Goal: Task Accomplishment & Management: Manage account settings

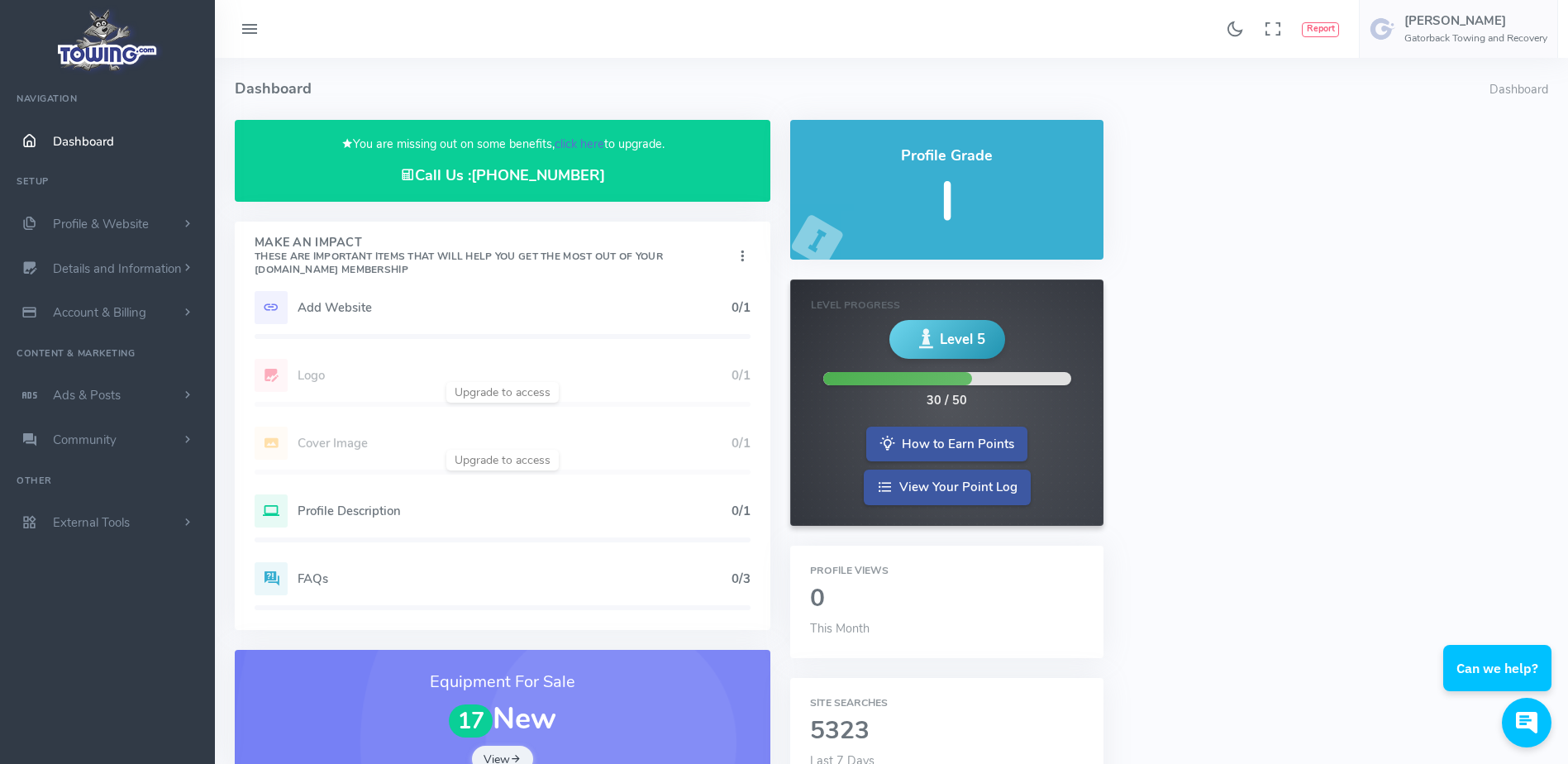
click at [587, 142] on link "click here" at bounding box center [580, 144] width 50 height 17
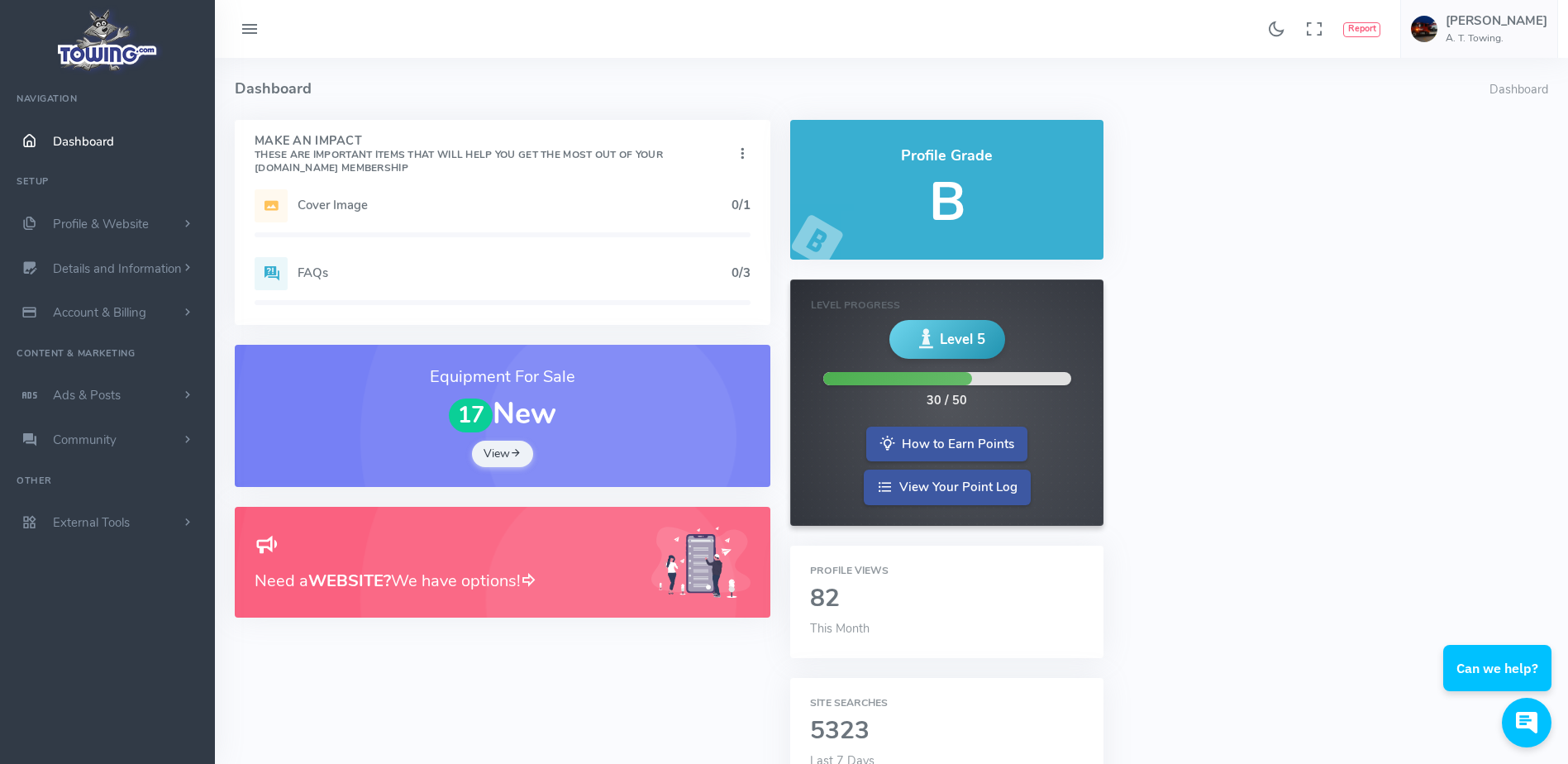
click at [469, 203] on h5 "Cover Image" at bounding box center [514, 205] width 434 height 13
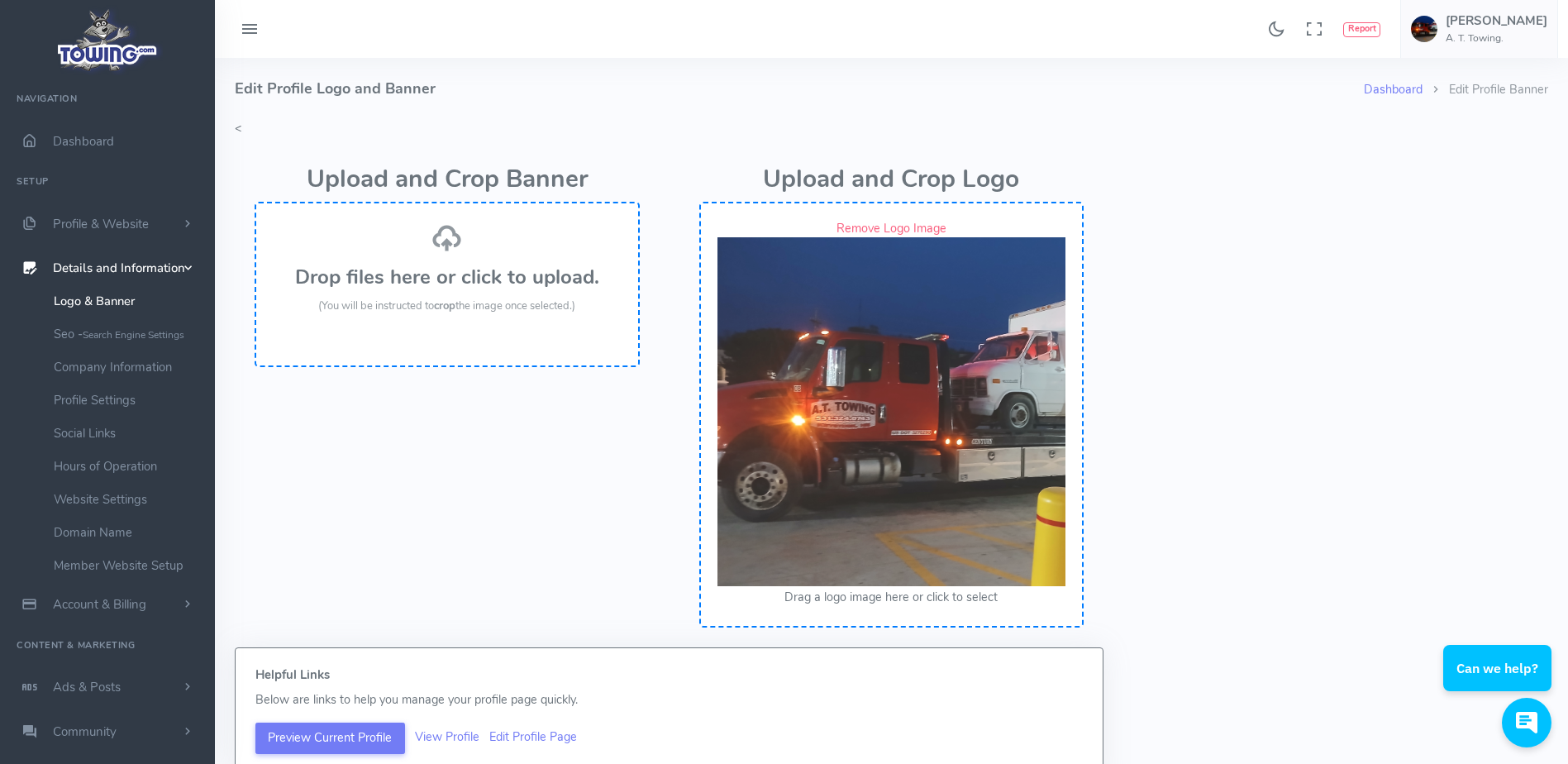
click at [457, 266] on h3 "Drop files here or click to upload." at bounding box center [448, 276] width 349 height 21
click at [470, 261] on div "Drop files here or click to upload. (You will be instructed to crop the image o…" at bounding box center [448, 269] width 349 height 92
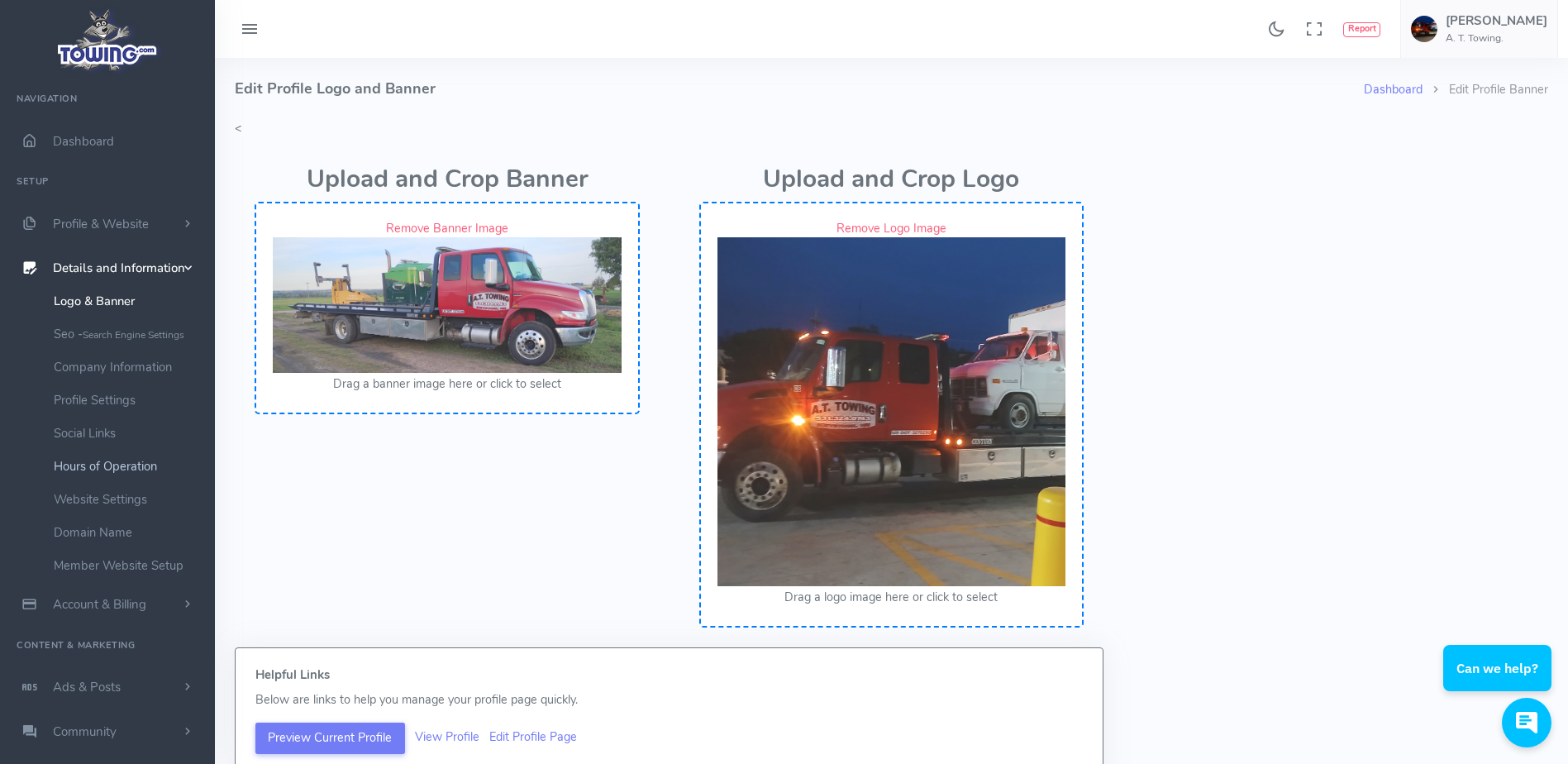
click at [125, 464] on link "Hours of Operation" at bounding box center [128, 466] width 174 height 33
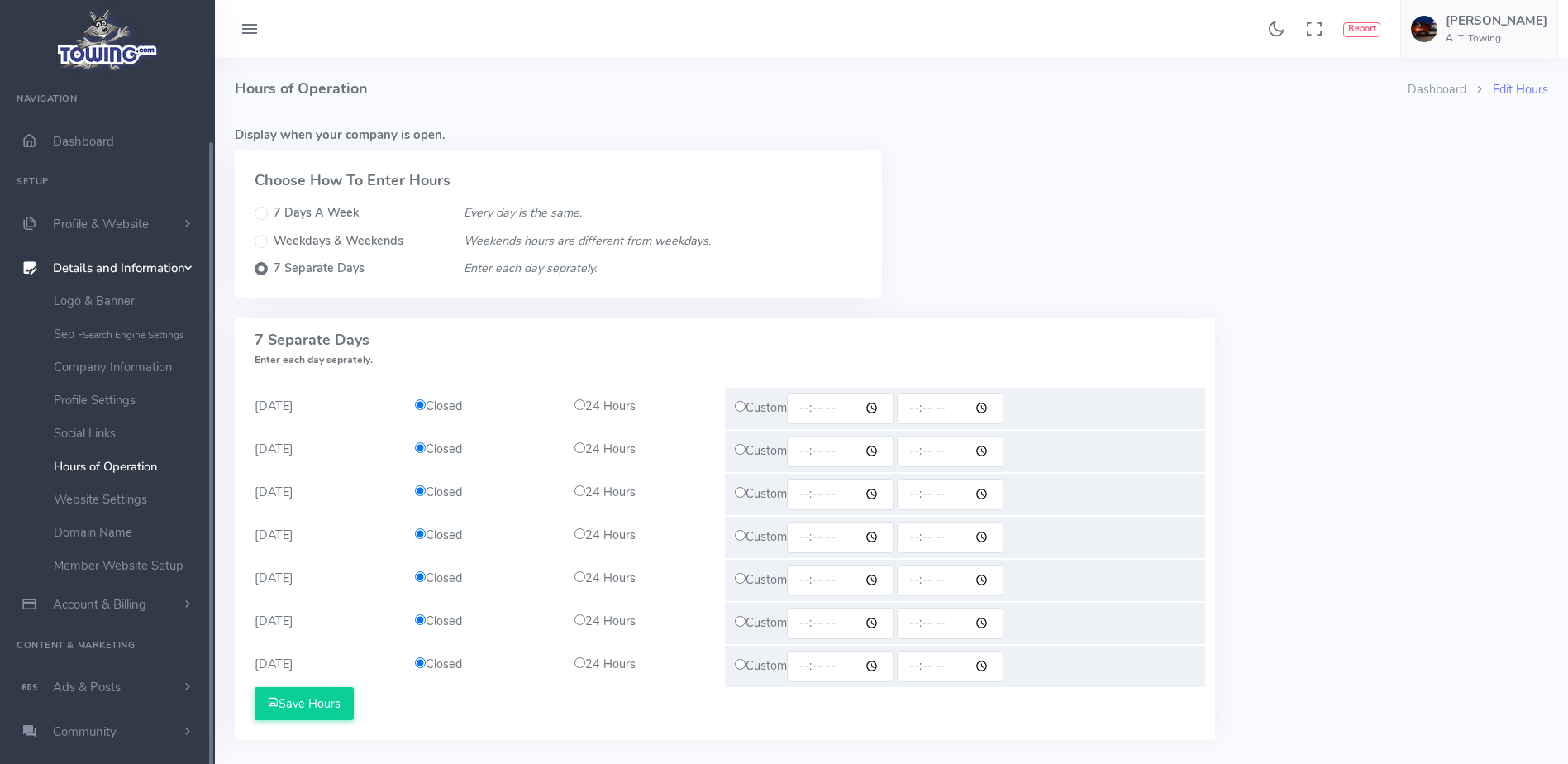
scroll to position [66, 0]
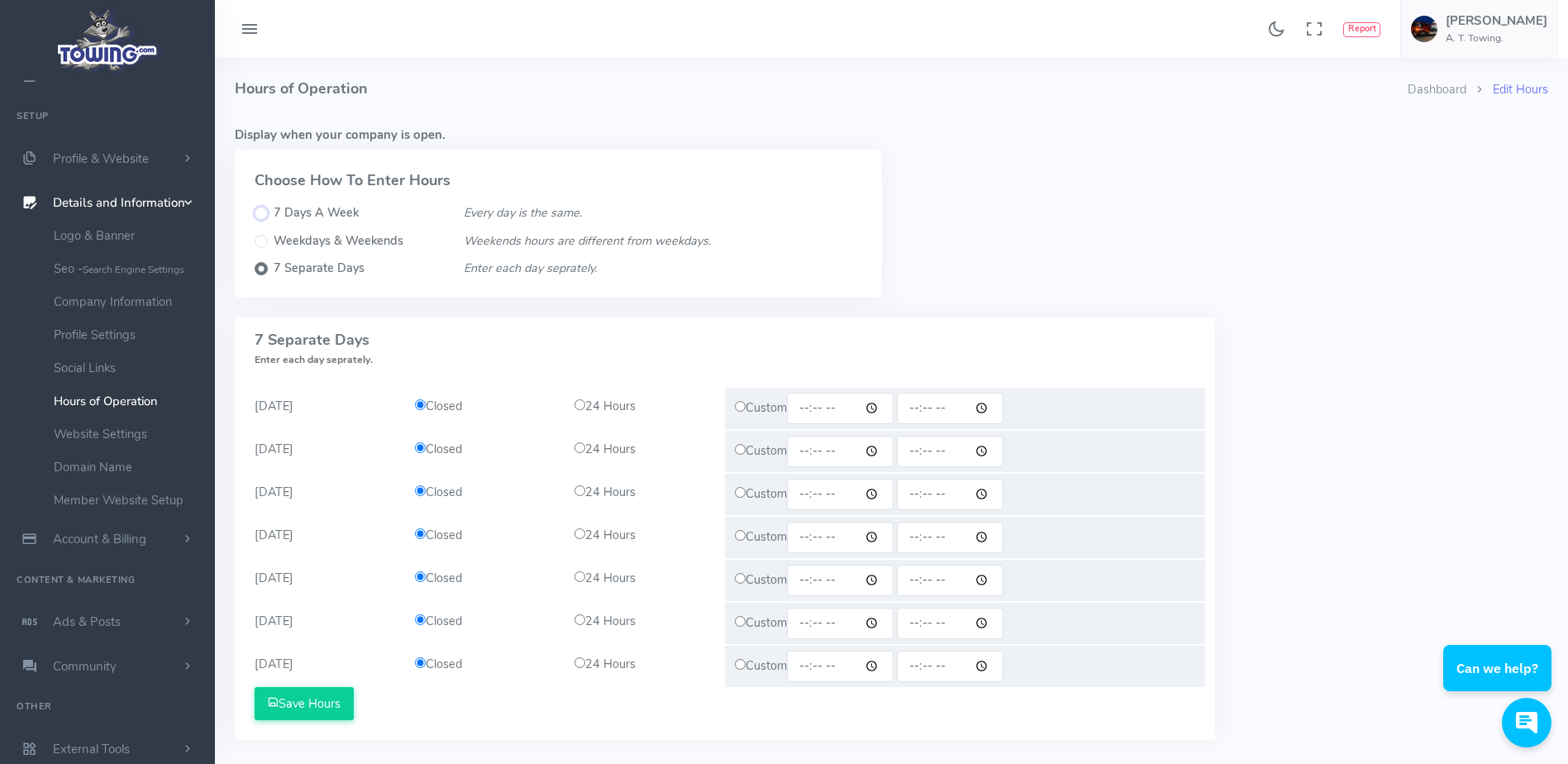
click at [265, 209] on input "7 Days A Week" at bounding box center [261, 213] width 13 height 13
radio input "true"
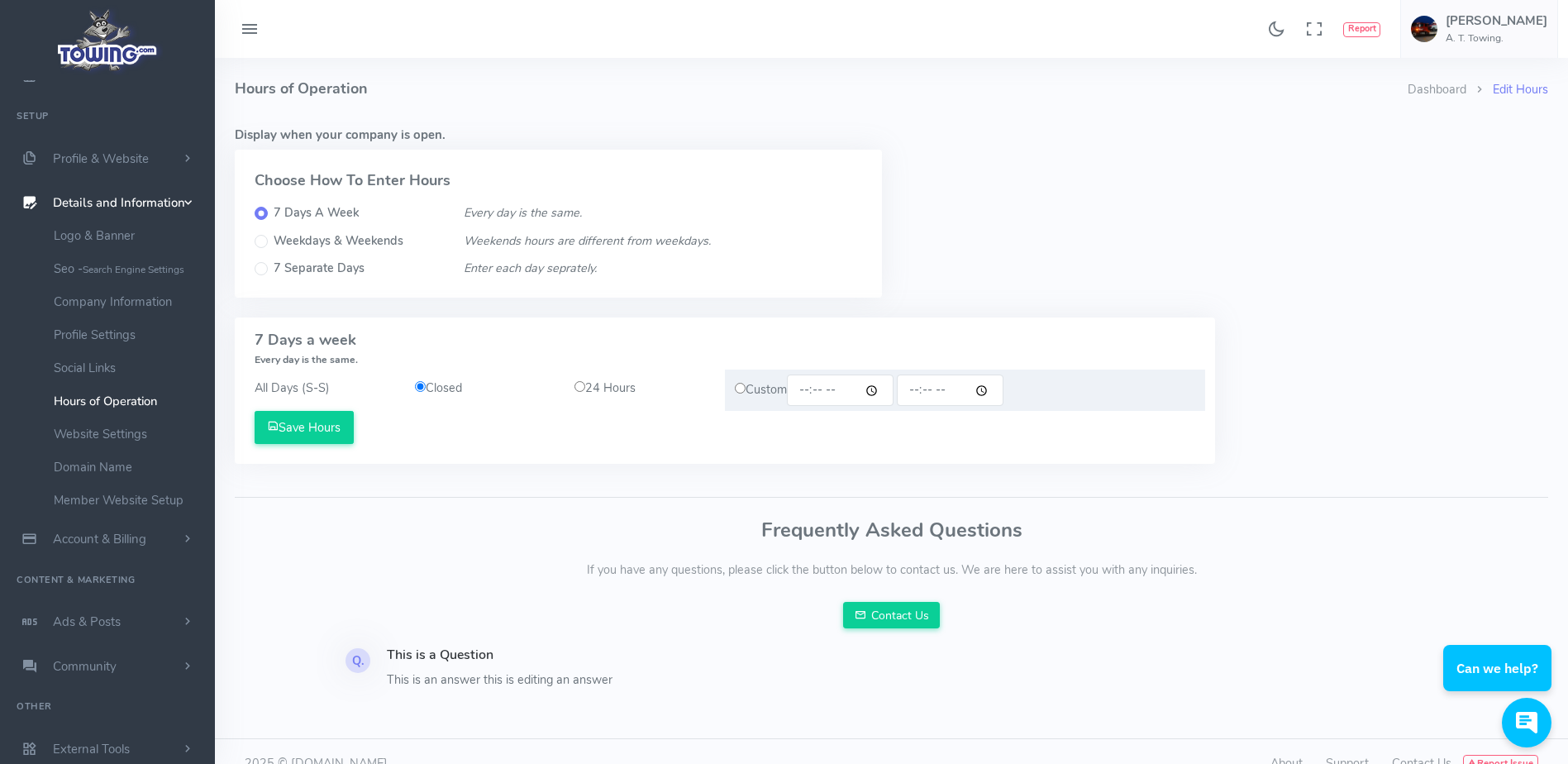
click at [582, 387] on input "radio" at bounding box center [580, 387] width 11 height 11
radio input "true"
click at [317, 428] on button "Save Hours" at bounding box center [304, 427] width 99 height 33
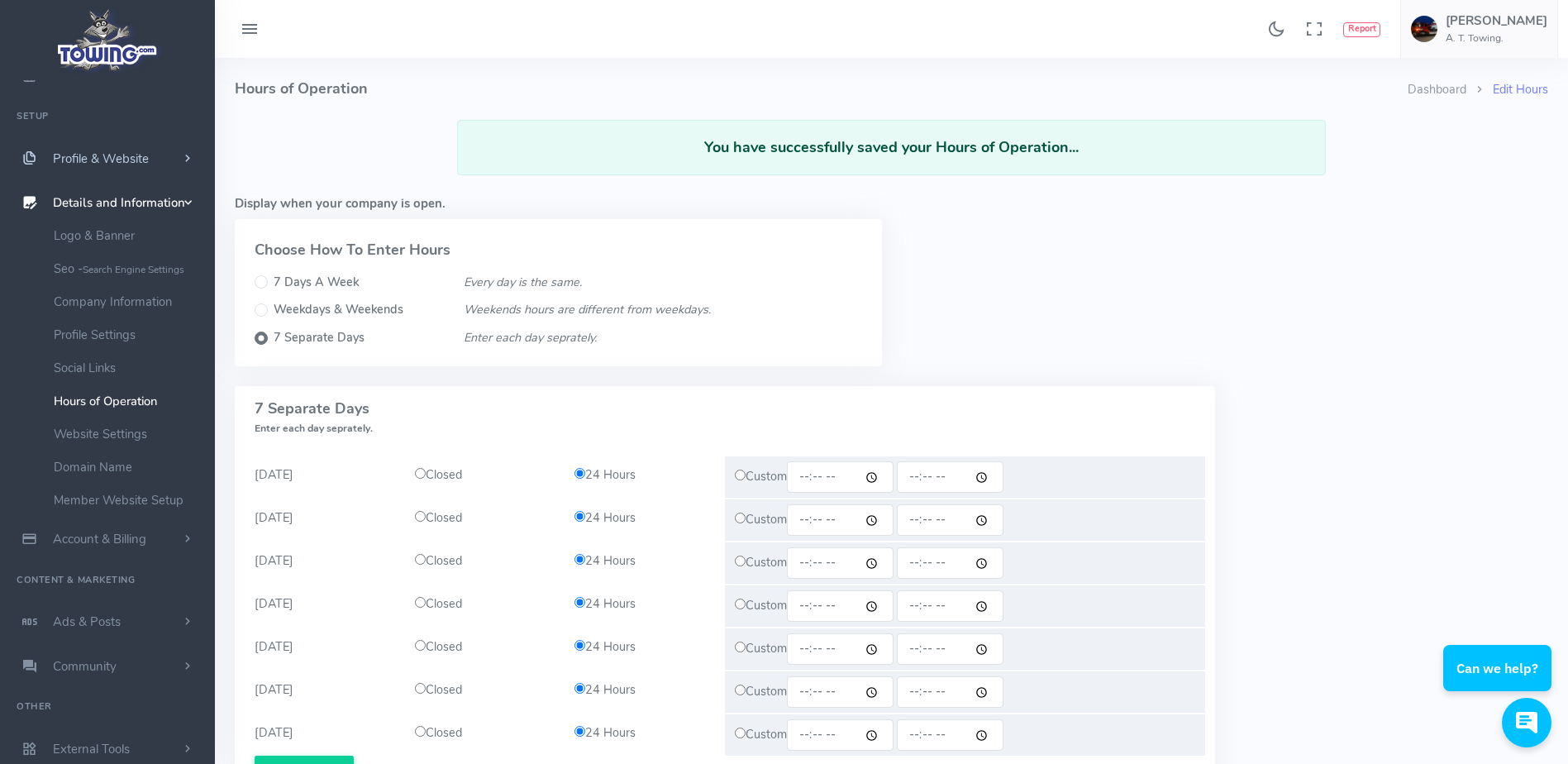
click at [99, 157] on span "Profile & Website" at bounding box center [101, 159] width 96 height 17
click at [144, 225] on link "Homepage Content" at bounding box center [128, 218] width 174 height 33
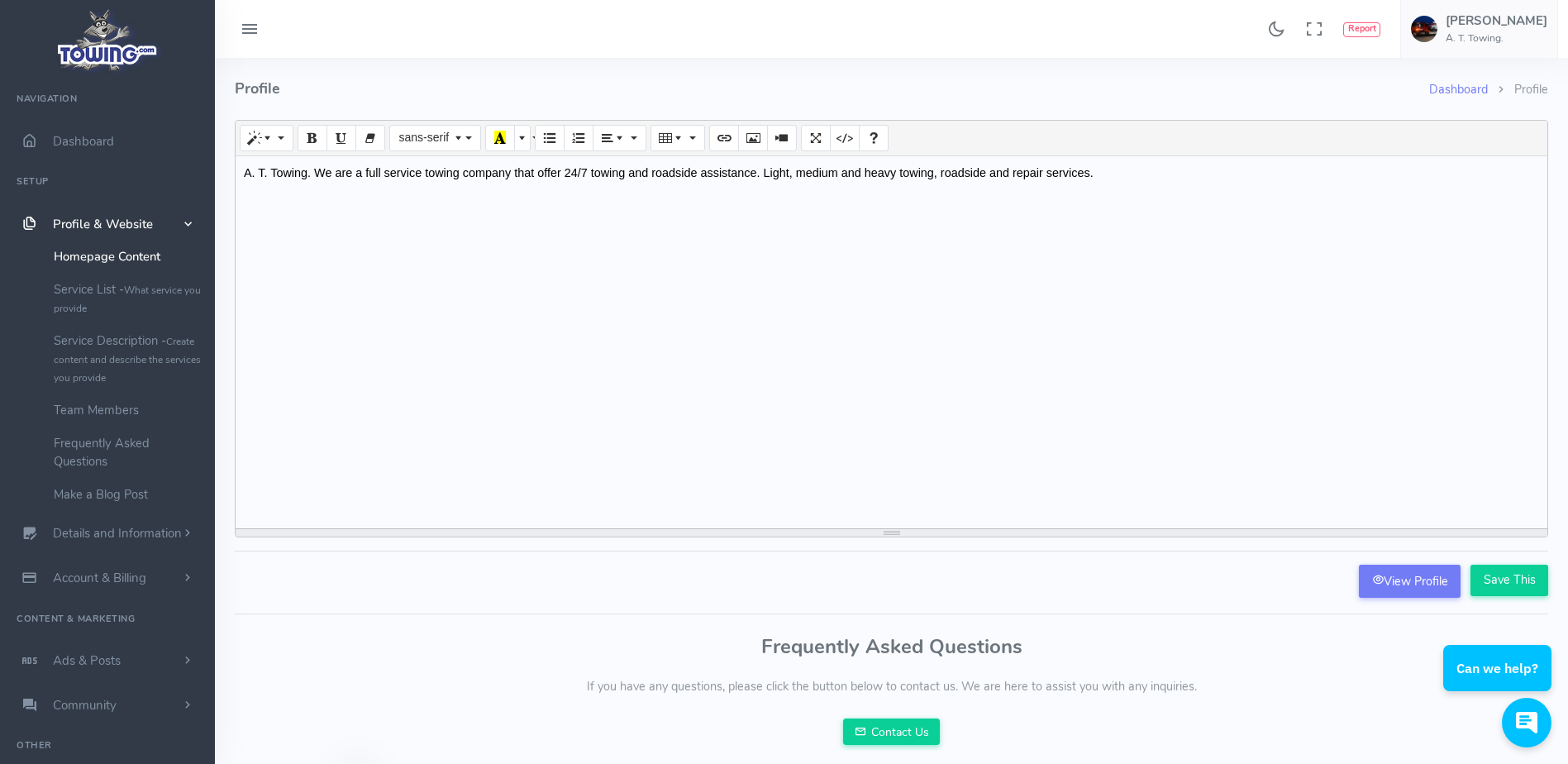
drag, startPoint x: 243, startPoint y: 173, endPoint x: 1089, endPoint y: 215, distance: 847.0
click at [1089, 215] on div "A. T. Towing. We are a full service towing company that offer 24/7 towing and r…" at bounding box center [891, 341] width 1311 height 372
click at [313, 178] on div "A. T. Towing. We are a full service towing company that offer 24/7 towing and r…" at bounding box center [891, 341] width 1311 height 372
drag, startPoint x: 245, startPoint y: 171, endPoint x: 1050, endPoint y: 237, distance: 807.7
click at [1050, 237] on div "We are a full service towing company that offer 24/7 towing and roadside assist…" at bounding box center [891, 341] width 1311 height 372
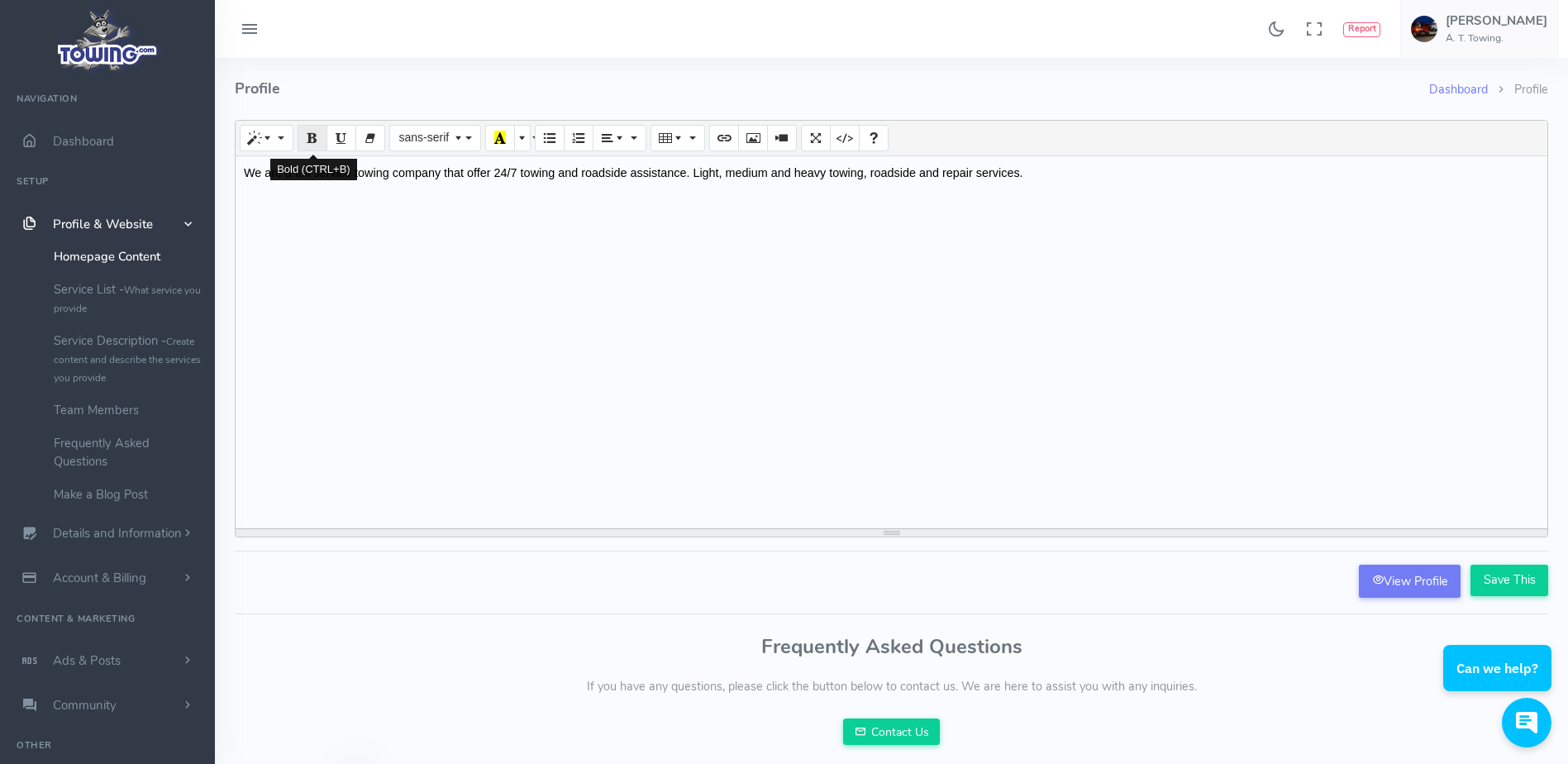
click at [310, 134] on icon "Bold (CTRL+B)" at bounding box center [312, 137] width 12 height 13
click at [600, 139] on button "Paragraph" at bounding box center [619, 137] width 54 height 27
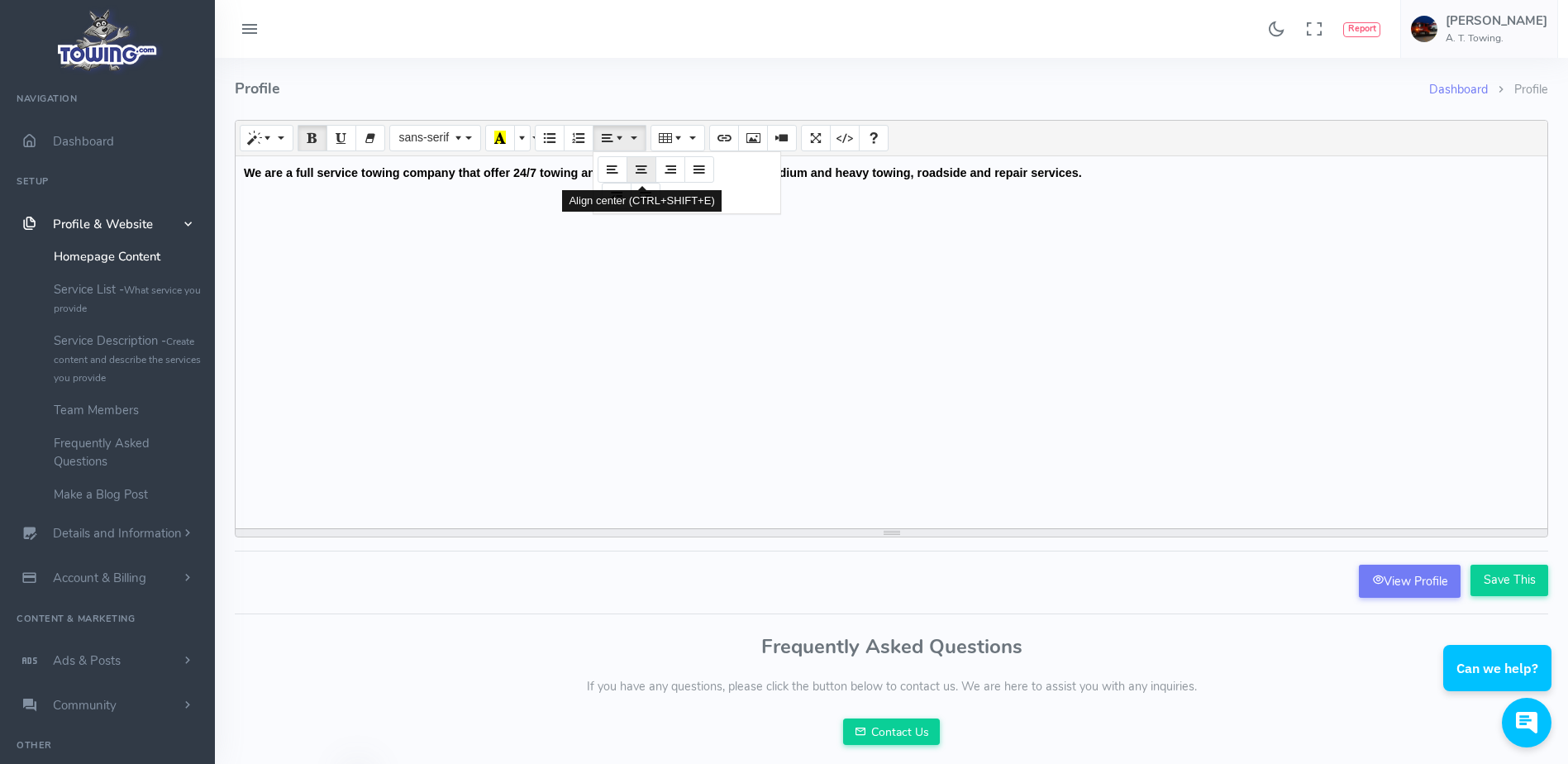
click at [630, 168] on button "Align center (CTRL+SHIFT+E)" at bounding box center [641, 169] width 30 height 27
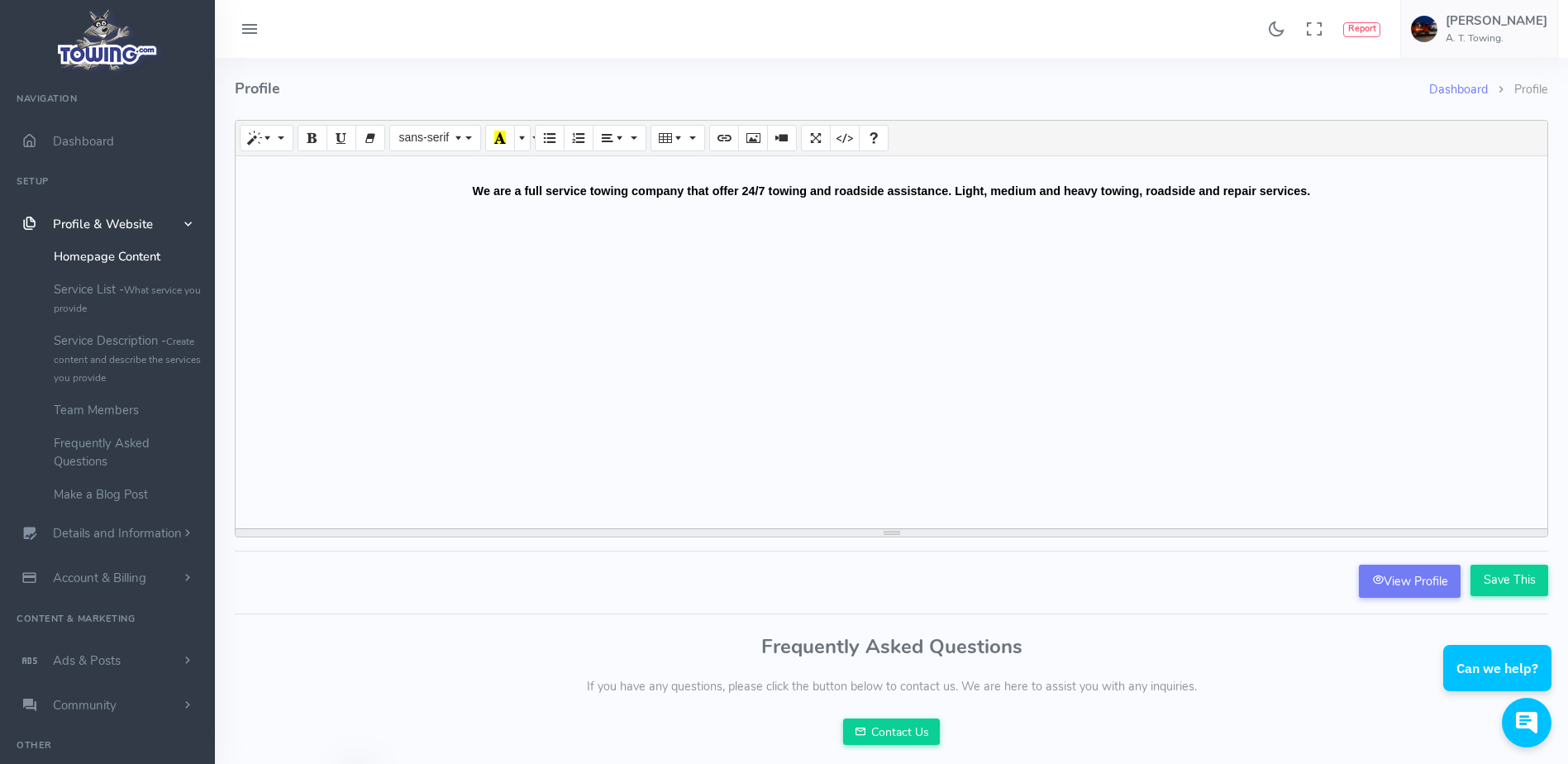
click at [1323, 188] on div "We are a full service towing company that offer 24/7 towing and roadside assist…" at bounding box center [891, 182] width 1295 height 36
click at [752, 138] on icon "Picture" at bounding box center [753, 137] width 12 height 13
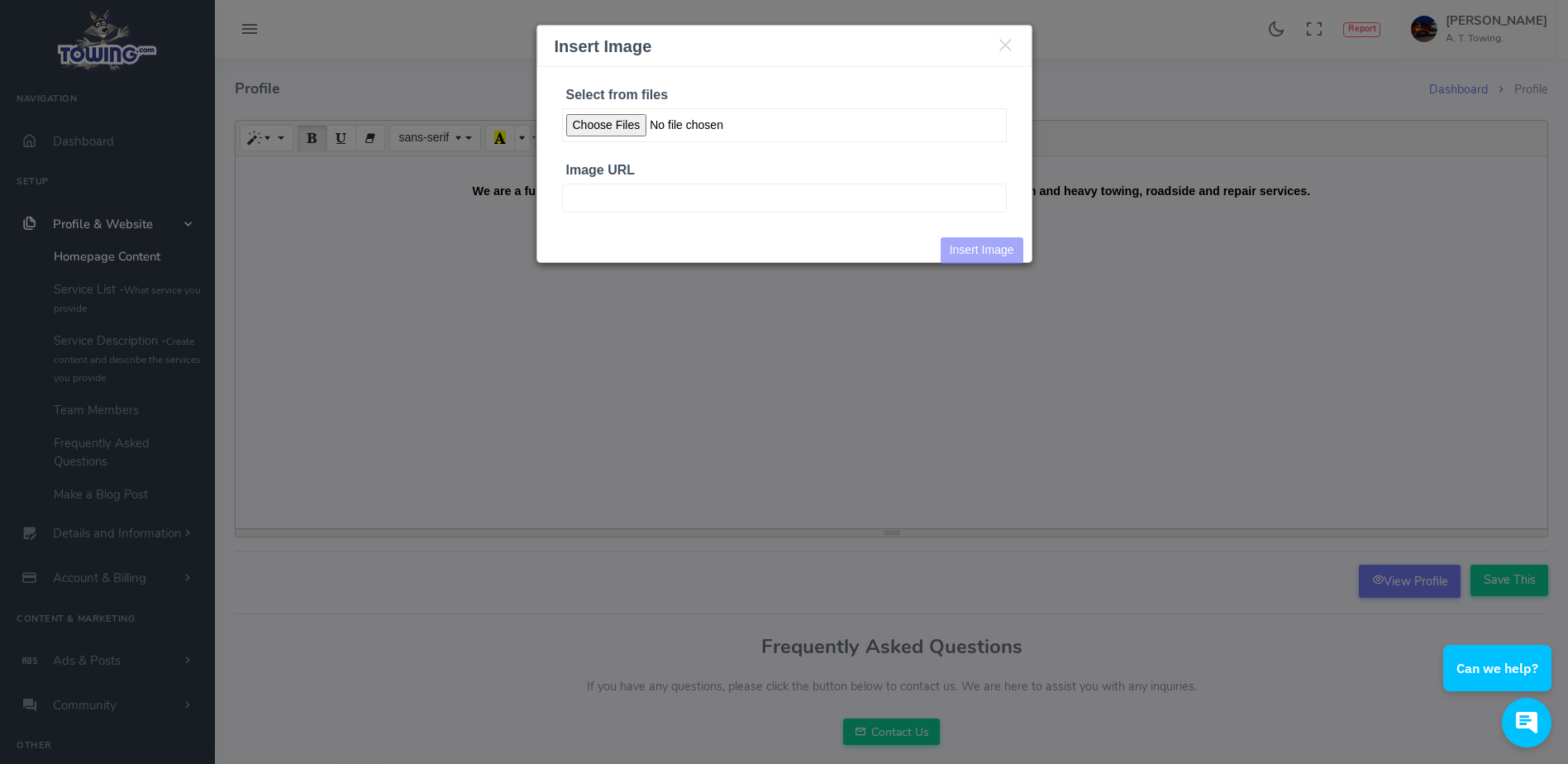
click at [635, 123] on input "Select from files" at bounding box center [784, 125] width 445 height 34
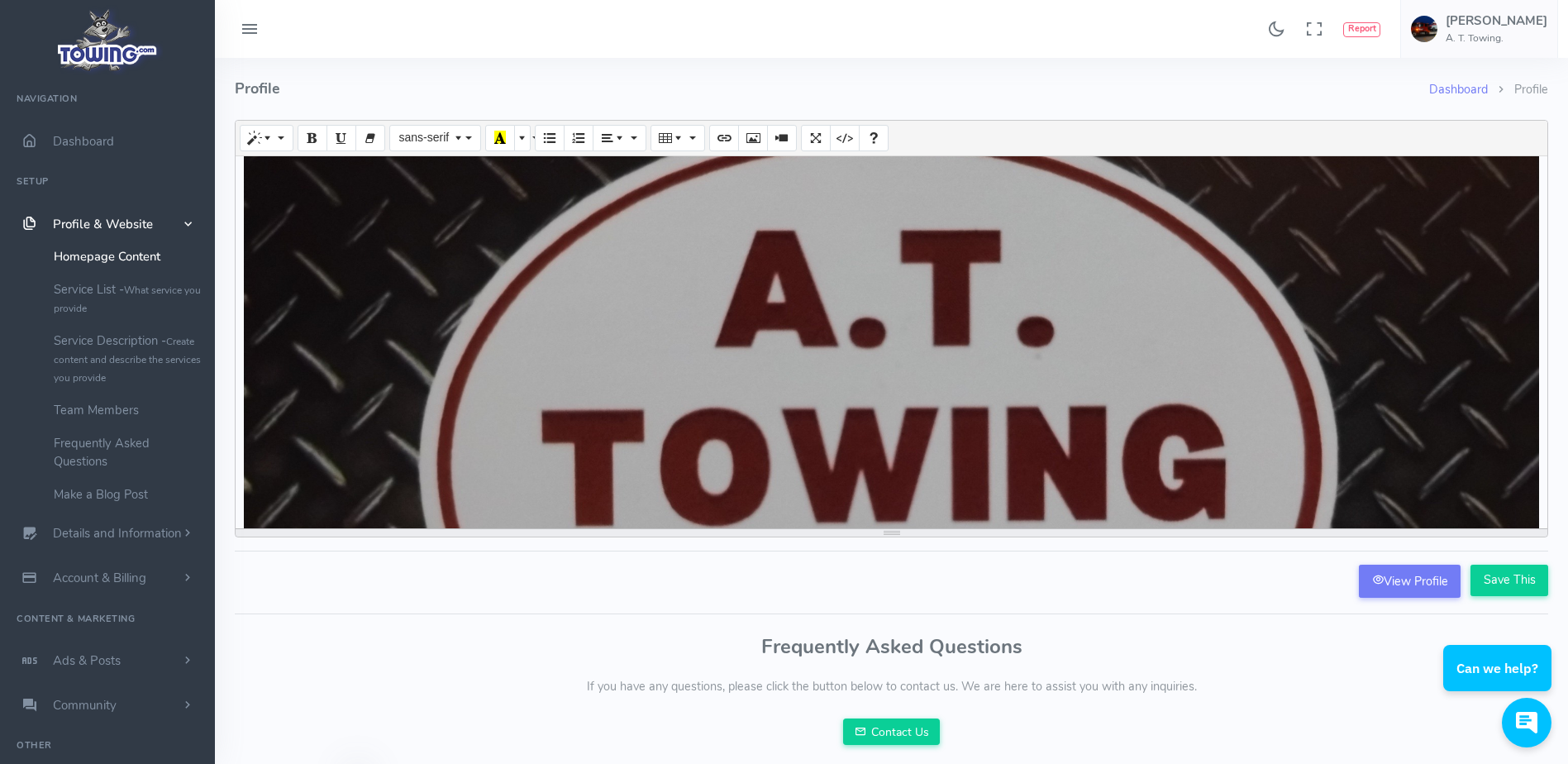
scroll to position [148, 0]
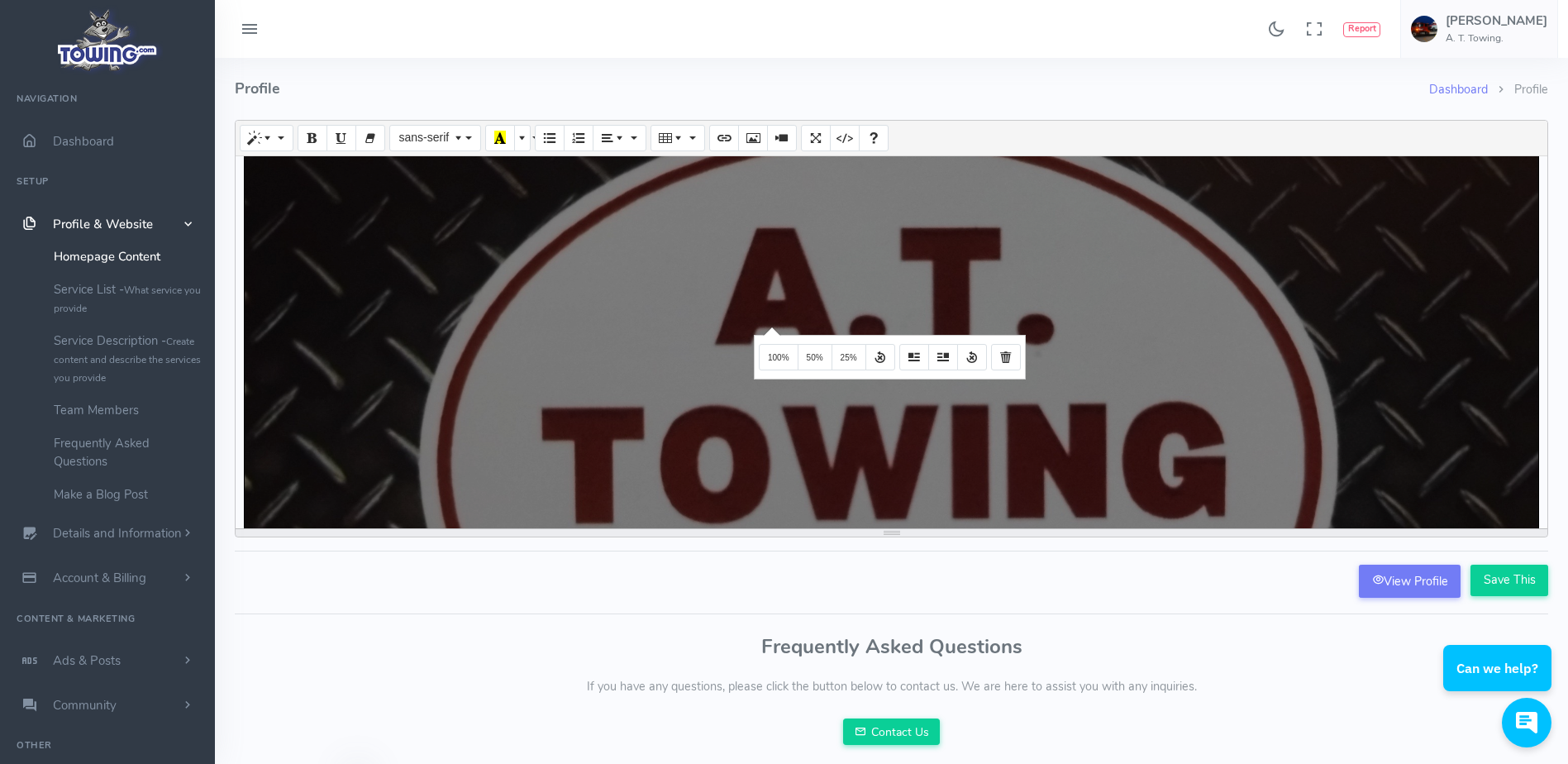
click at [770, 326] on div "Create your long description... 1567x881.438 (Original: 2560x1440) We are a ful…" at bounding box center [891, 341] width 1311 height 372
click at [843, 359] on span "25%" at bounding box center [849, 357] width 17 height 9
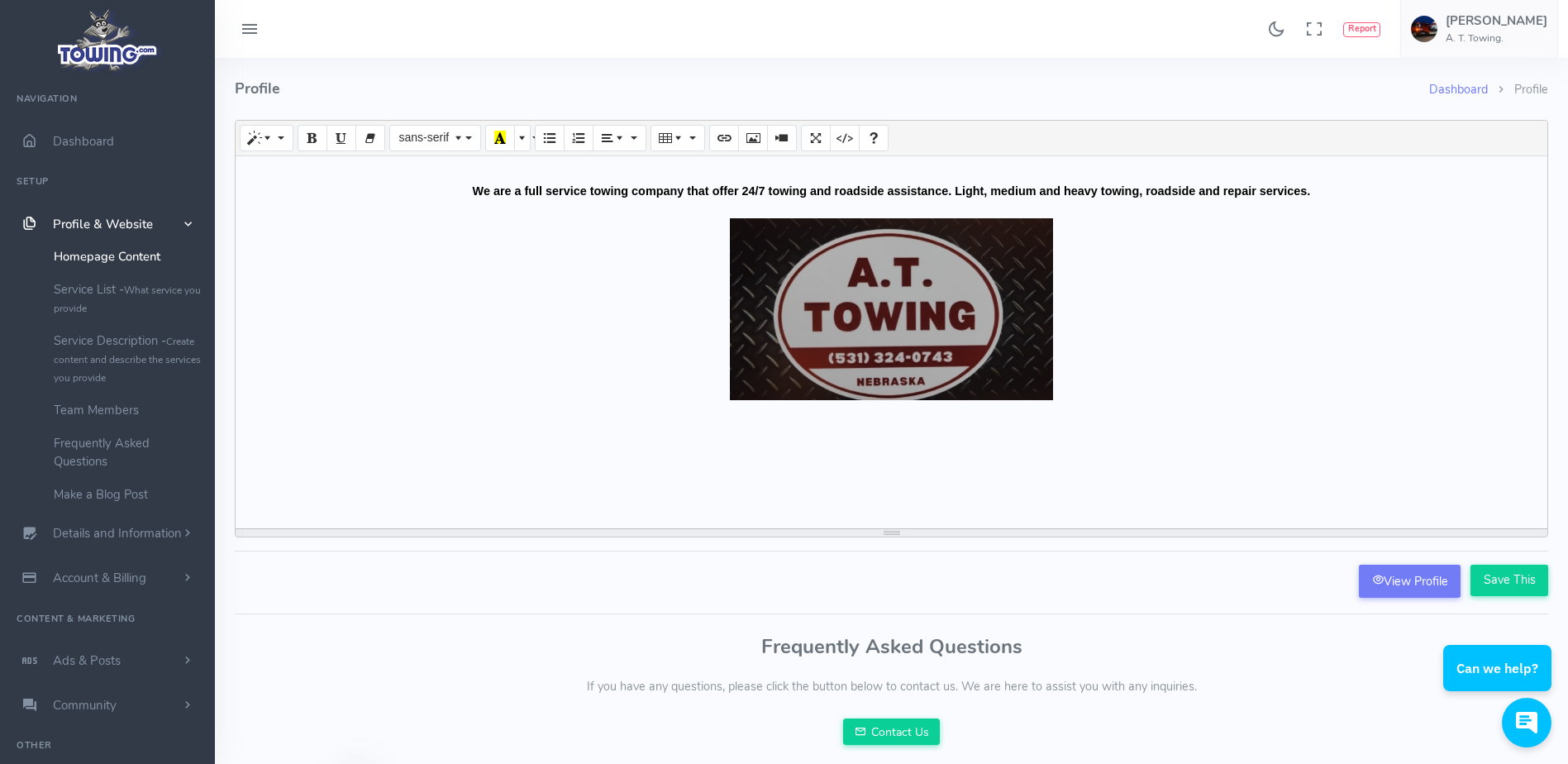
click at [1088, 289] on div at bounding box center [891, 308] width 1295 height 182
click at [918, 445] on div "We are a full service towing company that offer 24/7 towing and roadside assist…" at bounding box center [891, 341] width 1311 height 372
click at [1081, 352] on div at bounding box center [891, 308] width 1295 height 182
click at [748, 140] on icon "Picture" at bounding box center [753, 137] width 12 height 13
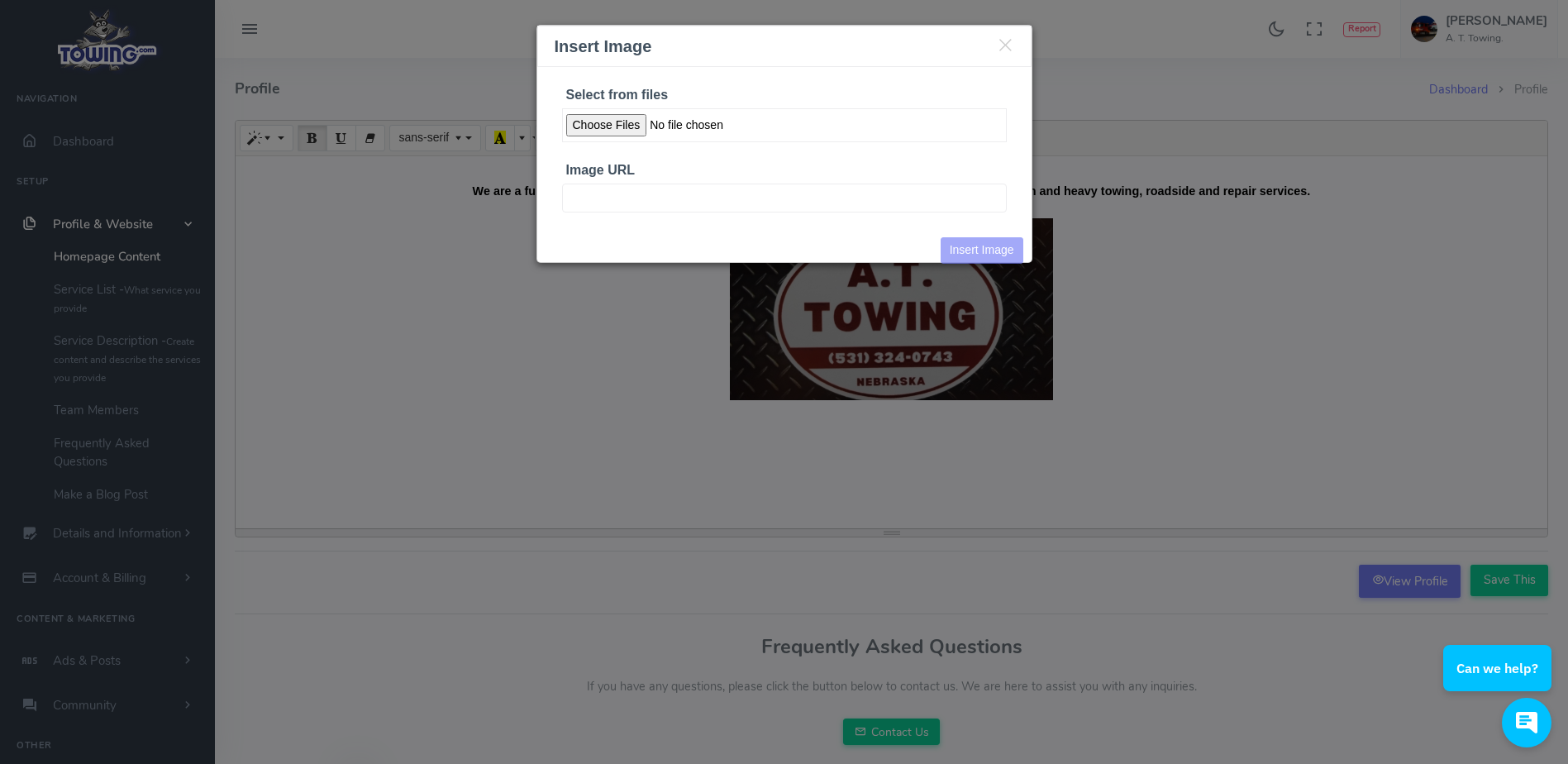
click at [629, 124] on input "Select from files" at bounding box center [784, 125] width 445 height 34
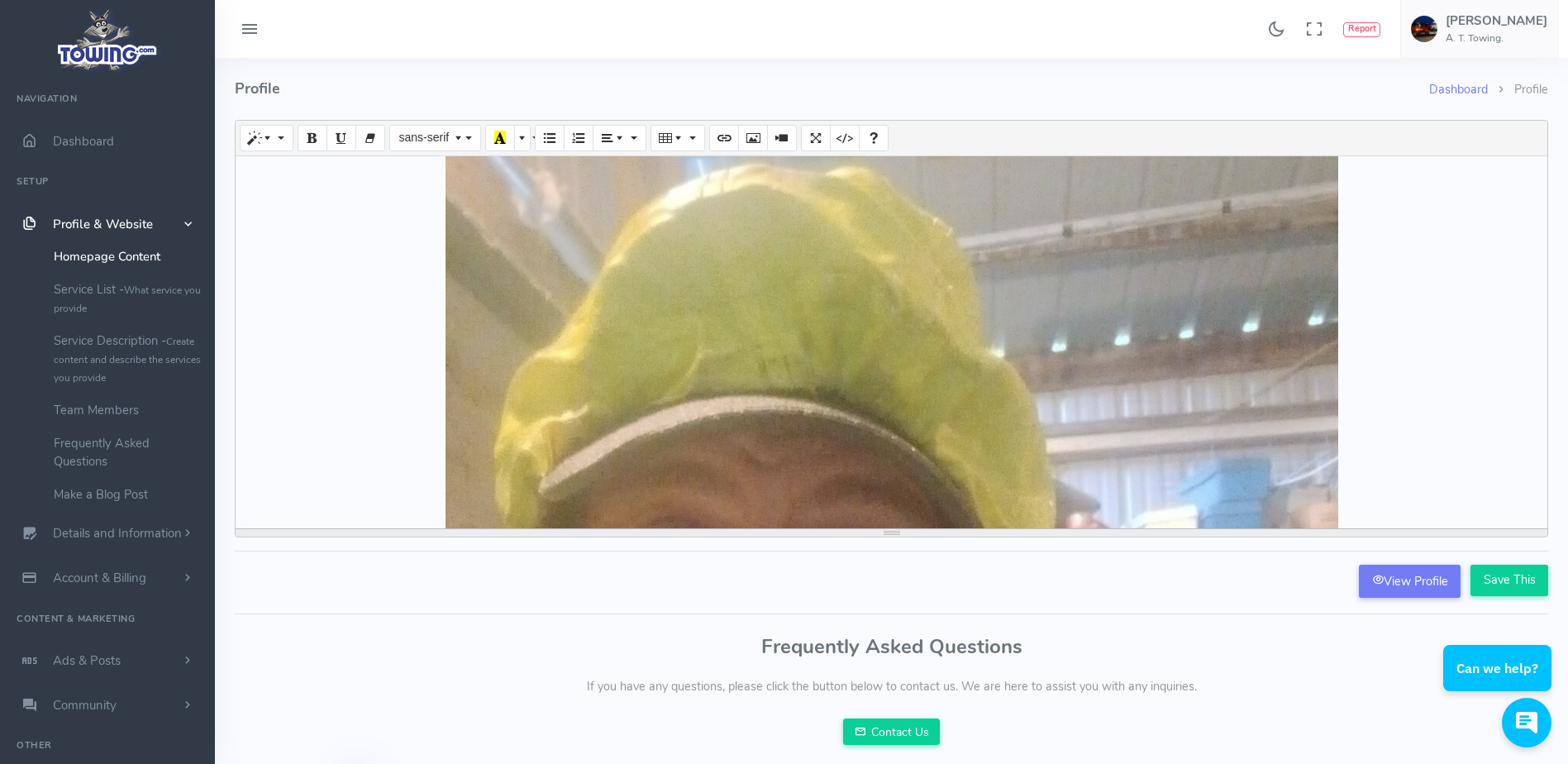
scroll to position [419, 0]
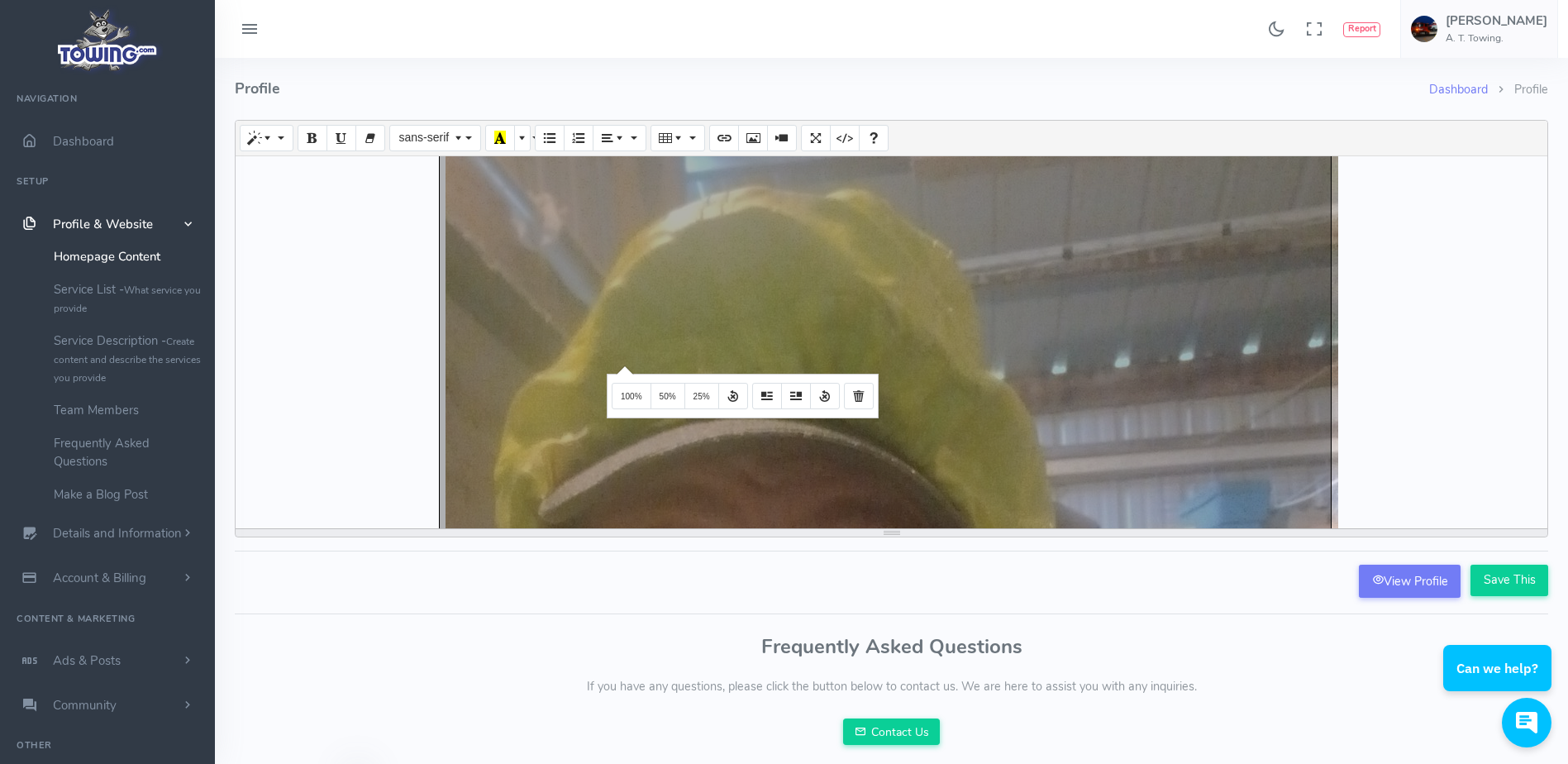
click at [622, 364] on div "Create your long description... 1080x1920 (Original: 1080x1920) We are a full s…" at bounding box center [891, 341] width 1311 height 372
click at [702, 400] on span "25%" at bounding box center [701, 397] width 17 height 9
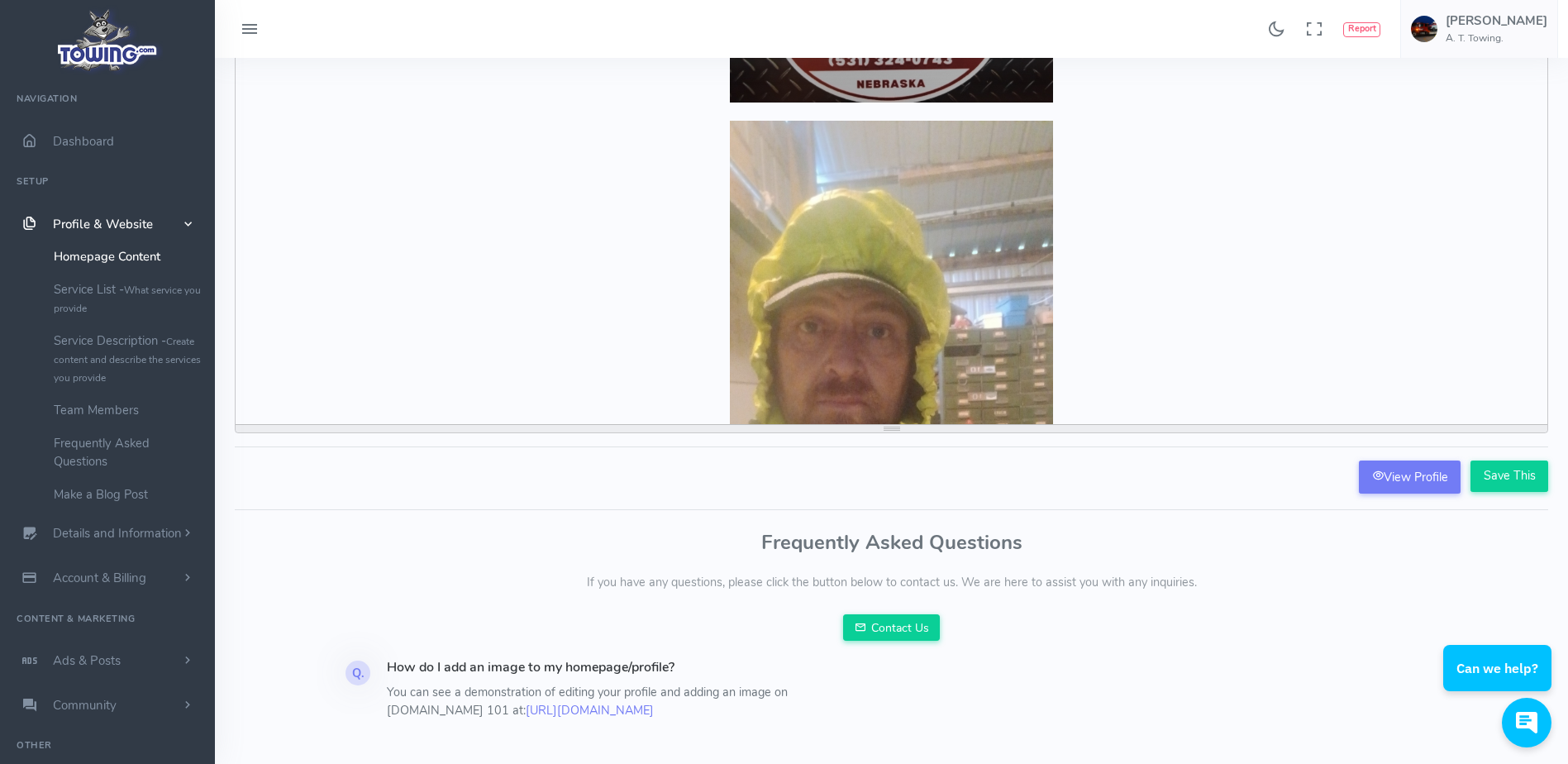
scroll to position [212, 0]
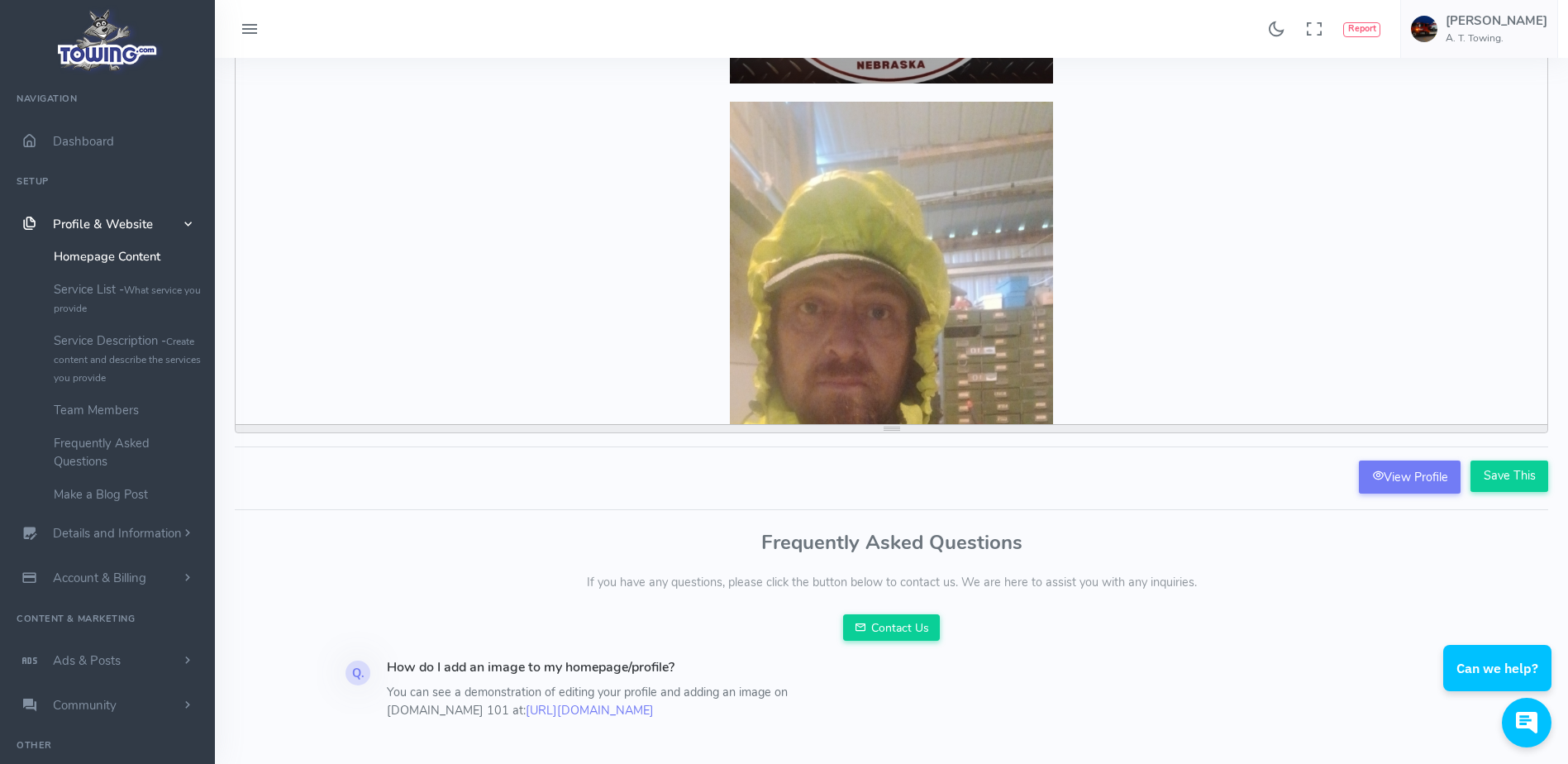
click at [999, 245] on div "Create your long description... 1080x1920 (Original: 1080x1920) We are a full s…" at bounding box center [891, 237] width 1311 height 372
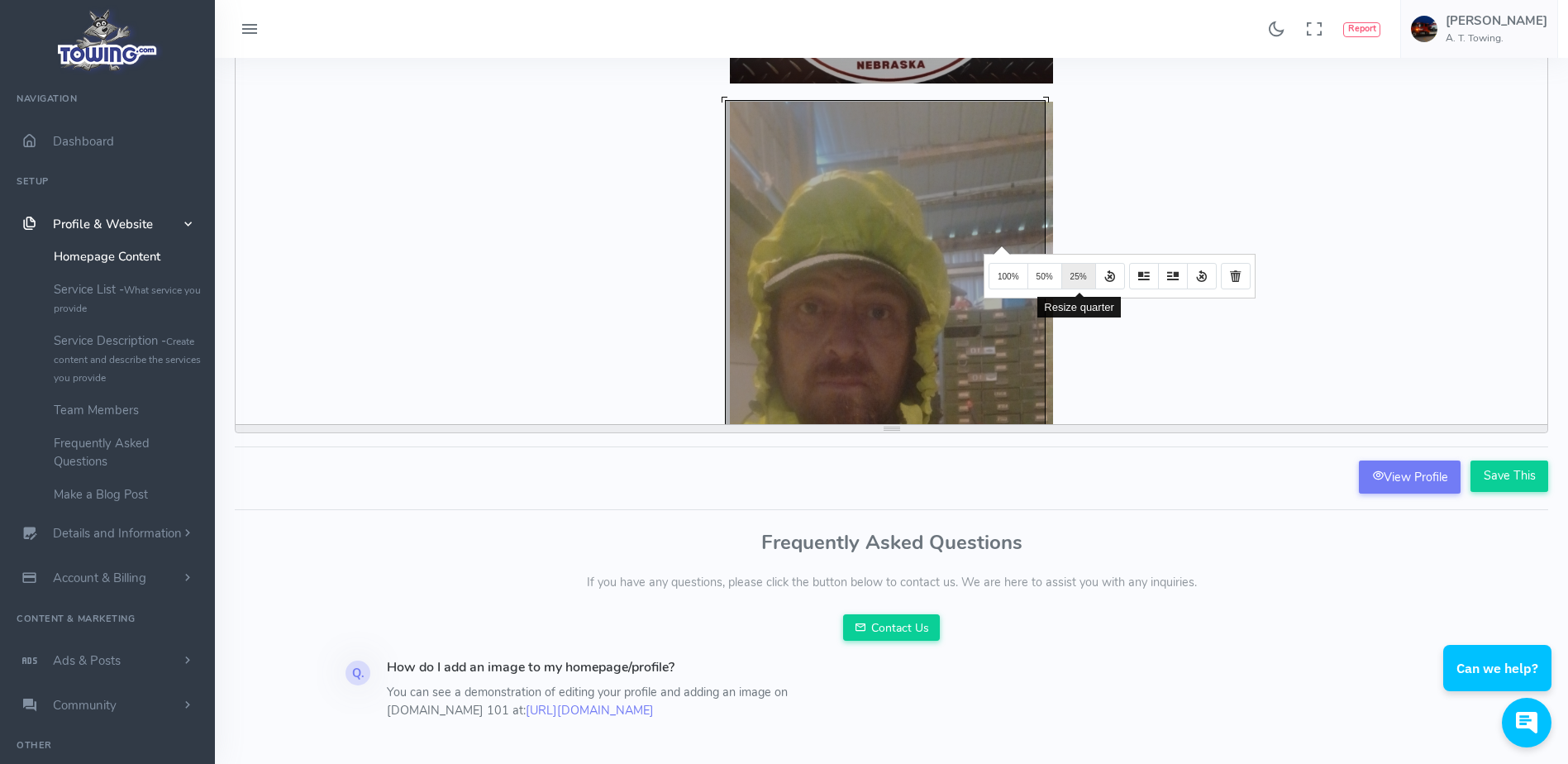
click at [1076, 276] on span "25%" at bounding box center [1079, 277] width 17 height 9
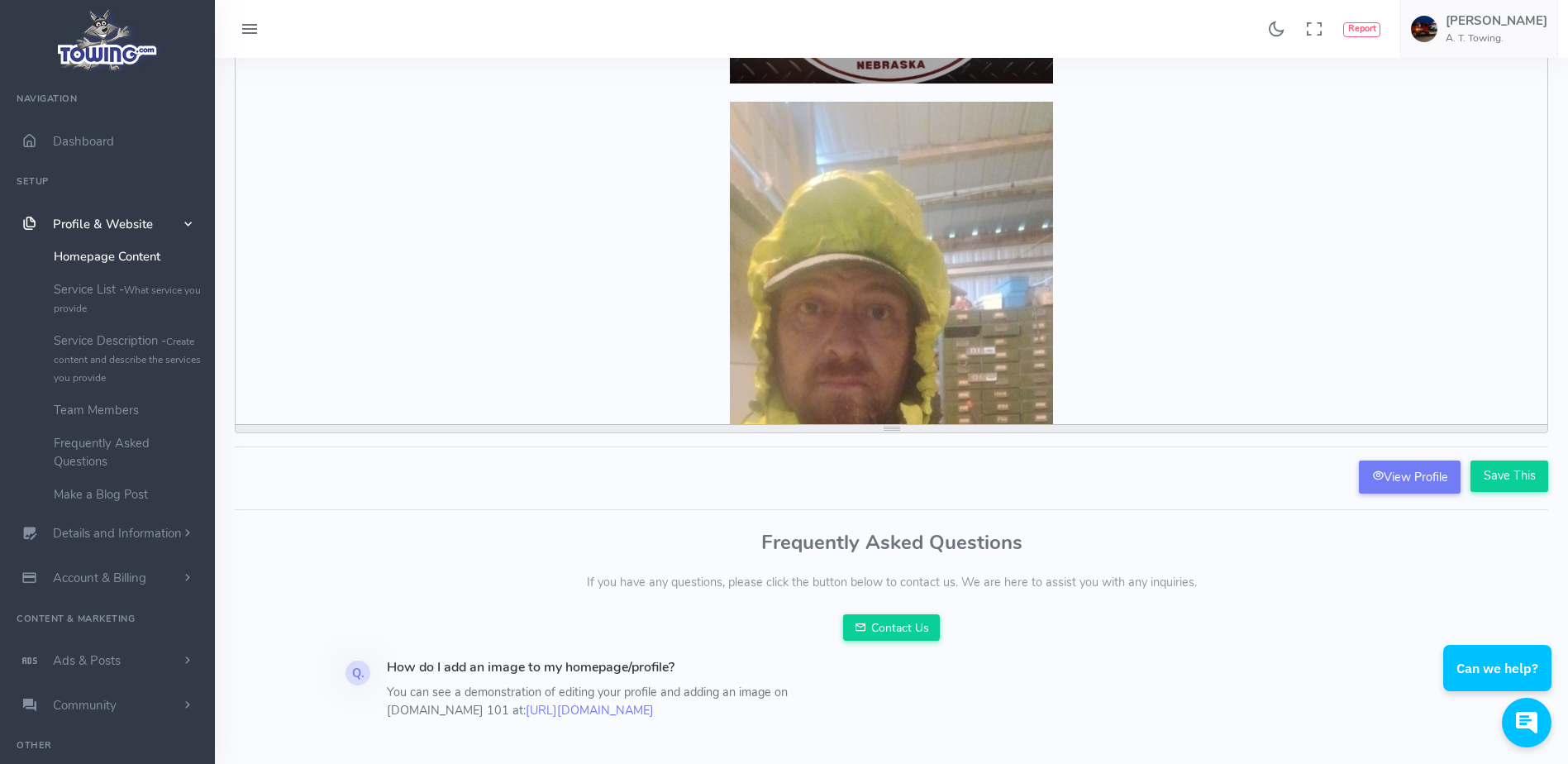
click at [1076, 276] on div at bounding box center [891, 388] width 1295 height 575
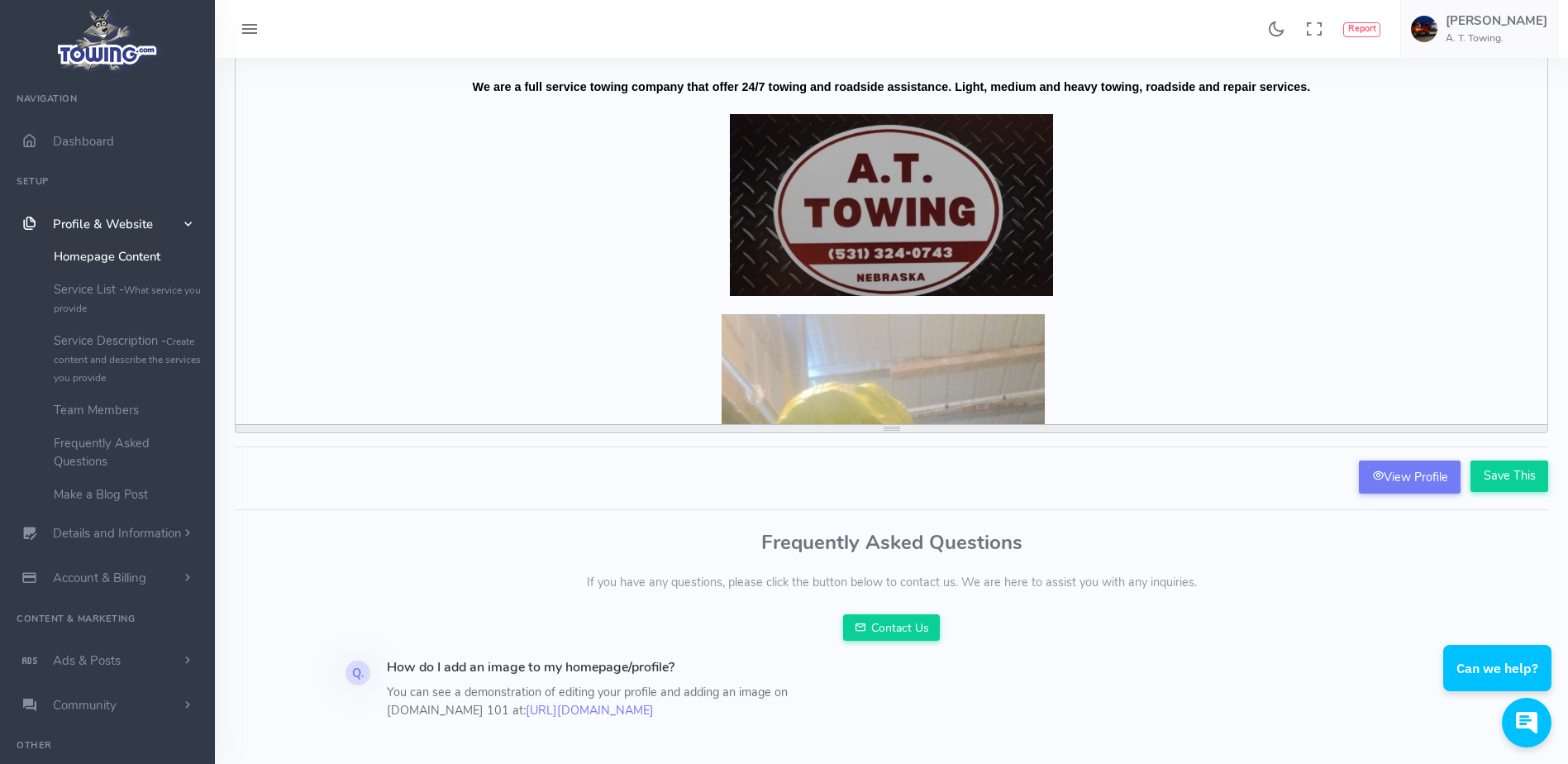
scroll to position [0, 0]
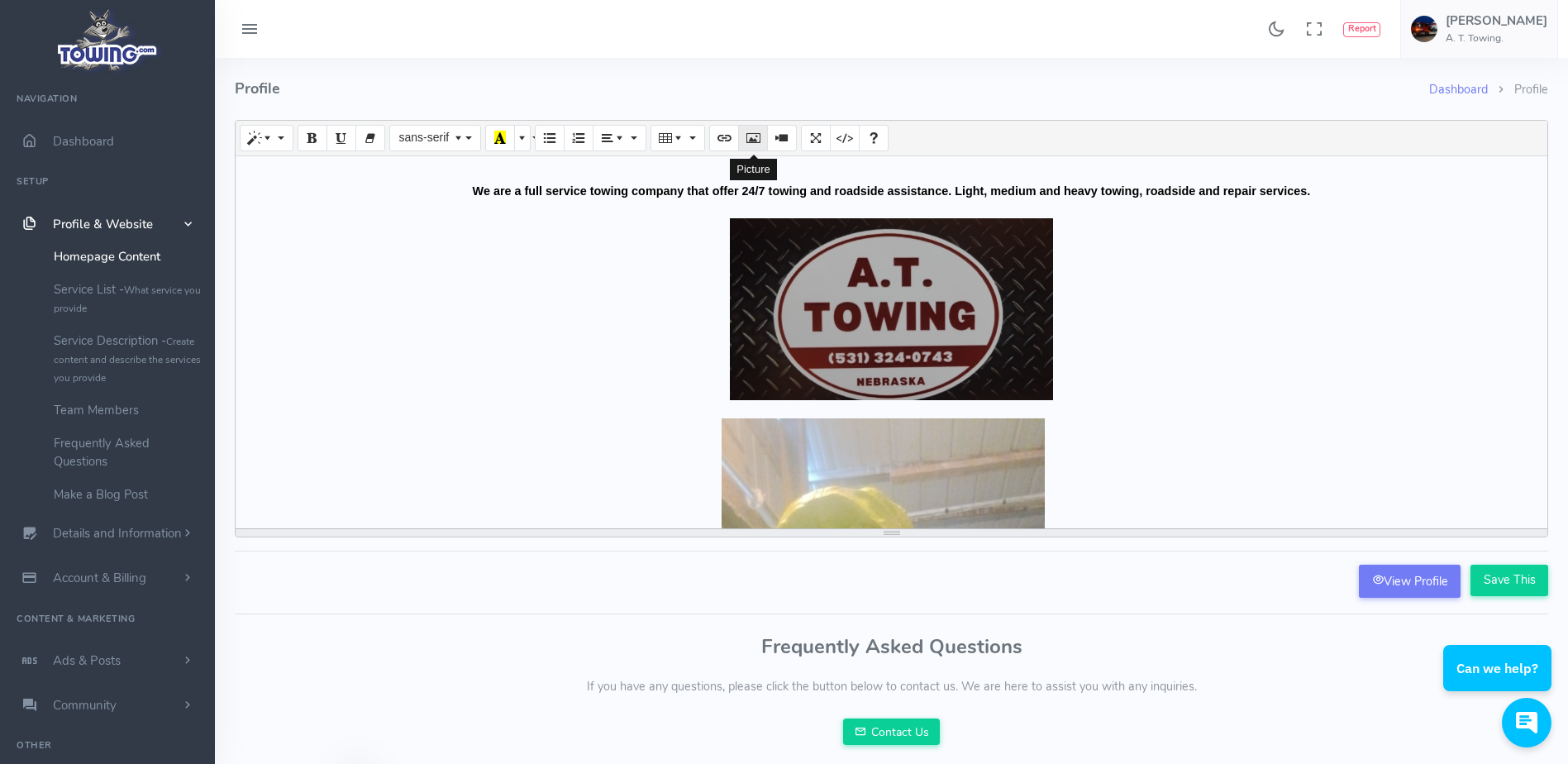
click at [754, 137] on icon "Picture" at bounding box center [753, 137] width 12 height 13
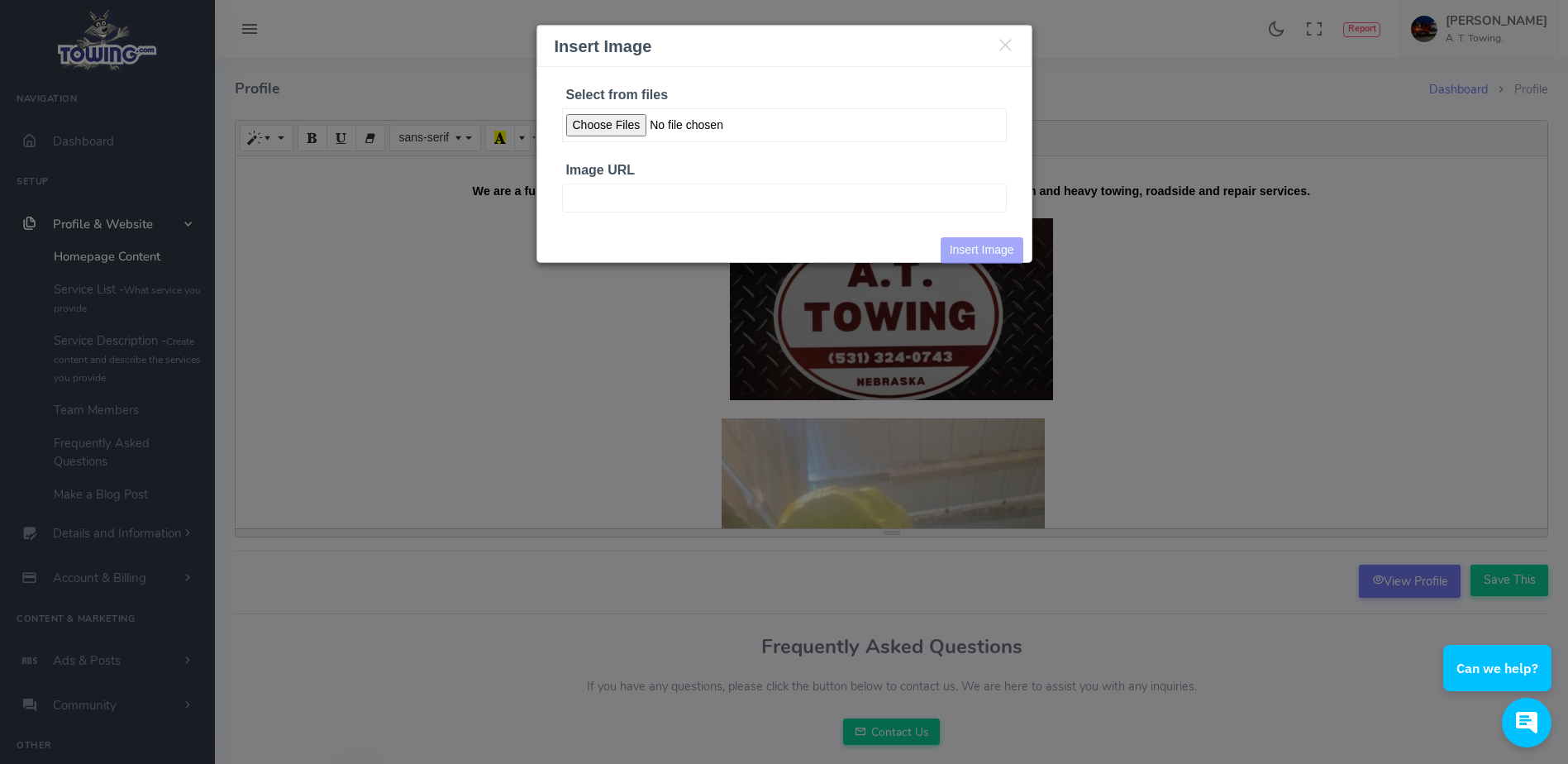
click at [631, 125] on input "Select from files" at bounding box center [784, 125] width 445 height 34
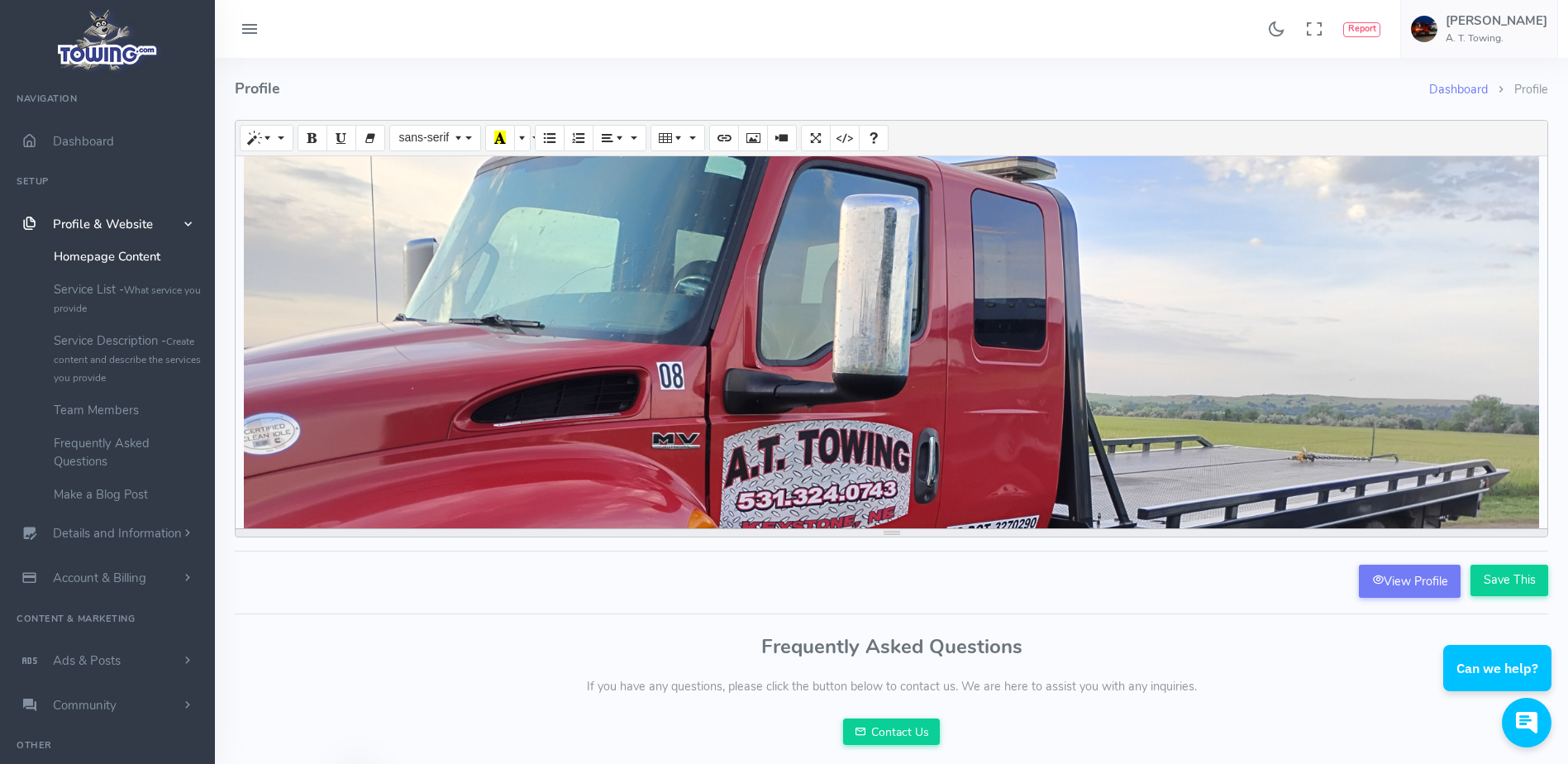
scroll to position [970, 0]
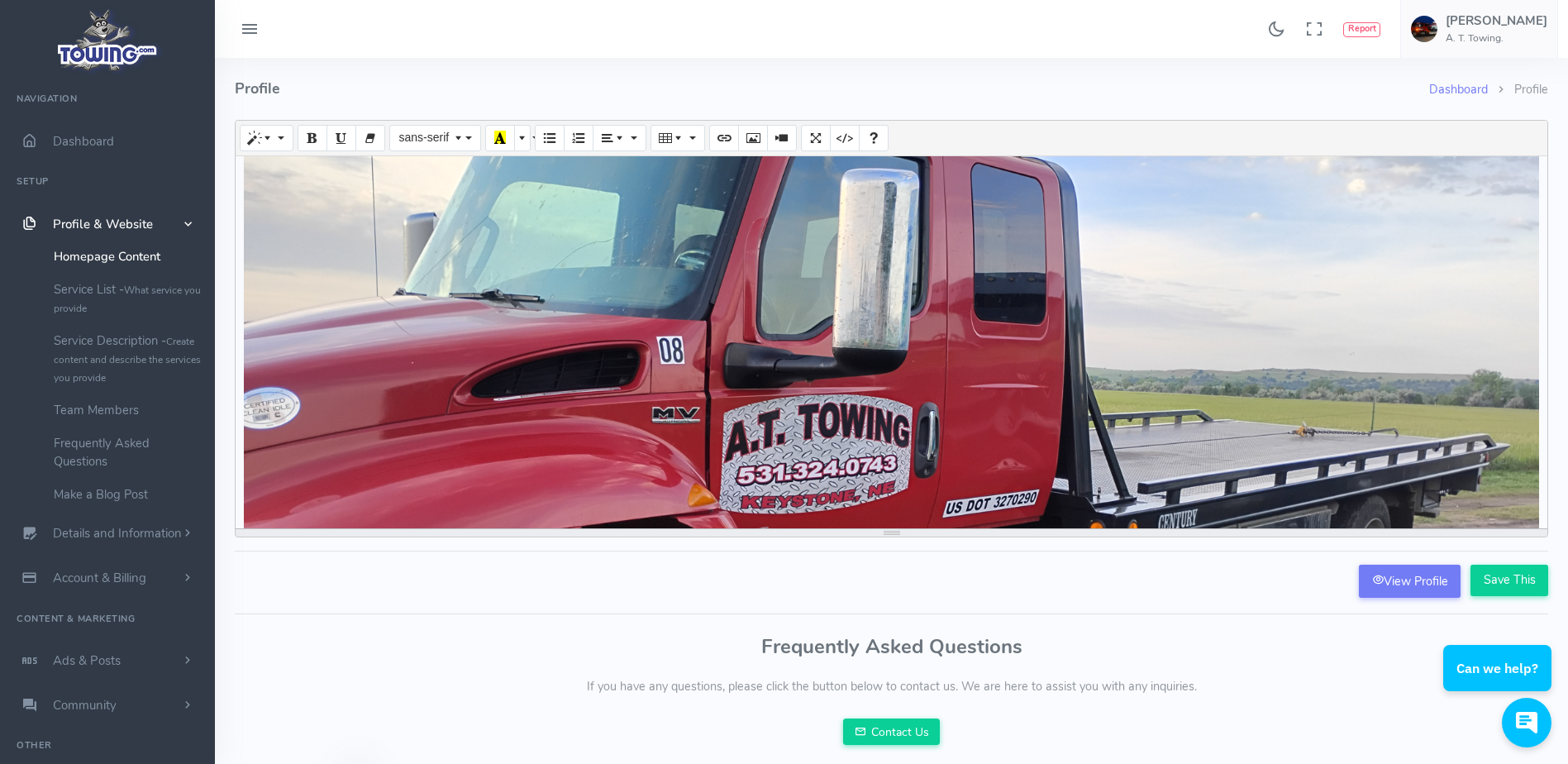
click at [1046, 315] on div "Create your long description... 388x689.766 (Original: 1080x1920) We are a full…" at bounding box center [891, 341] width 1311 height 372
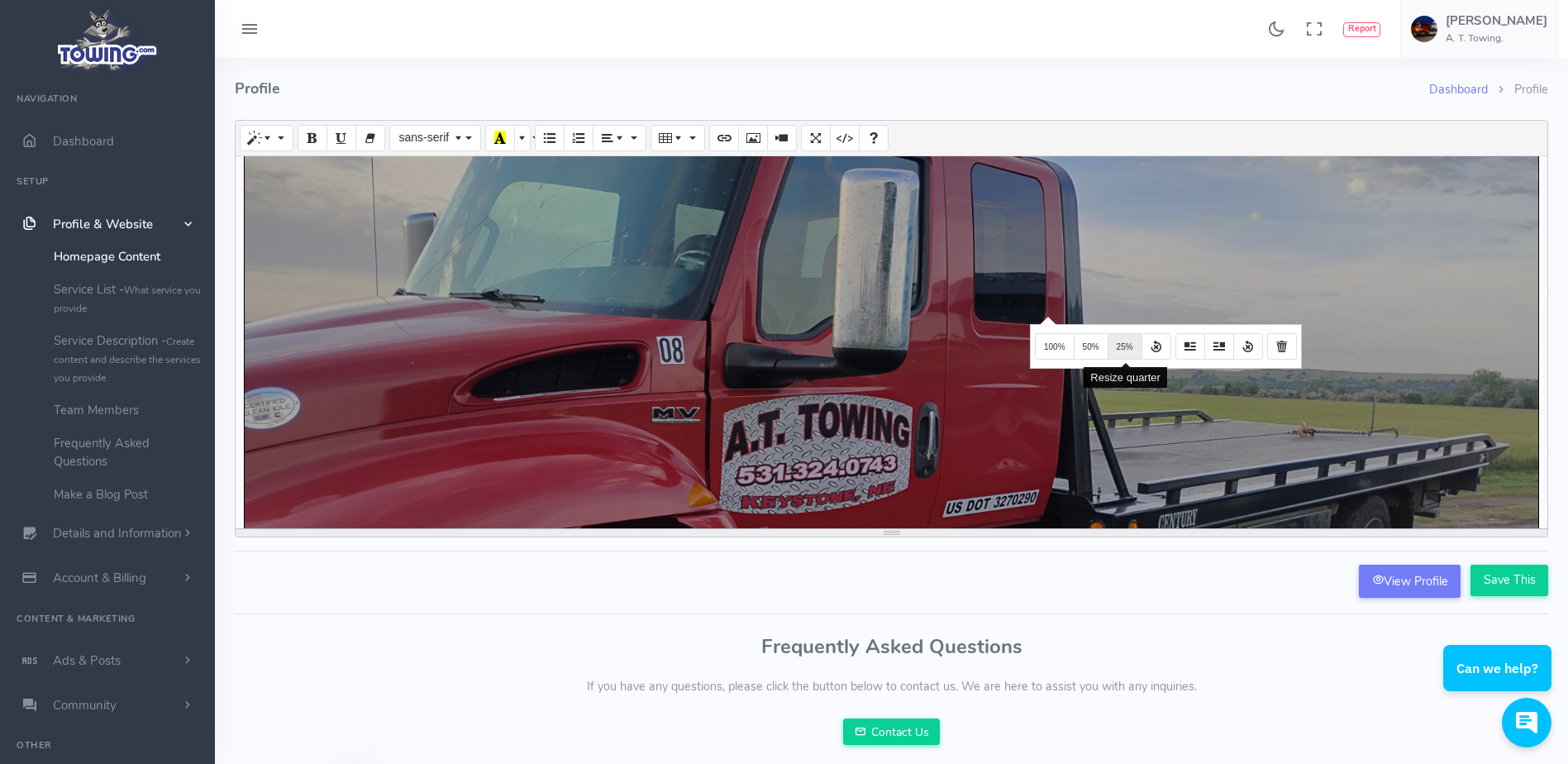
click at [1130, 352] on span "25%" at bounding box center [1125, 347] width 17 height 9
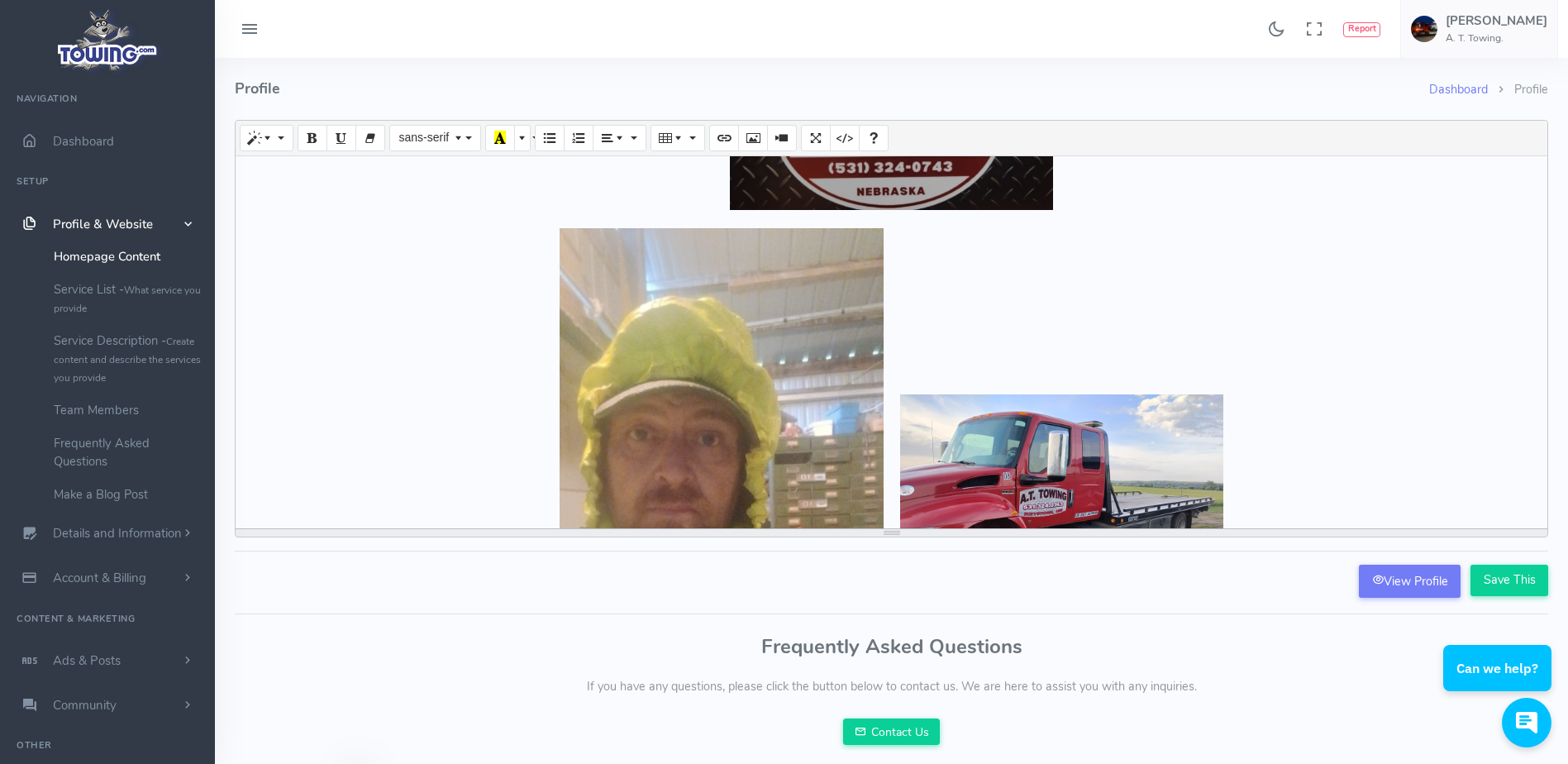
scroll to position [201, 0]
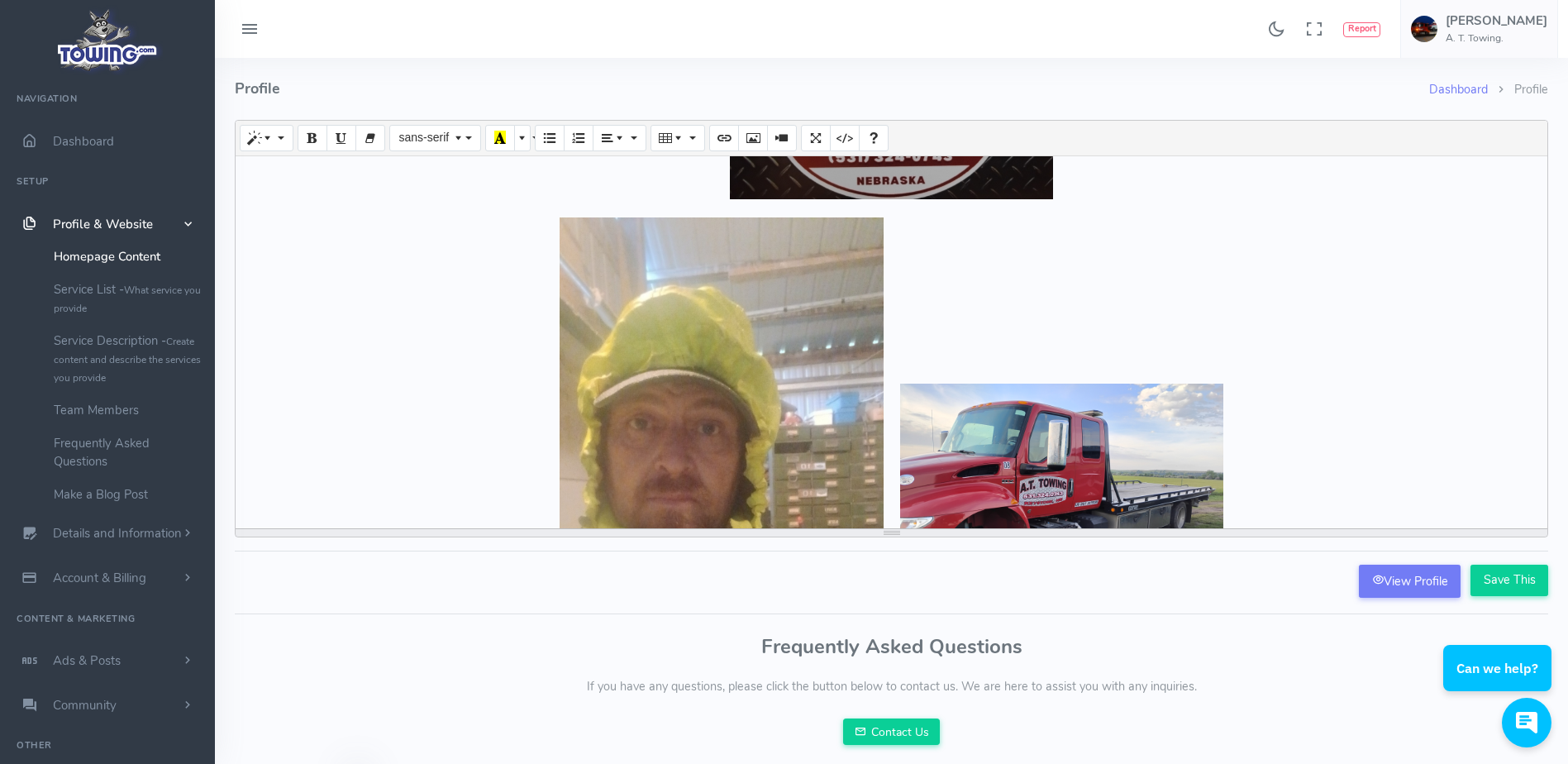
click at [881, 355] on div at bounding box center [891, 505] width 1295 height 575
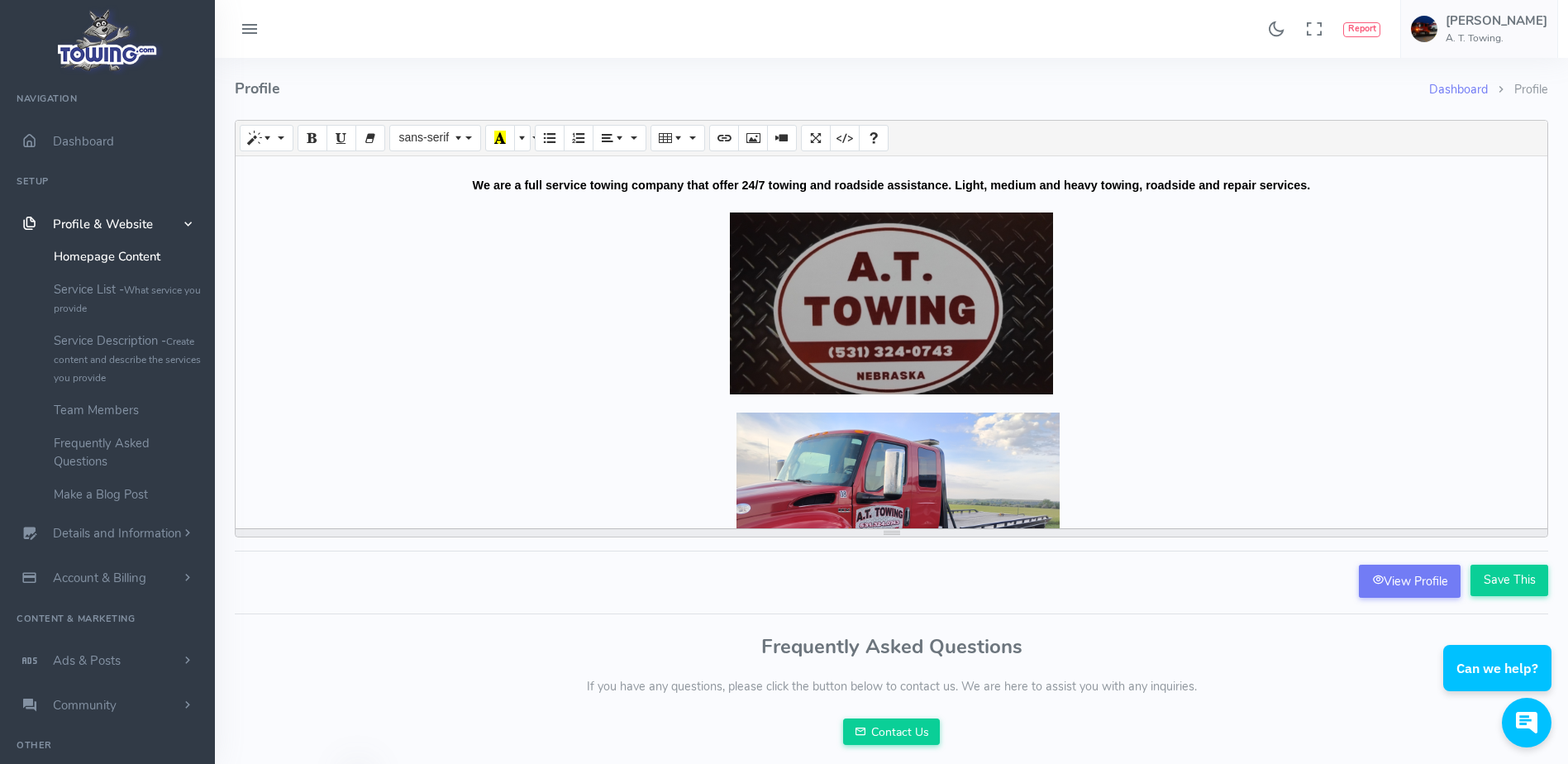
scroll to position [138, 0]
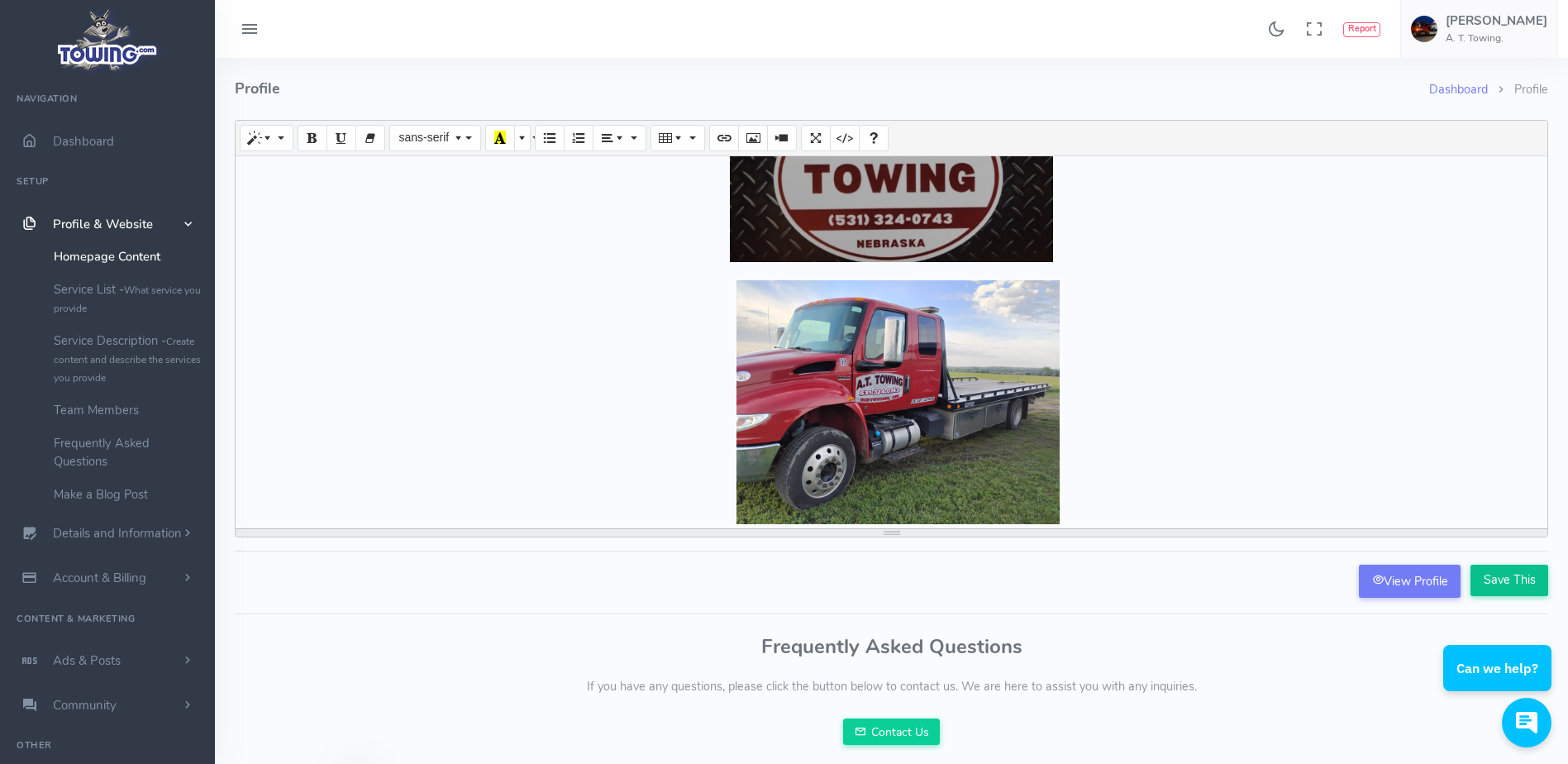
click at [1497, 578] on input "Save This" at bounding box center [1509, 580] width 78 height 31
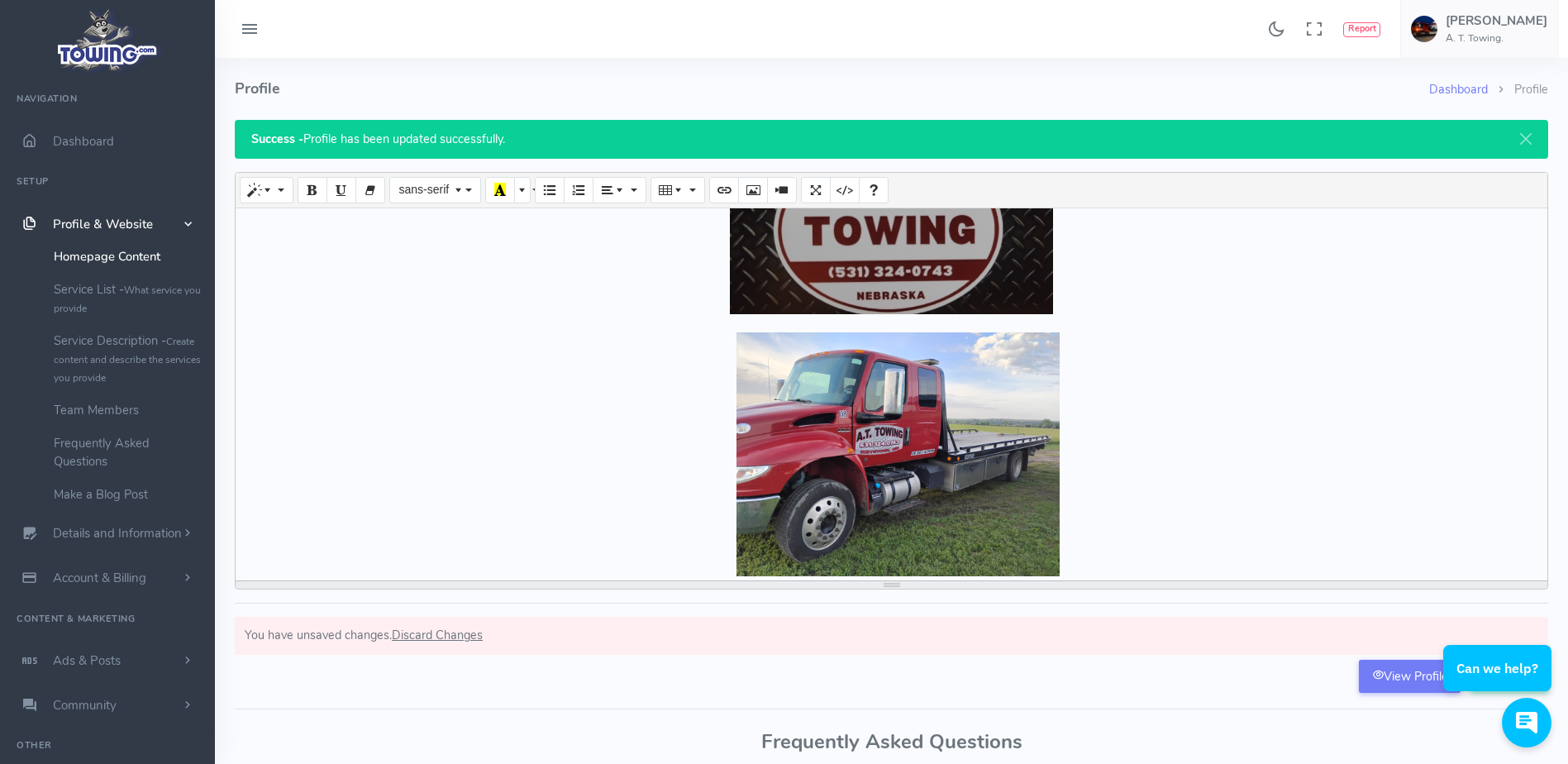
scroll to position [254, 0]
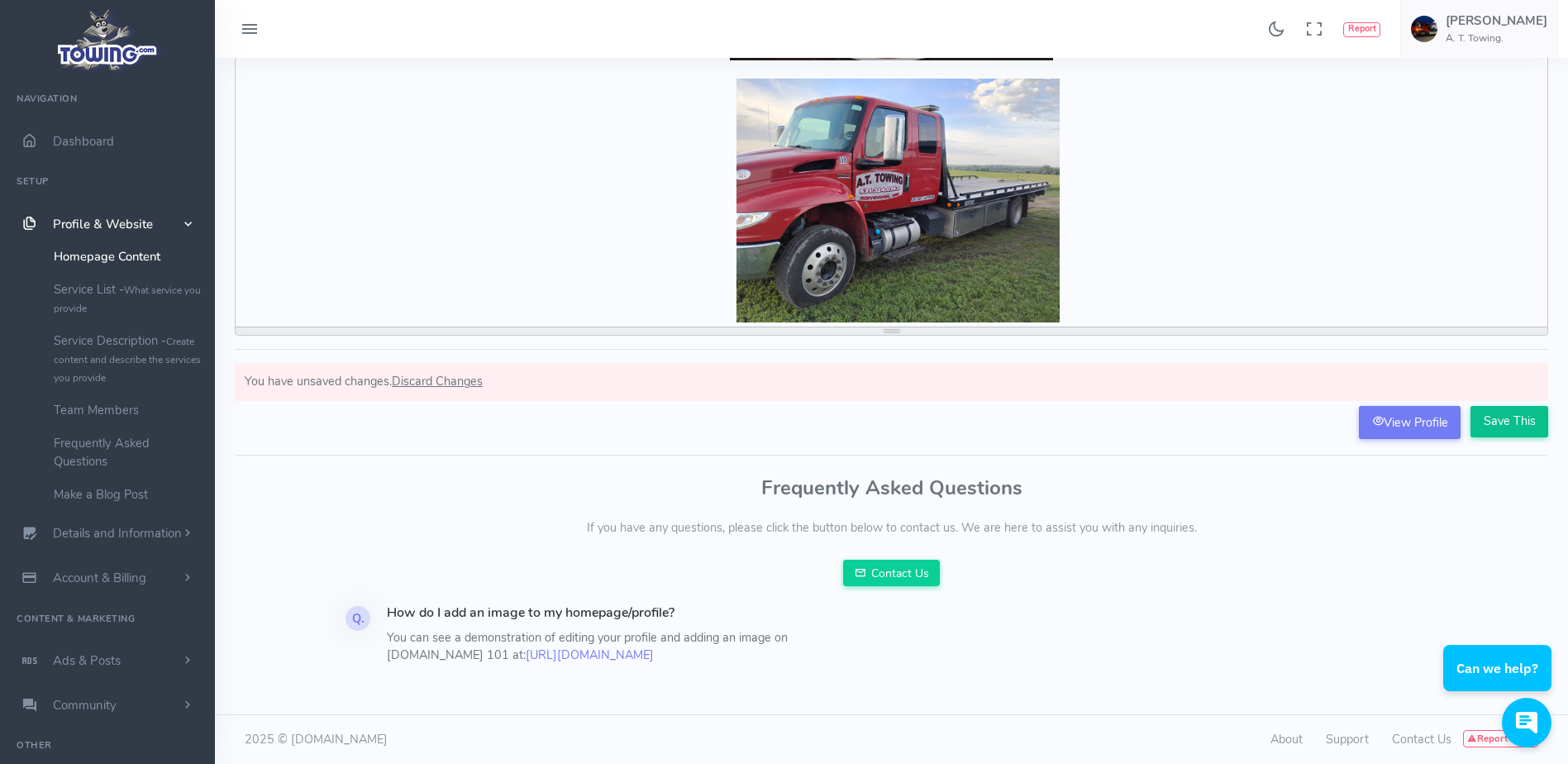
click at [1506, 424] on input "Save This" at bounding box center [1509, 422] width 78 height 31
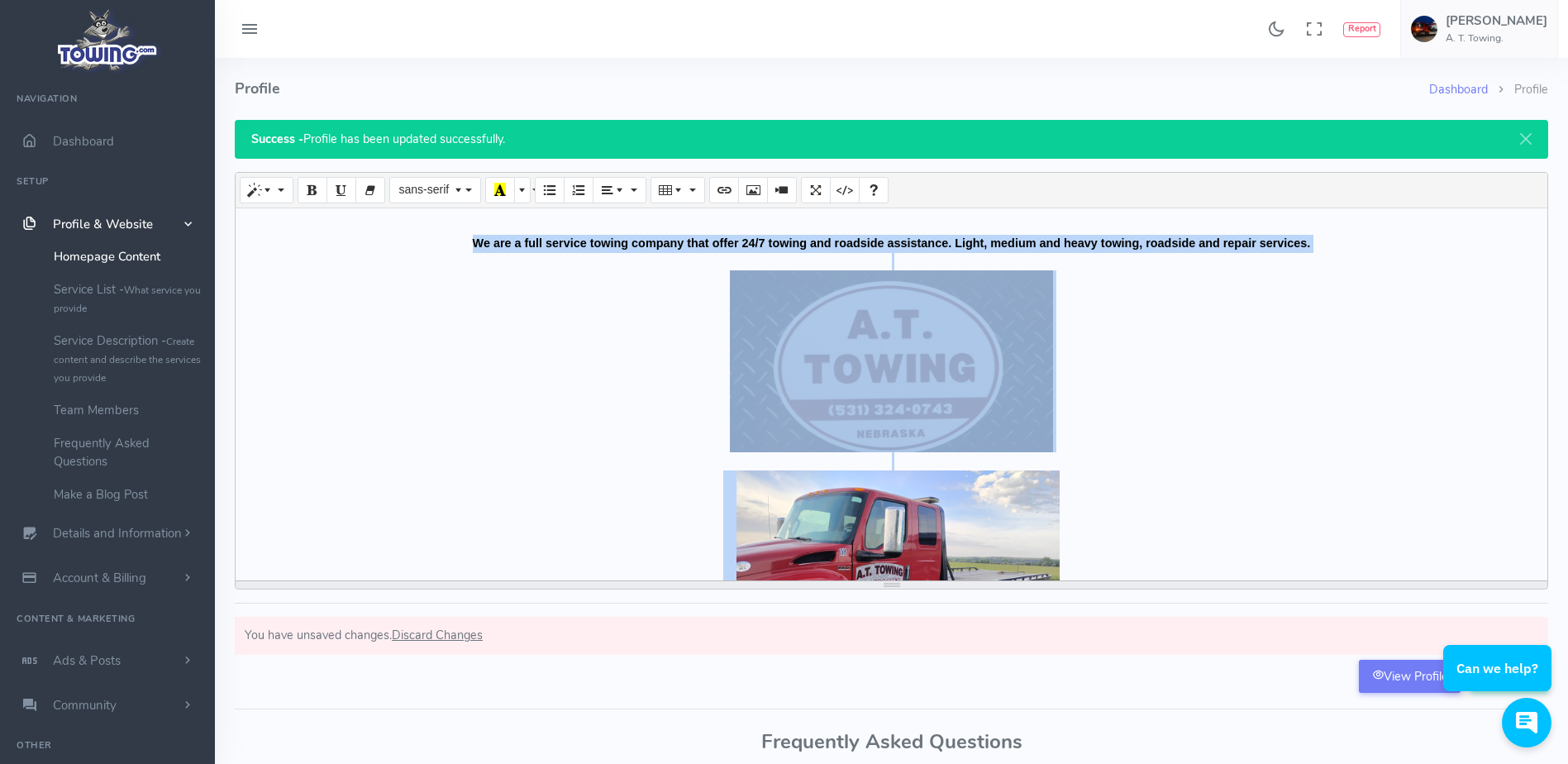
drag, startPoint x: 458, startPoint y: 243, endPoint x: 1004, endPoint y: 483, distance: 596.4
click at [1003, 467] on div "We are a full service towing company that offer 24/7 towing and roadside assist…" at bounding box center [891, 394] width 1311 height 372
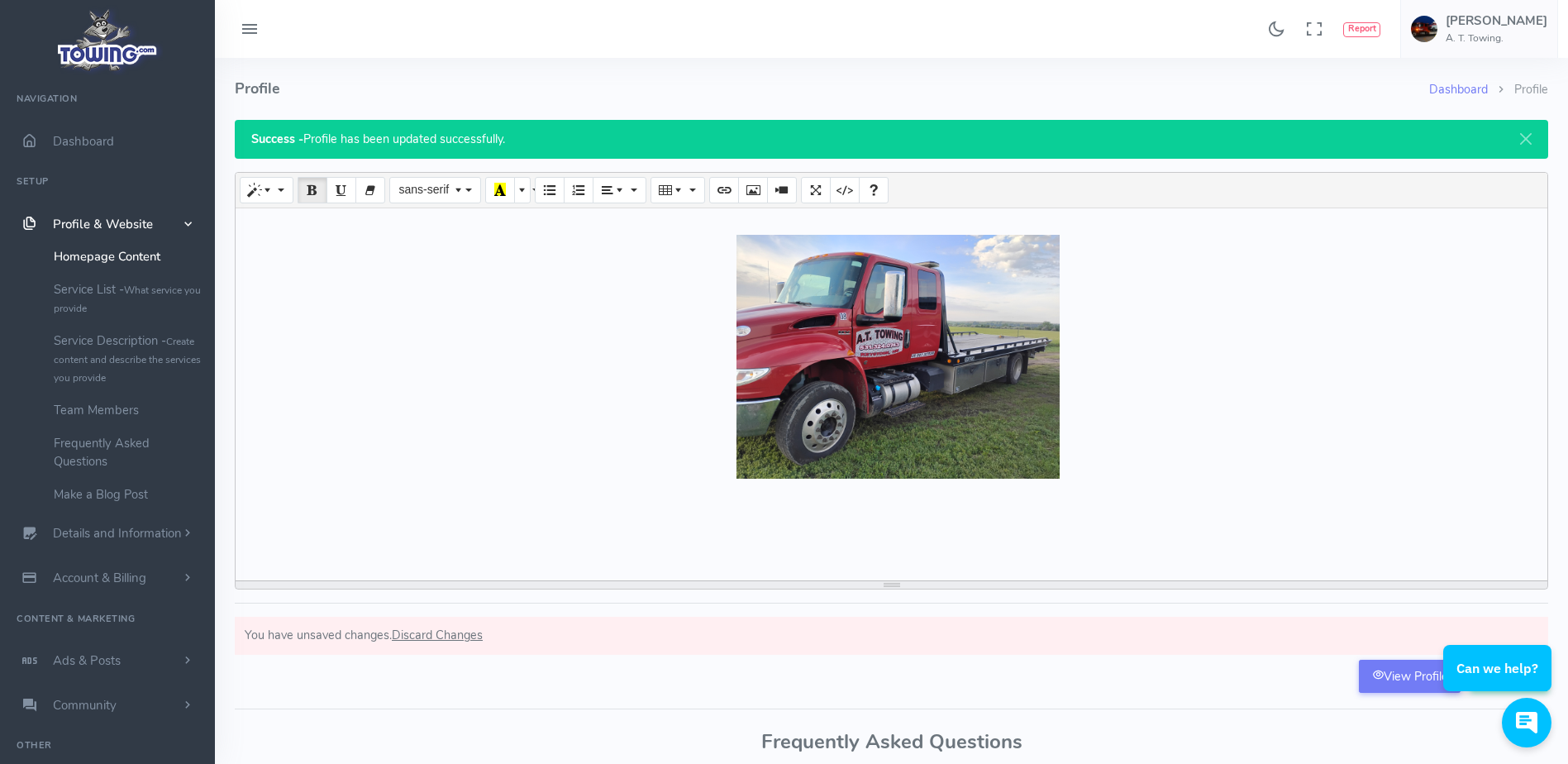
click at [1105, 489] on div at bounding box center [891, 394] width 1311 height 372
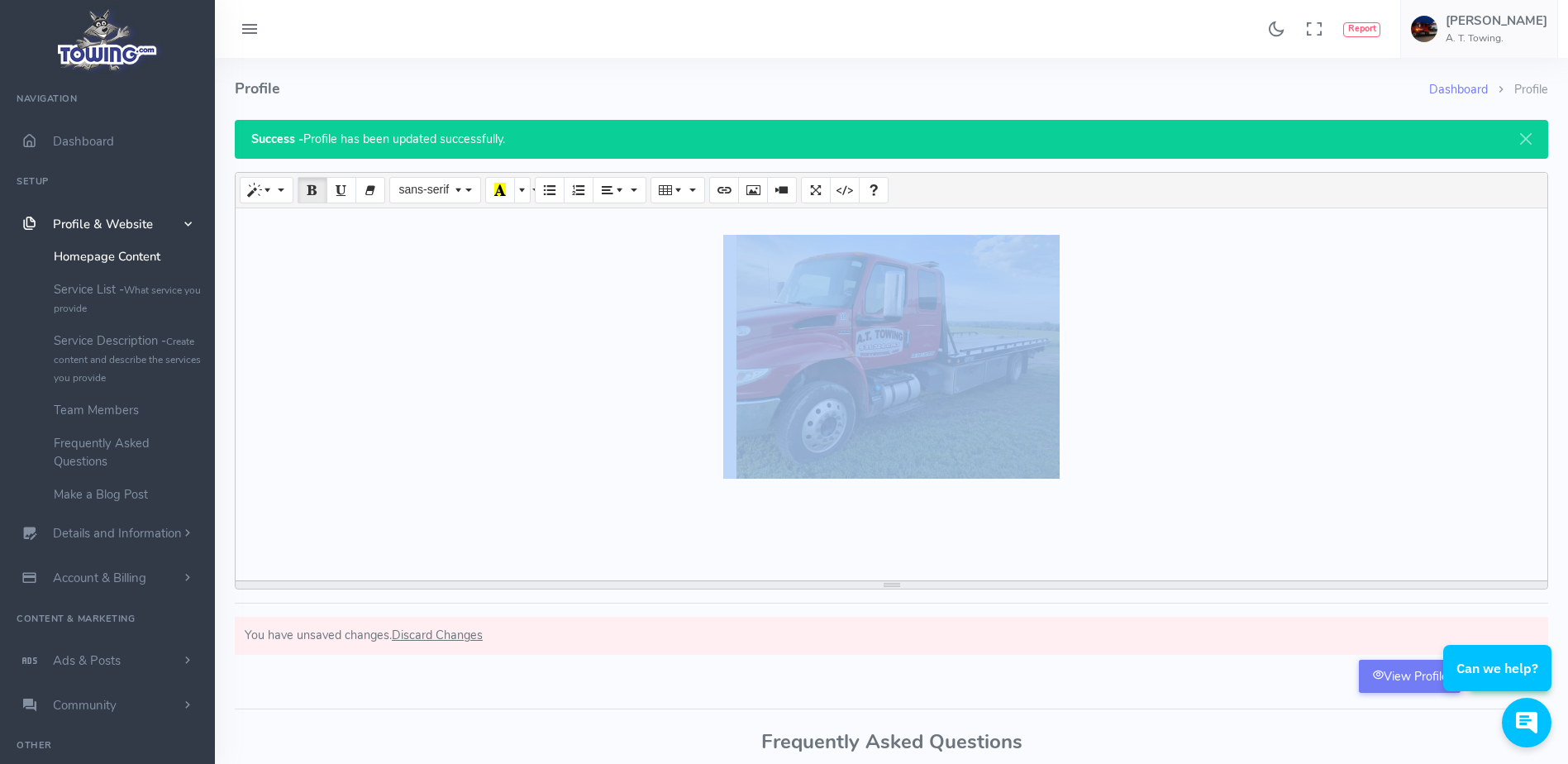
click at [1105, 489] on div at bounding box center [891, 394] width 1311 height 372
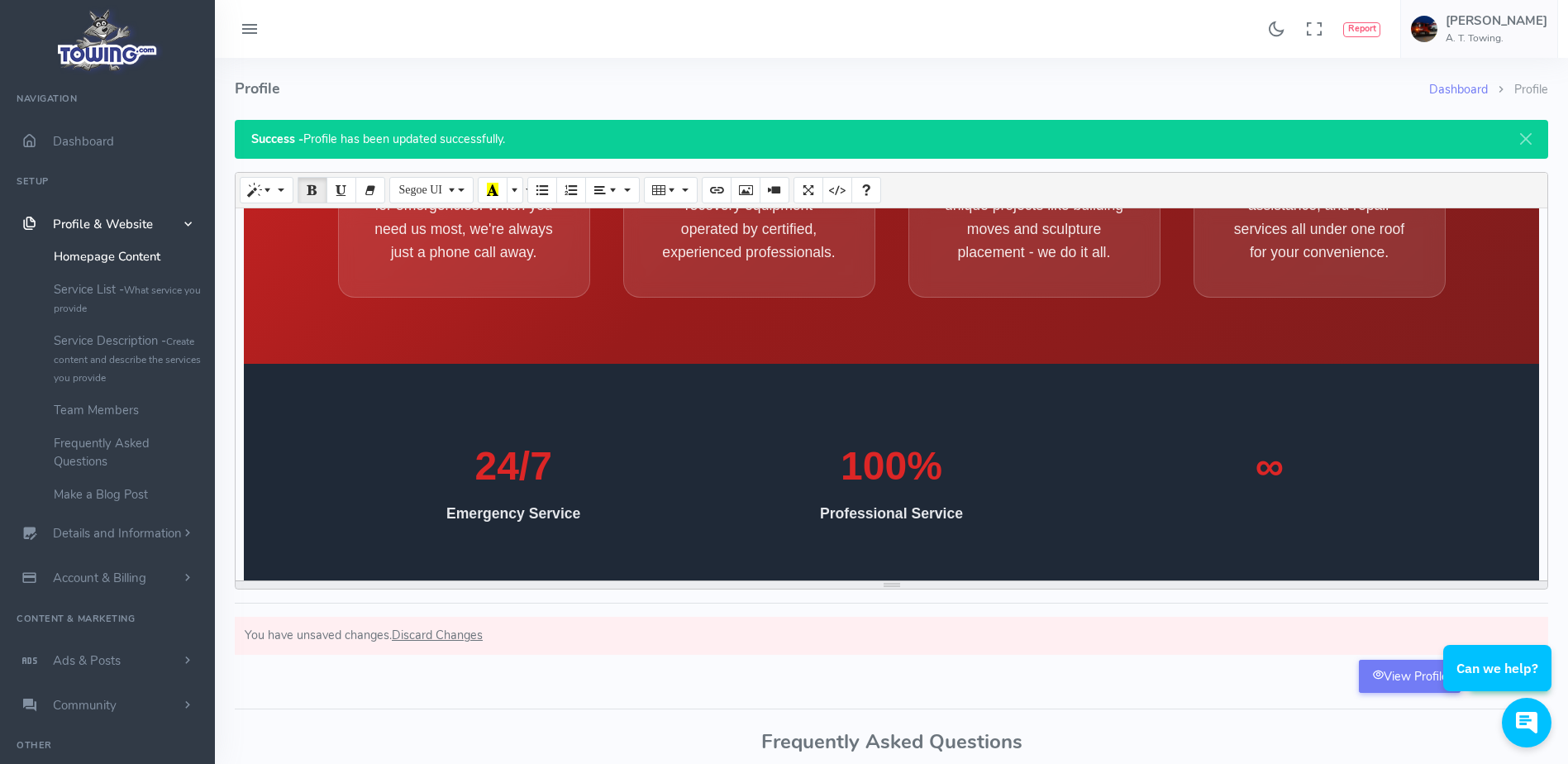
scroll to position [3506, 0]
drag, startPoint x: 590, startPoint y: 444, endPoint x: 1075, endPoint y: 538, distance: 494.0
click at [1075, 538] on div "24/7 Emergency Service 100% Professional Service ∞" at bounding box center [892, 481] width 1107 height 127
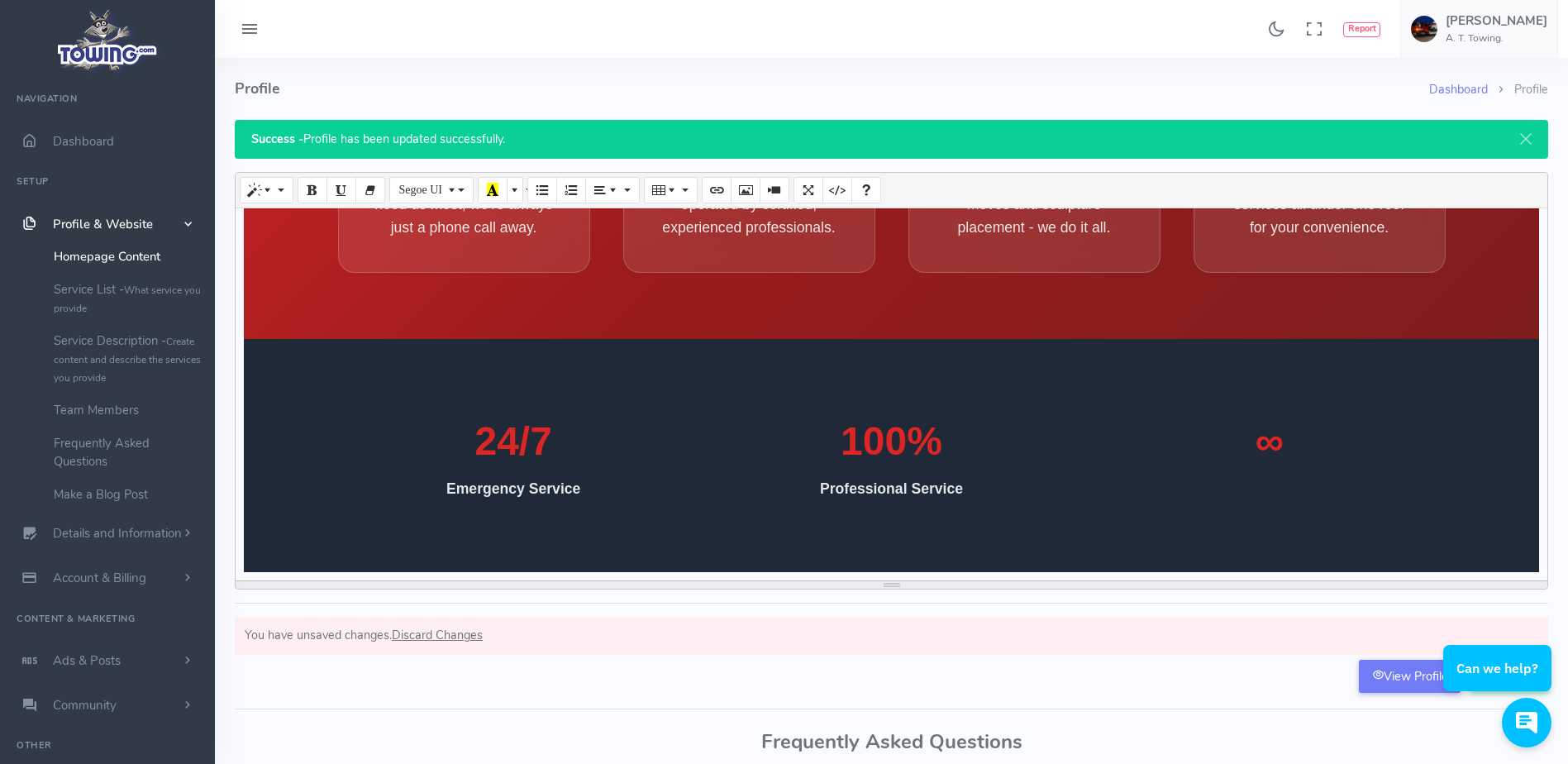
click at [1313, 463] on span "∞" at bounding box center [1269, 441] width 312 height 59
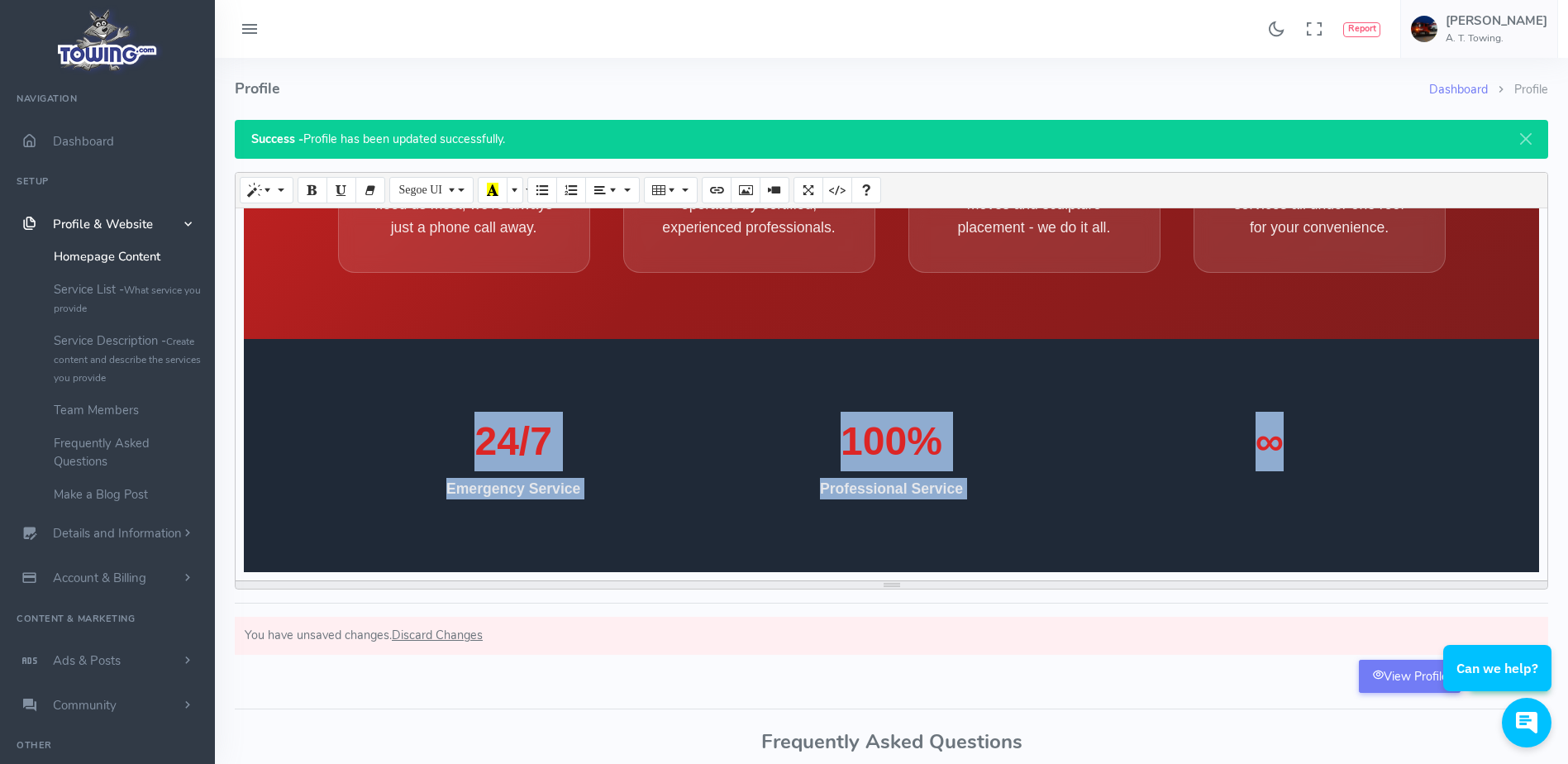
drag, startPoint x: 1313, startPoint y: 463, endPoint x: 432, endPoint y: 455, distance: 881.0
click at [432, 455] on div "24/7 Emergency Service 100% Professional Service ∞" at bounding box center [892, 456] width 1107 height 127
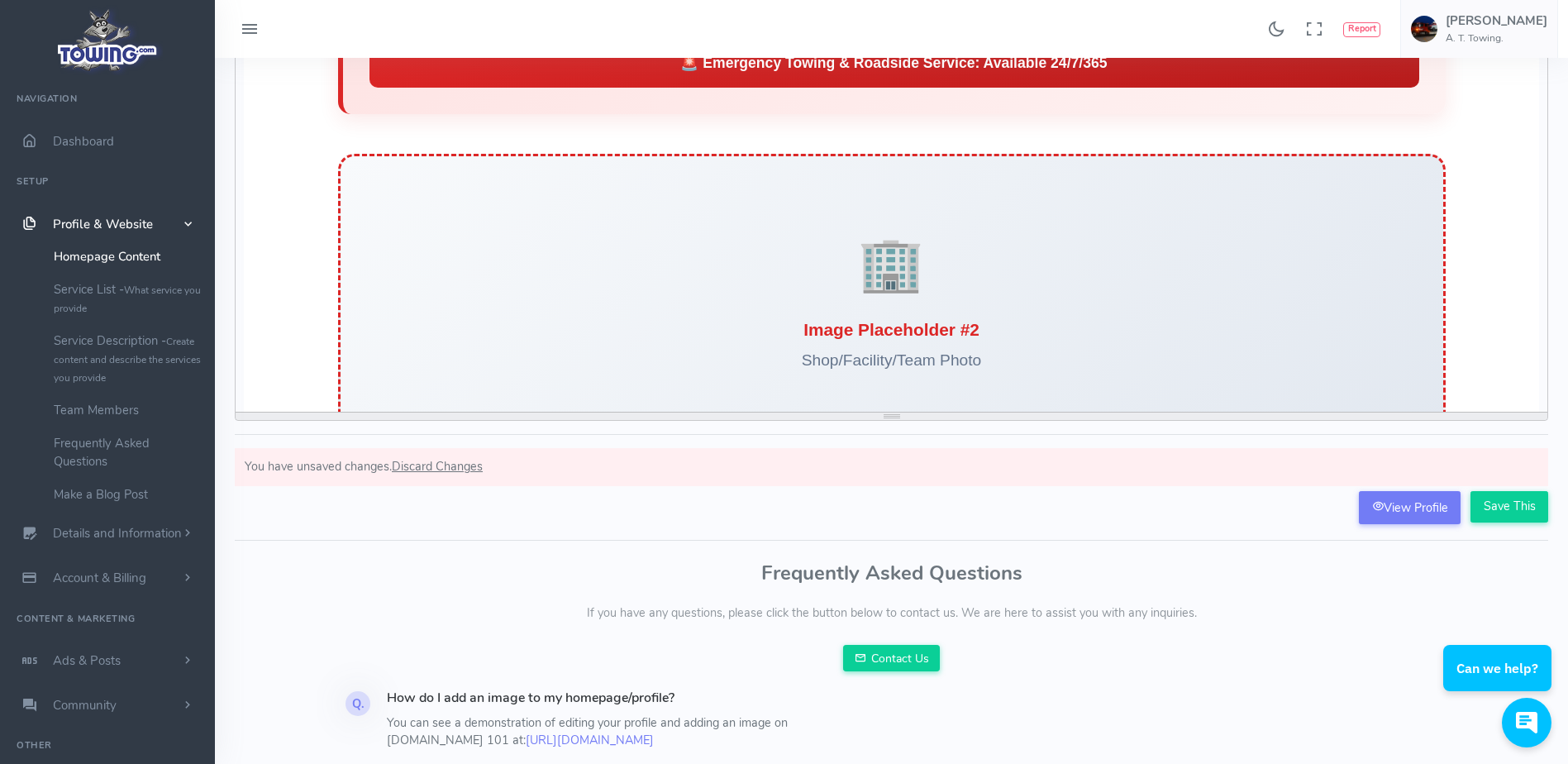
scroll to position [2595, 0]
click at [872, 266] on div "🏢" at bounding box center [892, 265] width 180 height 79
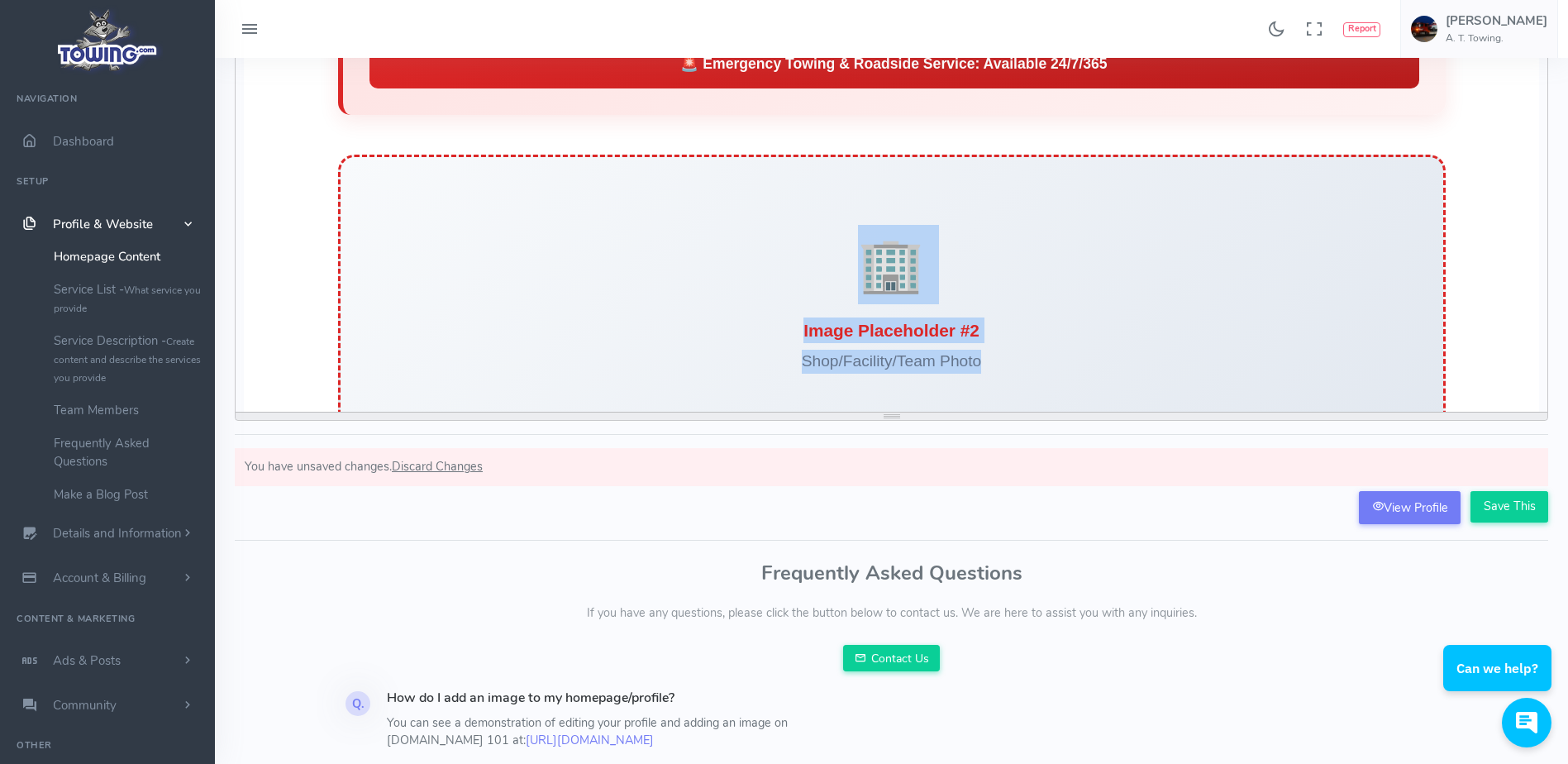
drag, startPoint x: 990, startPoint y: 364, endPoint x: 797, endPoint y: 282, distance: 209.7
click at [797, 282] on div "🏢 Image Placeholder #2 Shop/Facility/Team Photo" at bounding box center [892, 298] width 1107 height 289
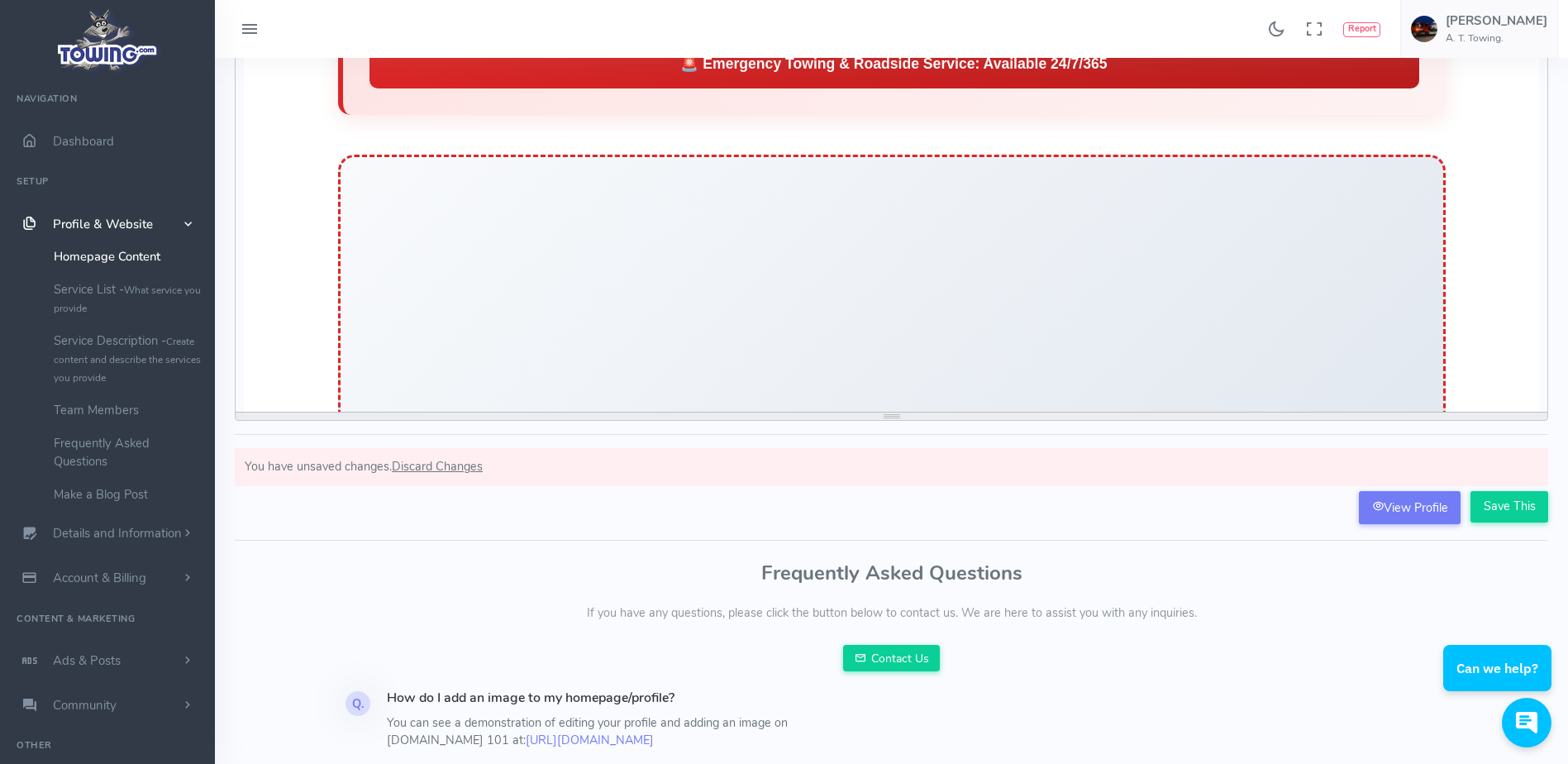
click at [796, 283] on div at bounding box center [892, 298] width 1107 height 289
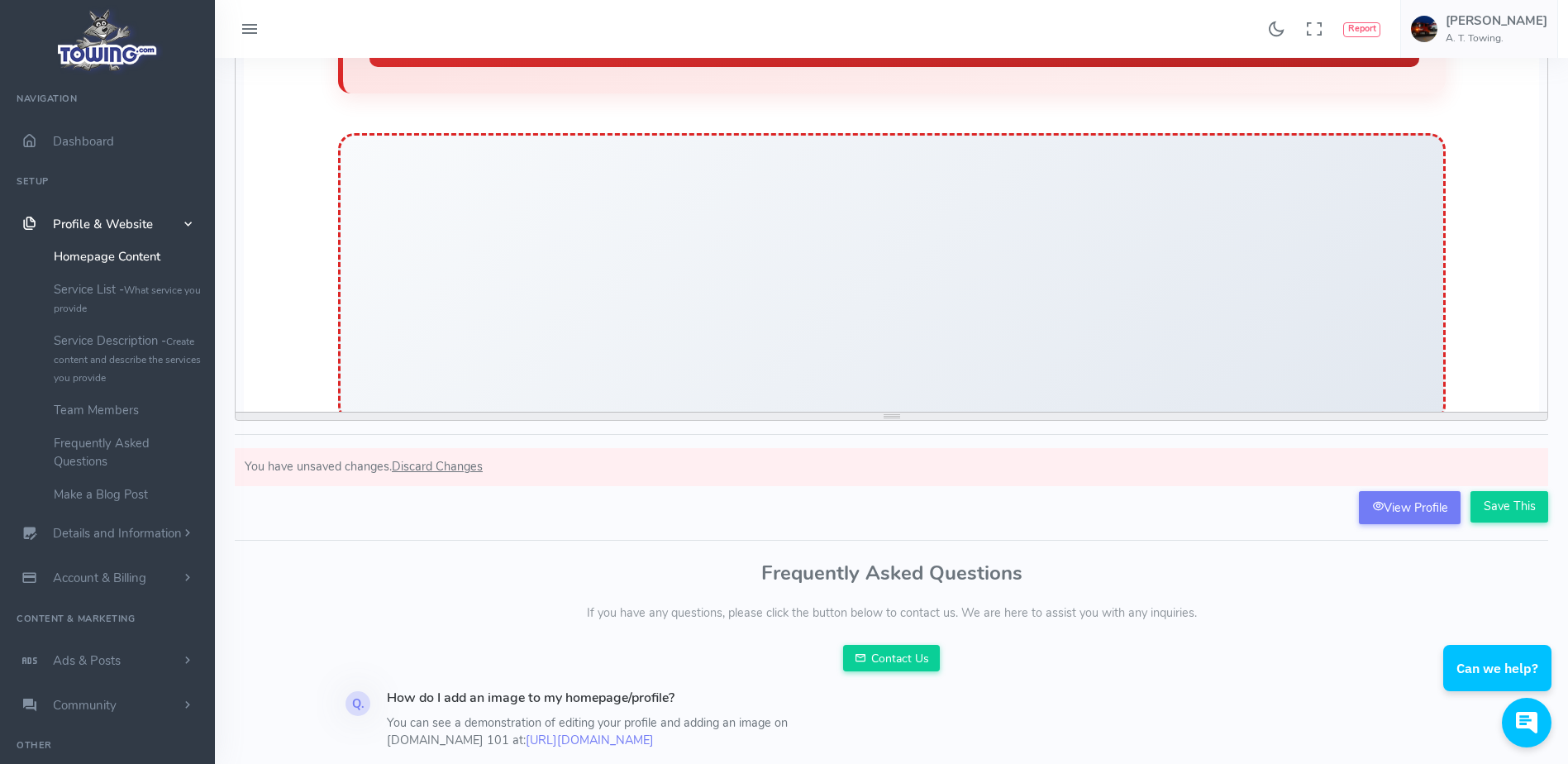
scroll to position [2630, 0]
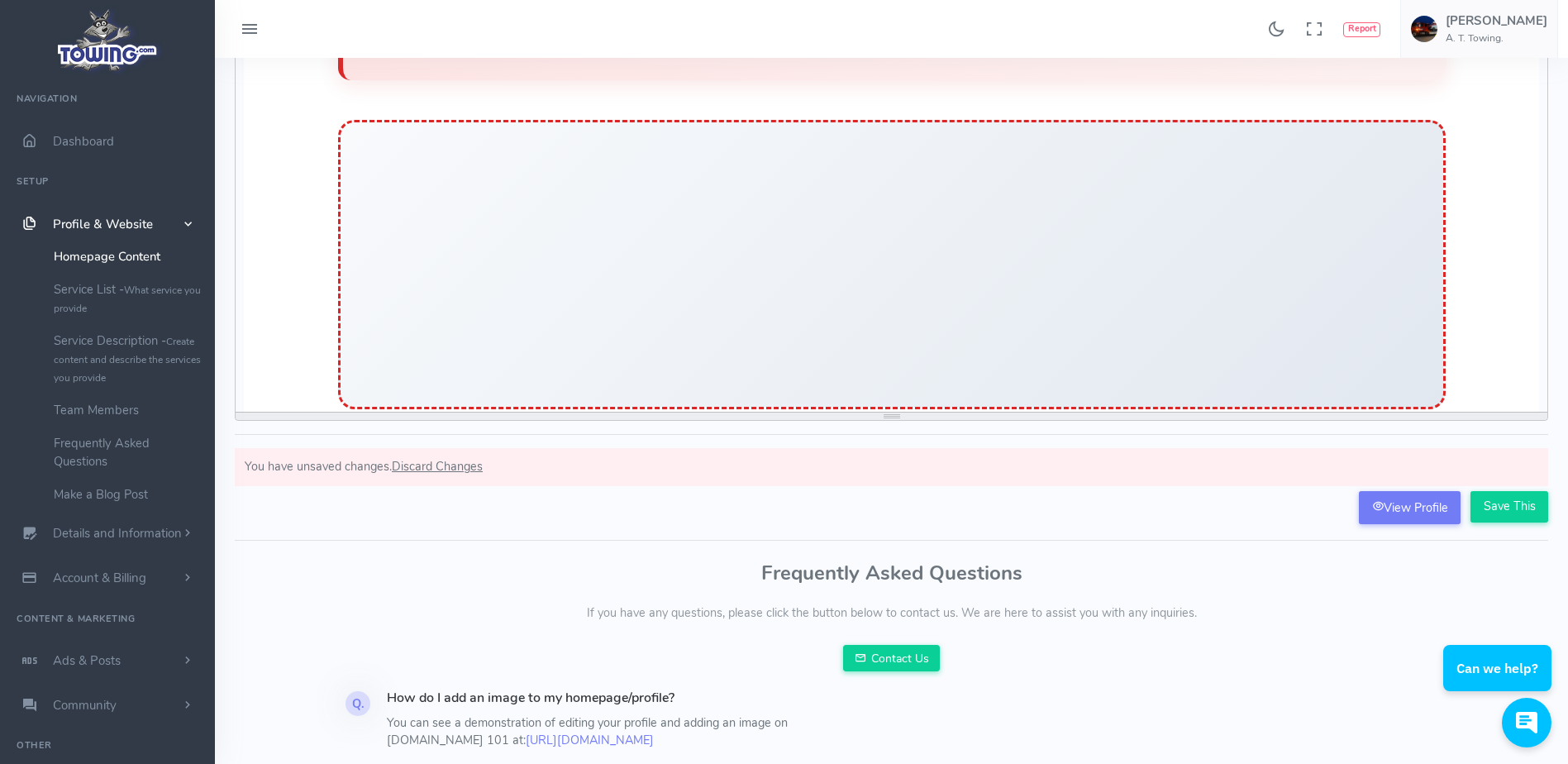
click at [830, 249] on div at bounding box center [892, 264] width 1107 height 289
drag, startPoint x: 830, startPoint y: 249, endPoint x: 817, endPoint y: 244, distance: 13.9
click at [817, 244] on div at bounding box center [892, 264] width 1107 height 289
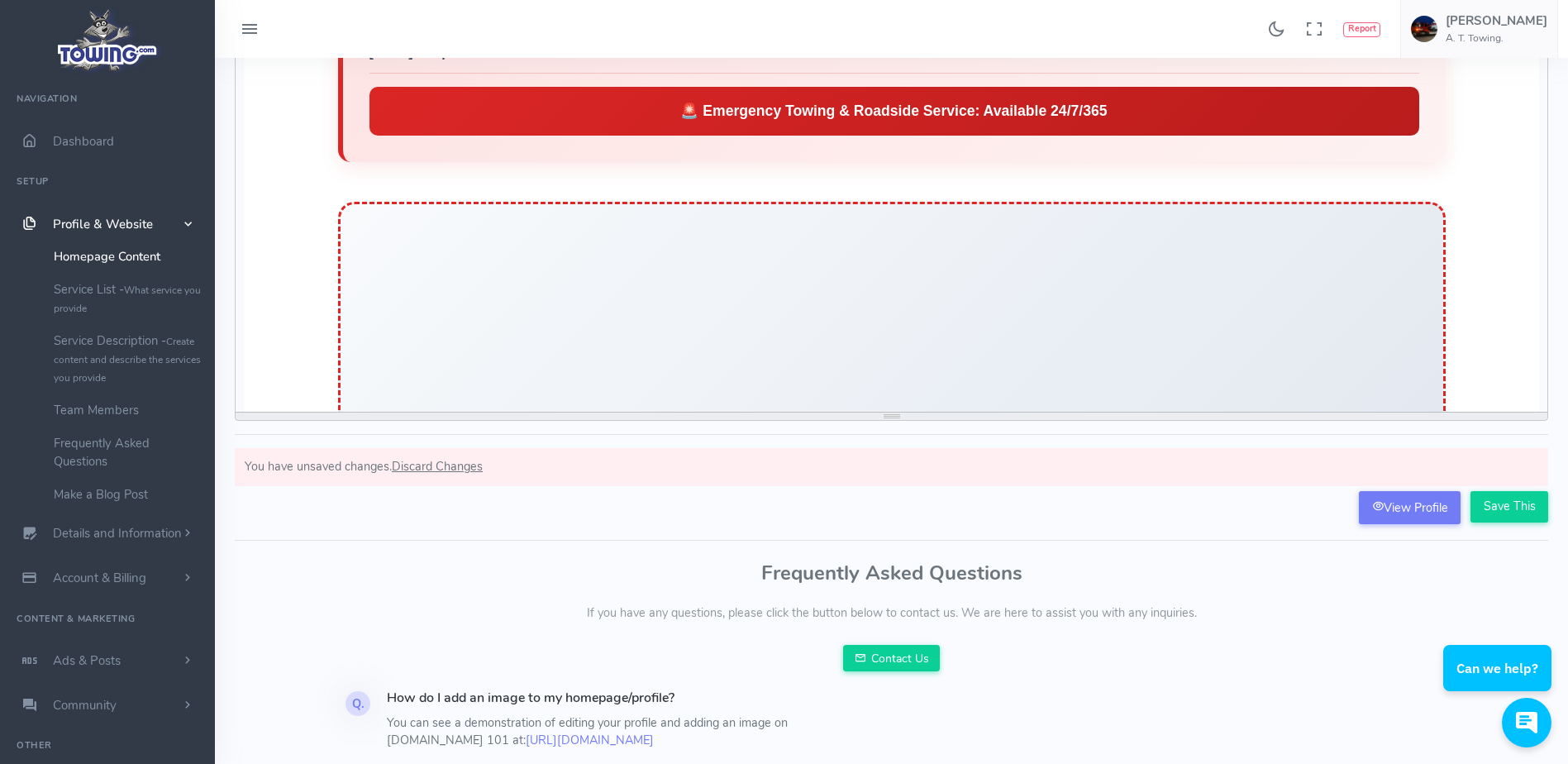
scroll to position [2547, 0]
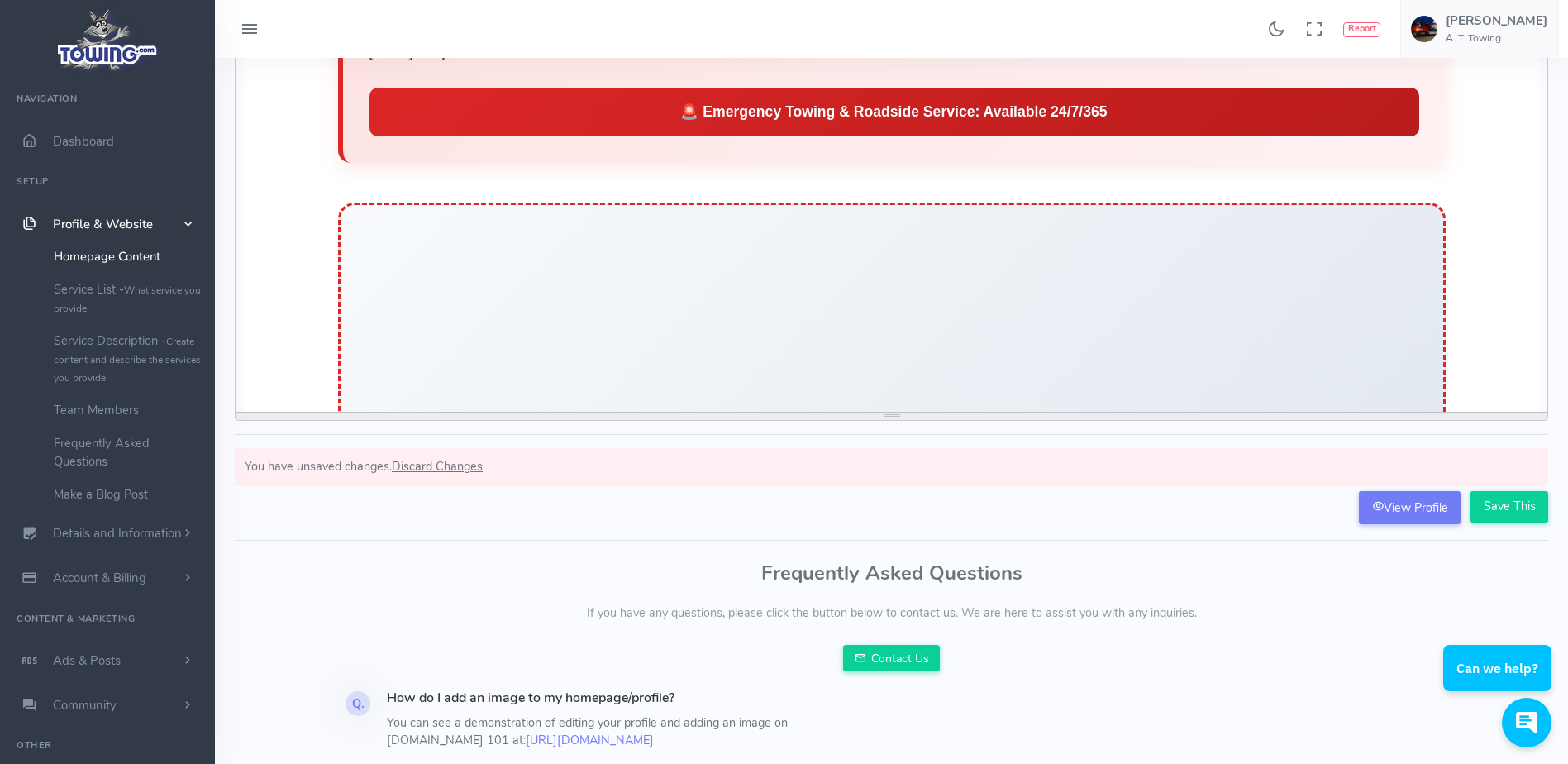
click at [796, 245] on div at bounding box center [892, 346] width 1107 height 289
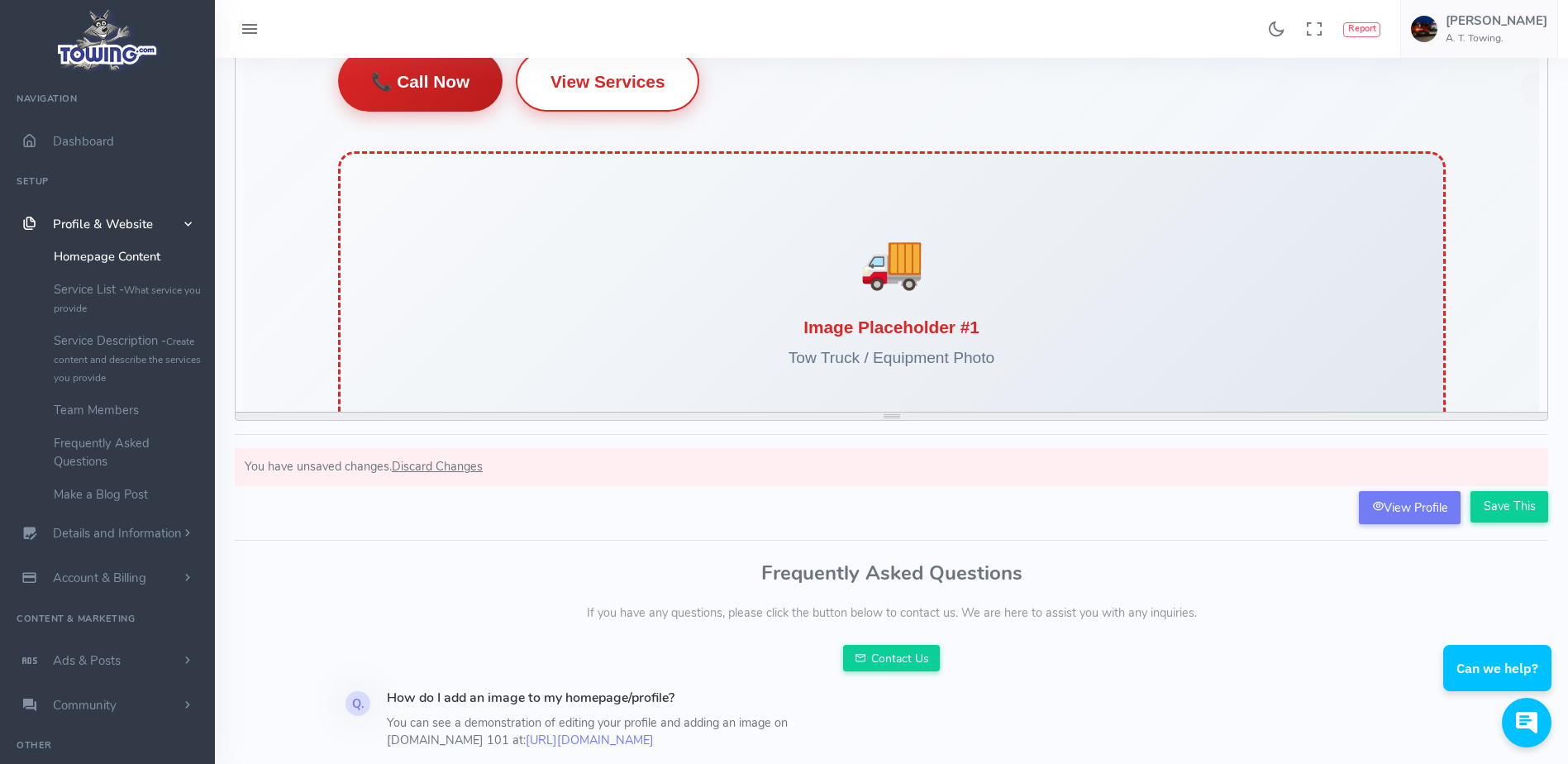
scroll to position [424, 0]
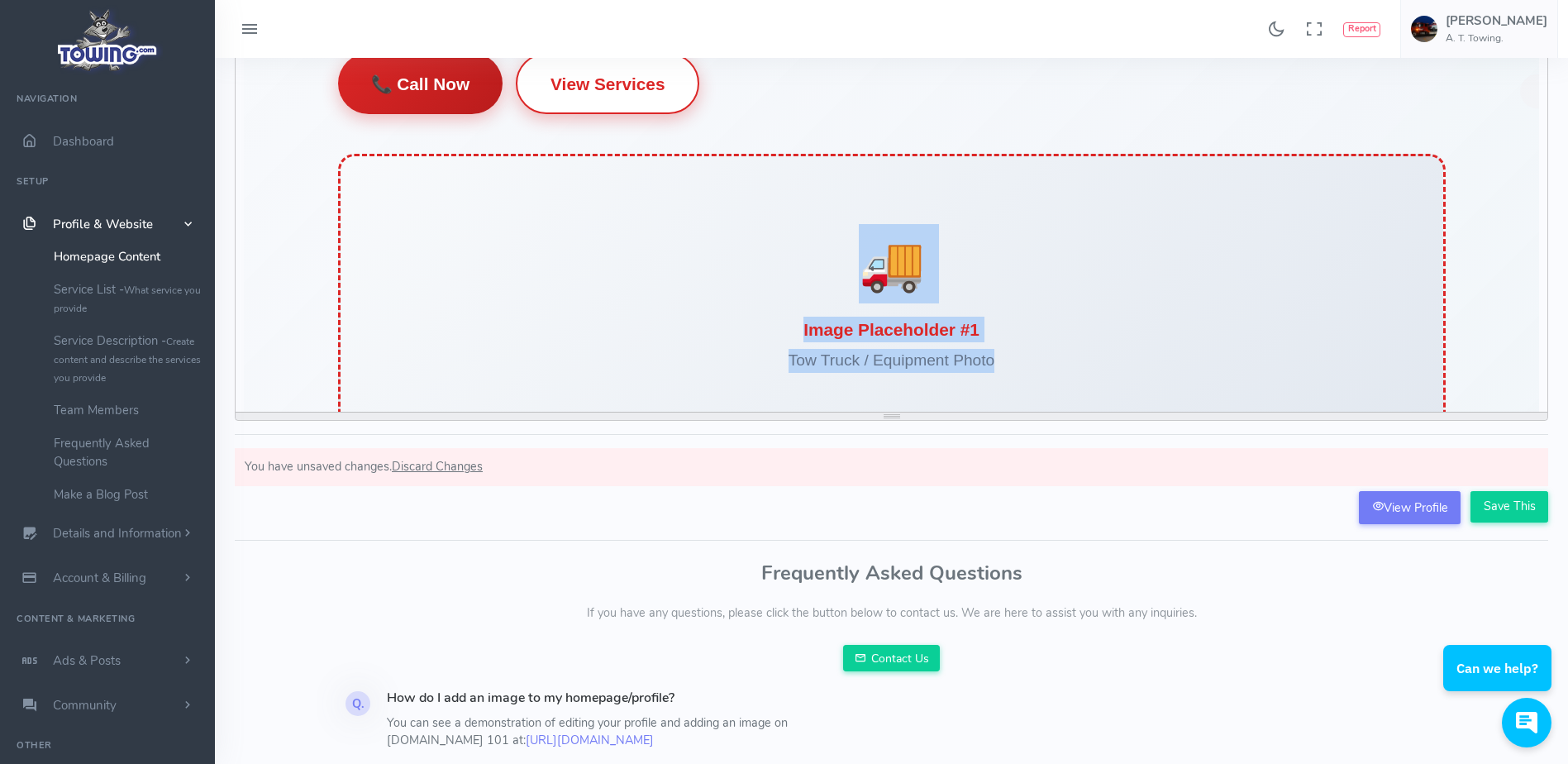
drag, startPoint x: 825, startPoint y: 266, endPoint x: 994, endPoint y: 374, distance: 200.6
click at [994, 374] on div "🚚 Image Placeholder #1 Tow Truck / Equipment Photo" at bounding box center [892, 298] width 1107 height 289
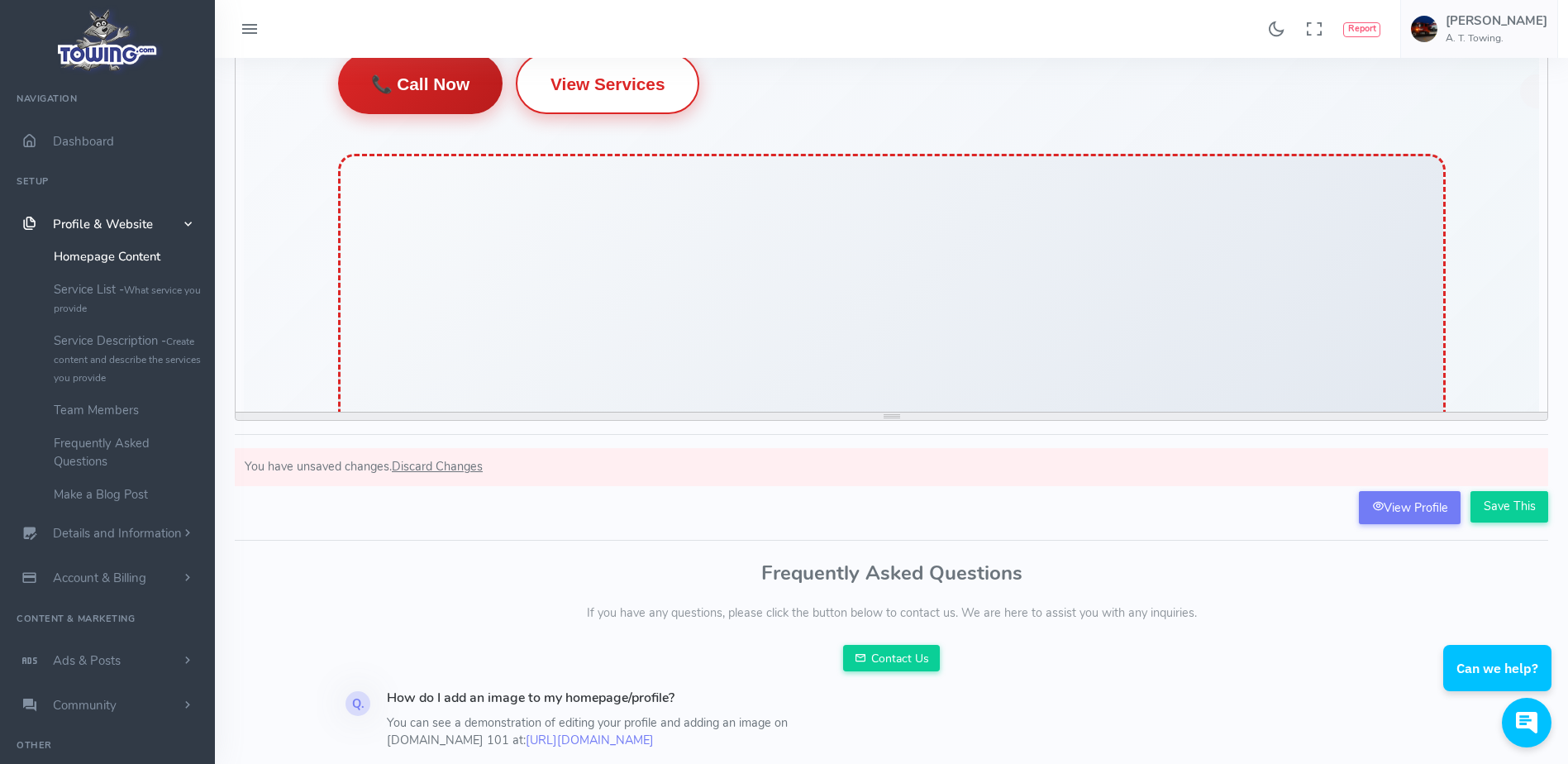
click at [828, 267] on div at bounding box center [892, 298] width 1107 height 289
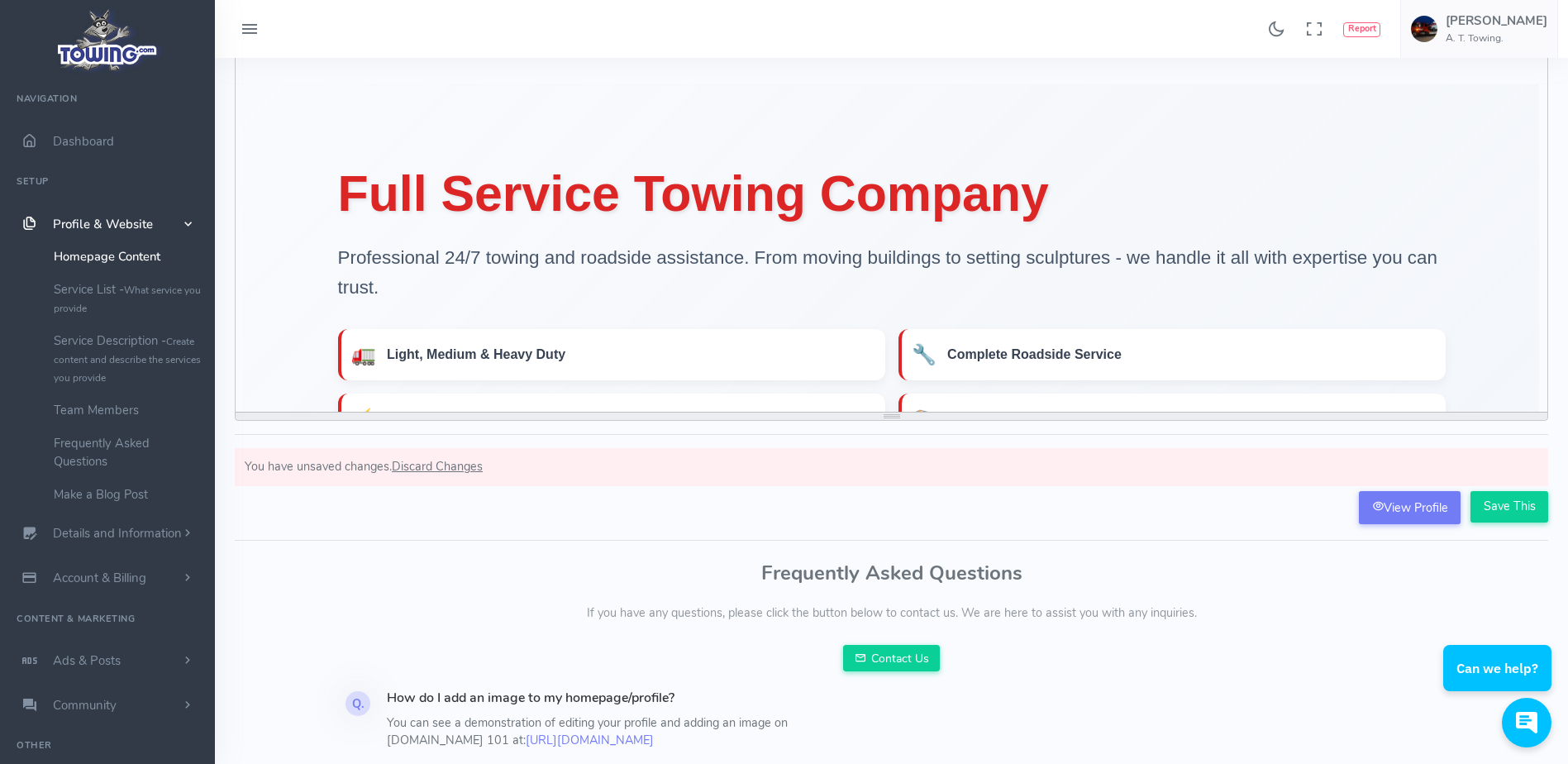
scroll to position [0, 0]
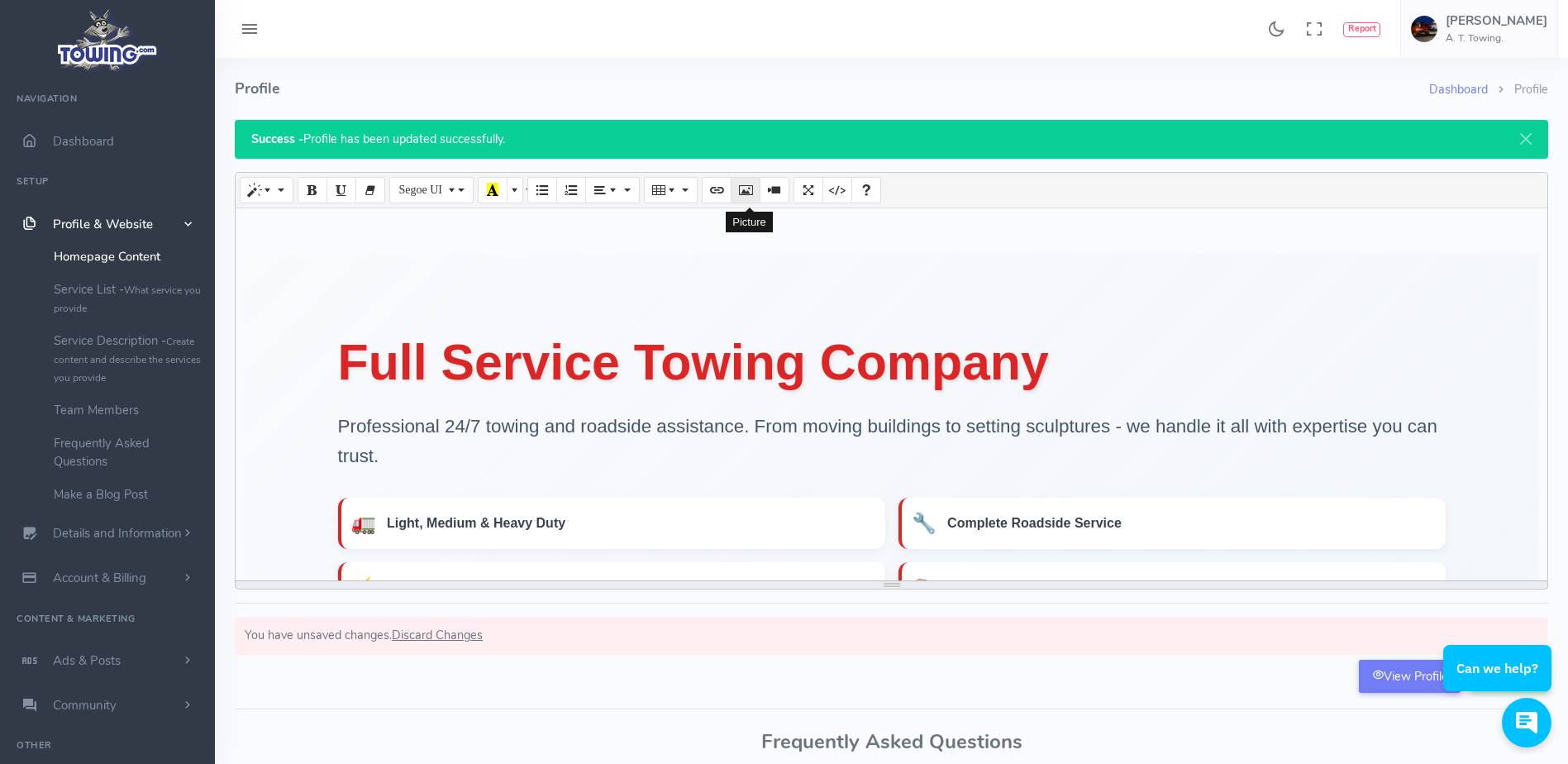
click at [740, 200] on button "Picture" at bounding box center [746, 190] width 30 height 27
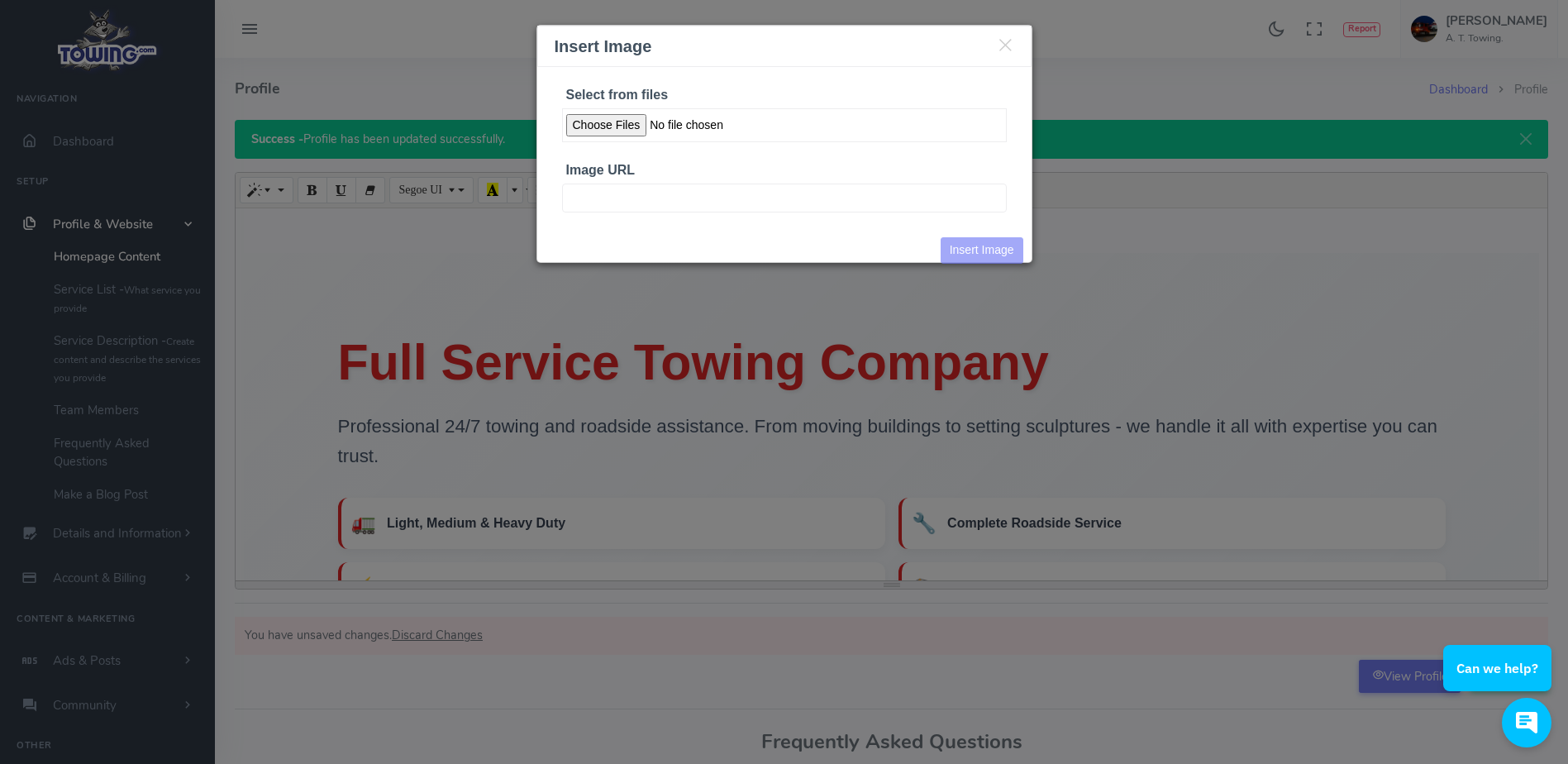
click at [617, 126] on input "Select from files" at bounding box center [784, 125] width 445 height 34
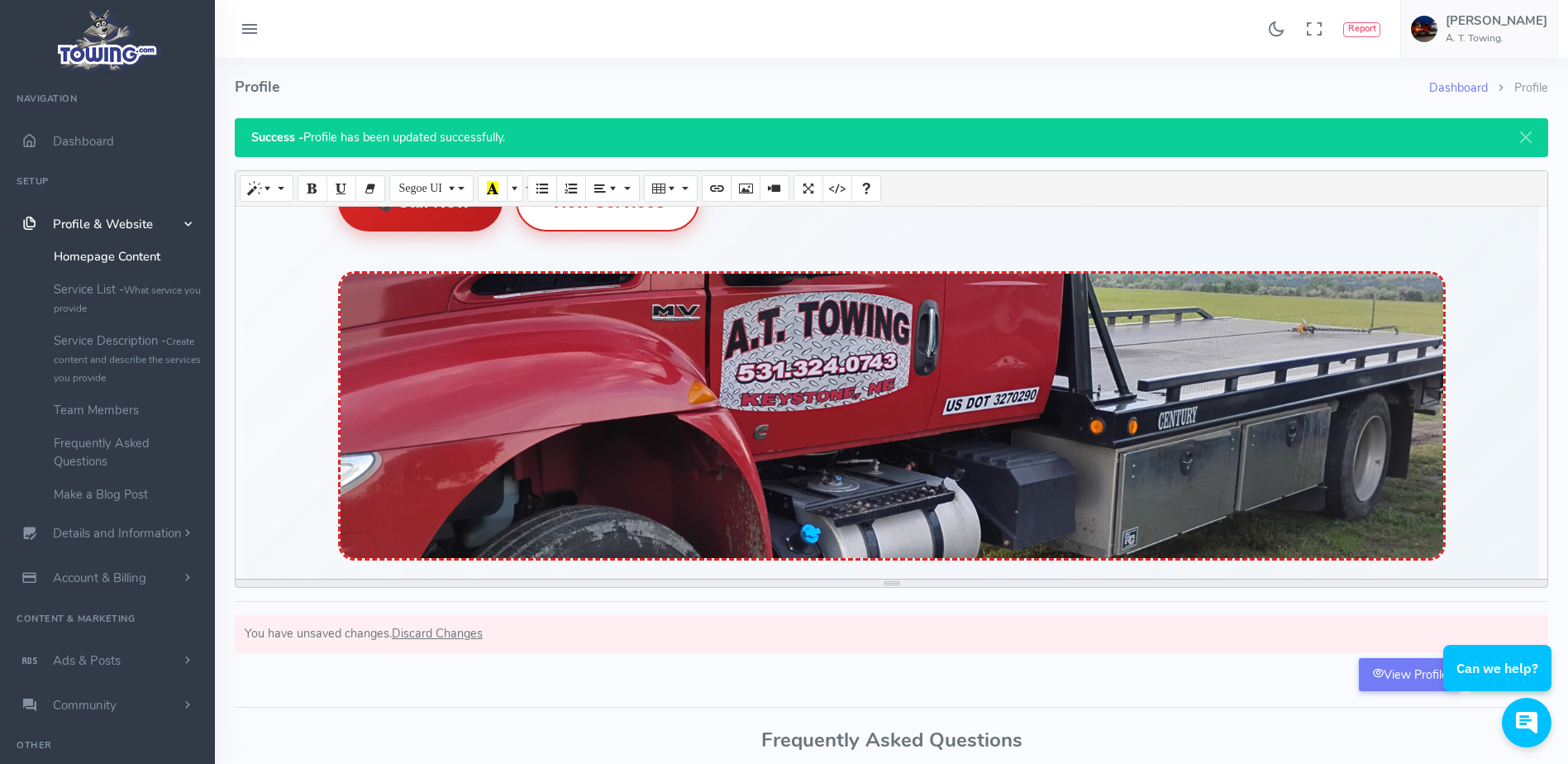
scroll to position [3, 0]
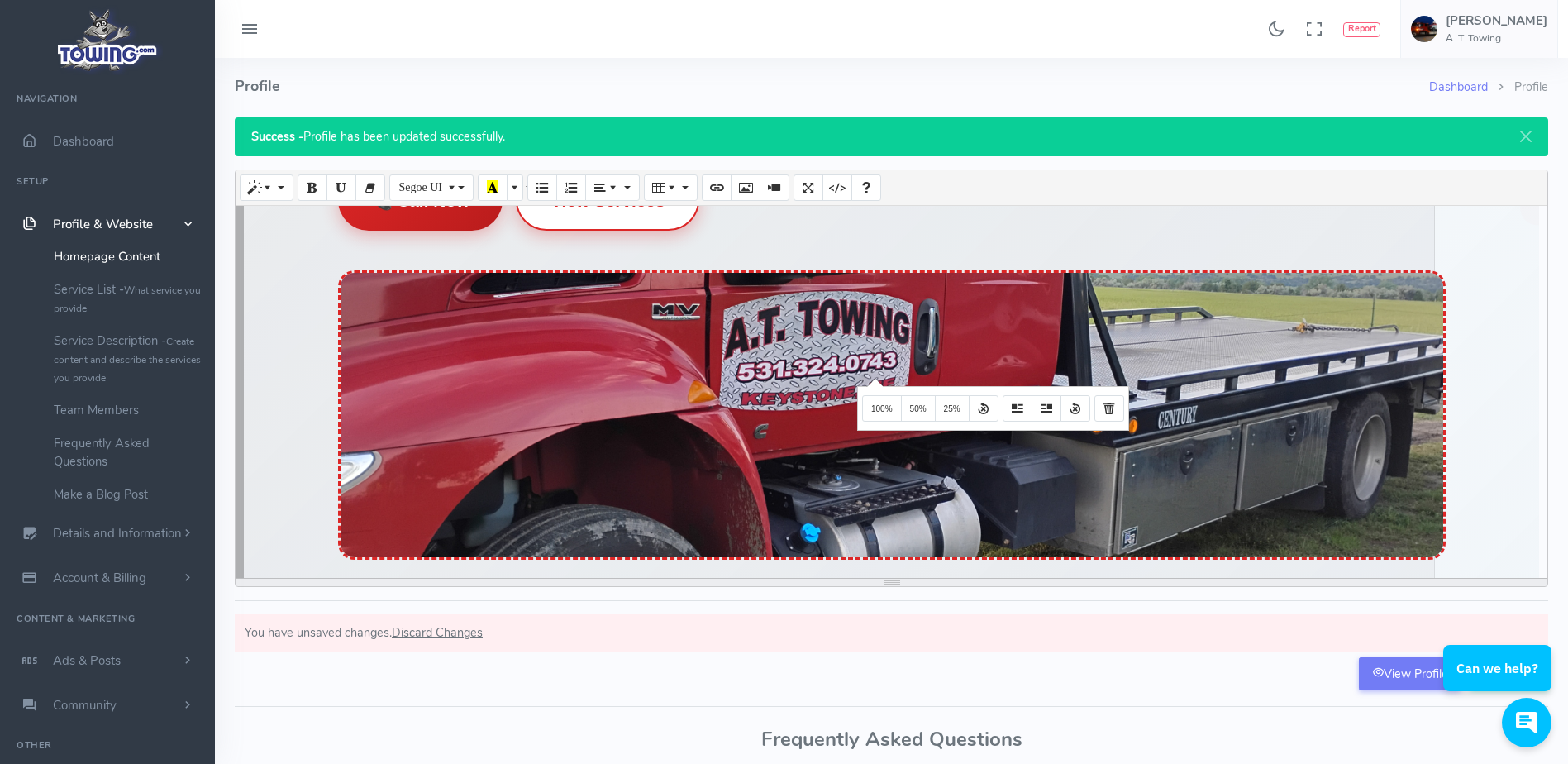
click at [873, 376] on img at bounding box center [891, 408] width 1295 height 975
click at [914, 405] on span "50%" at bounding box center [918, 409] width 17 height 9
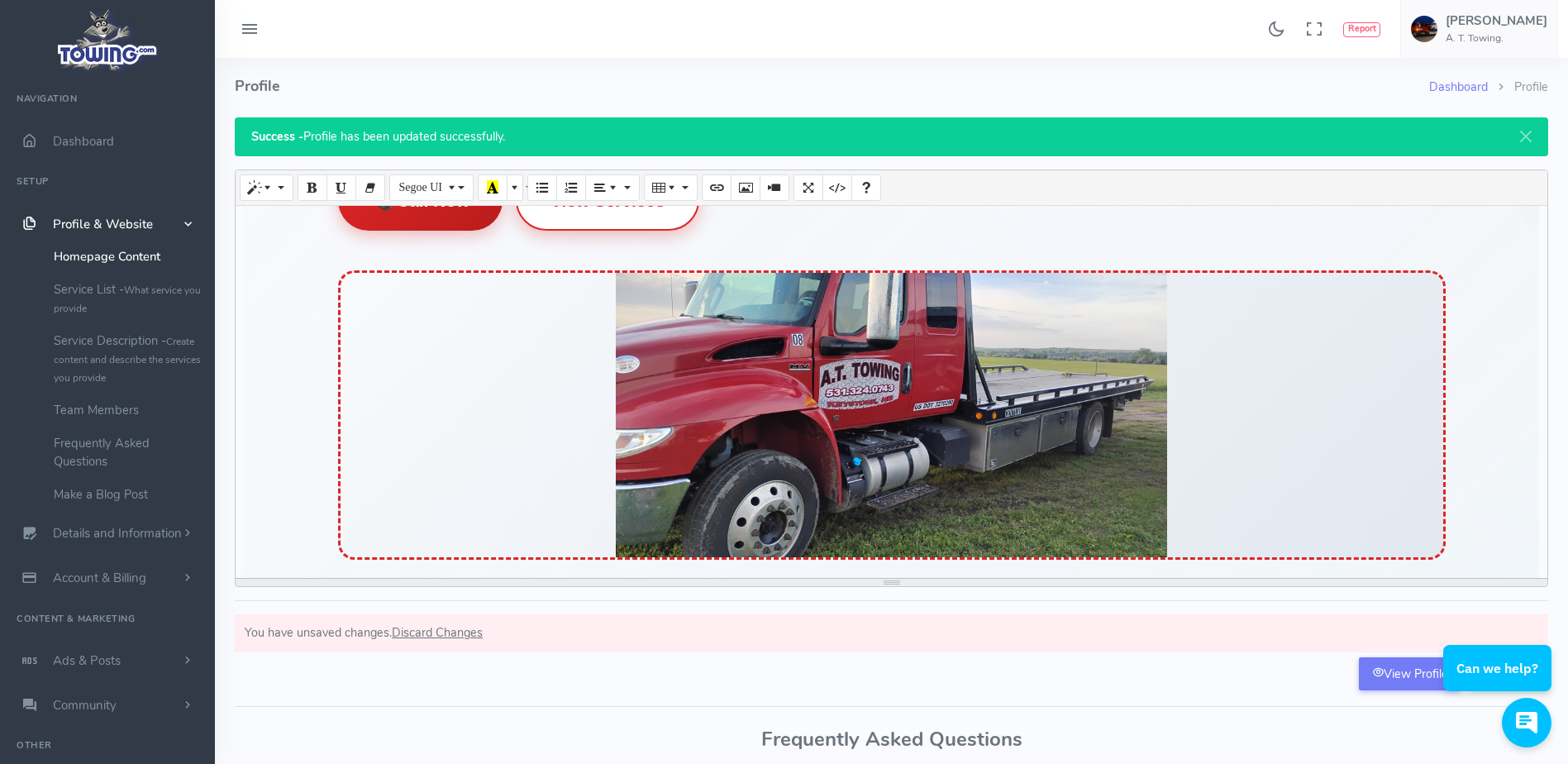
click at [1462, 490] on div "Full Service Towing Company Professional 24/7 towing and roadside assistance. F…" at bounding box center [892, 208] width 1157 height 703
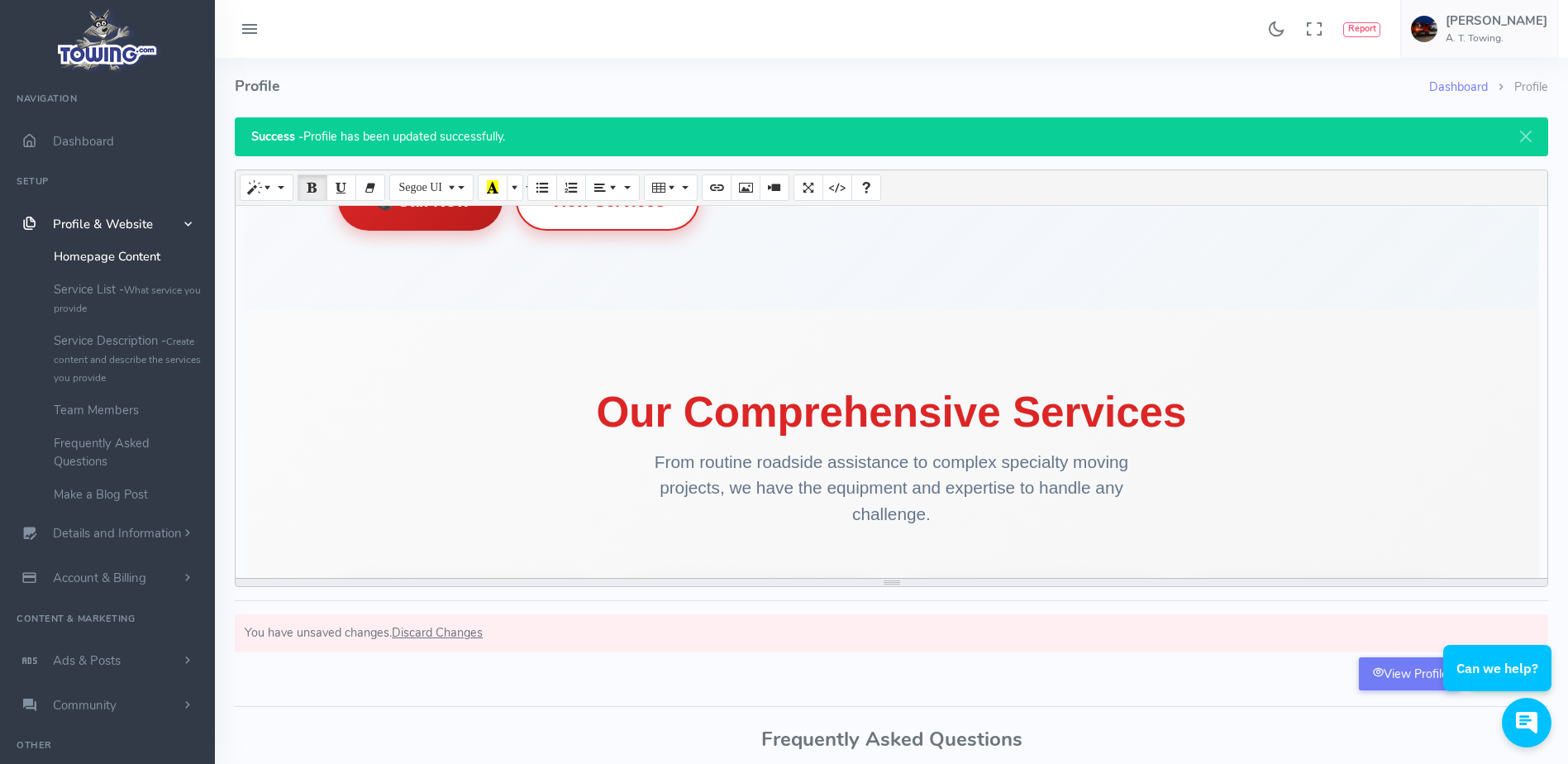
scroll to position [456, 0]
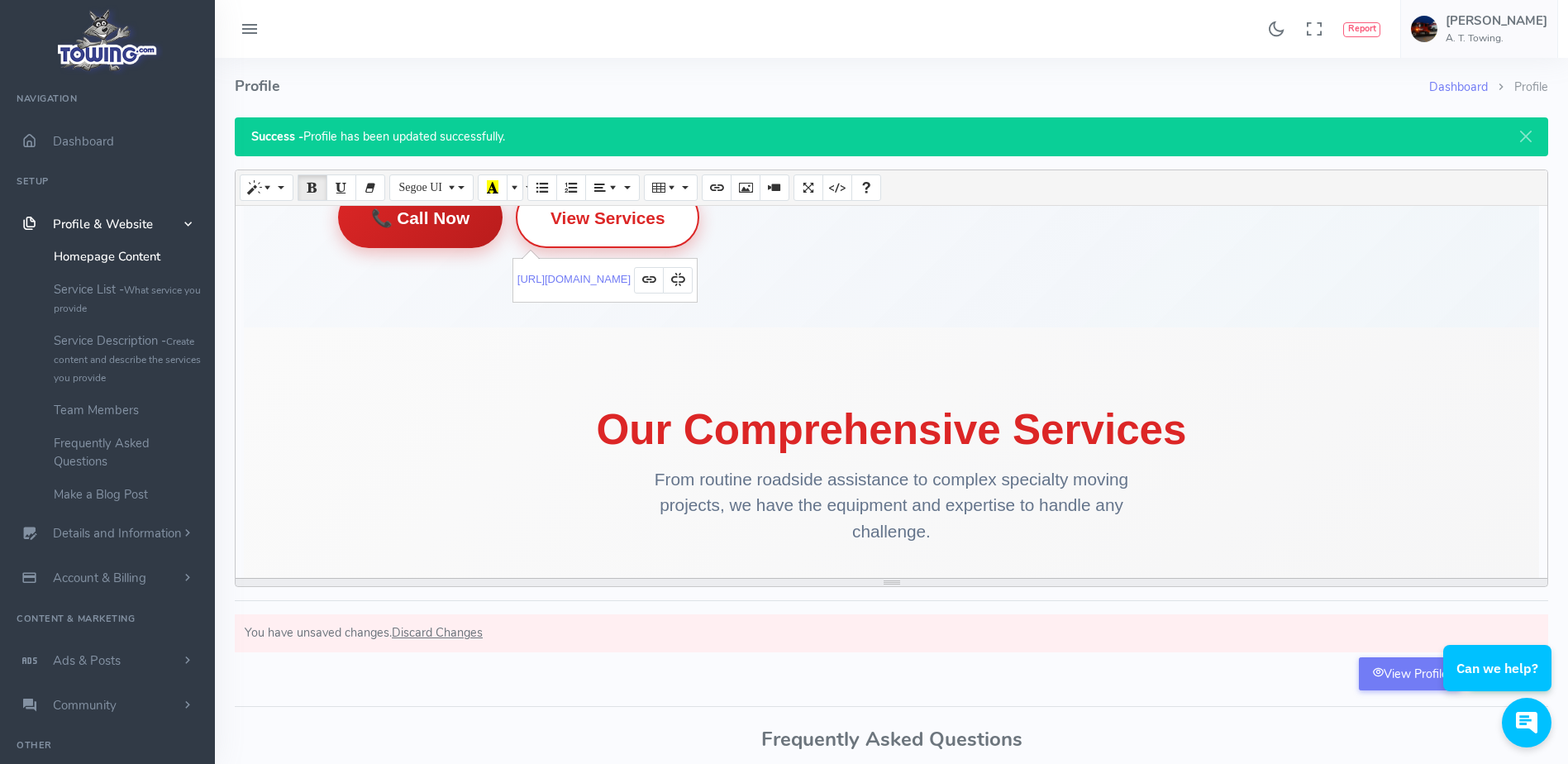
click at [801, 320] on section "Full Service Towing Company Professional 24/7 towing and roadside assistance. F…" at bounding box center [891, 61] width 1295 height 533
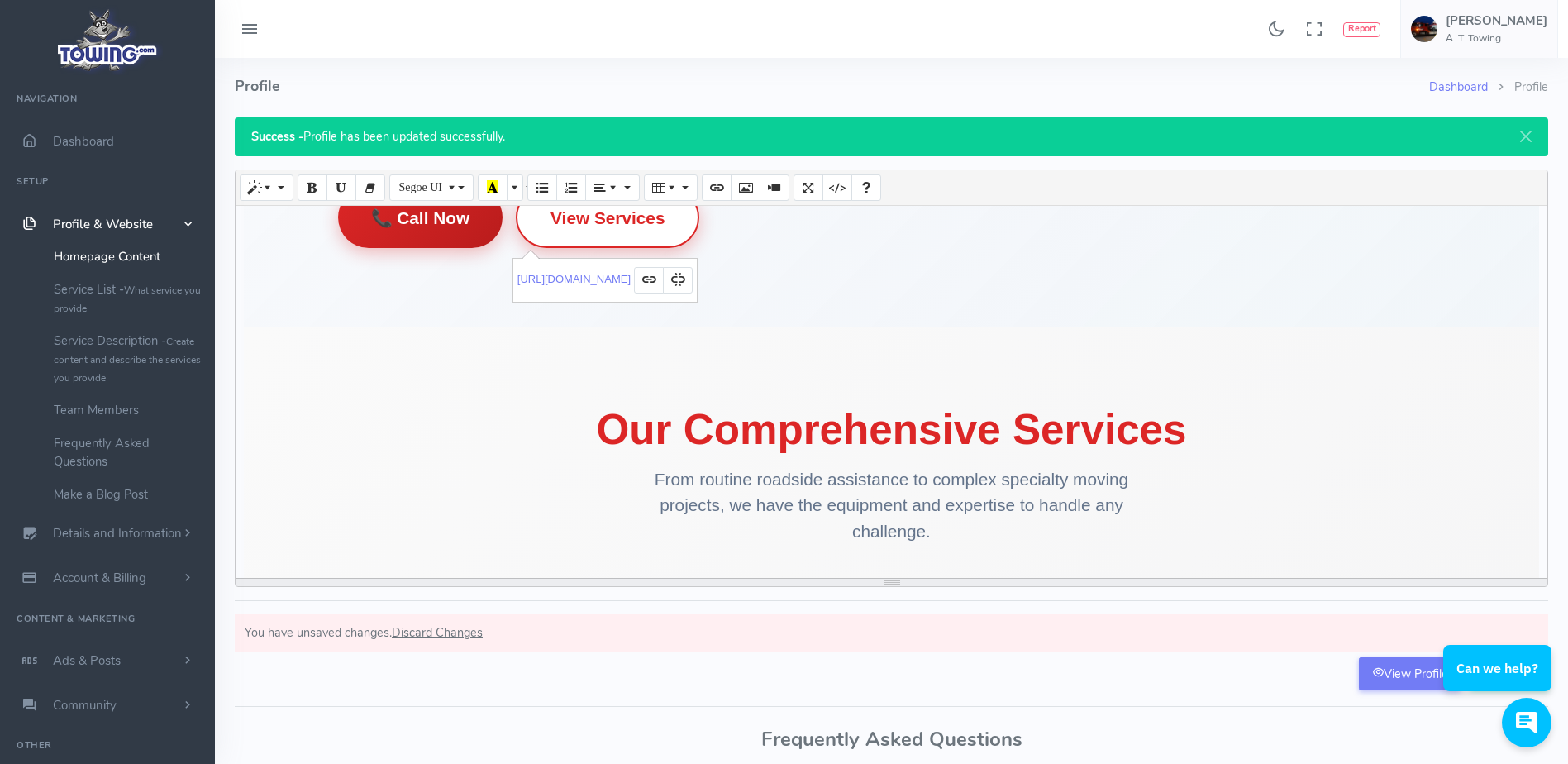
click at [572, 420] on h2 "Our Comprehensive Services" at bounding box center [892, 430] width 1107 height 46
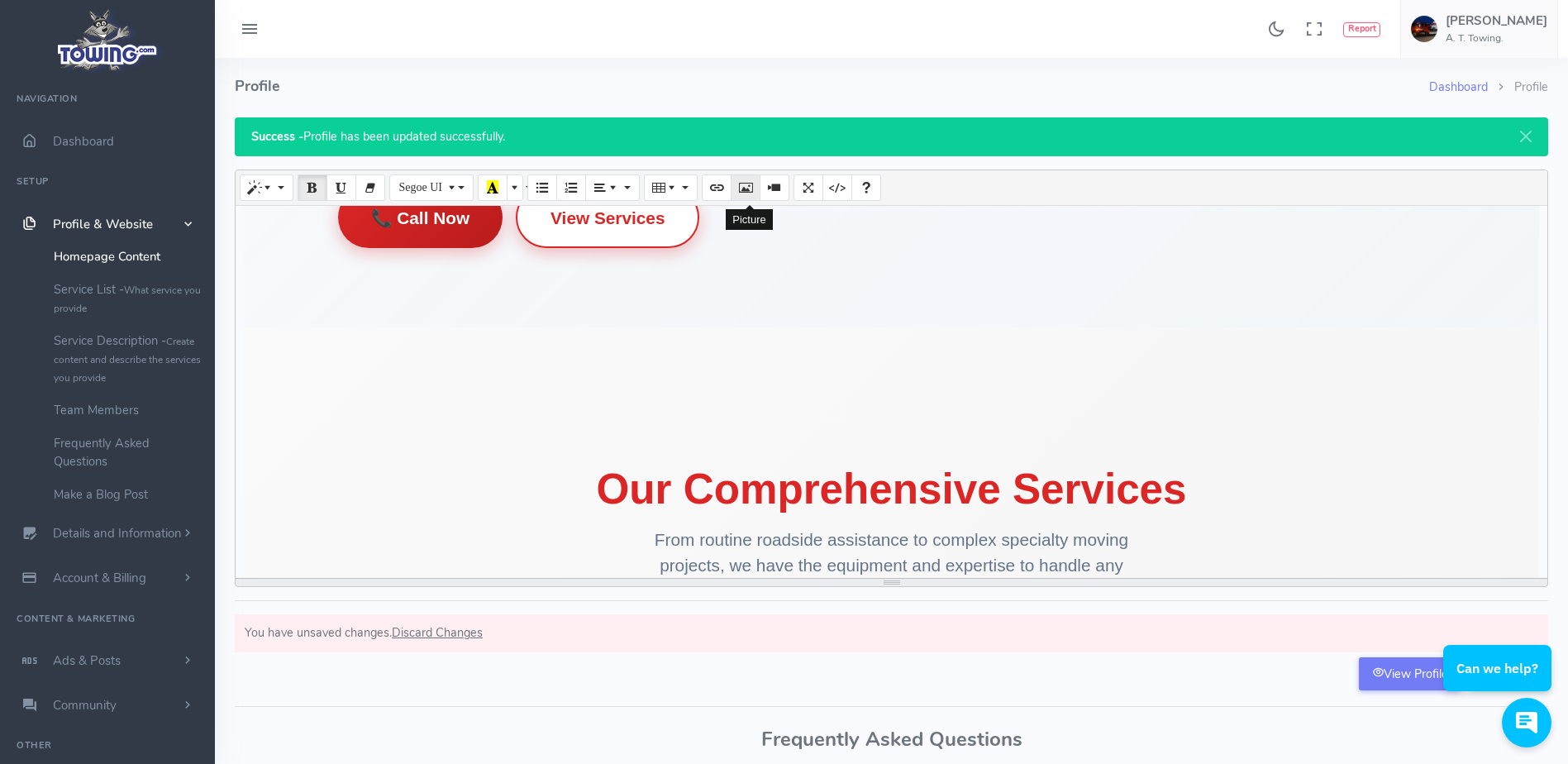
click at [749, 185] on icon "Picture" at bounding box center [746, 186] width 12 height 13
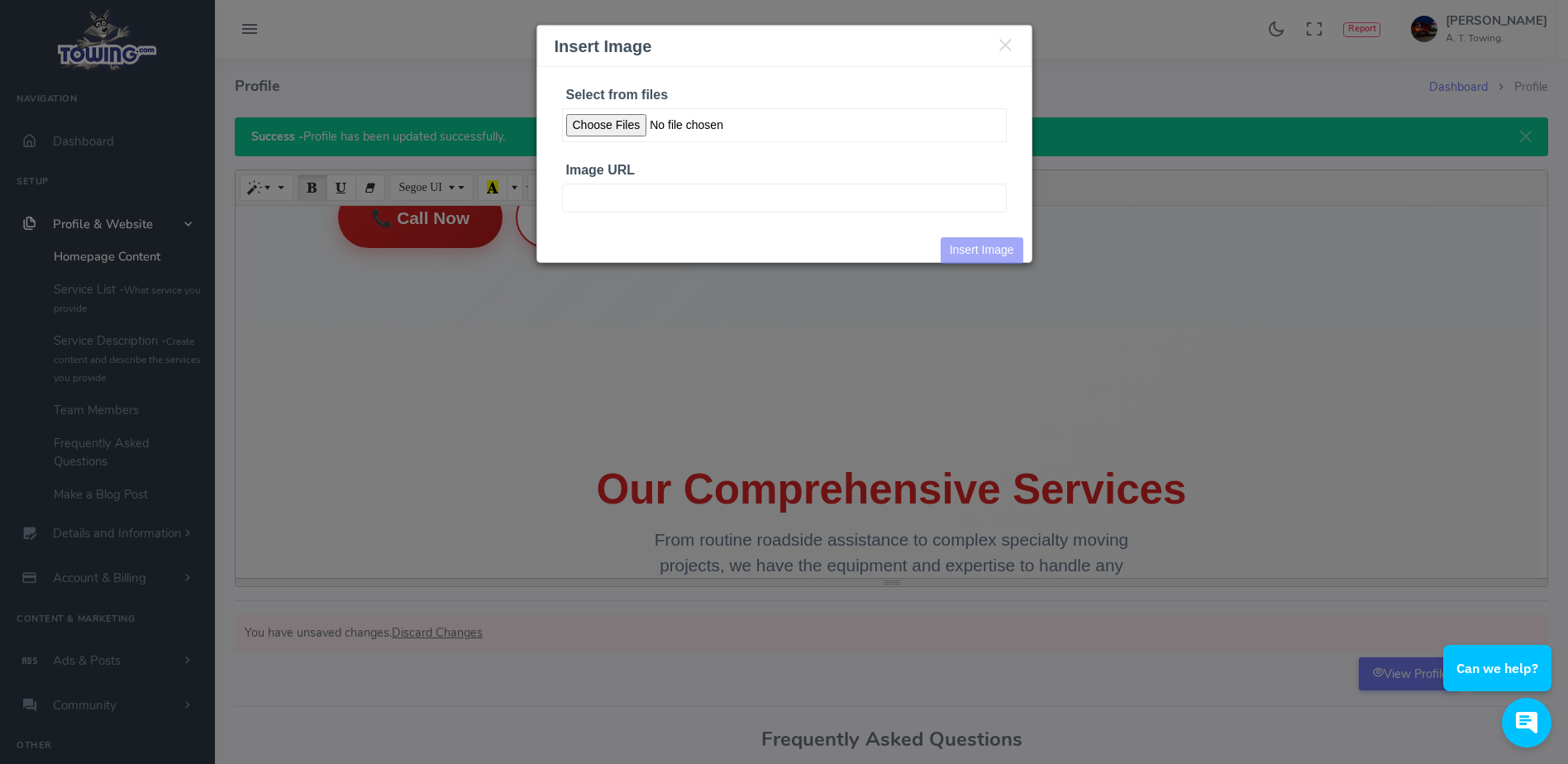
click at [629, 133] on input "Select from files" at bounding box center [784, 125] width 445 height 34
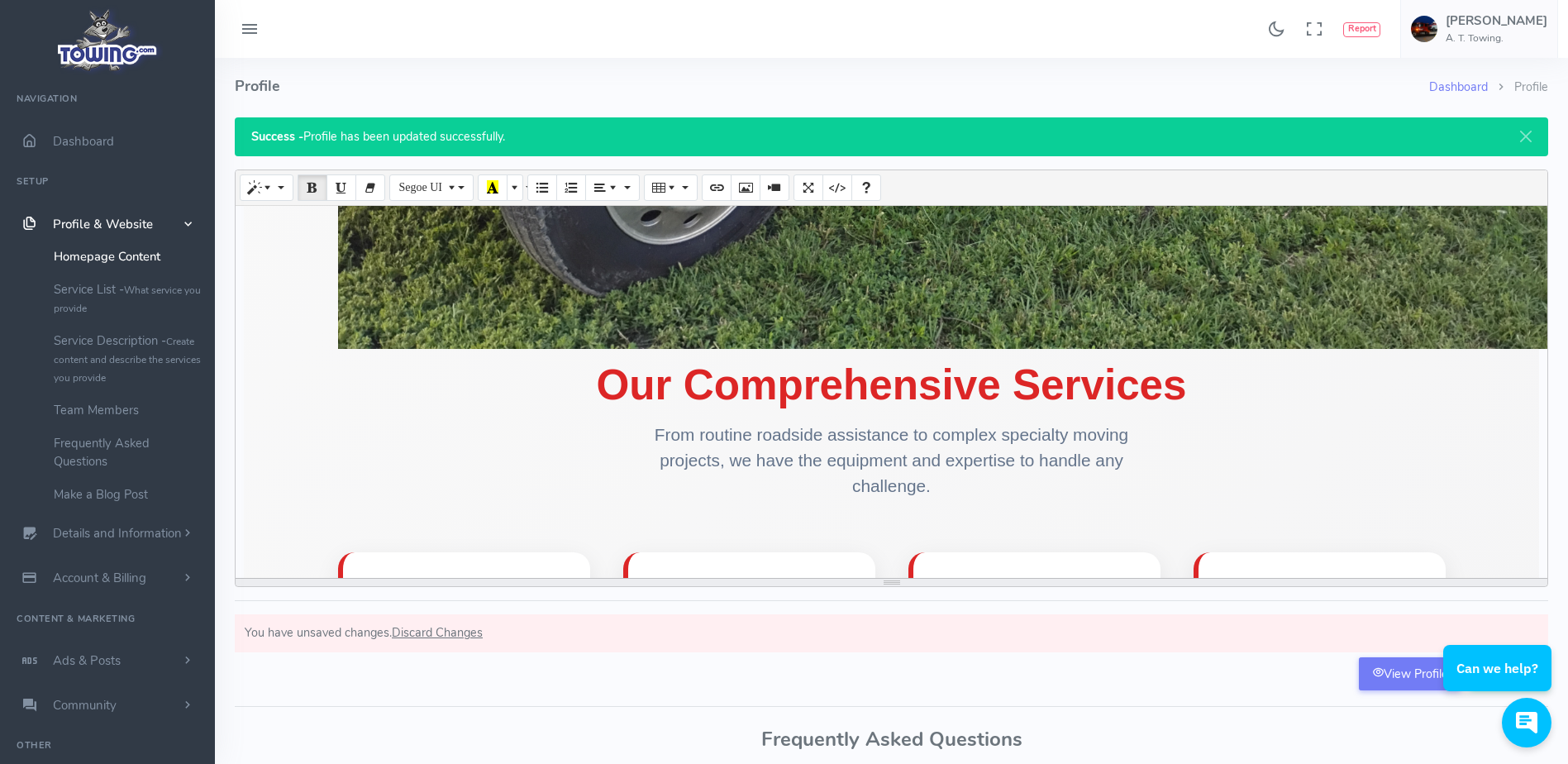
scroll to position [1508, 0]
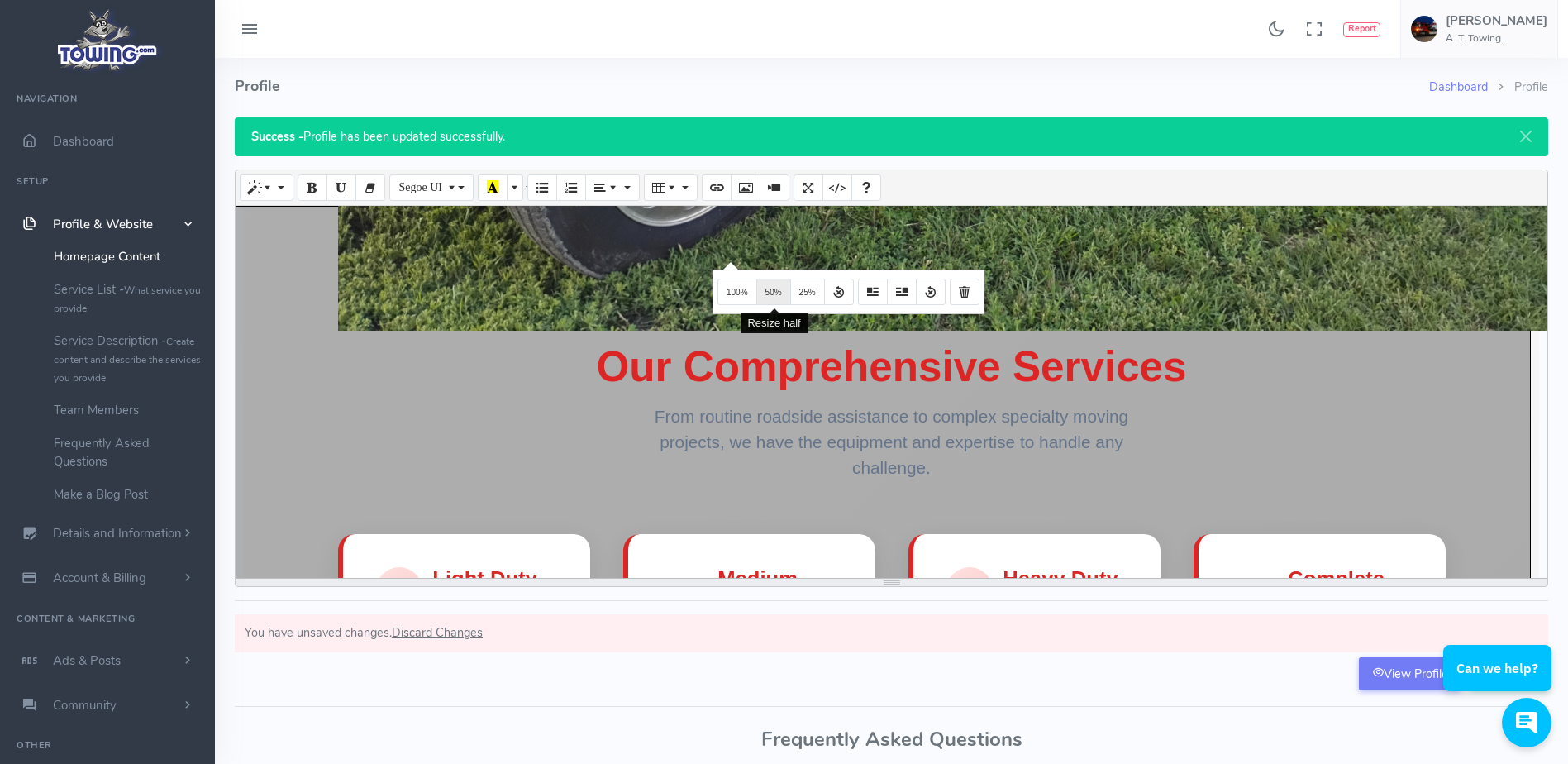
click at [772, 290] on span "50%" at bounding box center [773, 292] width 17 height 9
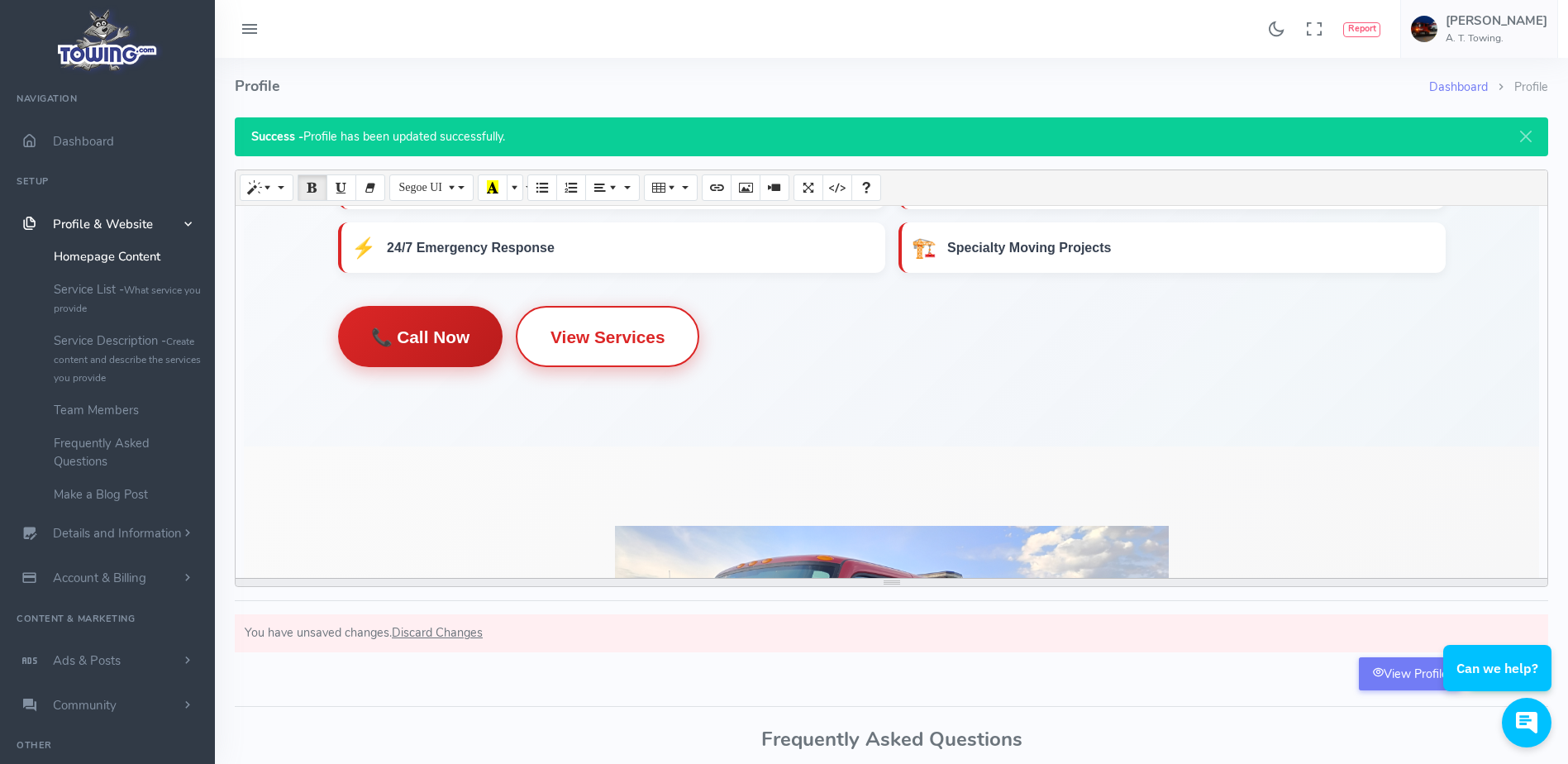
scroll to position [333, 0]
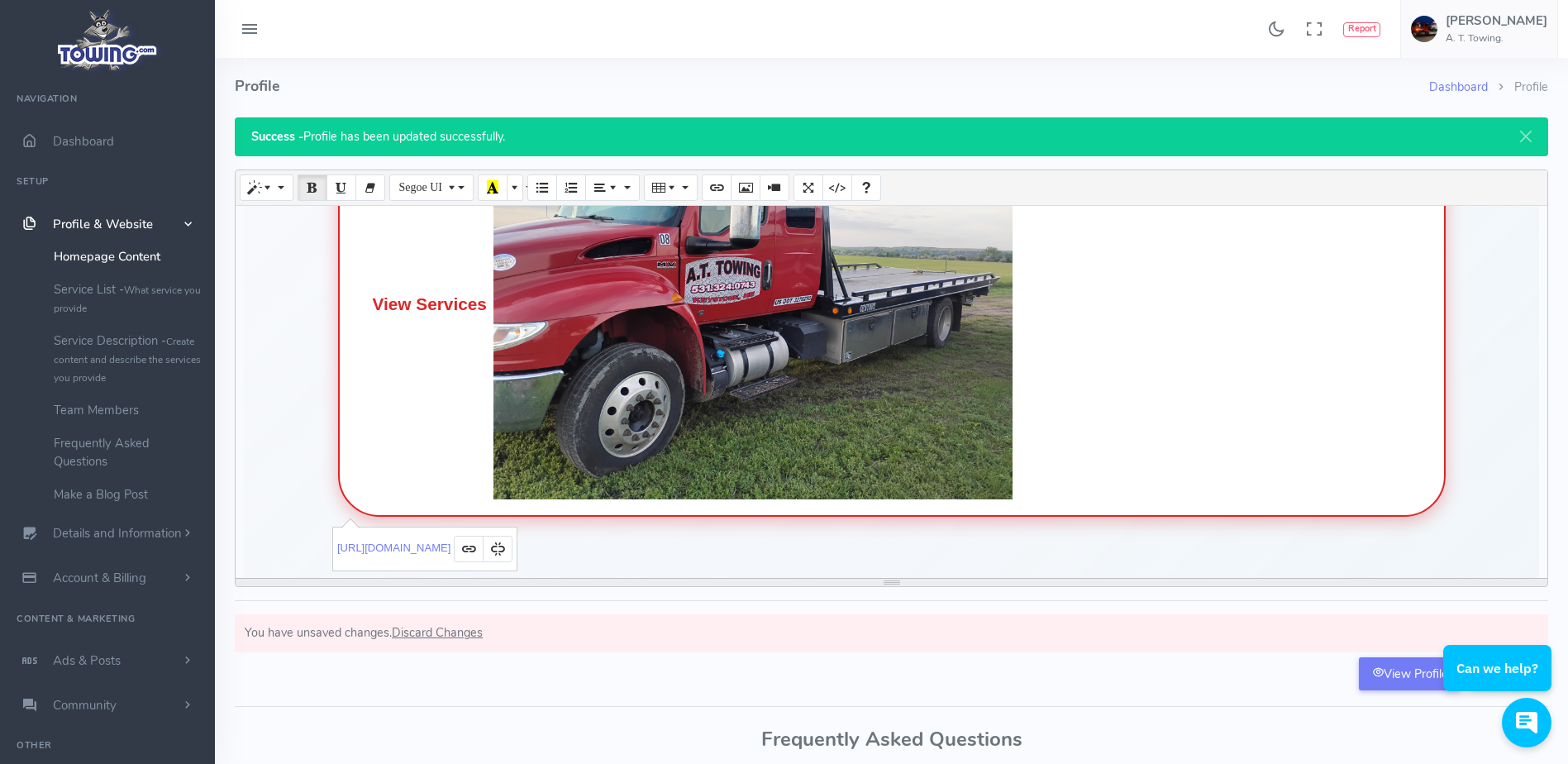
scroll to position [369, 0]
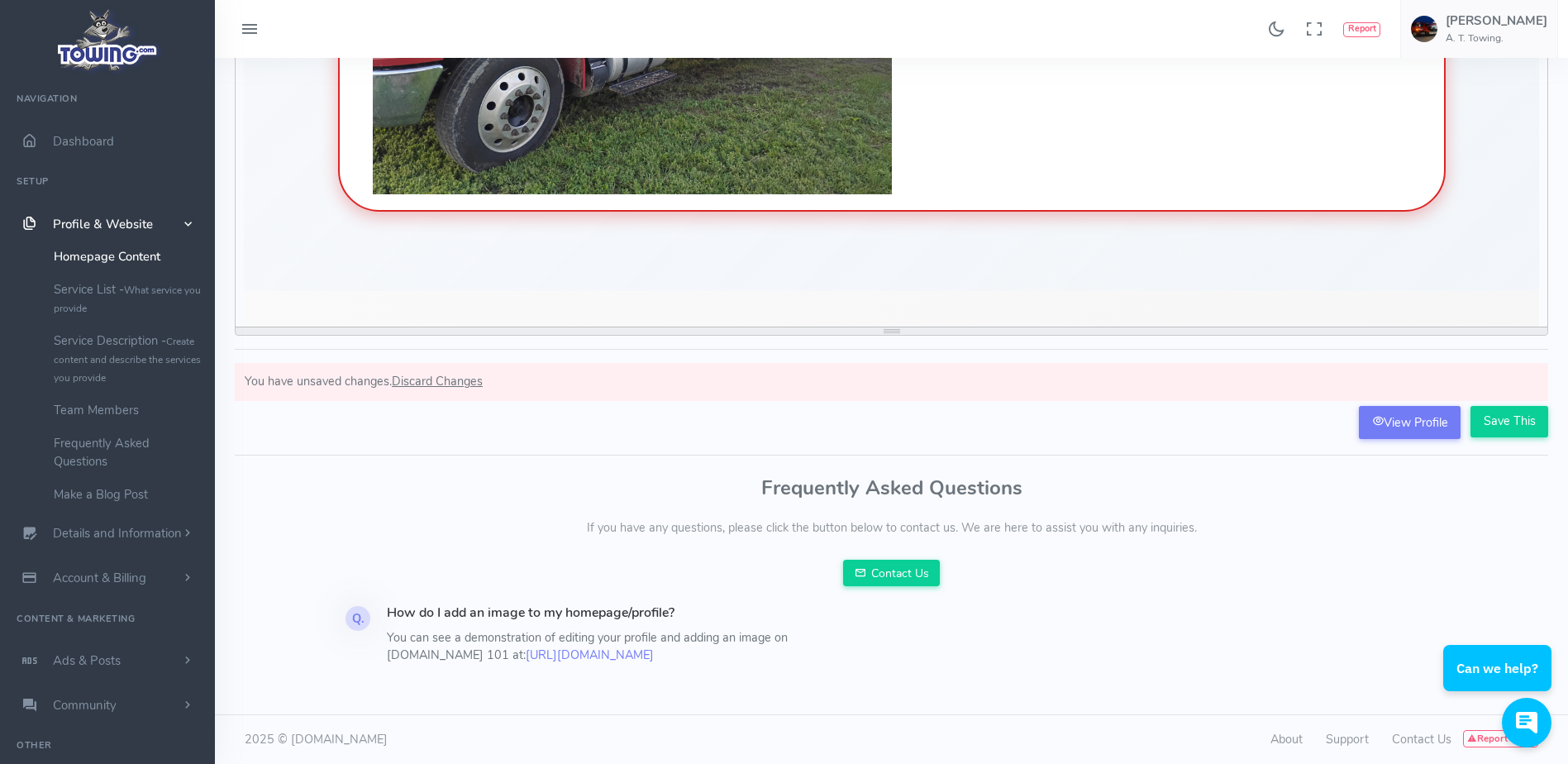
scroll to position [686, 0]
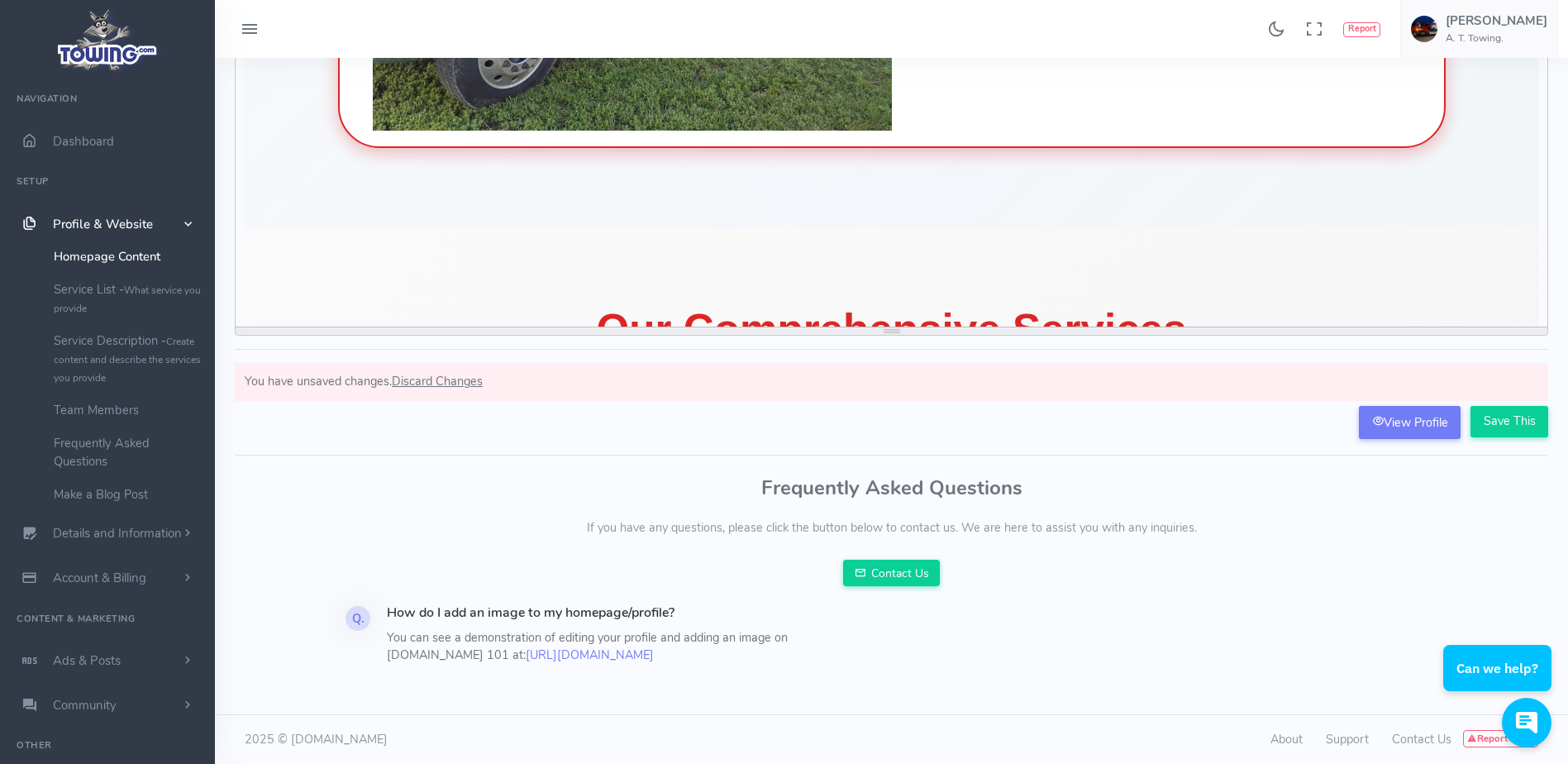
scroll to position [739, 0]
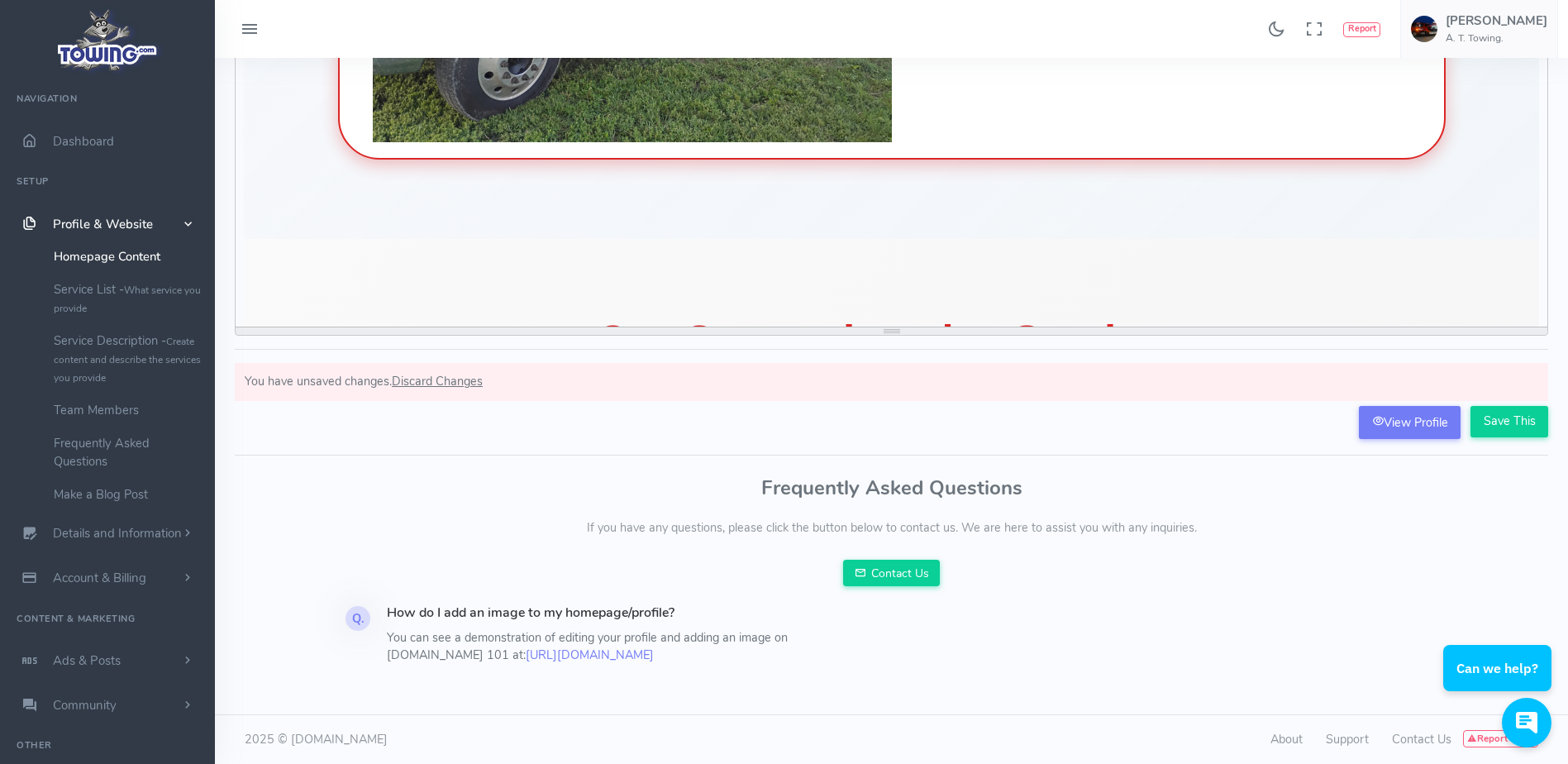
click at [1018, 242] on section "Our Comprehensive Services From routine roadside assistance to complex specialt…" at bounding box center [891, 768] width 1295 height 1057
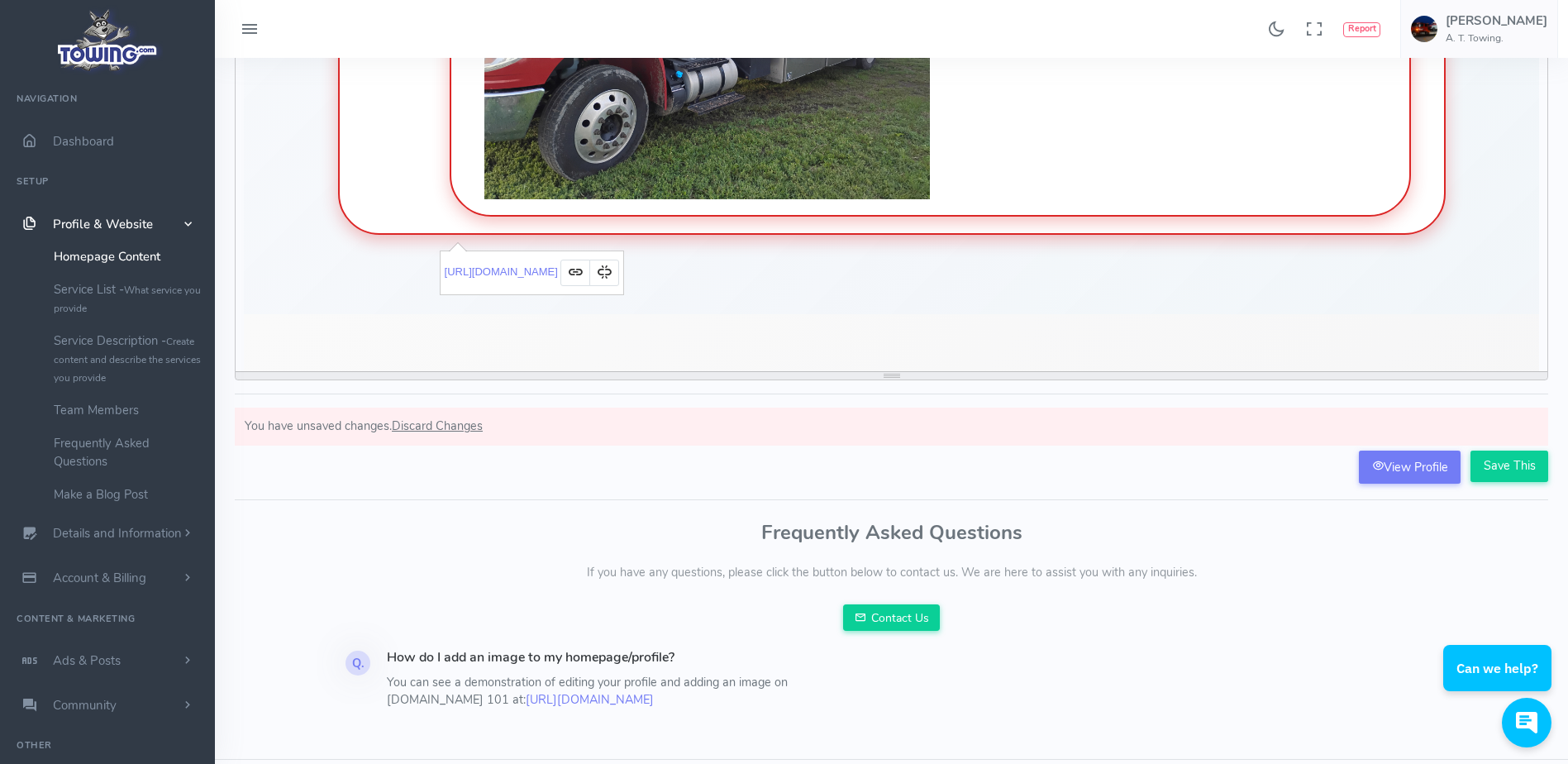
scroll to position [693, 0]
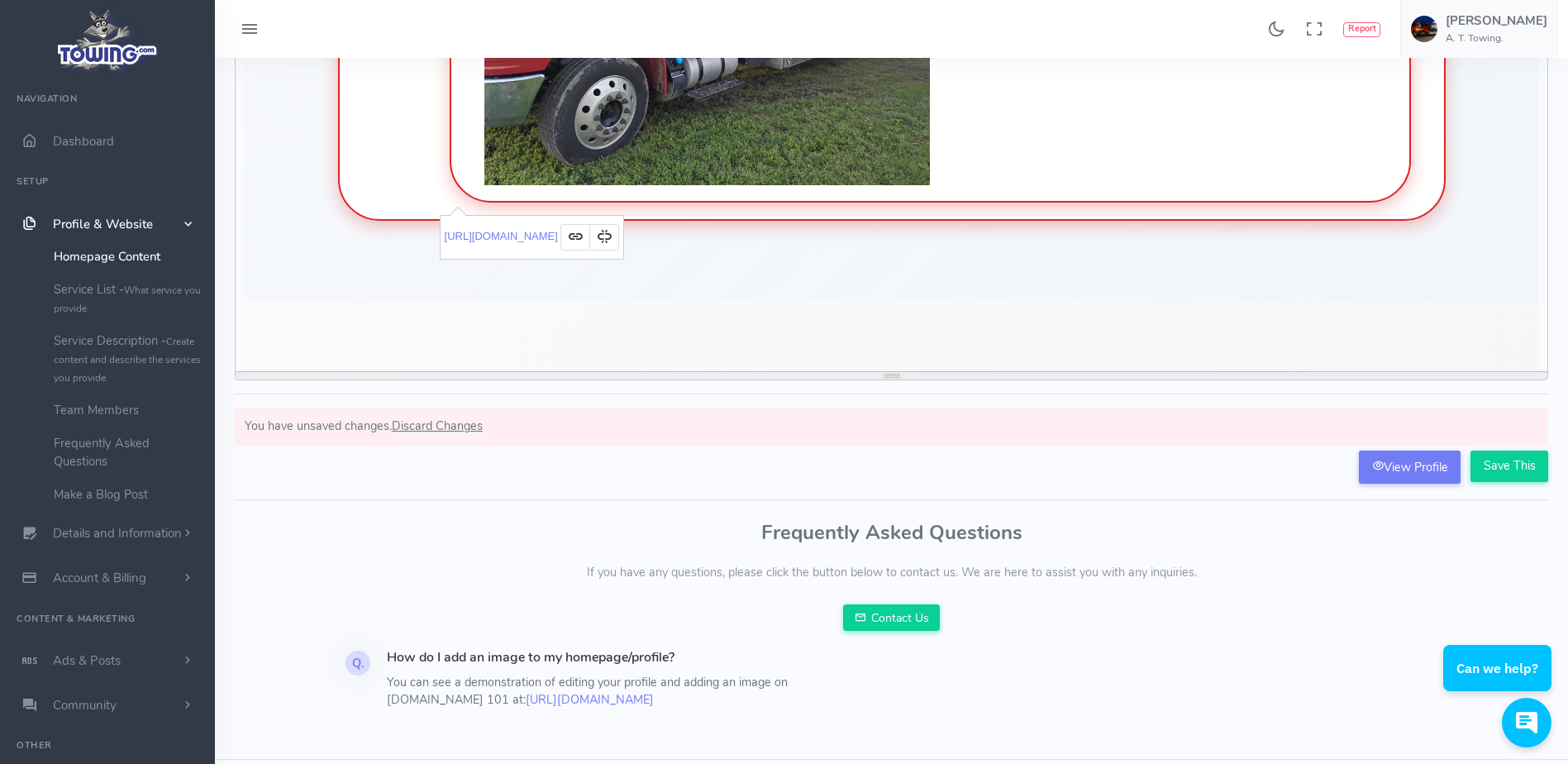
click at [446, 426] on span "Discard Changes" at bounding box center [437, 425] width 91 height 17
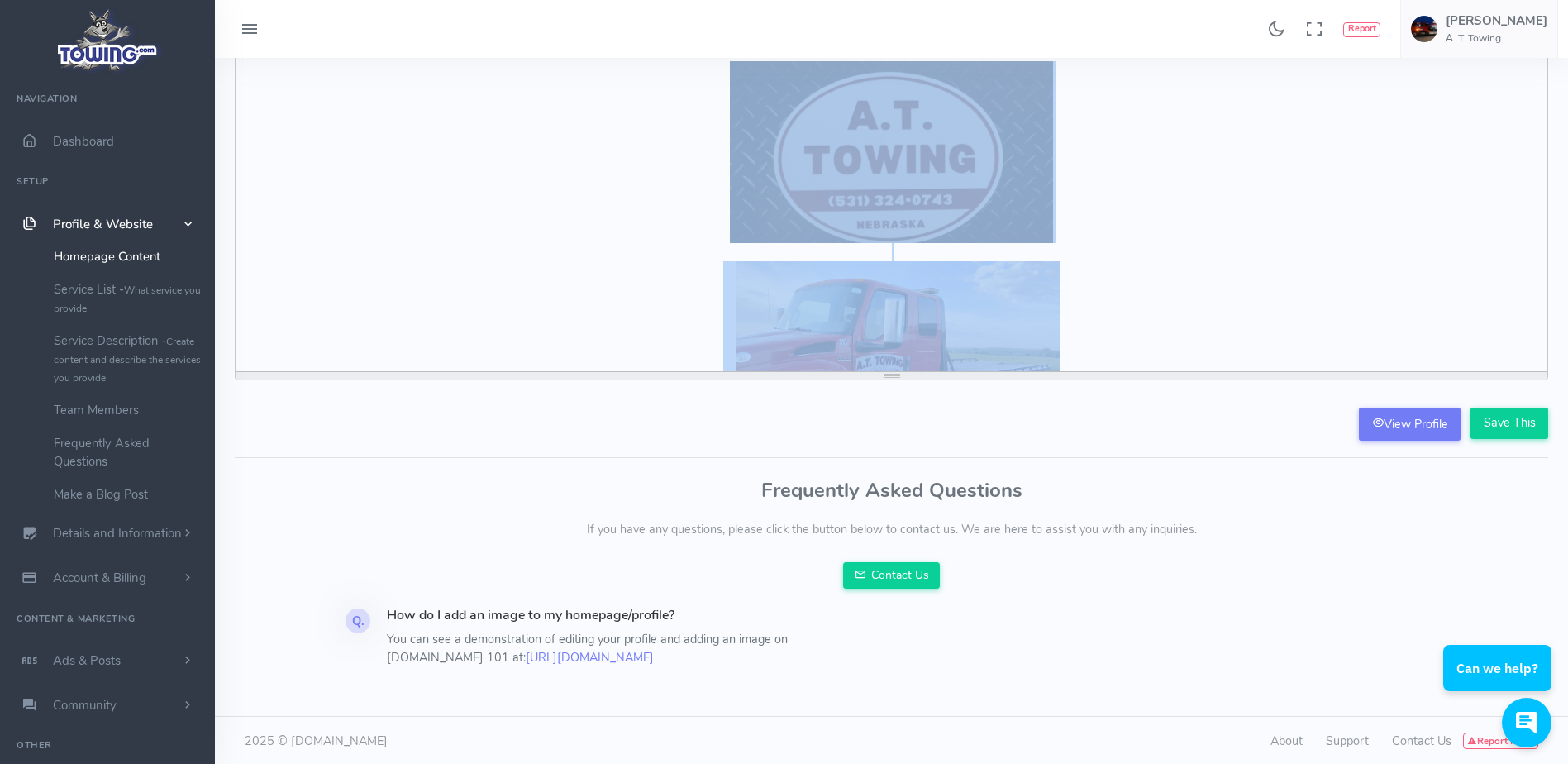
drag, startPoint x: 1093, startPoint y: 312, endPoint x: 592, endPoint y: 105, distance: 542.1
click at [592, 105] on div "We are a full service towing company that offer 24/7 towing and roadside assist…" at bounding box center [891, 185] width 1311 height 372
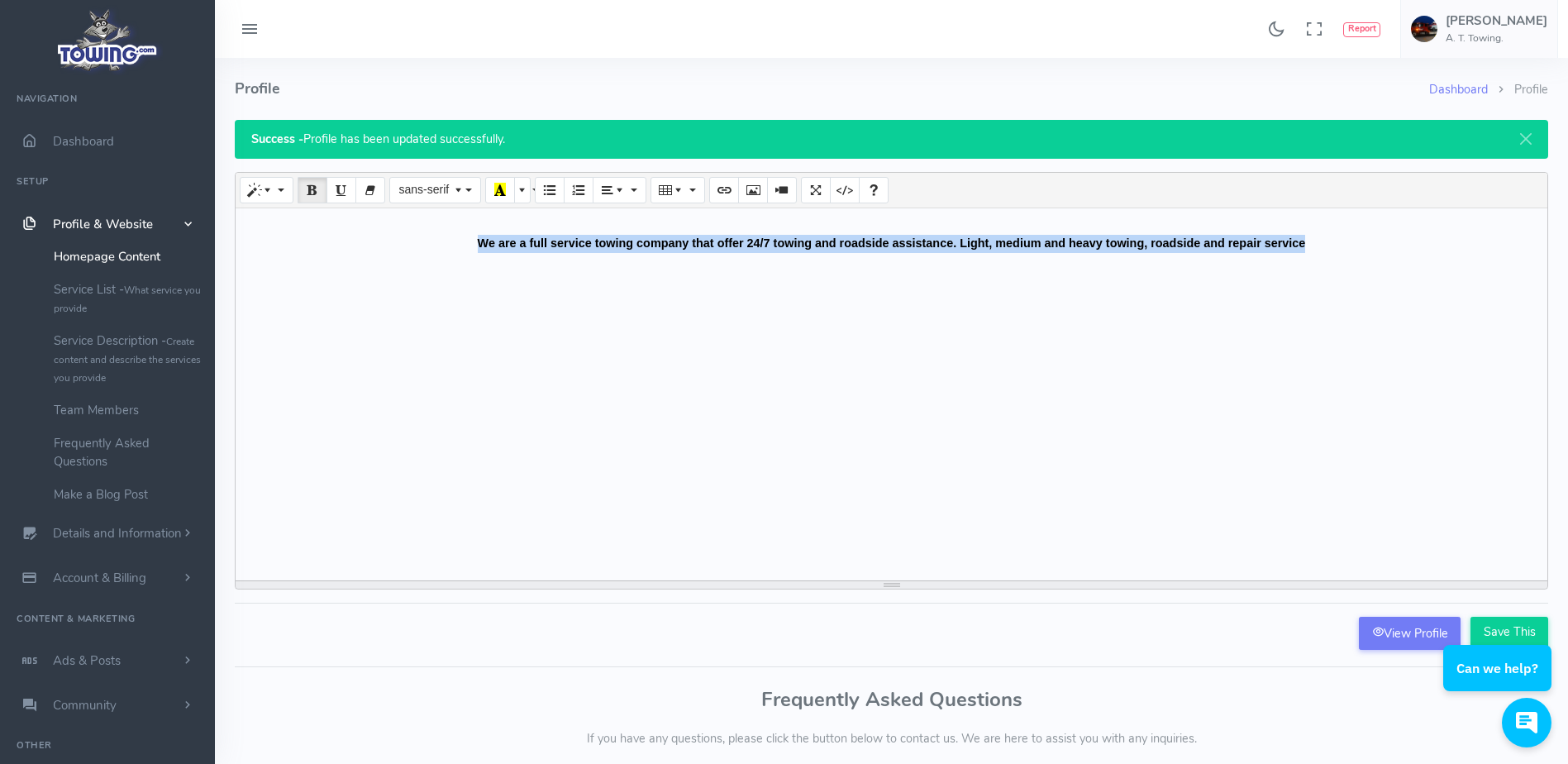
drag, startPoint x: 1099, startPoint y: 257, endPoint x: 457, endPoint y: 247, distance: 642.1
click at [457, 247] on div "We are a full service towing company that offer 24/7 towing and roadside assist…" at bounding box center [891, 234] width 1295 height 36
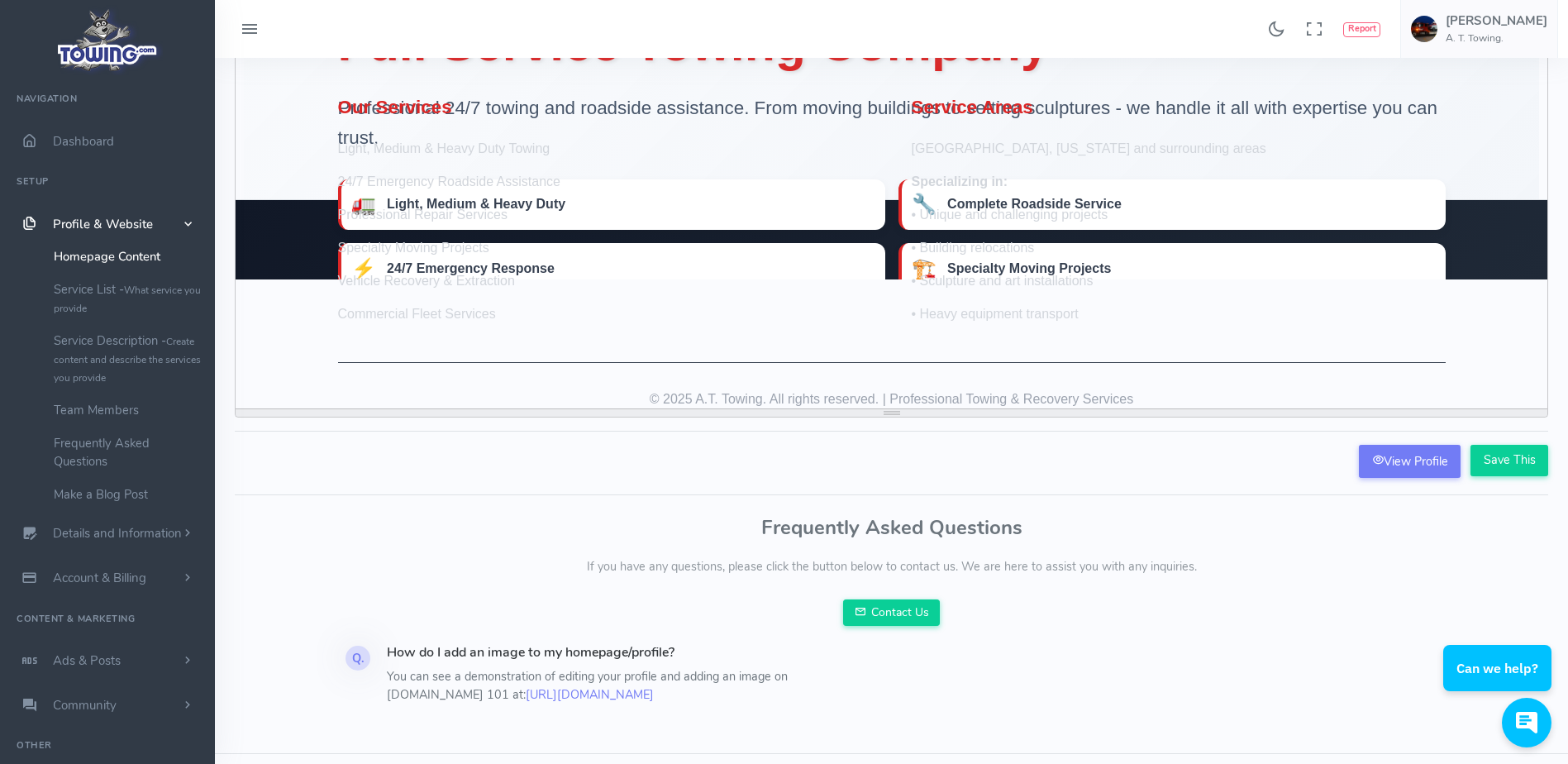
scroll to position [173, 0]
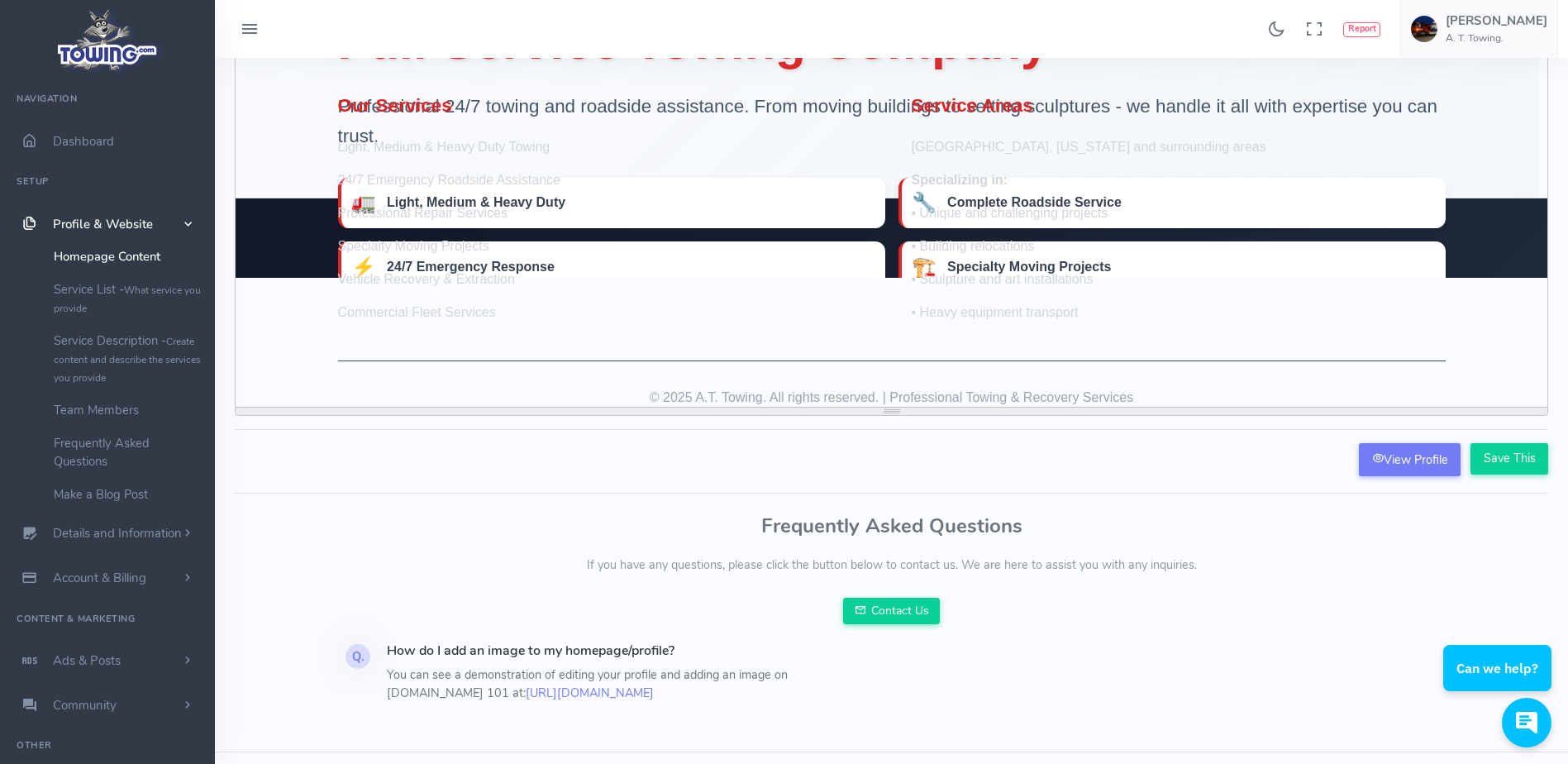
click at [451, 339] on div "Our Services Light, Medium & Heavy Duty Towing 24/7 Emergency Roadside Assistan…" at bounding box center [892, 252] width 1157 height 313
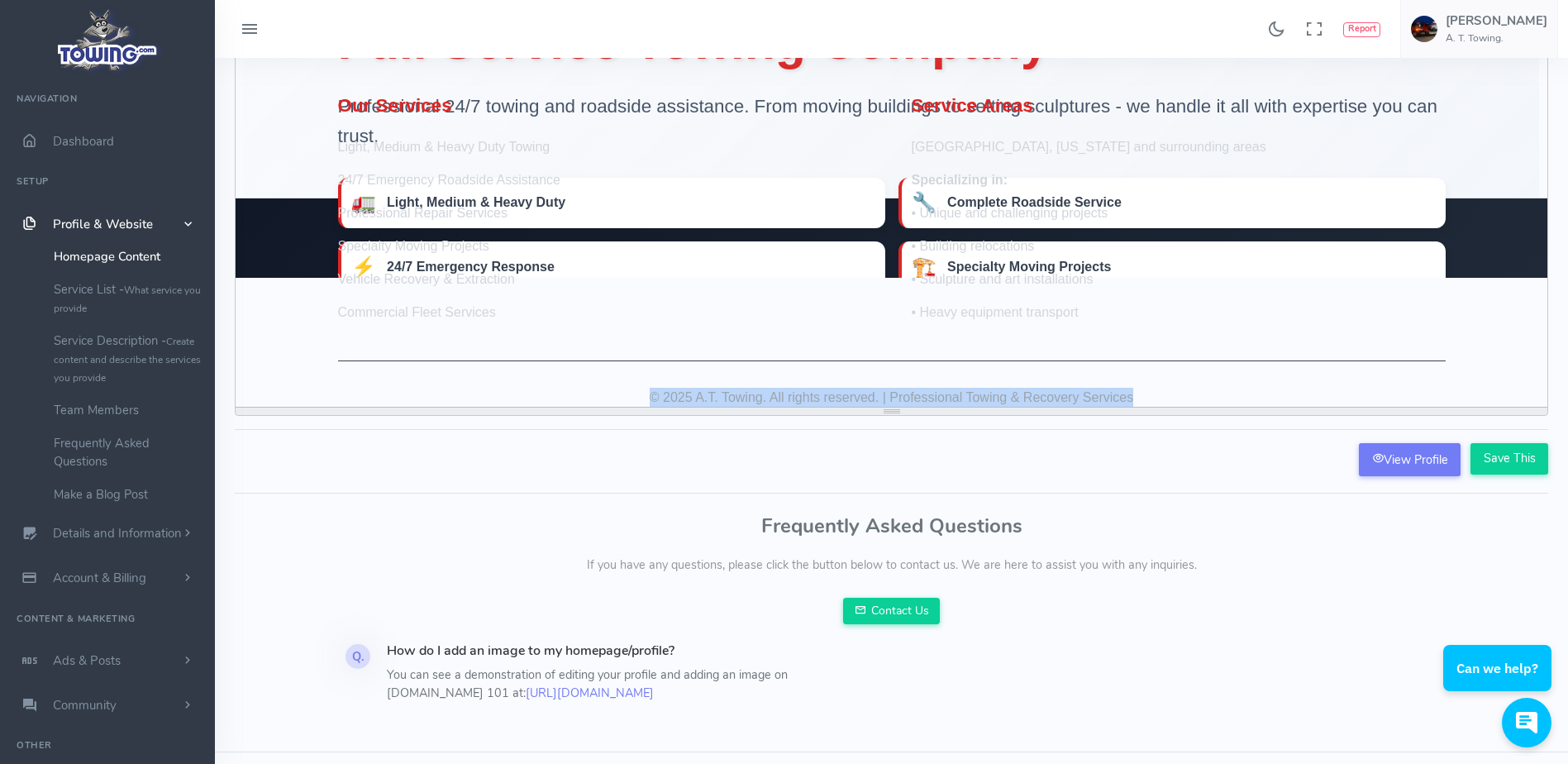
click at [451, 339] on div "Our Services Light, Medium & Heavy Duty Towing 24/7 Emergency Roadside Assistan…" at bounding box center [892, 252] width 1157 height 313
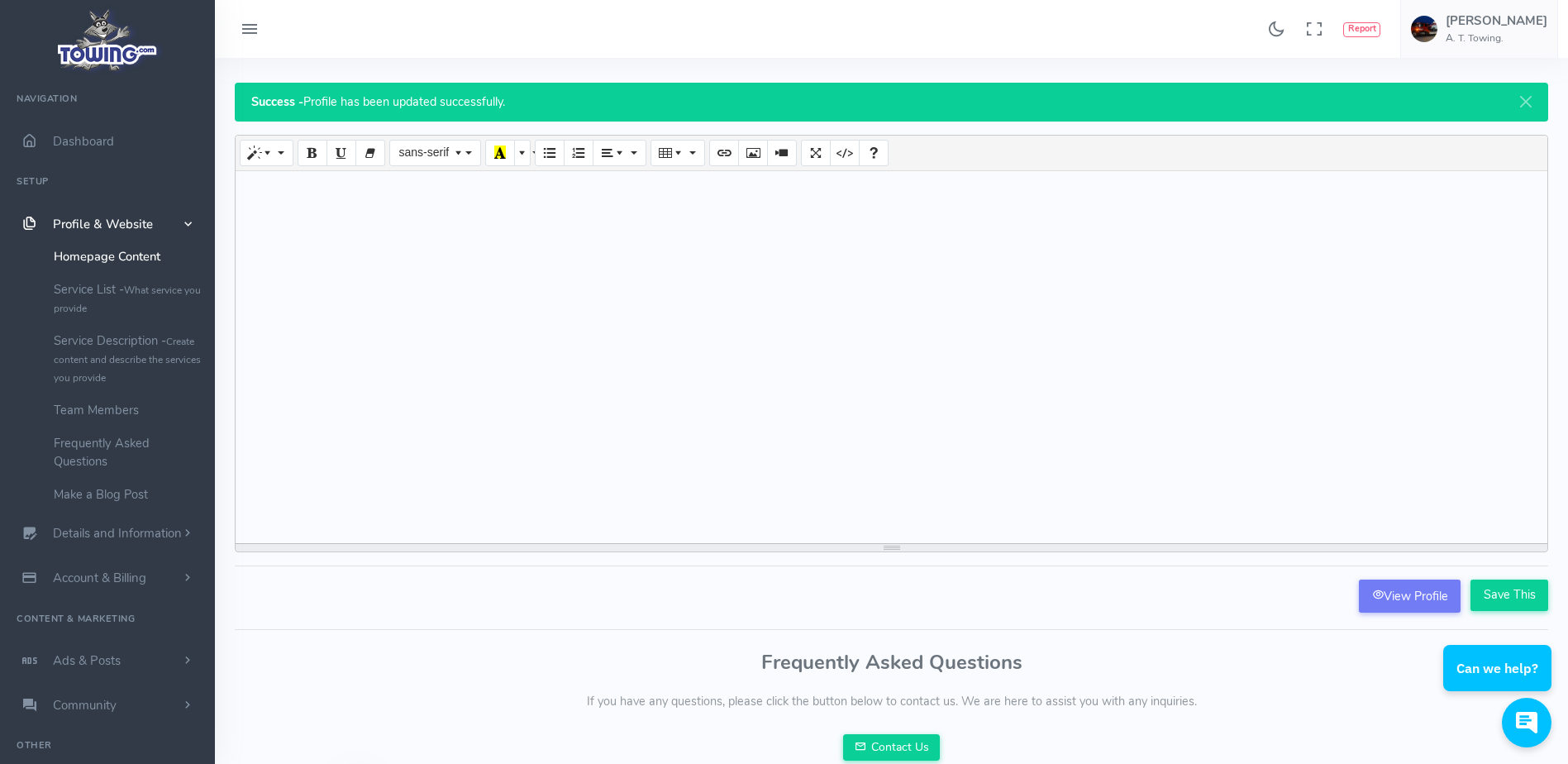
scroll to position [0, 0]
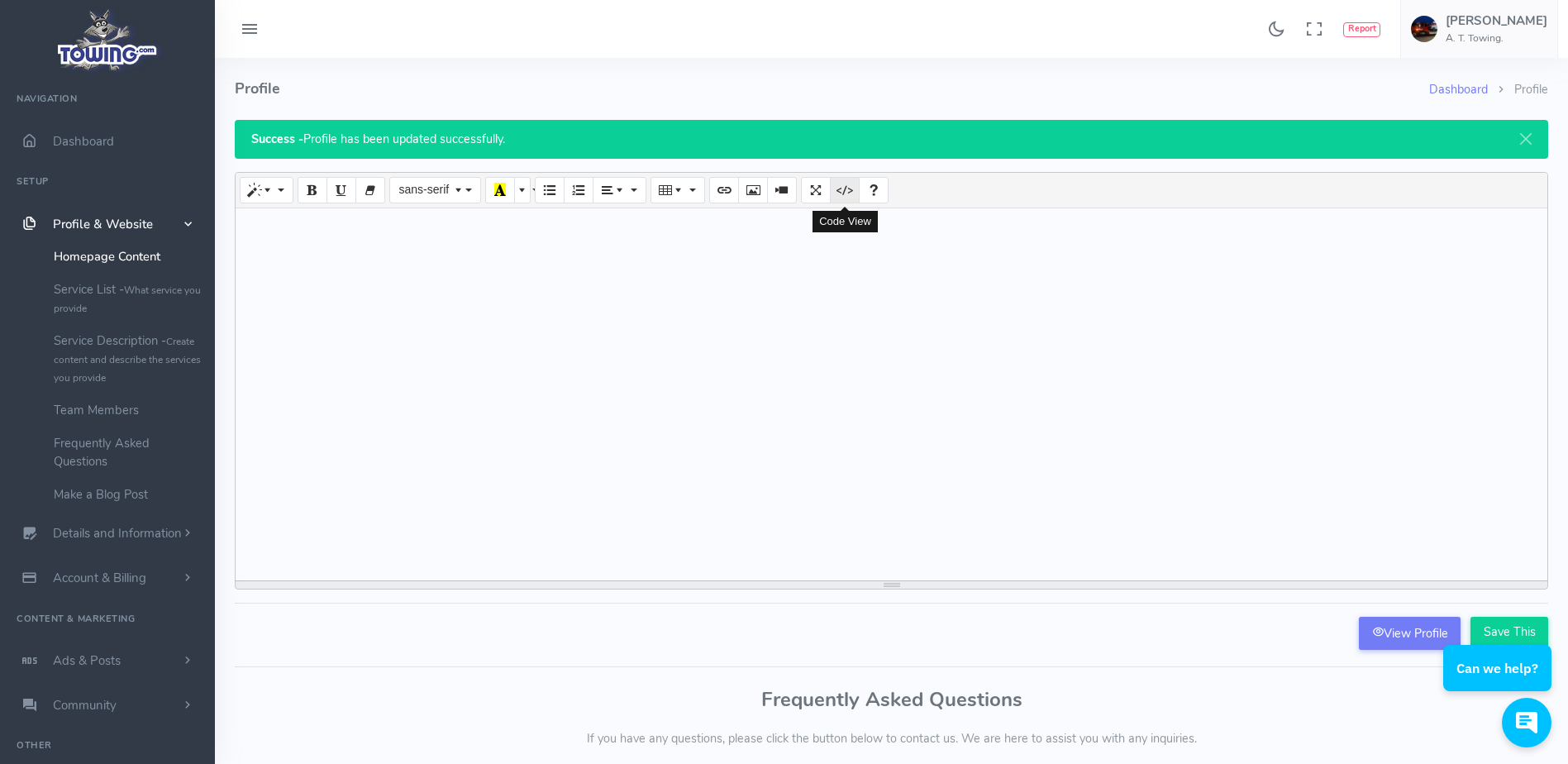
click at [834, 201] on button "Code View" at bounding box center [844, 190] width 30 height 27
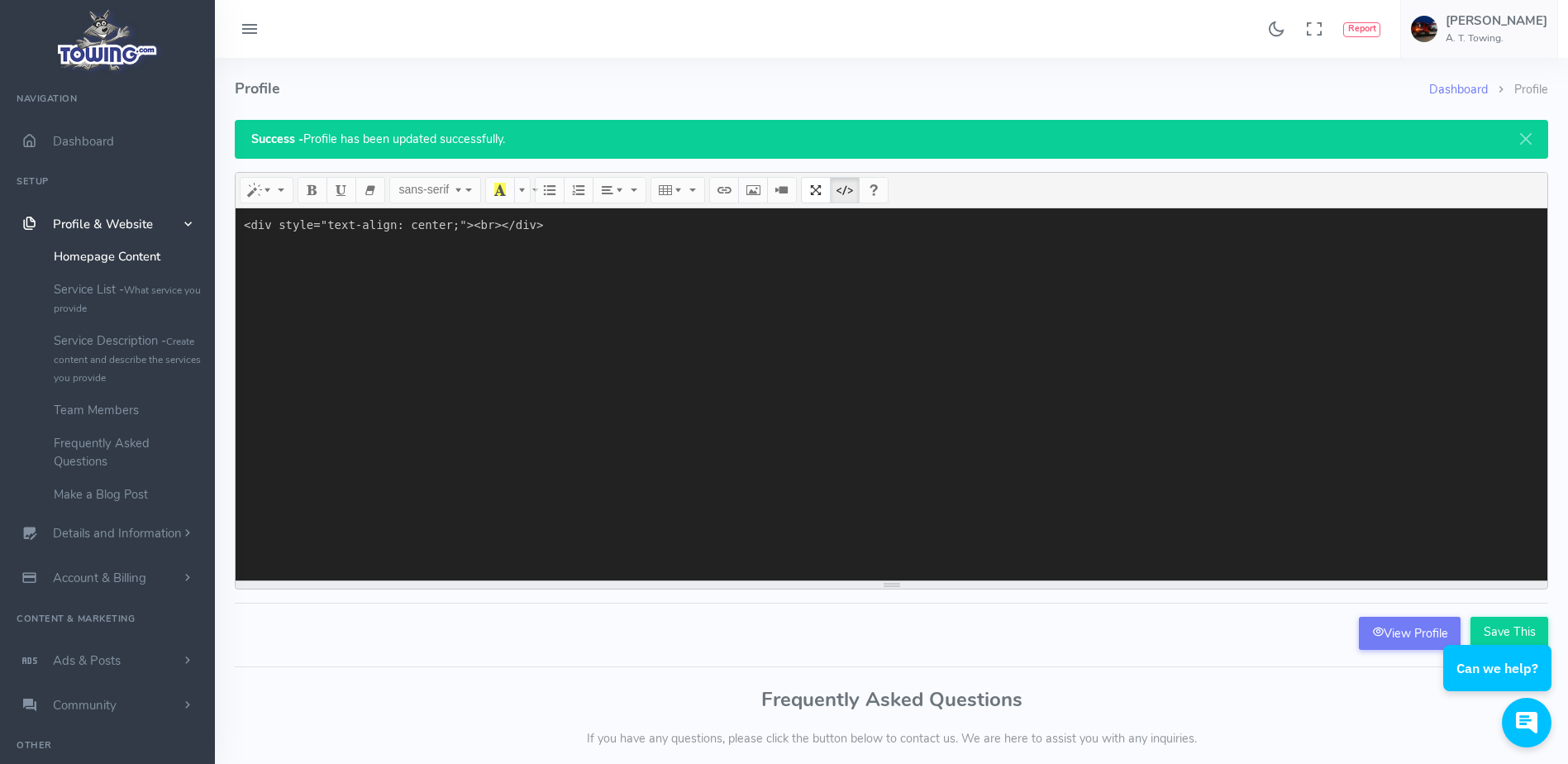
paste textarea "<!DOCTYPE html> <html lang="en"> <head> <meta charset="UTF-8"> <meta name="view…"
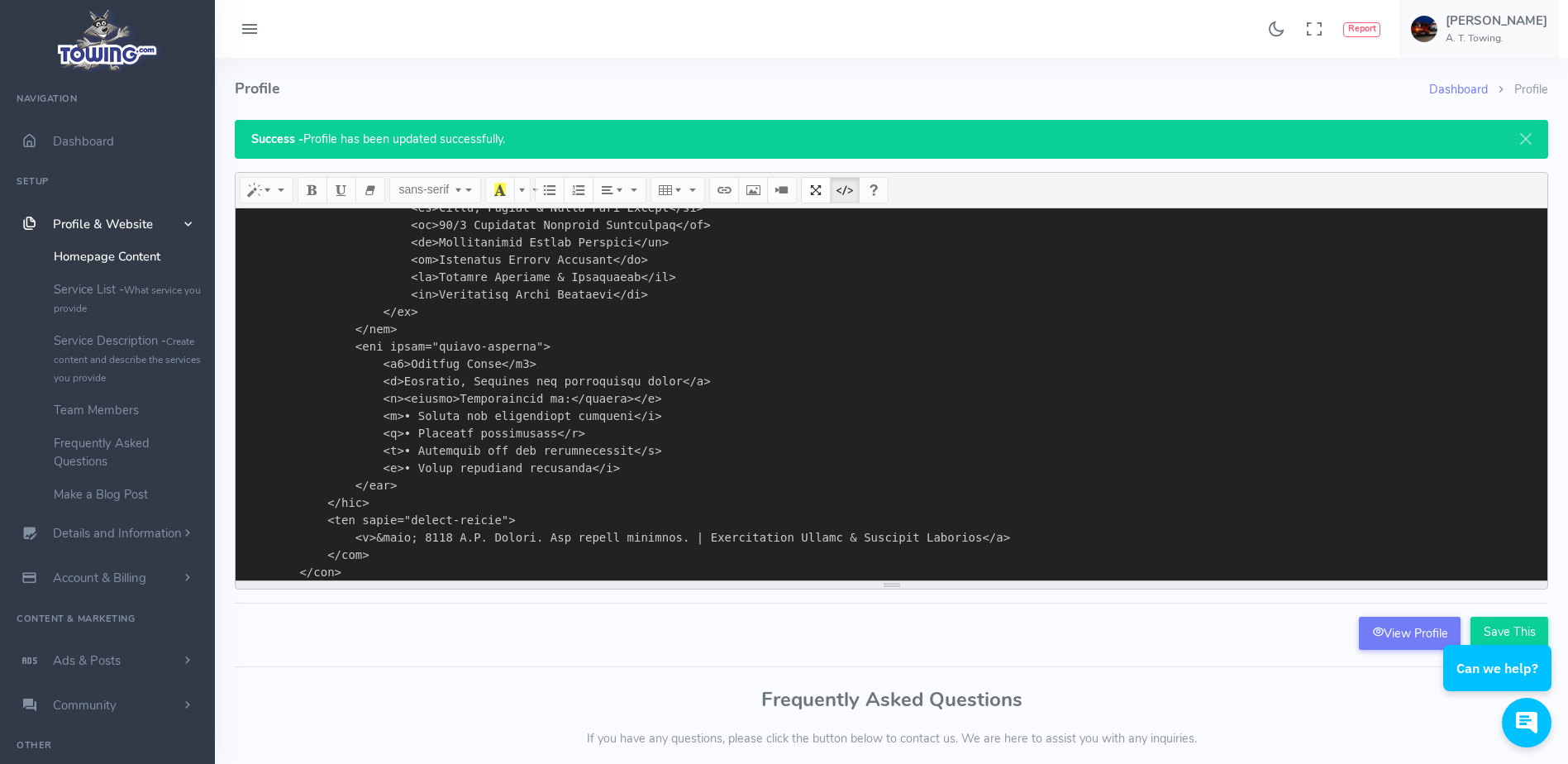
scroll to position [14639, 0]
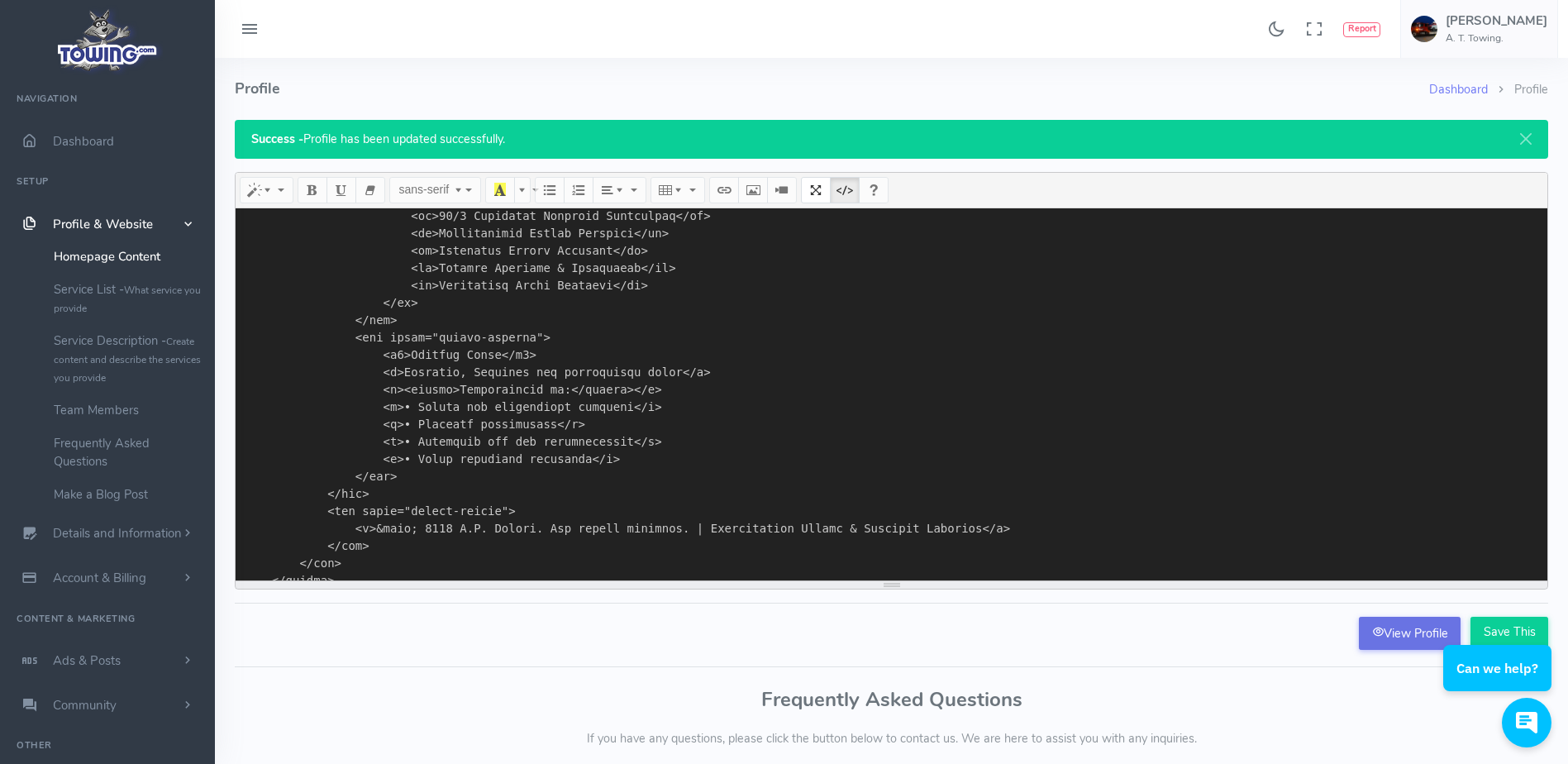
click at [1397, 629] on link "View Profile" at bounding box center [1409, 633] width 102 height 33
click at [1492, 627] on div "Can we help?" at bounding box center [1497, 653] width 108 height 76
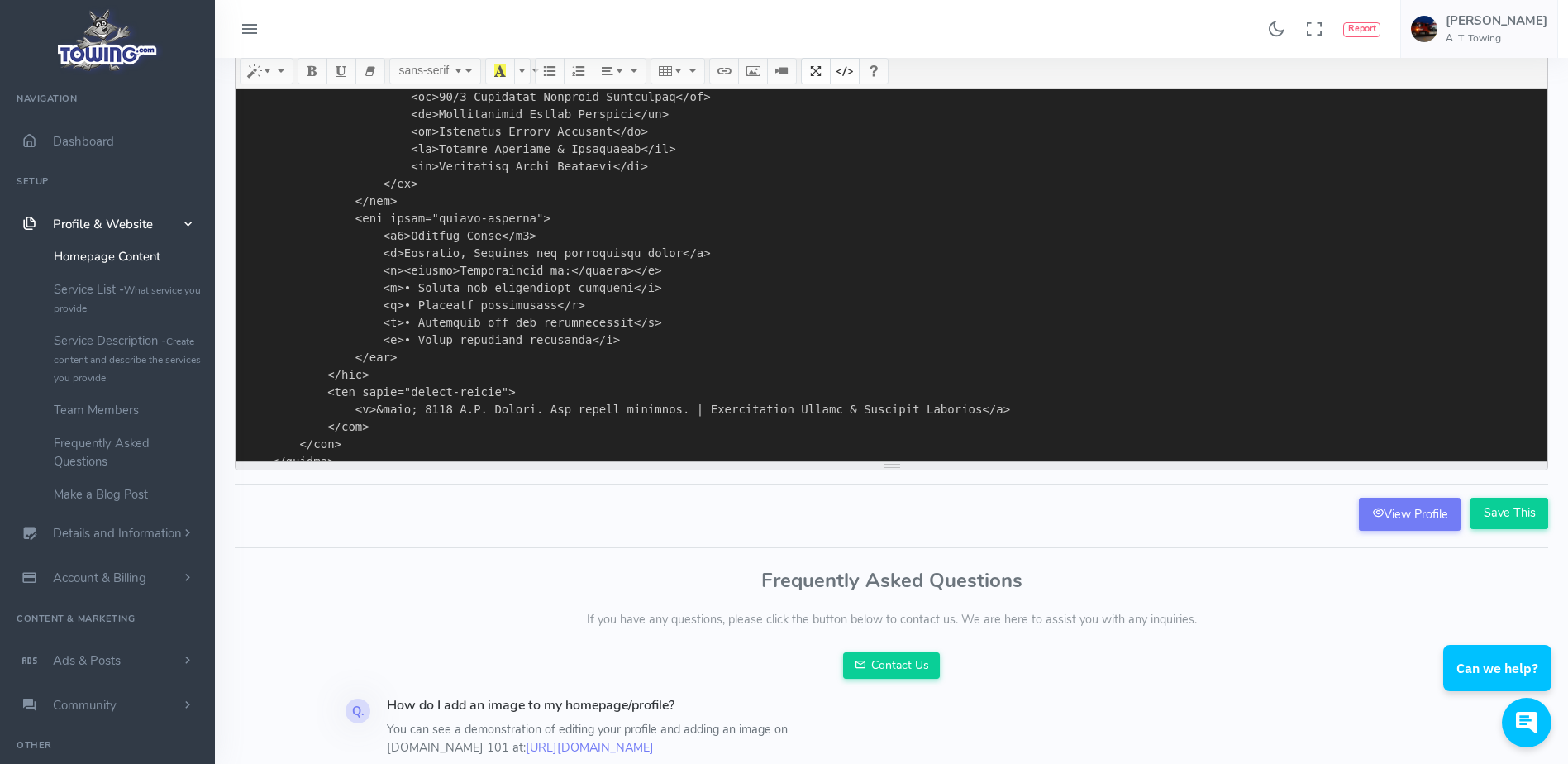
scroll to position [122, 0]
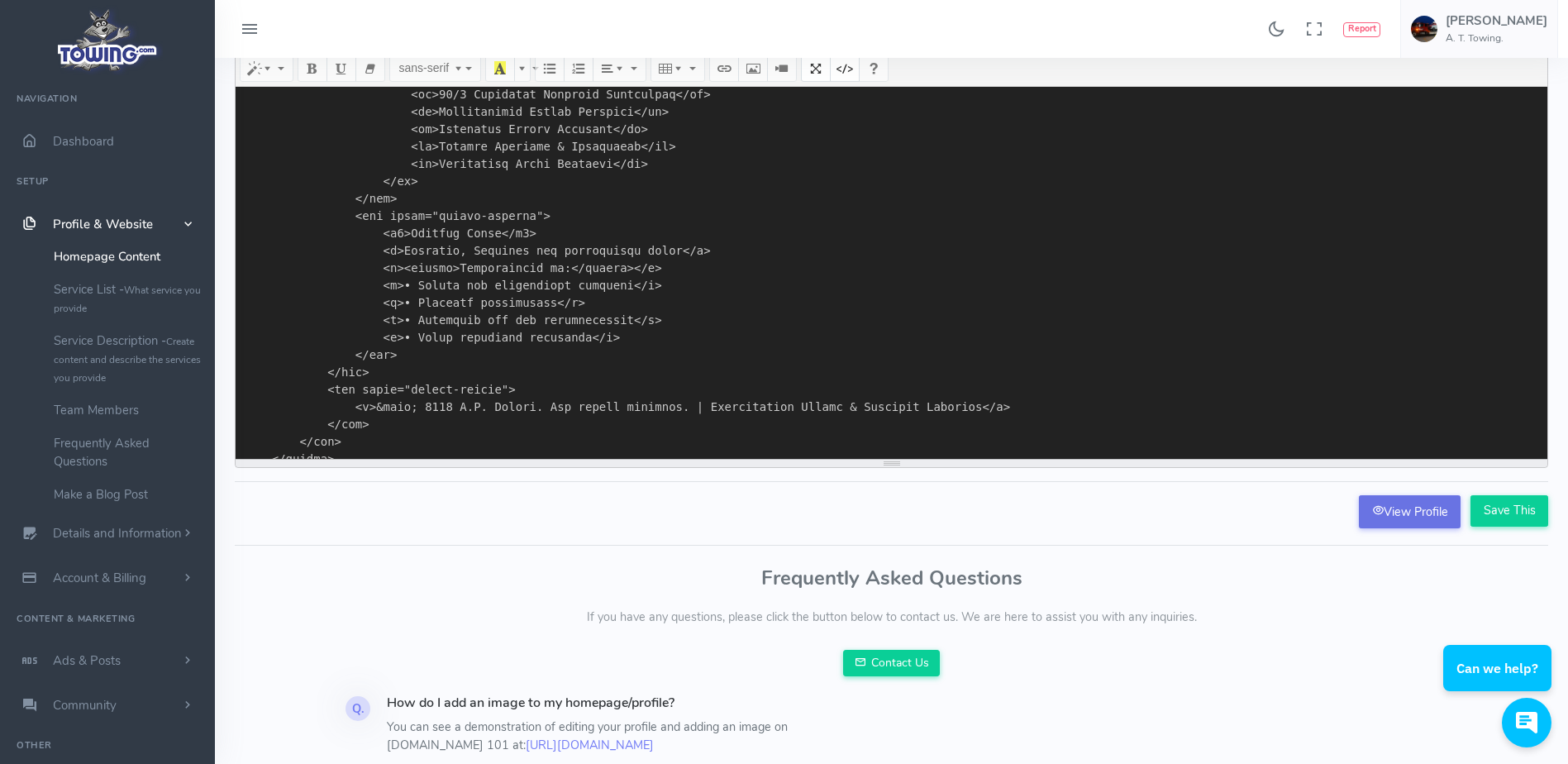
click at [1397, 516] on link "View Profile" at bounding box center [1409, 511] width 102 height 33
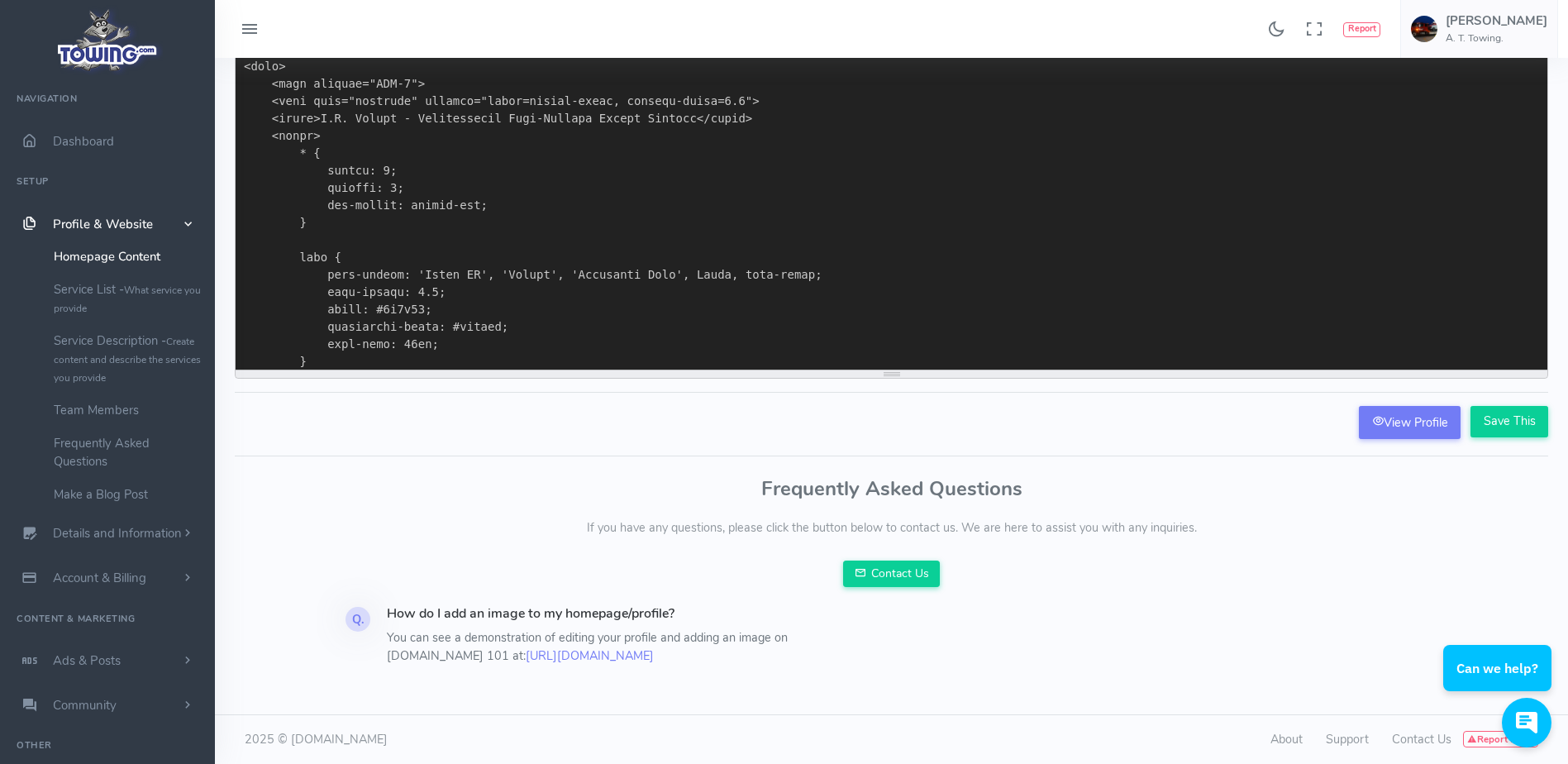
scroll to position [0, 0]
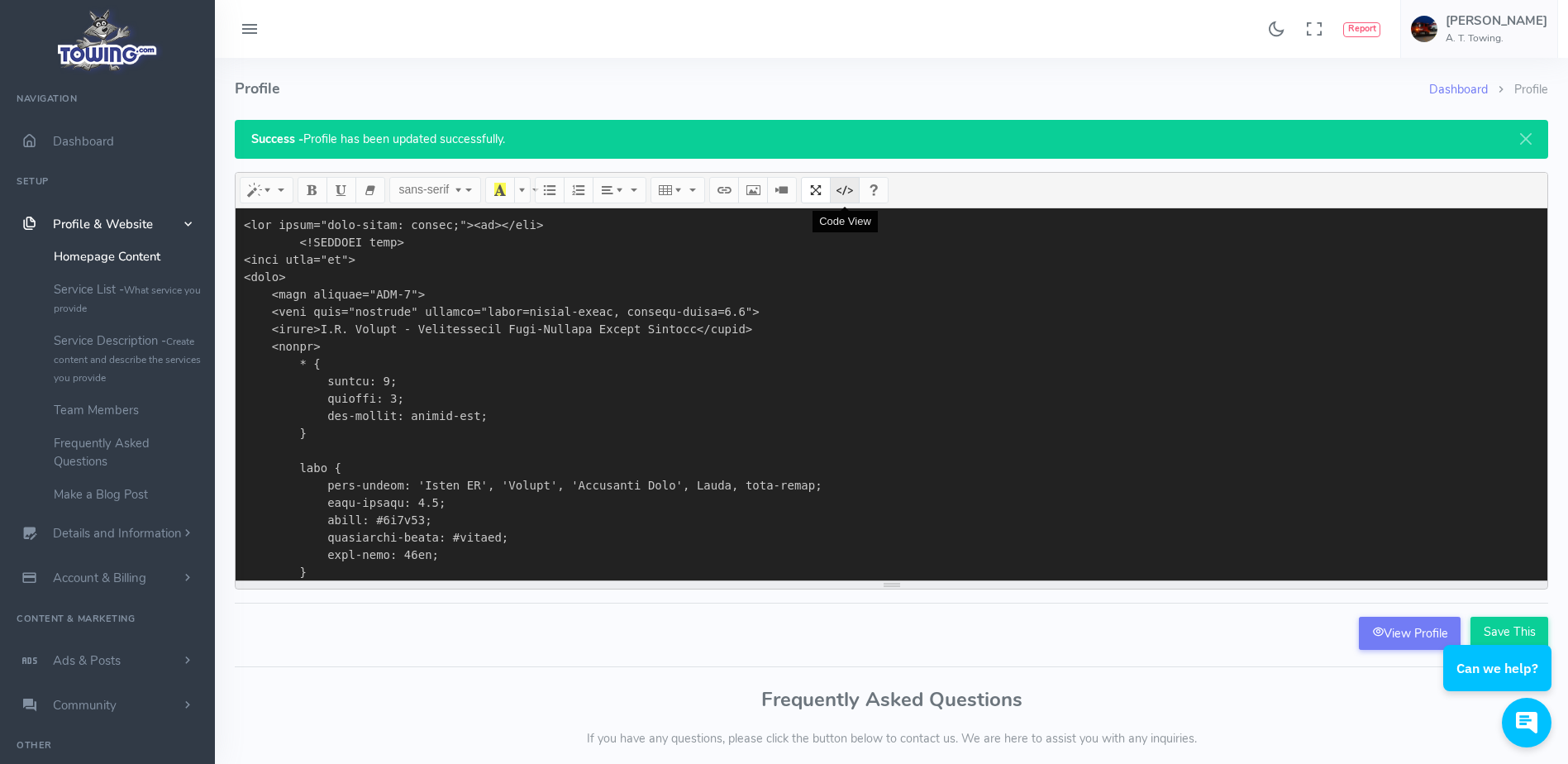
click at [840, 196] on icon "Code View" at bounding box center [844, 189] width 12 height 13
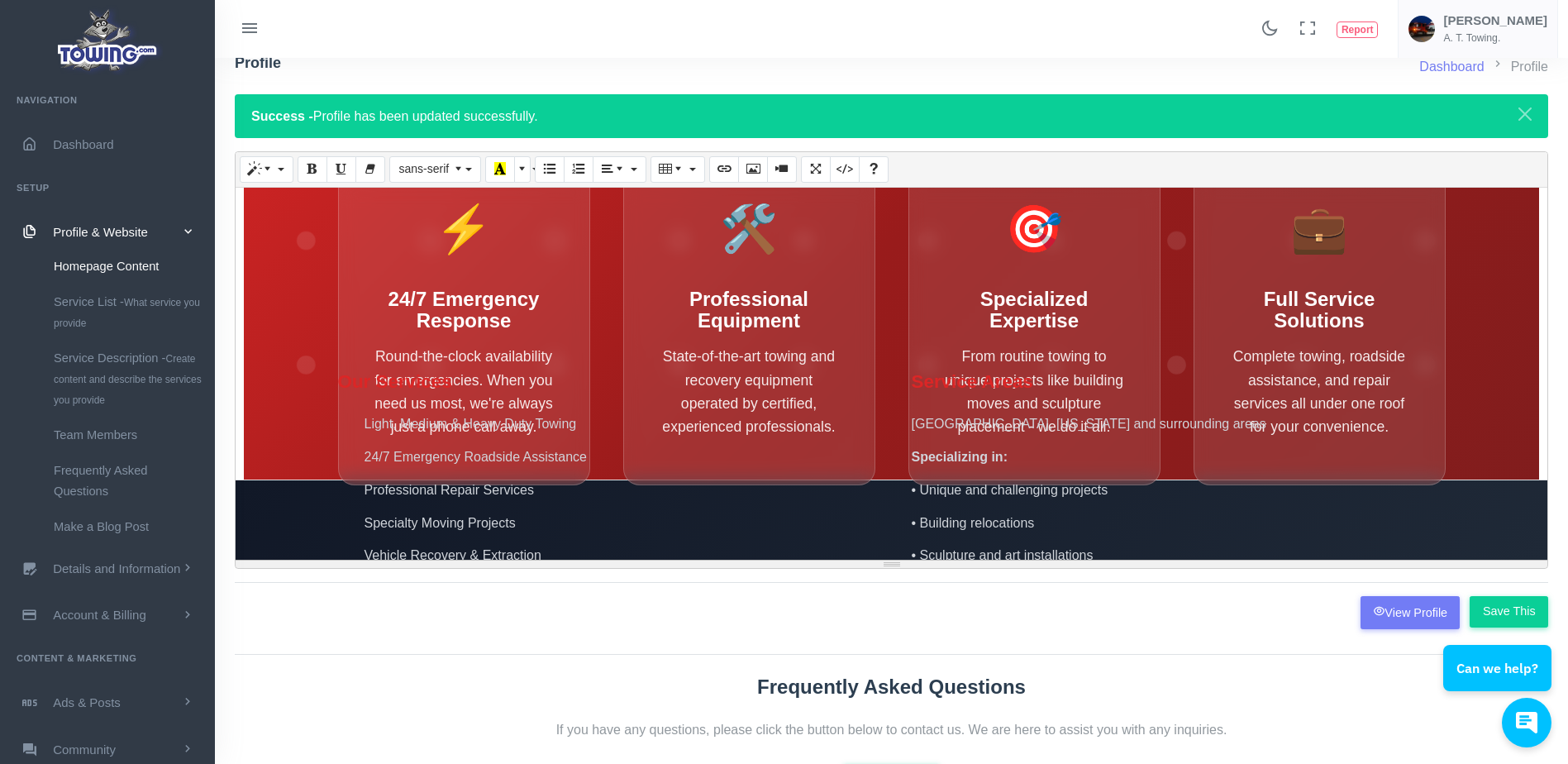
scroll to position [239, 0]
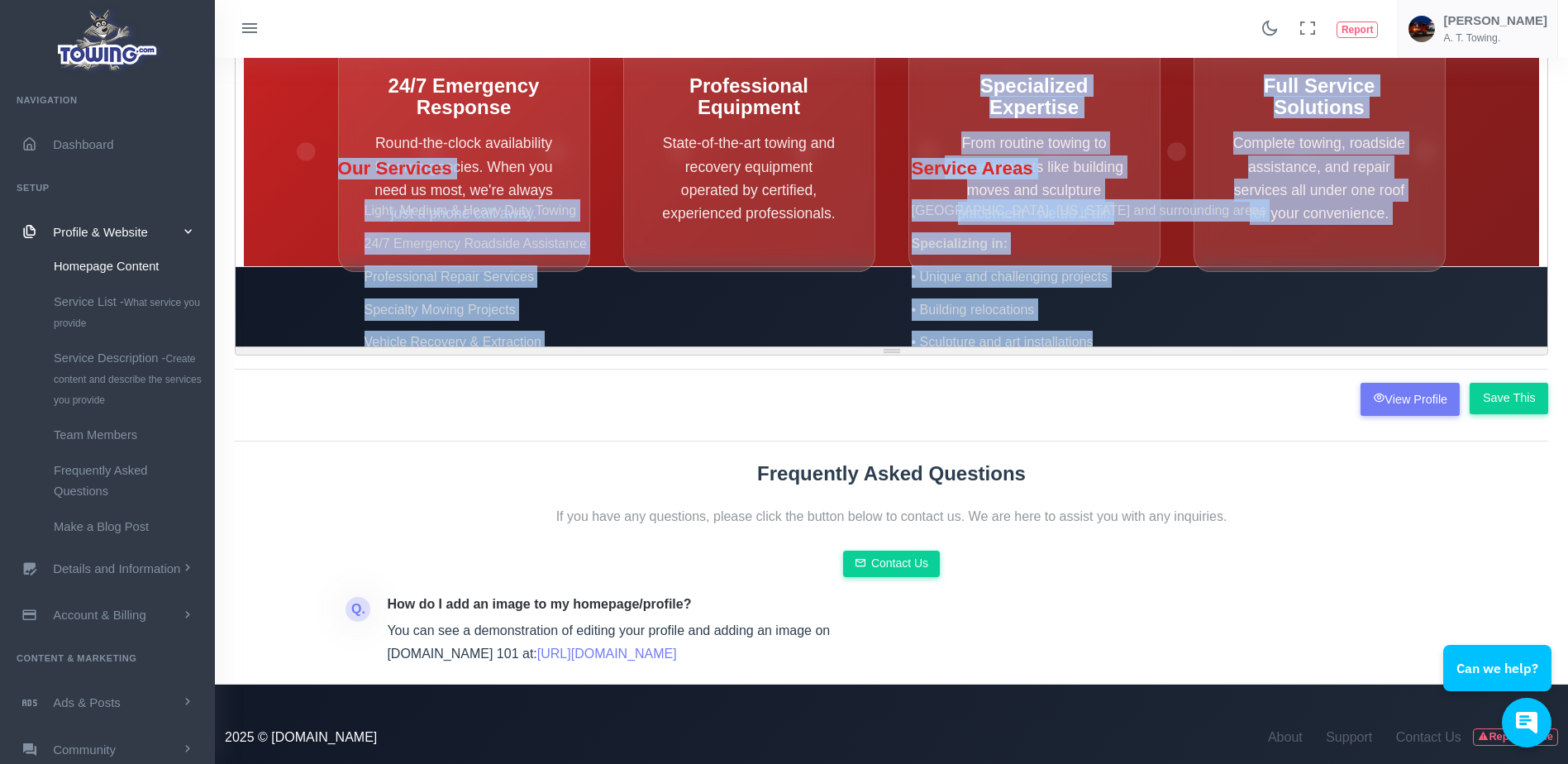
drag, startPoint x: 1131, startPoint y: 329, endPoint x: 1021, endPoint y: 47, distance: 302.7
click at [1021, 47] on div "Found 17 results Analytics Report" at bounding box center [784, 262] width 1568 height 1002
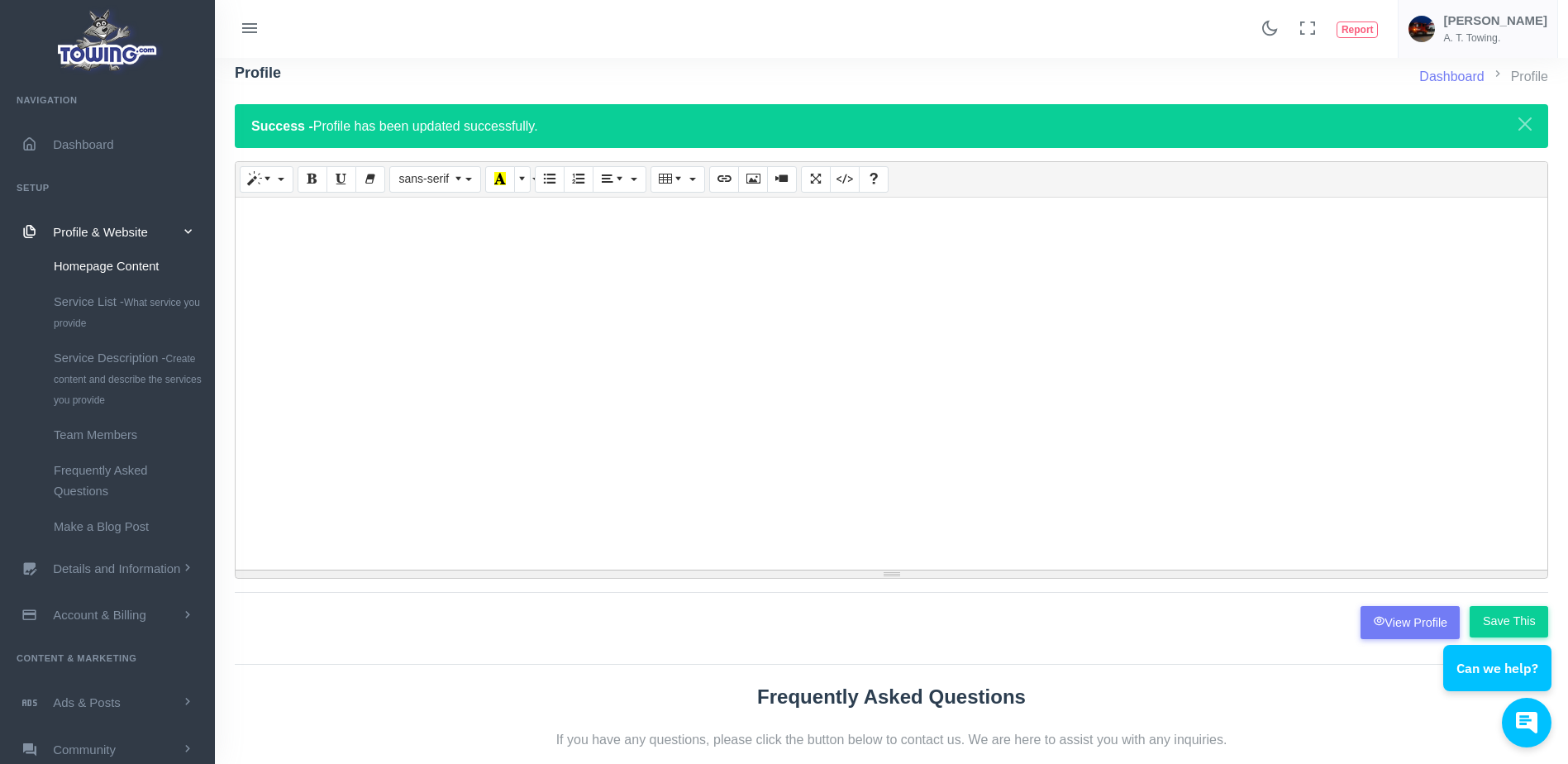
scroll to position [0, 0]
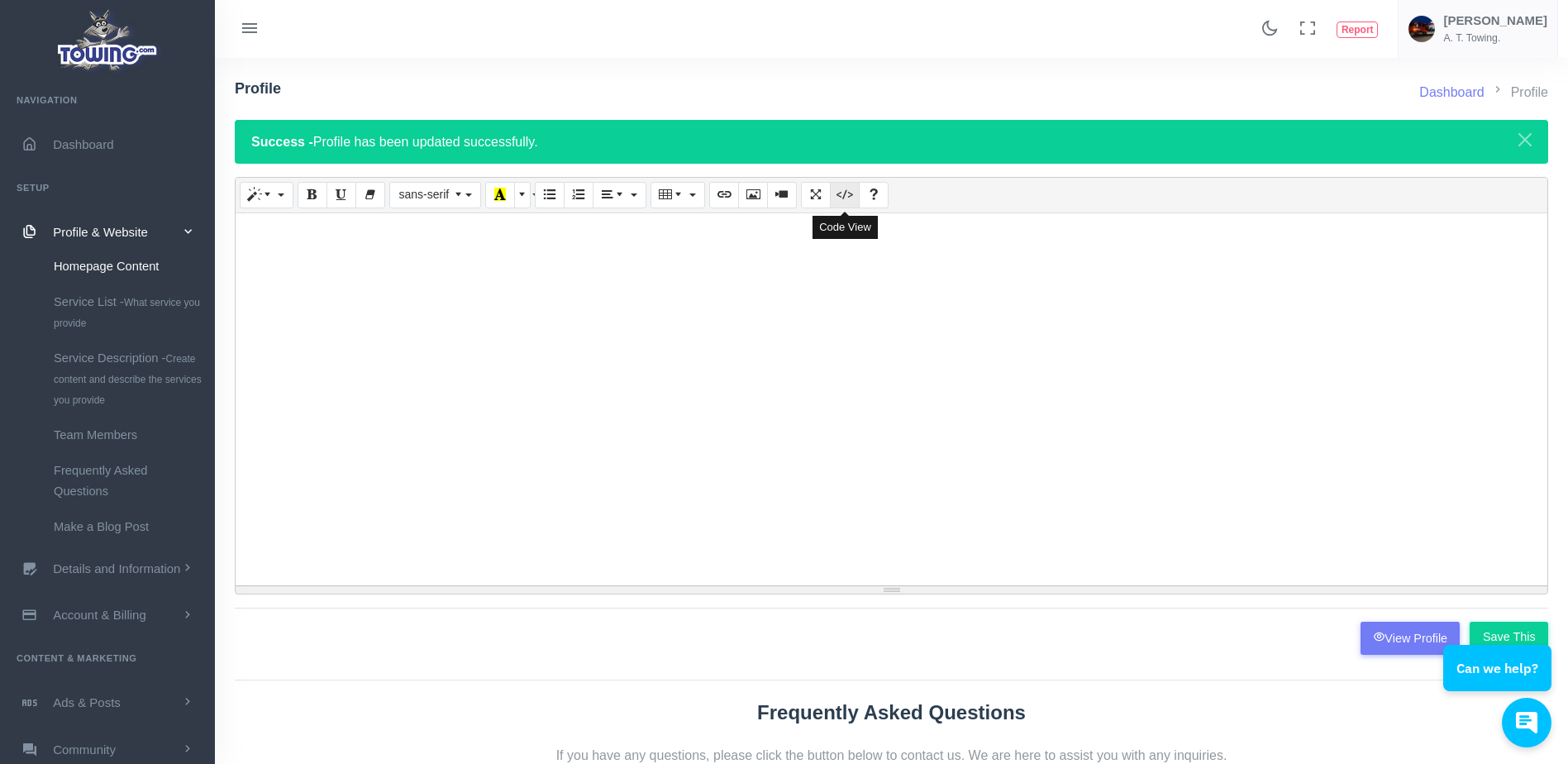
click at [836, 197] on button "Code View" at bounding box center [844, 195] width 30 height 27
type textarea "<div style="text-align: center;"><br><br></div> <style> * { margin: 0; padding:…"
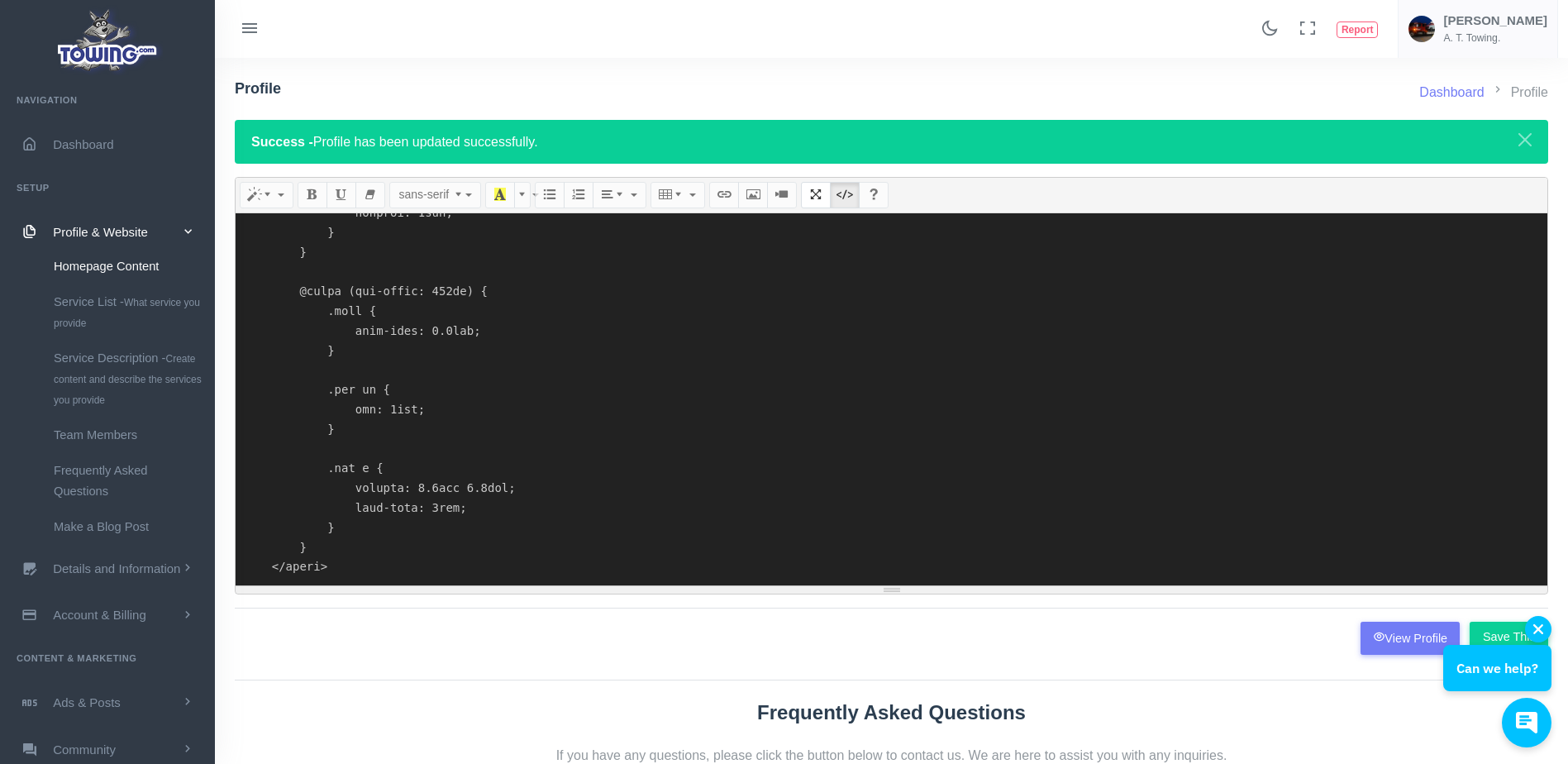
click at [1490, 632] on div "Can we help?" at bounding box center [1497, 653] width 108 height 76
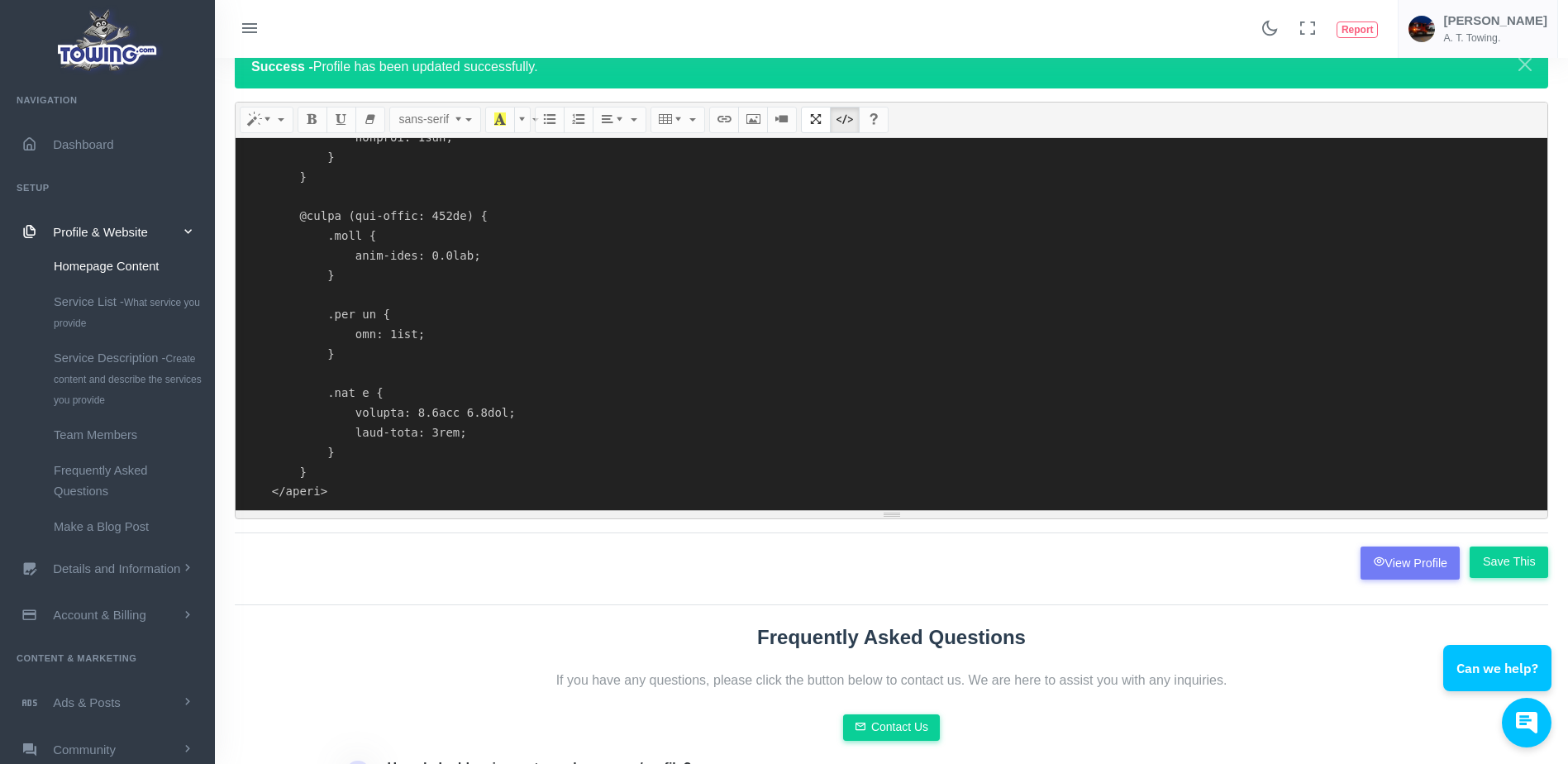
scroll to position [78, 0]
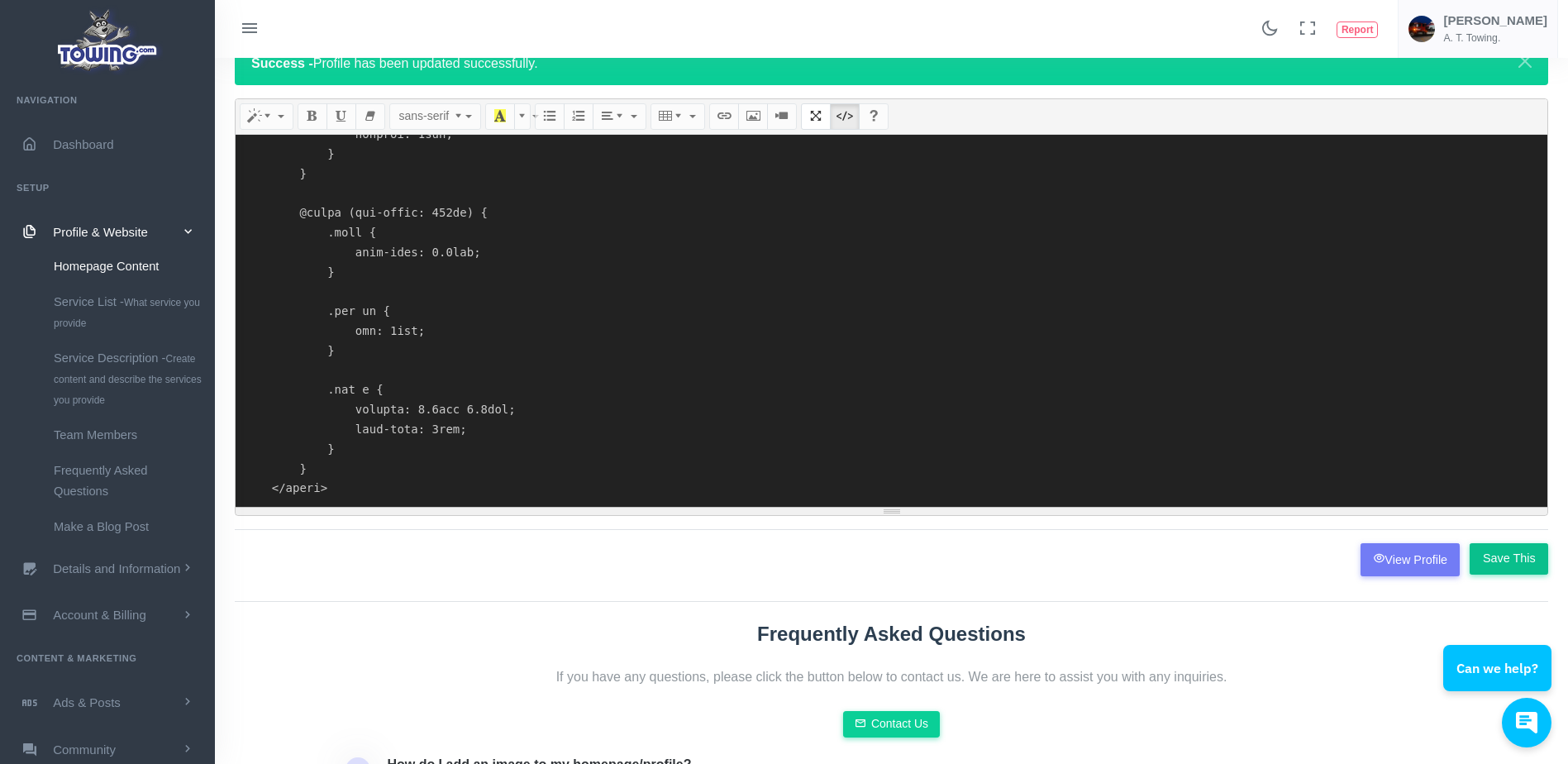
click at [1509, 557] on input "Save This" at bounding box center [1508, 558] width 78 height 31
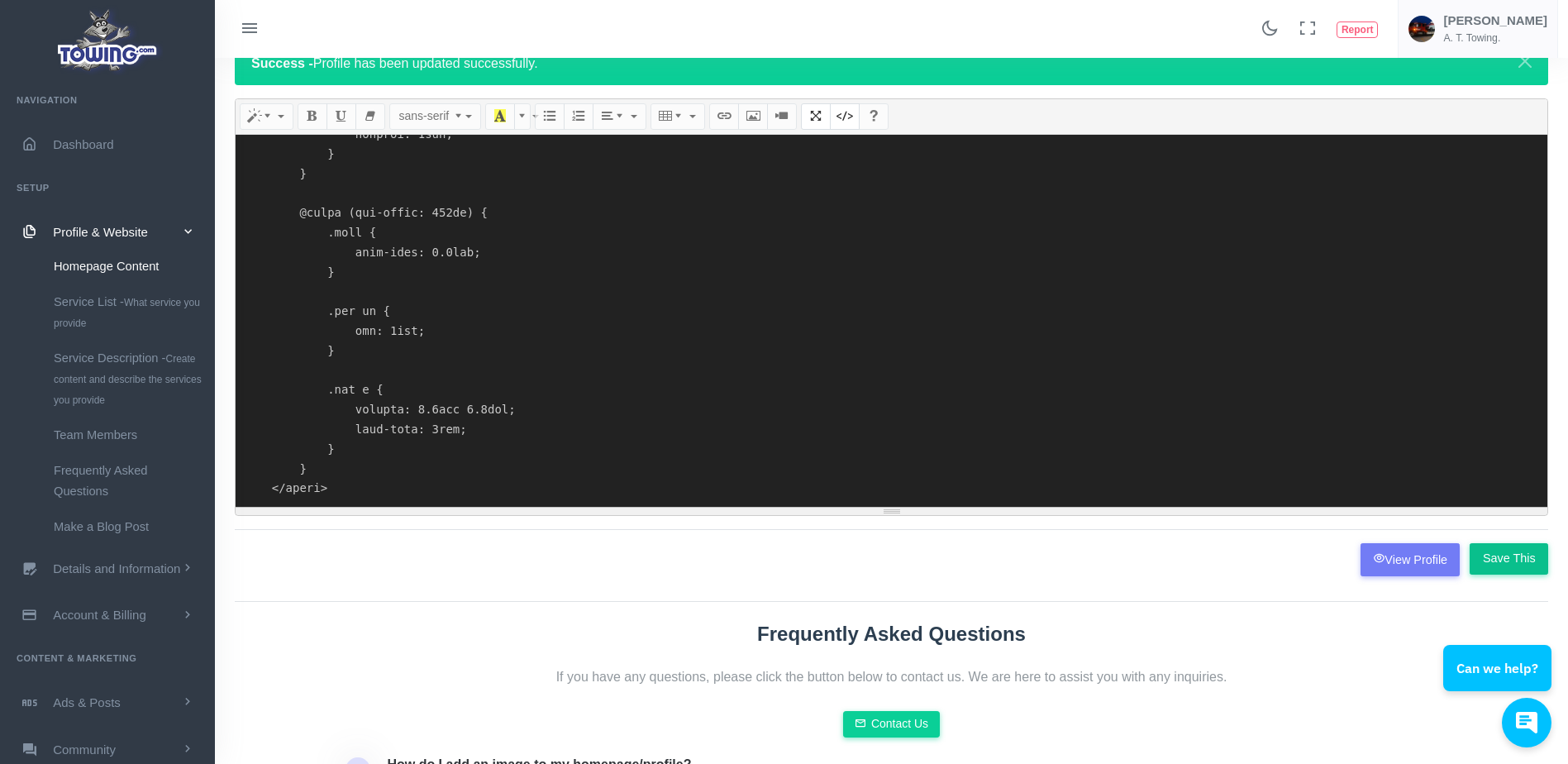
click at [1509, 557] on input "Save This" at bounding box center [1508, 558] width 78 height 31
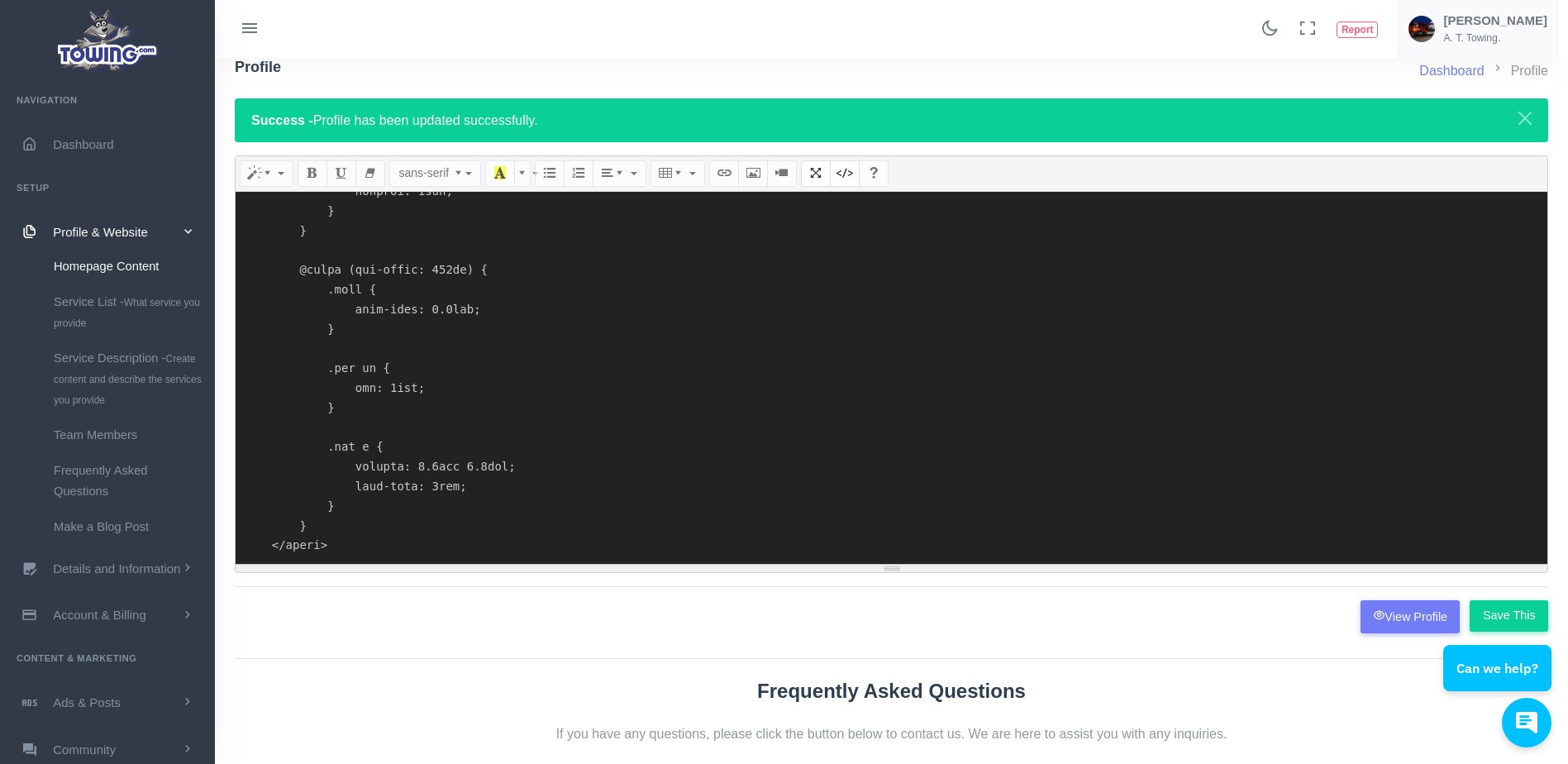
scroll to position [20, 0]
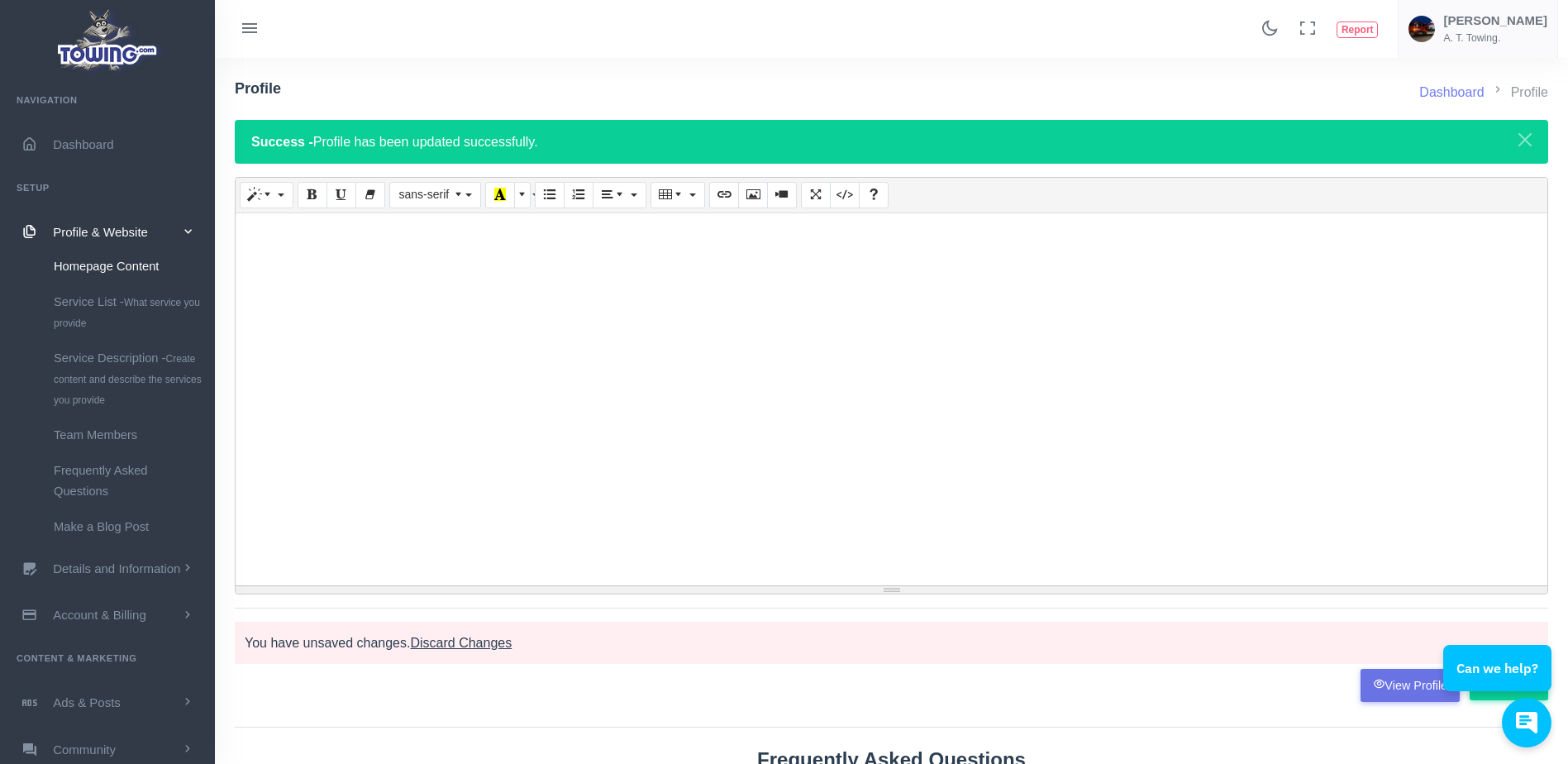
click at [1408, 695] on link "View Profile" at bounding box center [1410, 686] width 100 height 33
click at [844, 197] on icon "Code View" at bounding box center [844, 194] width 12 height 13
type textarea "<div style="text-align: center;"><br><br></div> <style> * { margin: 0; padding:…"
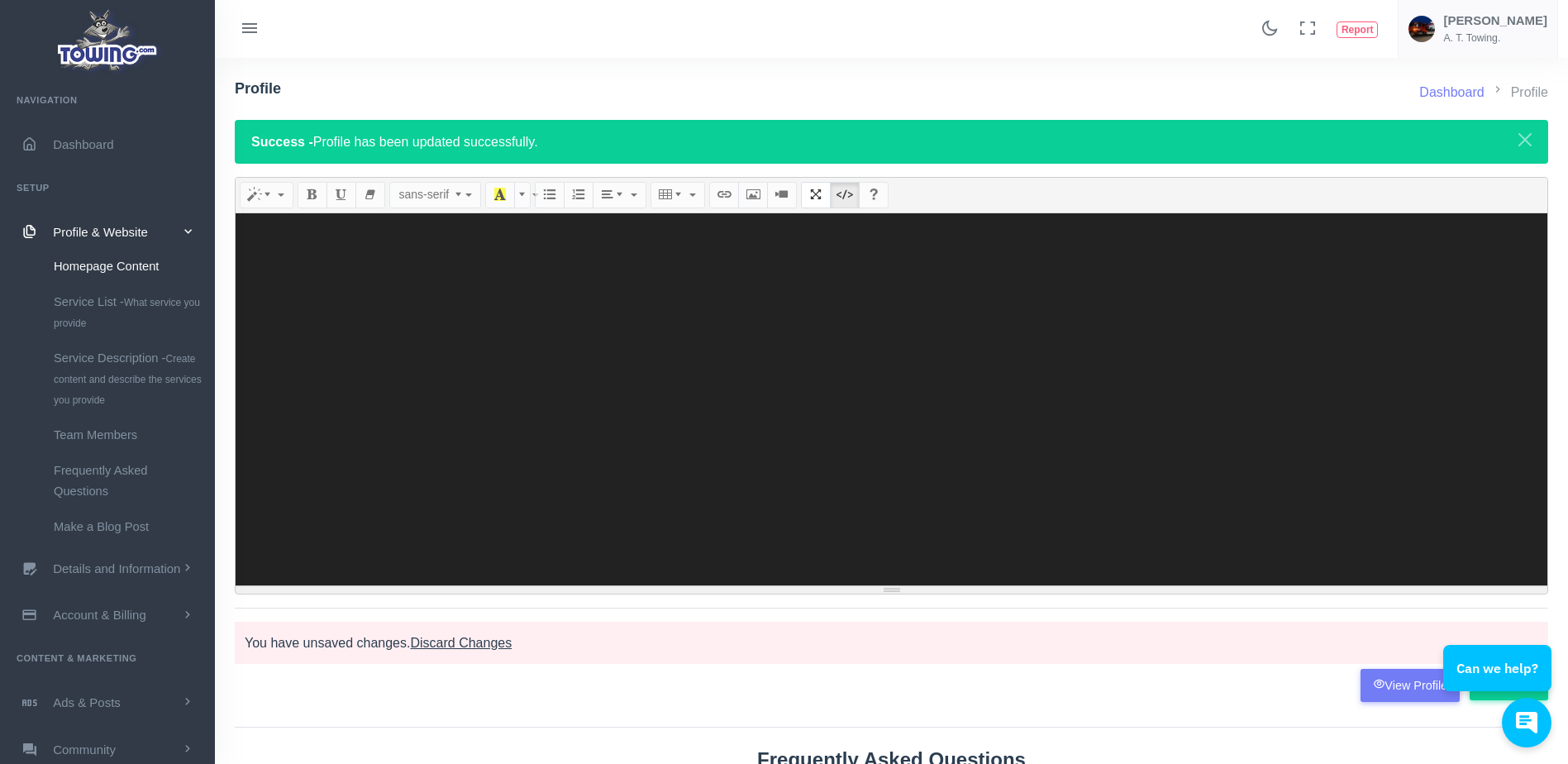
click at [479, 643] on span "Discard Changes" at bounding box center [461, 642] width 102 height 14
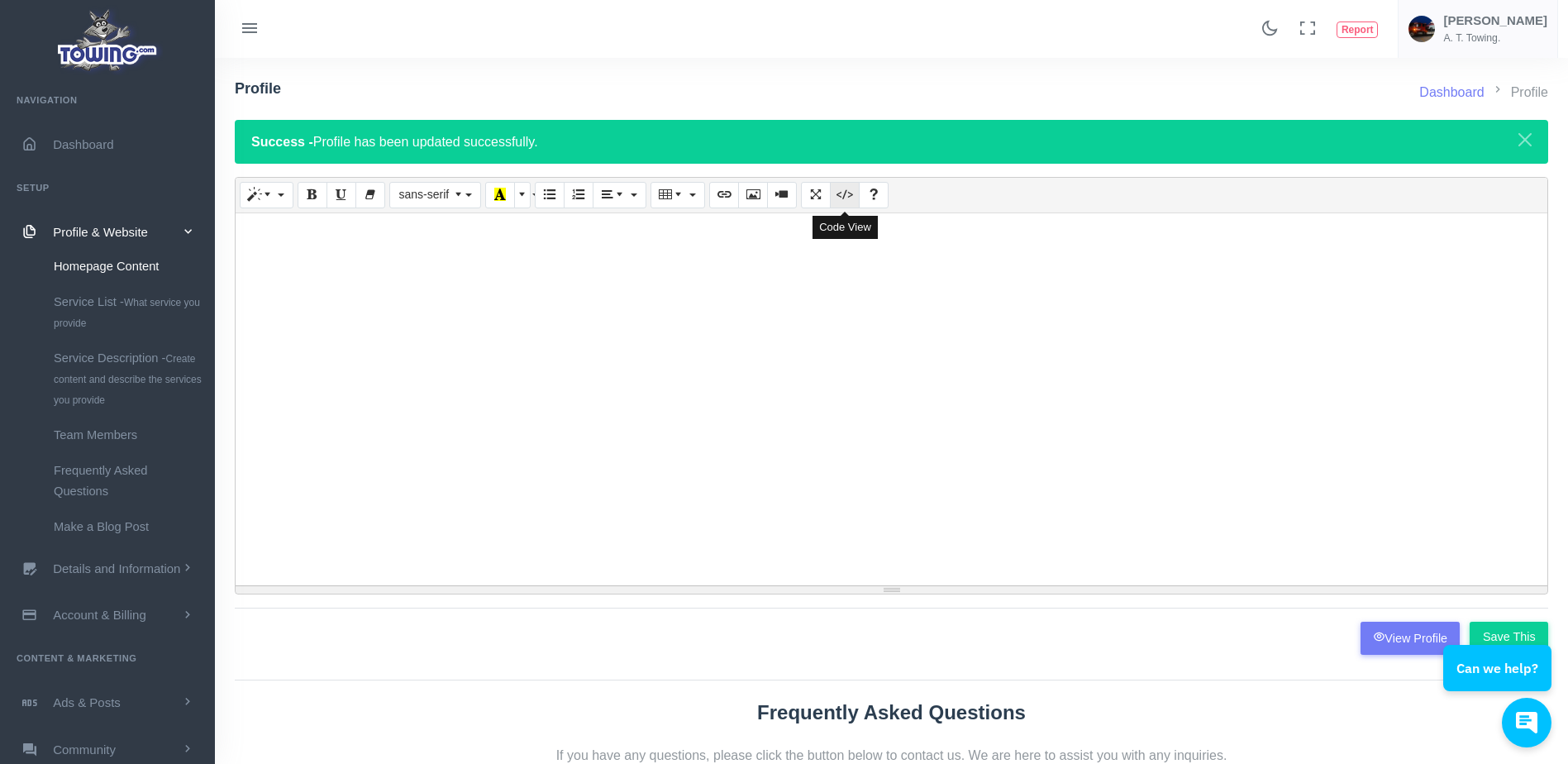
click at [841, 197] on icon "Code View" at bounding box center [844, 194] width 12 height 13
type textarea "<div style="text-align: center;"><br><br></div> <style> * { margin: 0; padding:…"
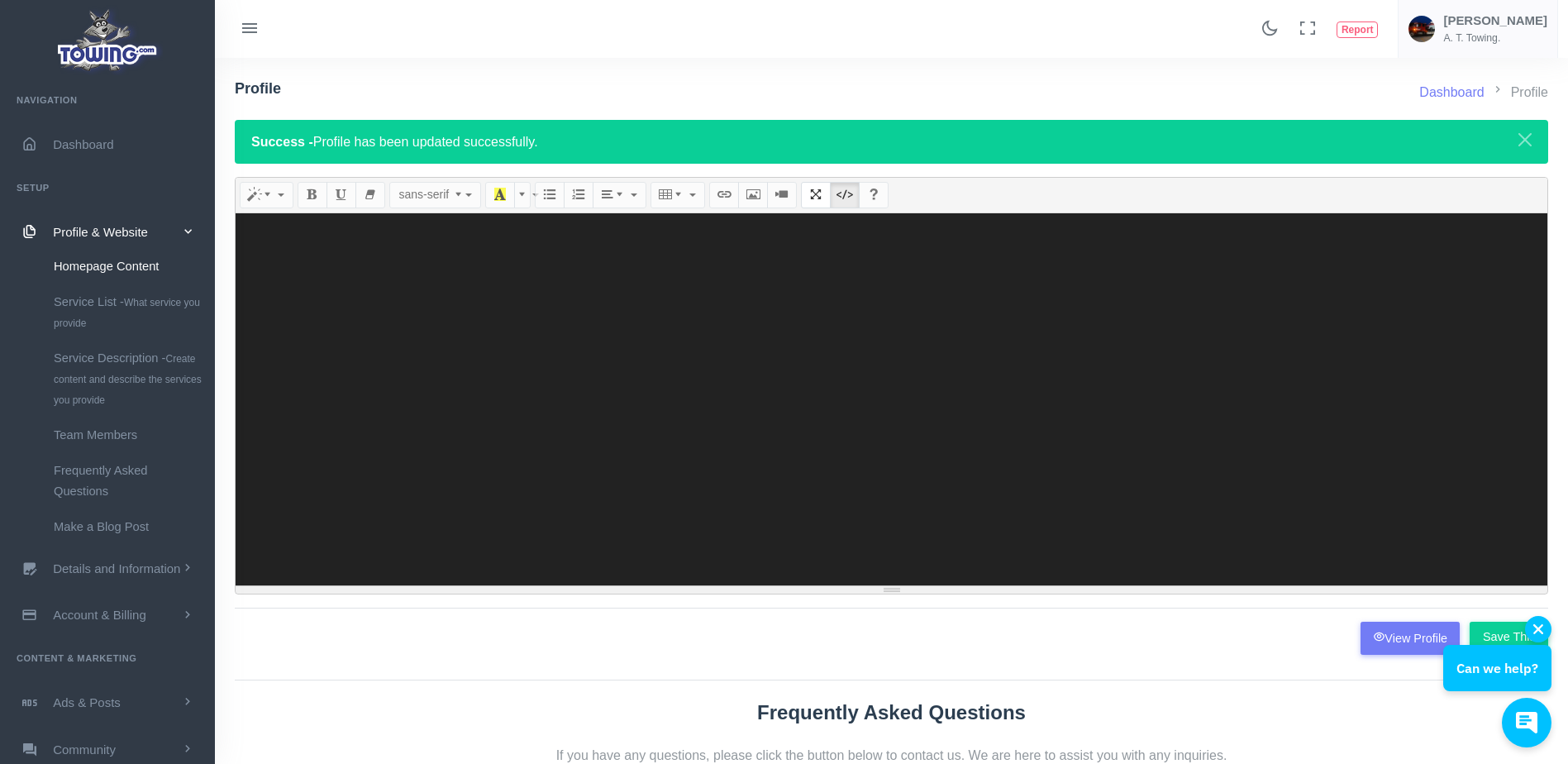
click at [1497, 635] on div "Can we help?" at bounding box center [1497, 653] width 108 height 76
click at [1494, 633] on div "Can we help?" at bounding box center [1497, 653] width 108 height 76
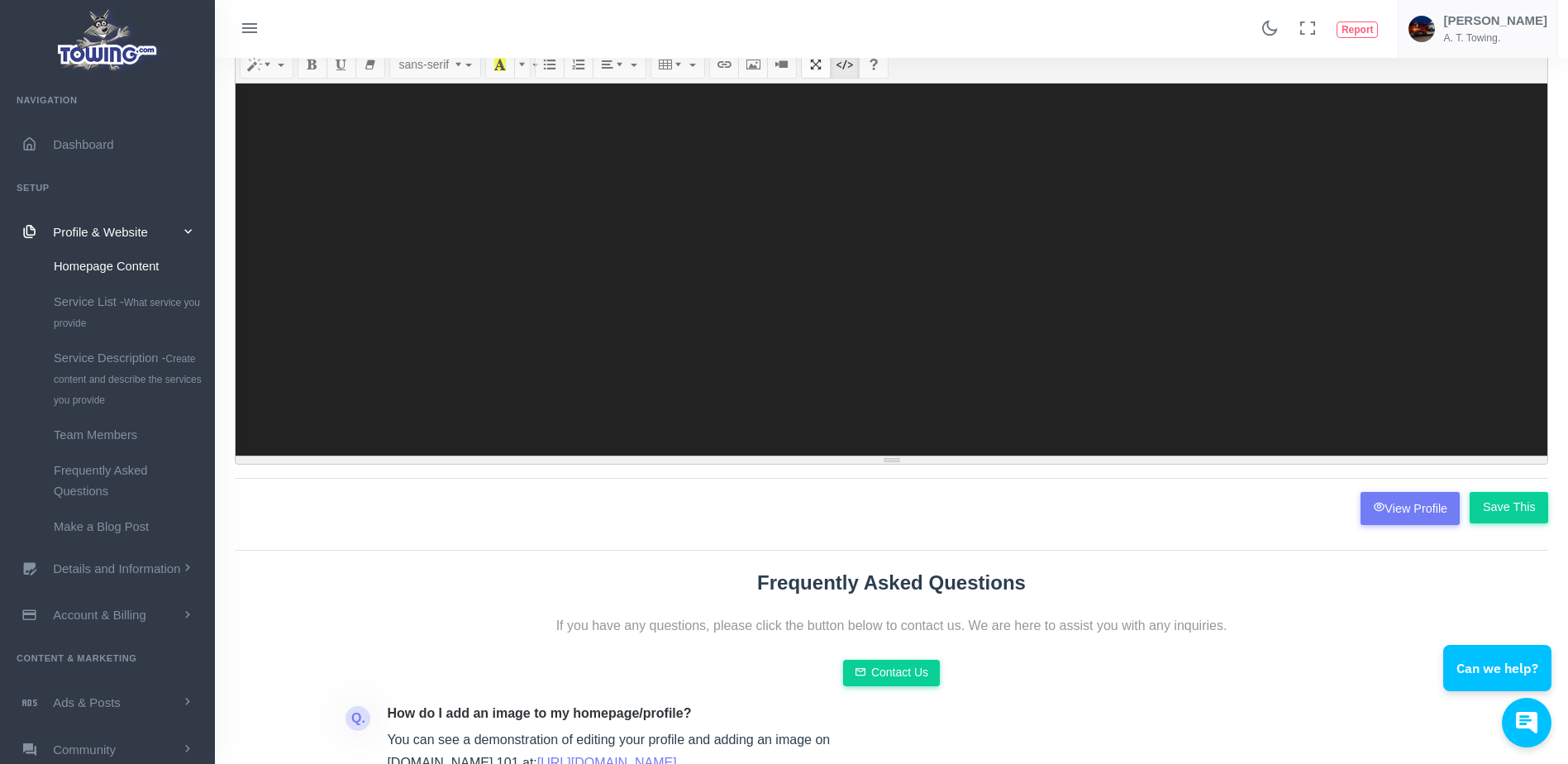
scroll to position [164, 0]
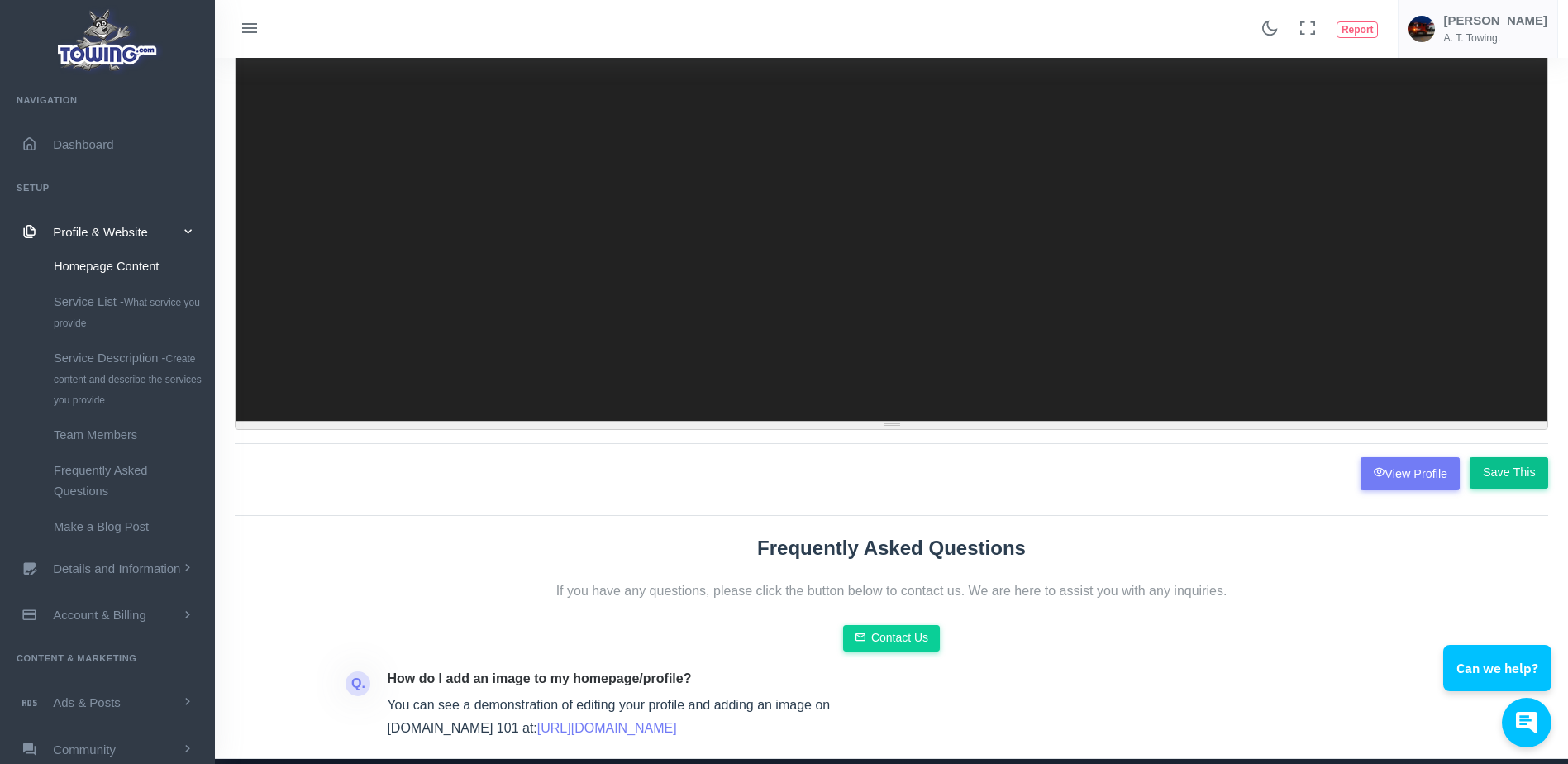
click at [1521, 477] on input "Save This" at bounding box center [1508, 472] width 78 height 31
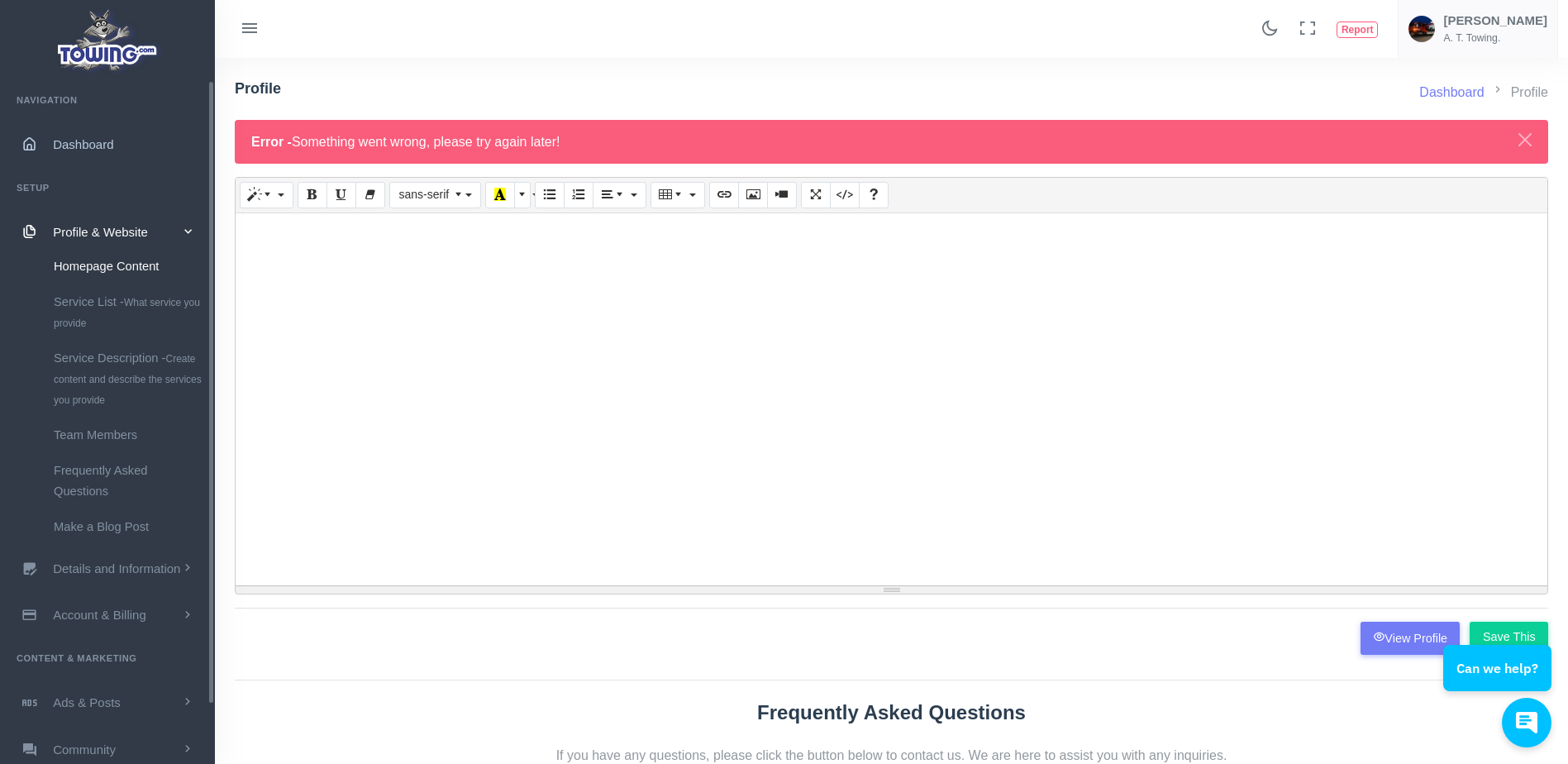
click at [91, 139] on span "Dashboard" at bounding box center [82, 144] width 60 height 14
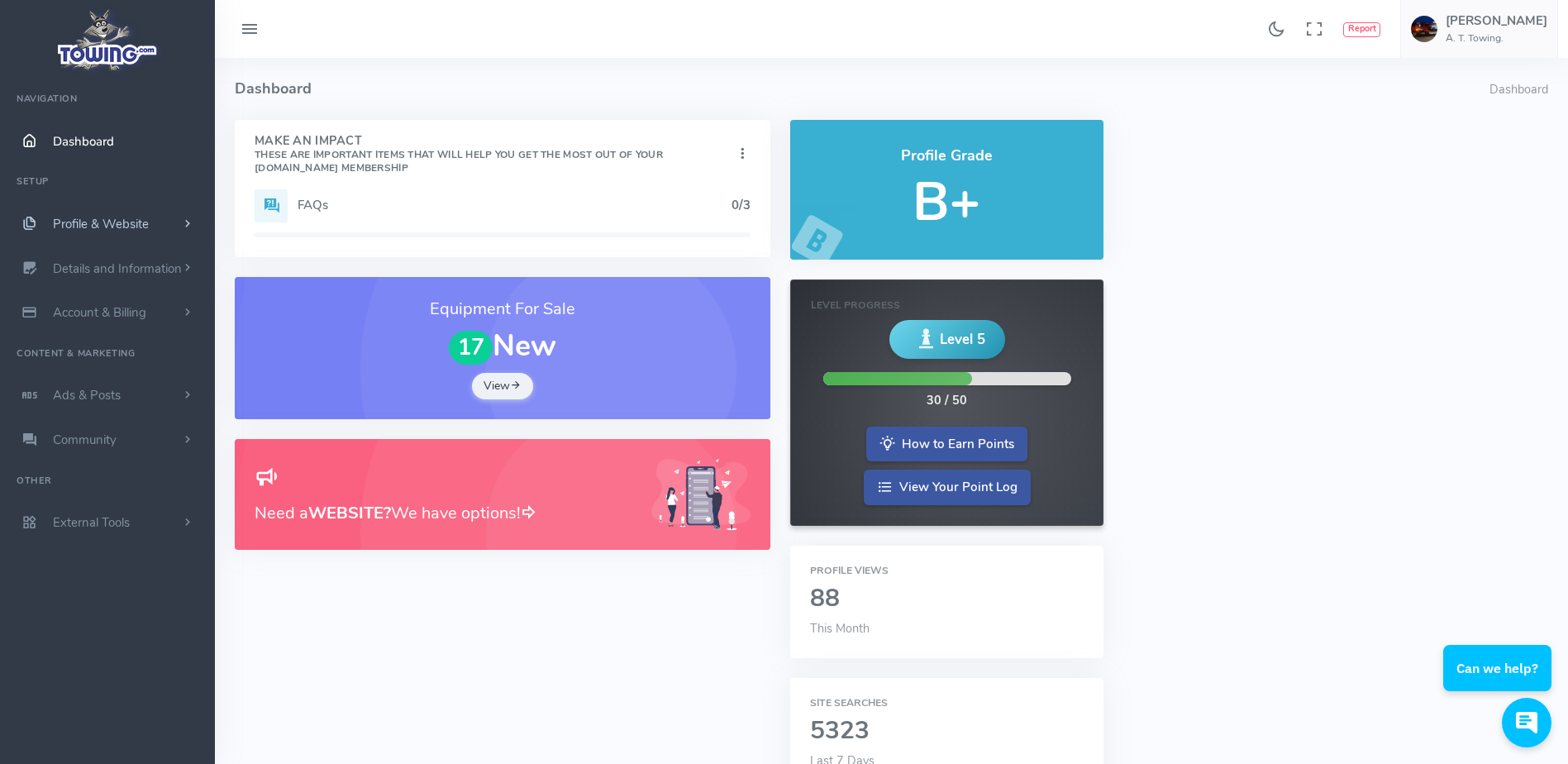
click at [140, 225] on span "Profile & Website" at bounding box center [101, 224] width 96 height 17
click at [143, 252] on link "Homepage Content" at bounding box center [128, 257] width 174 height 33
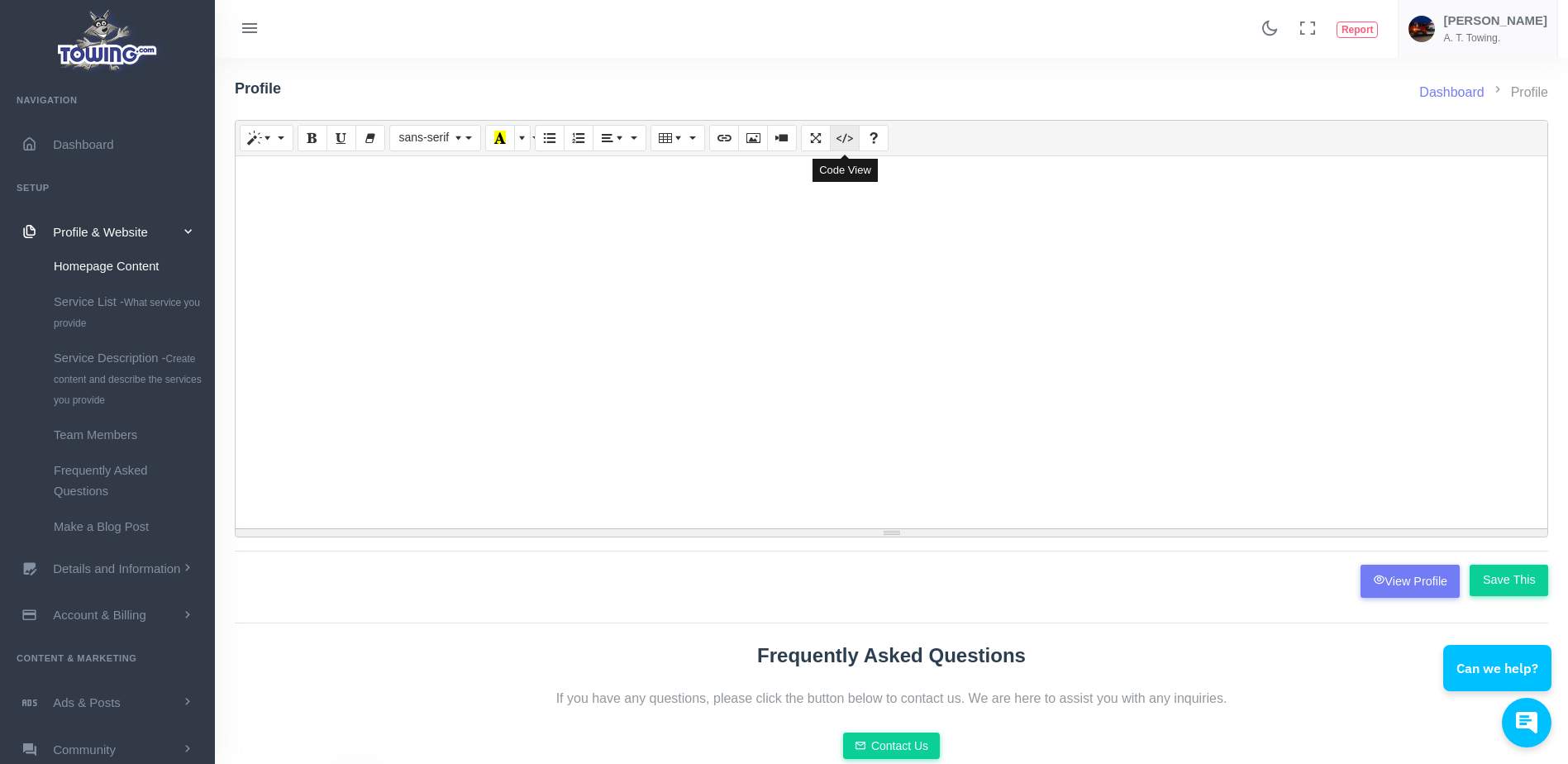
click at [844, 144] on icon "Code View" at bounding box center [844, 137] width 12 height 13
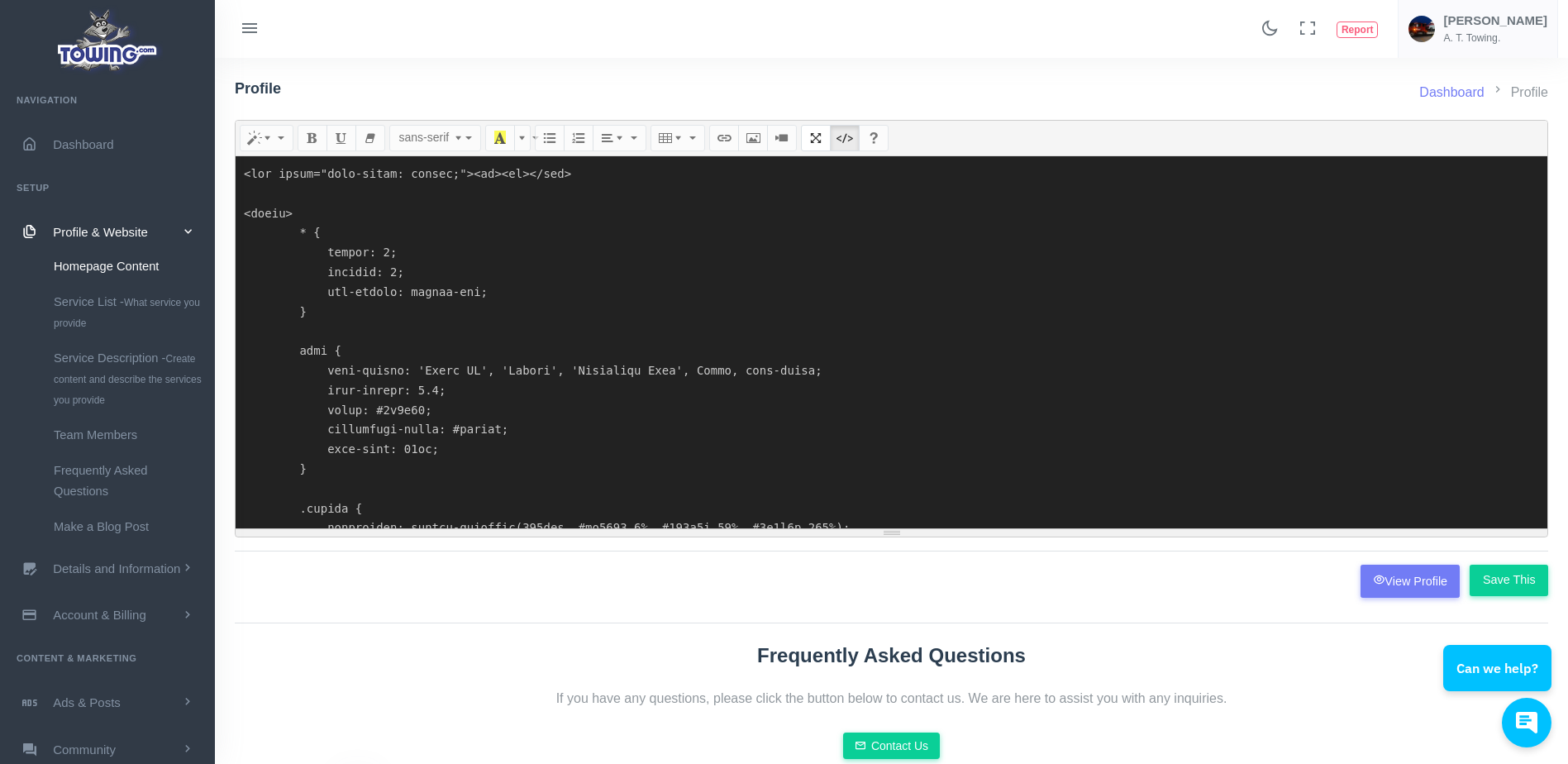
drag, startPoint x: 408, startPoint y: 507, endPoint x: 242, endPoint y: 253, distance: 303.4
click at [242, 253] on textarea at bounding box center [891, 341] width 1311 height 372
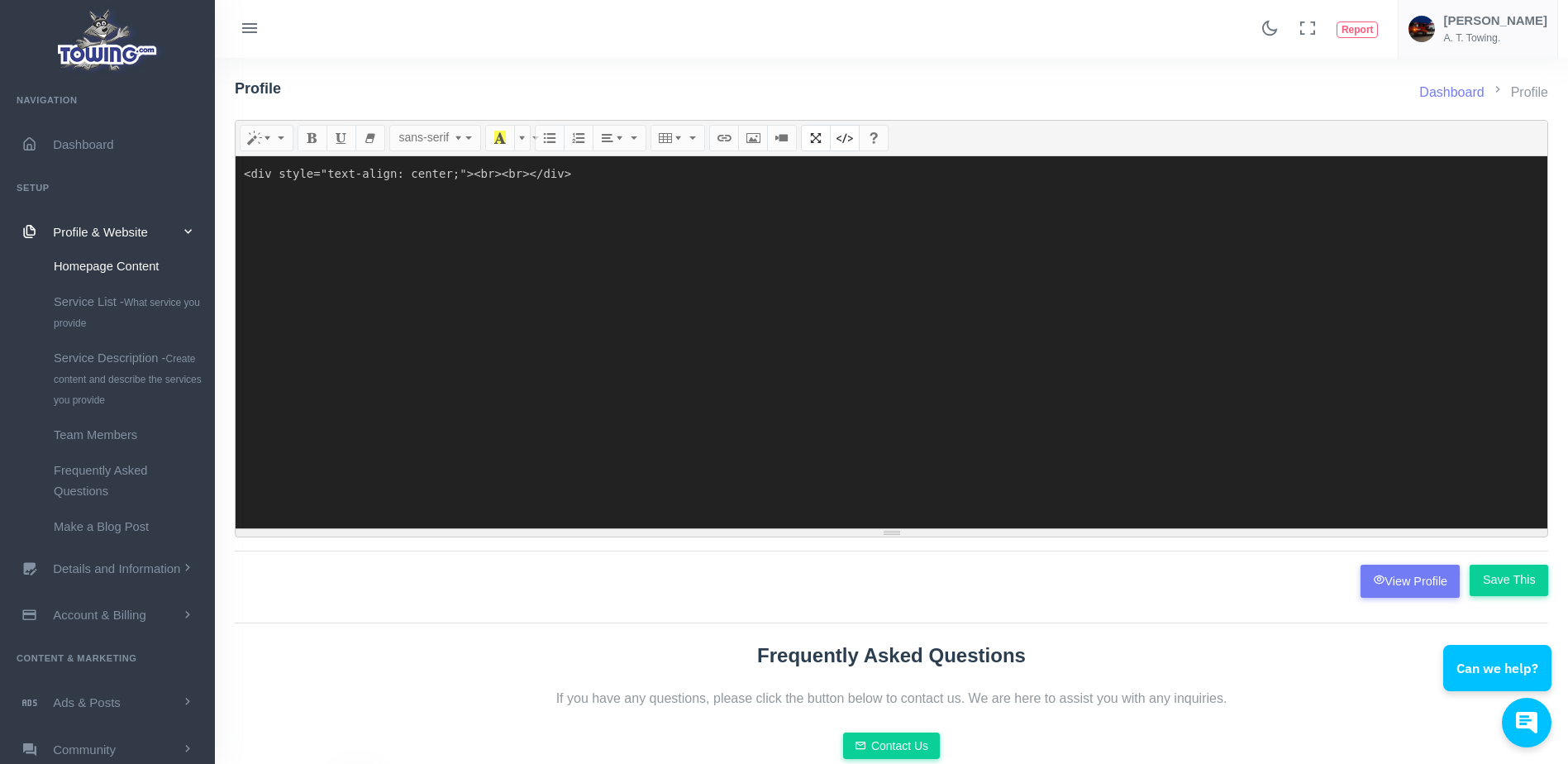
paste textarea "<!DOCTYPE html> <html lang="en"> <head> <meta charset="UTF-8"> <meta name="view…"
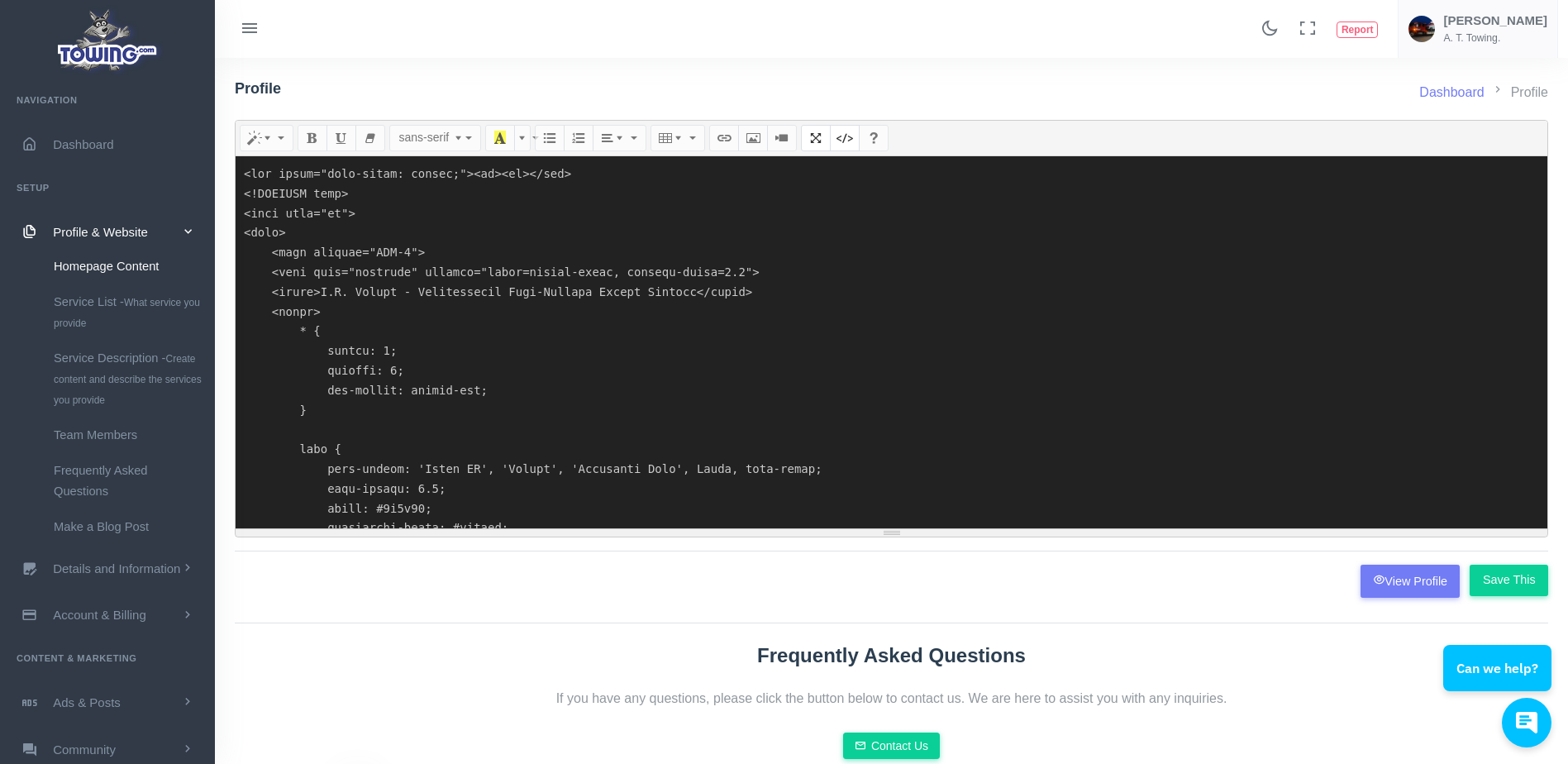
scroll to position [16095, 0]
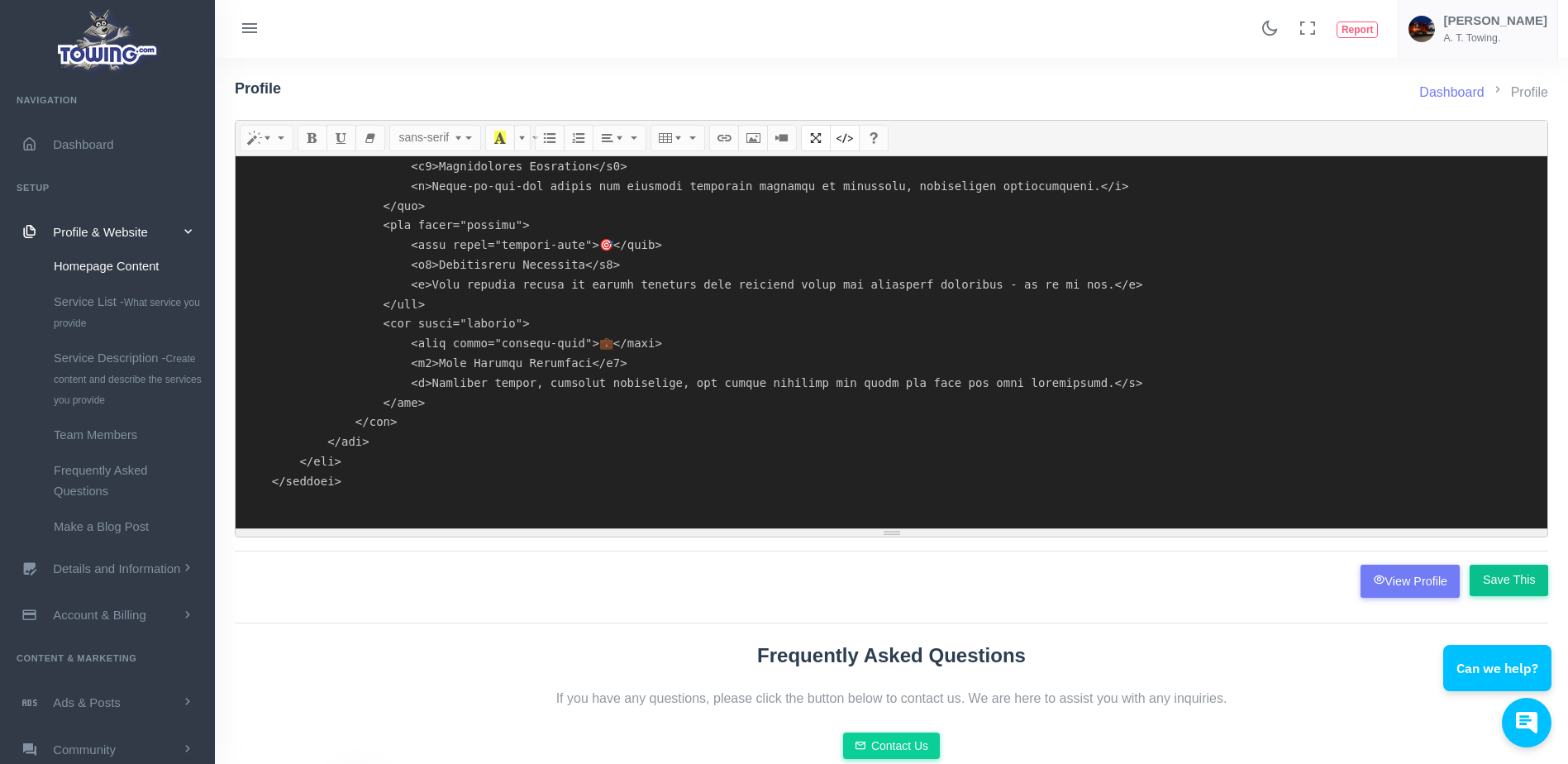
type textarea "<div style="text-align: center;"><br><br></div> <!DOCTYPE html> <html lang="en"…"
click at [1498, 590] on input "Save This" at bounding box center [1508, 580] width 78 height 31
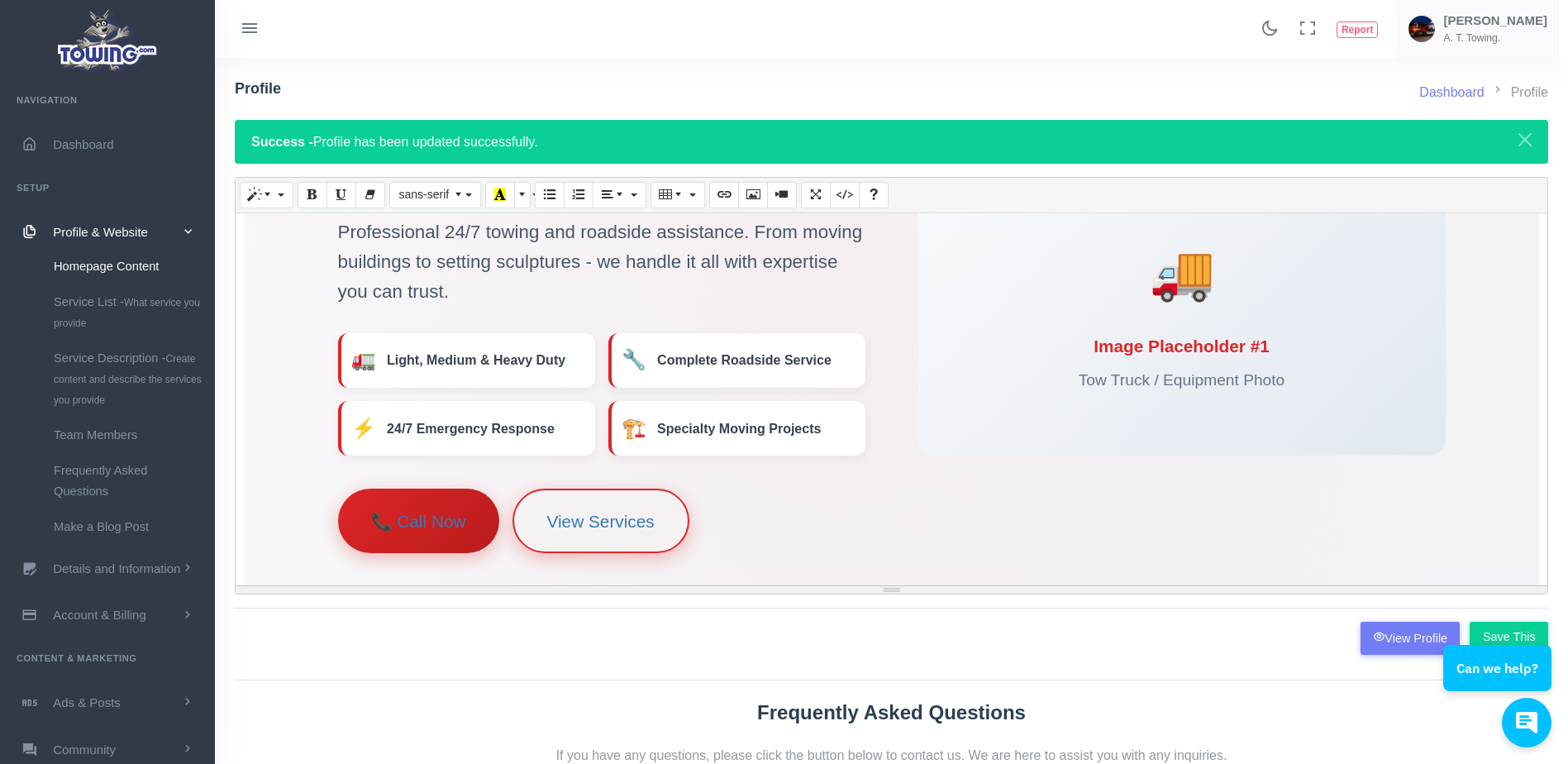
scroll to position [278, 0]
click at [902, 352] on div "Full Service Towing Company Professional 24/7 towing and roadside assistance. F…" at bounding box center [892, 309] width 1107 height 484
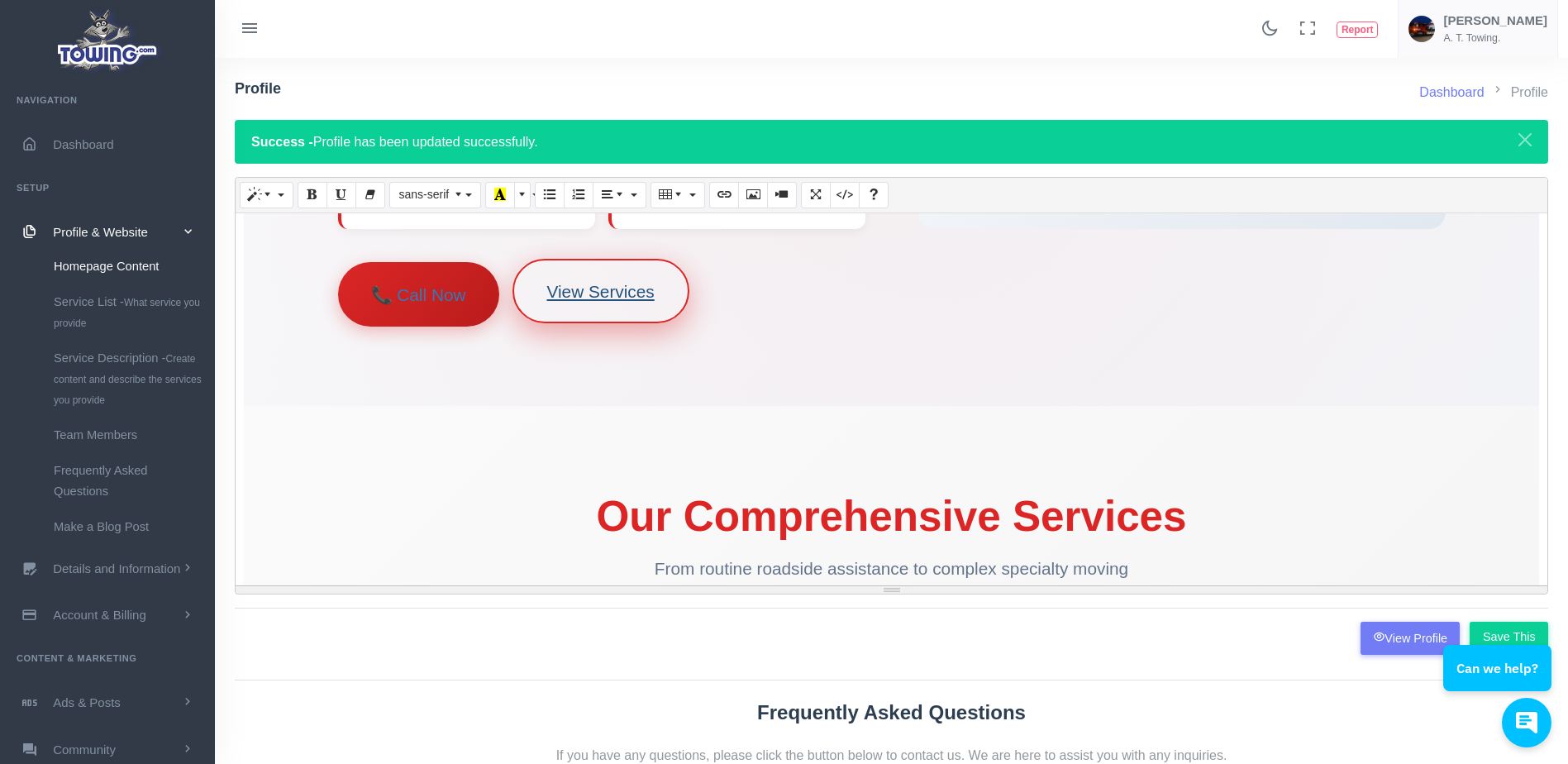
scroll to position [496, 0]
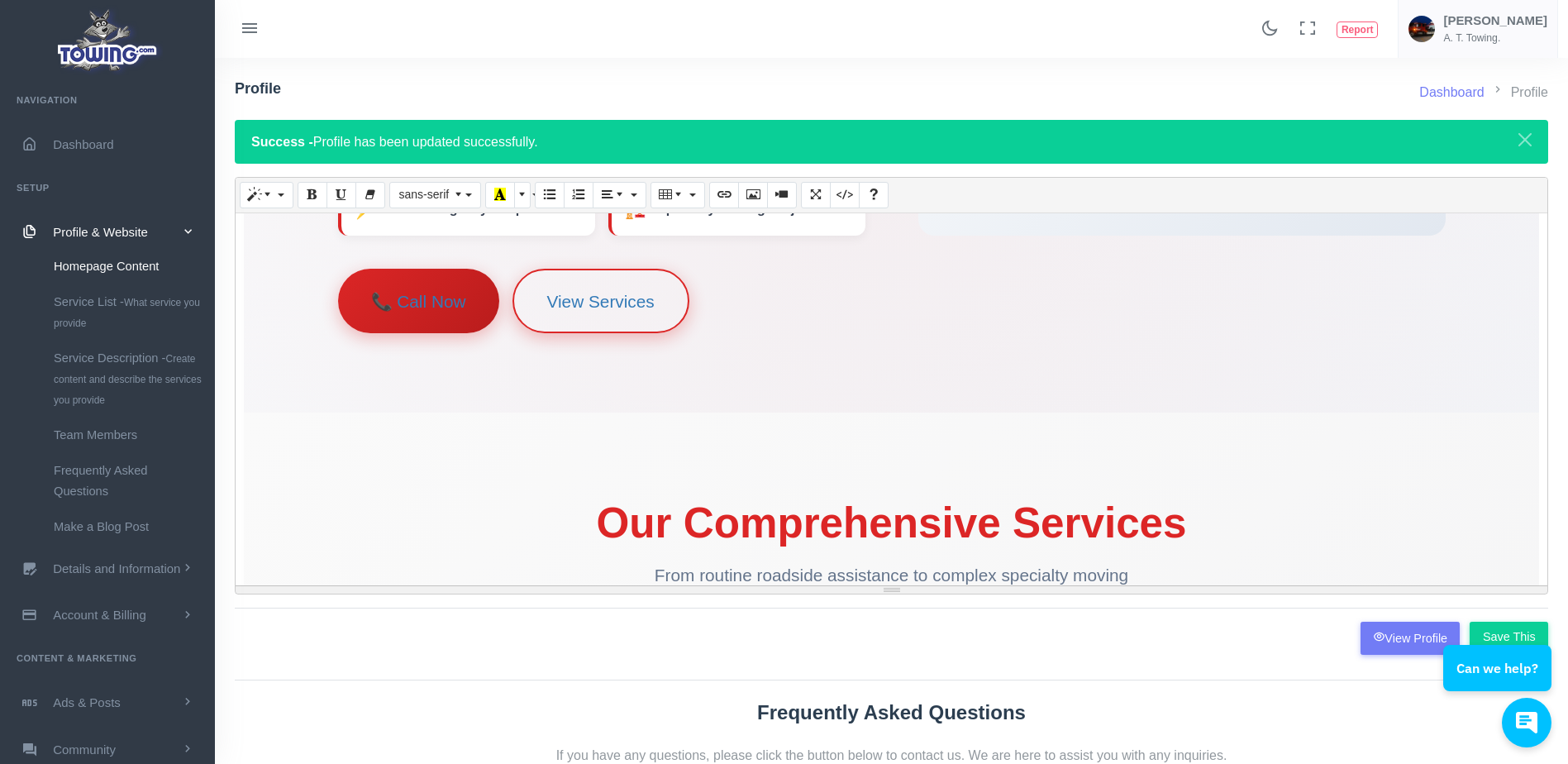
click at [719, 313] on div "📞 Call Now View Services" at bounding box center [601, 301] width 527 height 65
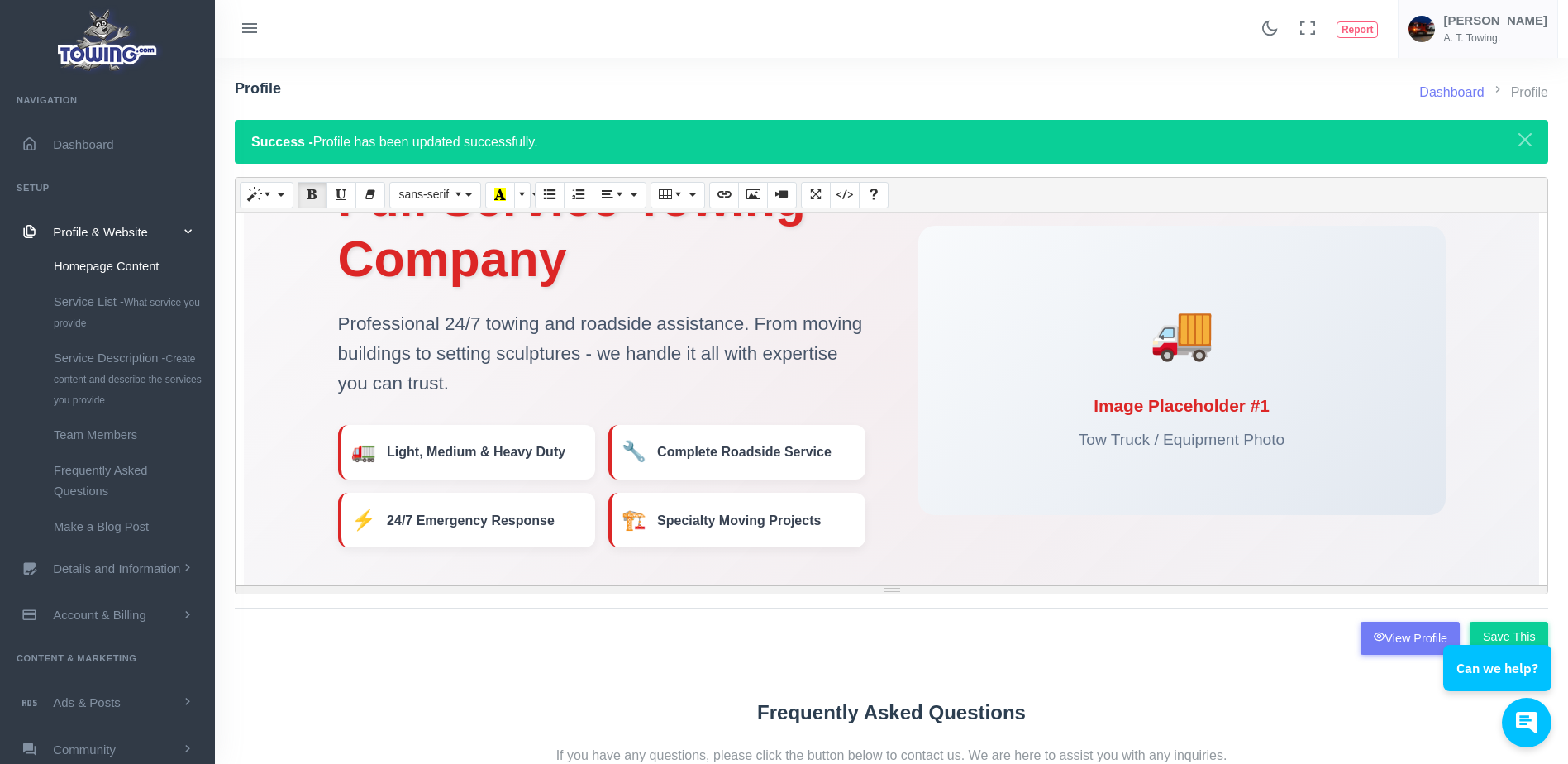
scroll to position [185, 0]
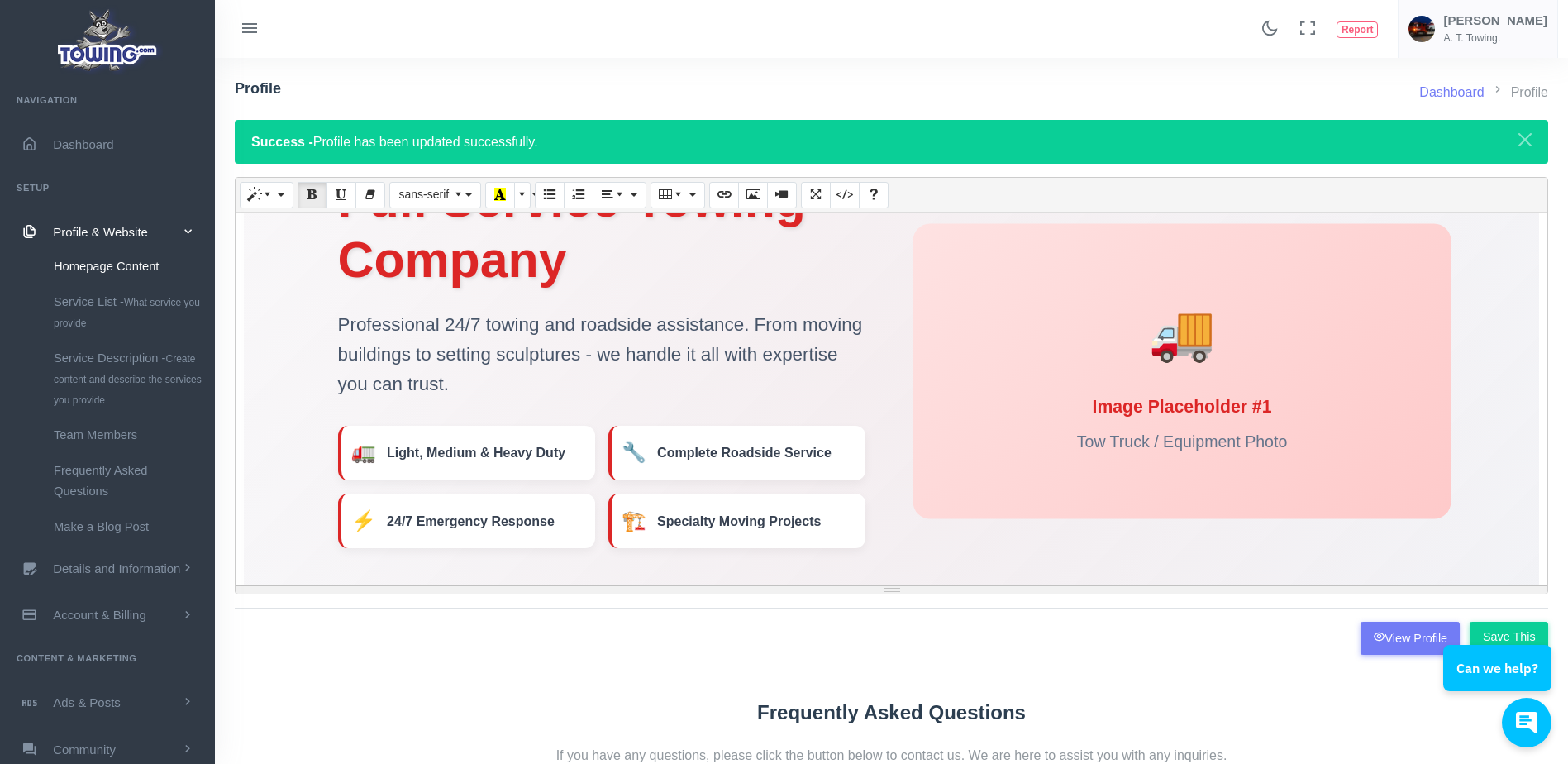
click at [1180, 348] on div "🚚" at bounding box center [1181, 332] width 210 height 91
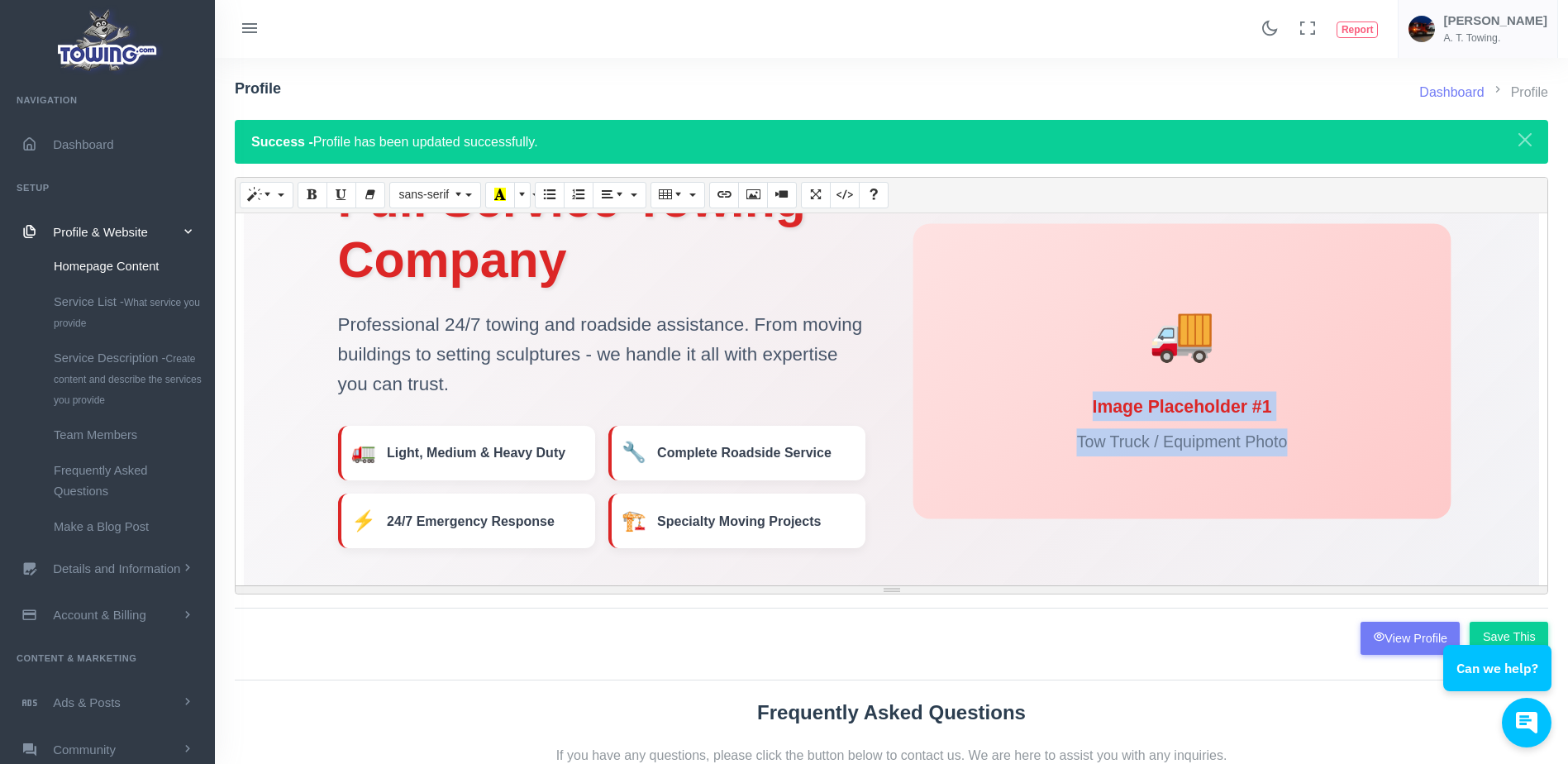
drag, startPoint x: 1288, startPoint y: 439, endPoint x: 1085, endPoint y: 414, distance: 204.5
click at [1085, 414] on div "🚚 Image Placeholder #1 Tow Truck / Equipment Photo" at bounding box center [1181, 372] width 538 height 295
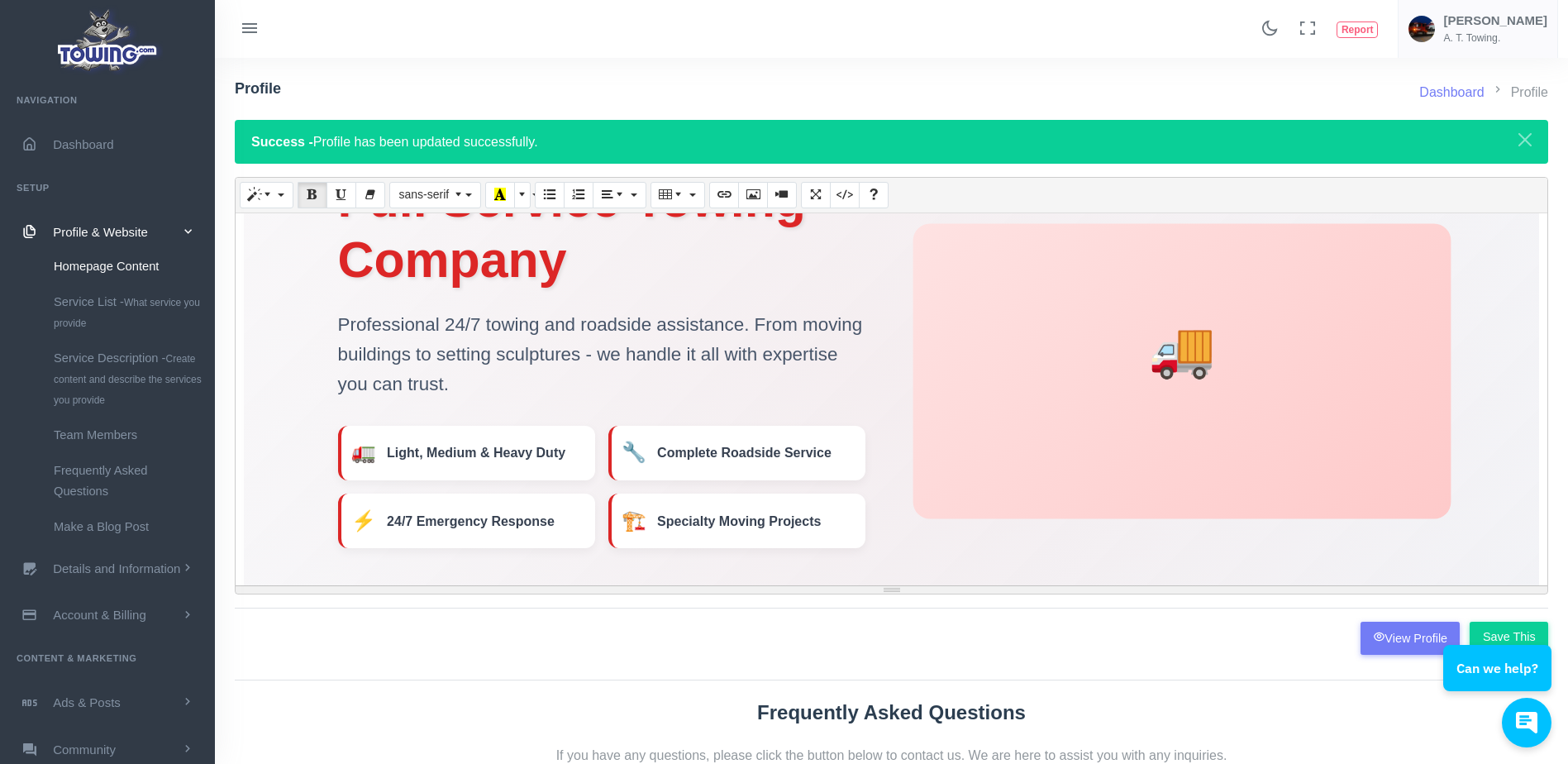
click at [1224, 335] on div "🚚" at bounding box center [1181, 372] width 538 height 295
click at [1132, 319] on div at bounding box center [1181, 372] width 538 height 295
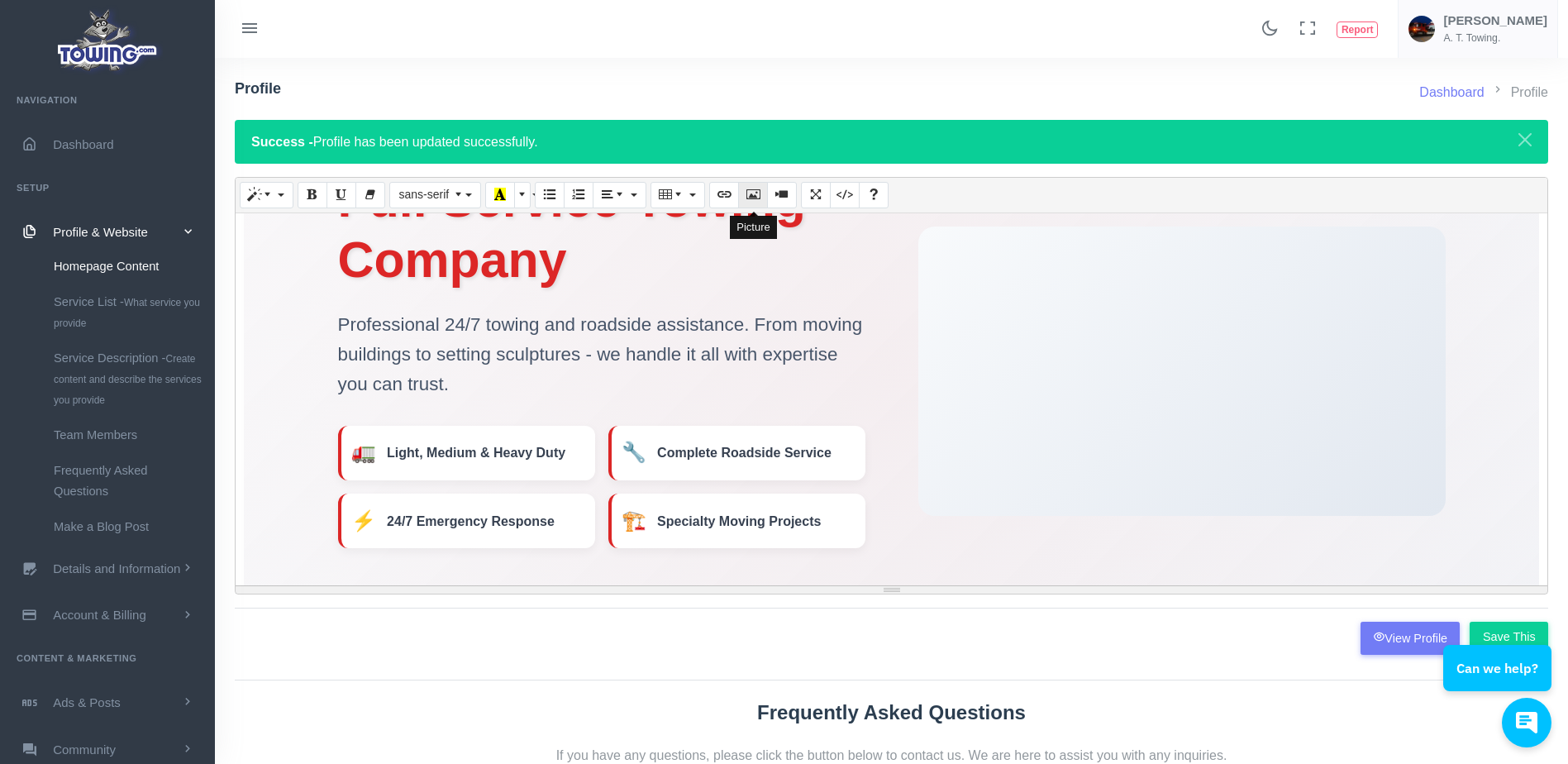
click at [751, 196] on icon "Picture" at bounding box center [753, 194] width 12 height 13
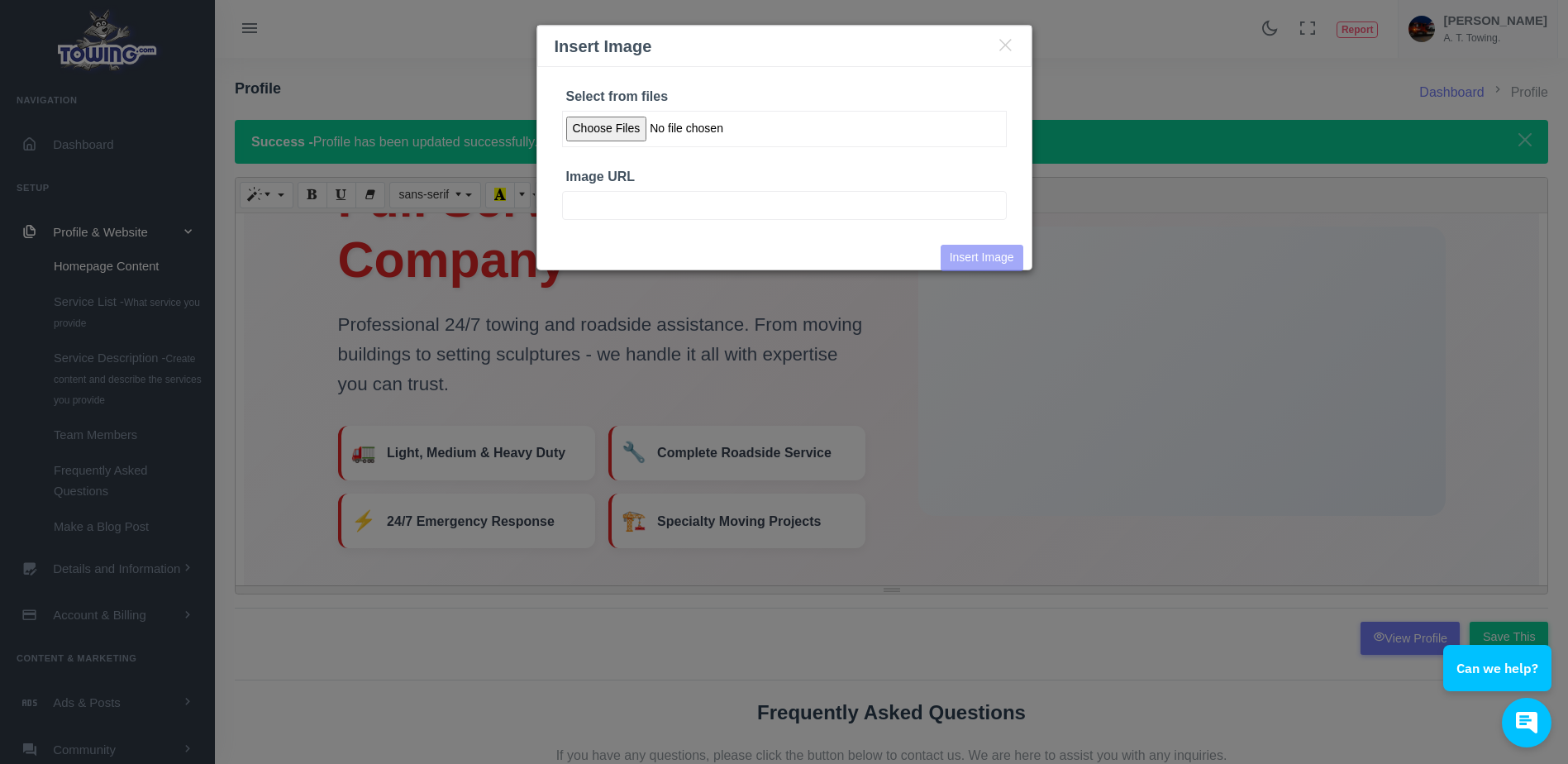
click at [613, 130] on input "Select from files" at bounding box center [784, 128] width 445 height 36
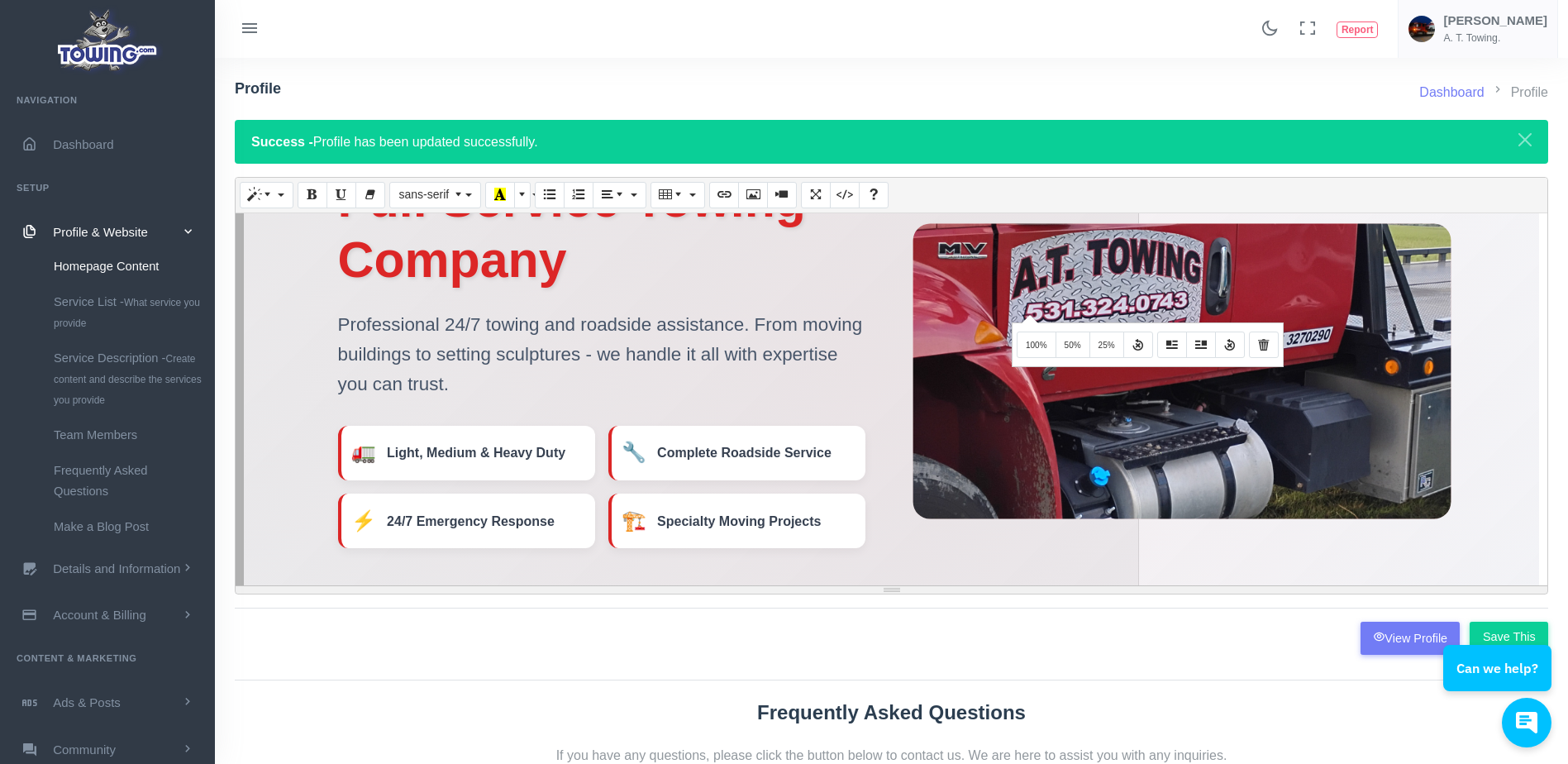
click at [1027, 313] on img at bounding box center [1180, 349] width 1321 height 994
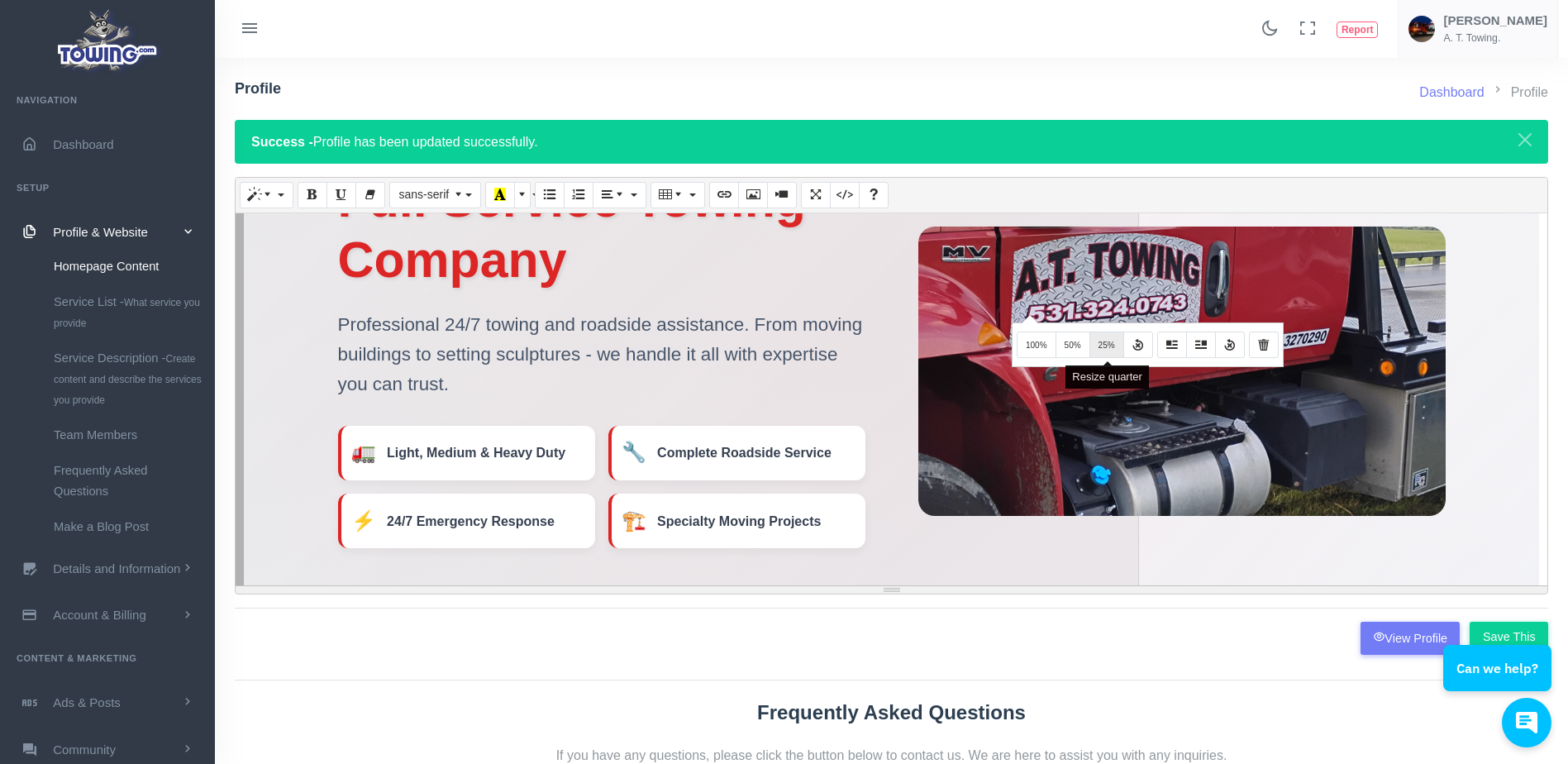
click at [1108, 339] on button "25%" at bounding box center [1107, 344] width 35 height 27
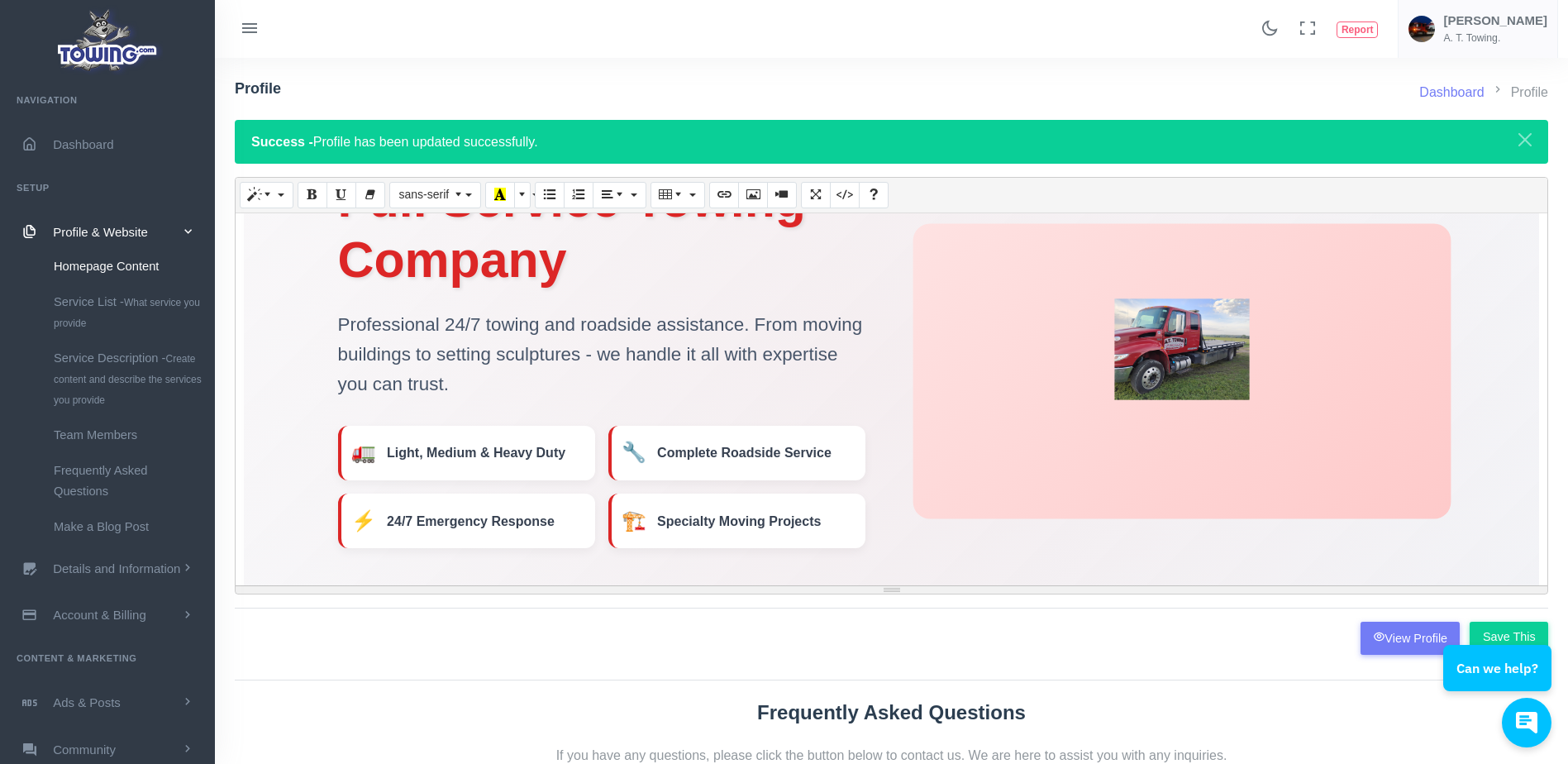
click at [1163, 340] on img at bounding box center [1181, 349] width 135 height 101
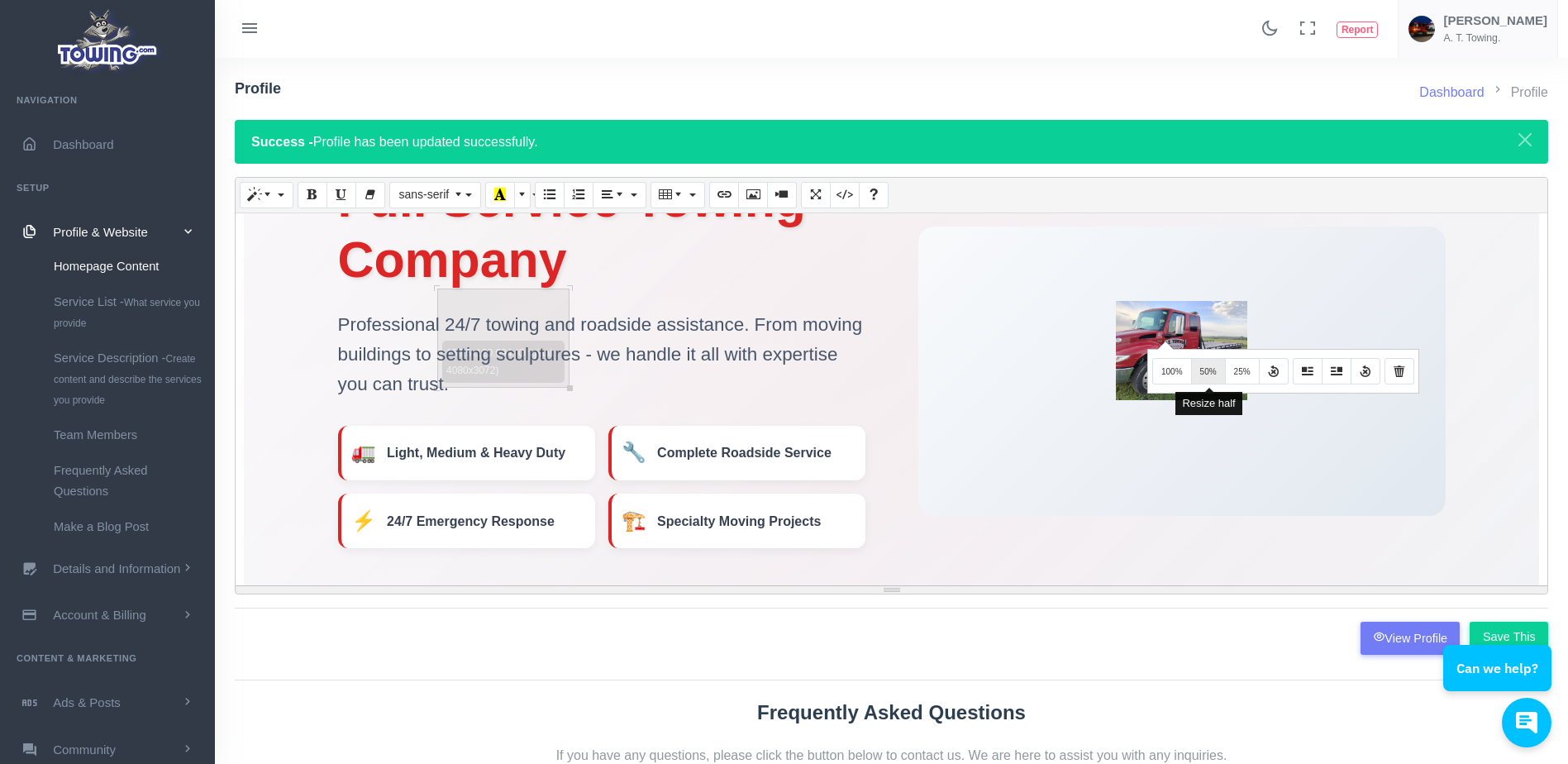
click at [1203, 368] on span "50%" at bounding box center [1208, 372] width 17 height 9
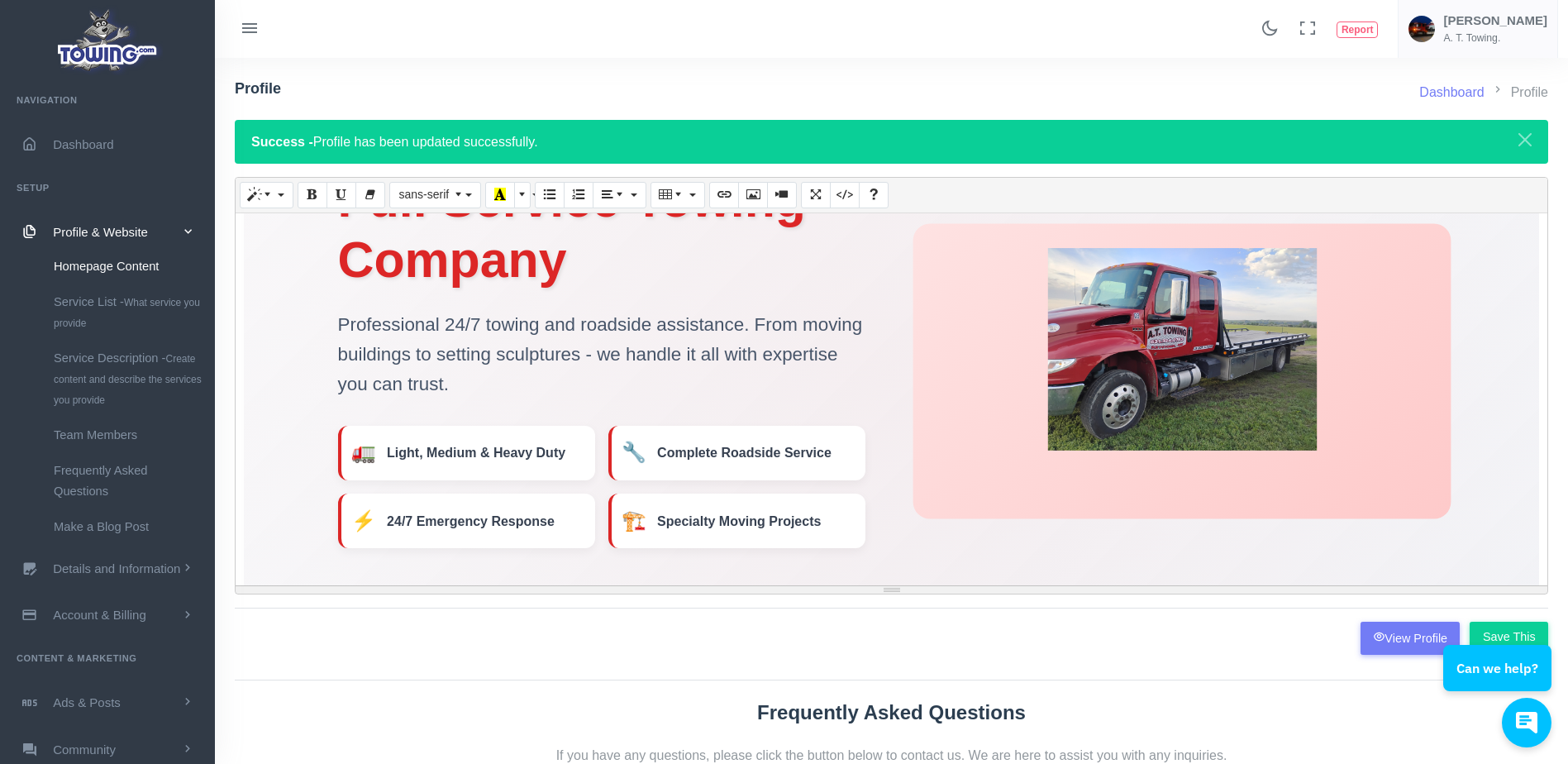
click at [1129, 328] on img at bounding box center [1181, 350] width 269 height 202
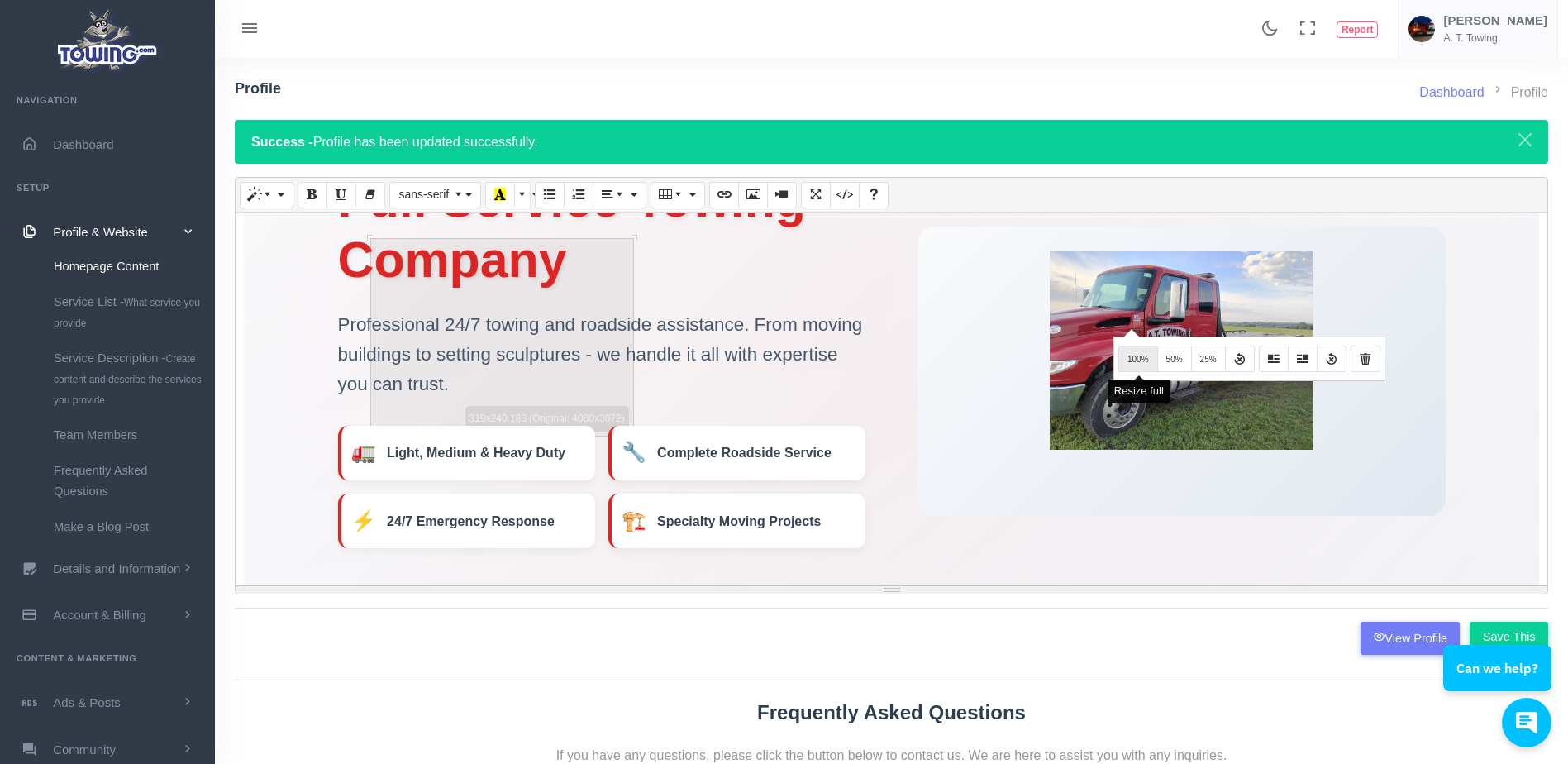
click at [1142, 360] on span "100%" at bounding box center [1138, 359] width 21 height 9
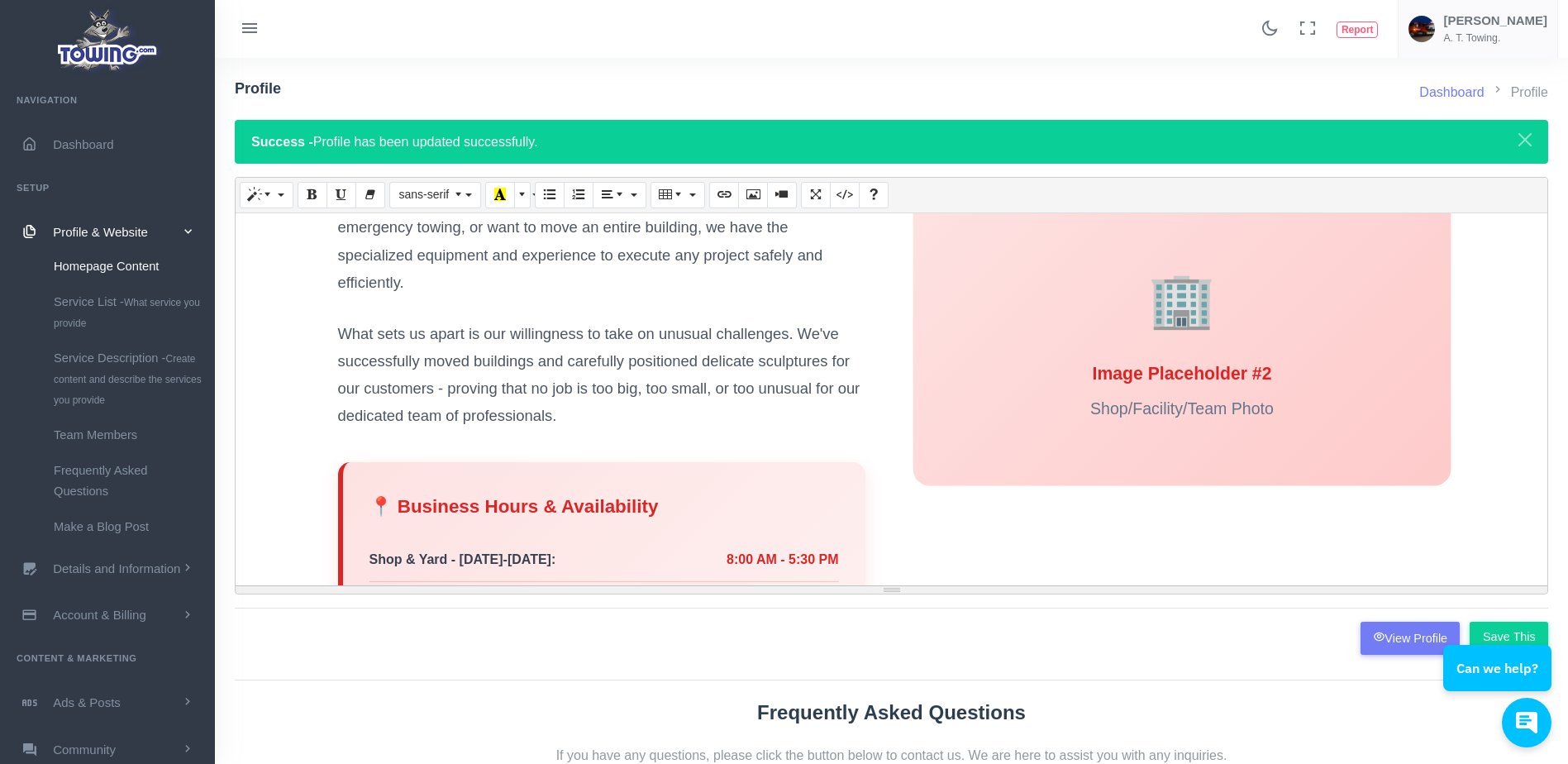
scroll to position [1955, 0]
click at [1269, 412] on div "🏢 Image Placeholder #2 Shop/Facility/Team Photo" at bounding box center [1181, 340] width 538 height 295
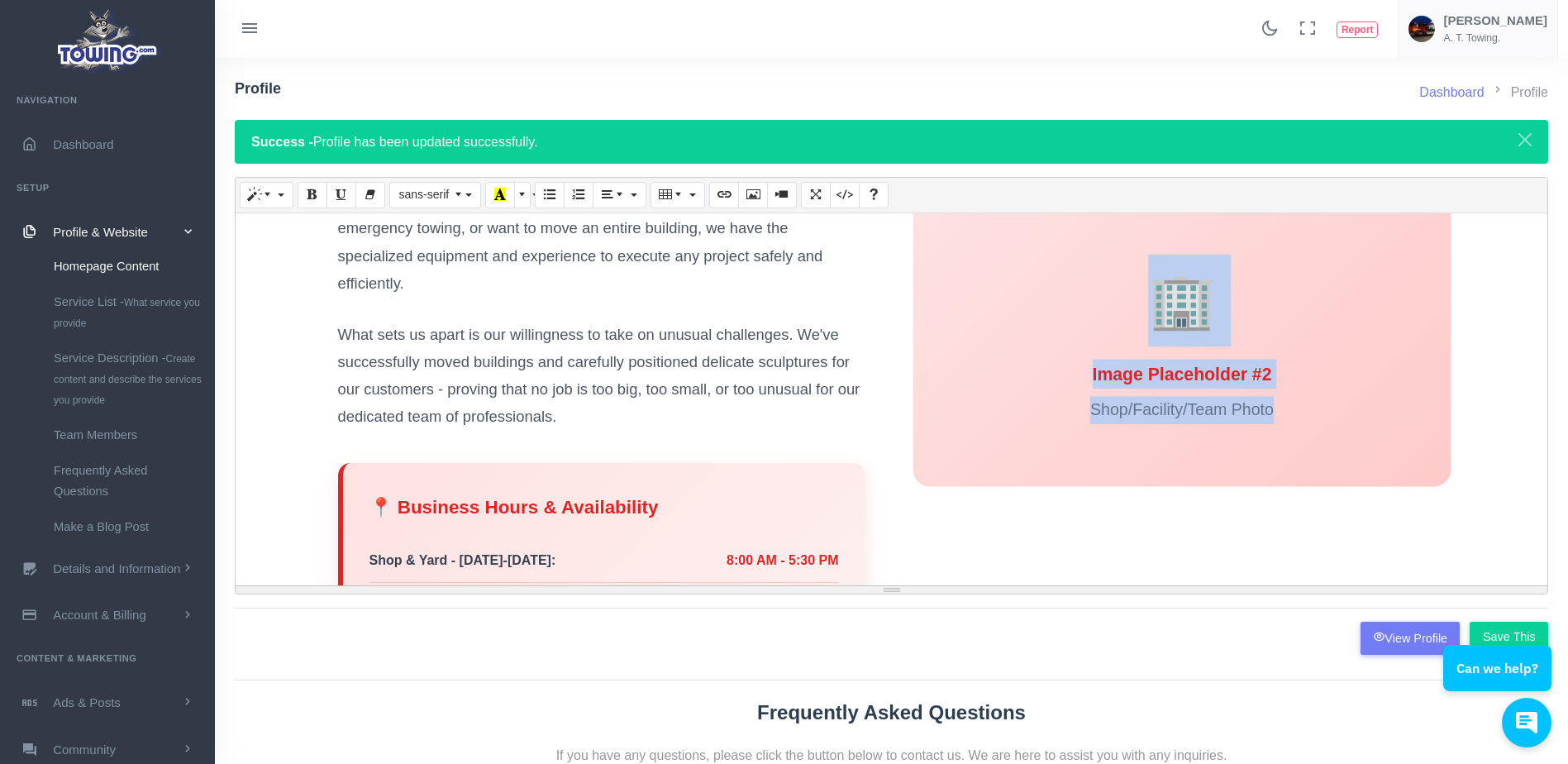
drag, startPoint x: 1269, startPoint y: 412, endPoint x: 1120, endPoint y: 304, distance: 184.0
click at [1120, 304] on div "🏢 Image Placeholder #2 Shop/Facility/Team Photo" at bounding box center [1181, 340] width 538 height 295
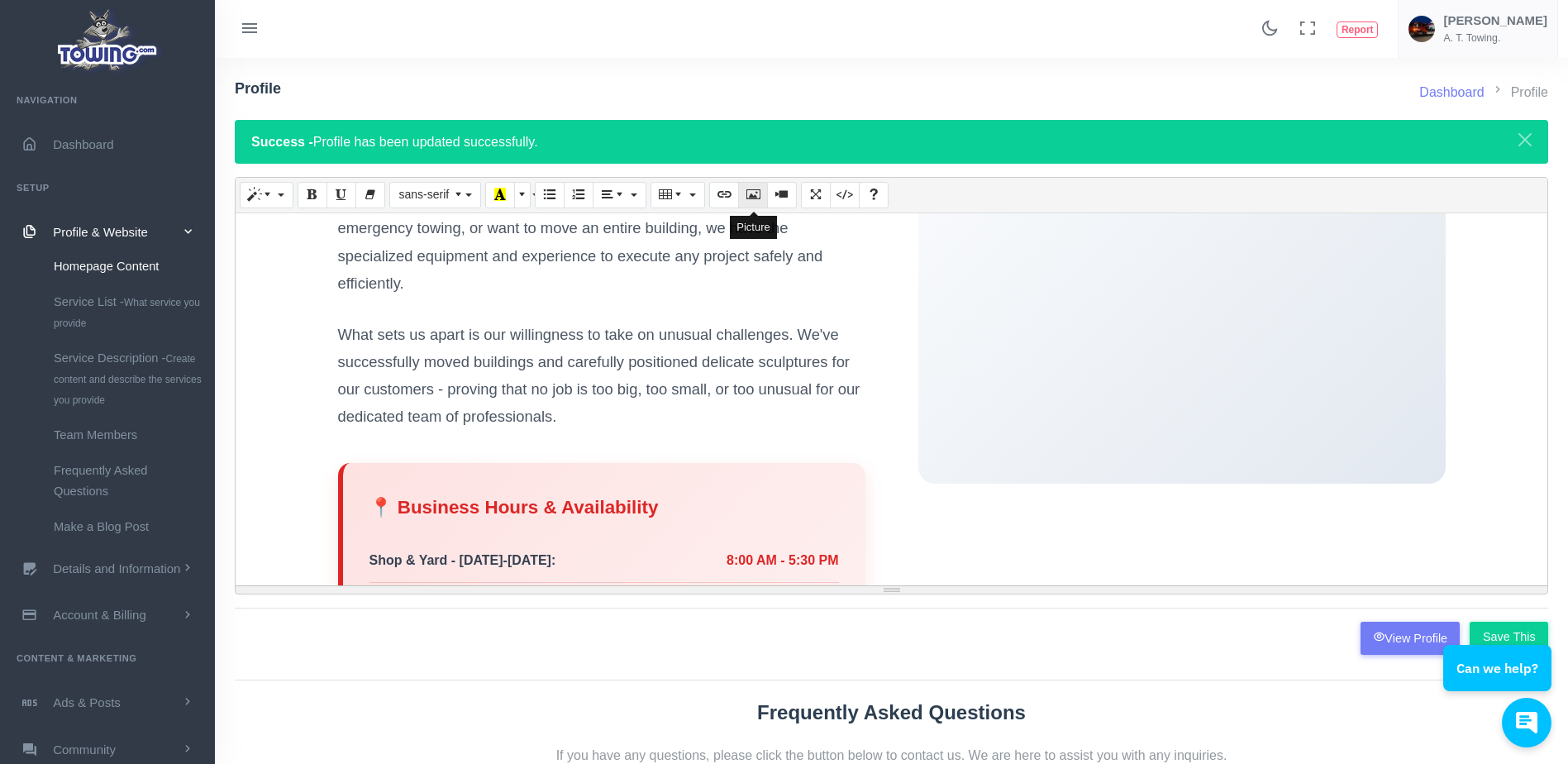
click at [753, 186] on button "Picture" at bounding box center [753, 195] width 30 height 27
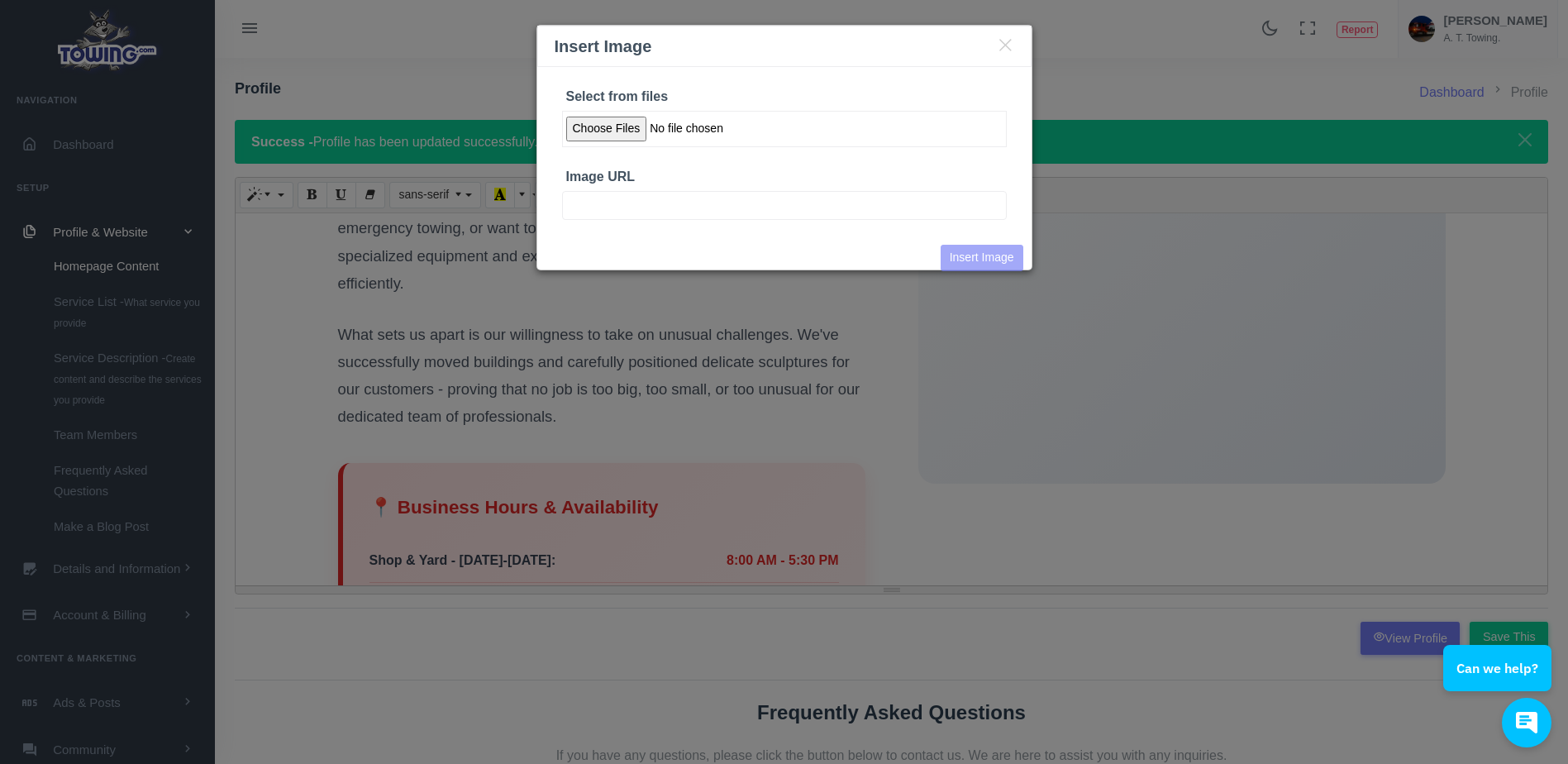
click at [625, 127] on input "Select from files" at bounding box center [784, 128] width 445 height 36
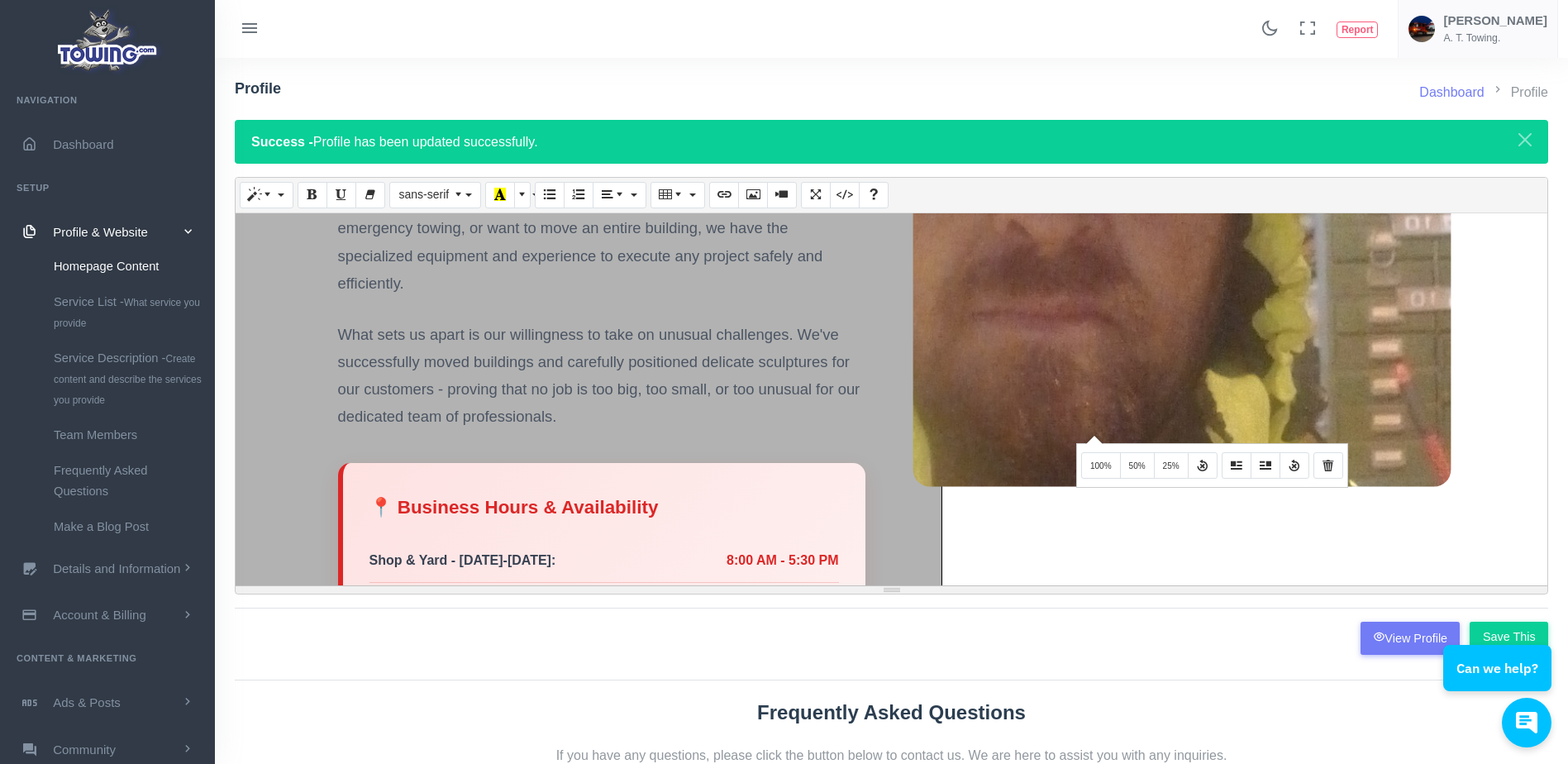
click at [1092, 434] on img at bounding box center [1181, 332] width 911 height 1618
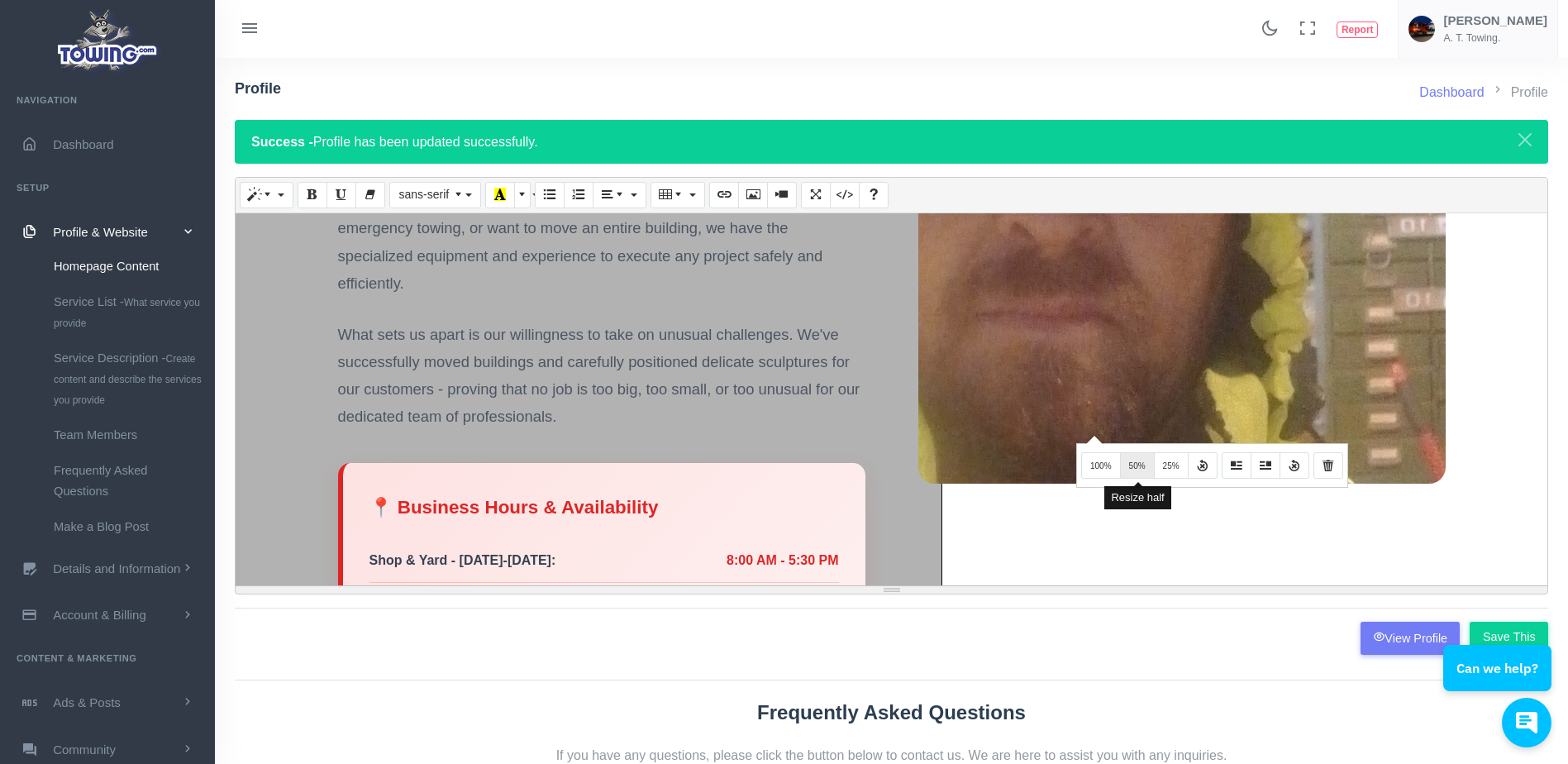
click at [1137, 461] on span "50%" at bounding box center [1137, 466] width 17 height 9
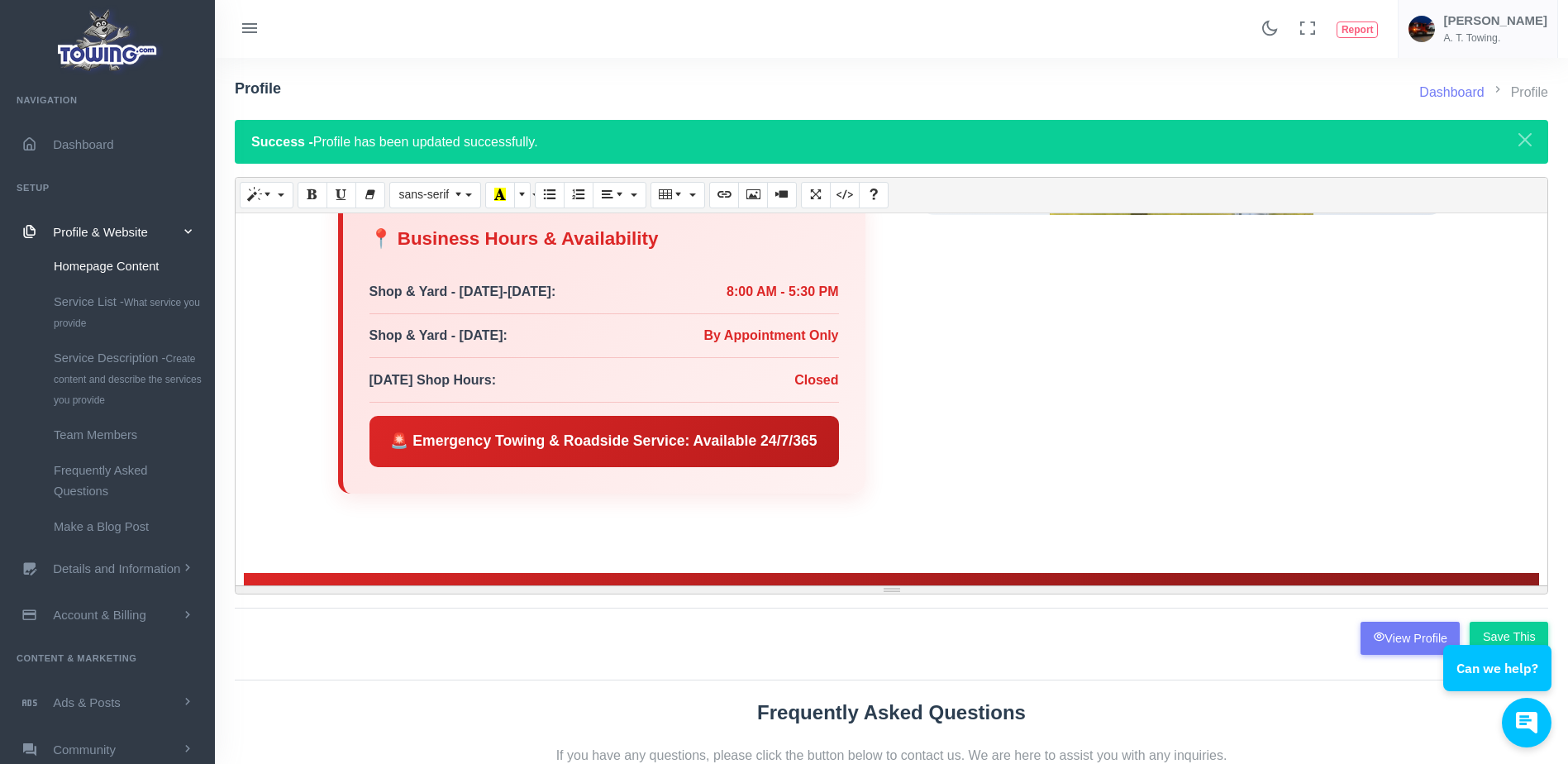
scroll to position [2225, 0]
click at [815, 433] on div "🚨 Emergency Towing & Roadside Service: Available 24/7/365" at bounding box center [604, 441] width 470 height 52
click at [502, 439] on div "🚨 Emergency Towing & Roadside Service: Available 24/7" at bounding box center [604, 441] width 470 height 52
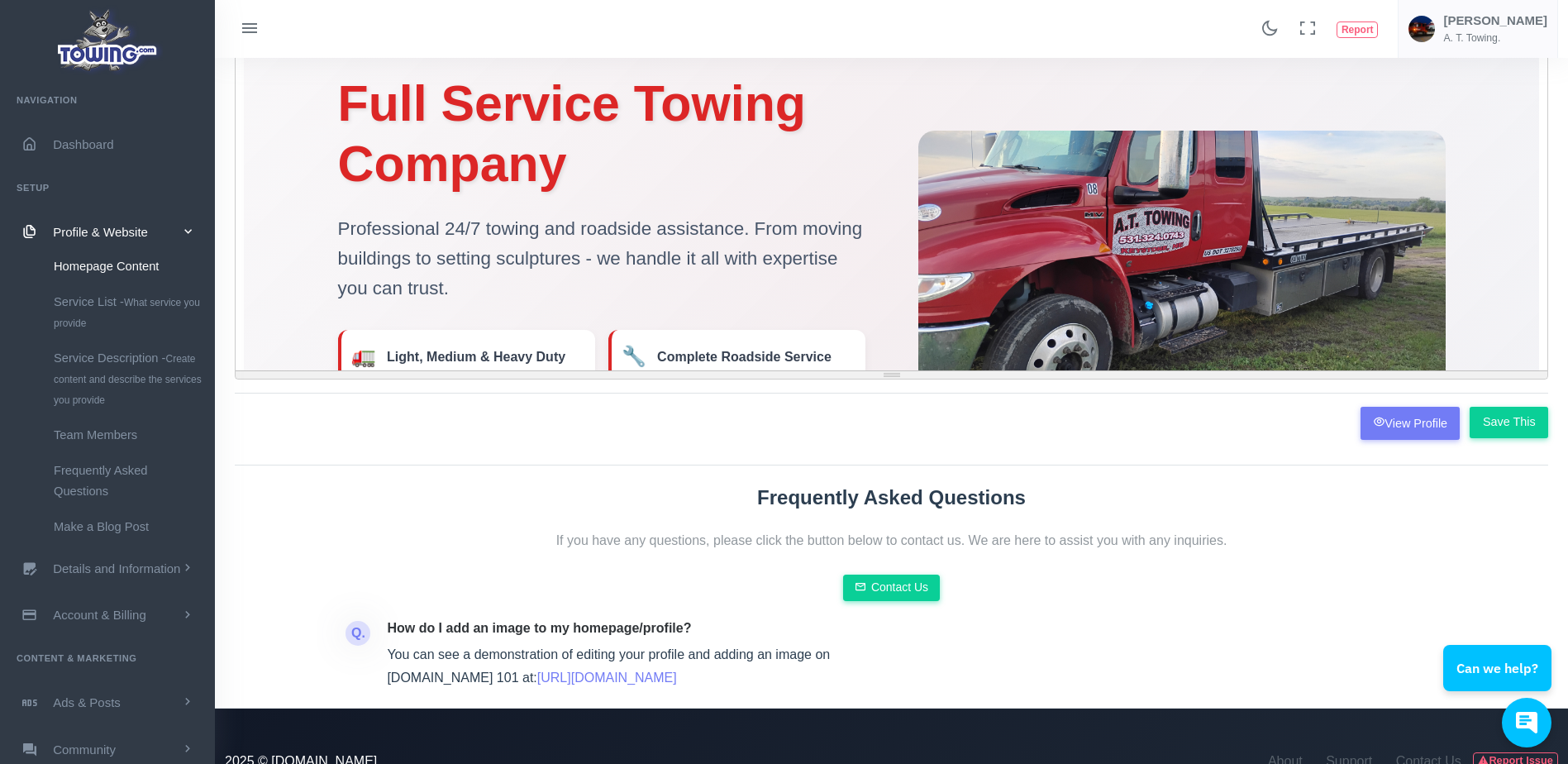
scroll to position [66, 0]
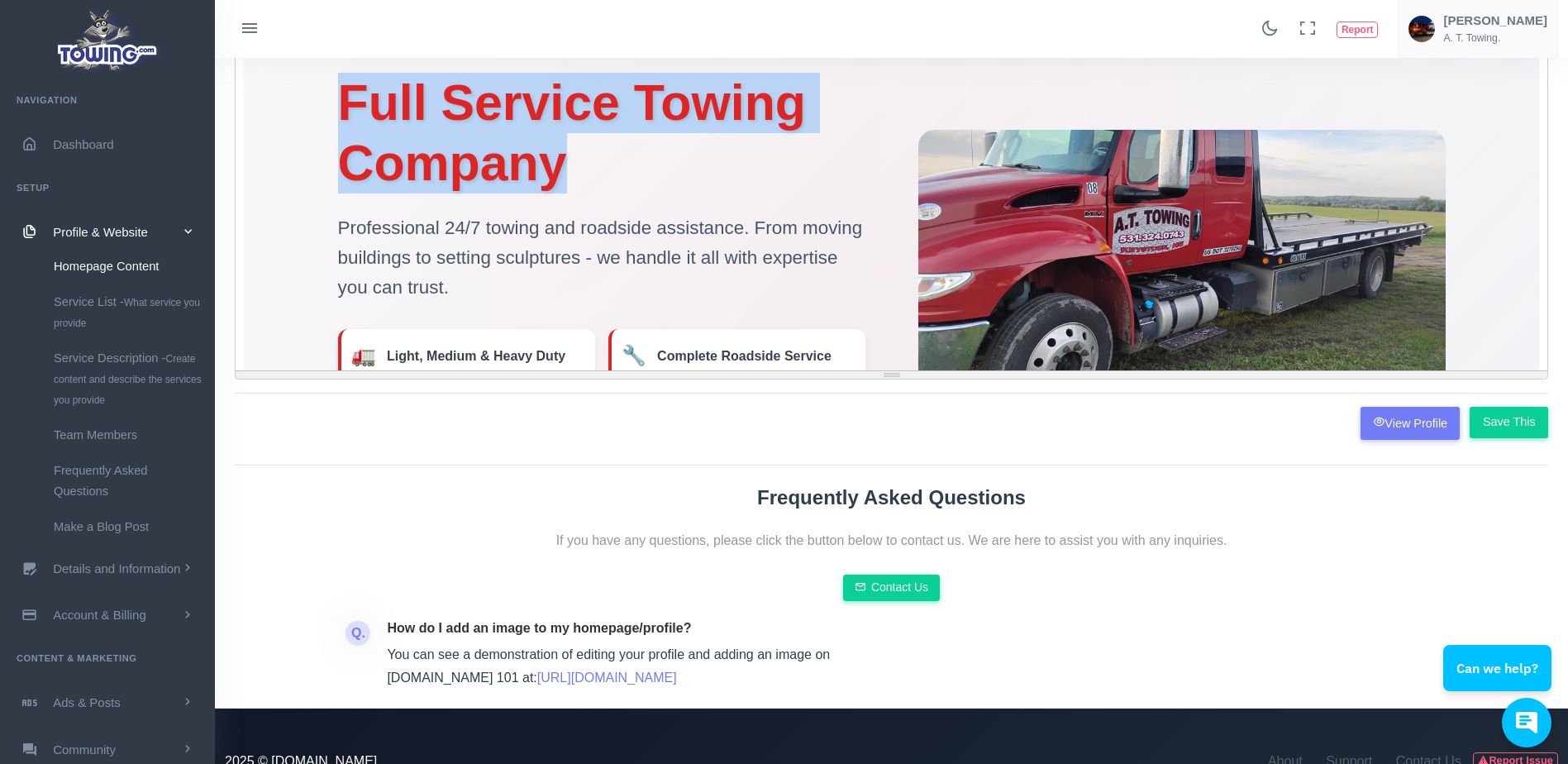
drag, startPoint x: 799, startPoint y: 168, endPoint x: 335, endPoint y: 125, distance: 466.0
click at [338, 125] on h1 "Full Service Towing Company" at bounding box center [601, 133] width 527 height 121
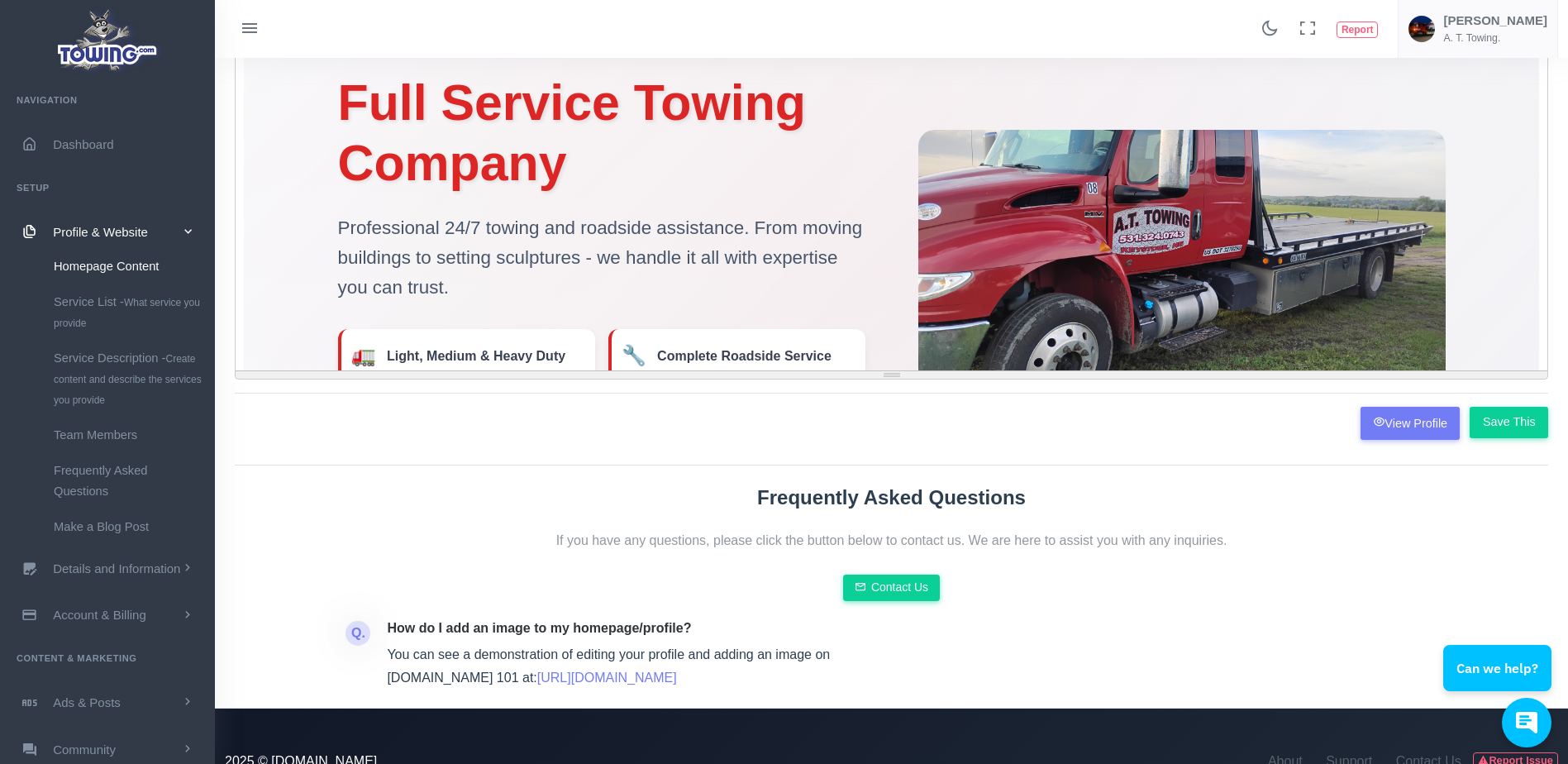
scroll to position [67, 0]
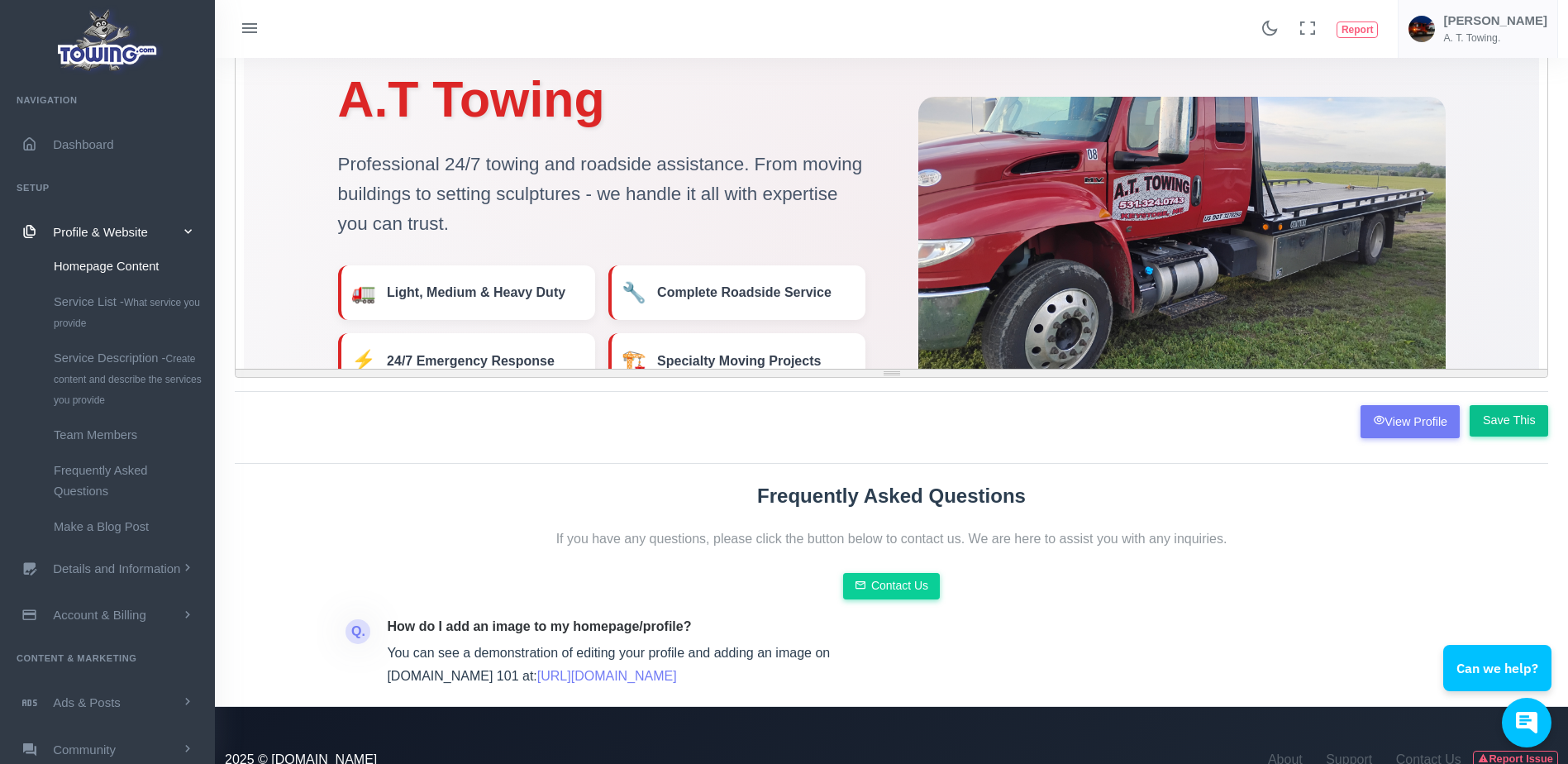
click at [1501, 423] on input "Save This" at bounding box center [1508, 421] width 78 height 31
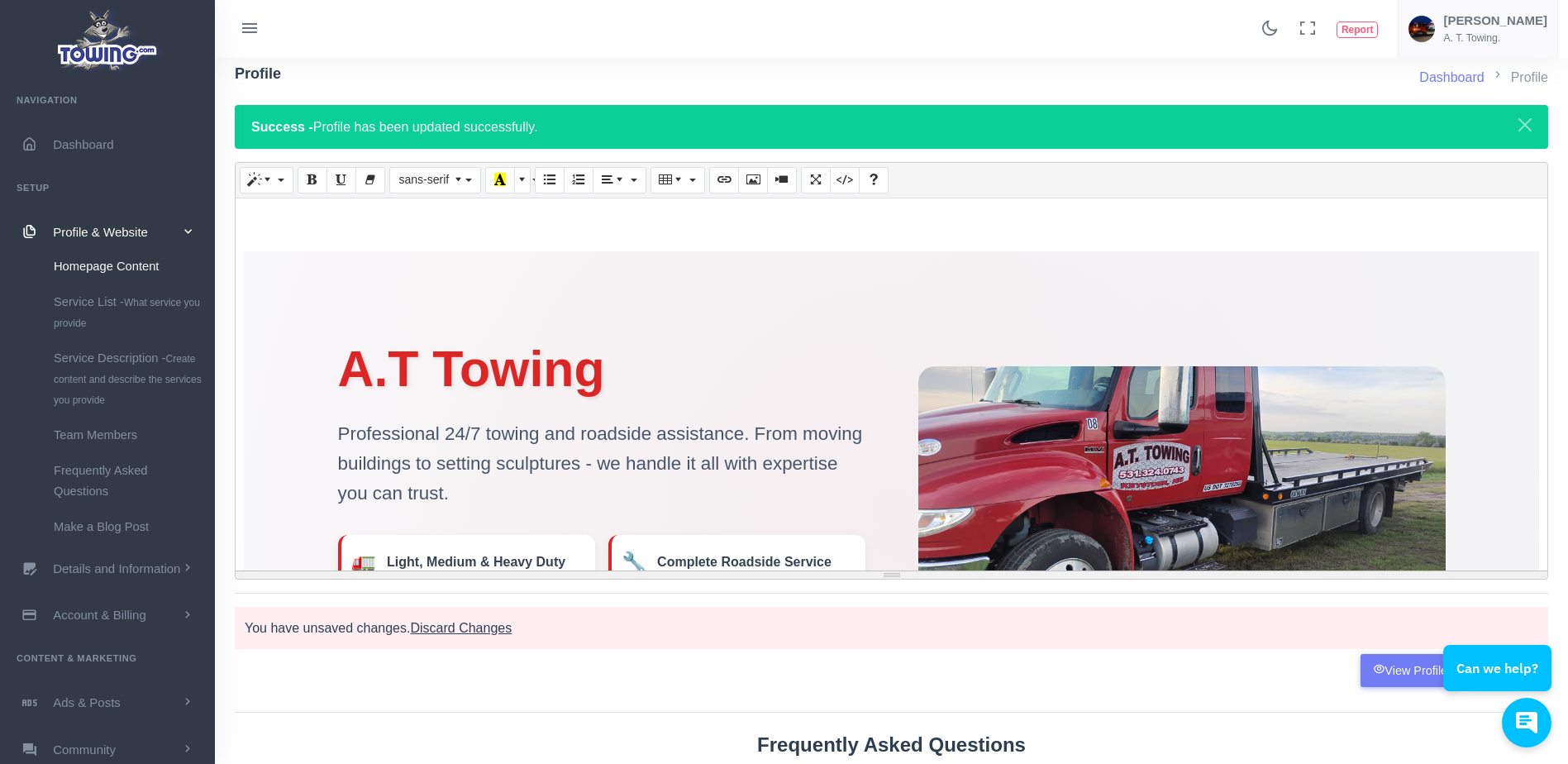
scroll to position [14, 0]
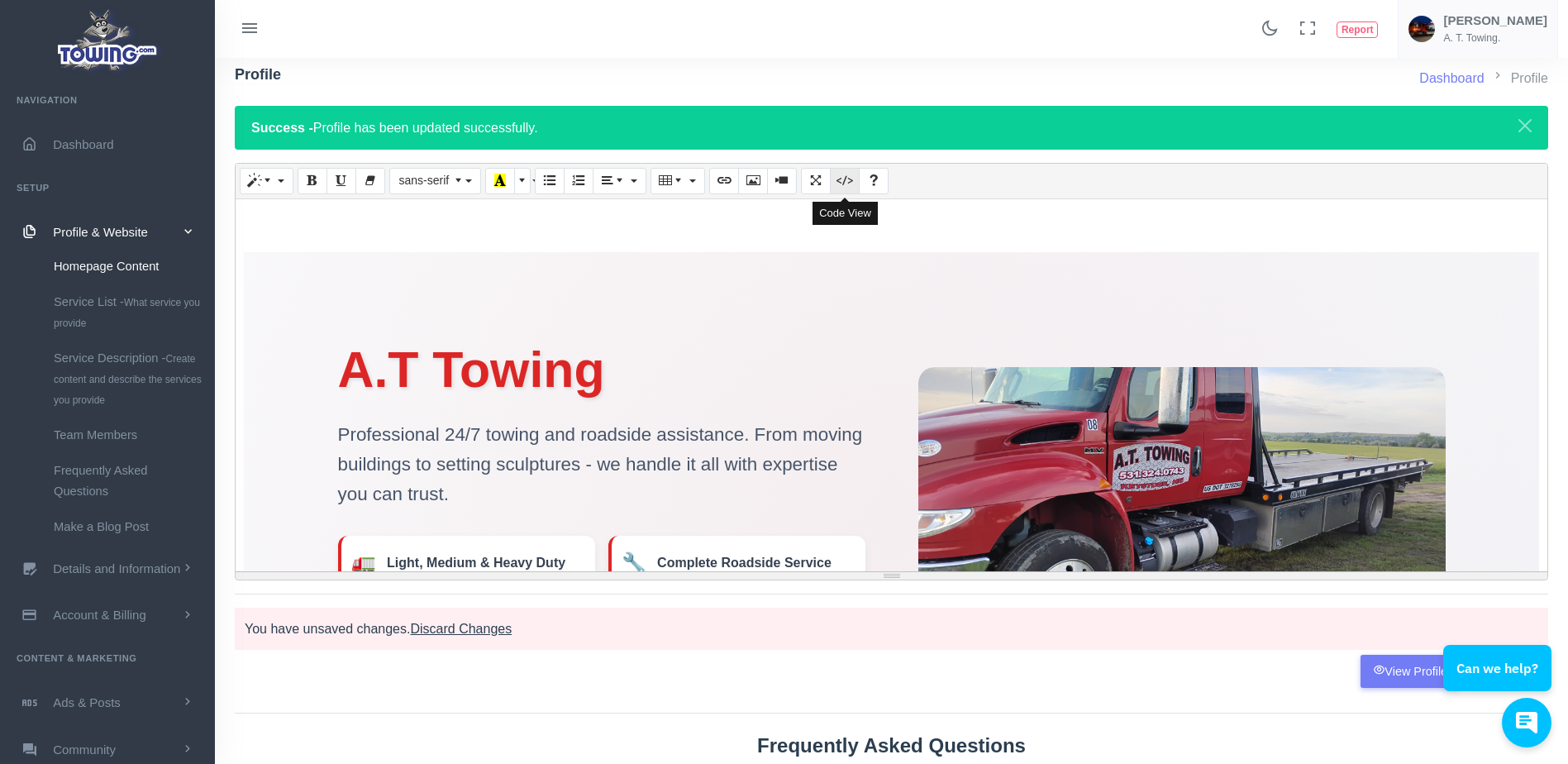
click at [842, 180] on icon "Code View" at bounding box center [844, 180] width 12 height 13
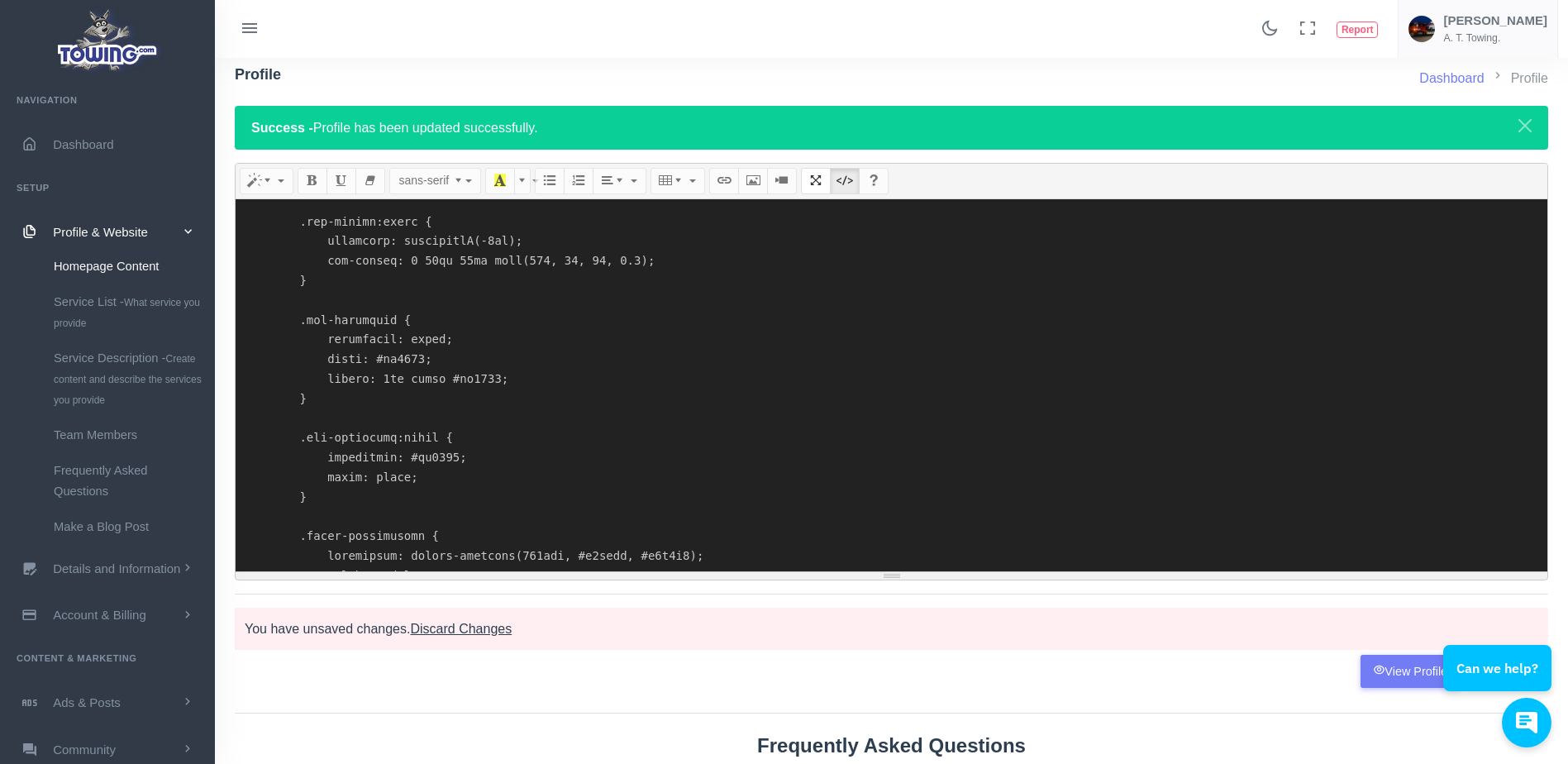
scroll to position [286, 0]
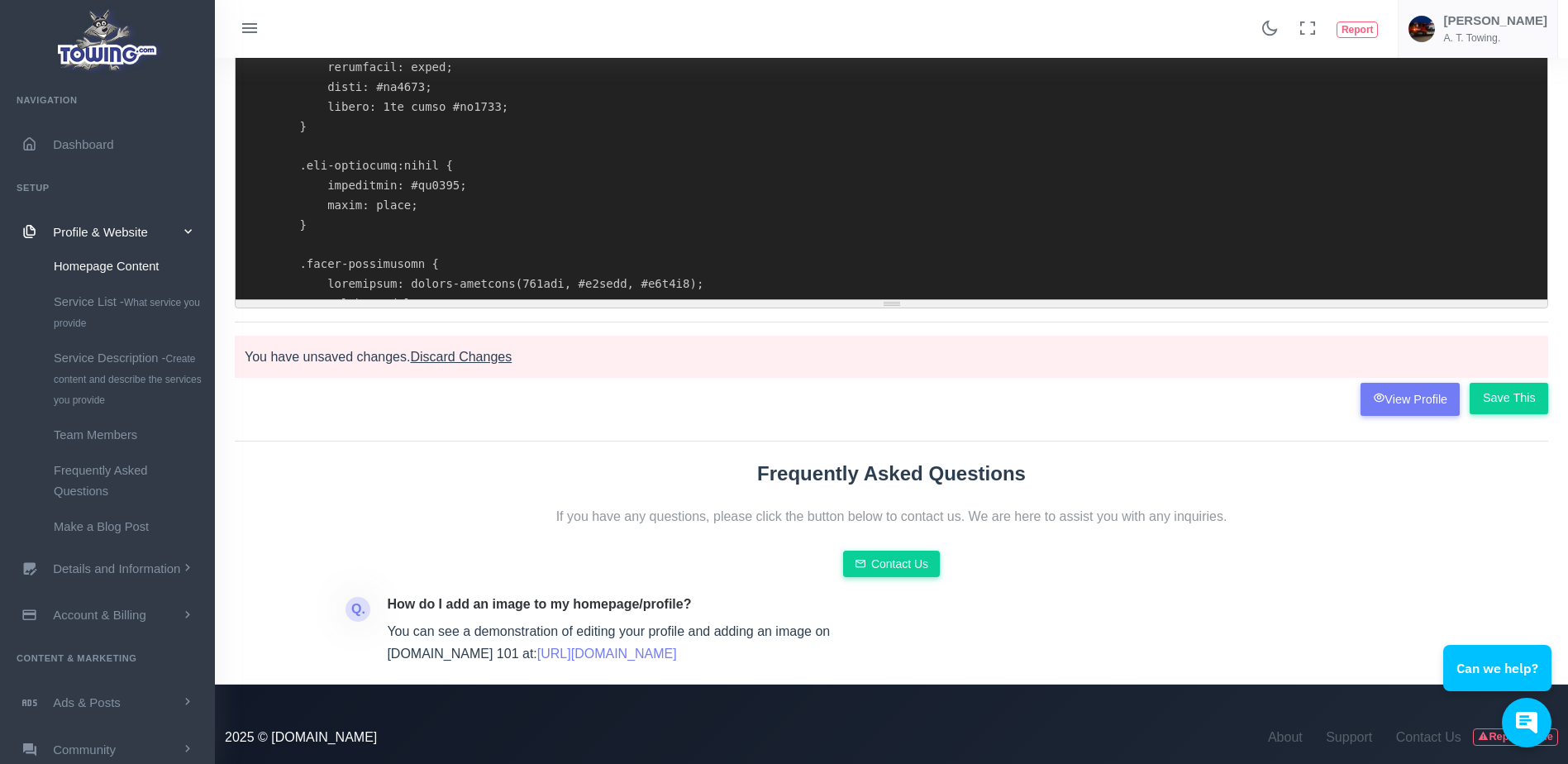
click at [471, 289] on textarea at bounding box center [891, 113] width 1311 height 372
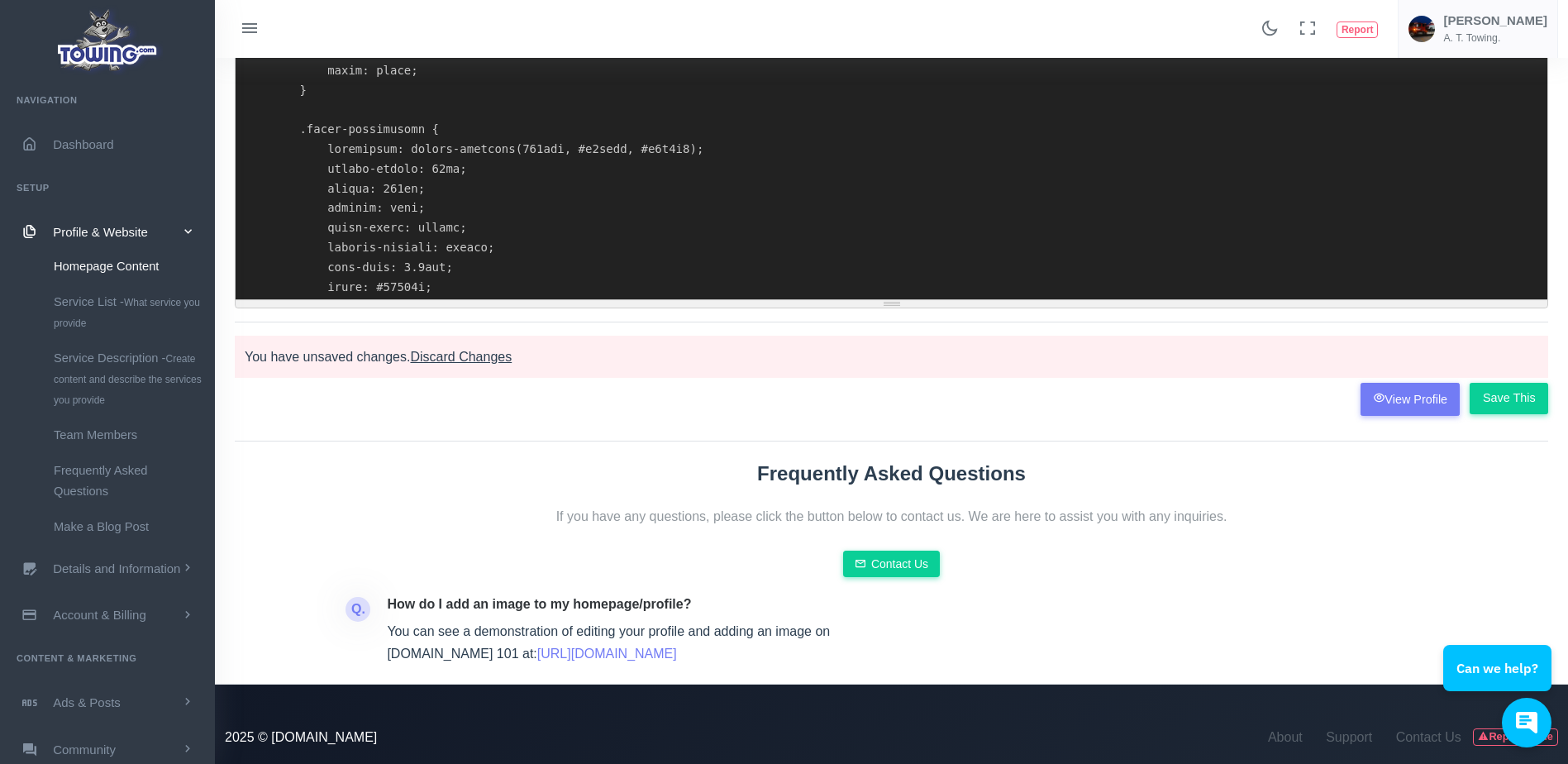
drag, startPoint x: 471, startPoint y: 289, endPoint x: 377, endPoint y: 198, distance: 130.8
click at [377, 198] on textarea at bounding box center [891, 113] width 1311 height 372
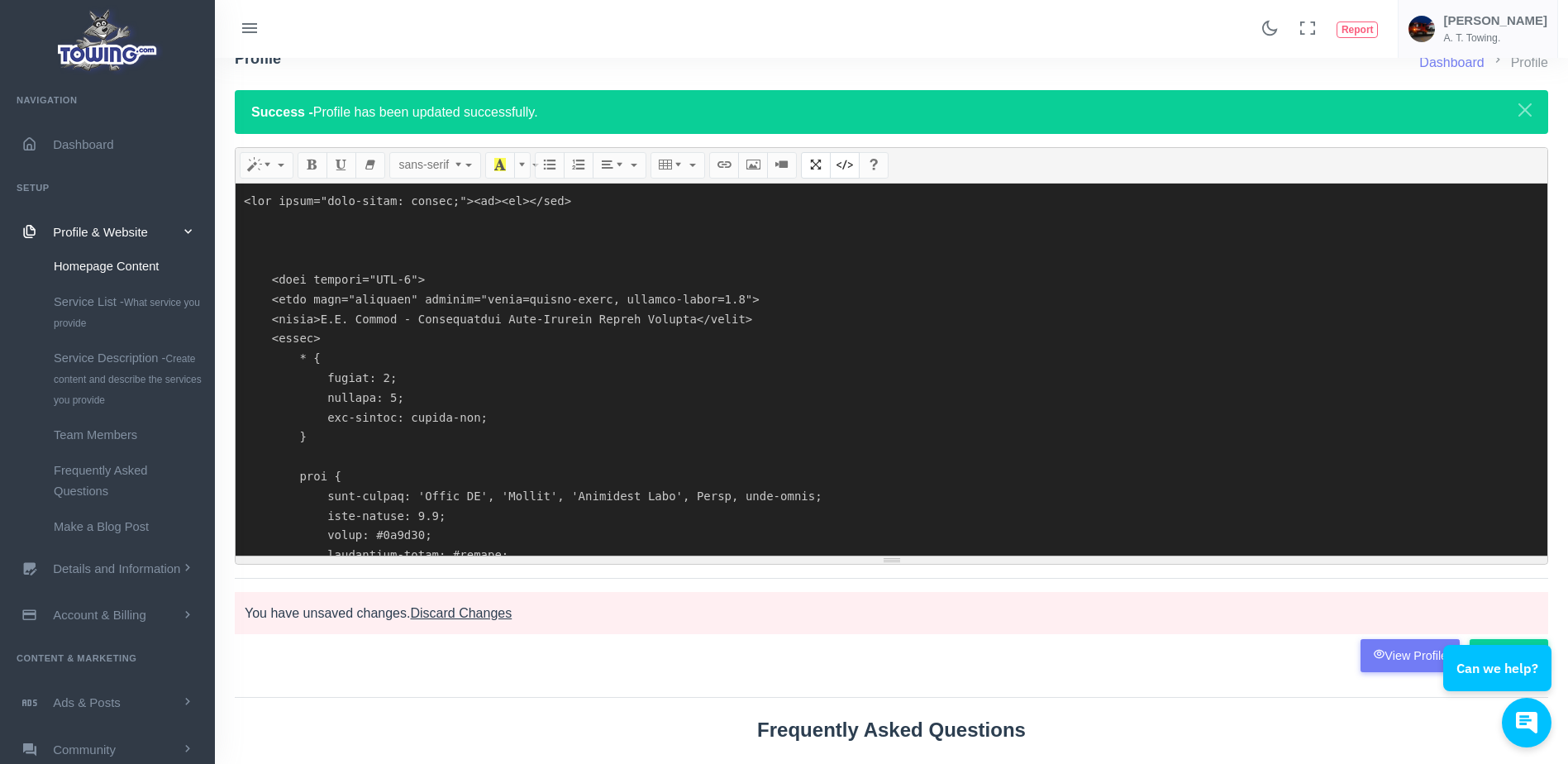
scroll to position [0, 0]
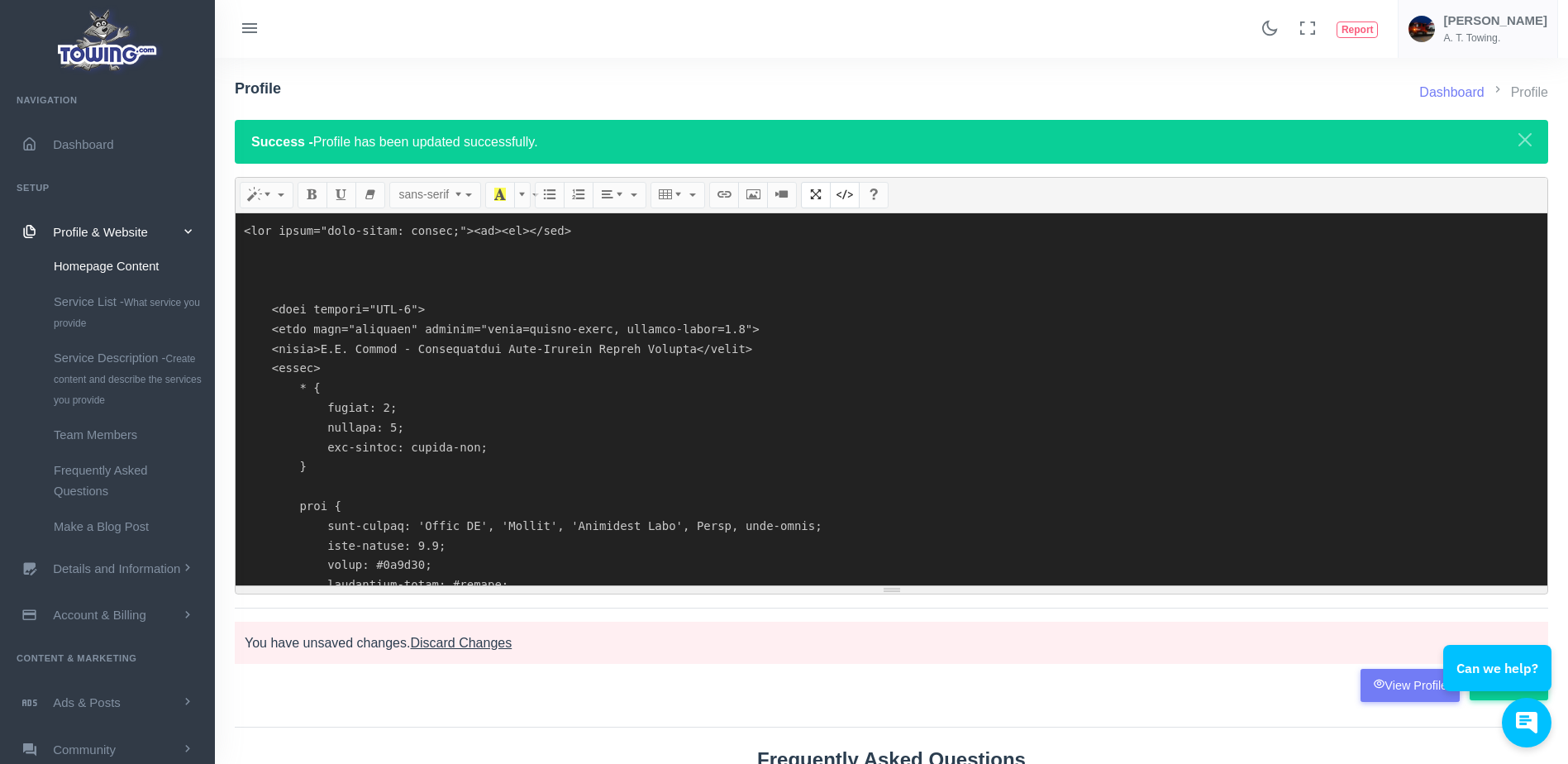
drag, startPoint x: 606, startPoint y: 273, endPoint x: 590, endPoint y: 352, distance: 80.6
click at [590, 352] on textarea at bounding box center [891, 399] width 1311 height 372
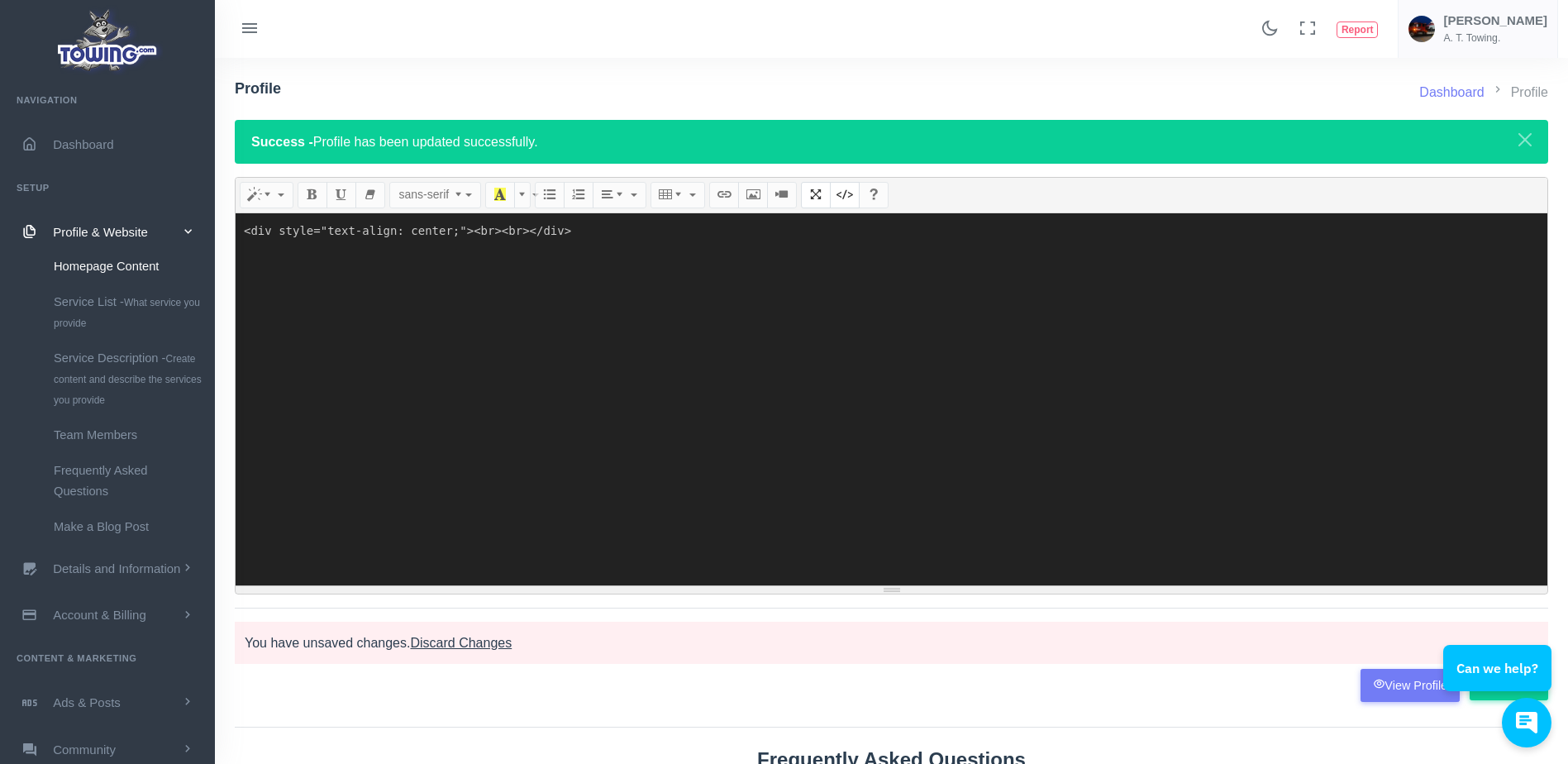
paste textarea "<!DOCTYPE html> <html lang="en"> <head> <meta charset="UTF-8"> <meta name="view…"
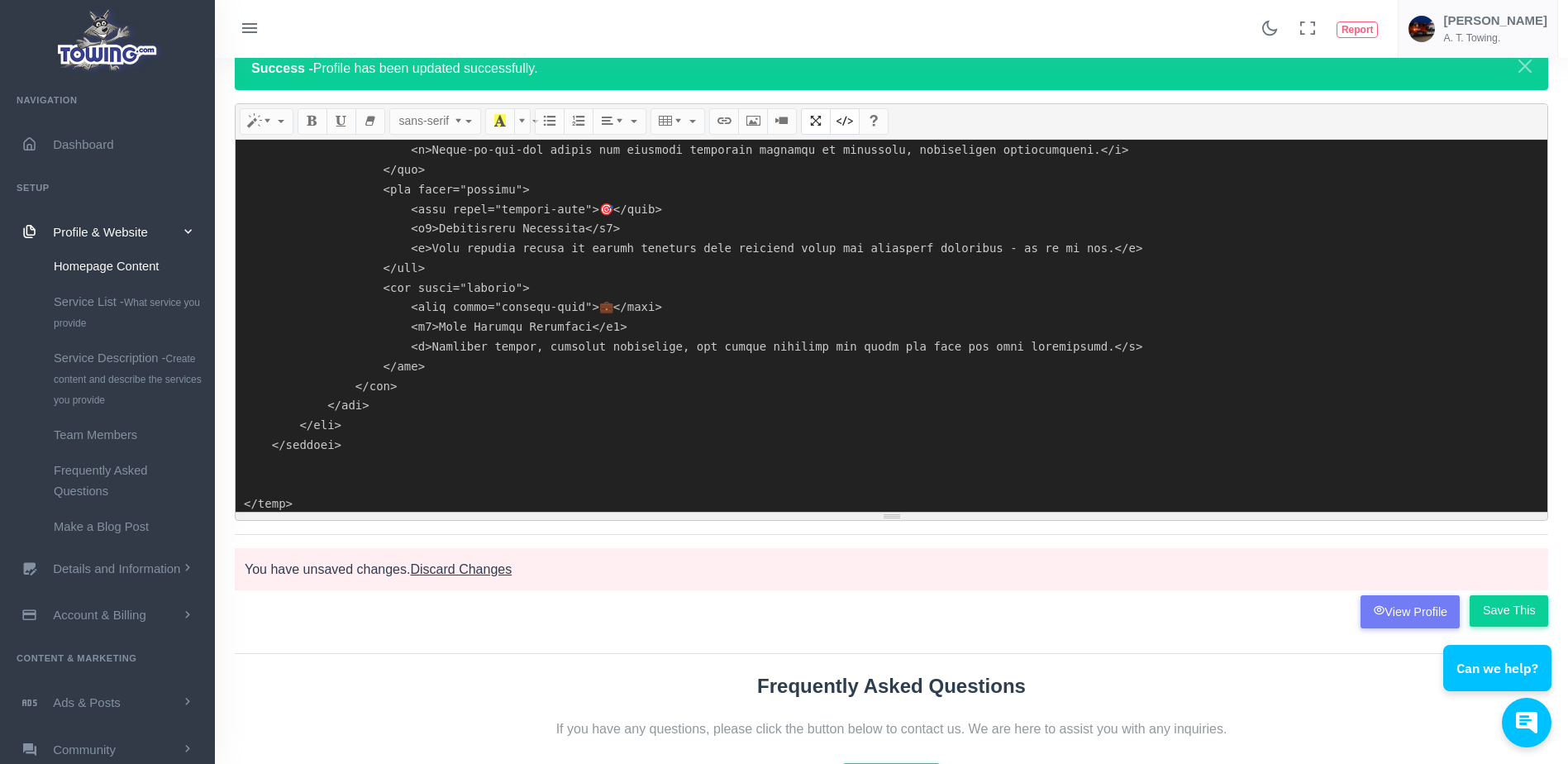
scroll to position [81, 0]
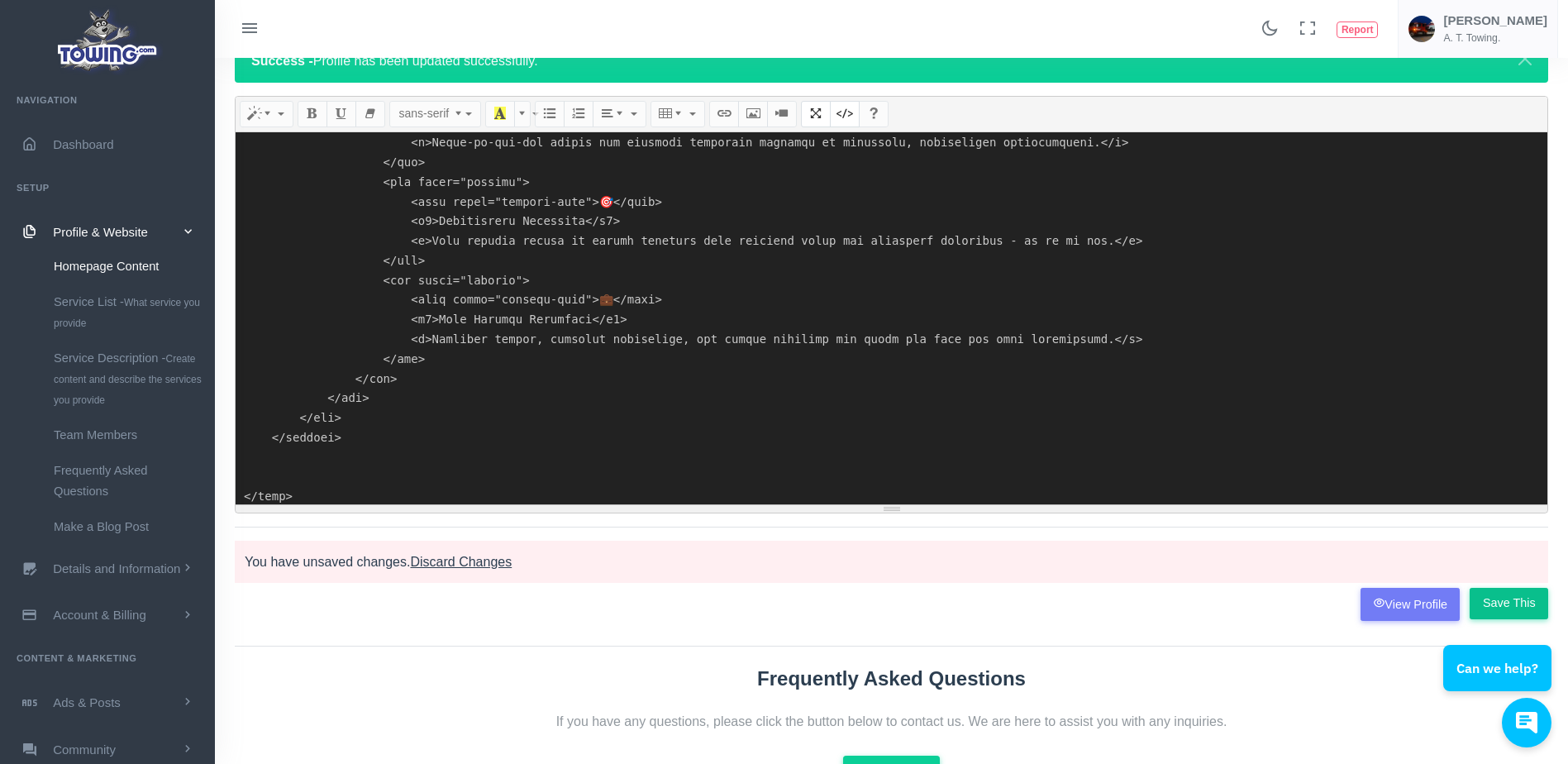
type textarea "<div style="text-align: center;"><br><br></div> <!DOCTYPE html> <html lang="en"…"
click at [1509, 598] on input "Save This" at bounding box center [1508, 603] width 78 height 31
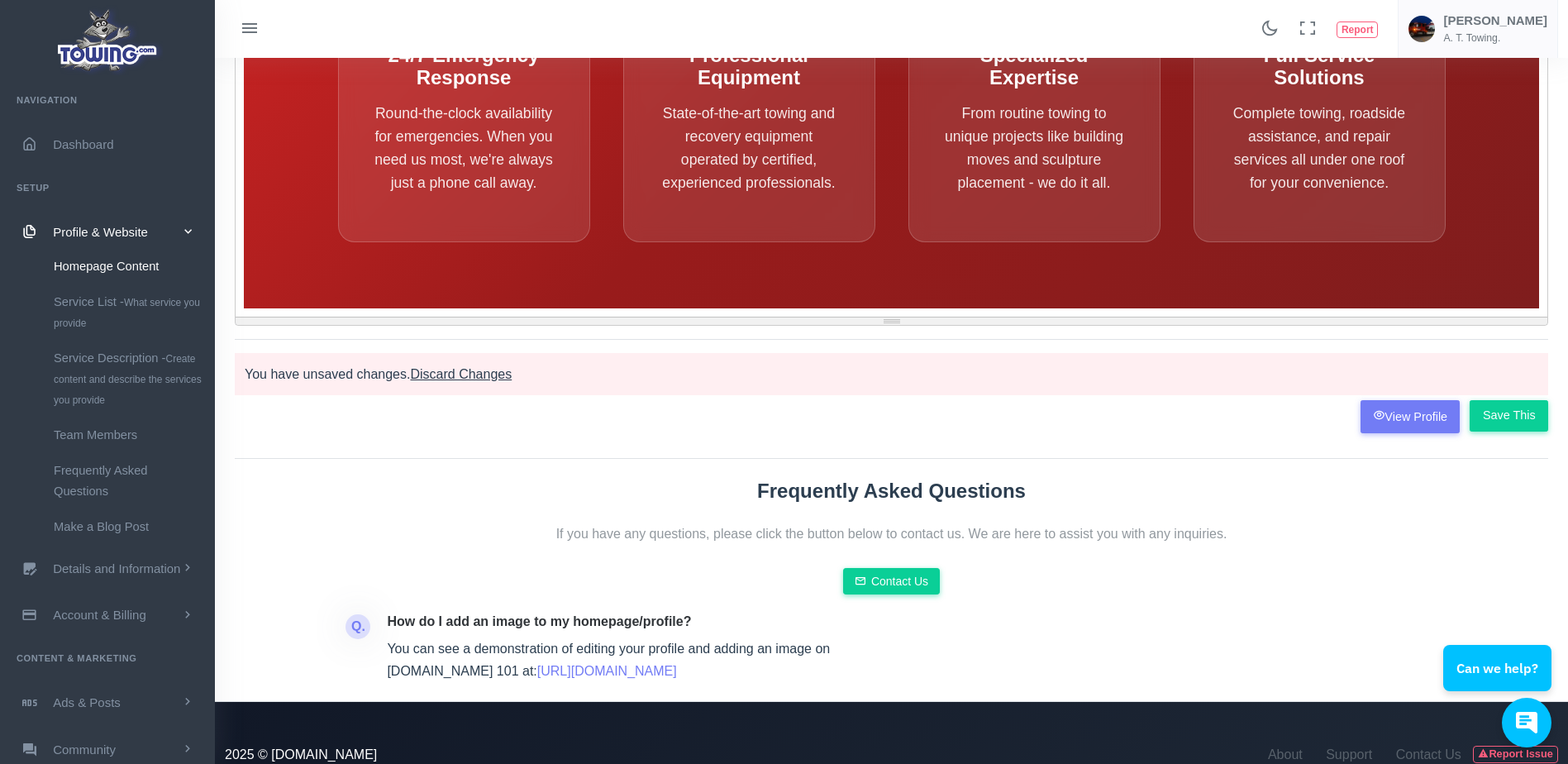
scroll to position [286, 0]
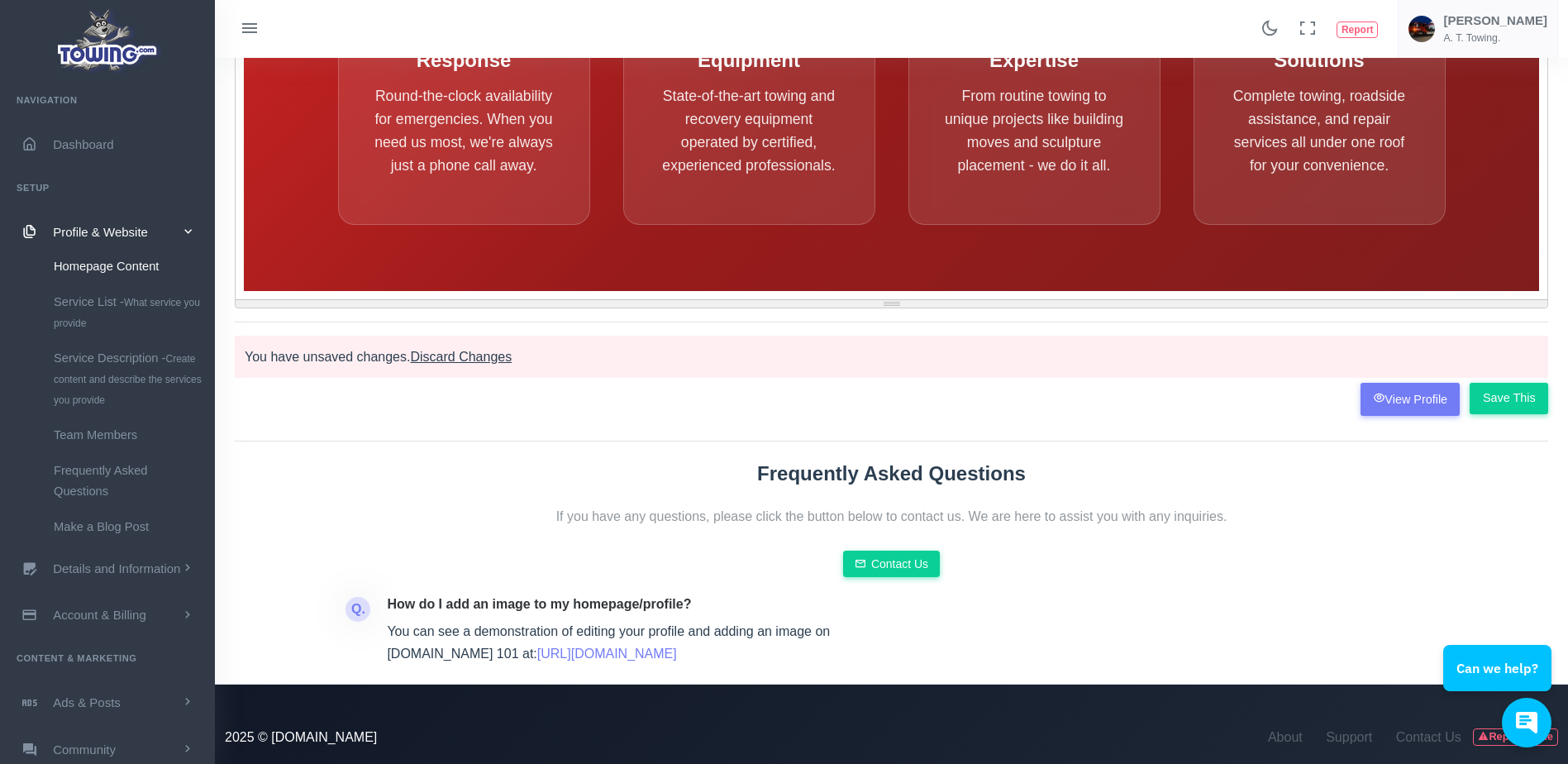
click at [1509, 406] on input "Save This" at bounding box center [1508, 399] width 78 height 31
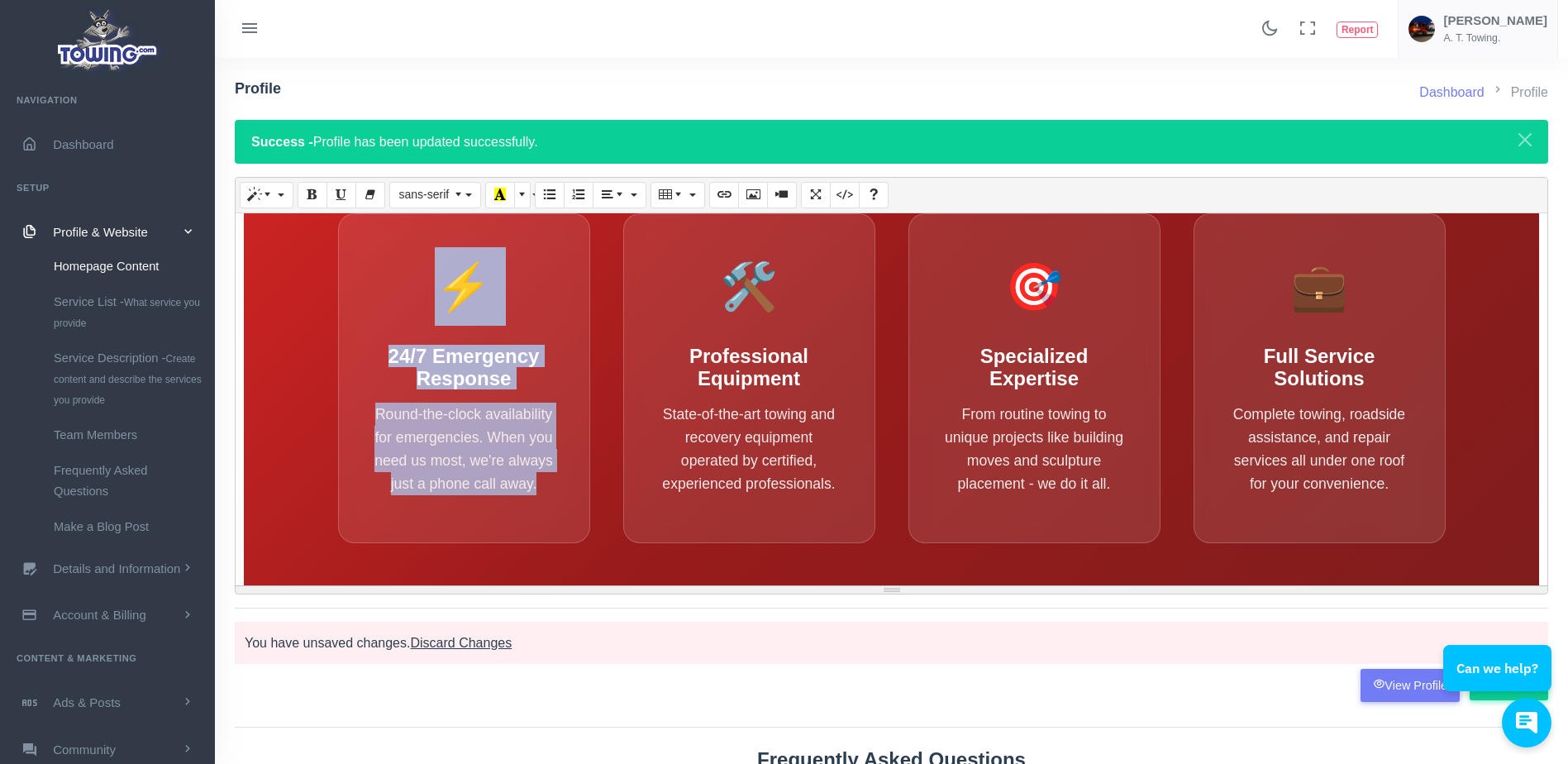
scroll to position [2782, 0]
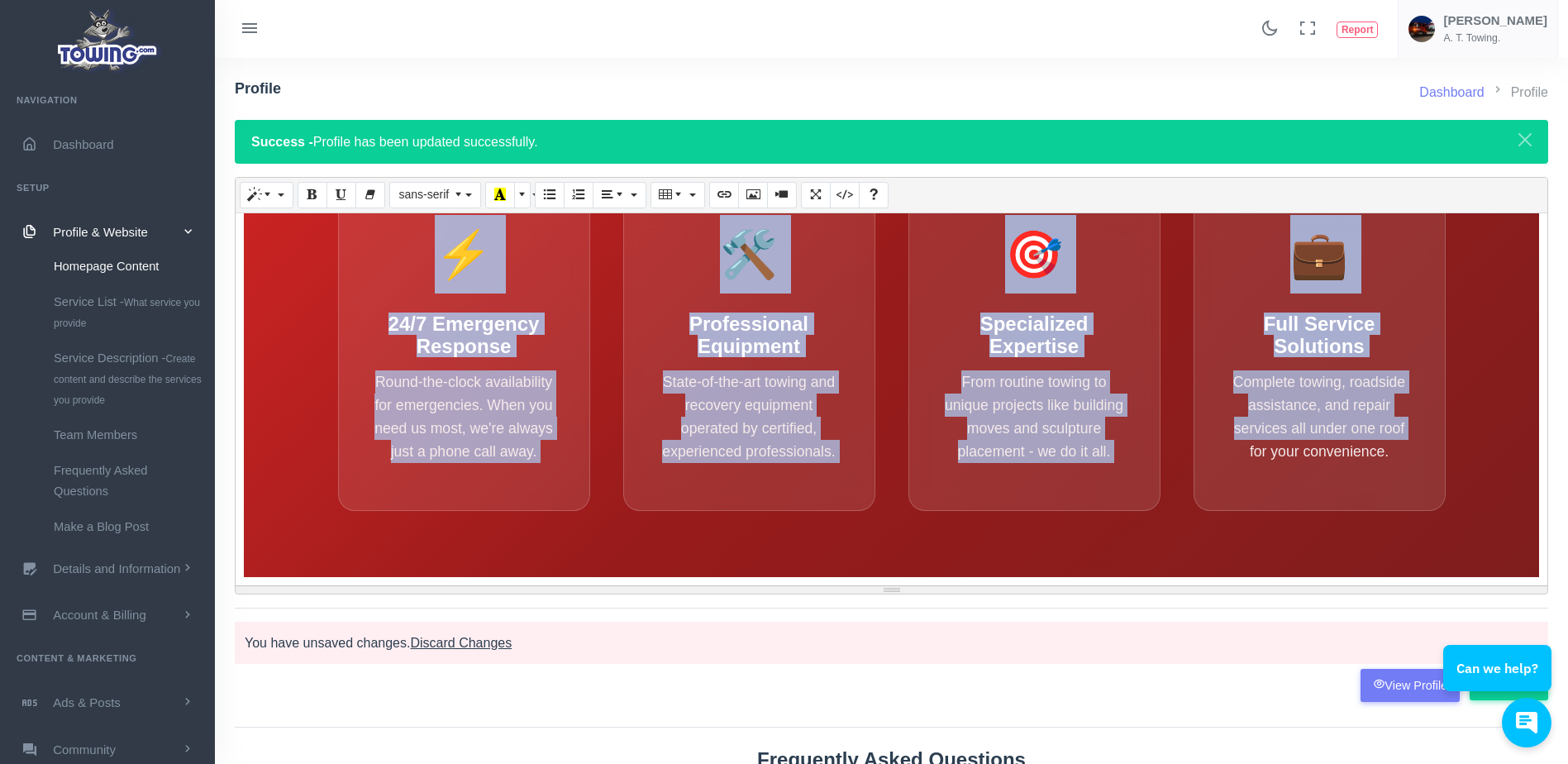
drag, startPoint x: 305, startPoint y: 260, endPoint x: 1187, endPoint y: 504, distance: 915.1
click at [1187, 504] on div "A.T. Towing - Professional Full-Service Towing Company A.T Towing Professional …" at bounding box center [891, 399] width 1311 height 372
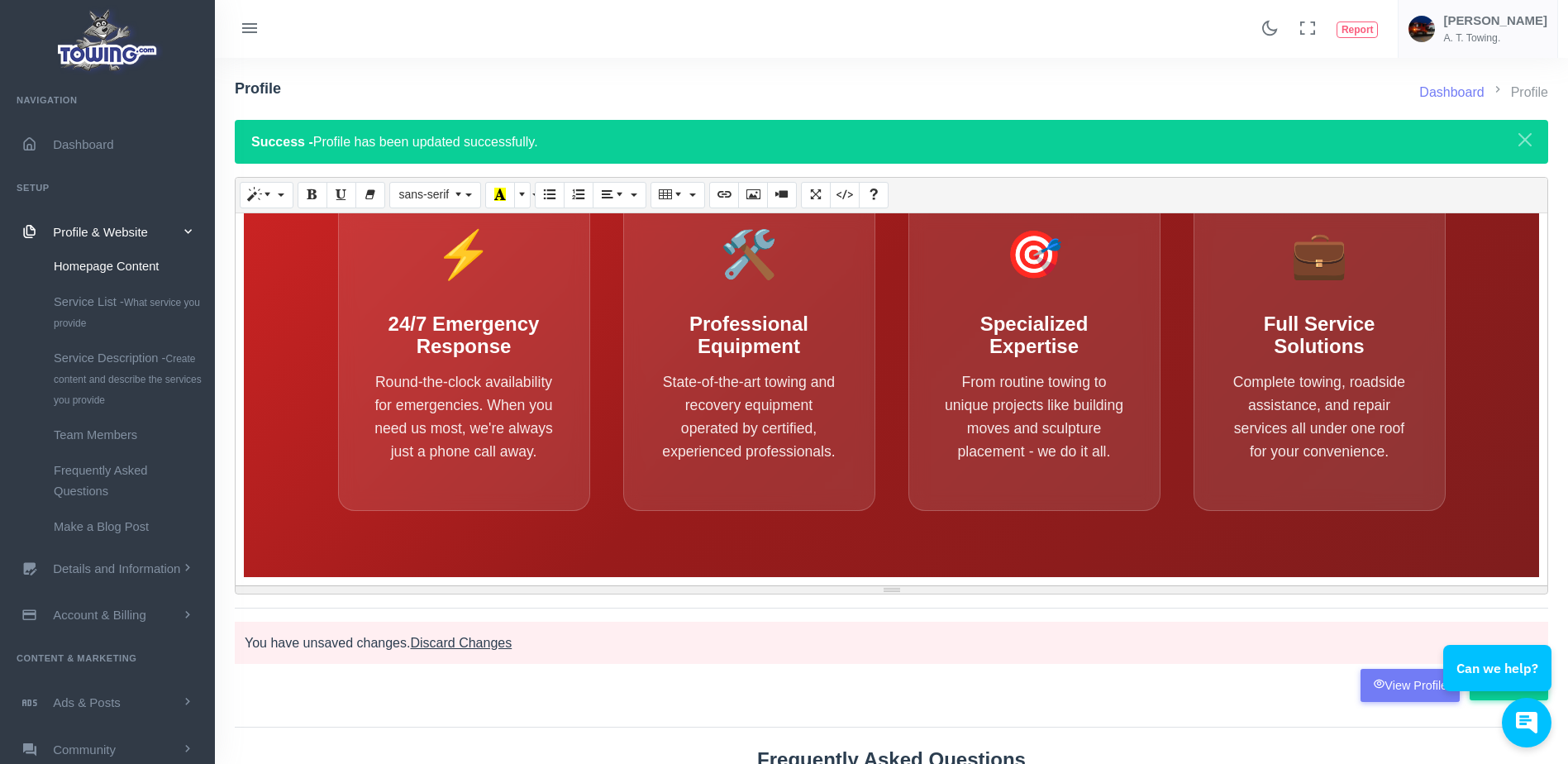
scroll to position [0, 0]
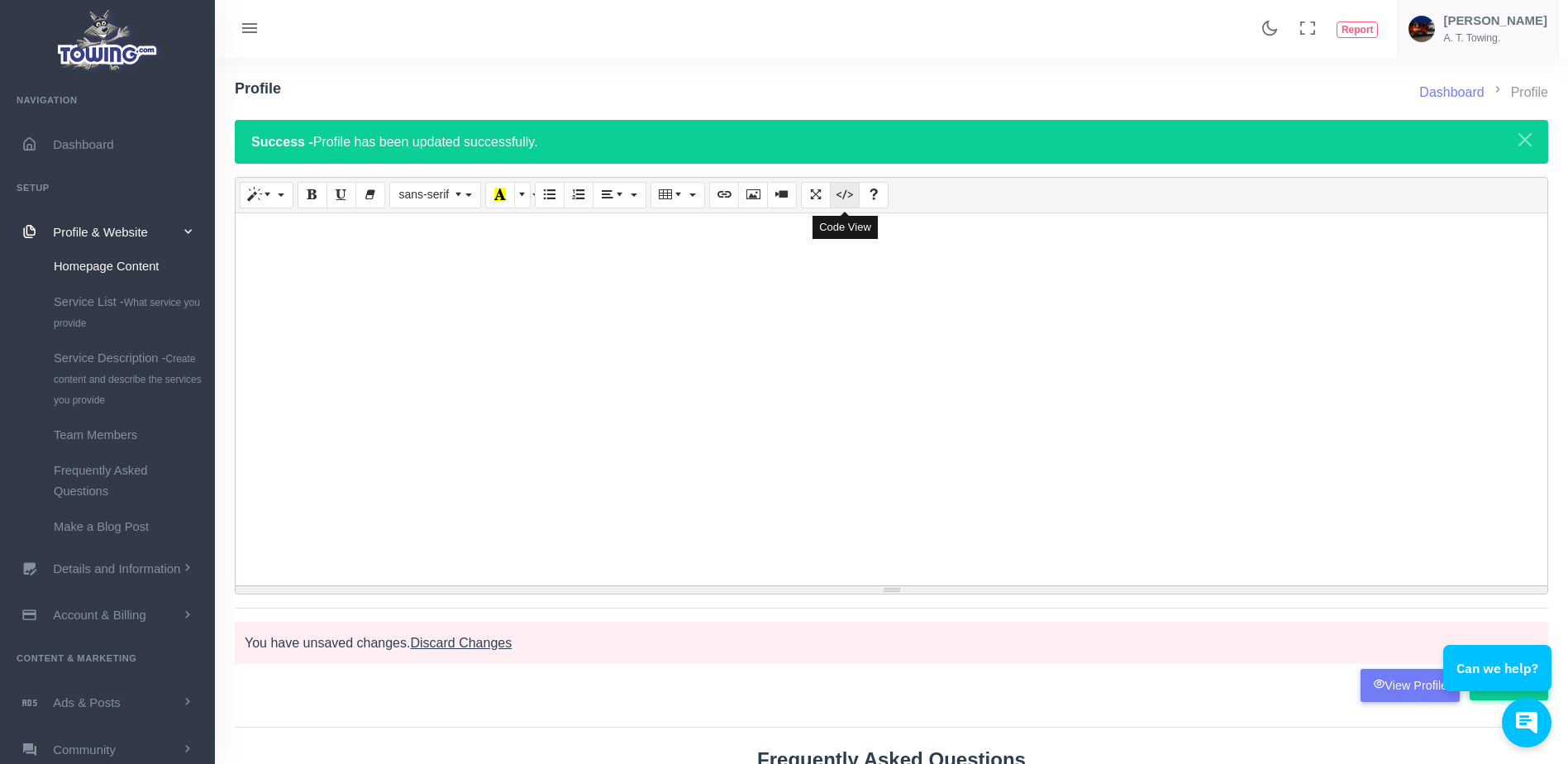
click at [843, 197] on icon "Code View" at bounding box center [844, 194] width 12 height 13
type textarea "<div style="text-align: center;"><br><span style="font-size: 1.1rem; background…"
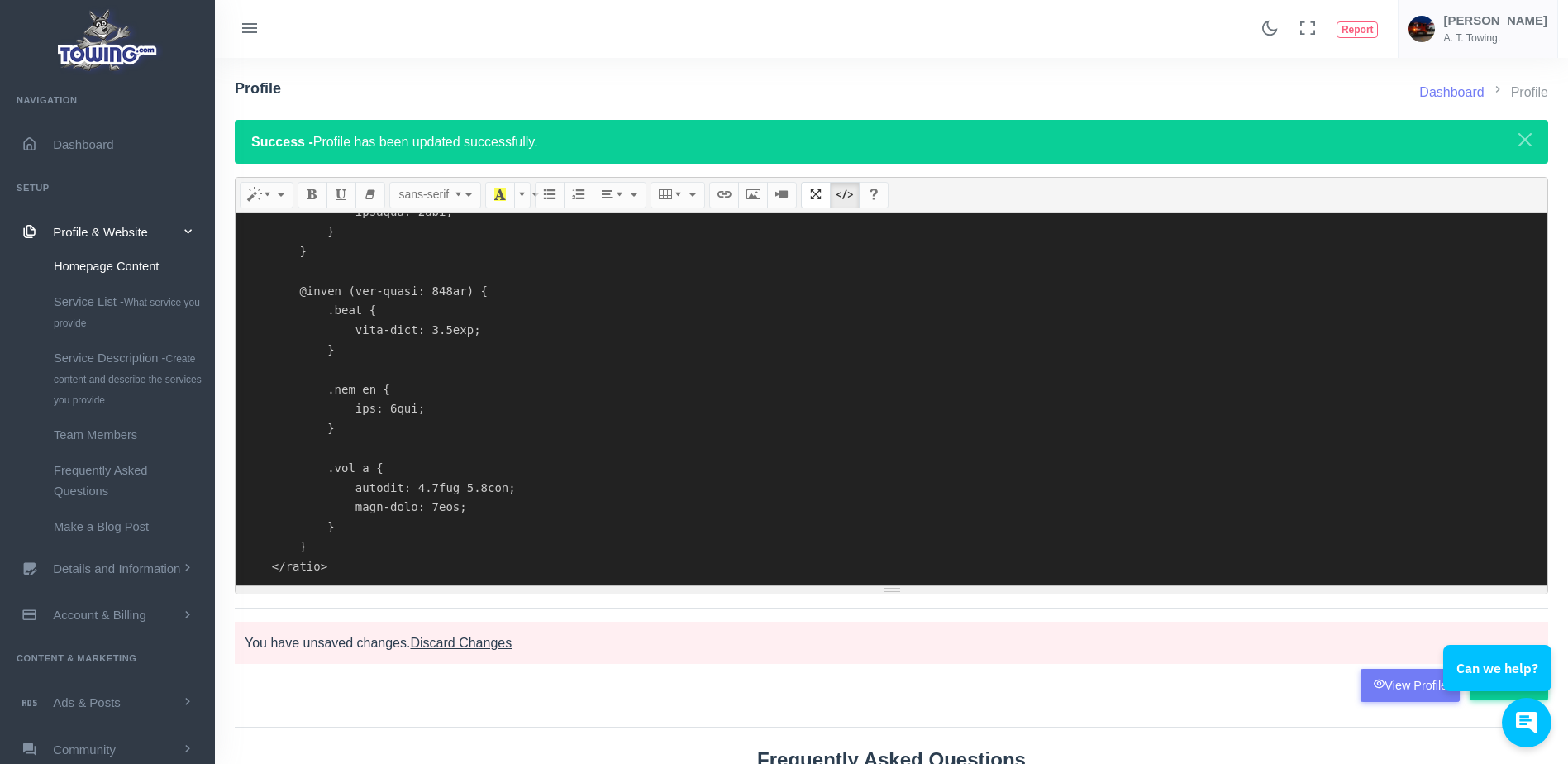
scroll to position [286, 0]
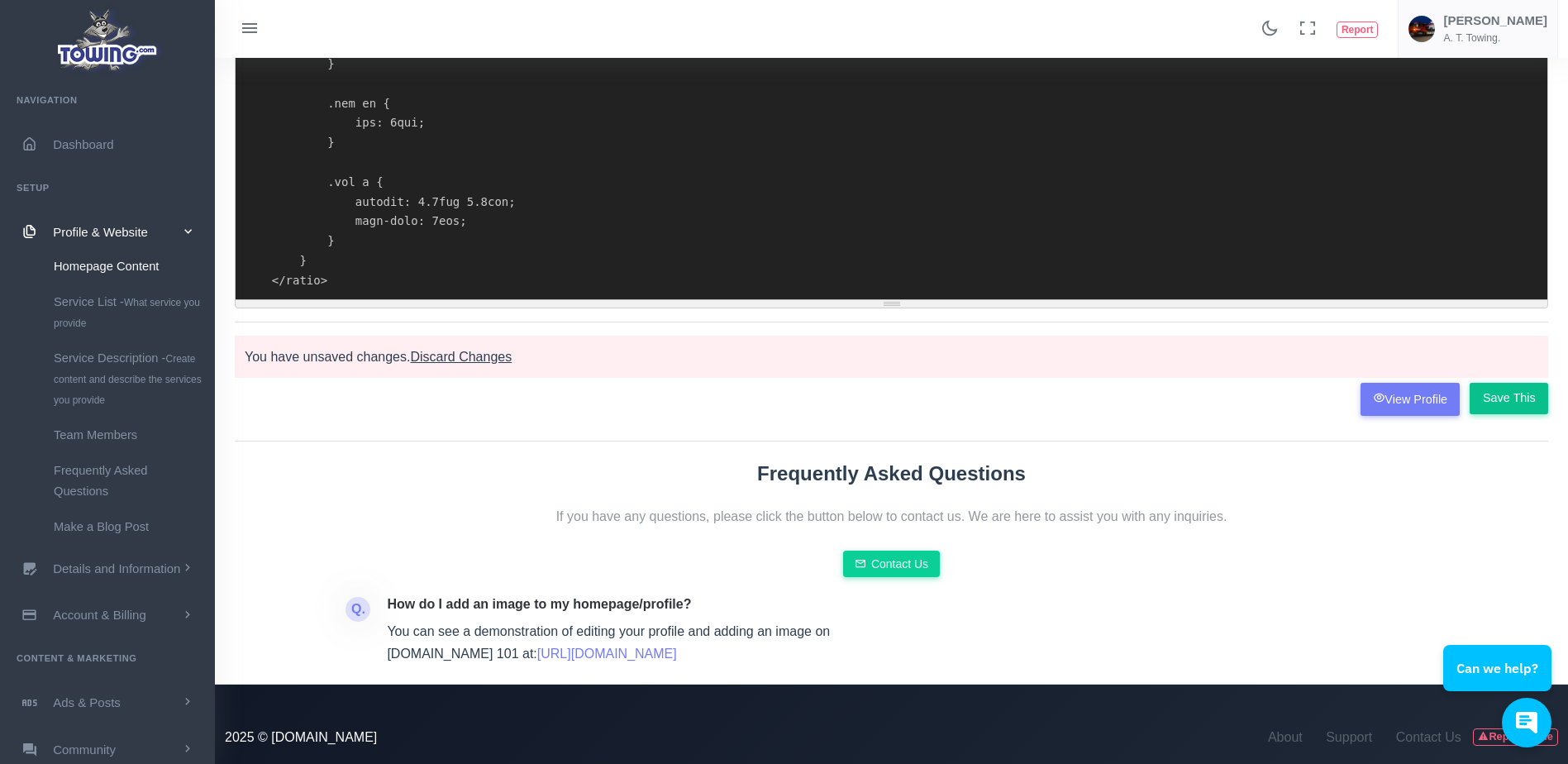
click at [1516, 404] on input "Save This" at bounding box center [1508, 399] width 78 height 31
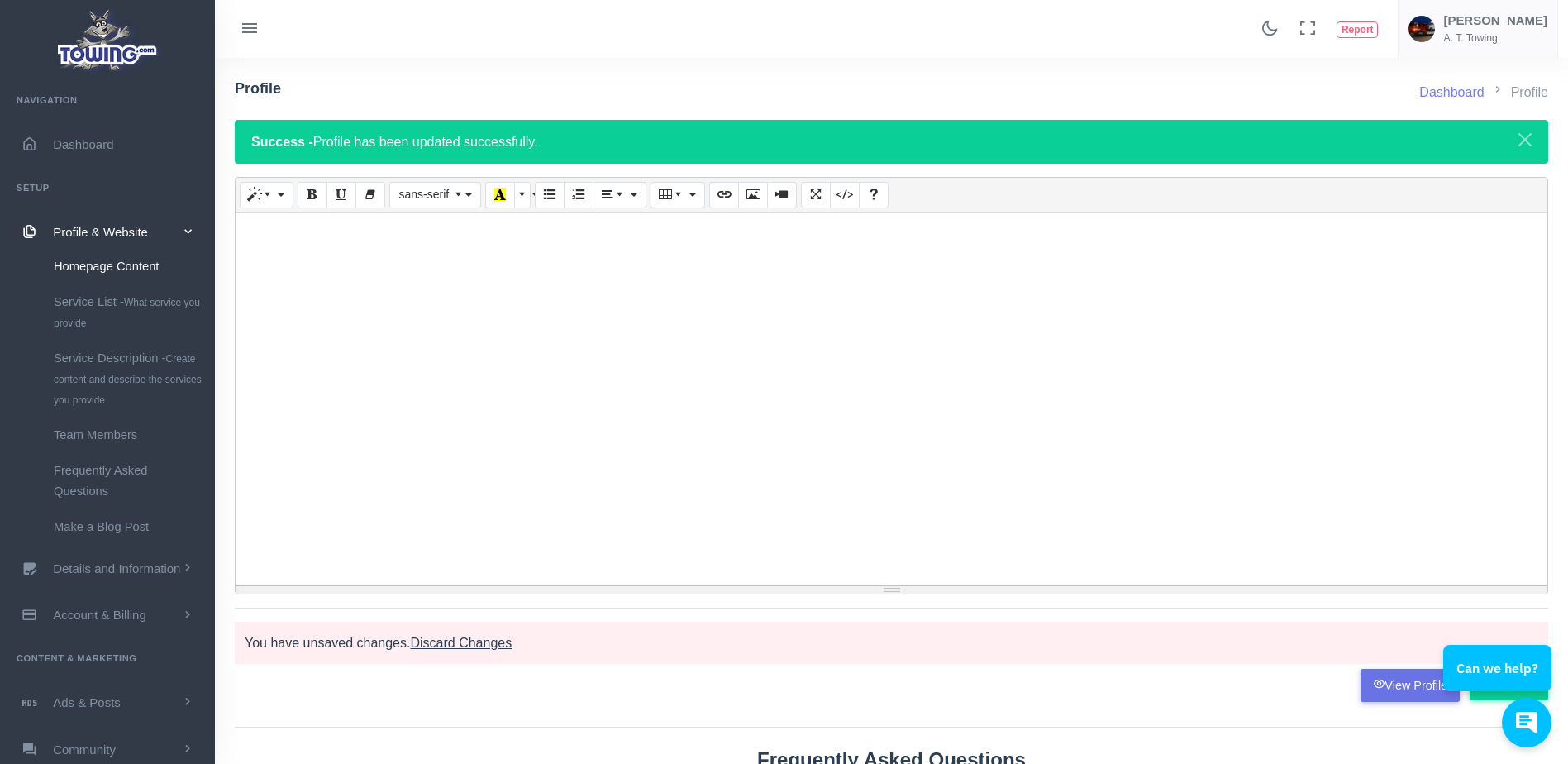
click at [1399, 695] on link "View Profile" at bounding box center [1410, 686] width 100 height 33
click at [843, 194] on icon "Code View" at bounding box center [844, 194] width 12 height 13
type textarea "<div style="text-align: center;"><br><span style="font-size: 1.1rem; background…"
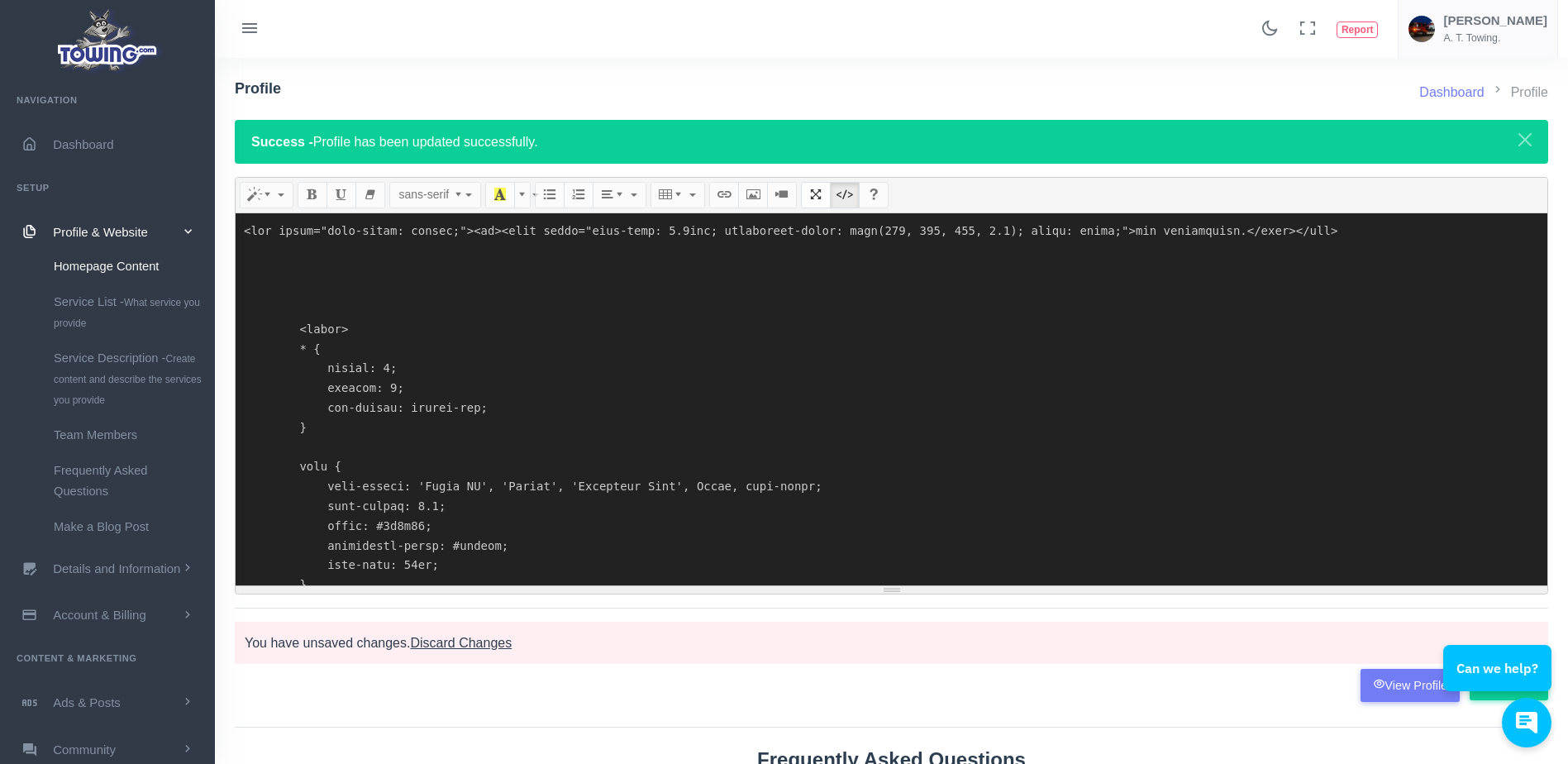
drag, startPoint x: 422, startPoint y: 569, endPoint x: 249, endPoint y: 110, distance: 490.5
click at [249, 110] on div "Dashboard Profile Profile Success - Profile has been updated successfully. our …" at bounding box center [891, 386] width 1313 height 655
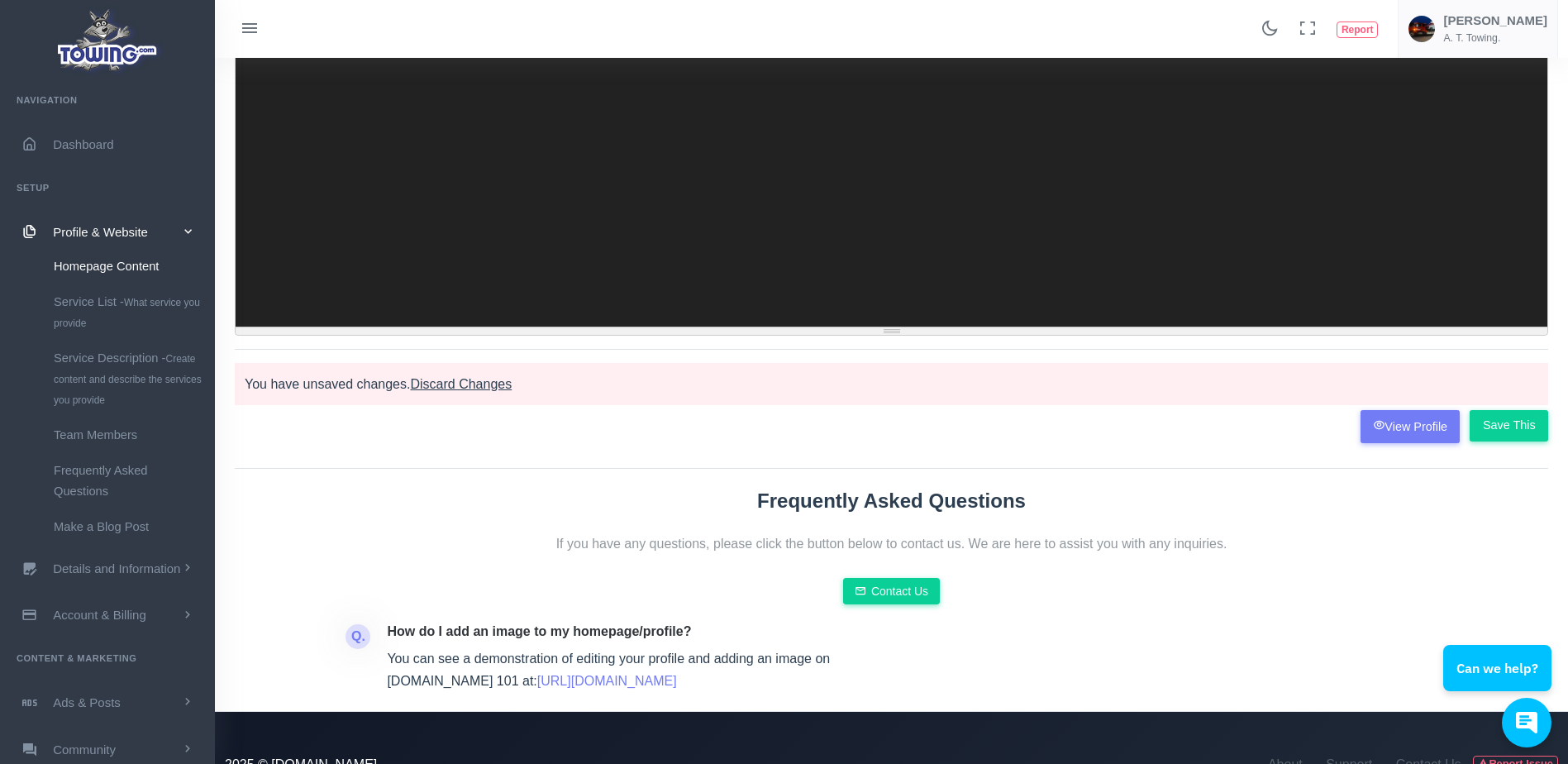
scroll to position [286, 0]
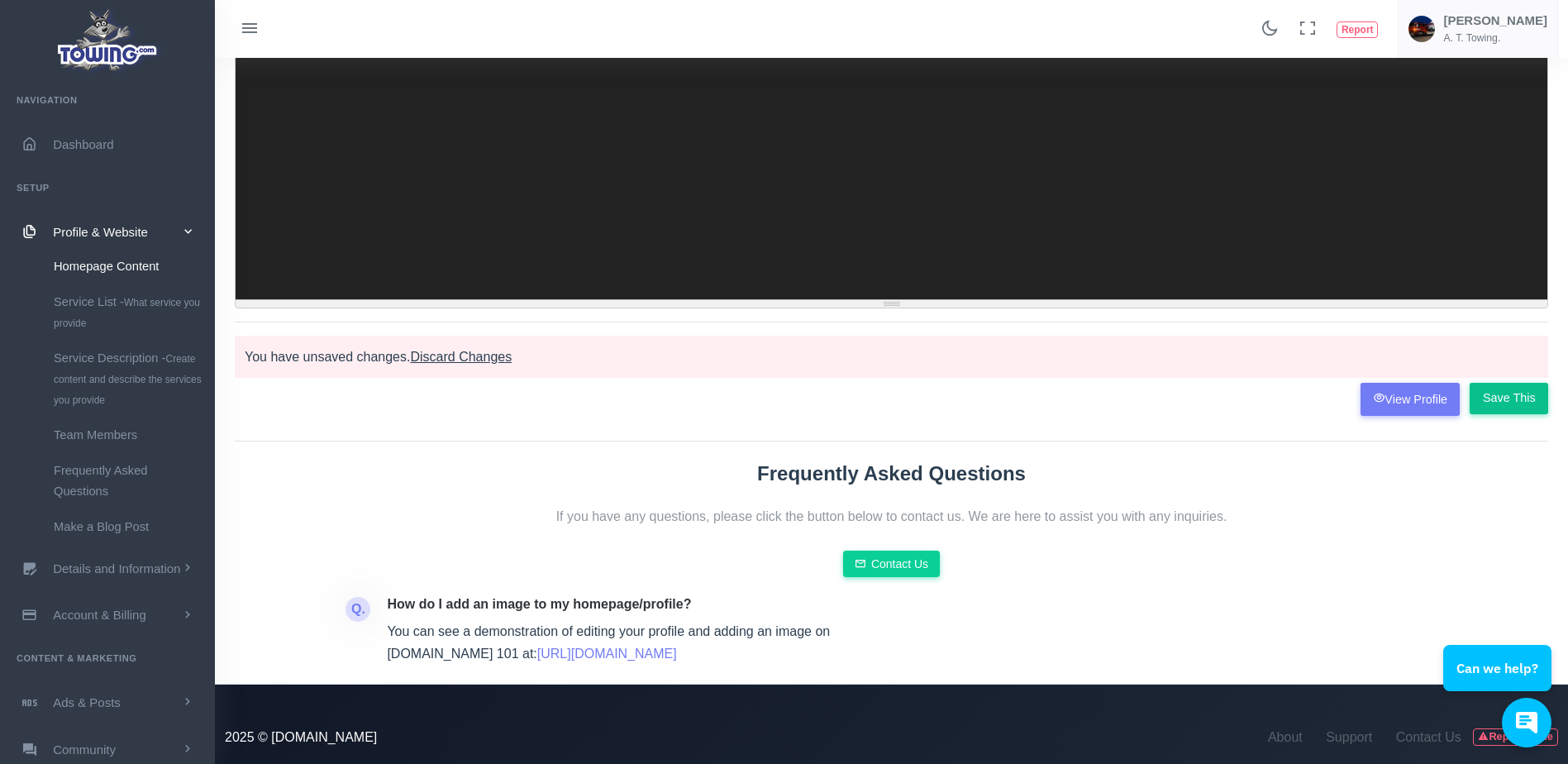
click at [1505, 410] on input "Save This" at bounding box center [1508, 399] width 78 height 31
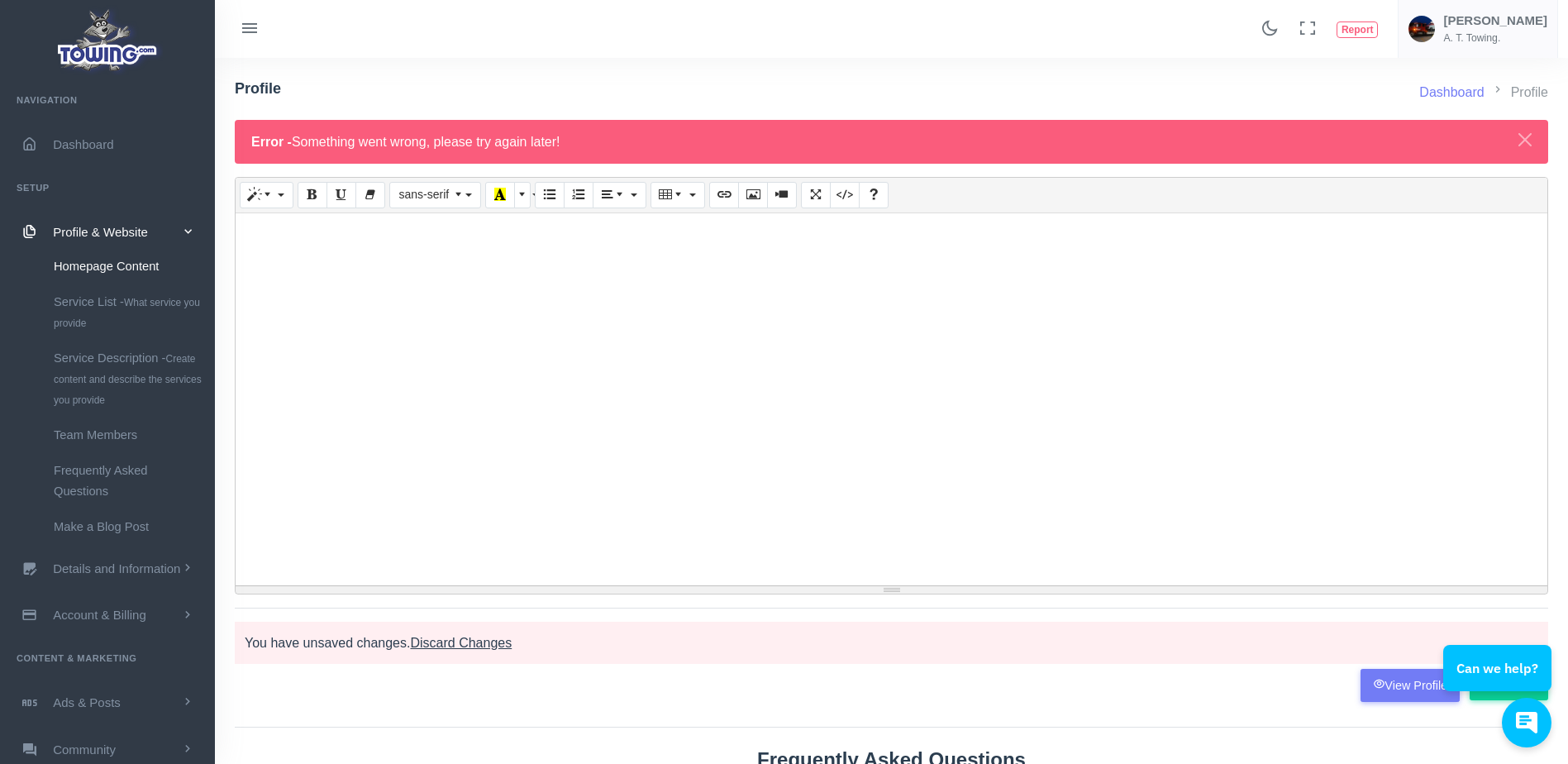
click at [857, 448] on div "our convenience." at bounding box center [891, 399] width 1311 height 372
click at [963, 489] on div "our convenience." at bounding box center [891, 399] width 1311 height 372
click at [842, 196] on icon "Code View" at bounding box center [844, 194] width 12 height 13
type textarea "<div style="text-align: center;"><br><span style="font-size: 1.1rem; background…"
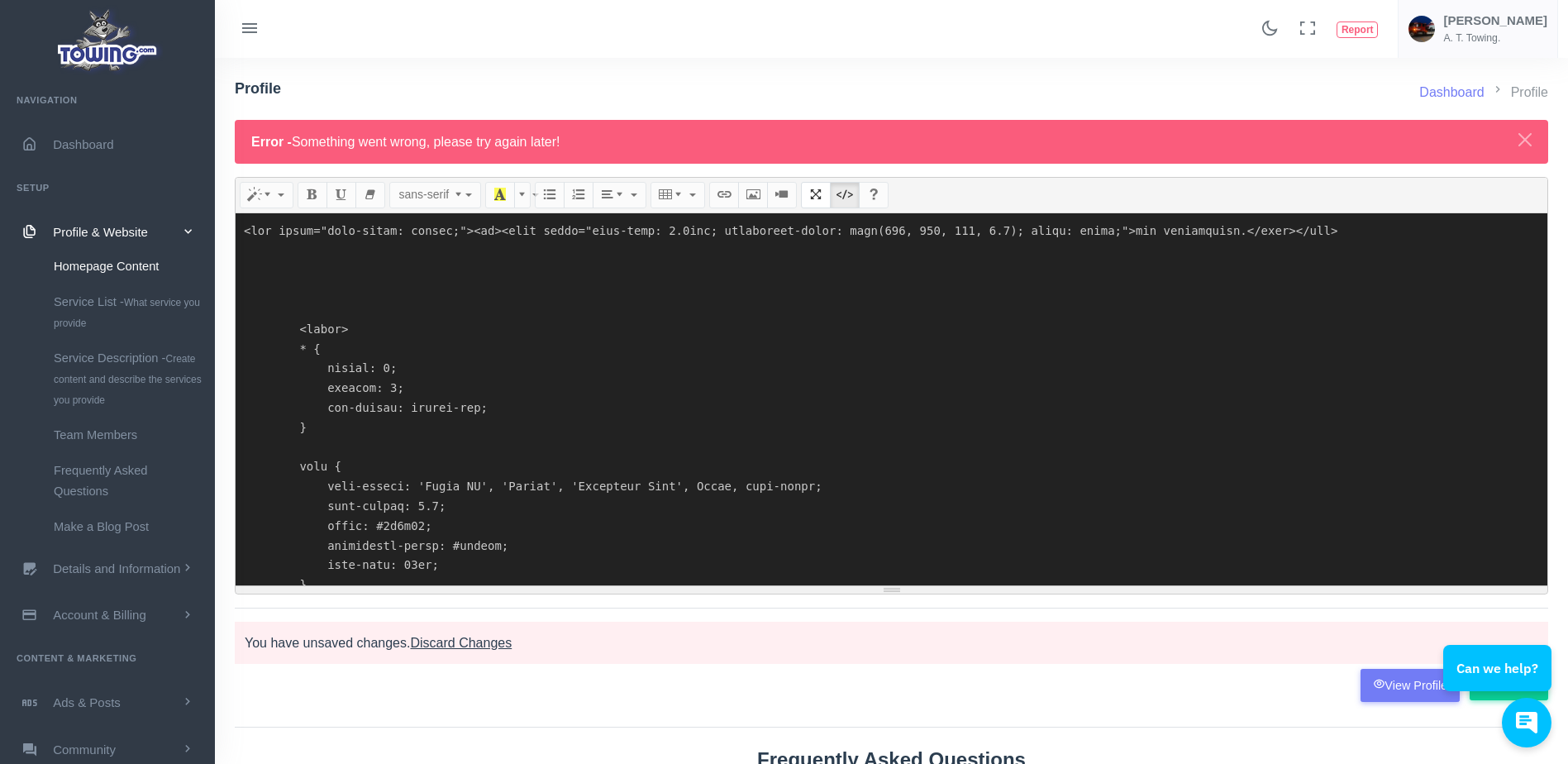
drag, startPoint x: 396, startPoint y: 566, endPoint x: 365, endPoint y: 180, distance: 387.2
click at [365, 180] on div "Normal Quote Code Header 1 Header 2 Header 3 Header 4 Header 5 Header 6 sans-se…" at bounding box center [891, 386] width 1313 height 417
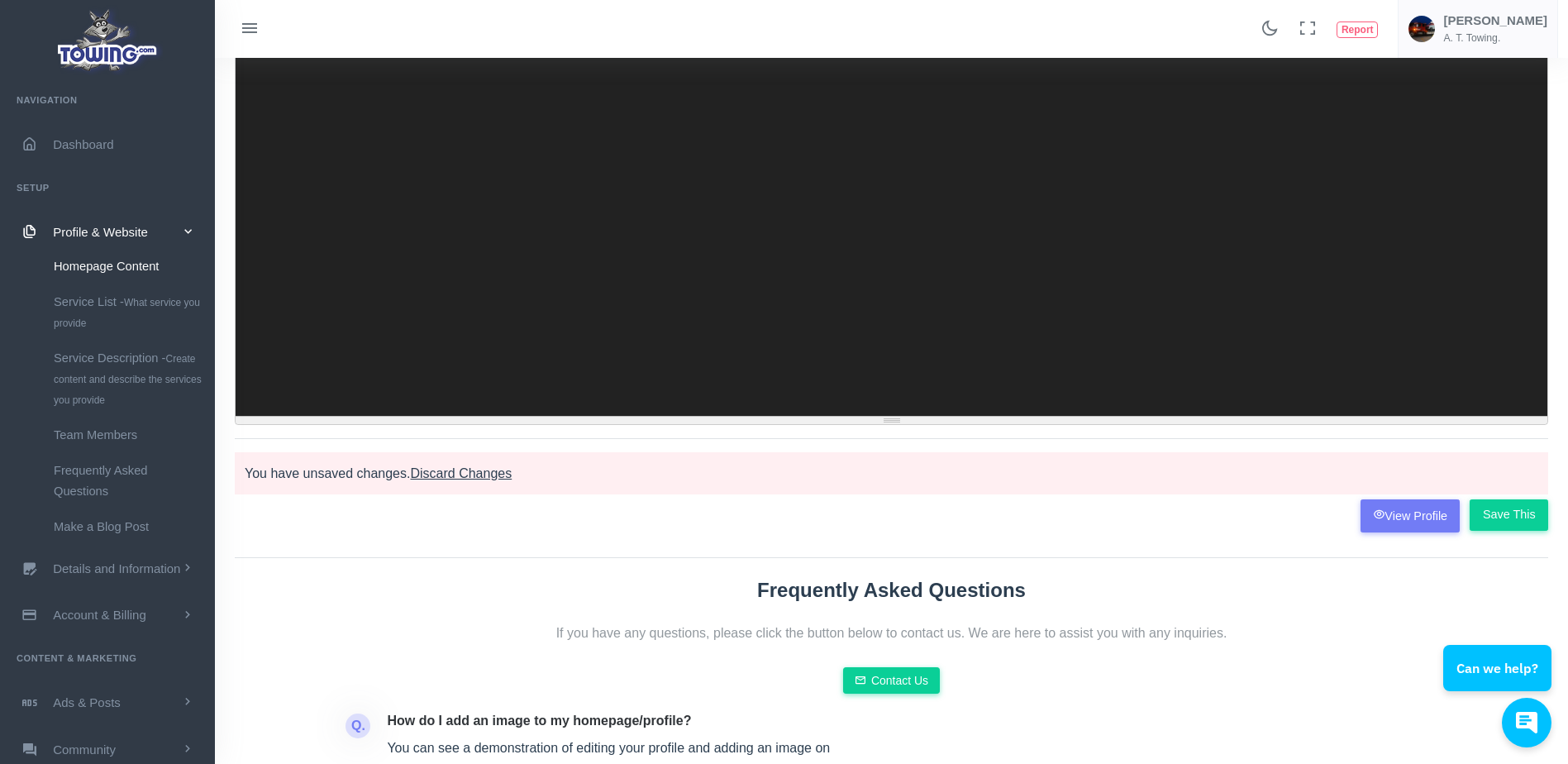
scroll to position [182, 0]
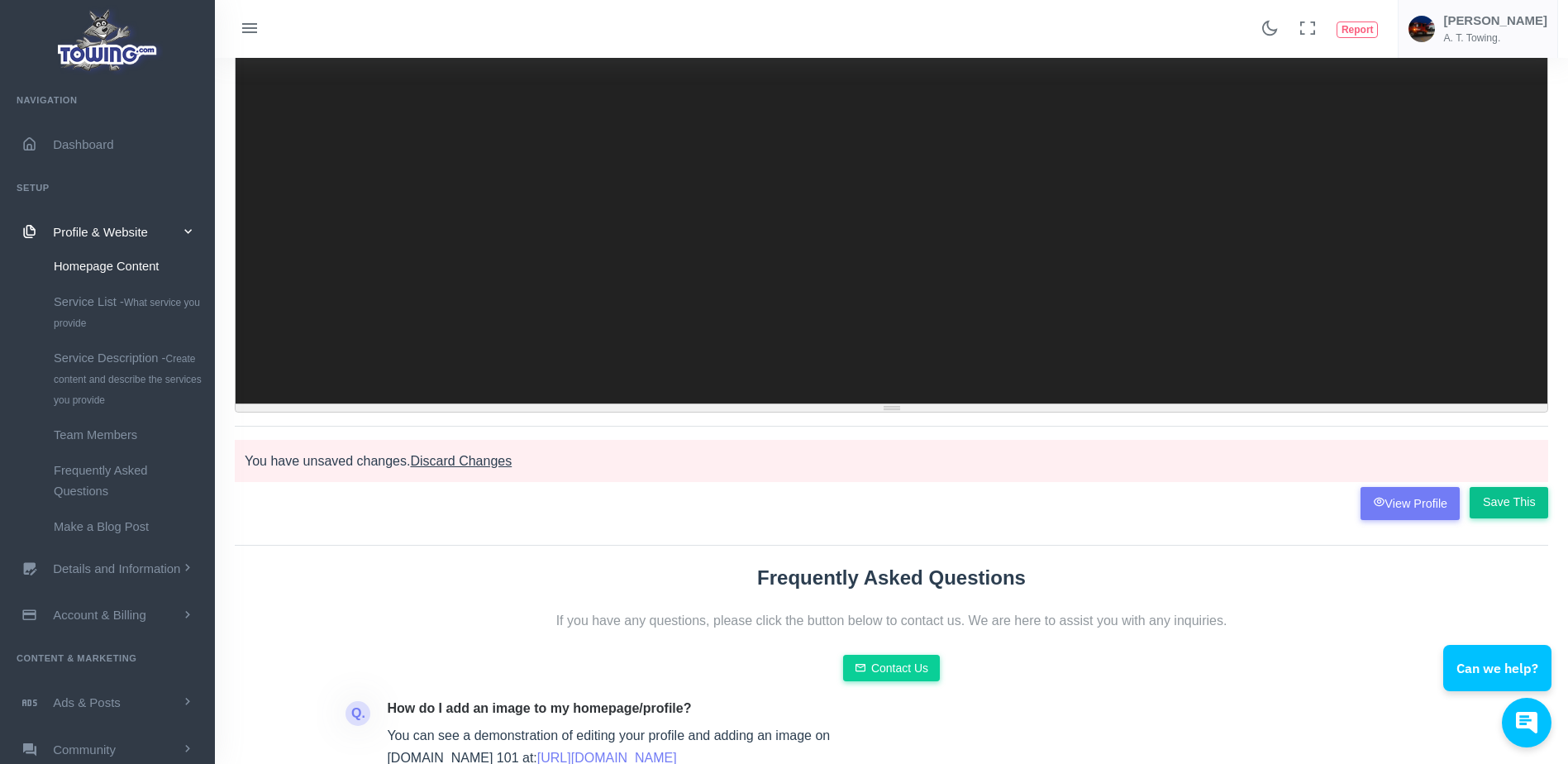
click at [1509, 505] on input "Save This" at bounding box center [1508, 503] width 78 height 31
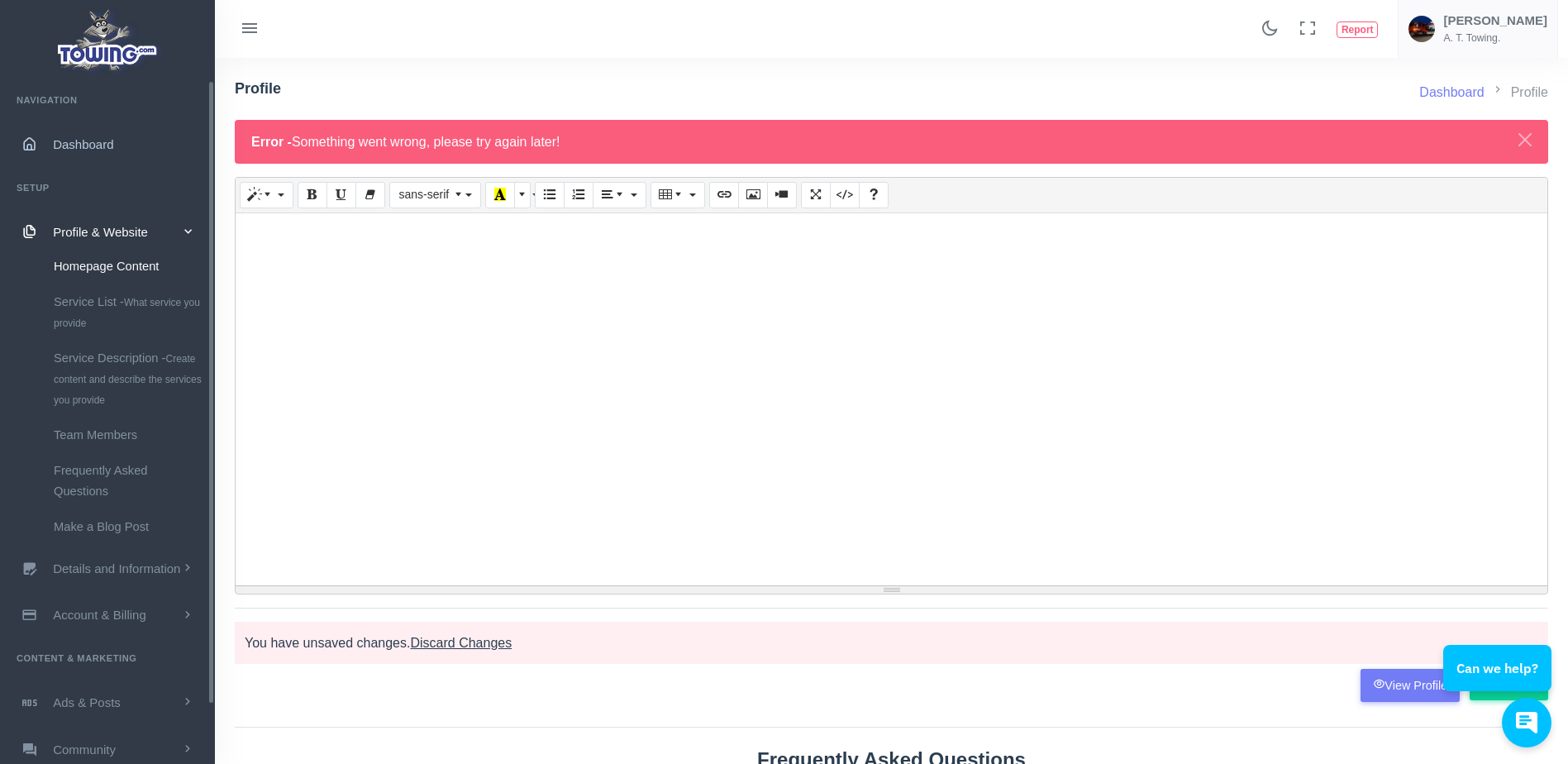
click at [99, 147] on span "Dashboard" at bounding box center [82, 144] width 60 height 14
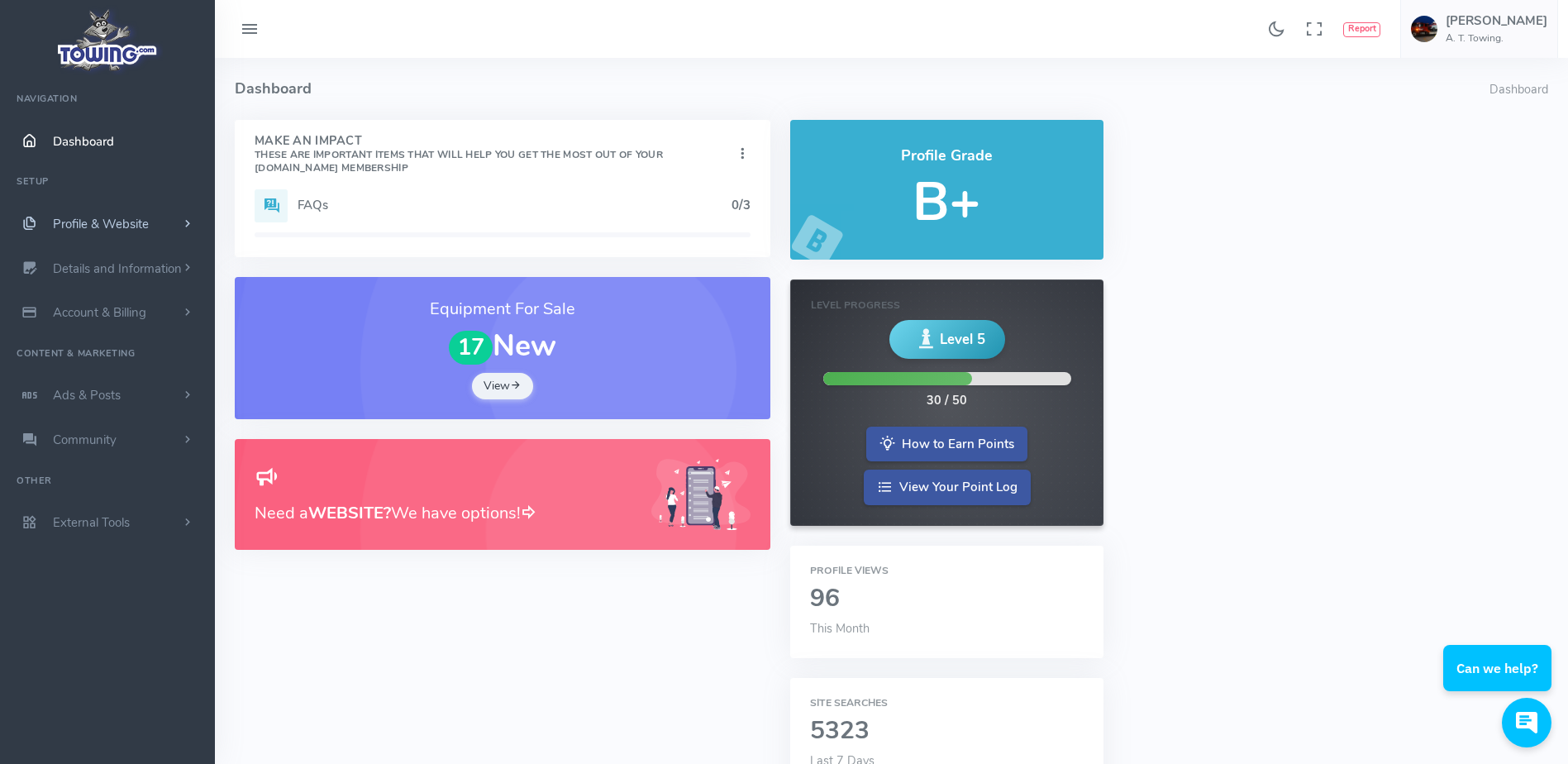
click at [114, 217] on span "Profile & Website" at bounding box center [101, 224] width 96 height 17
click at [124, 254] on link "Homepage Content" at bounding box center [128, 257] width 174 height 33
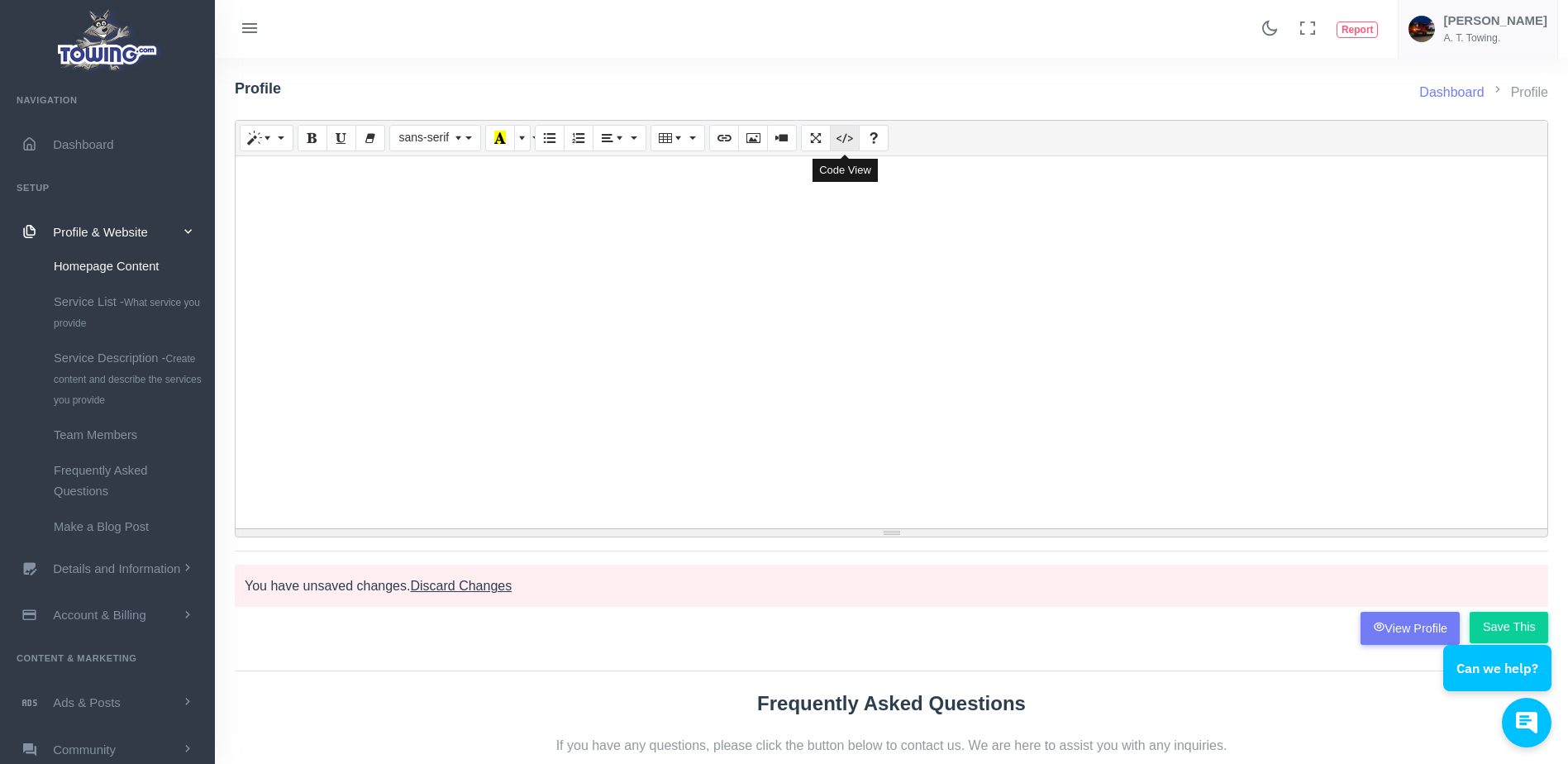
click at [845, 141] on icon "Code View" at bounding box center [844, 137] width 12 height 13
type textarea "<div style="text-align: center;"><br><span style="font-size: 1.1rem; background…"
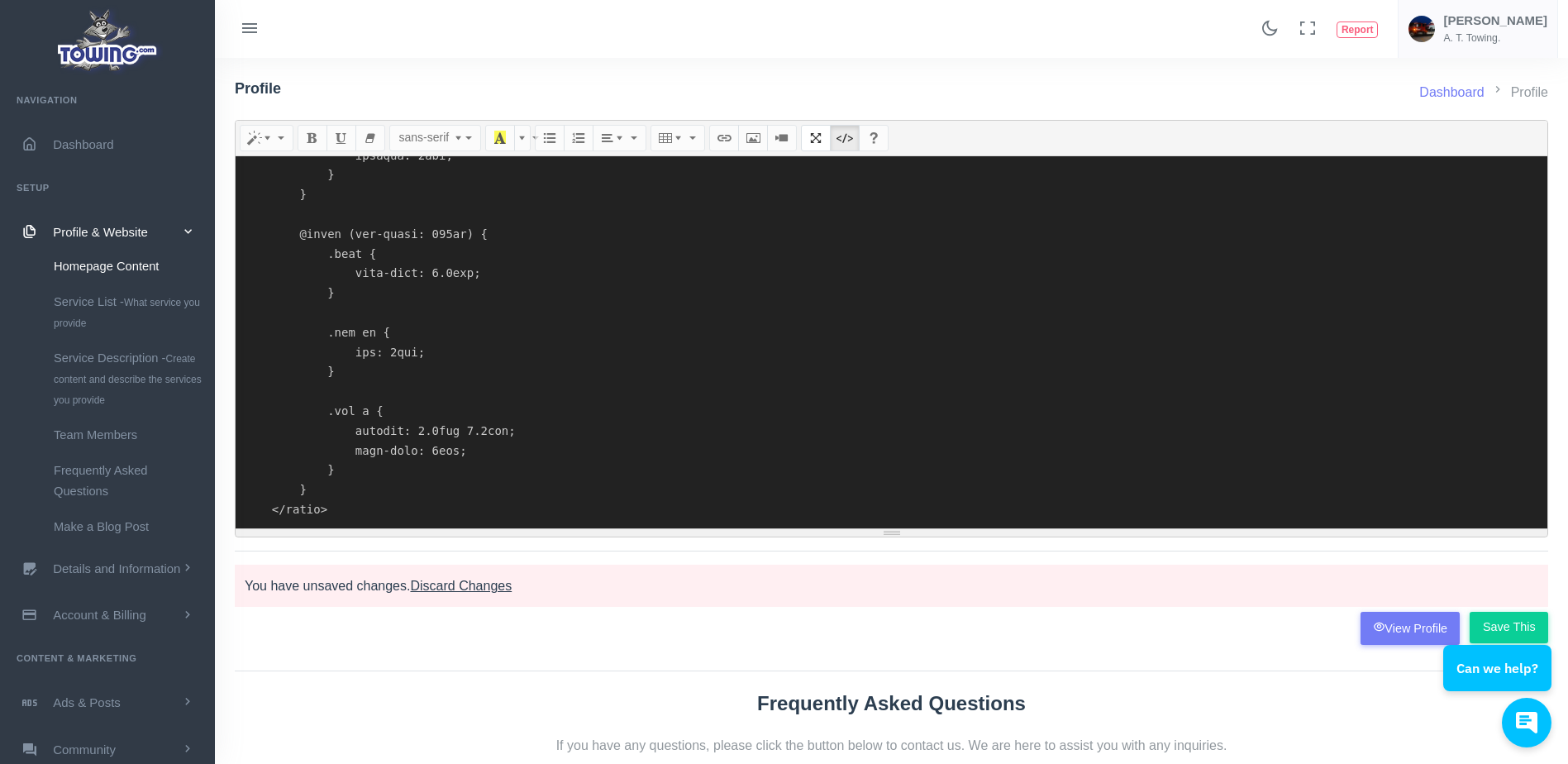
drag, startPoint x: 398, startPoint y: 493, endPoint x: 344, endPoint y: 356, distance: 147.3
drag, startPoint x: 344, startPoint y: 356, endPoint x: 268, endPoint y: 400, distance: 87.8
click at [268, 400] on textarea at bounding box center [891, 341] width 1311 height 372
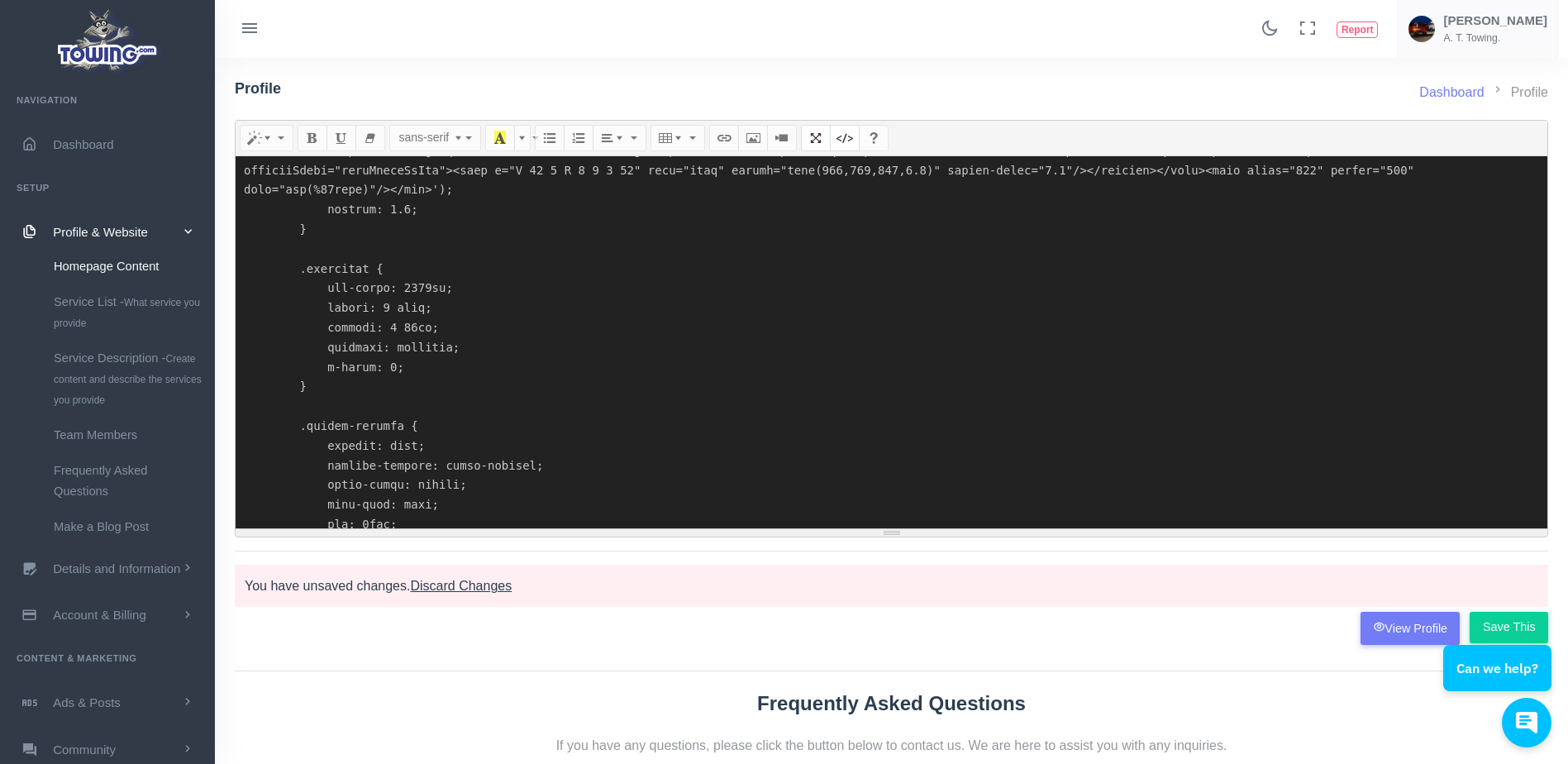
scroll to position [0, 0]
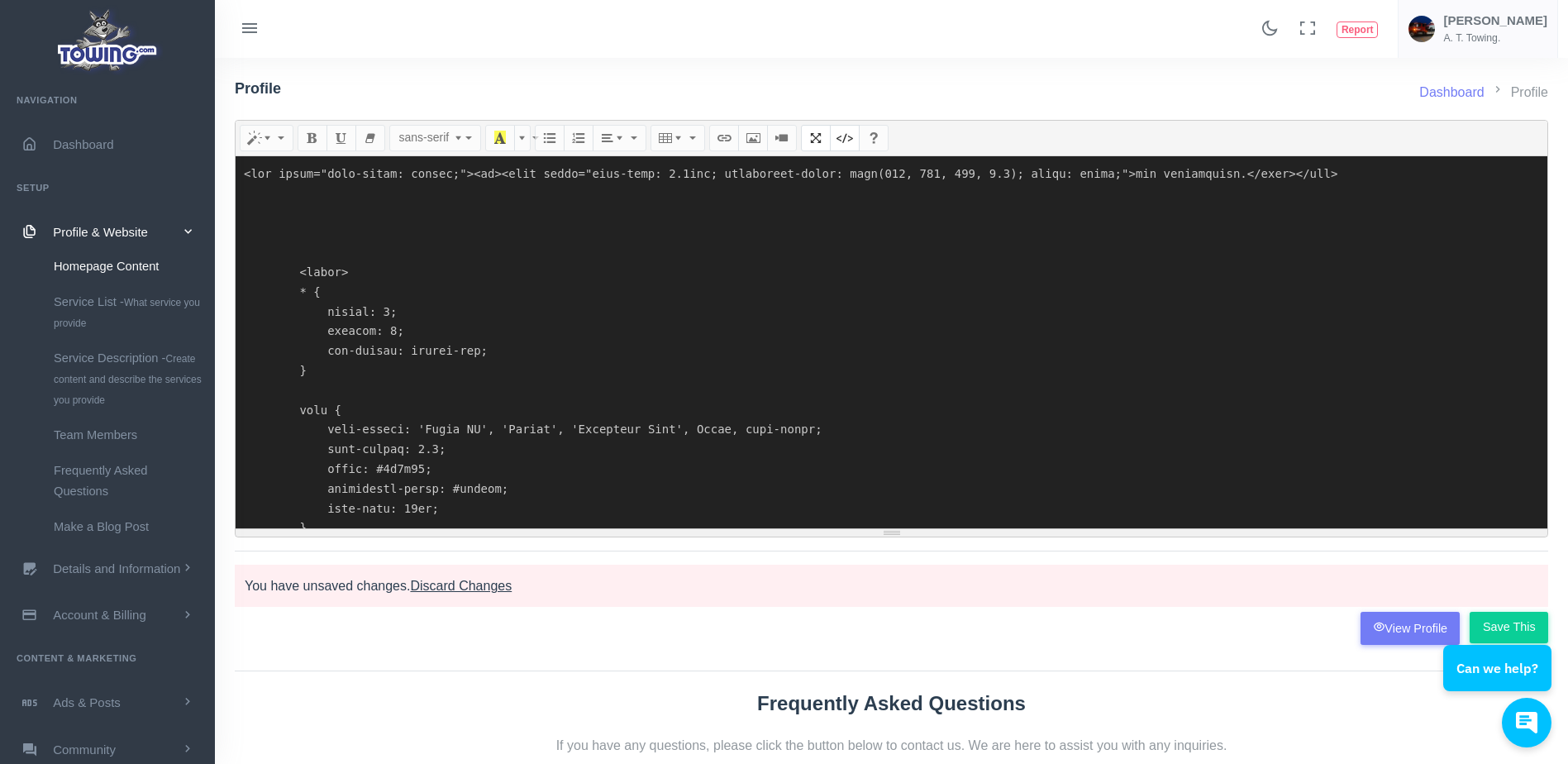
drag, startPoint x: 336, startPoint y: 513, endPoint x: 311, endPoint y: 228, distance: 286.1
click at [311, 228] on textarea at bounding box center [891, 341] width 1311 height 372
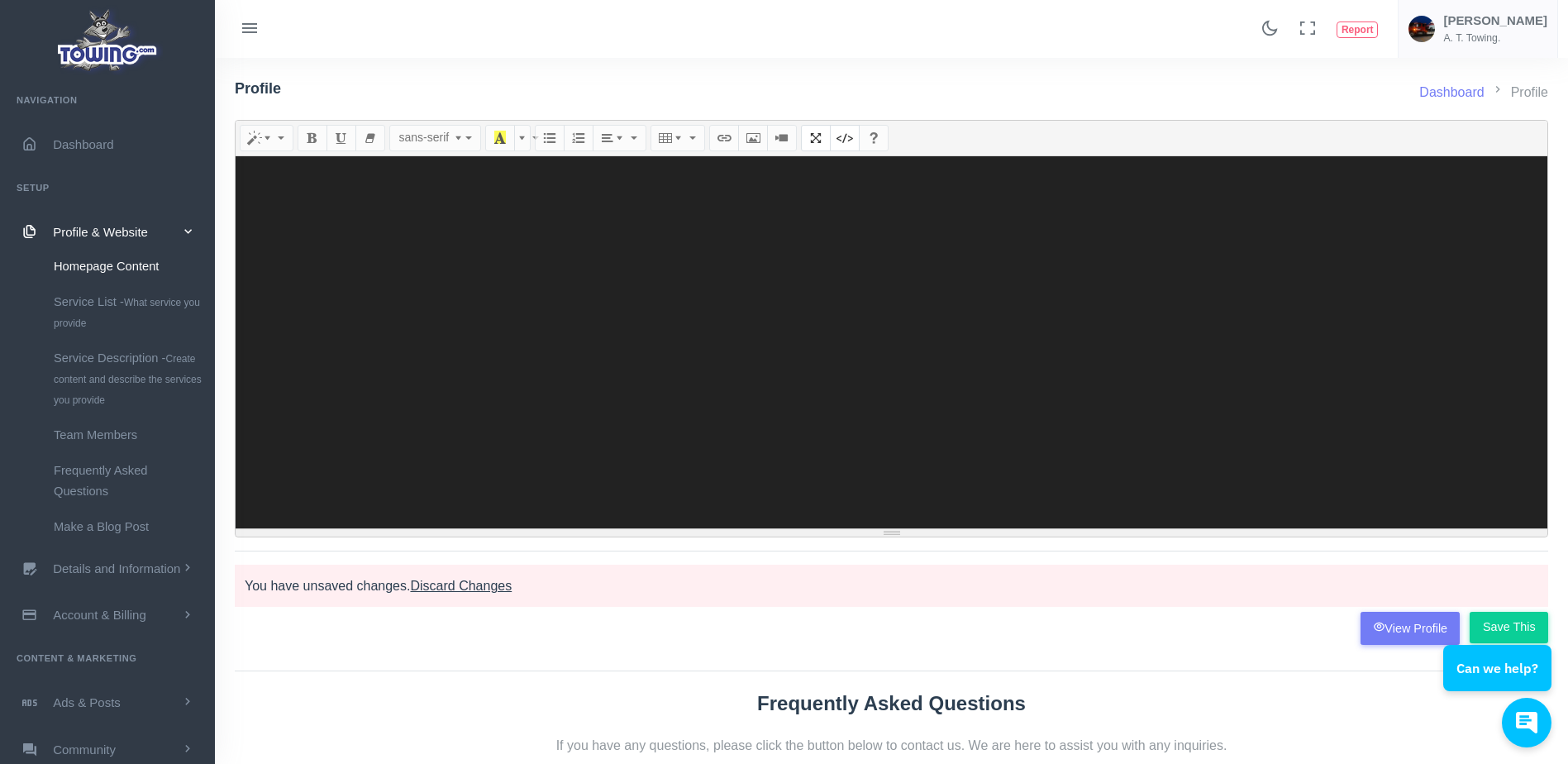
paste textarea "<!DOCTYPE html> <html lang="en"> <head> <meta charset="UTF-8"> <meta name="view…"
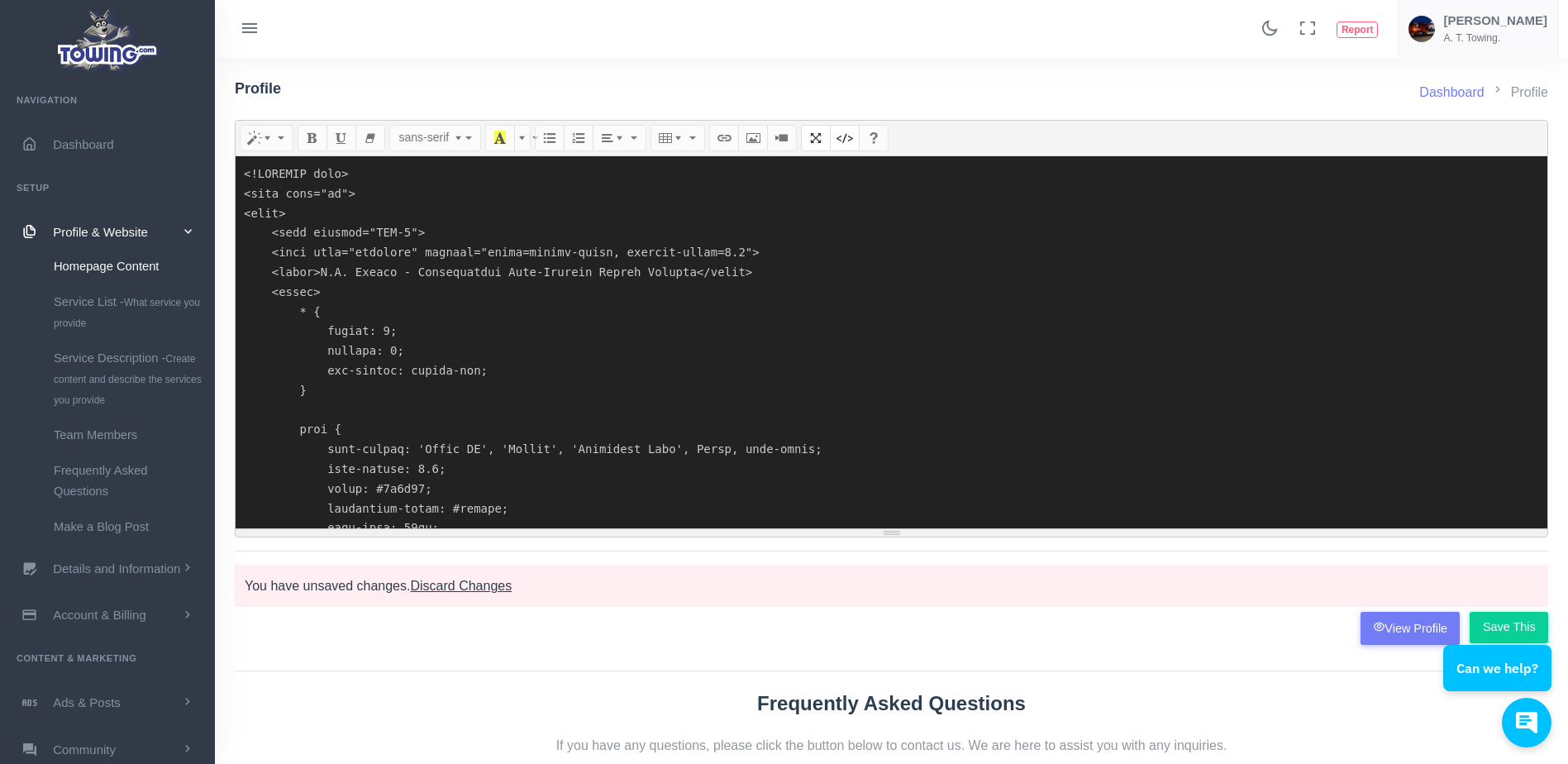
scroll to position [16095, 0]
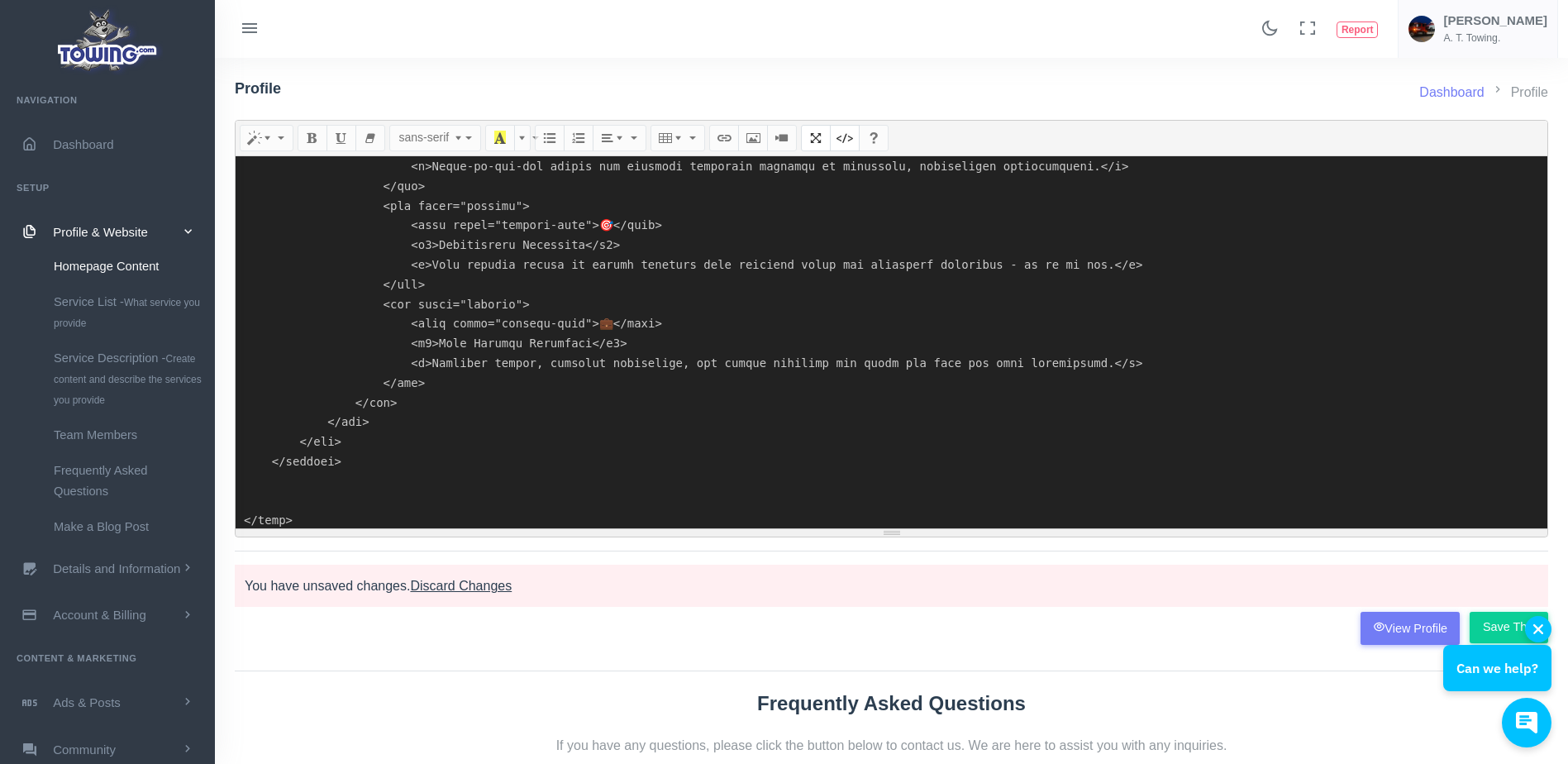
type textarea "<!DOCTYPE html> <html lang="en"> <head> <meta charset="UTF-8"> <meta name="view…"
drag, startPoint x: 66, startPoint y: 28, endPoint x: 1241, endPoint y: 681, distance: 1344.3
click at [1241, 681] on div "Dashboard Profile Profile our convenience. Normal Quote Code Header 1 Header 2 …" at bounding box center [892, 500] width 1334 height 885
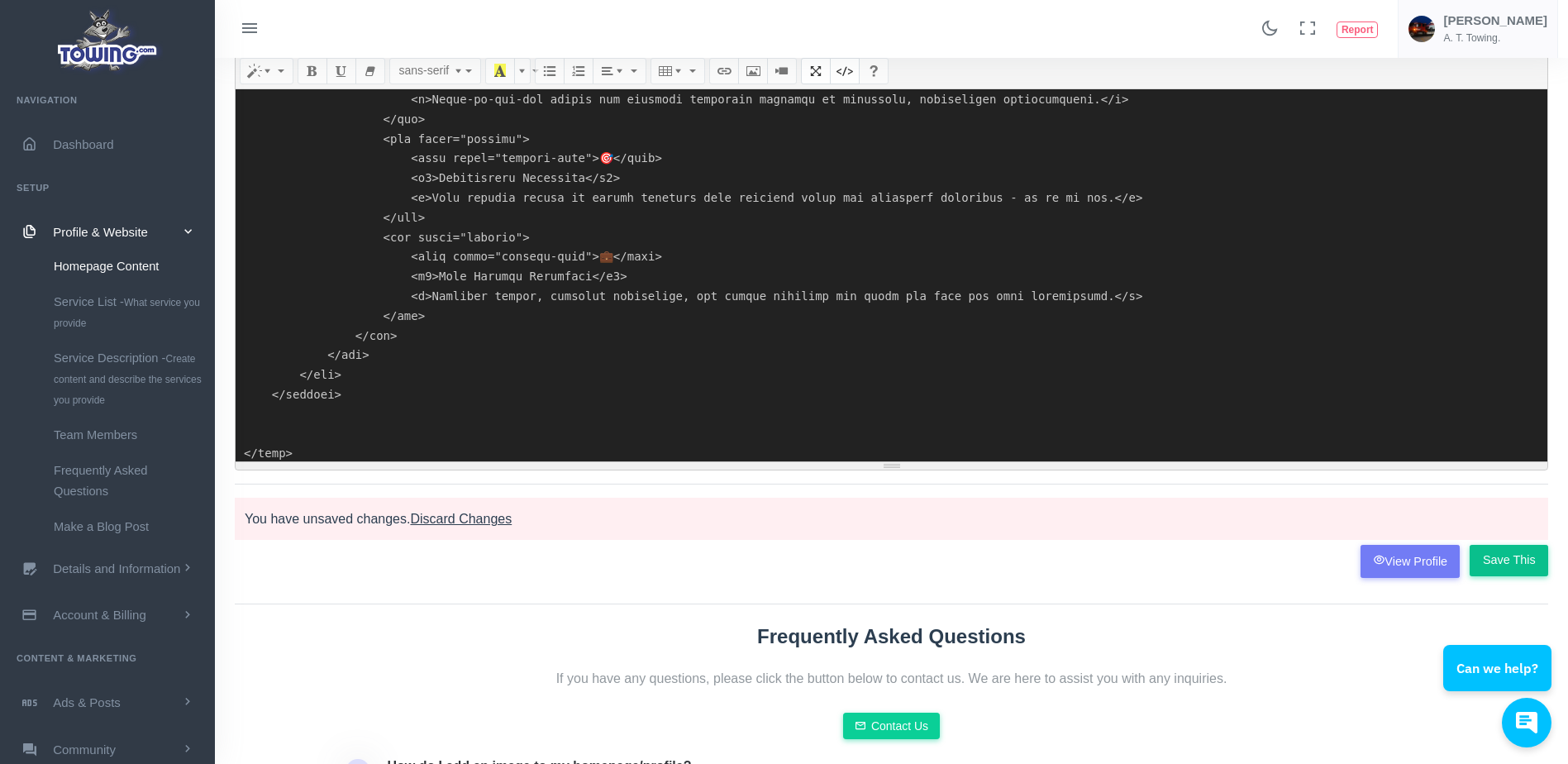
scroll to position [67, 0]
click at [1507, 556] on input "Save This" at bounding box center [1508, 559] width 78 height 31
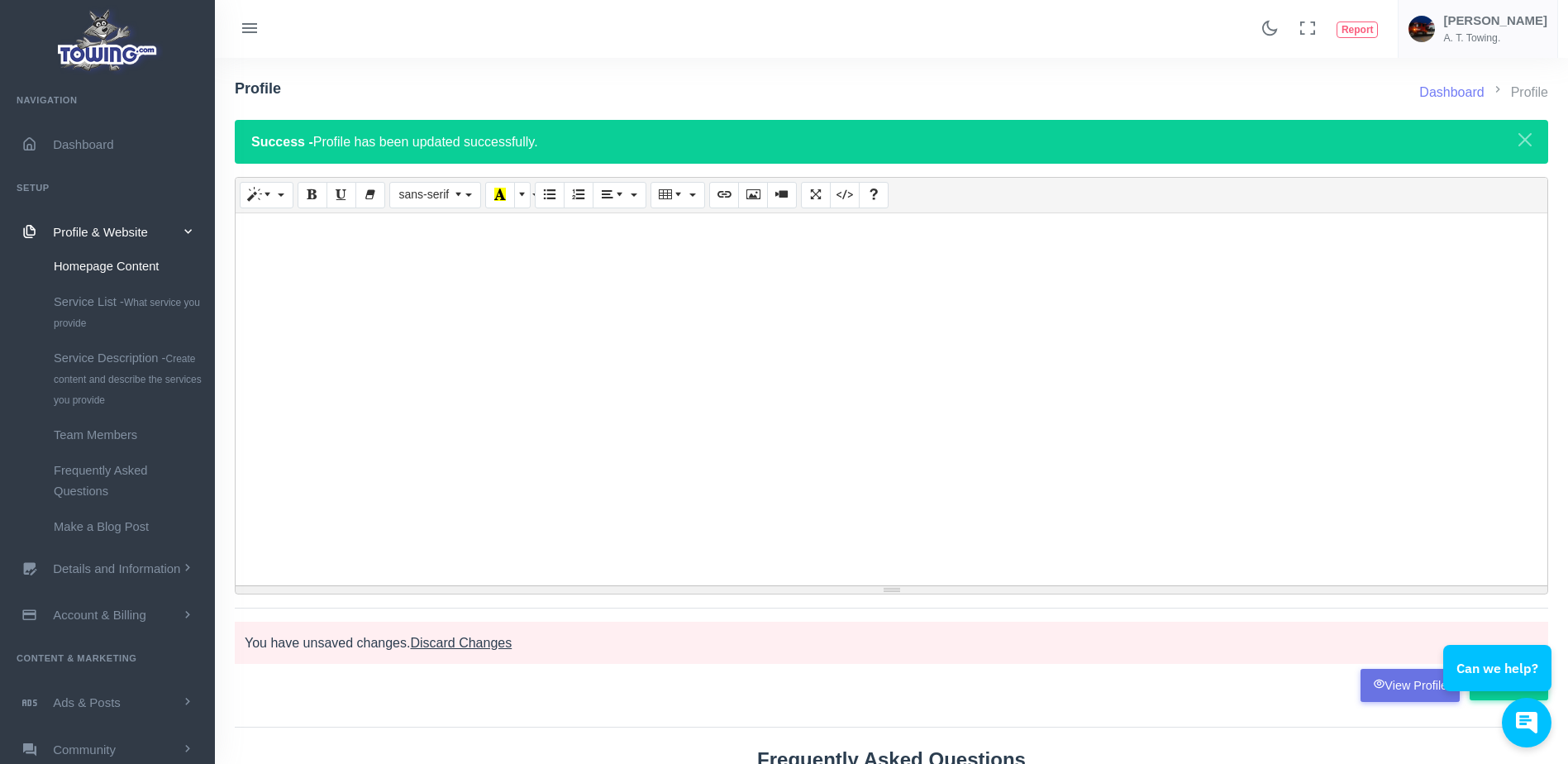
click at [1403, 688] on link "View Profile" at bounding box center [1410, 686] width 100 height 33
click at [839, 201] on icon "Code View" at bounding box center [844, 194] width 12 height 13
type textarea "<div style="text-align: center;"><br><span style="font-size: 1.1rem; background…"
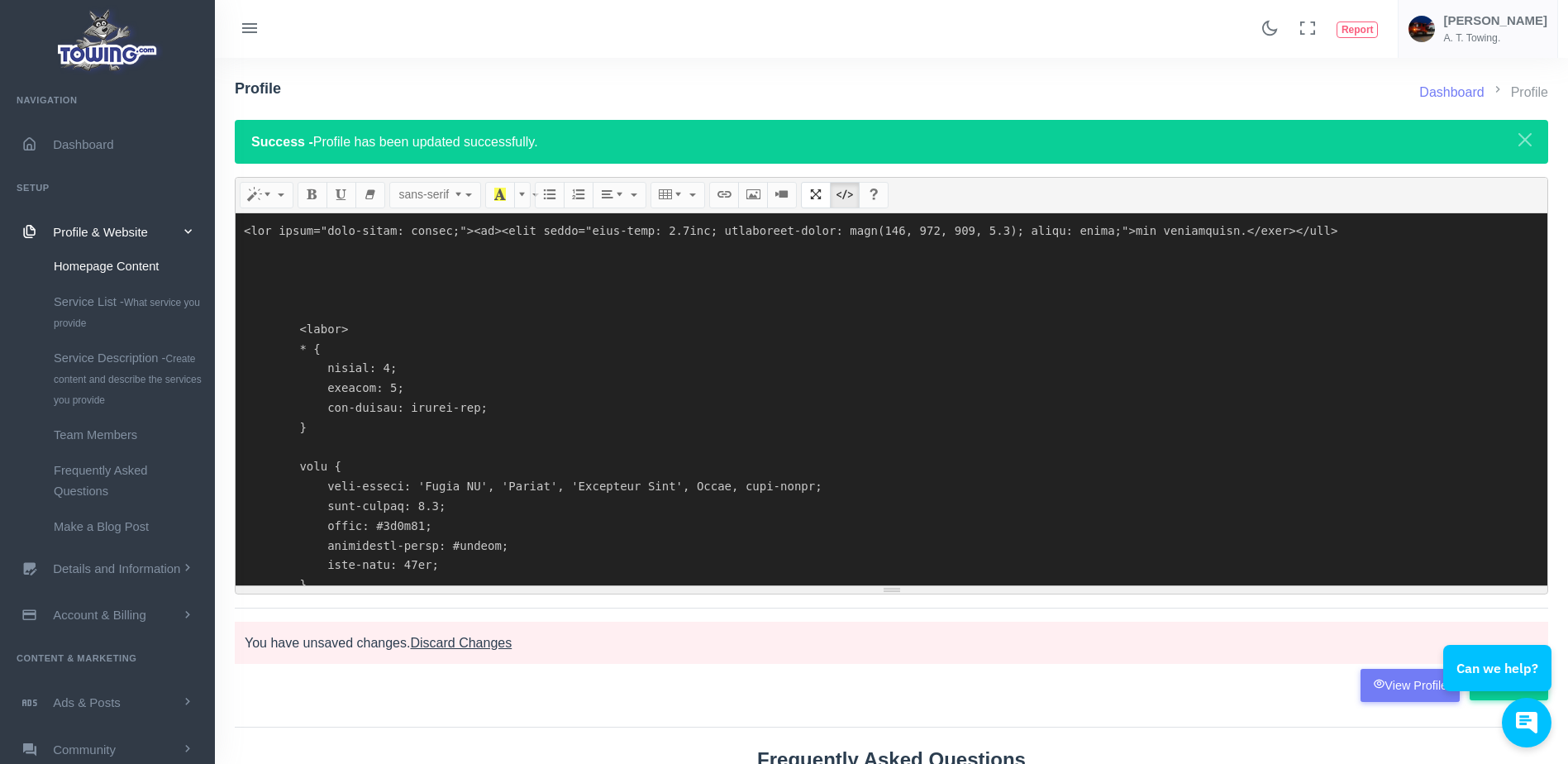
drag, startPoint x: 349, startPoint y: 582, endPoint x: 261, endPoint y: 134, distance: 456.6
click at [261, 134] on div "Dashboard Profile Profile Success - Profile has been updated successfully. A.T.…" at bounding box center [891, 386] width 1313 height 655
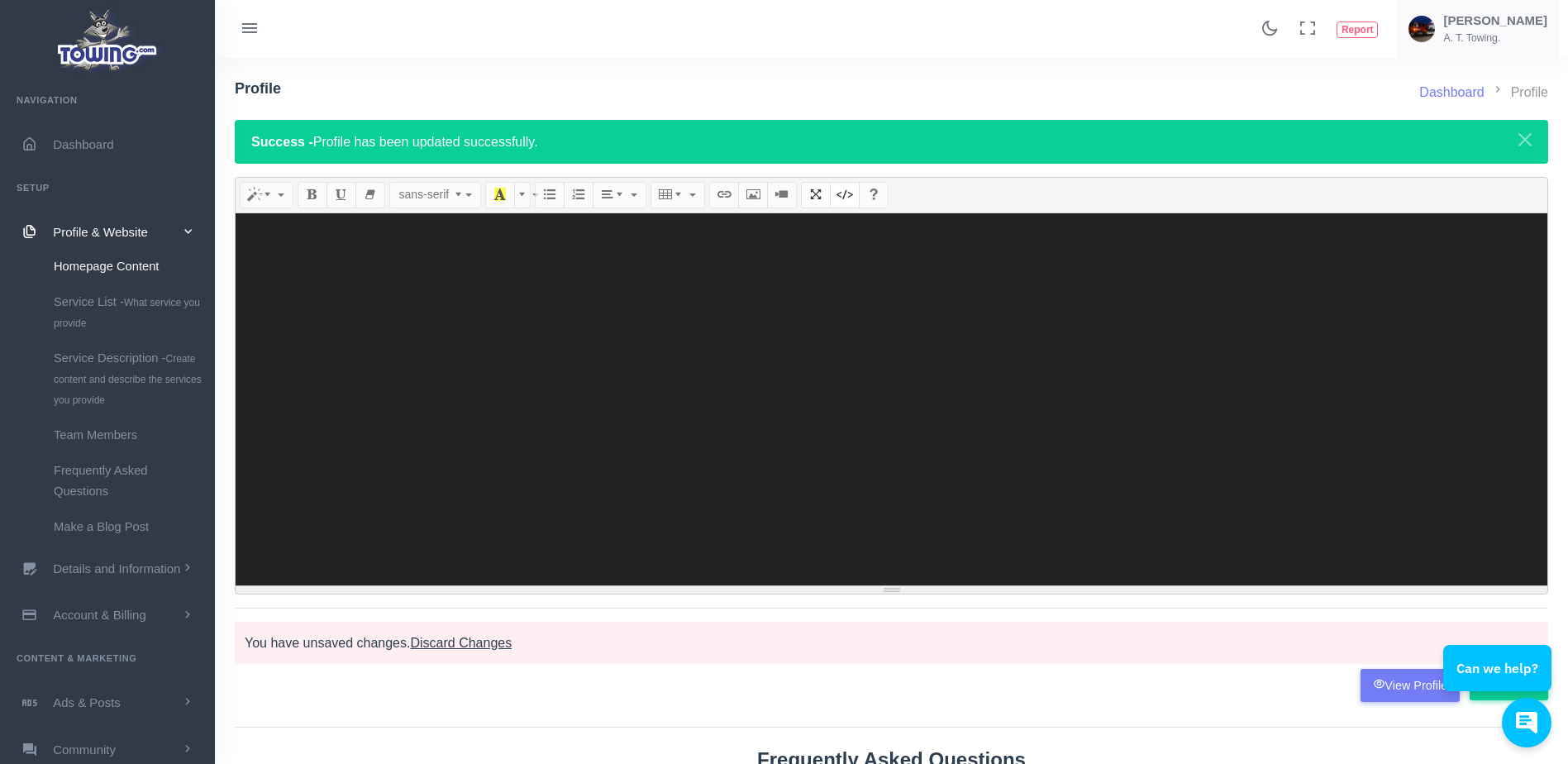
paste textarea "<!DOCTYPE html> <html lang="en"> <head> <meta charset="UTF-8"> <meta name="view…"
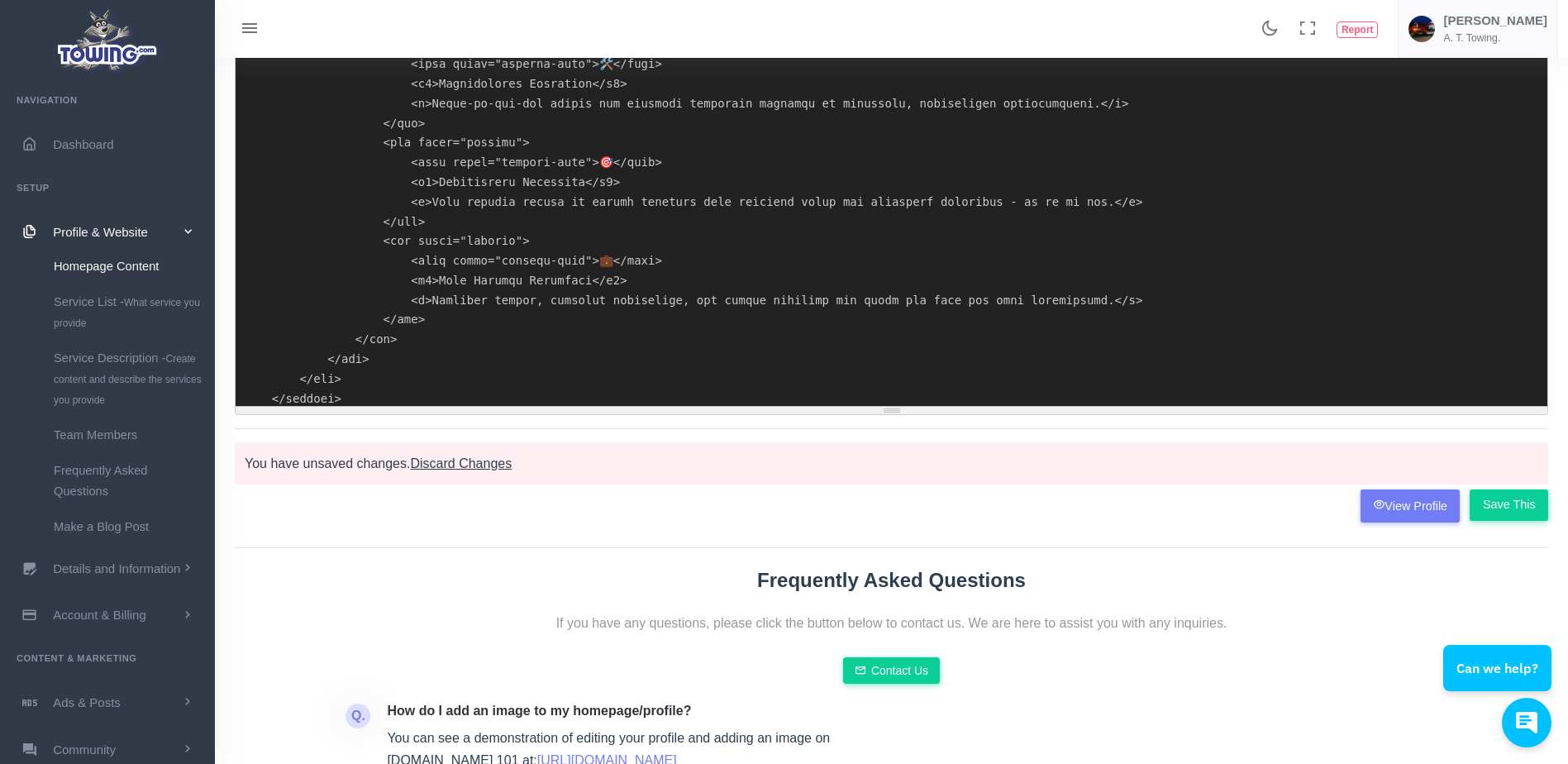
scroll to position [191, 0]
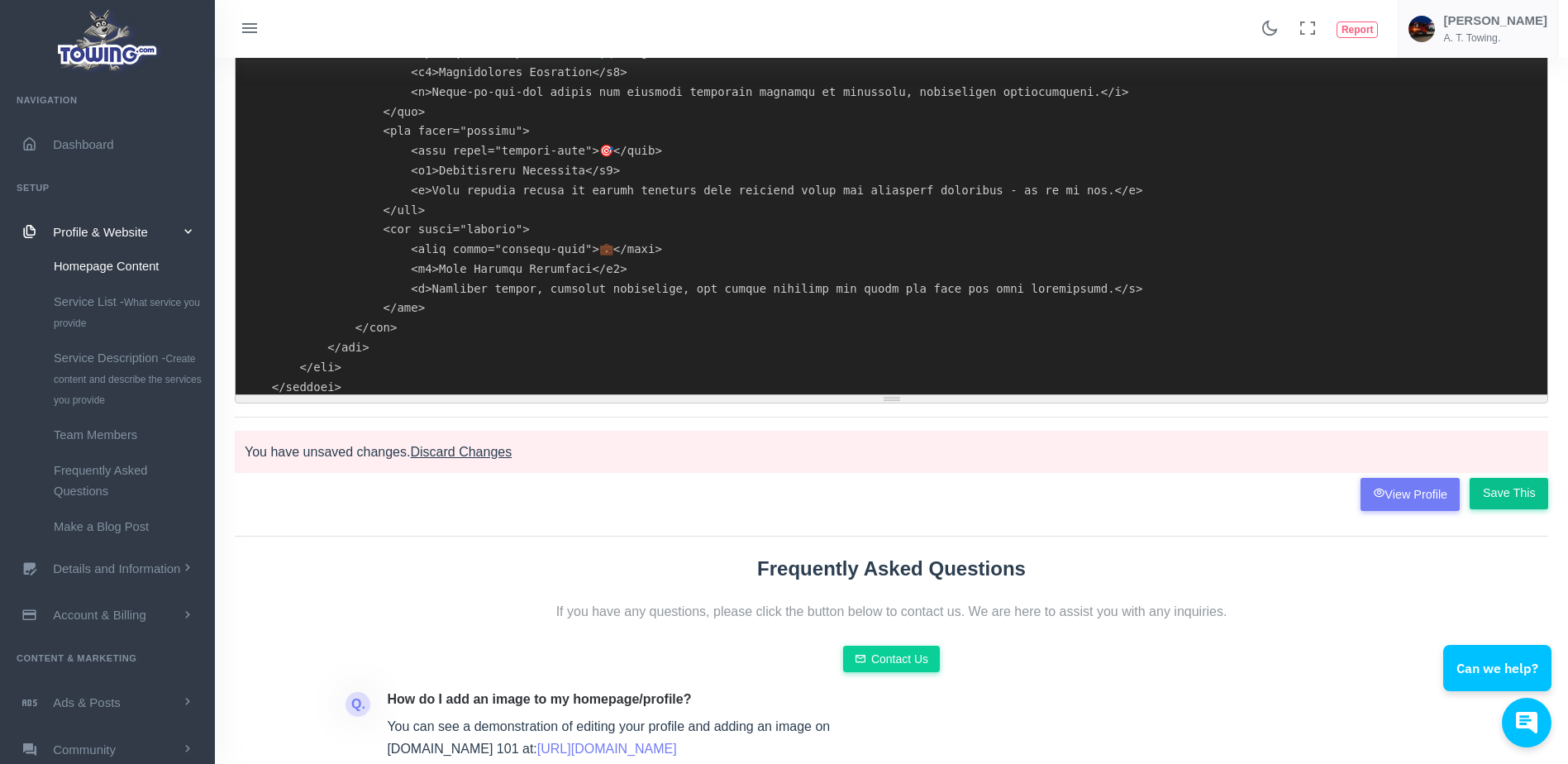
type textarea "<!DOCTYPE html> <html lang="en"> <head> <meta charset="UTF-8"> <meta name="view…"
click at [1514, 494] on input "Save This" at bounding box center [1508, 494] width 78 height 31
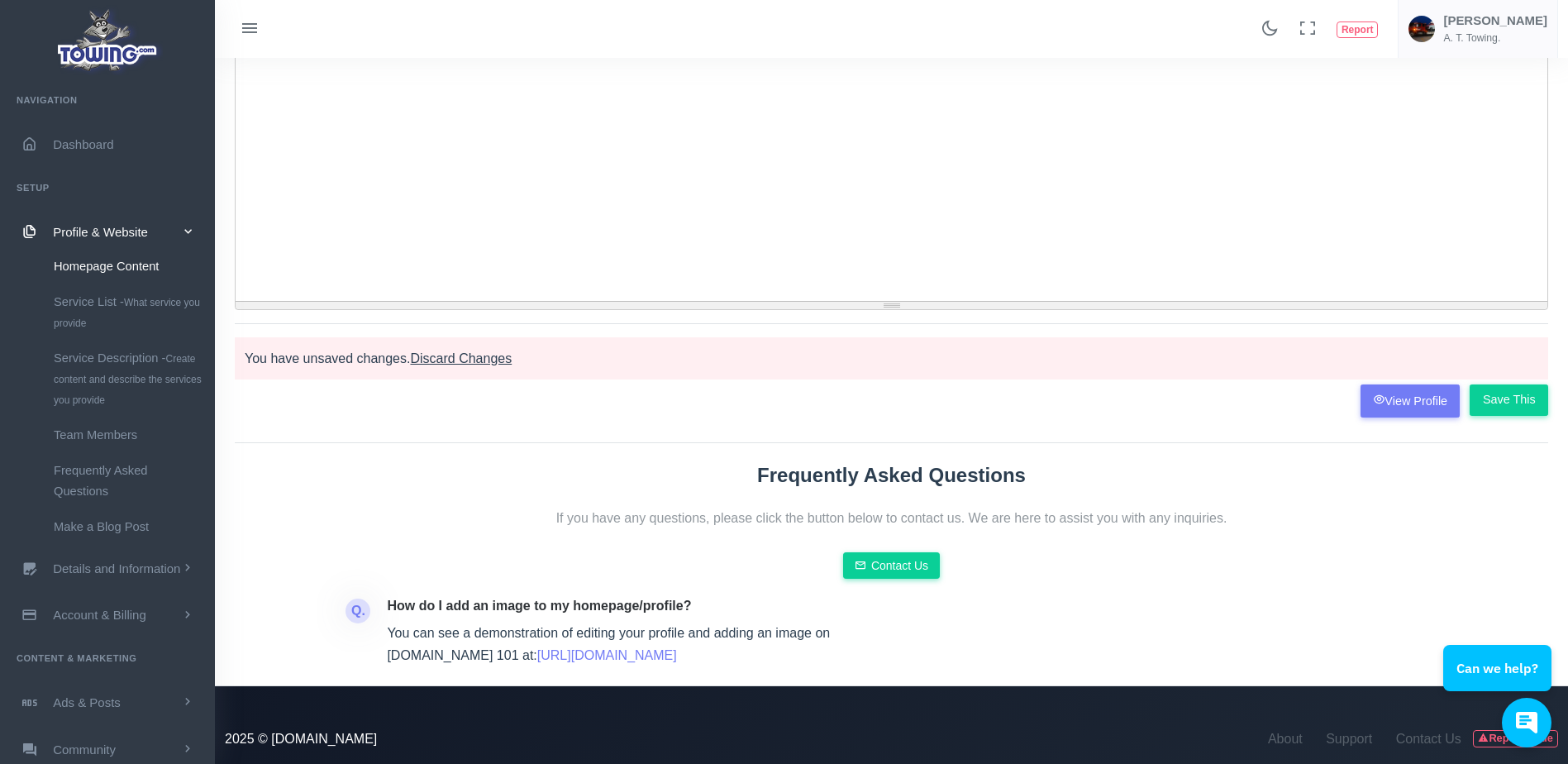
scroll to position [285, 0]
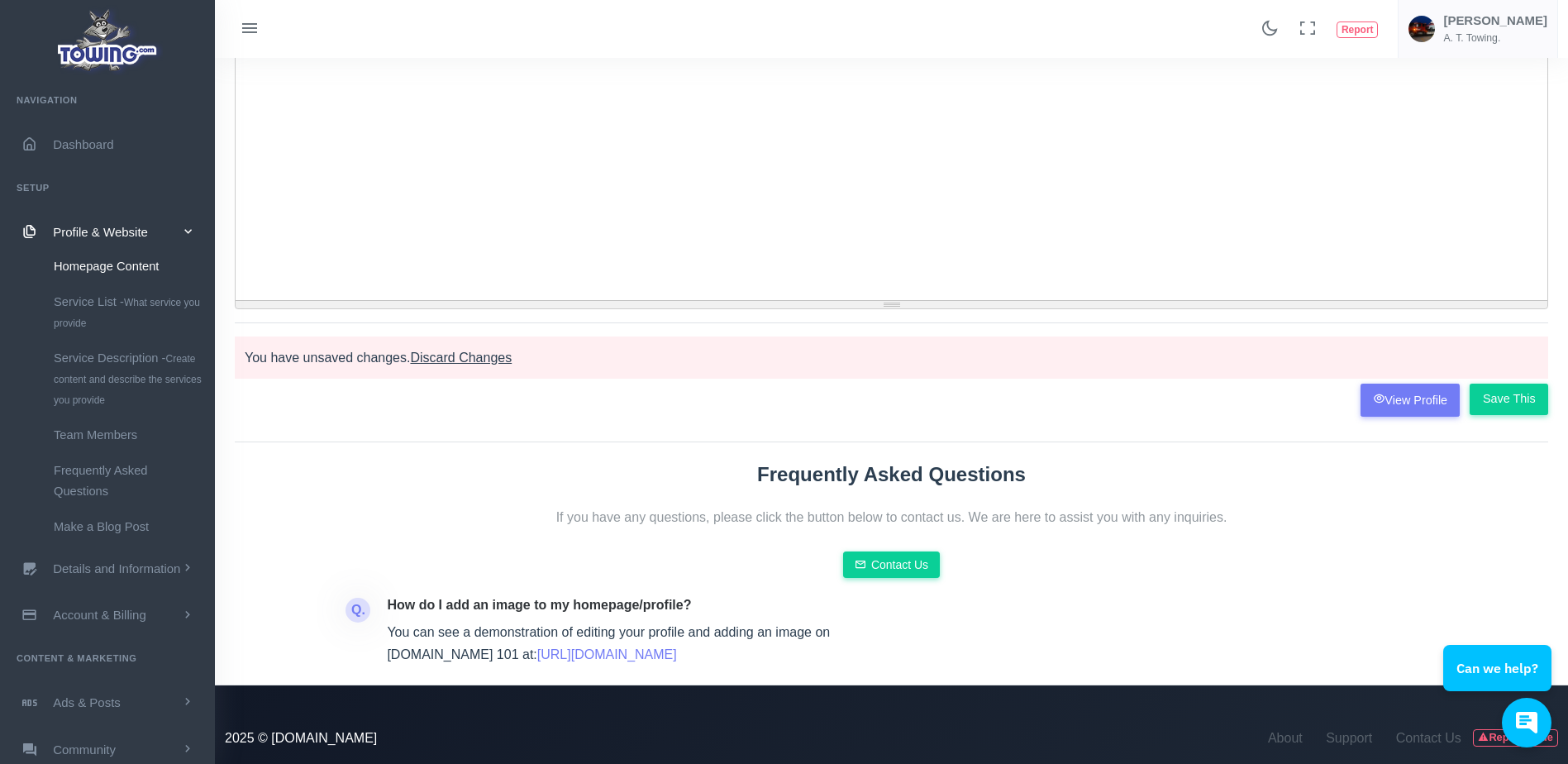
click at [495, 361] on span "Discard Changes" at bounding box center [461, 357] width 102 height 14
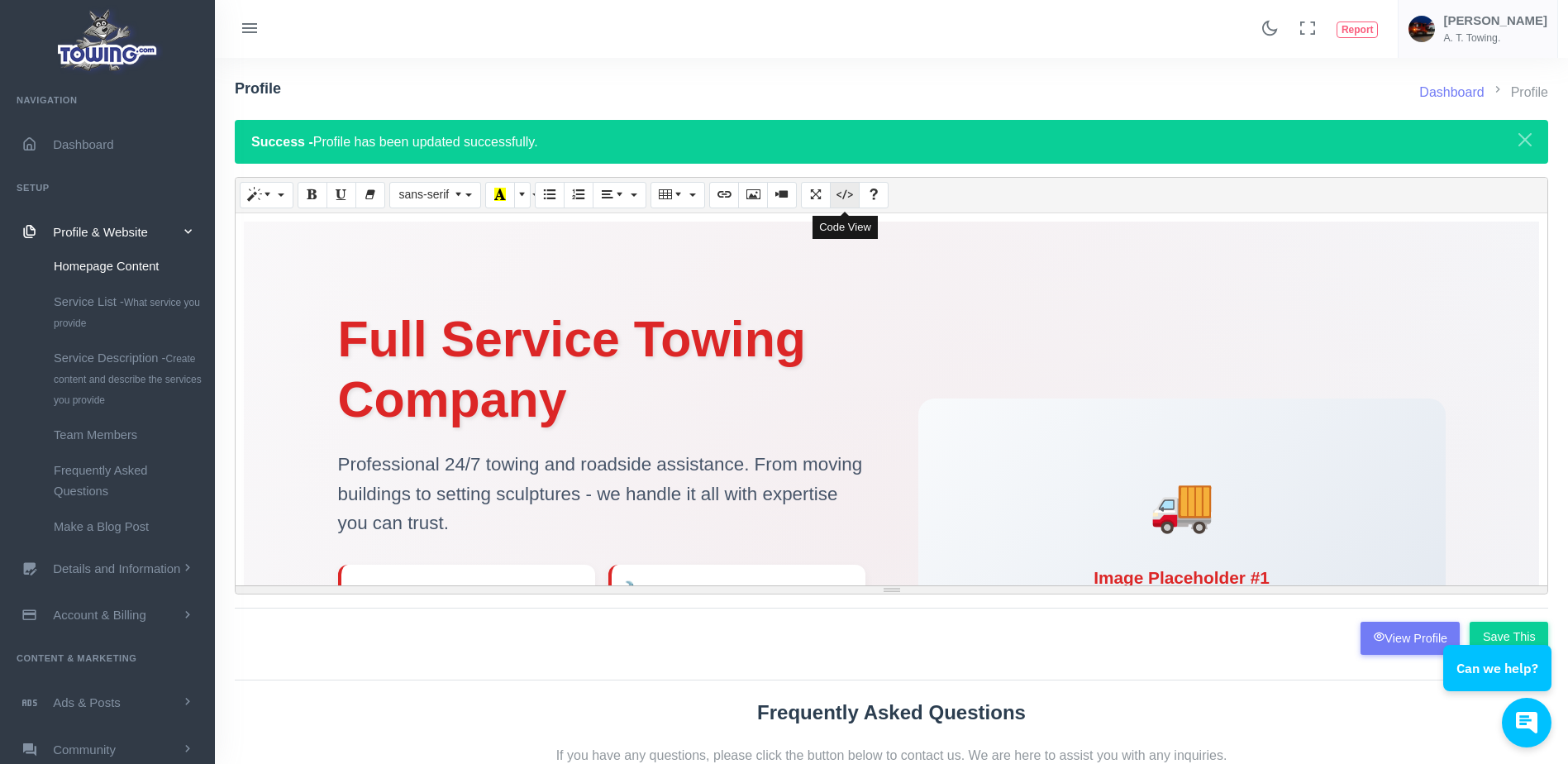
click at [850, 197] on icon "Code View" at bounding box center [844, 194] width 12 height 13
type textarea "<meta charset="UTF-8"> <meta name="viewport" content="width=device-width, initi…"
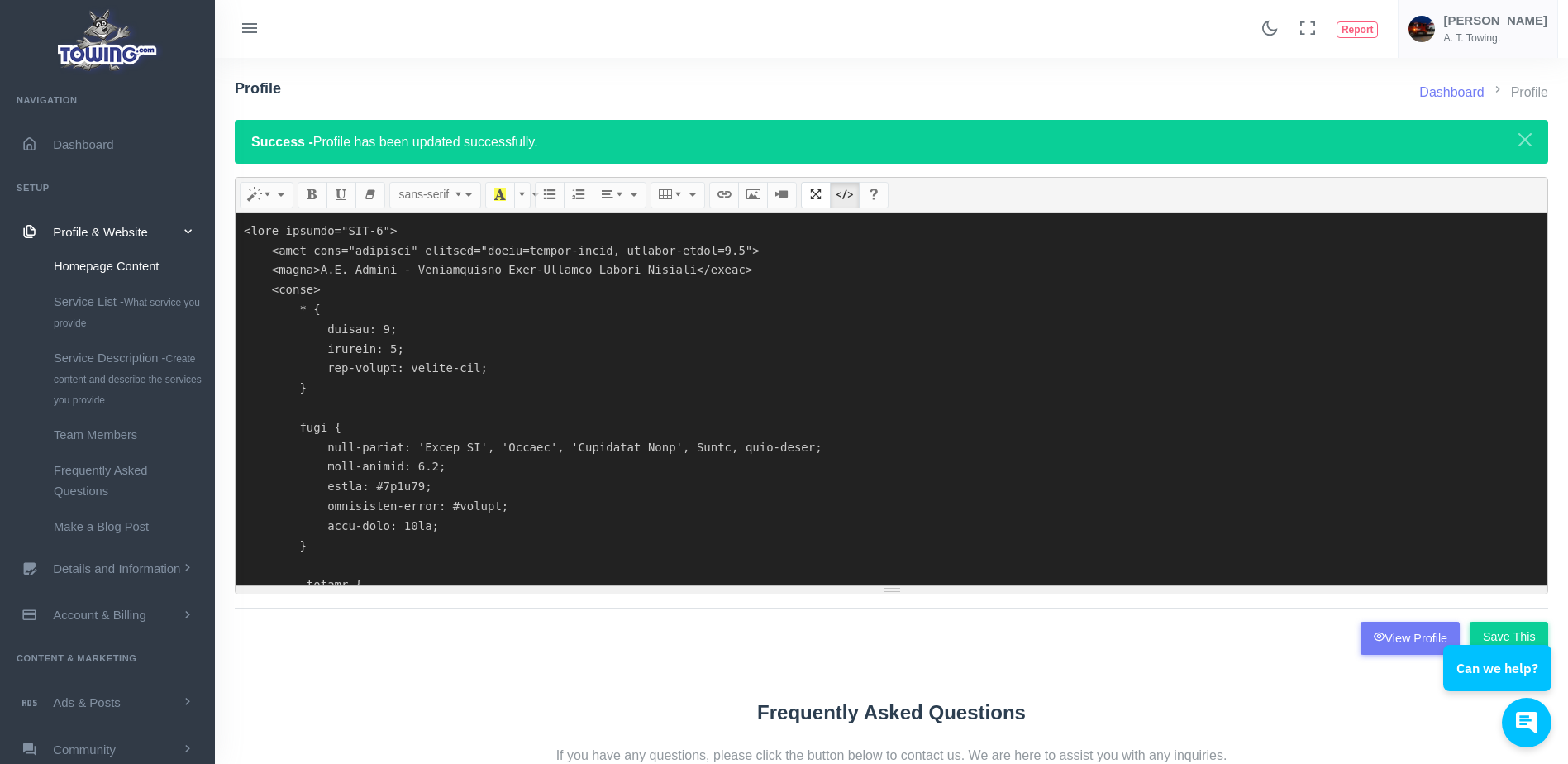
drag, startPoint x: 373, startPoint y: 484, endPoint x: 381, endPoint y: 177, distance: 307.1
click at [381, 177] on div "Normal Quote Code Header 1 Header 2 Header 3 Header 4 Header 5 Header 6 sans-se…" at bounding box center [891, 386] width 1313 height 417
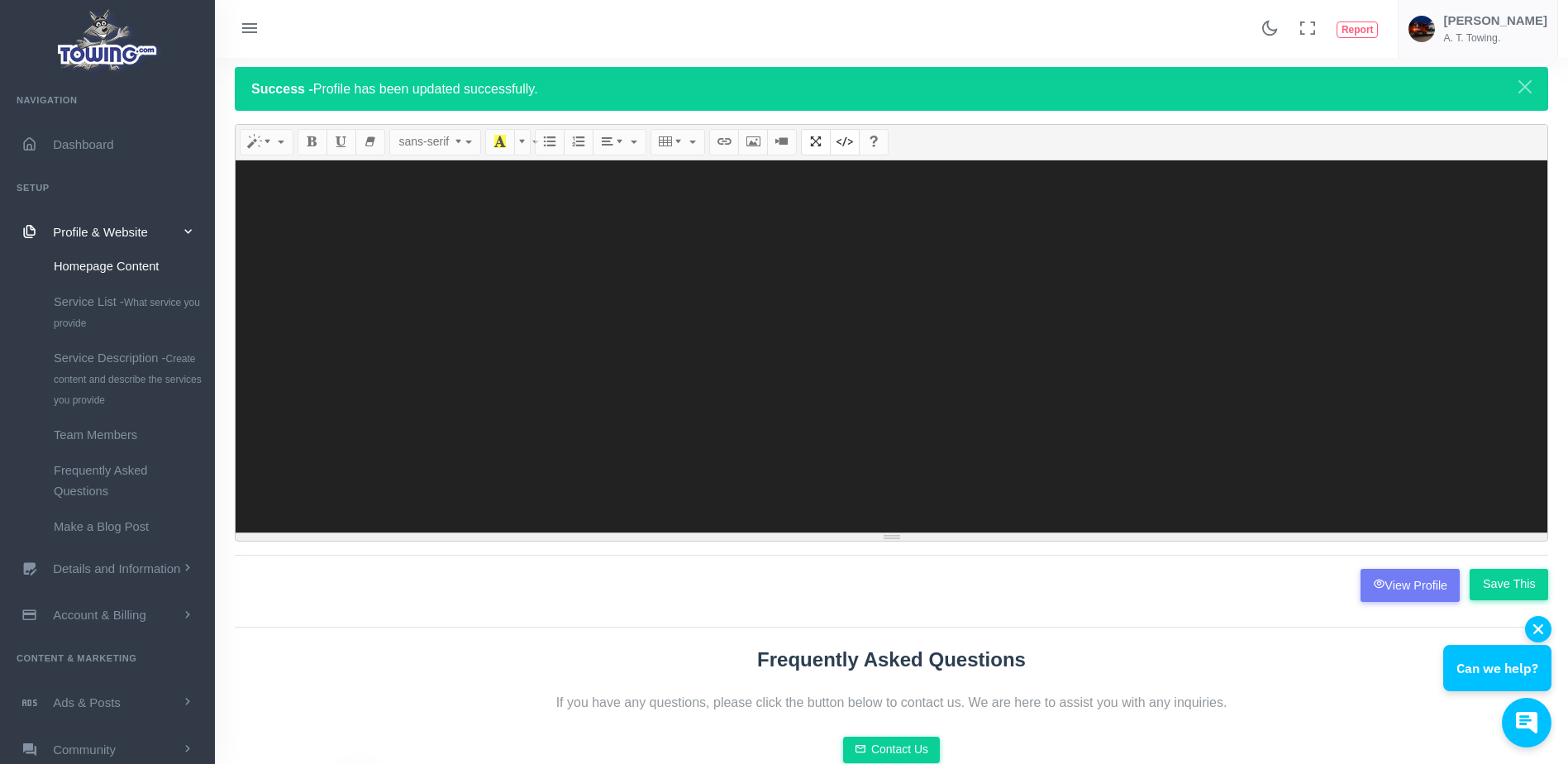
scroll to position [54, 0]
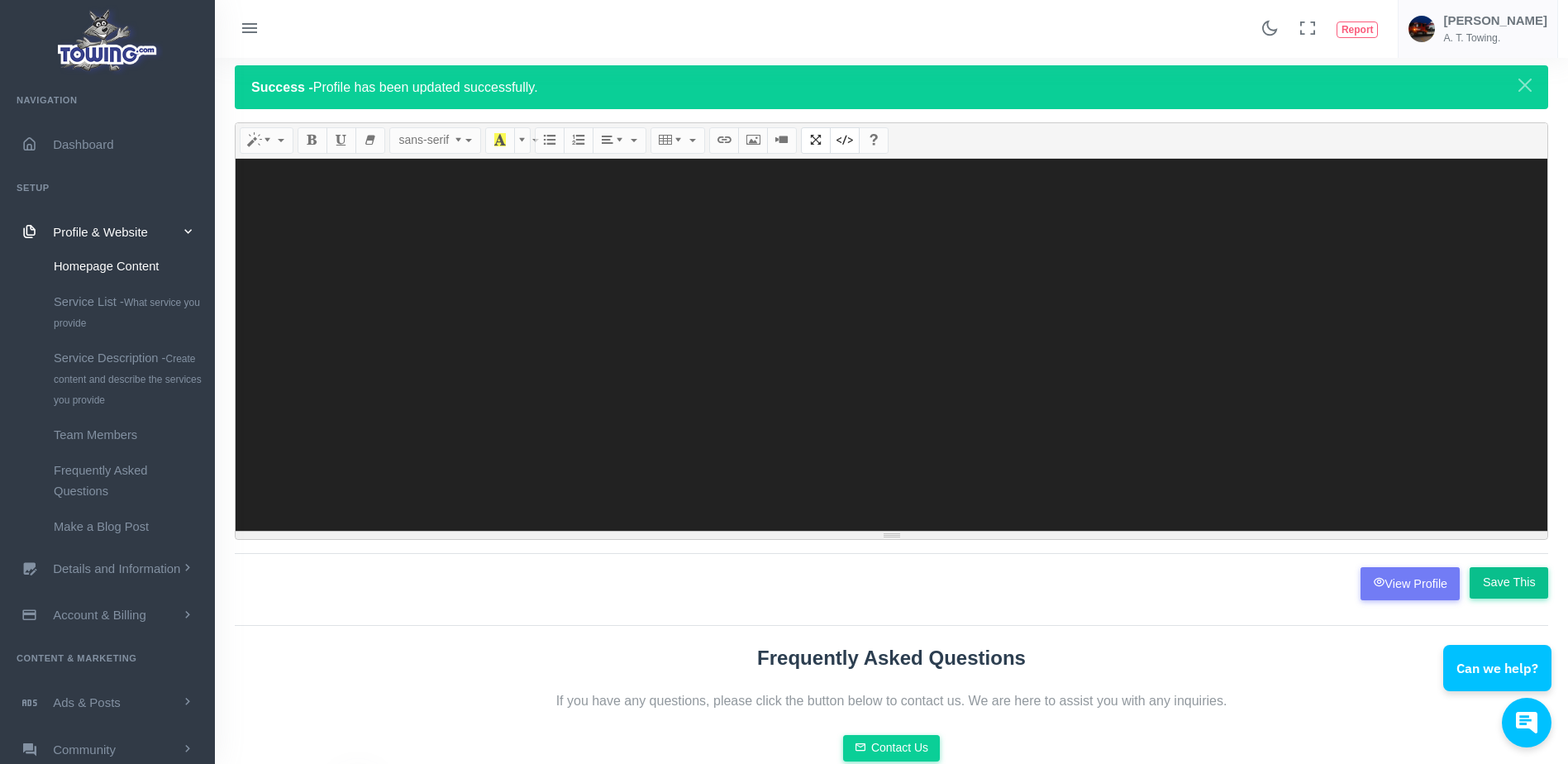
click at [1502, 577] on input "Save This" at bounding box center [1508, 582] width 78 height 31
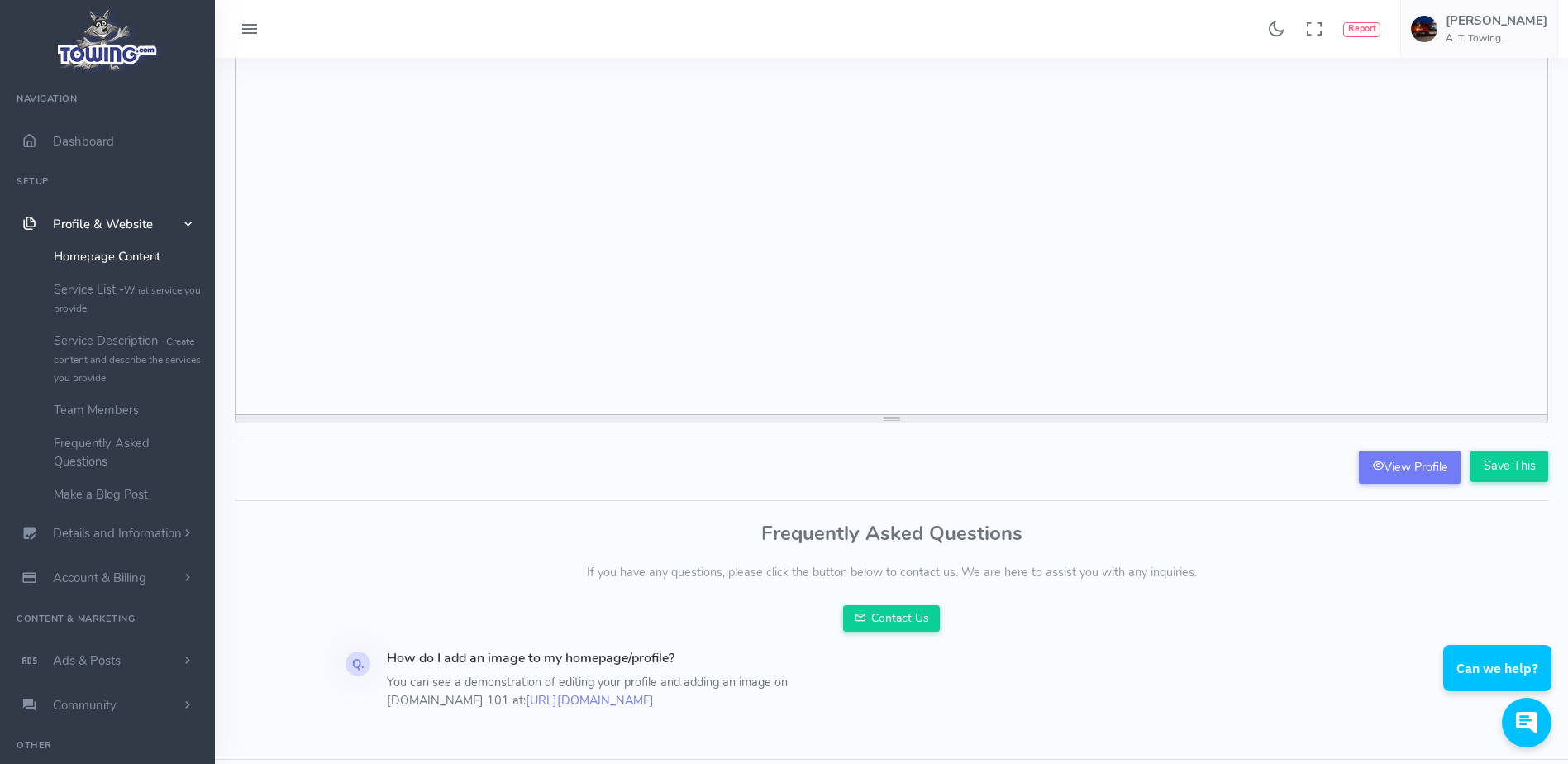
scroll to position [172, 0]
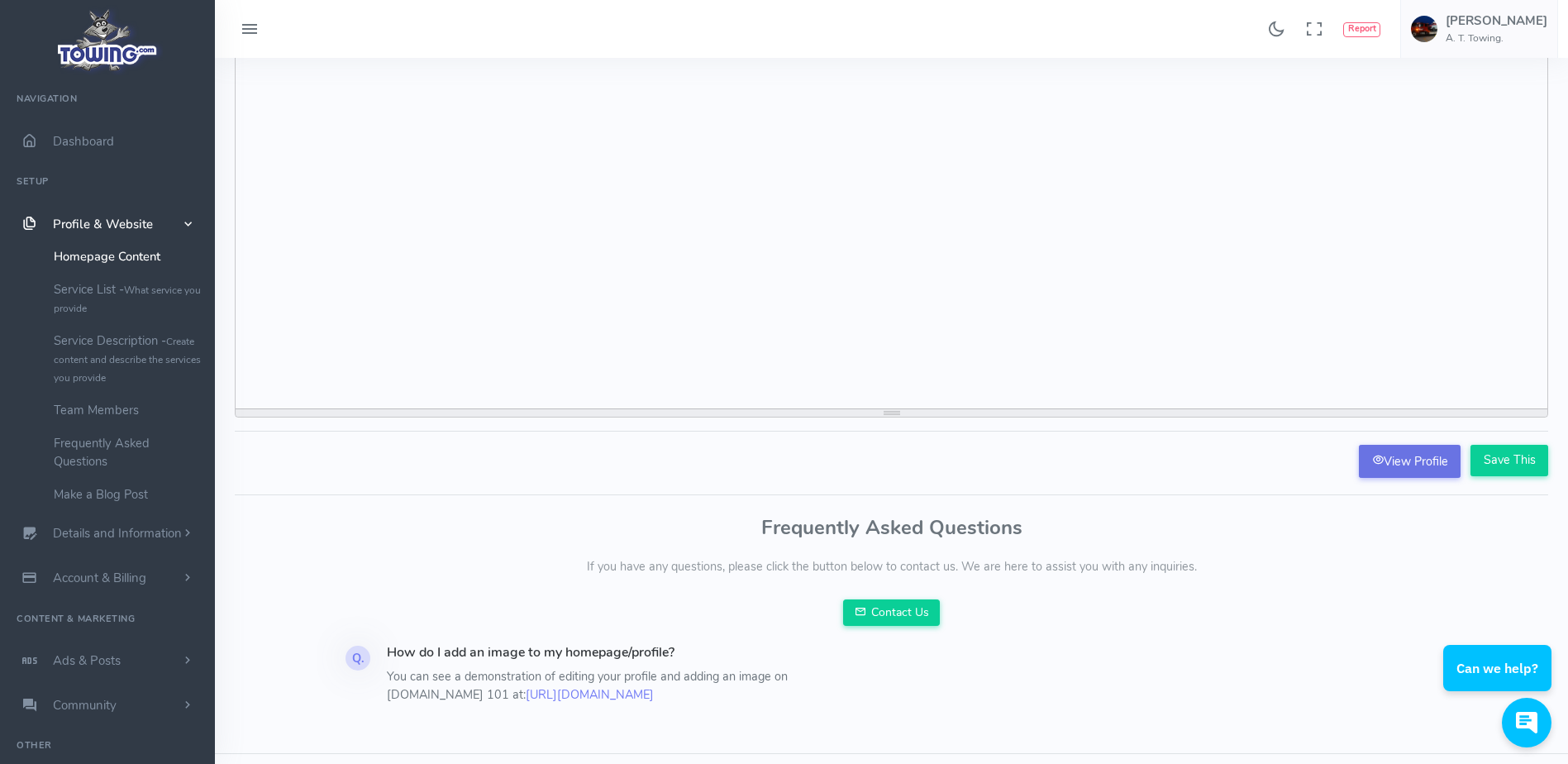
click at [1400, 460] on link "View Profile" at bounding box center [1409, 461] width 102 height 33
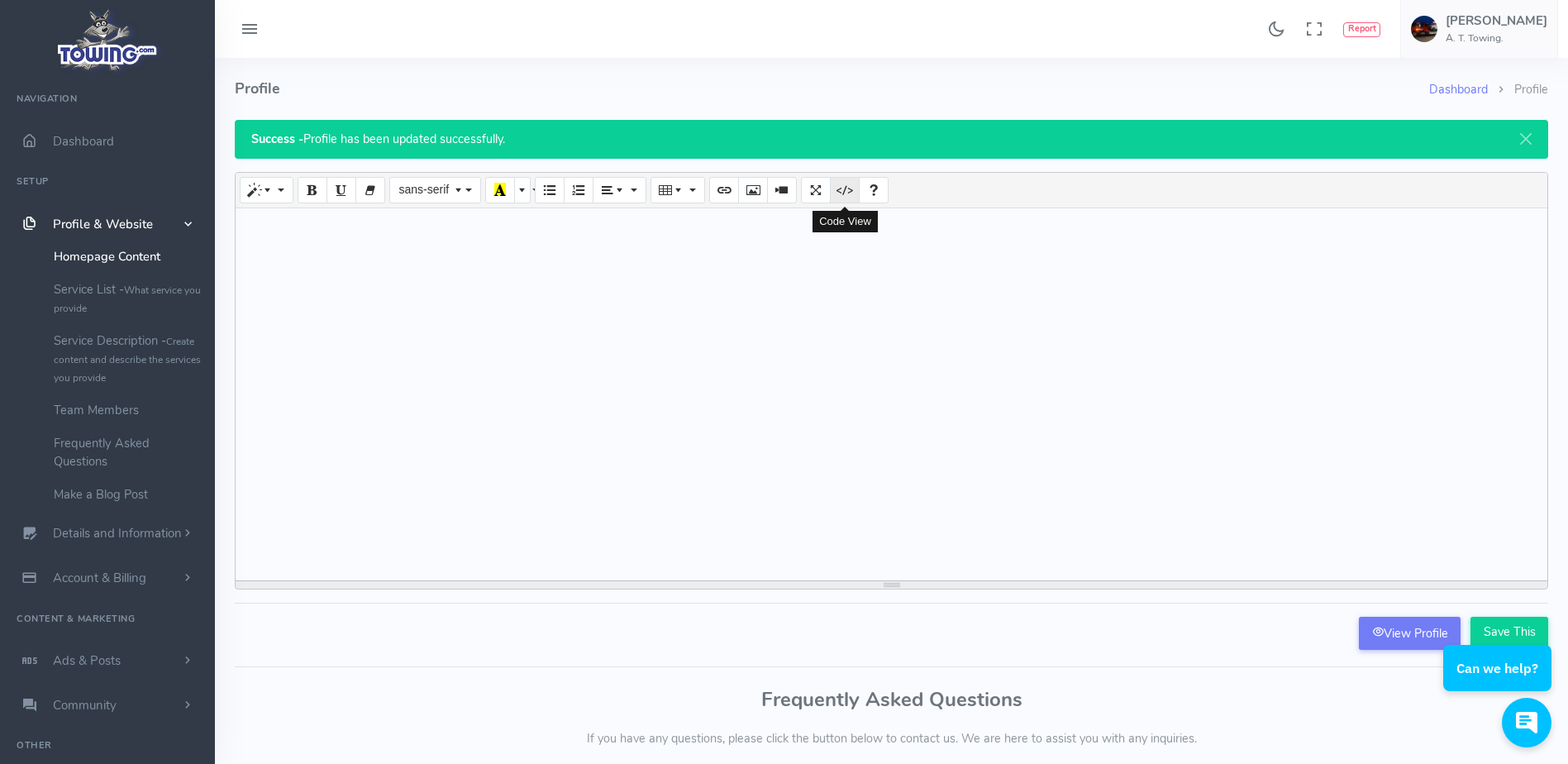
click at [846, 201] on button "Code View" at bounding box center [844, 190] width 30 height 27
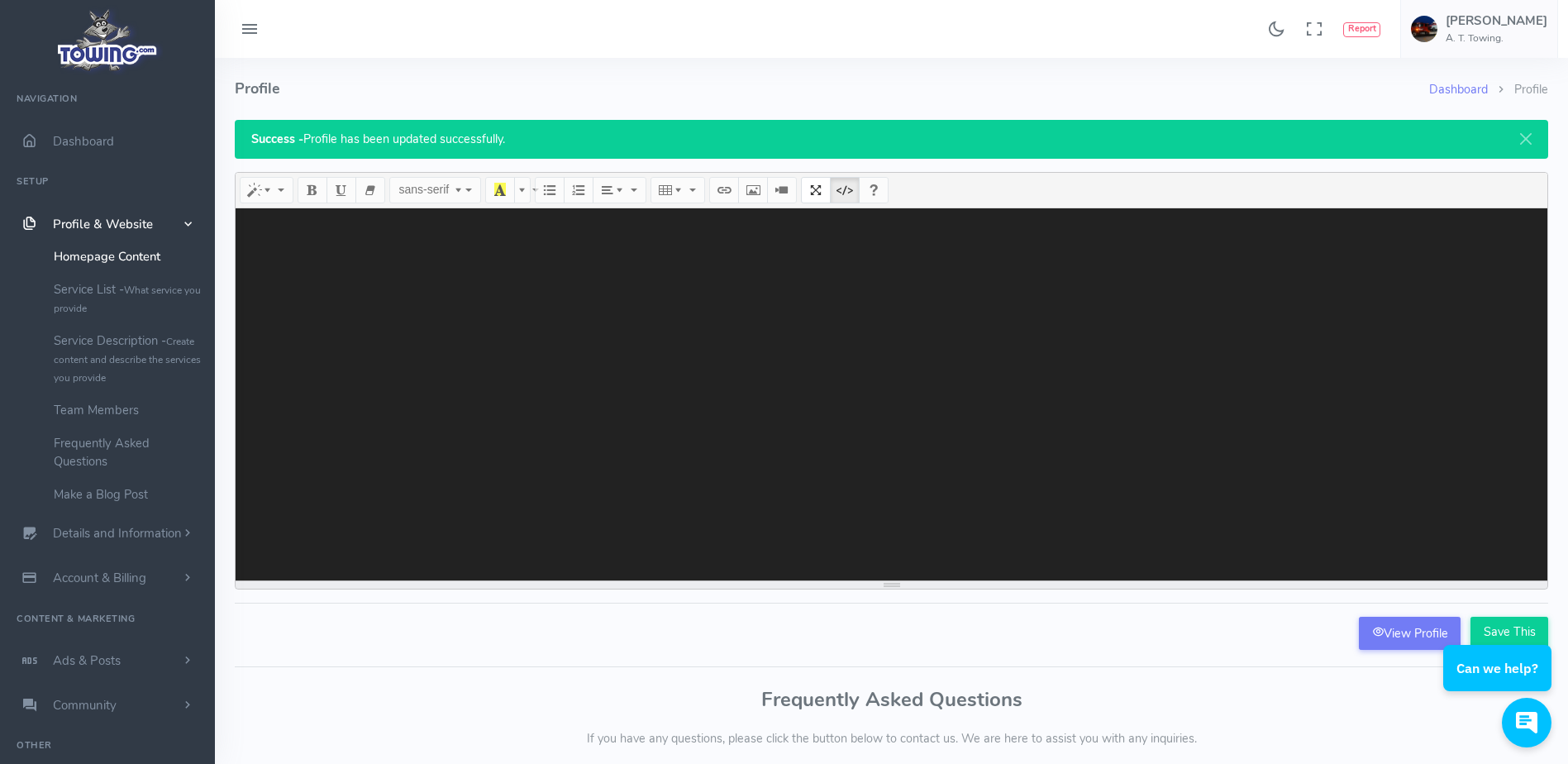
click at [292, 221] on textarea at bounding box center [891, 394] width 1311 height 372
paste textarea "<!DOCTYPE html> <html lang="en"> <head> <meta charset="UTF-8"> <meta name="view…"
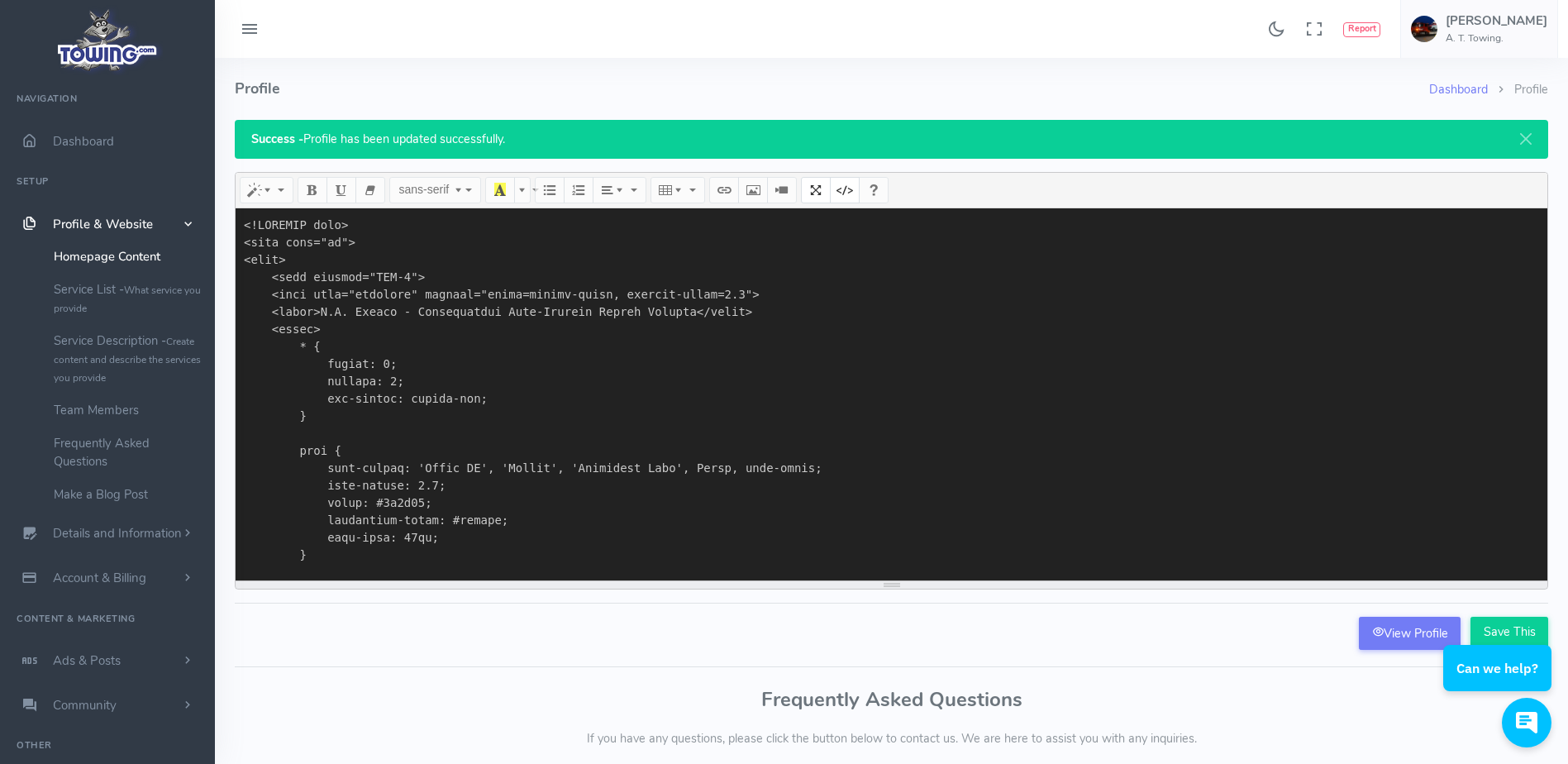
scroll to position [14109, 0]
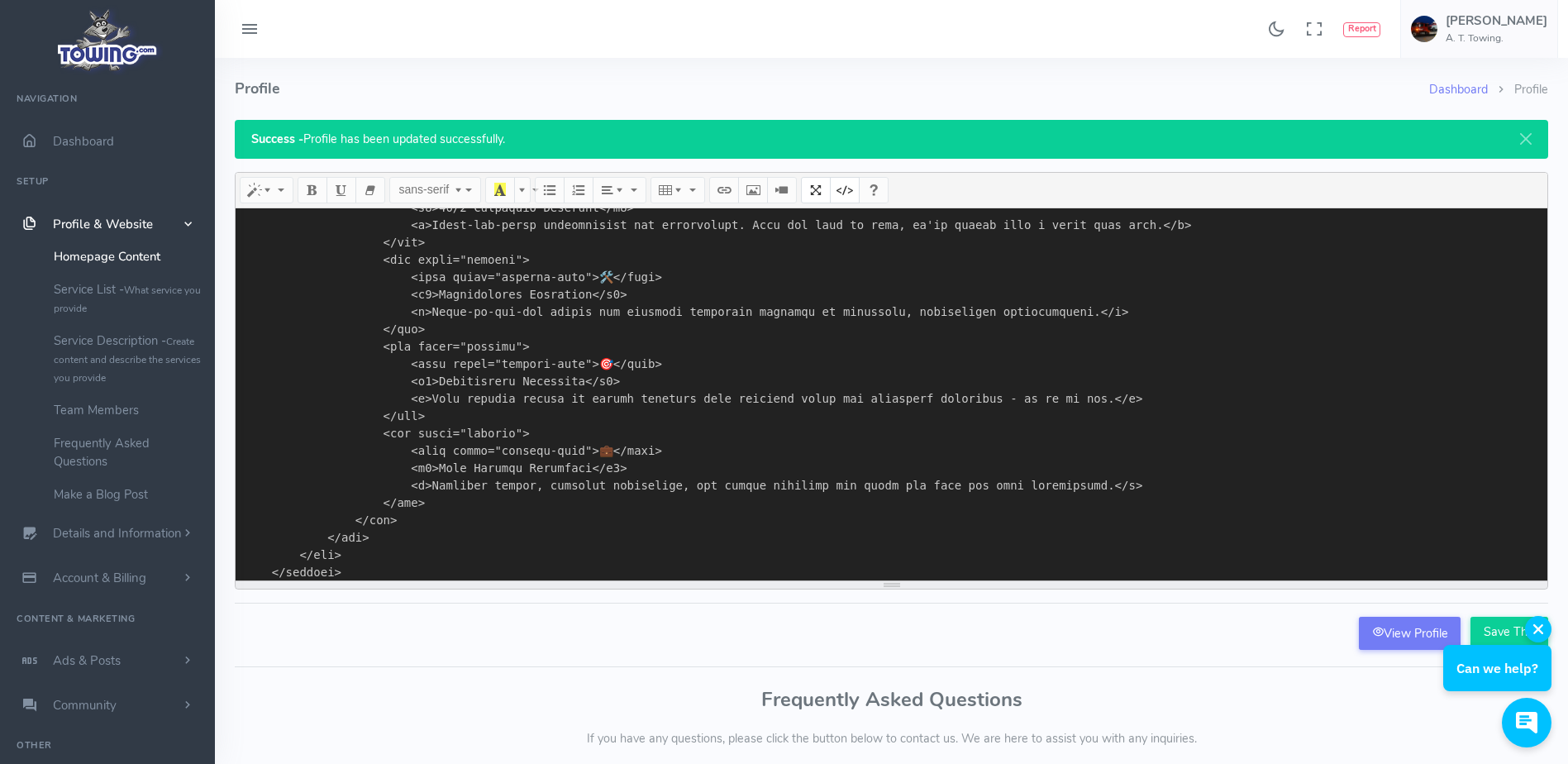
type textarea "<!DOCTYPE html> <html lang="en"> <head> <meta charset="UTF-8"> <meta name="view…"
click at [1498, 629] on div "Can we help?" at bounding box center [1497, 653] width 108 height 76
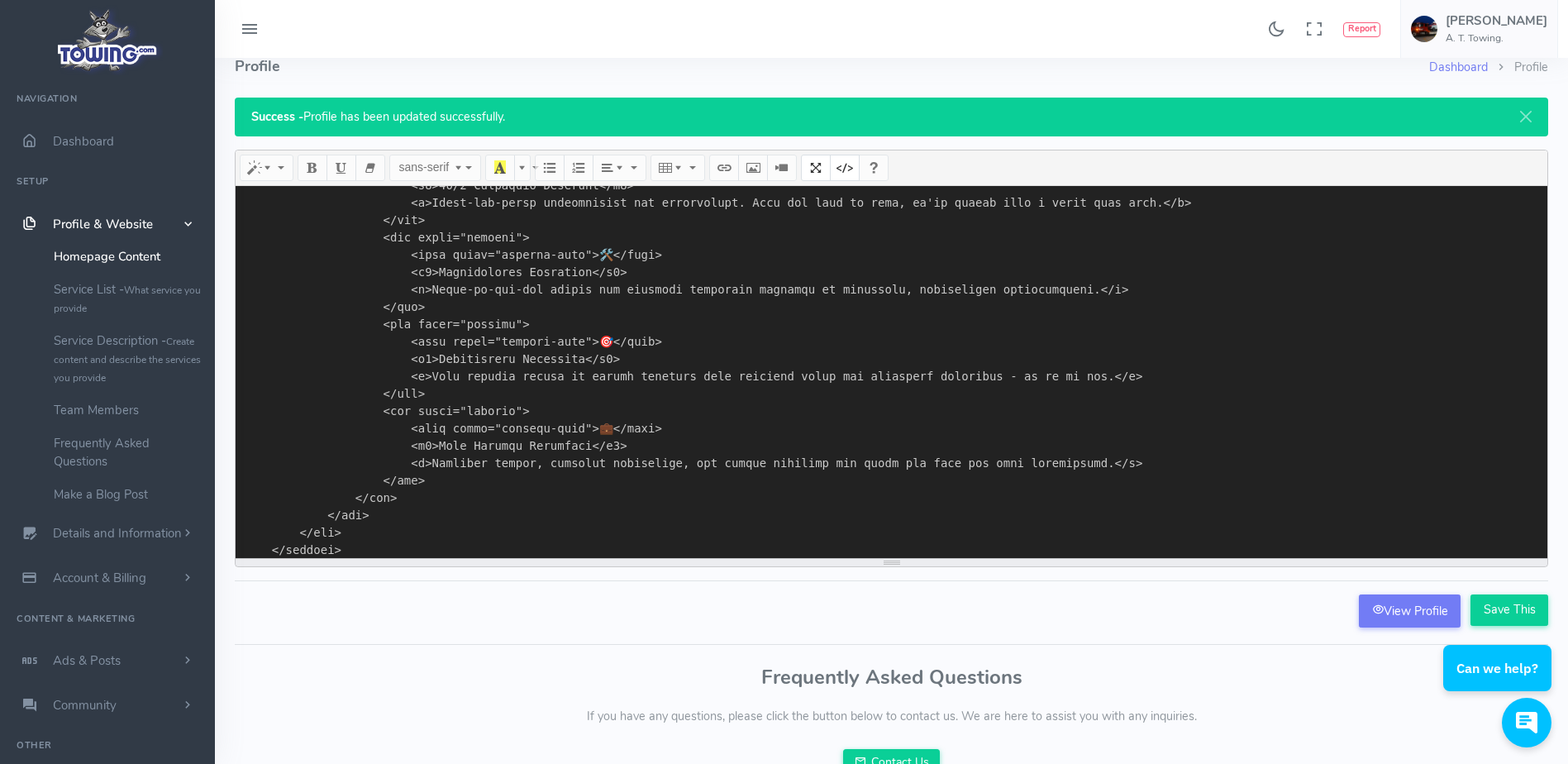
scroll to position [24, 0]
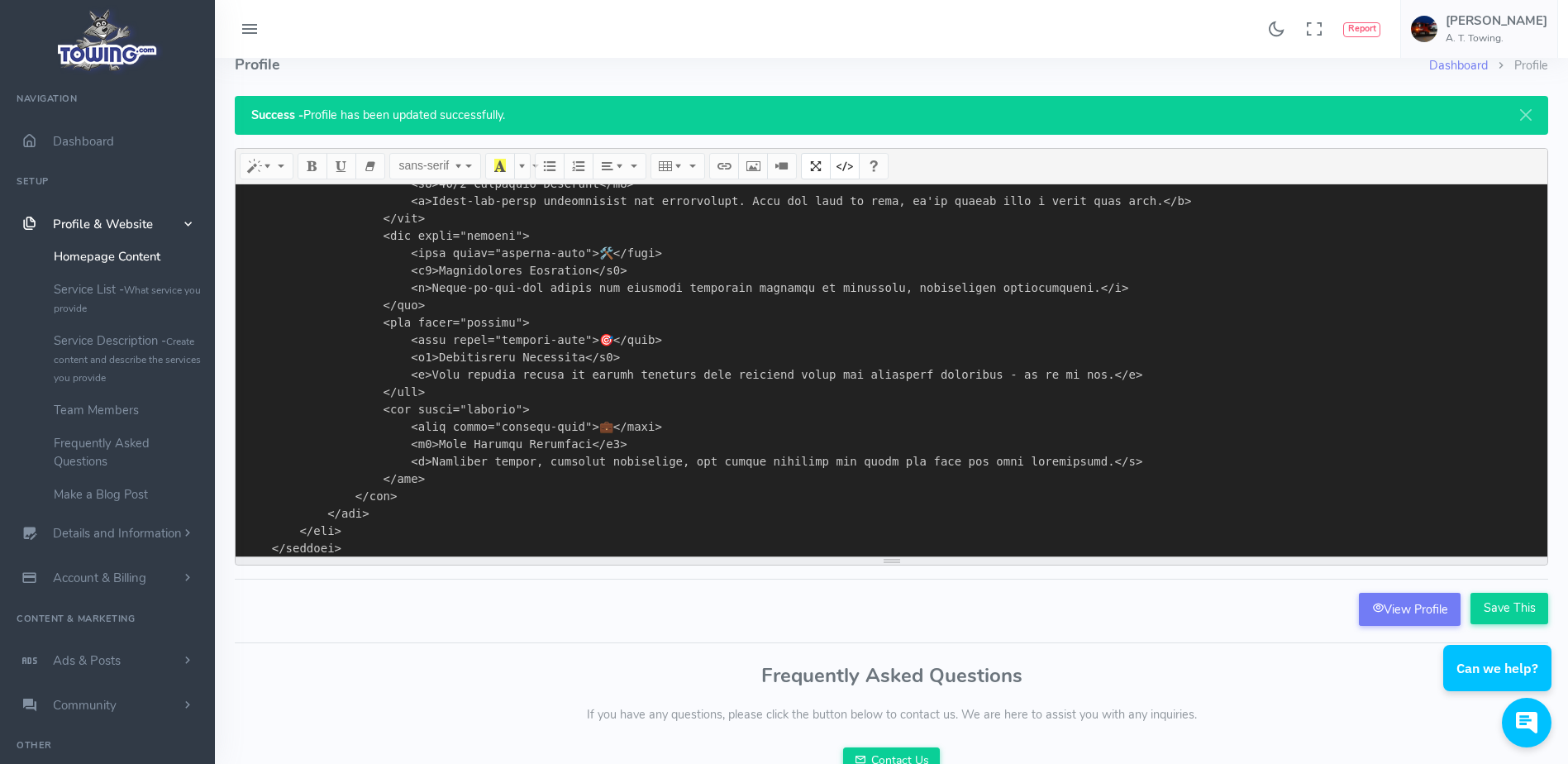
click at [1511, 599] on html "Can we help?" at bounding box center [1499, 599] width 138 height 0
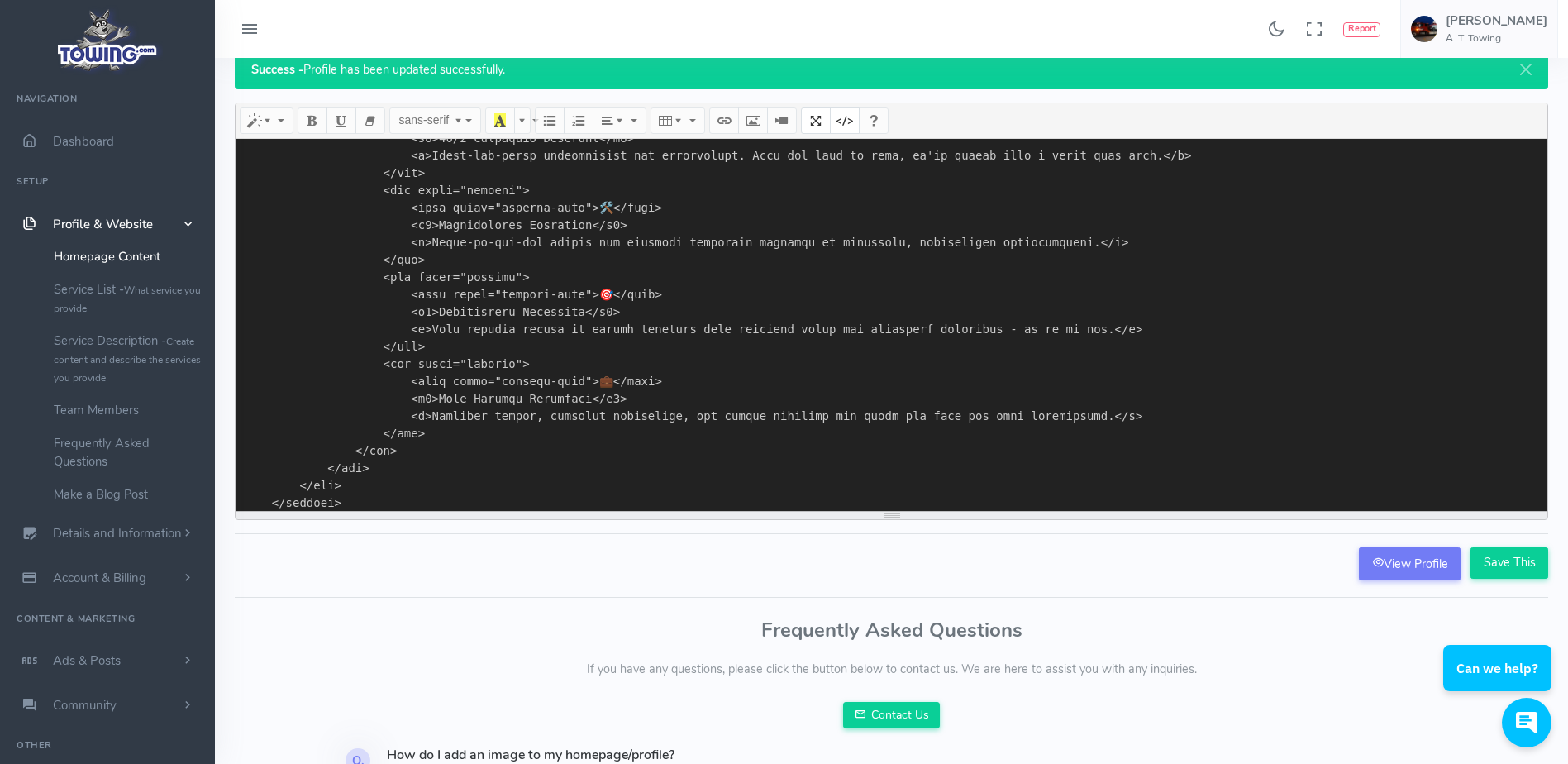
scroll to position [70, 0]
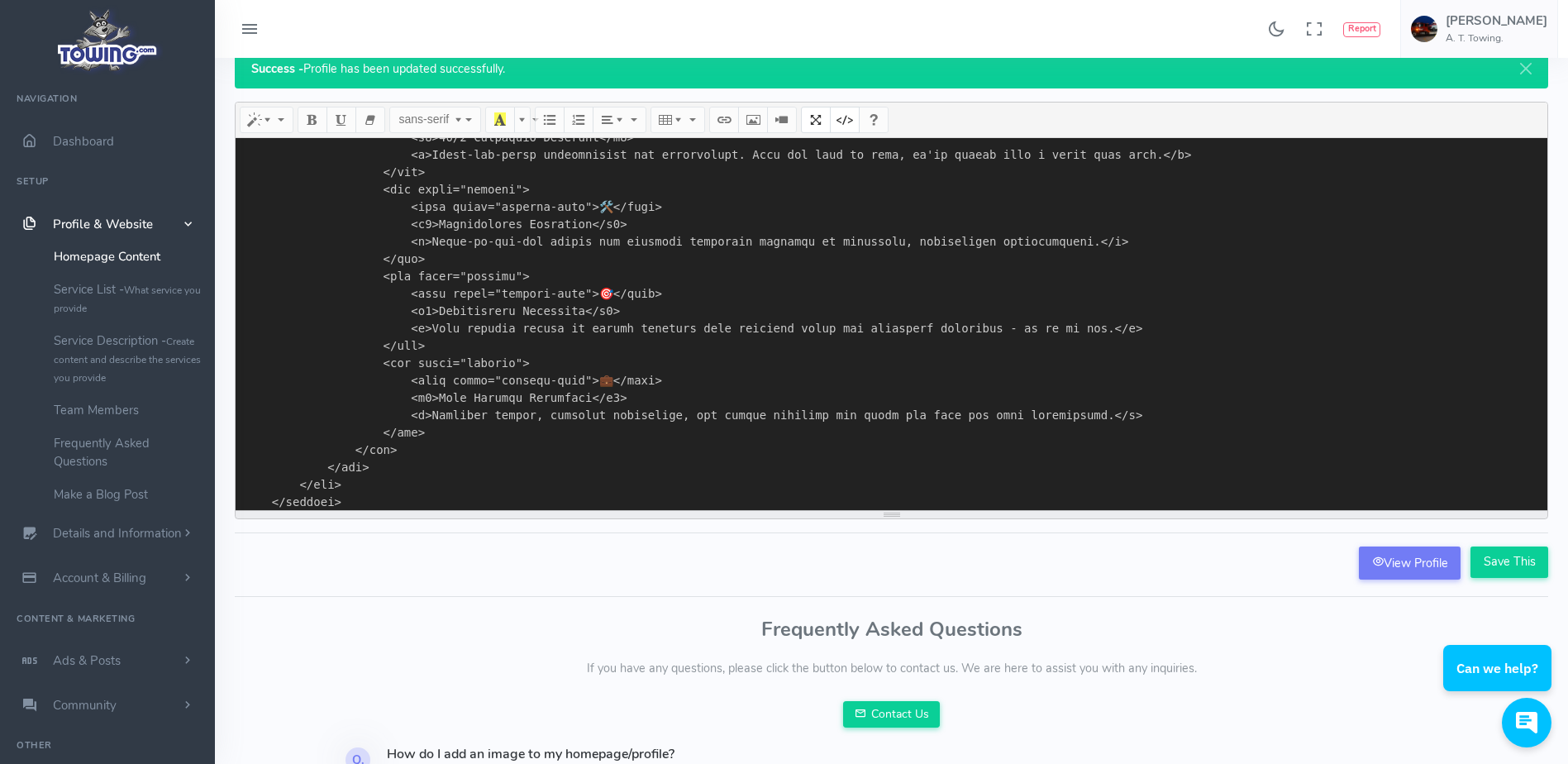
drag, startPoint x: 1512, startPoint y: 559, endPoint x: 1260, endPoint y: 663, distance: 272.6
click at [1260, 663] on p "If you have any questions, please click the button below to contact us. We are …" at bounding box center [891, 669] width 1313 height 18
click at [1494, 556] on input "Save This" at bounding box center [1509, 562] width 78 height 31
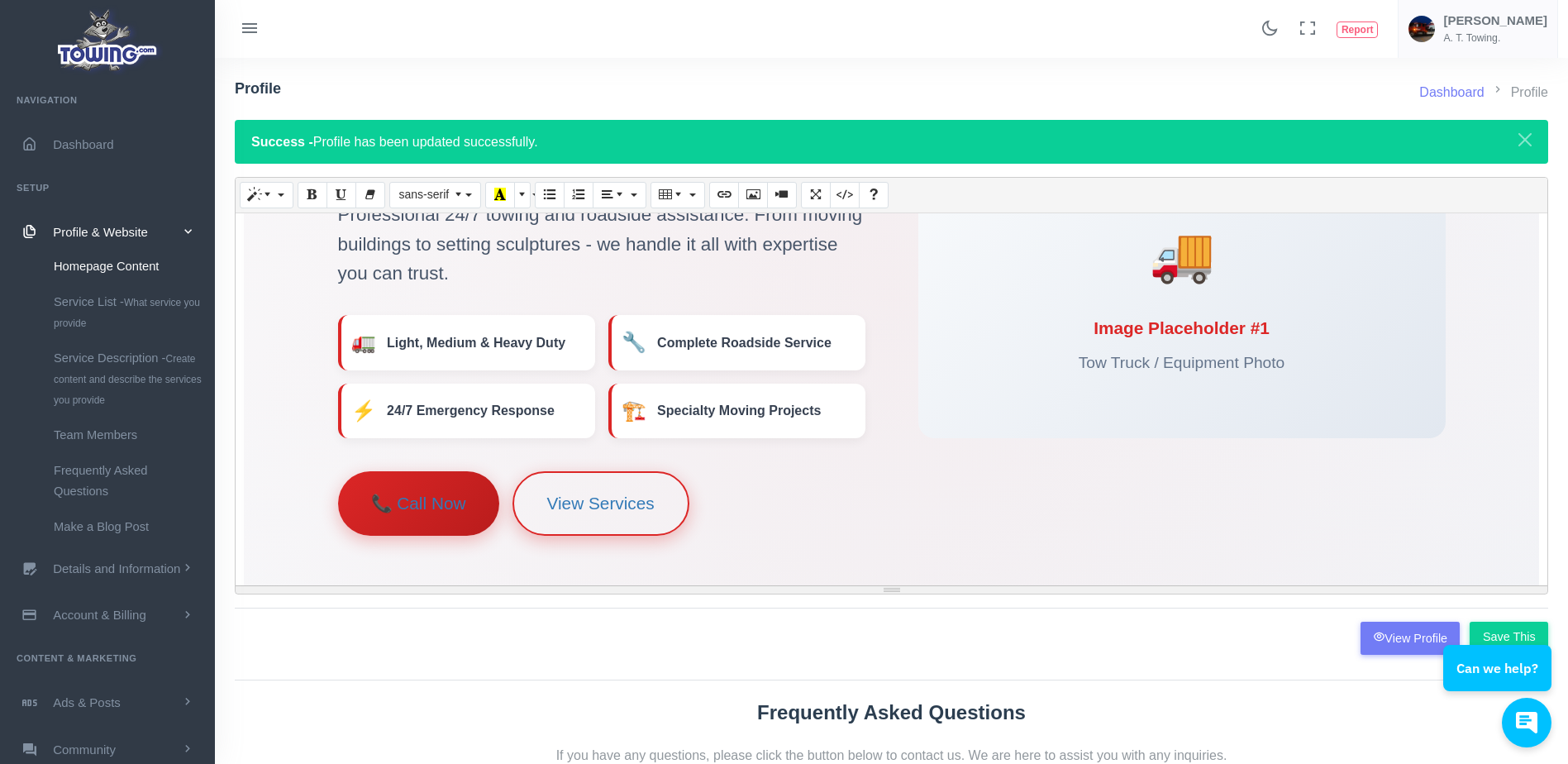
scroll to position [250, 0]
click at [676, 499] on link "View Services" at bounding box center [601, 499] width 177 height 65
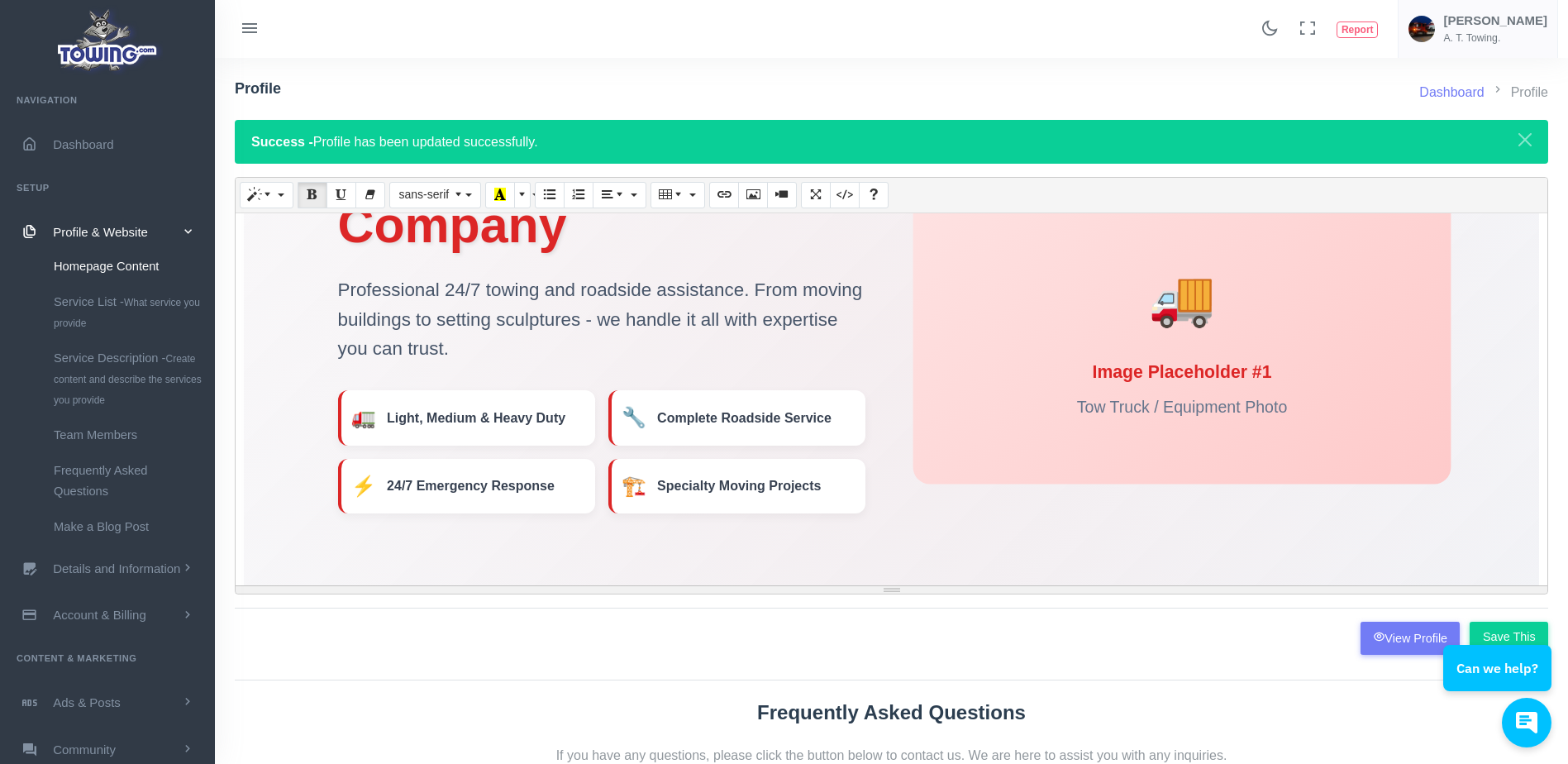
scroll to position [173, 0]
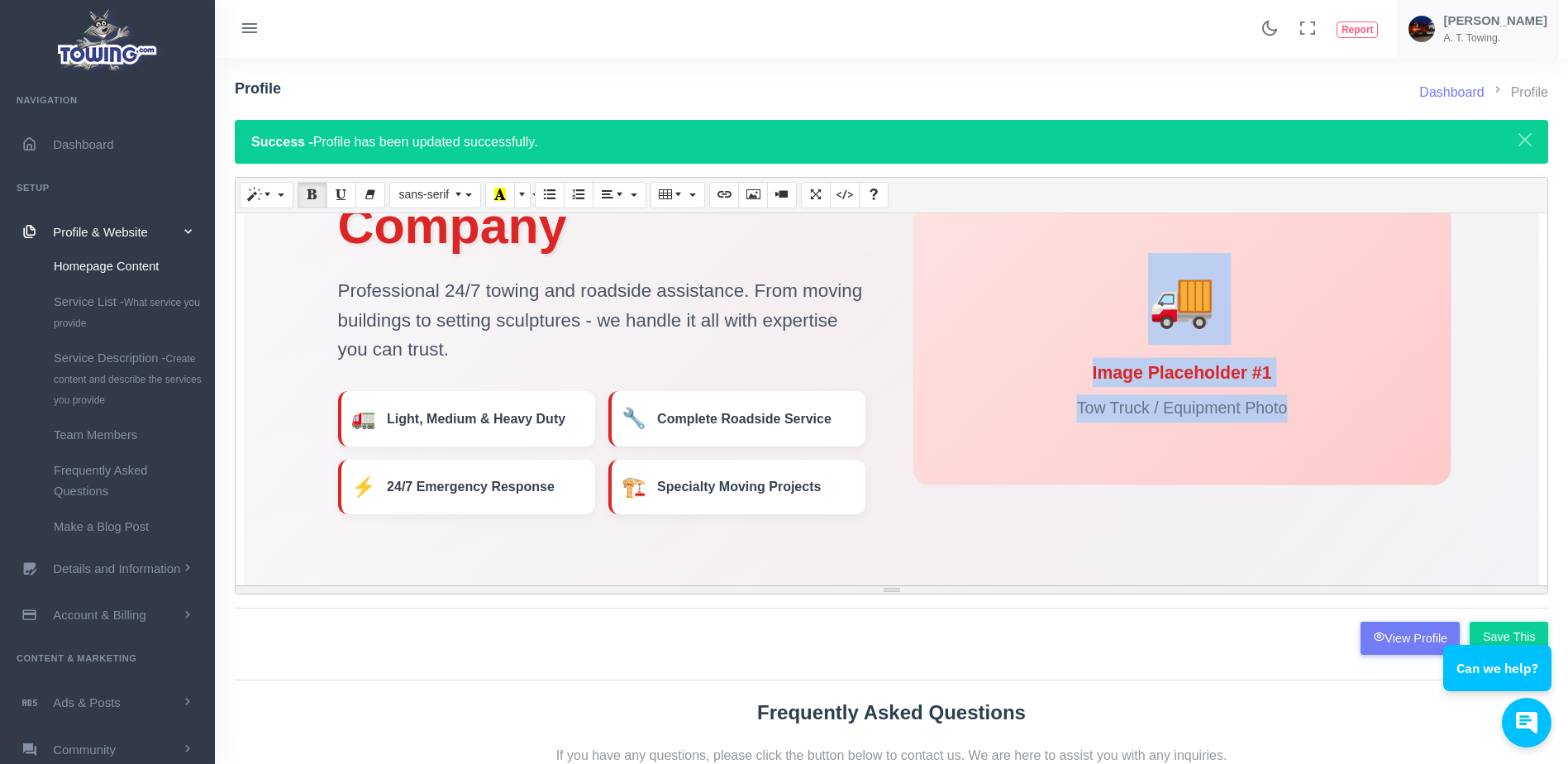
drag, startPoint x: 1294, startPoint y: 410, endPoint x: 1160, endPoint y: 340, distance: 151.2
click at [1160, 340] on div "🚚 Image Placeholder #1 Tow Truck / Equipment Photo" at bounding box center [1181, 337] width 538 height 295
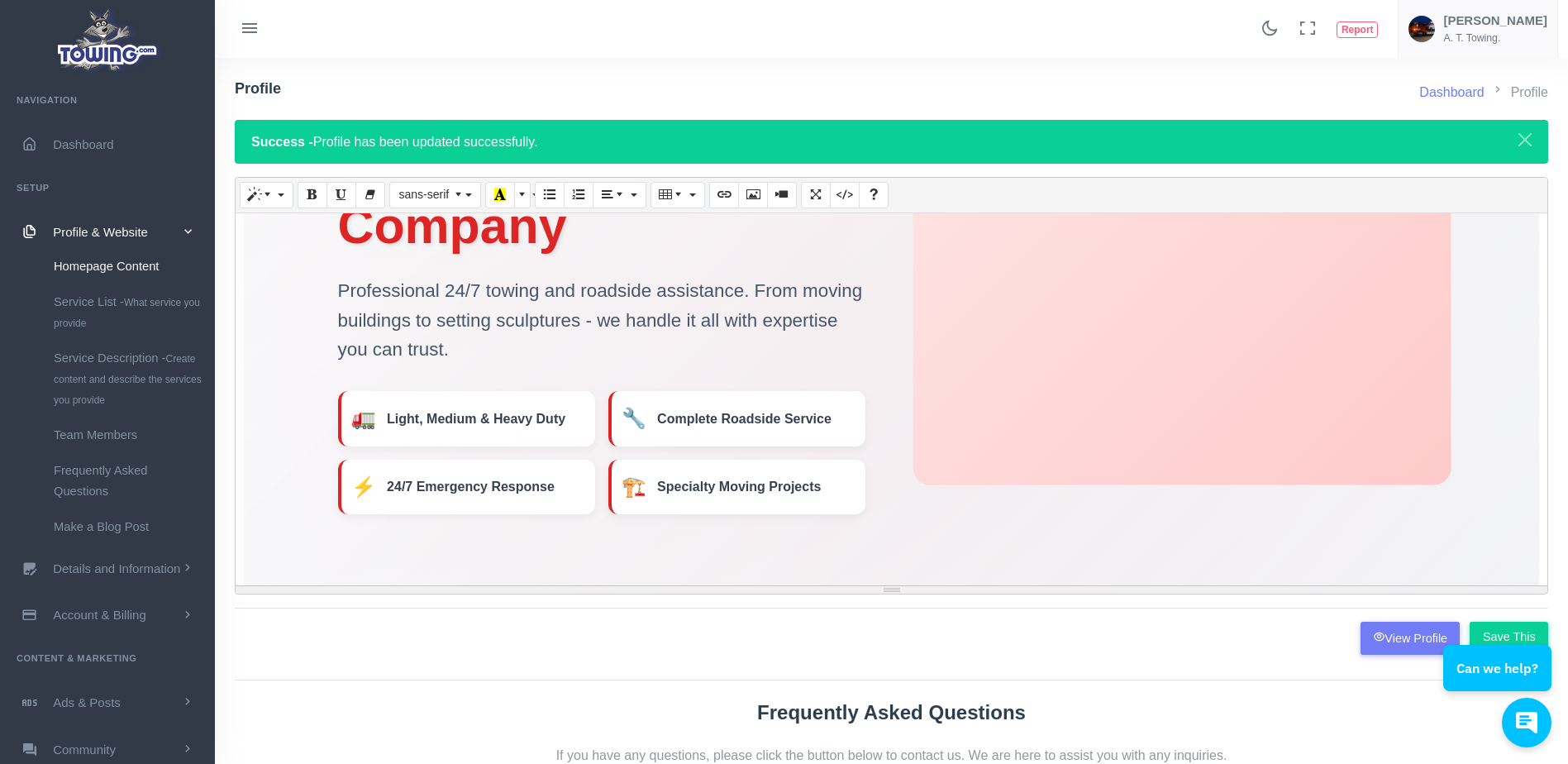
click at [1160, 340] on div at bounding box center [1181, 337] width 538 height 295
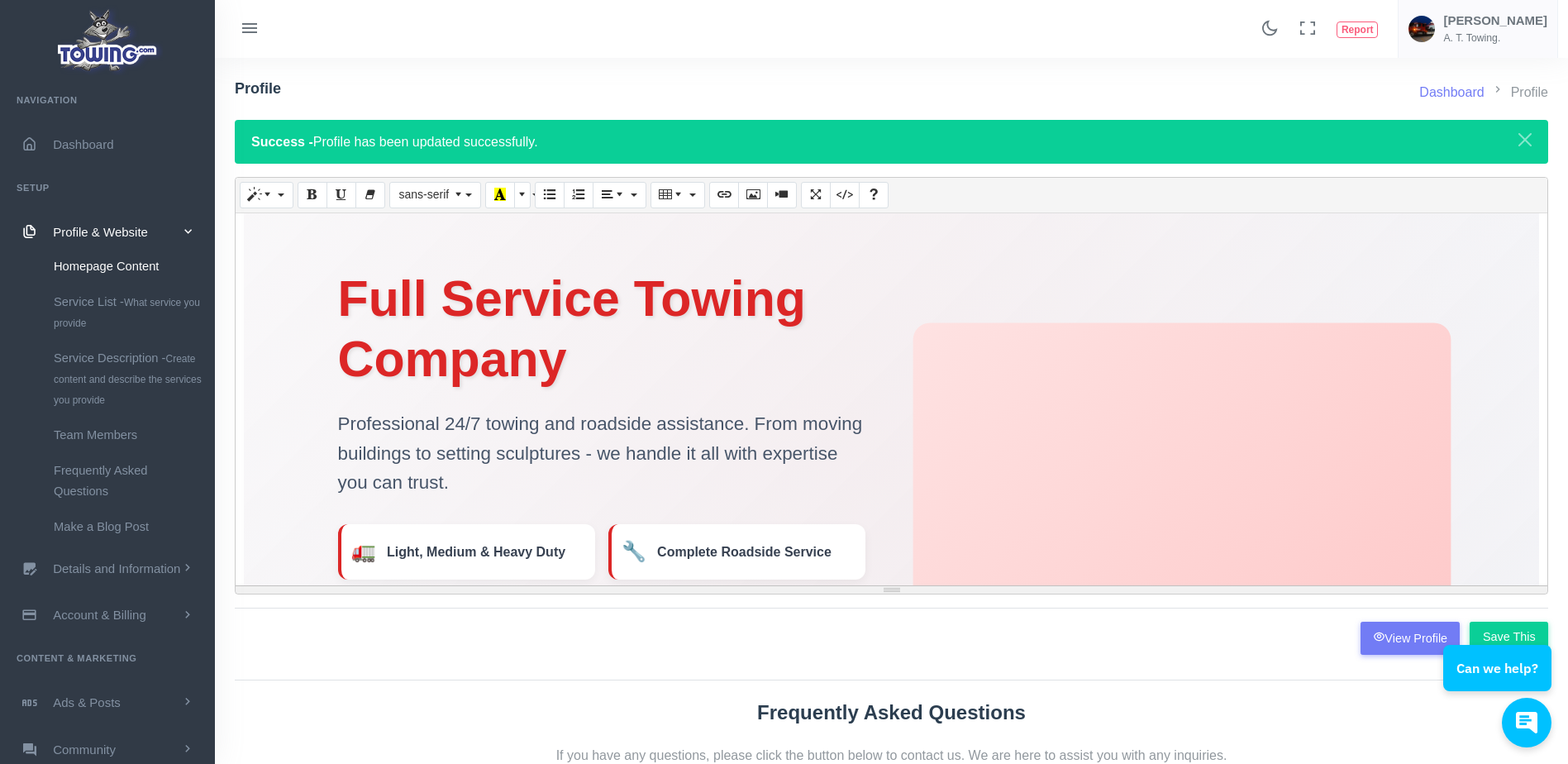
scroll to position [33, 0]
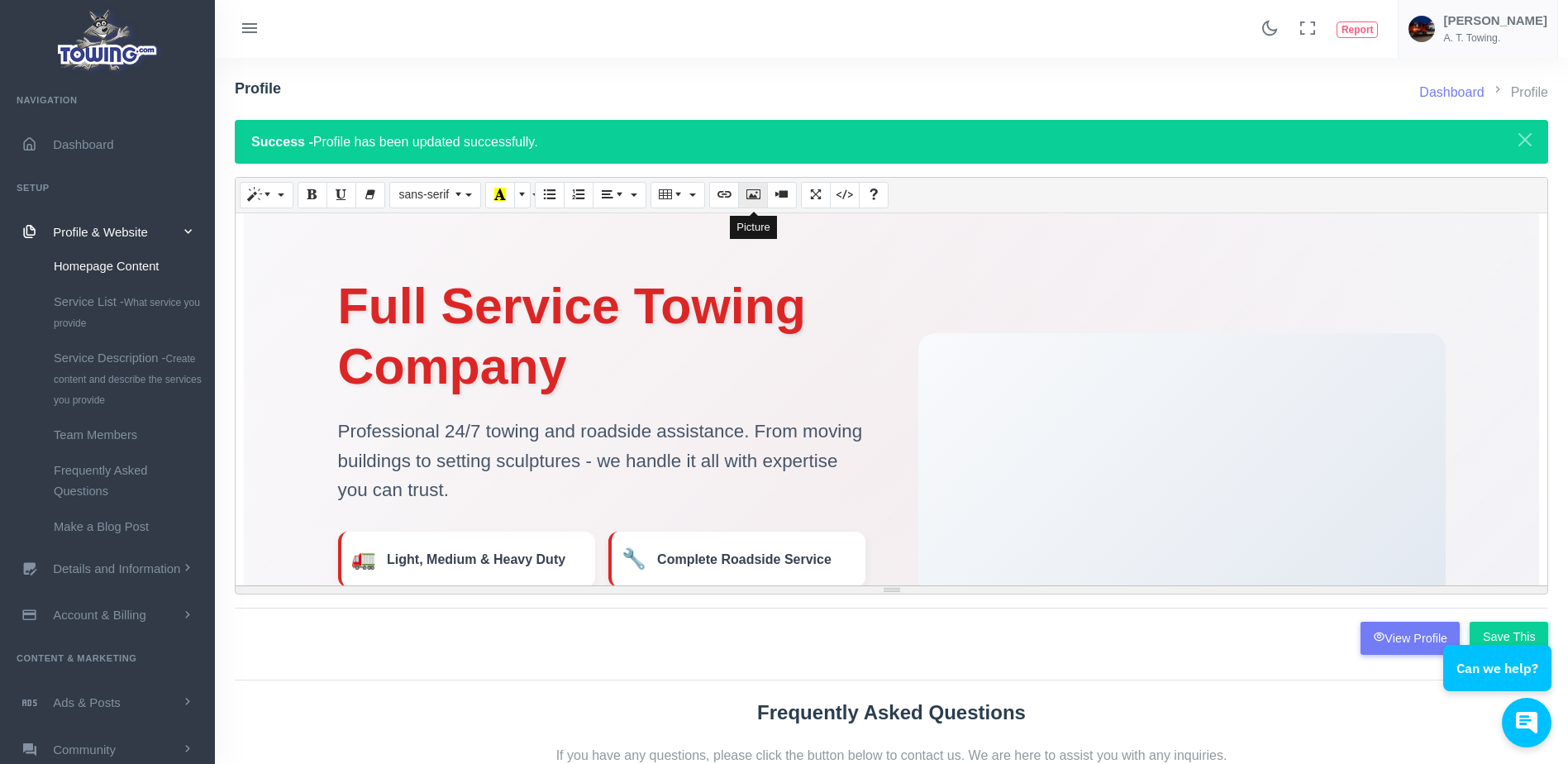
drag, startPoint x: 1144, startPoint y: 415, endPoint x: 749, endPoint y: 194, distance: 452.6
click at [749, 194] on icon "Picture" at bounding box center [753, 194] width 12 height 13
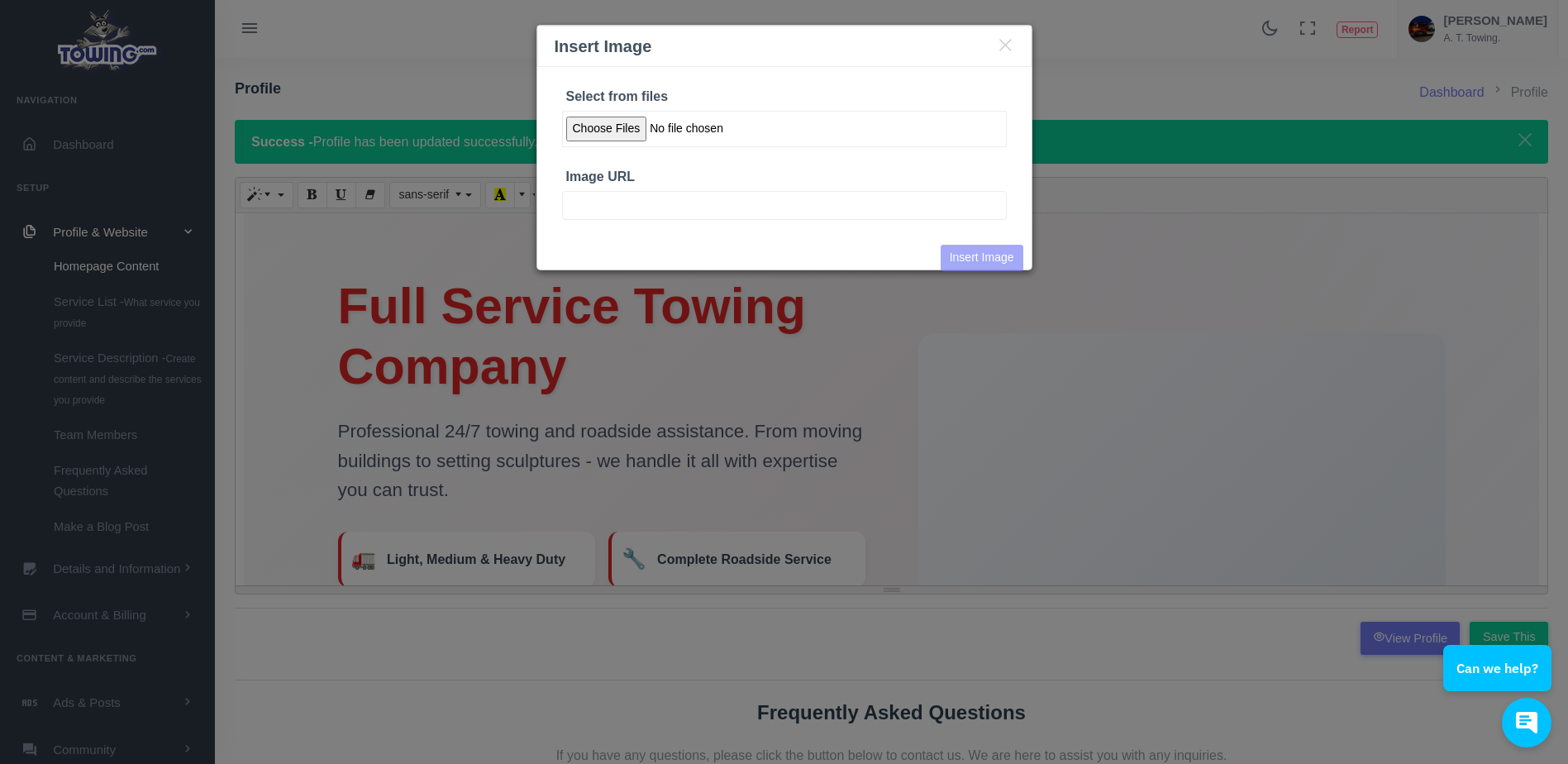
click at [622, 132] on input "Select from files" at bounding box center [784, 128] width 445 height 36
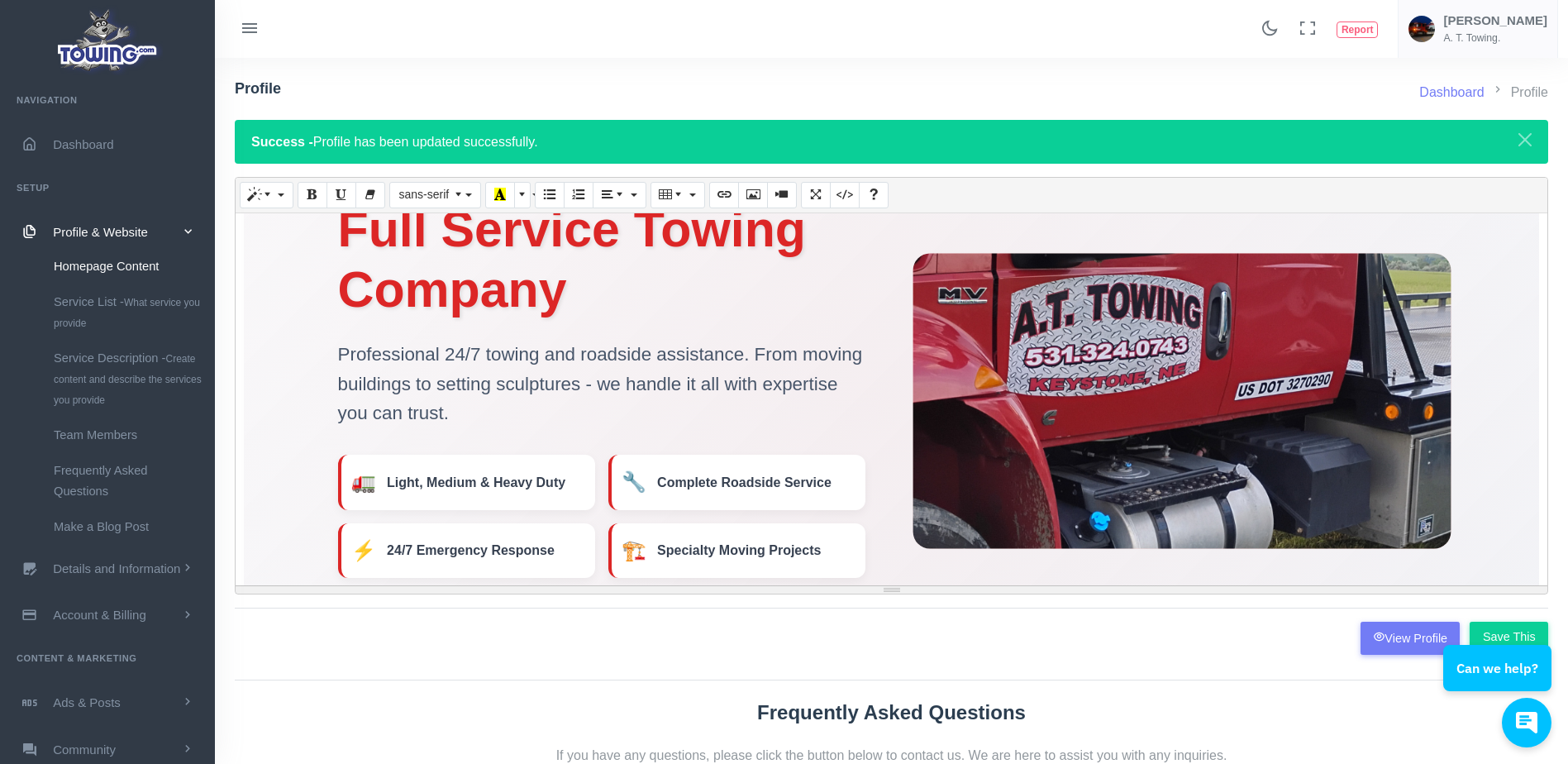
scroll to position [103, 0]
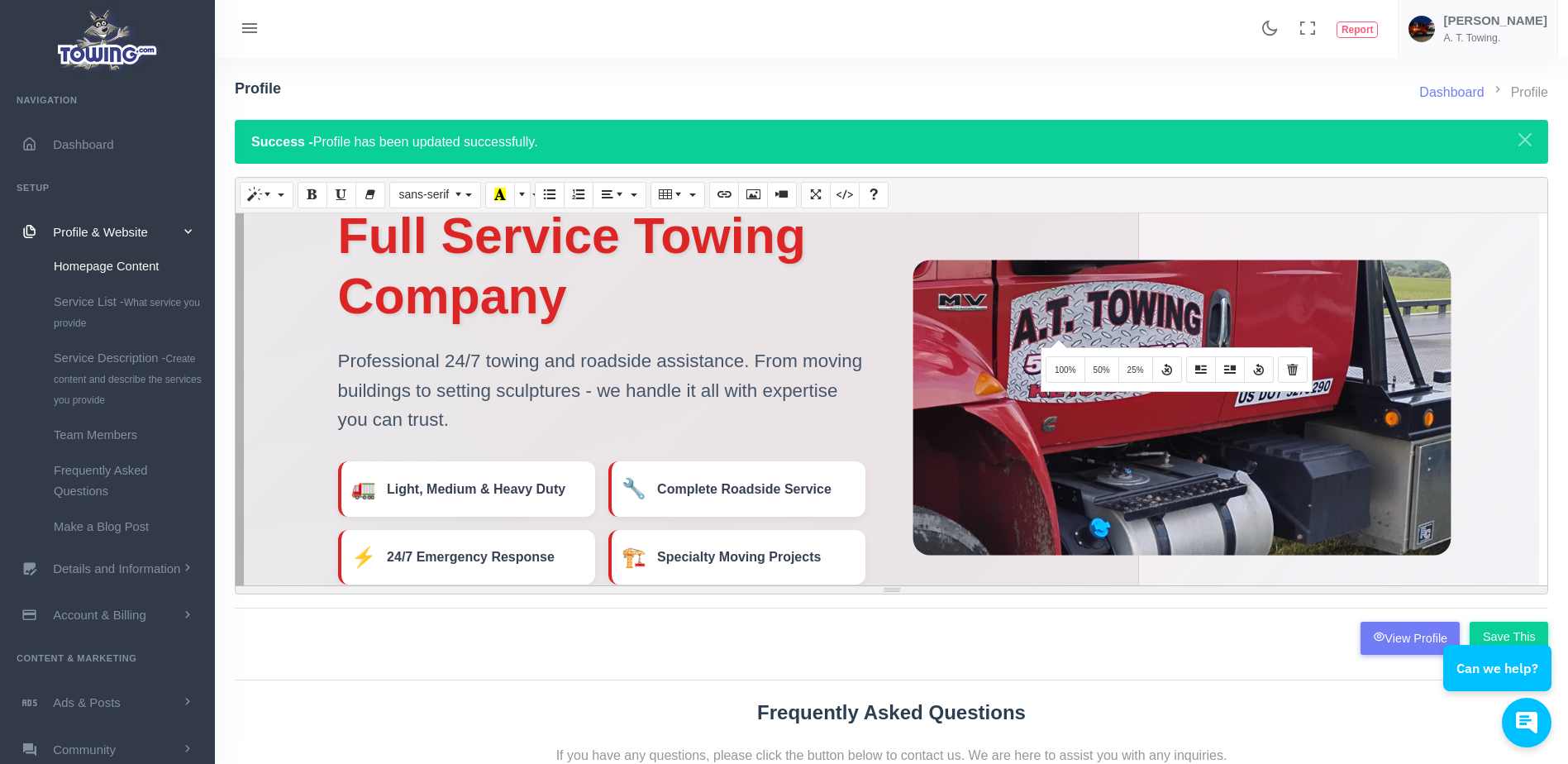
click at [1057, 338] on img at bounding box center [1180, 400] width 1321 height 994
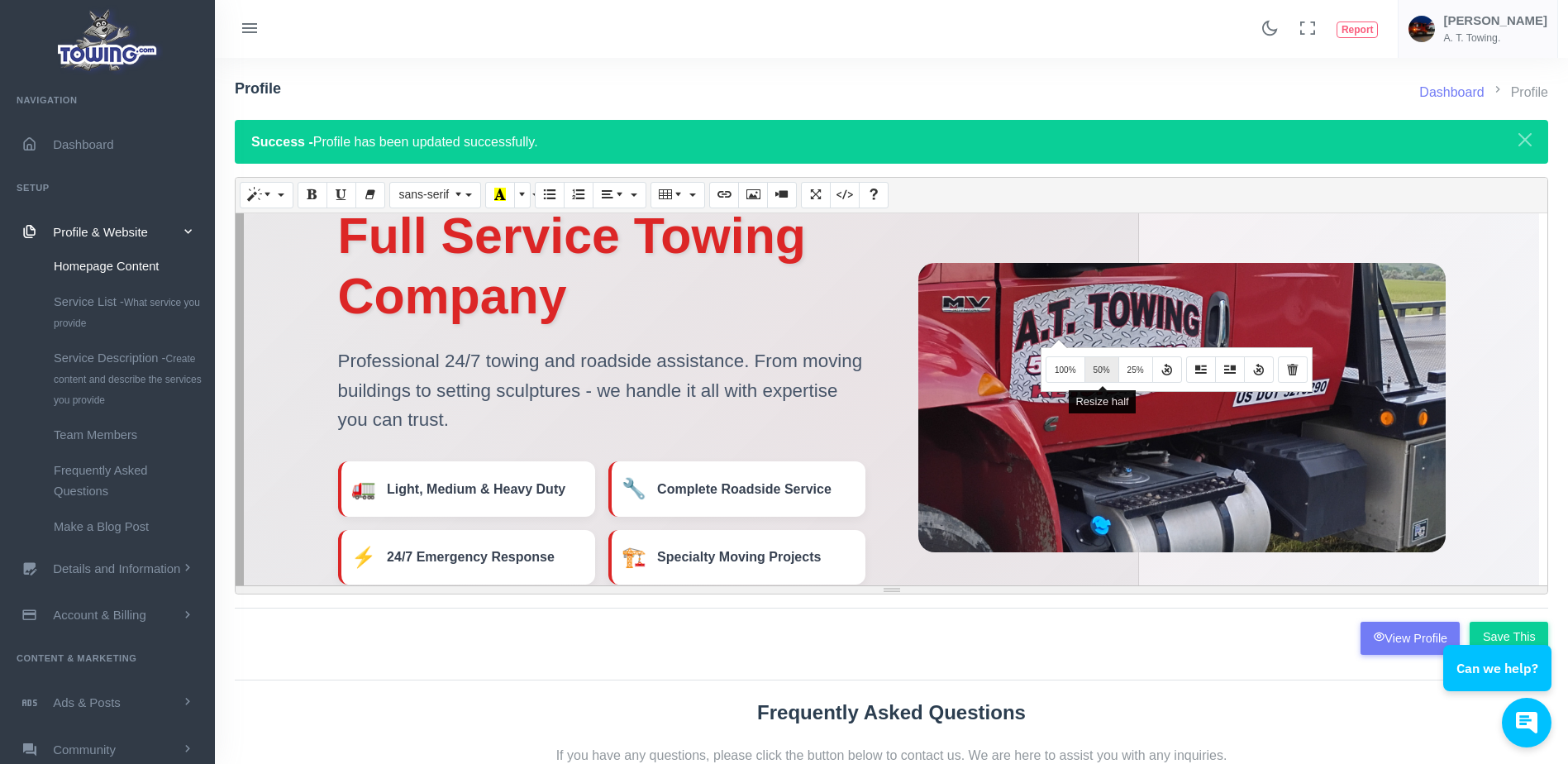
click at [1107, 379] on button "50%" at bounding box center [1102, 369] width 35 height 27
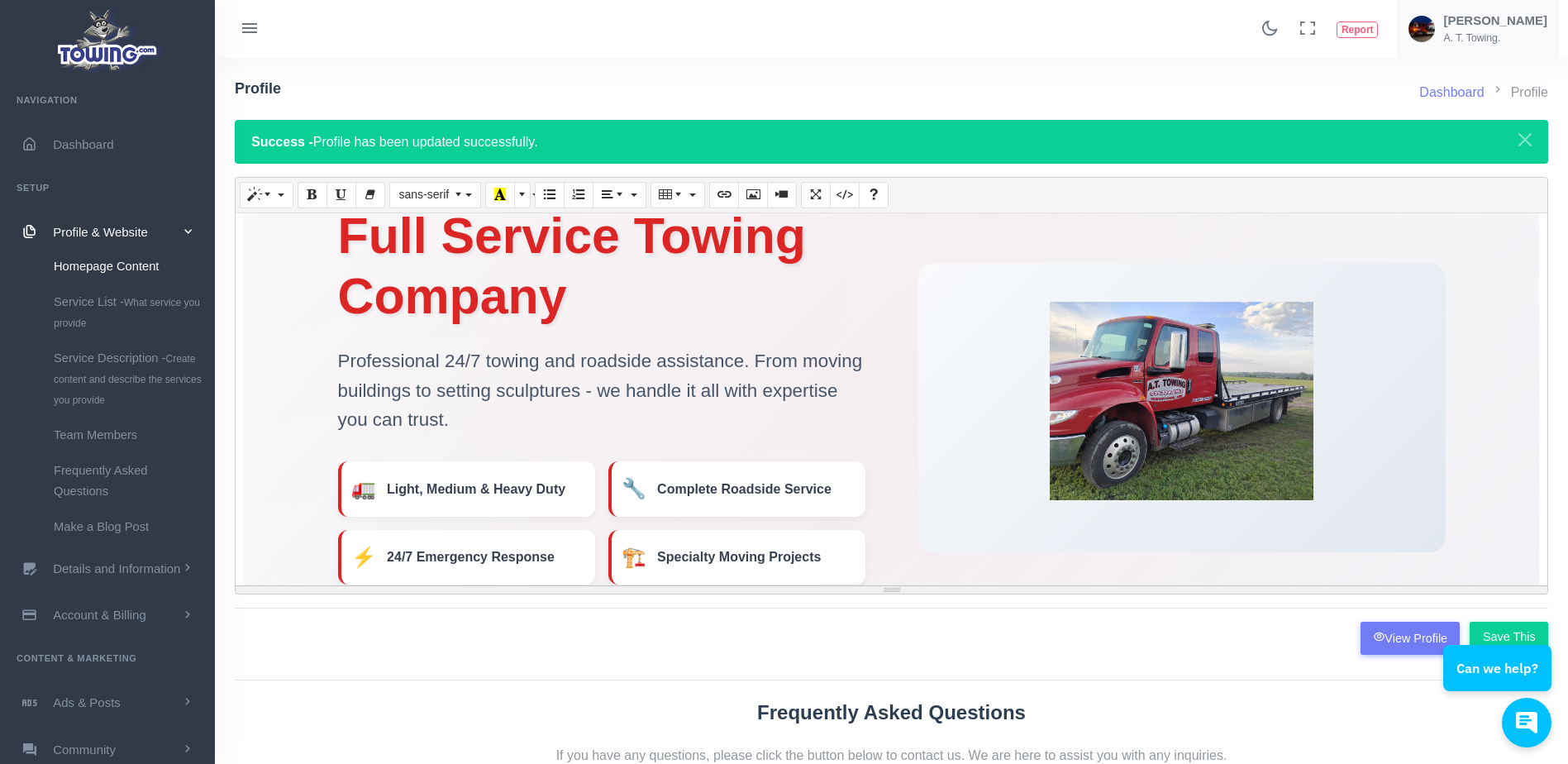
click at [1107, 379] on img at bounding box center [1181, 400] width 264 height 198
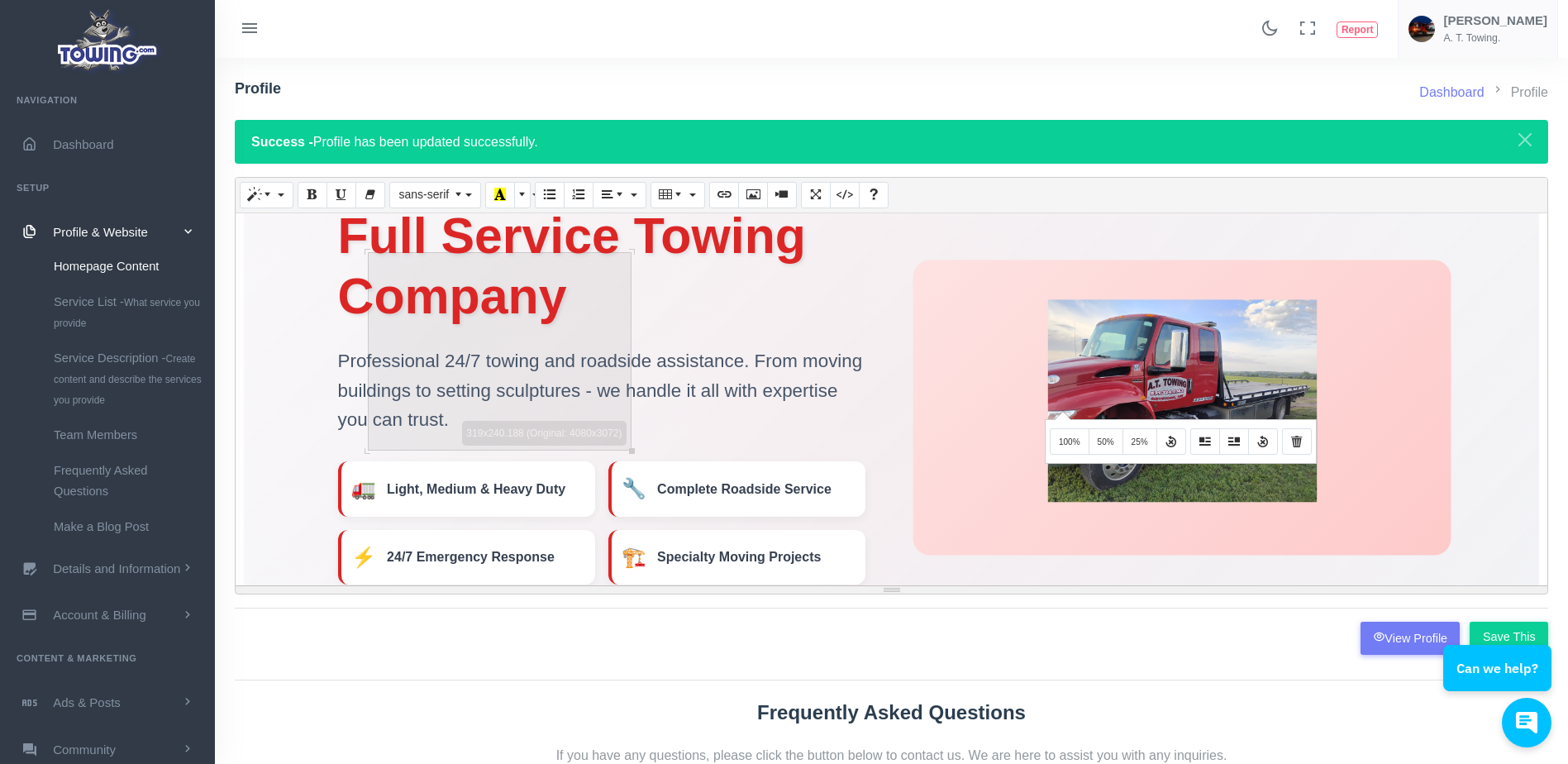
drag, startPoint x: 1109, startPoint y: 416, endPoint x: 1060, endPoint y: 410, distance: 49.4
click at [1060, 410] on div at bounding box center [1181, 407] width 538 height 295
drag, startPoint x: 1065, startPoint y: 433, endPoint x: 1034, endPoint y: 431, distance: 31.1
click at [1034, 431] on div at bounding box center [1181, 407] width 538 height 295
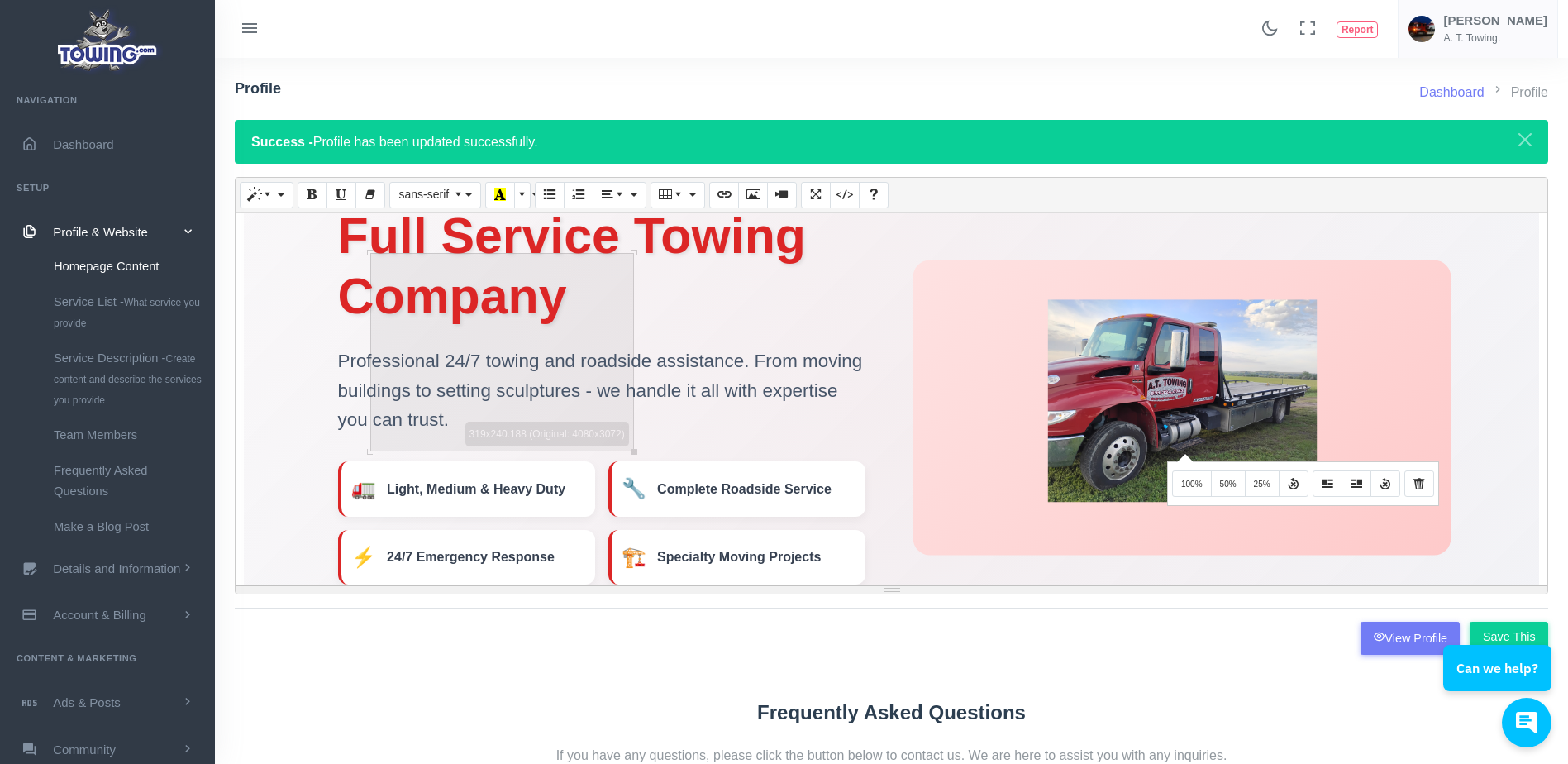
drag, startPoint x: 1217, startPoint y: 442, endPoint x: 1183, endPoint y: 452, distance: 35.4
click at [1183, 452] on img at bounding box center [1181, 400] width 269 height 202
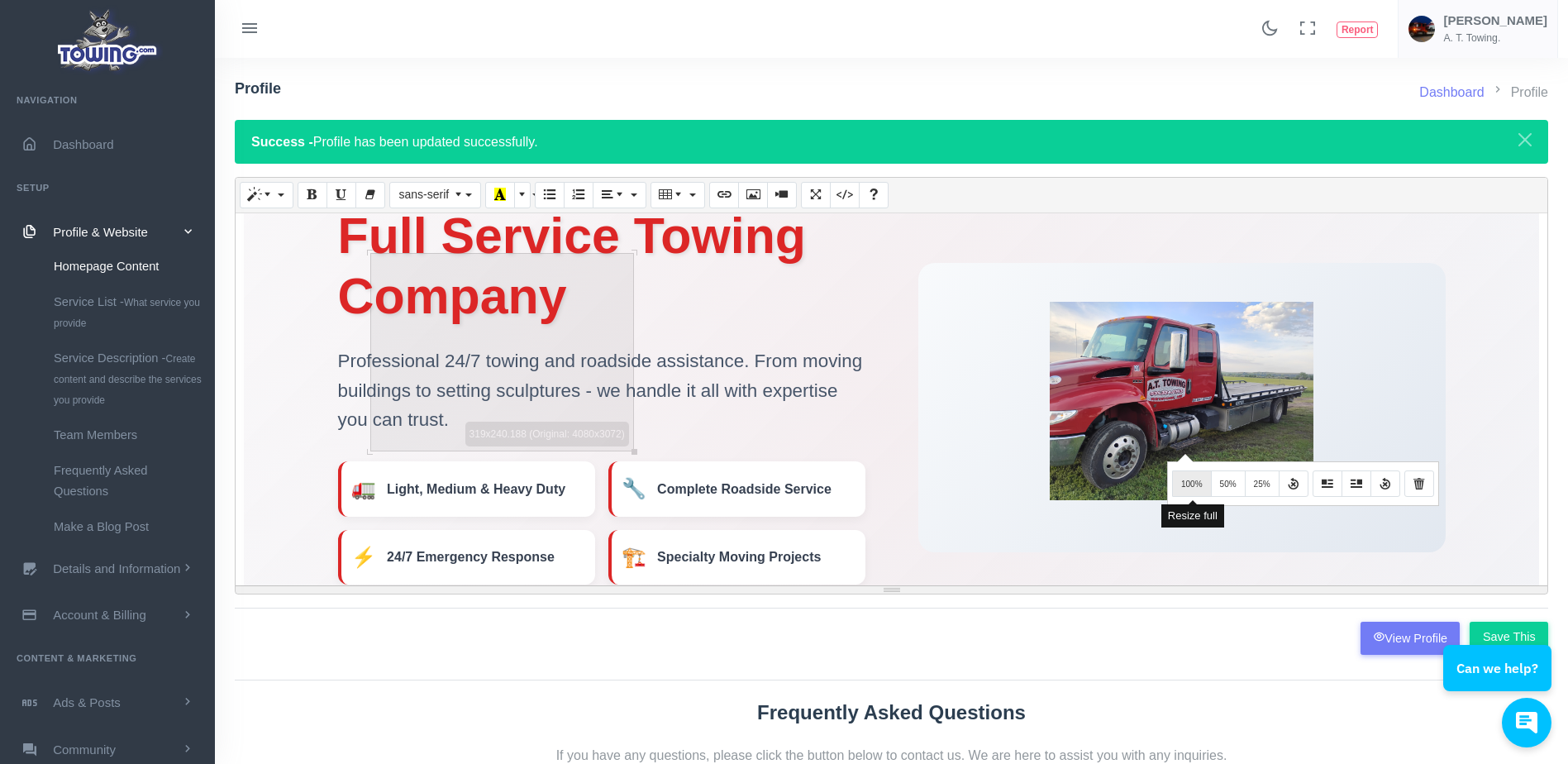
click at [1192, 485] on span "100%" at bounding box center [1191, 483] width 21 height 9
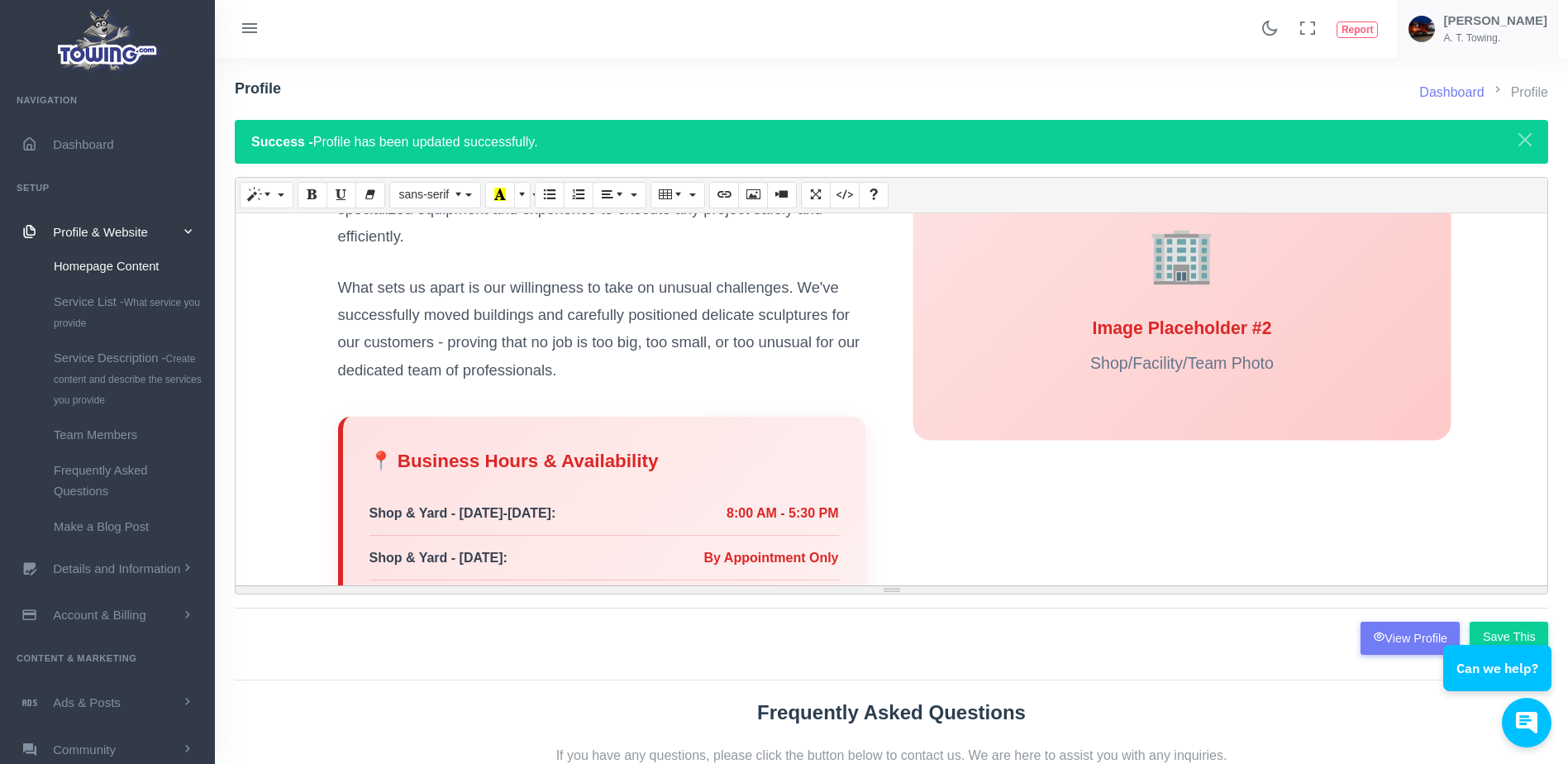
scroll to position [1974, 0]
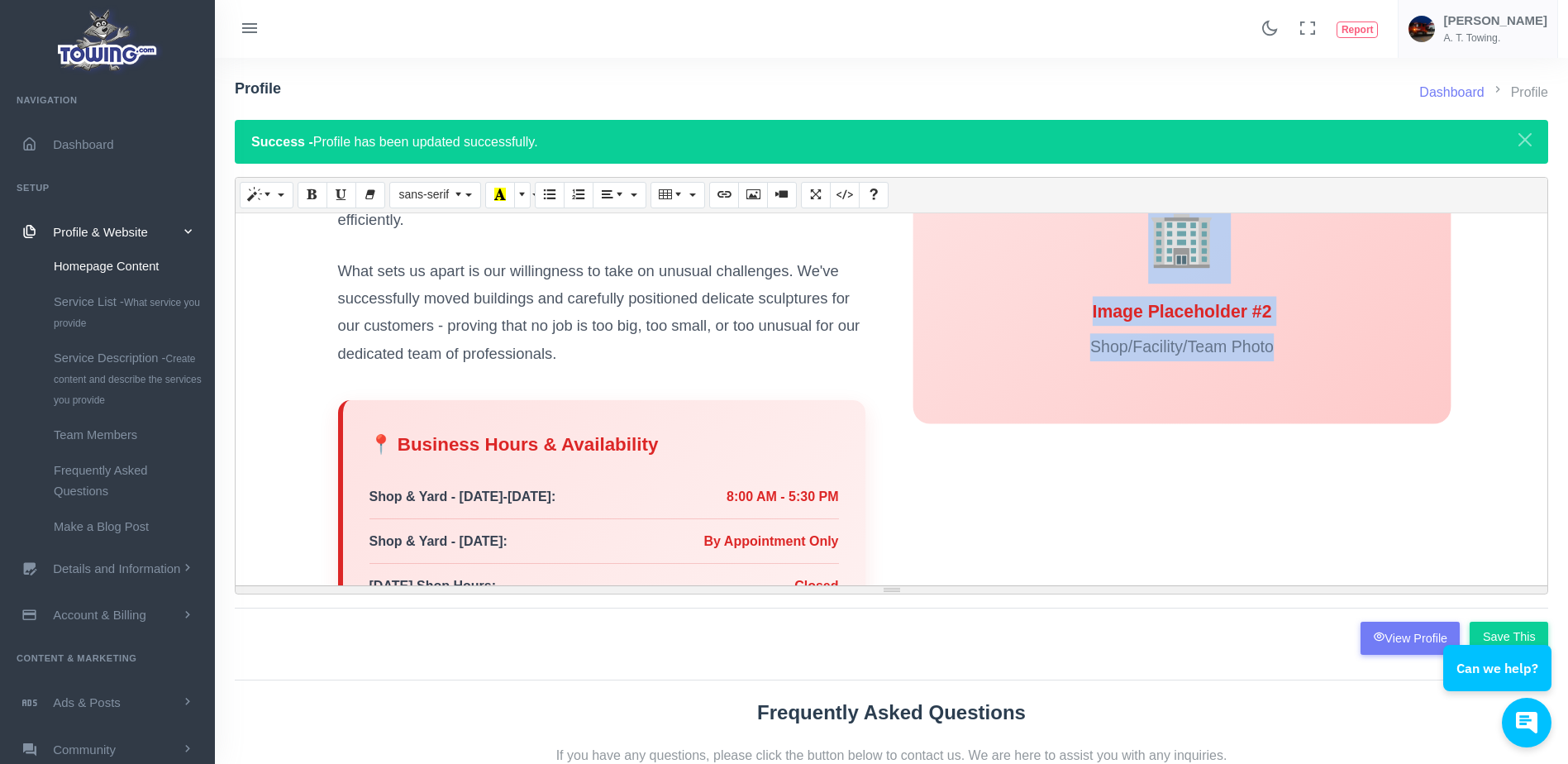
drag, startPoint x: 1274, startPoint y: 343, endPoint x: 1137, endPoint y: 269, distance: 155.7
click at [1137, 269] on div "🏢 Image Placeholder #2 Shop/Facility/Team Photo" at bounding box center [1181, 276] width 538 height 295
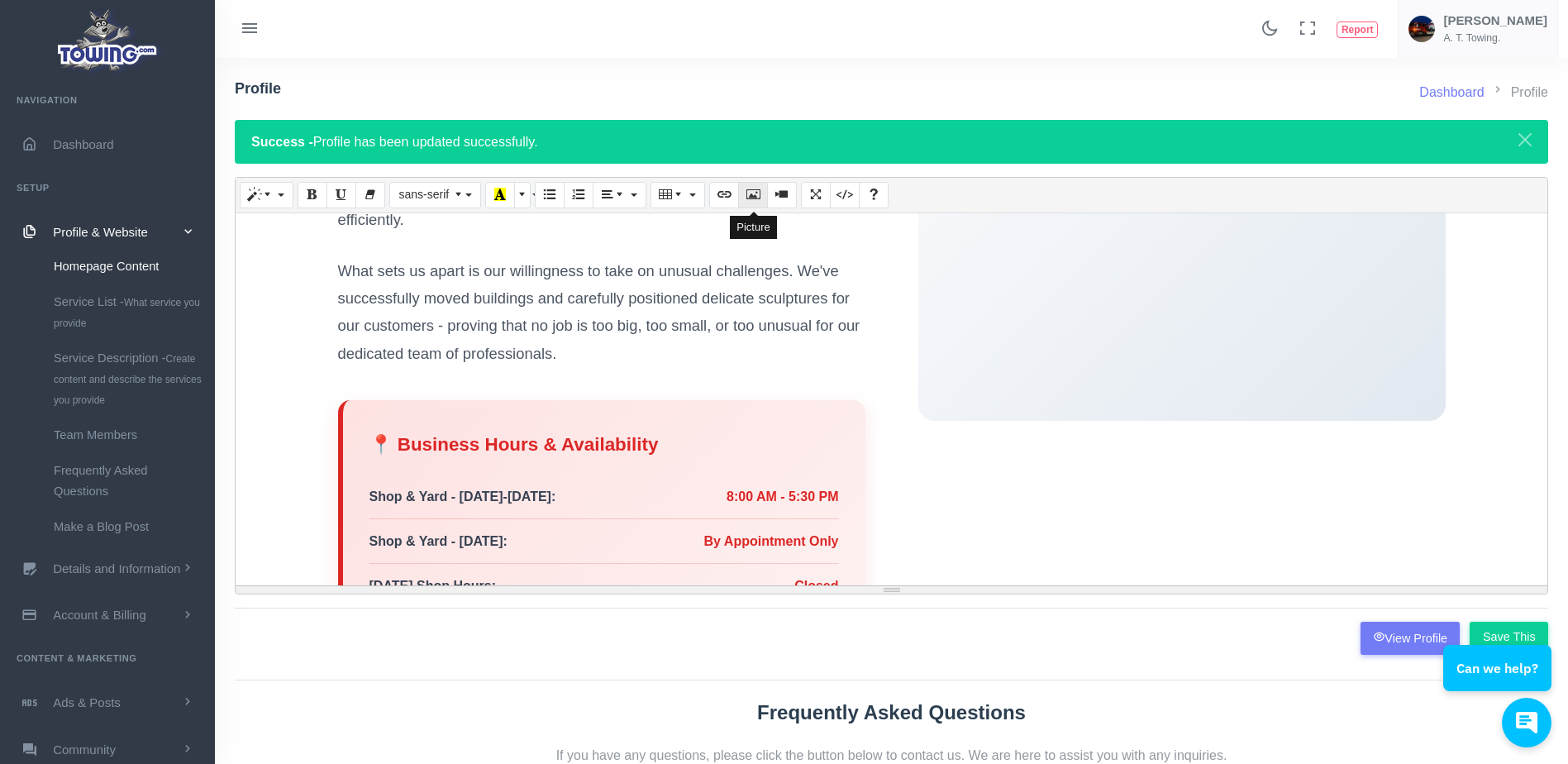
click at [752, 193] on icon "Picture" at bounding box center [753, 194] width 12 height 13
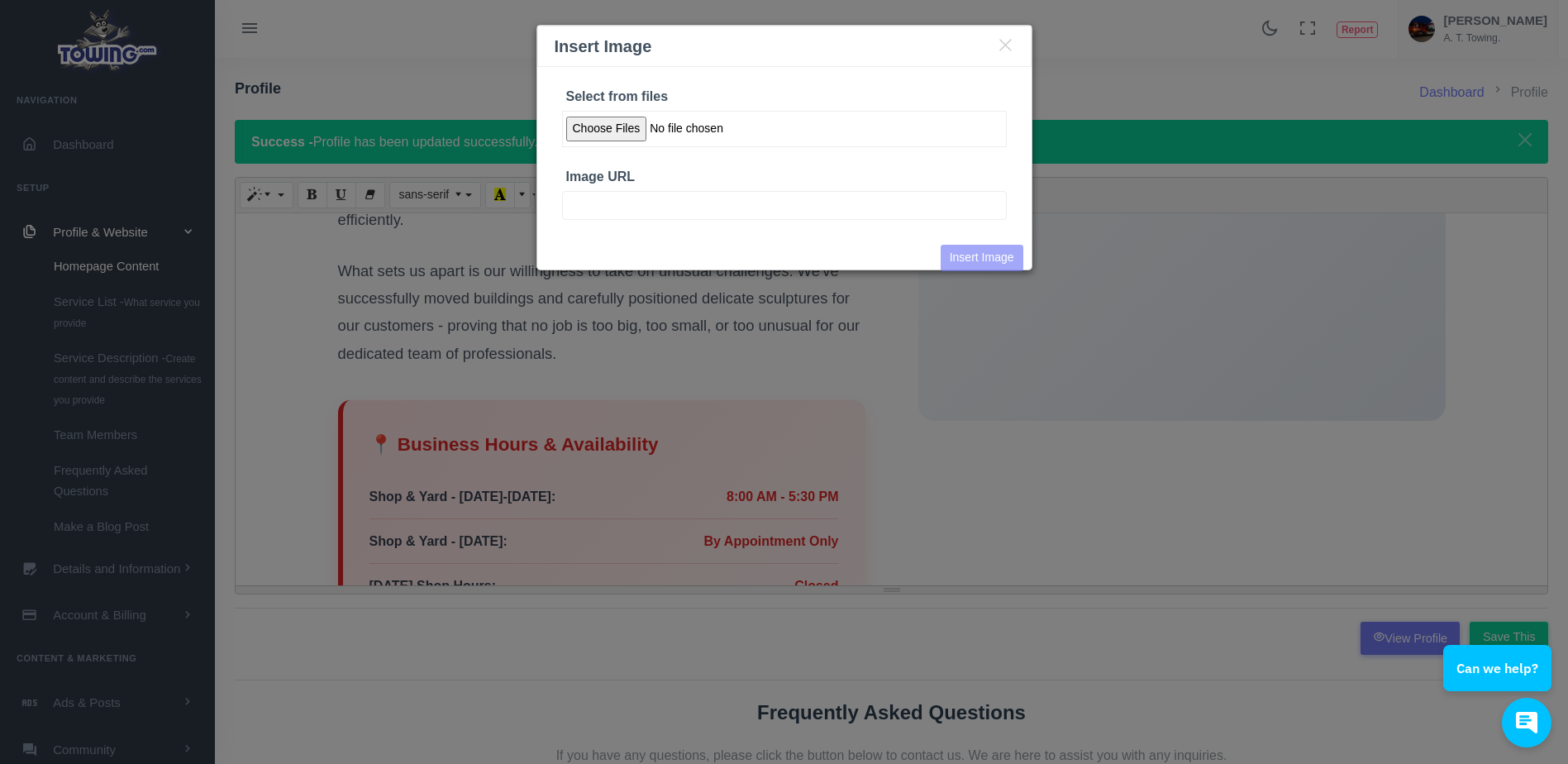
click at [622, 126] on input "Select from files" at bounding box center [784, 128] width 445 height 36
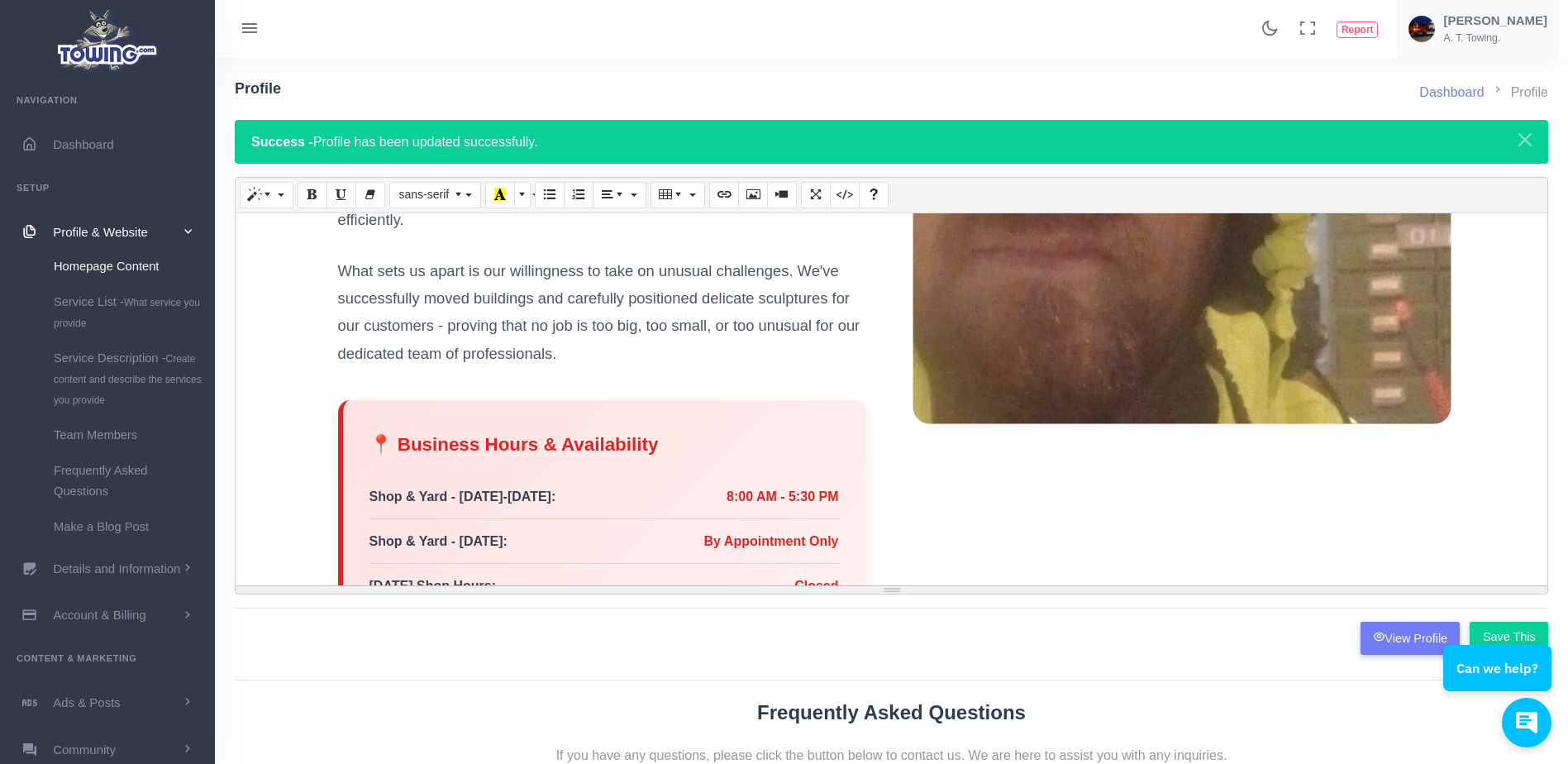
click at [1119, 321] on img at bounding box center [1181, 269] width 911 height 1618
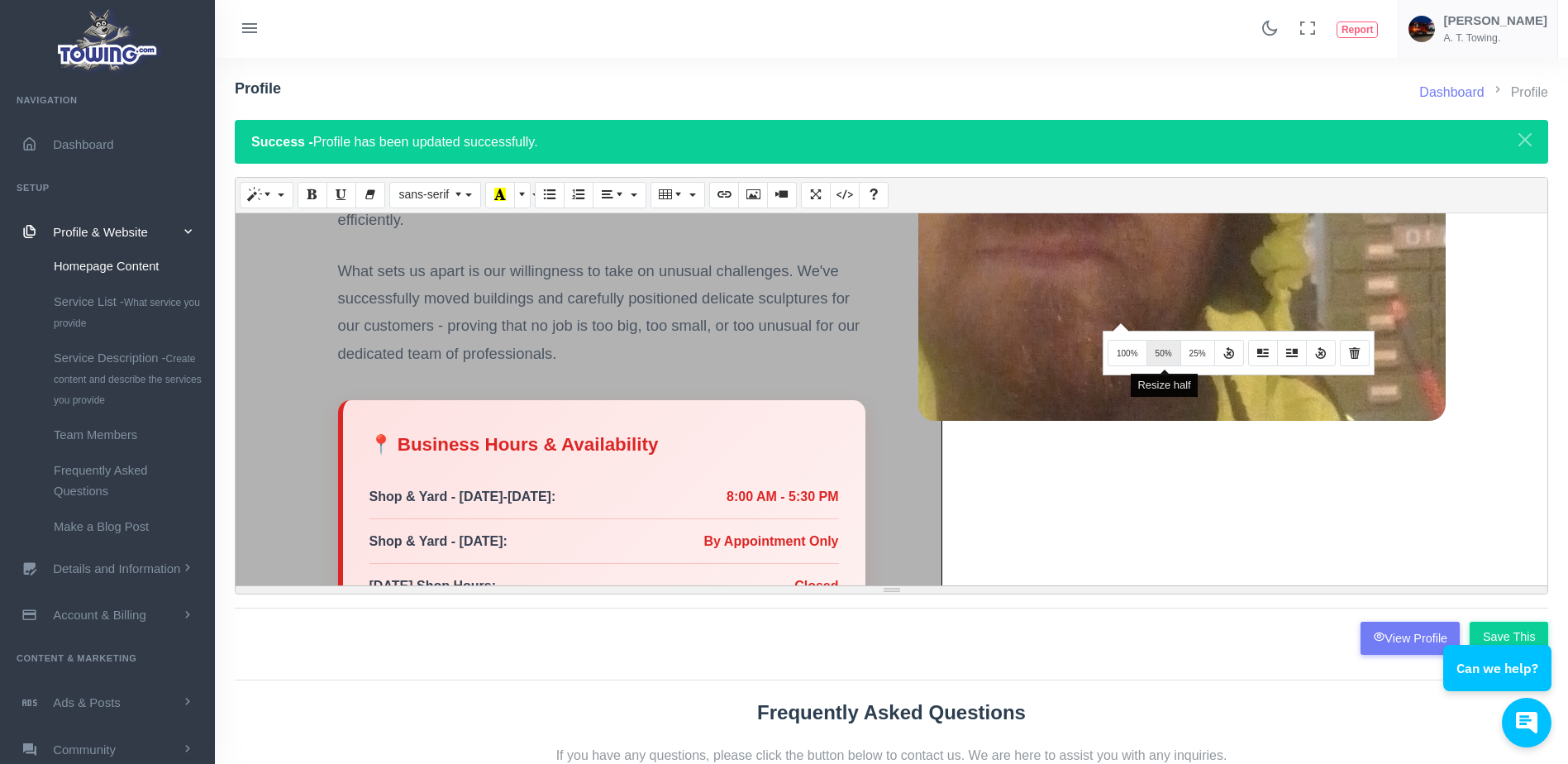
click at [1156, 351] on span "50%" at bounding box center [1164, 353] width 17 height 9
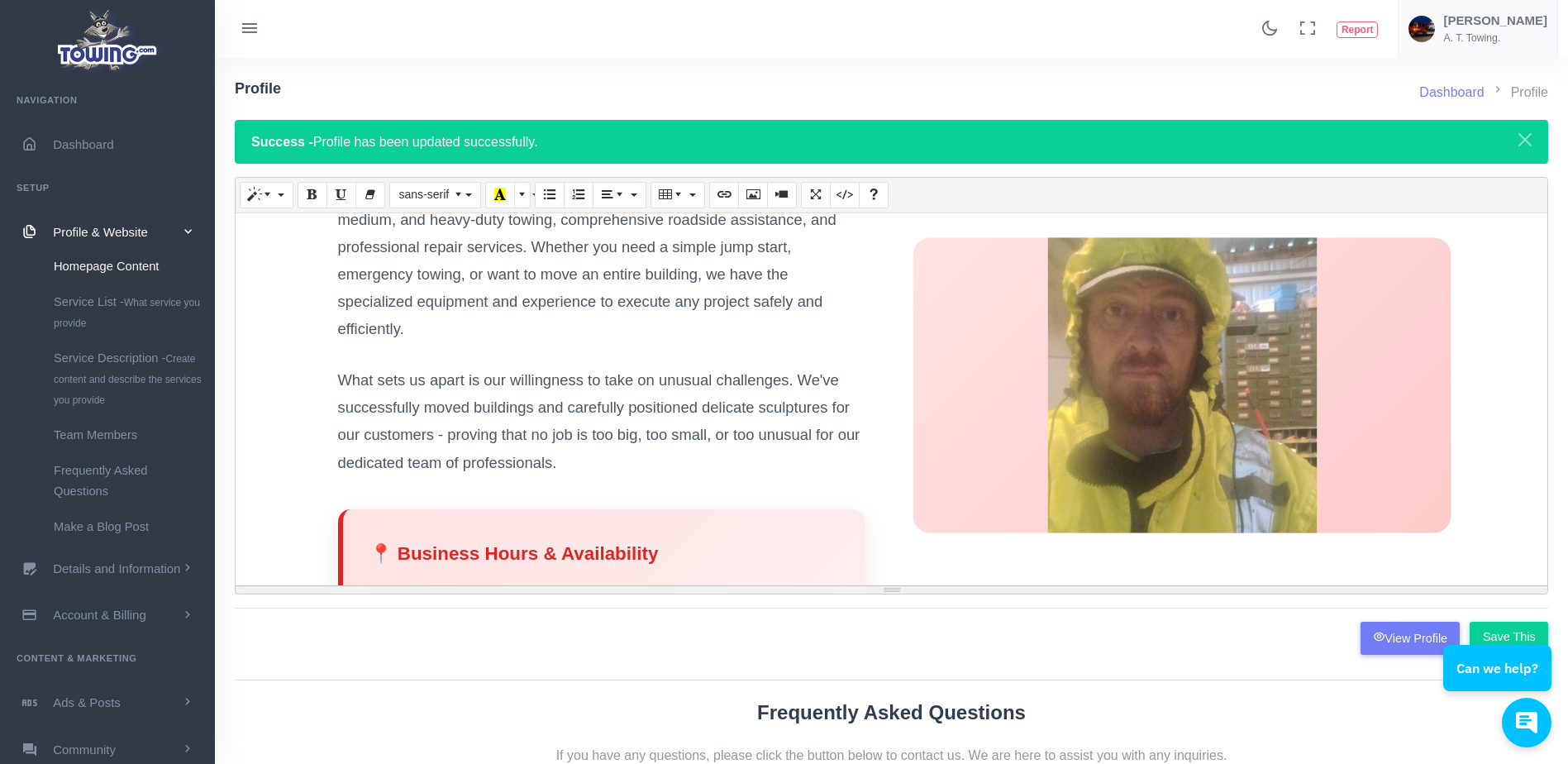
scroll to position [1858, 0]
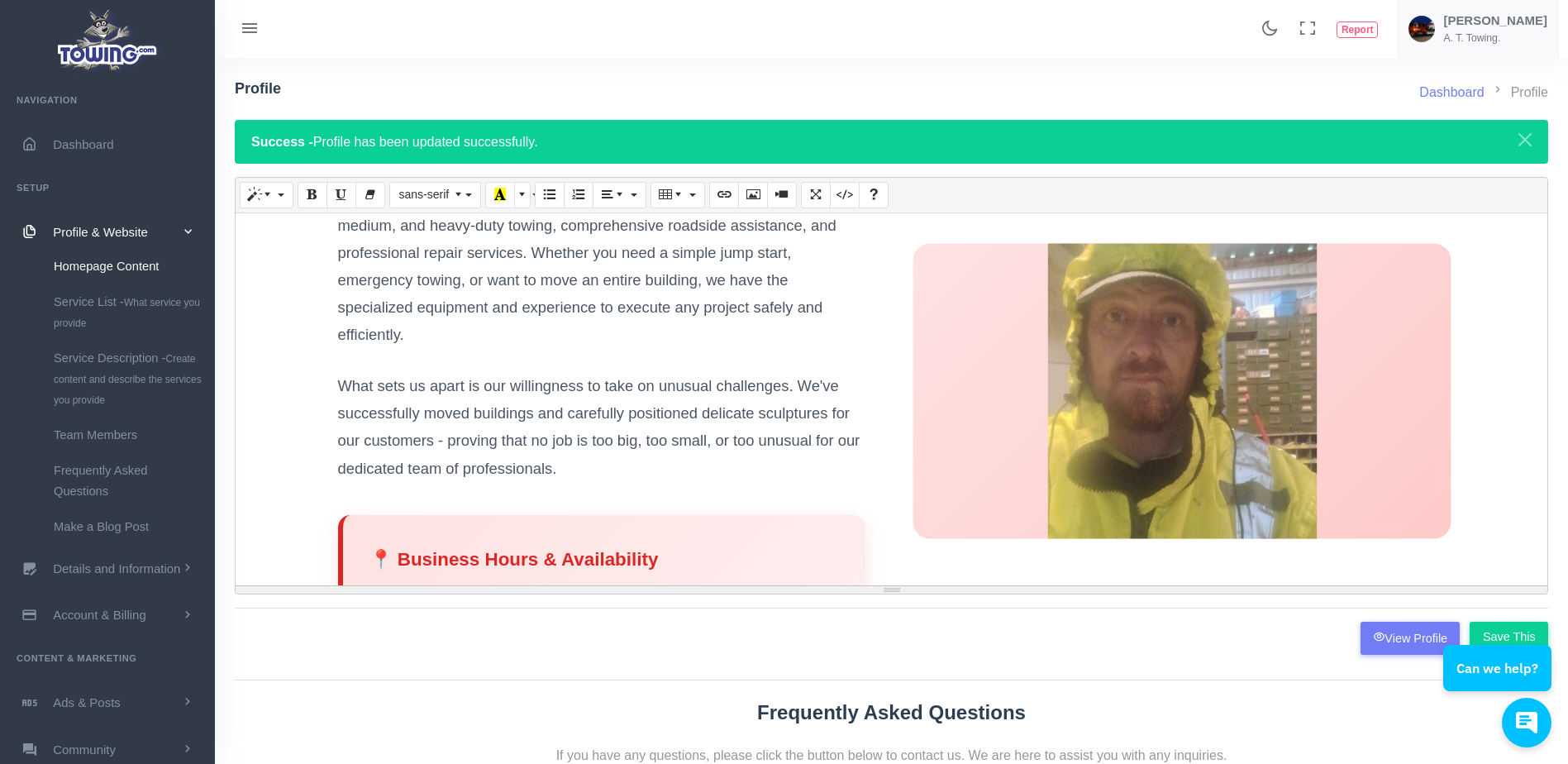
drag, startPoint x: 1020, startPoint y: 400, endPoint x: 1407, endPoint y: 393, distance: 387.1
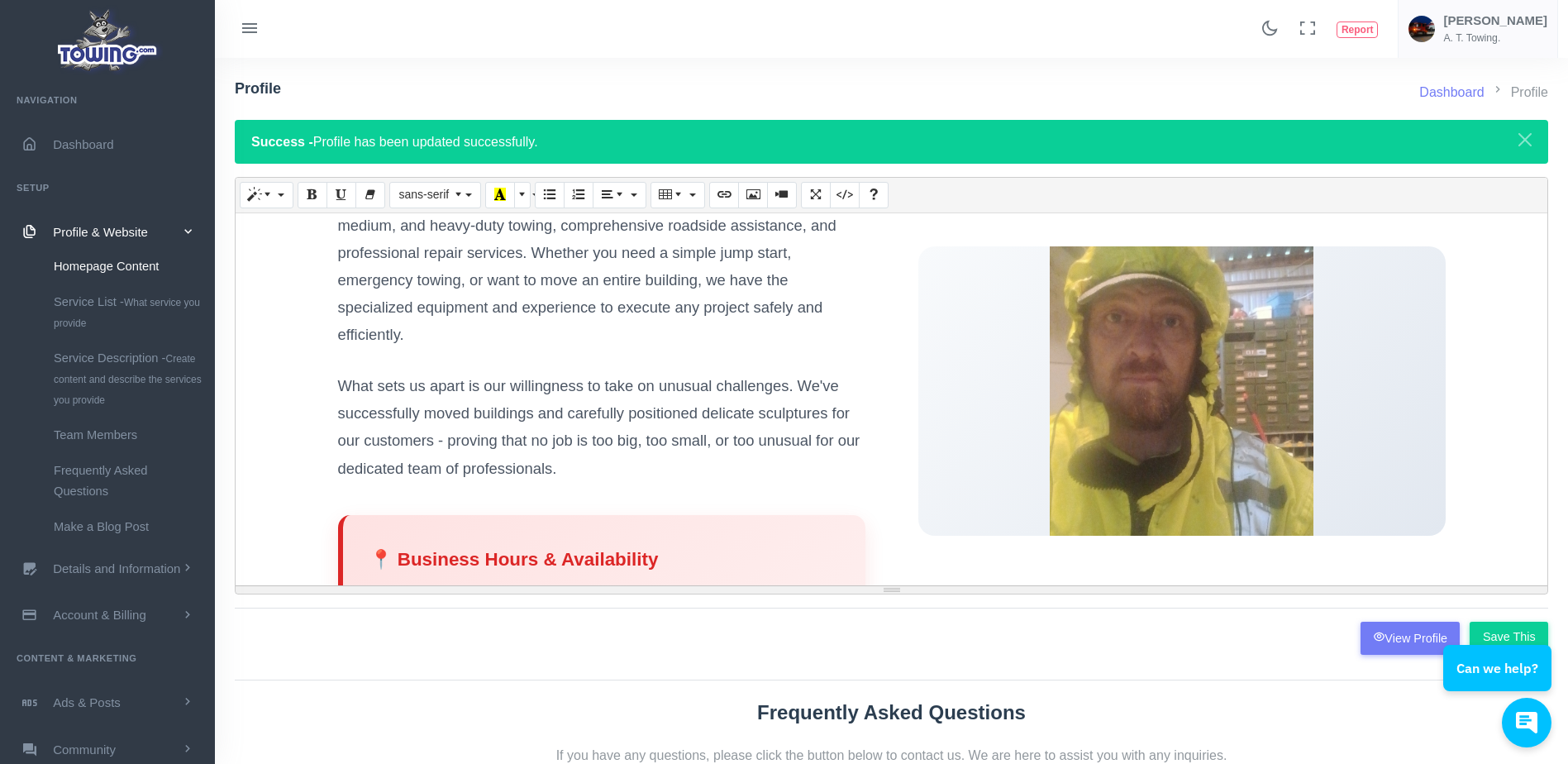
drag, startPoint x: 1407, startPoint y: 393, endPoint x: 1465, endPoint y: 284, distance: 123.5
click at [1465, 284] on section "About A.T. Towing We're a full-service towing company that goes above and beyon…" at bounding box center [891, 390] width 1295 height 1004
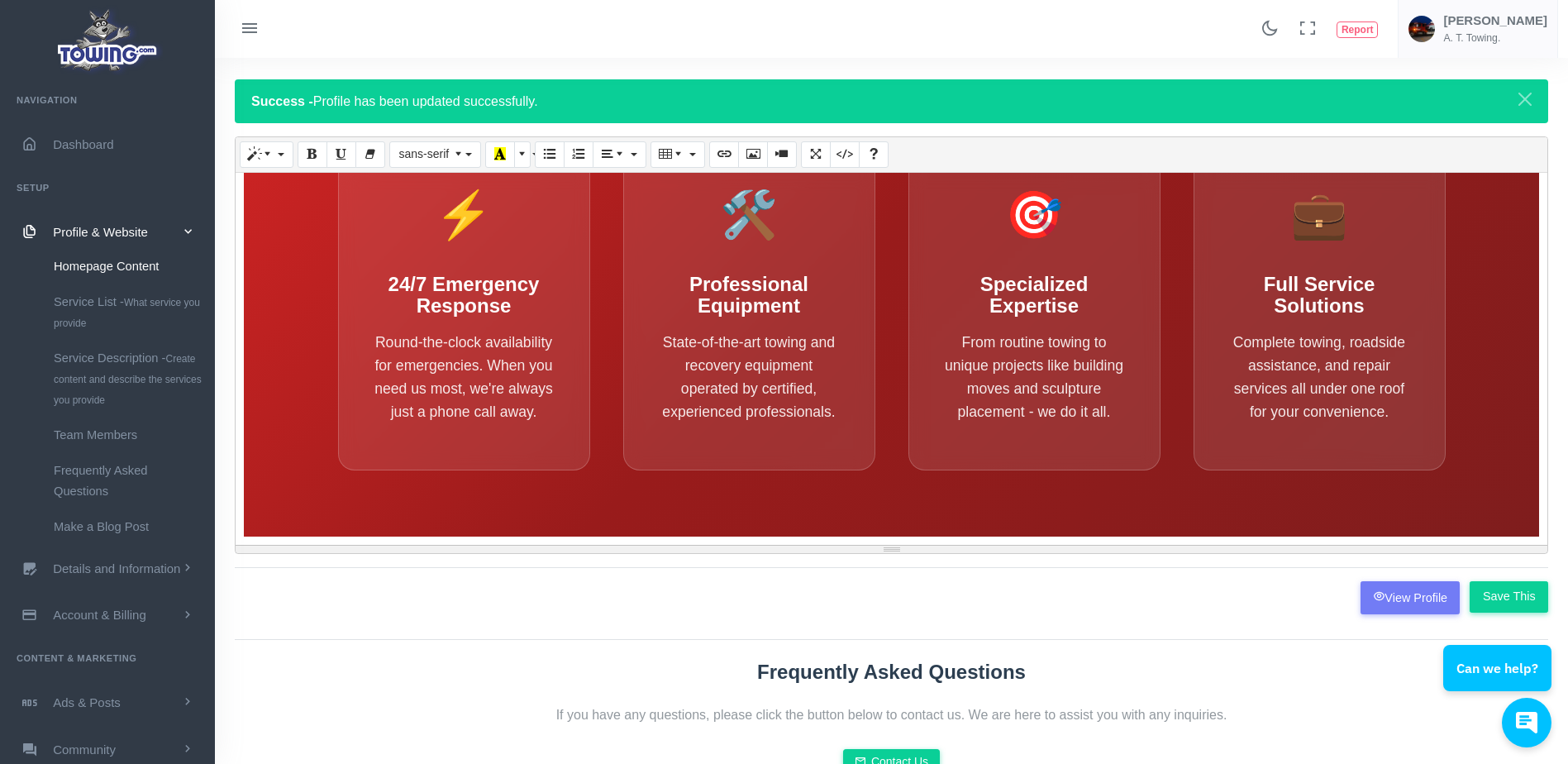
scroll to position [42, 0]
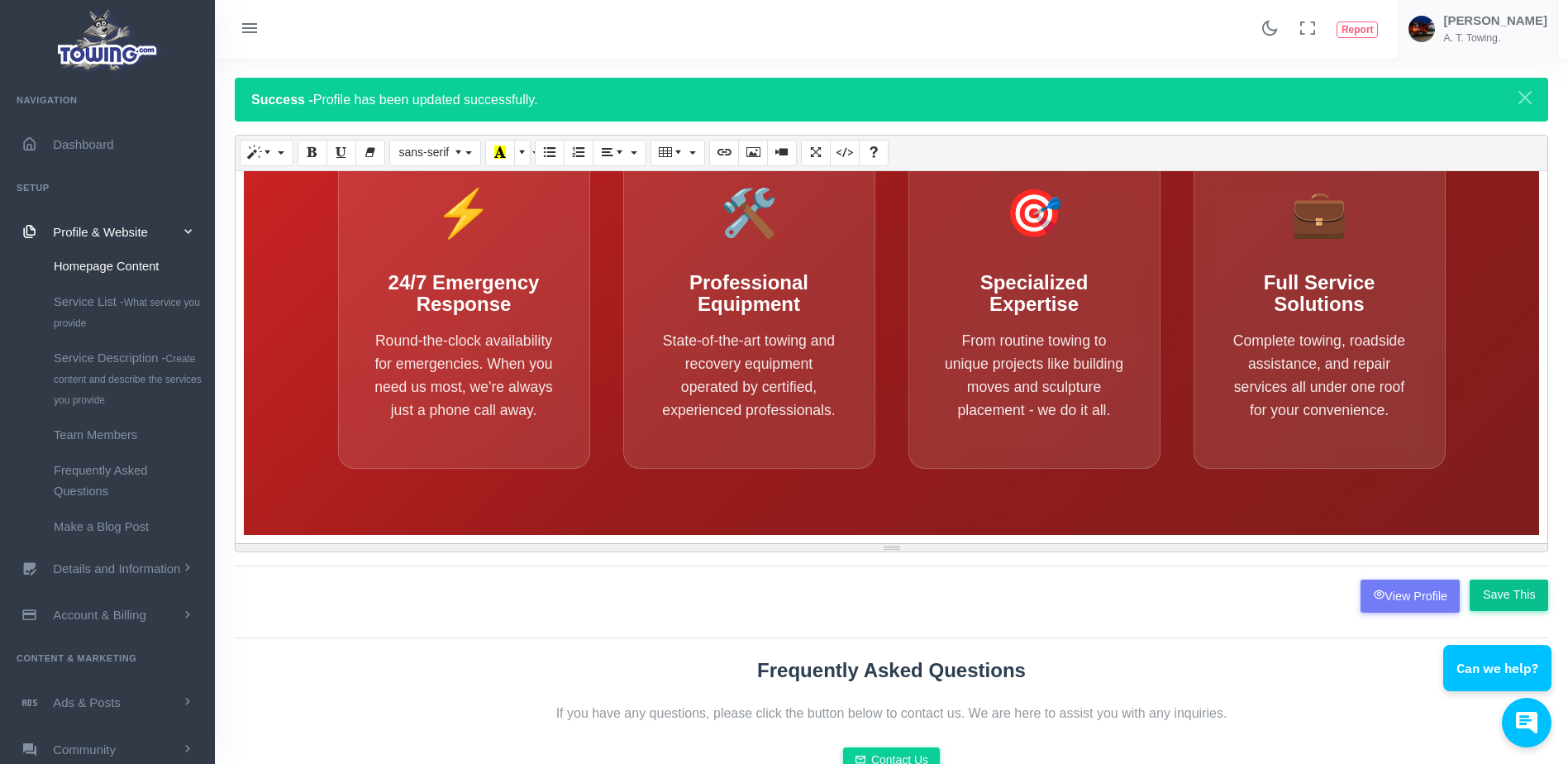
click at [1523, 592] on input "Save This" at bounding box center [1508, 595] width 78 height 31
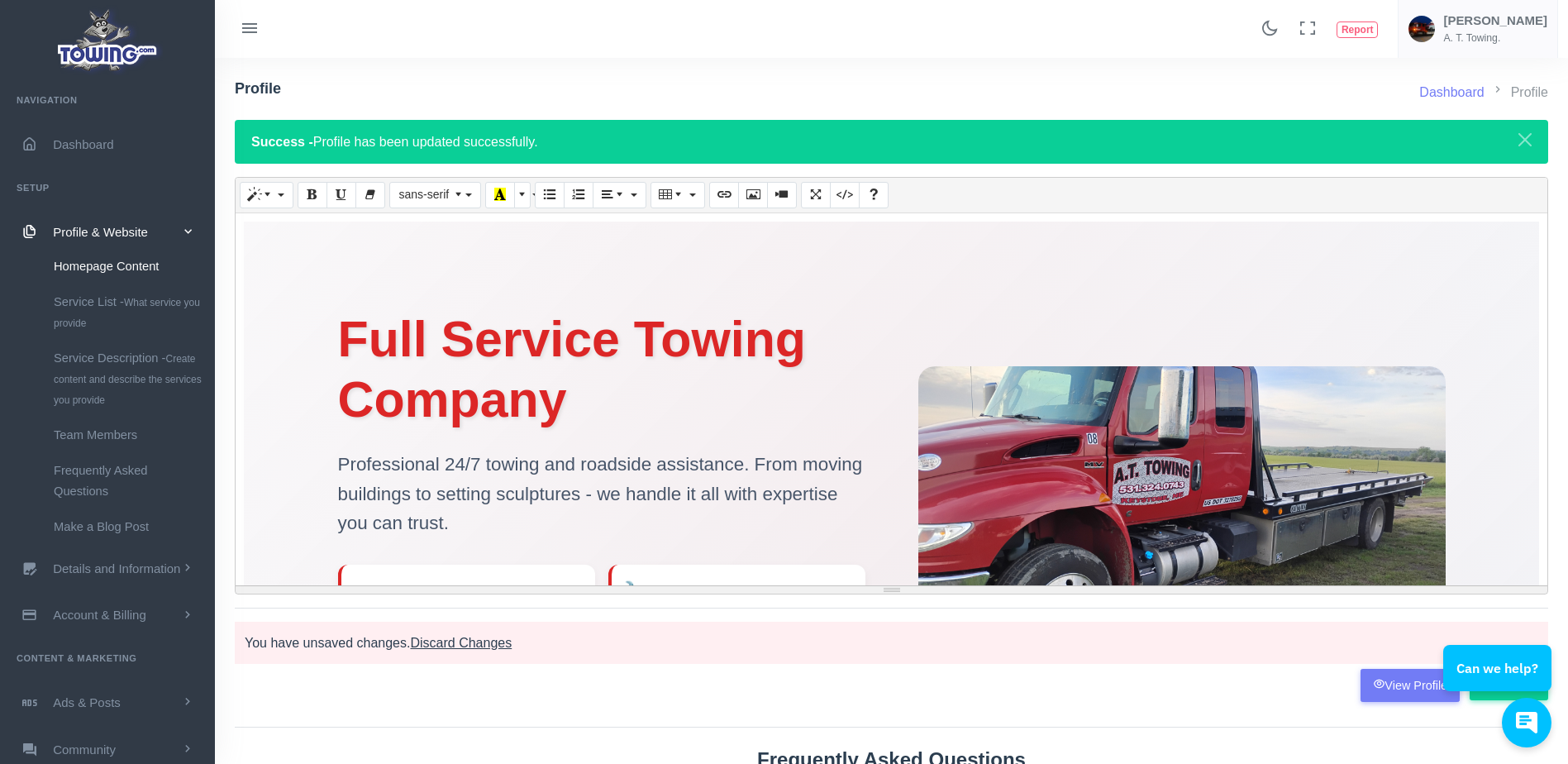
drag, startPoint x: 1383, startPoint y: 679, endPoint x: 1327, endPoint y: 732, distance: 77.1
click at [1327, 732] on div "Dashboard Profile Profile Success - Profile has been updated successfully. A.T.…" at bounding box center [892, 529] width 1334 height 942
click at [1384, 685] on icon at bounding box center [1379, 683] width 12 height 12
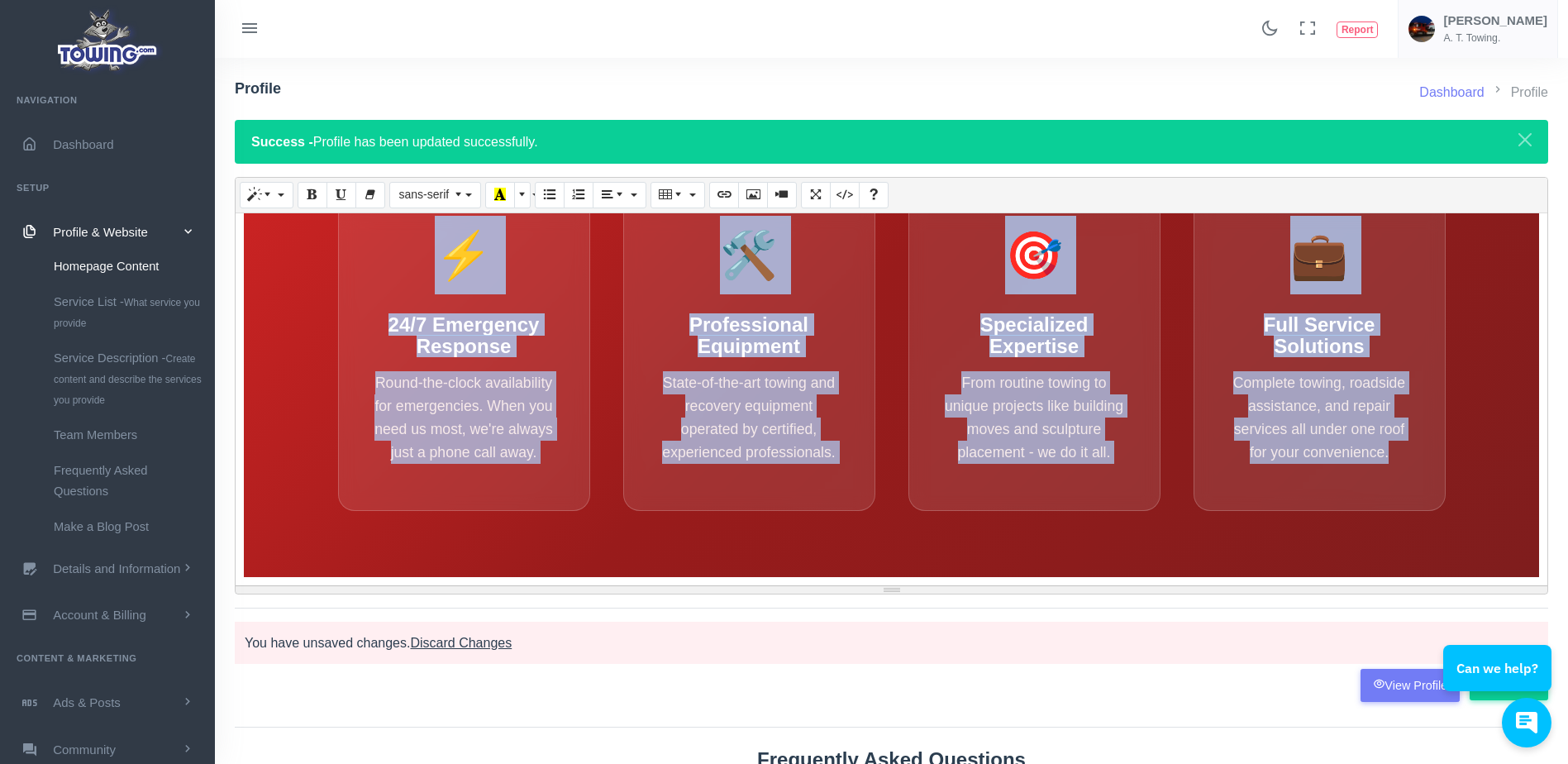
drag, startPoint x: 1527, startPoint y: 546, endPoint x: 1466, endPoint y: 499, distance: 77.0
click at [1466, 499] on div "A.T. Towing - Professional Full-Service Towing Company Full Service Towing Comp…" at bounding box center [891, 399] width 1311 height 372
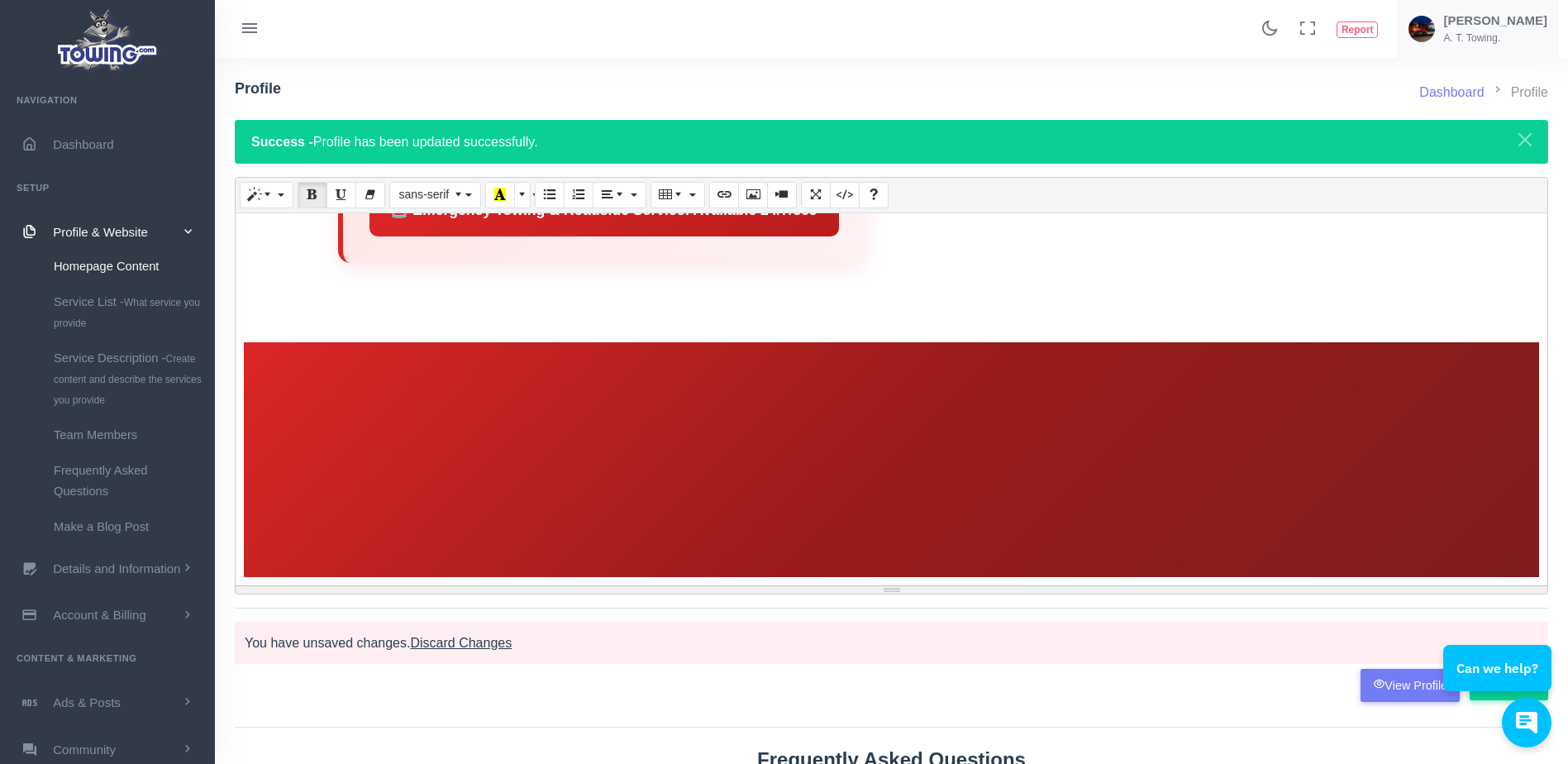
scroll to position [2410, 0]
click at [1047, 472] on h2 at bounding box center [892, 457] width 1107 height 82
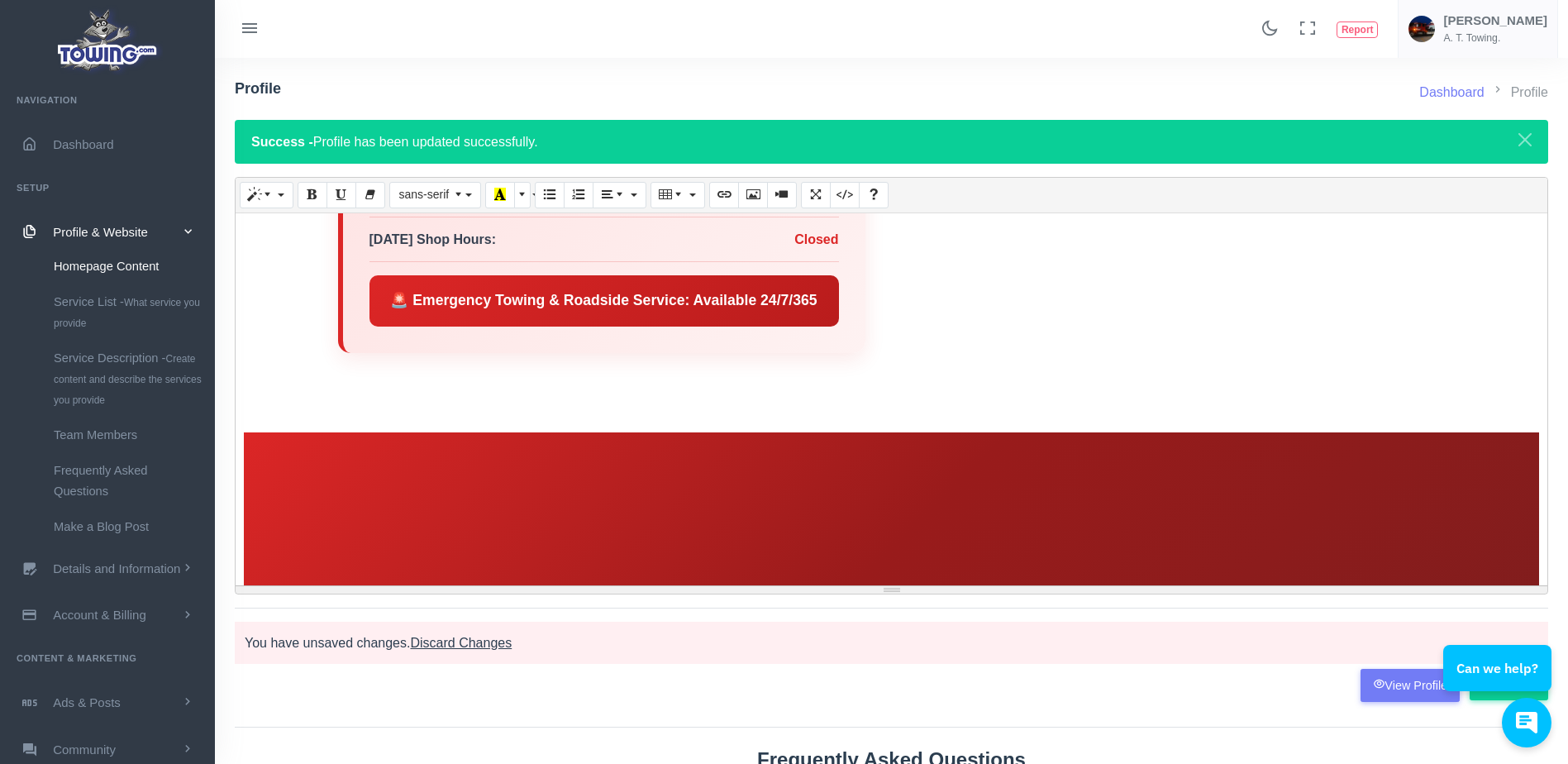
scroll to position [2319, 0]
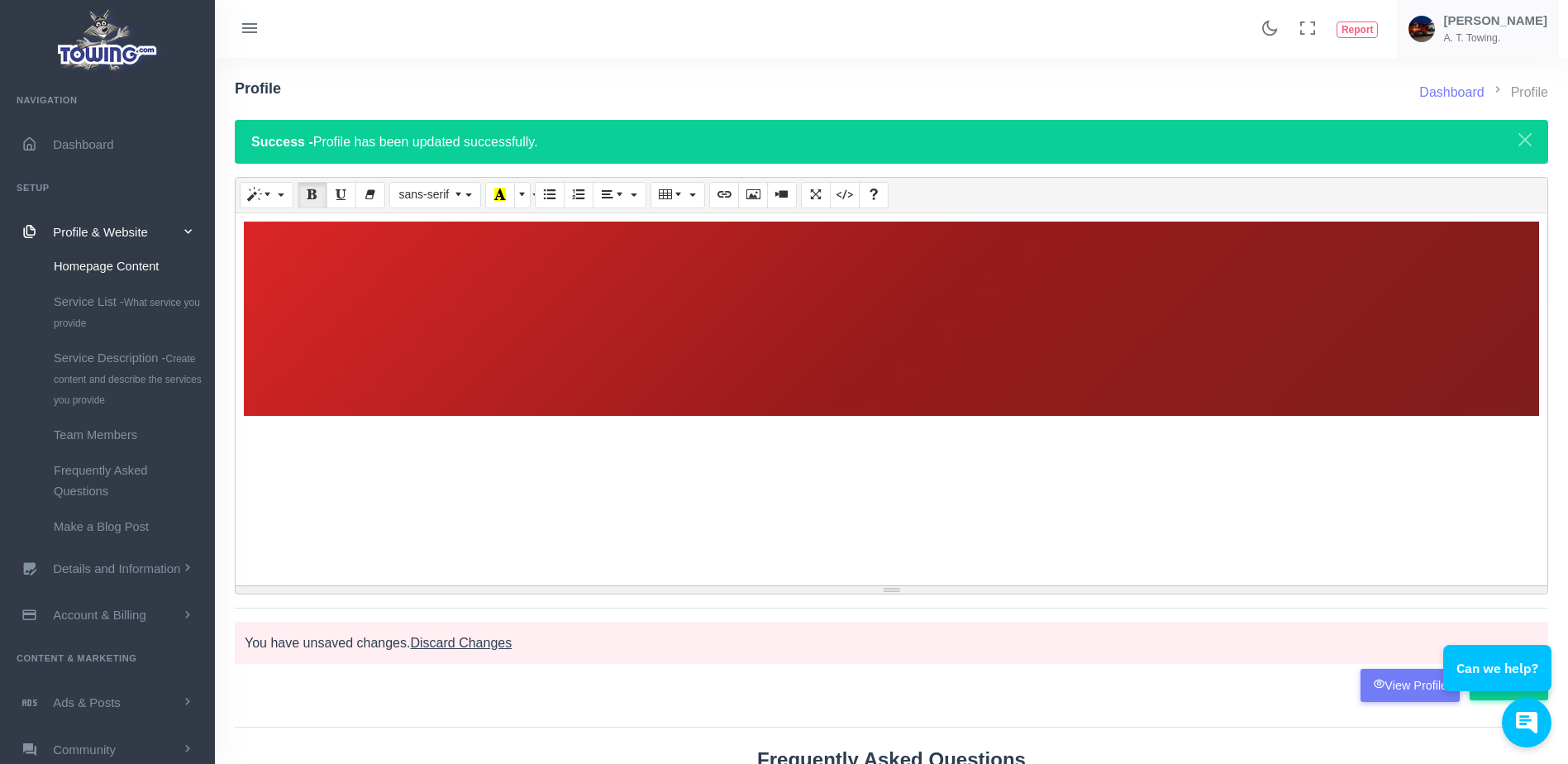
scroll to position [0, 0]
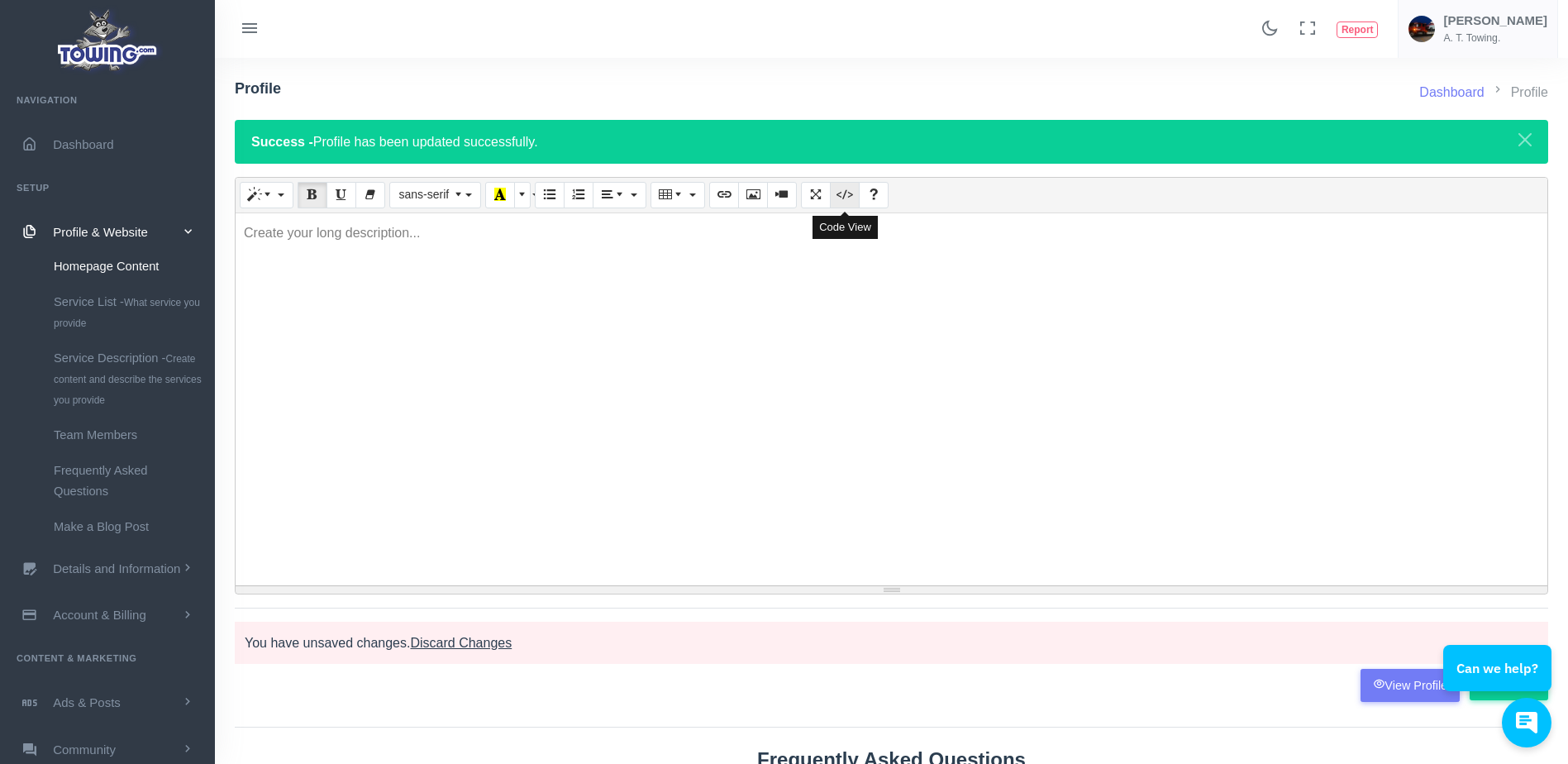
click at [847, 197] on icon "Code View" at bounding box center [844, 194] width 12 height 13
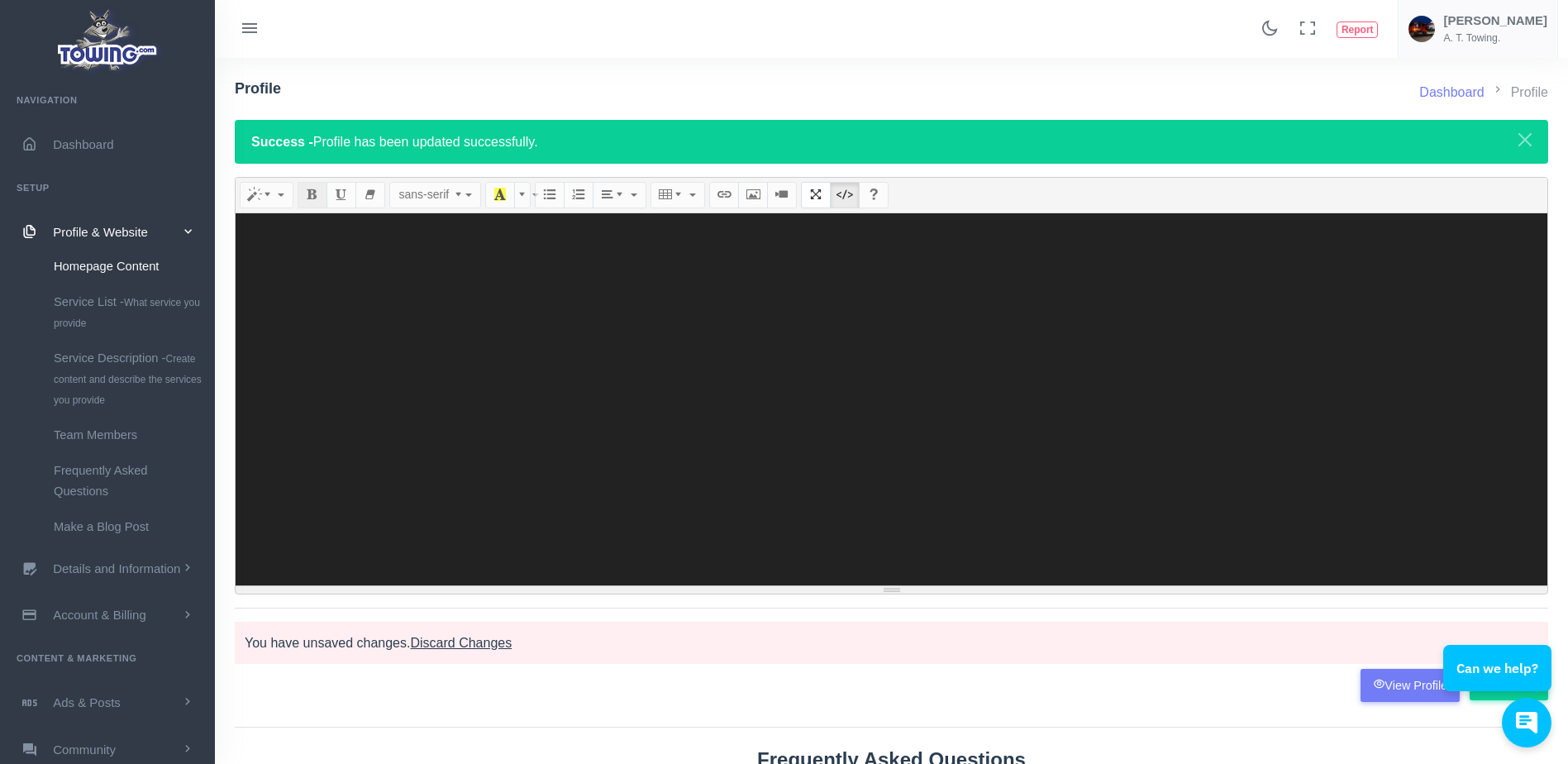
paste textarea "<!DOCTYPE html> <html lang="en"> <head> <meta charset="UTF-8"> <meta name="view…"
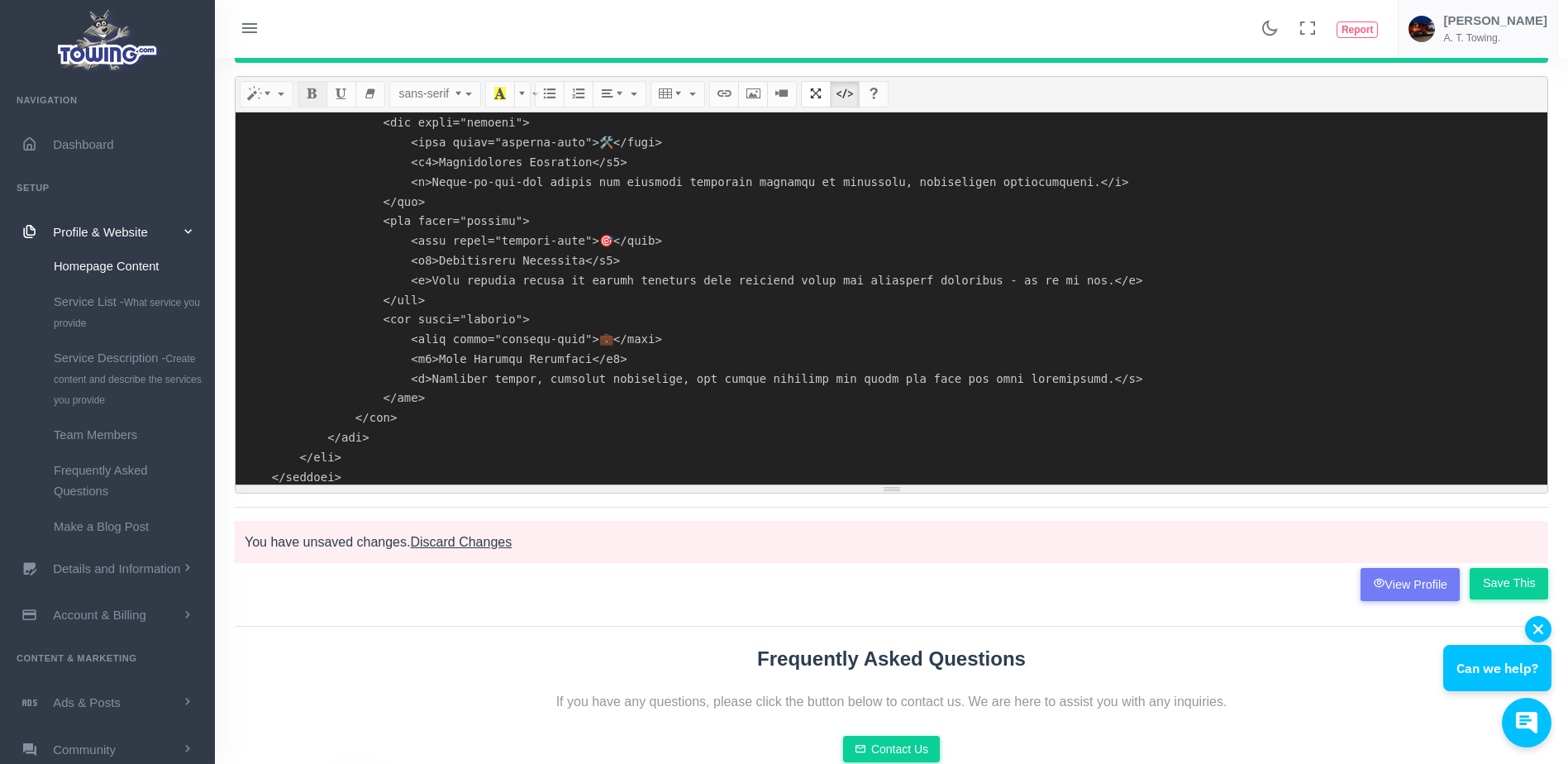
scroll to position [101, 0]
type textarea "<!DOCTYPE html> <html lang="en"> <head> <meta charset="UTF-8"> <meta name="view…"
click at [1503, 586] on input "Save This" at bounding box center [1508, 582] width 78 height 31
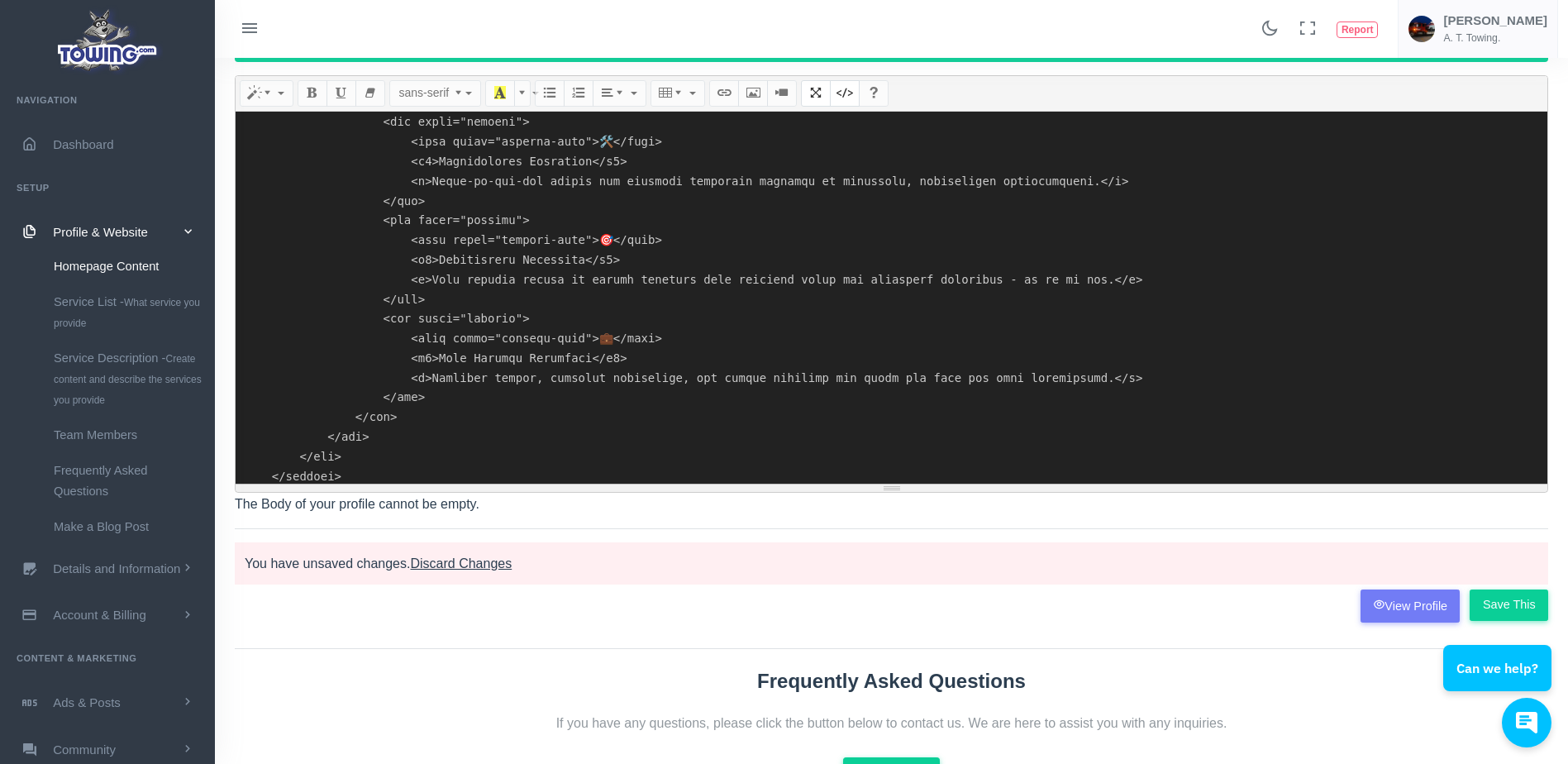
click at [1501, 599] on html "Can we help?" at bounding box center [1499, 599] width 138 height 0
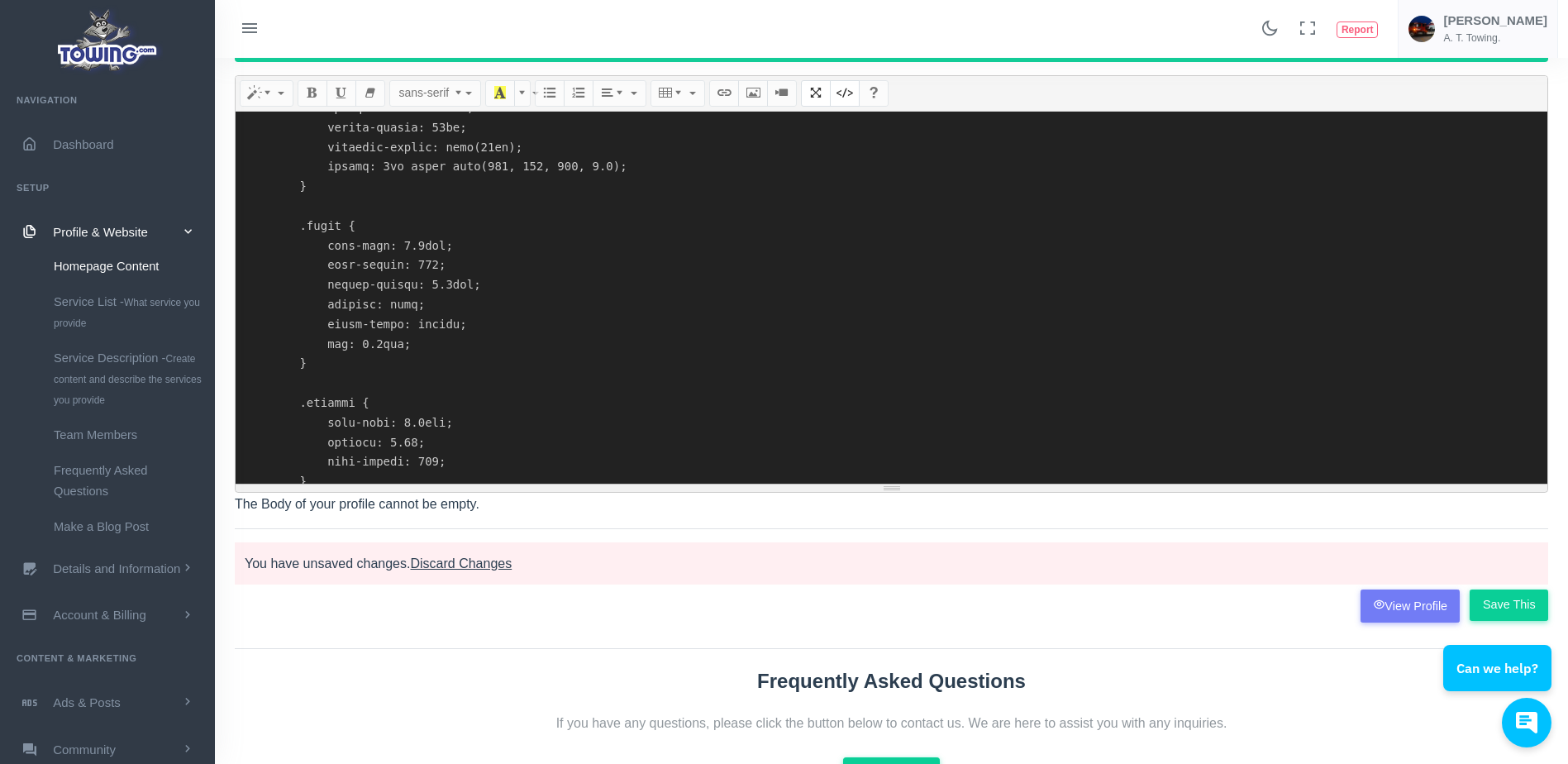
scroll to position [1326, 0]
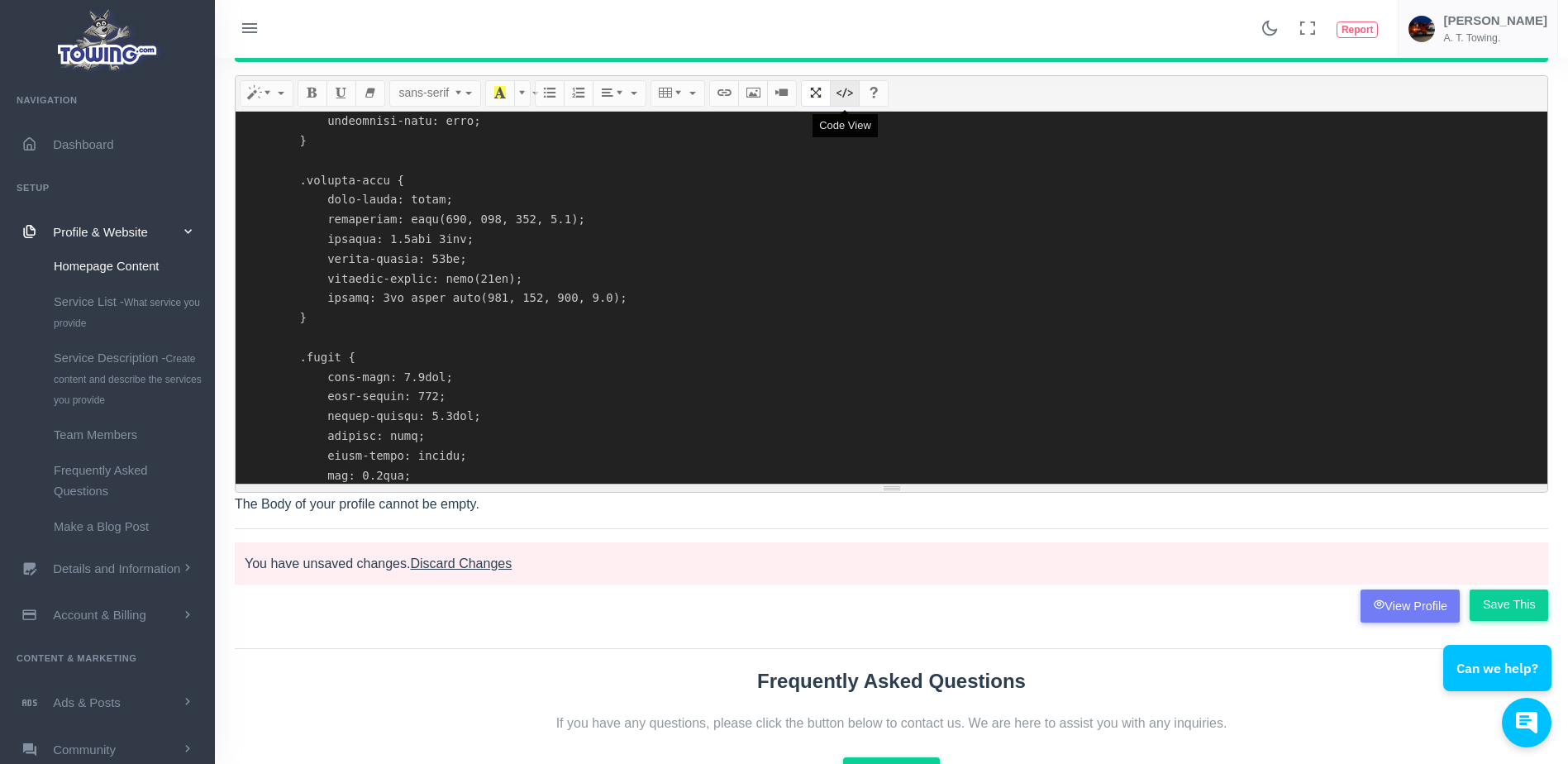
click at [840, 99] on icon "Code View" at bounding box center [844, 92] width 12 height 13
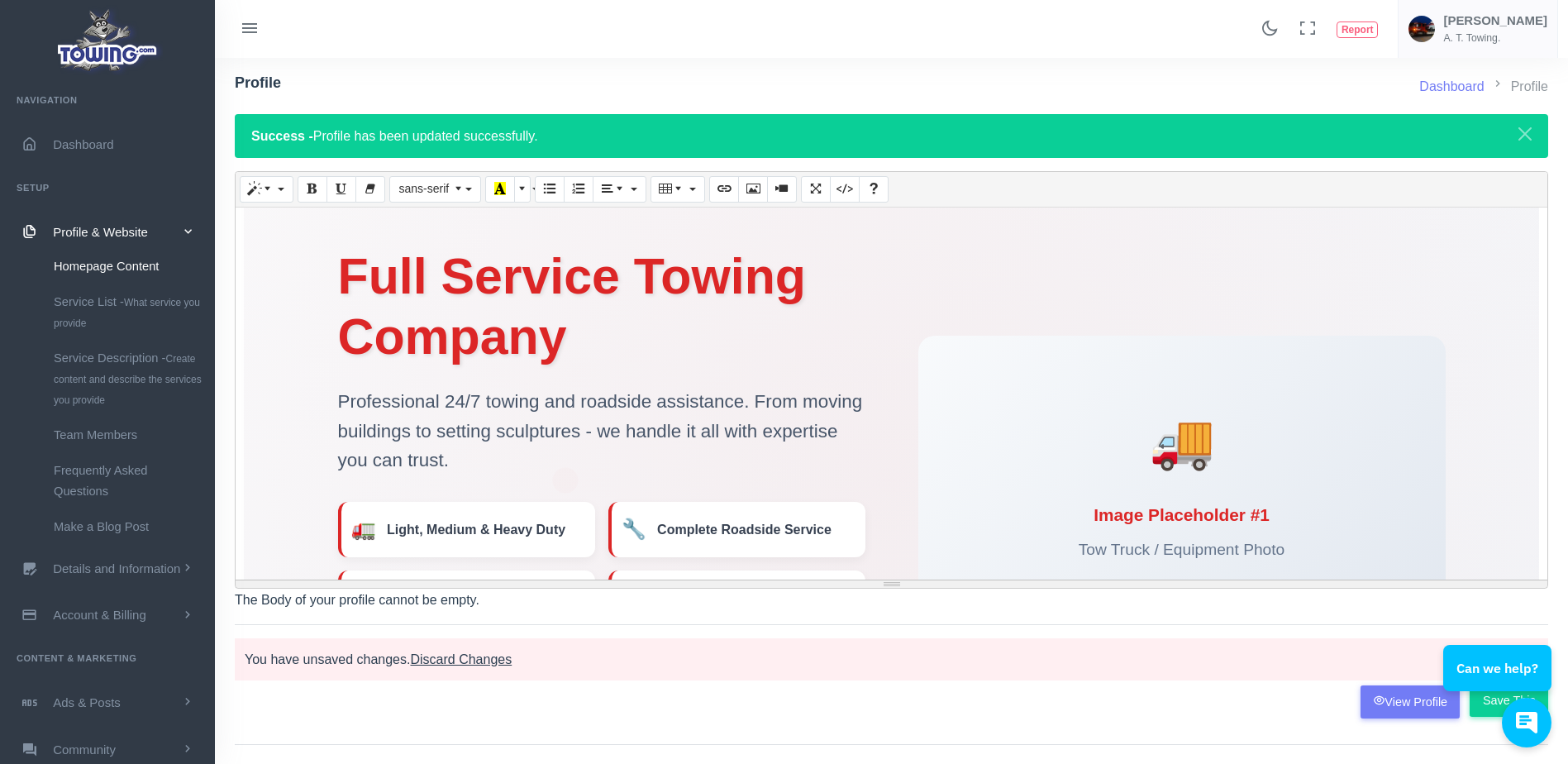
scroll to position [59, 0]
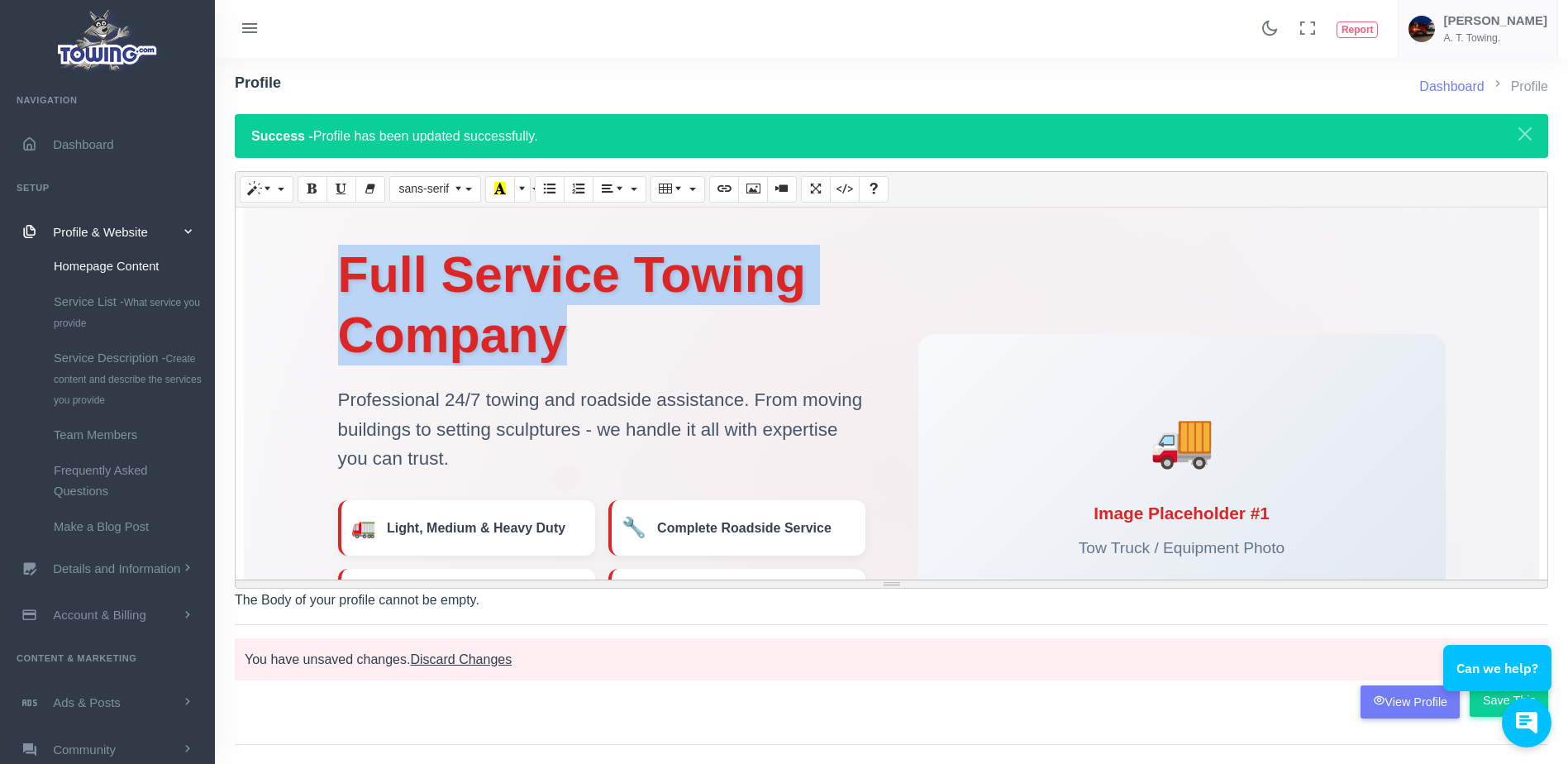
drag, startPoint x: 798, startPoint y: 338, endPoint x: 335, endPoint y: 303, distance: 464.3
click at [338, 303] on h1 "Full Service Towing Company" at bounding box center [601, 304] width 527 height 121
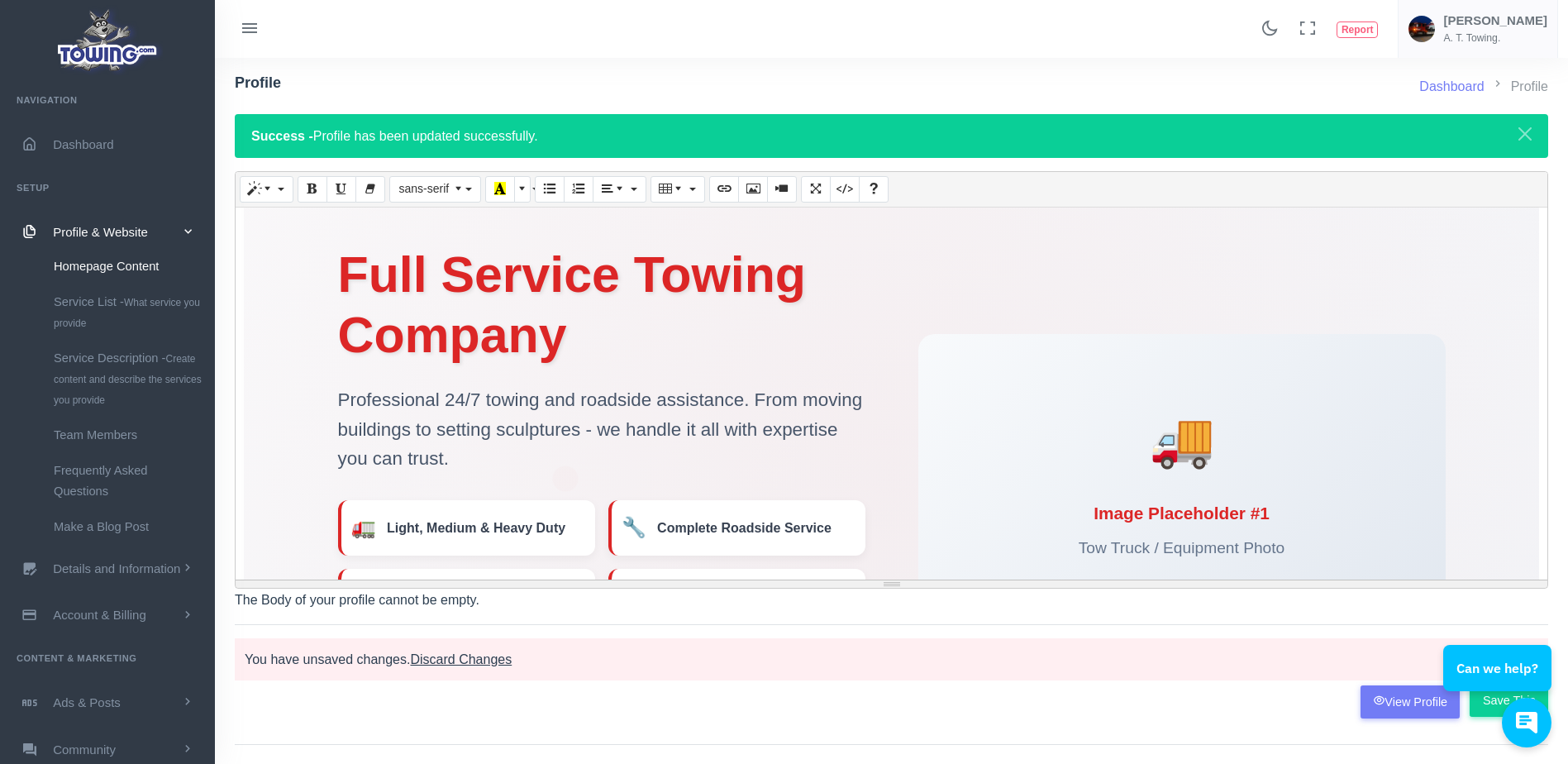
scroll to position [56, 0]
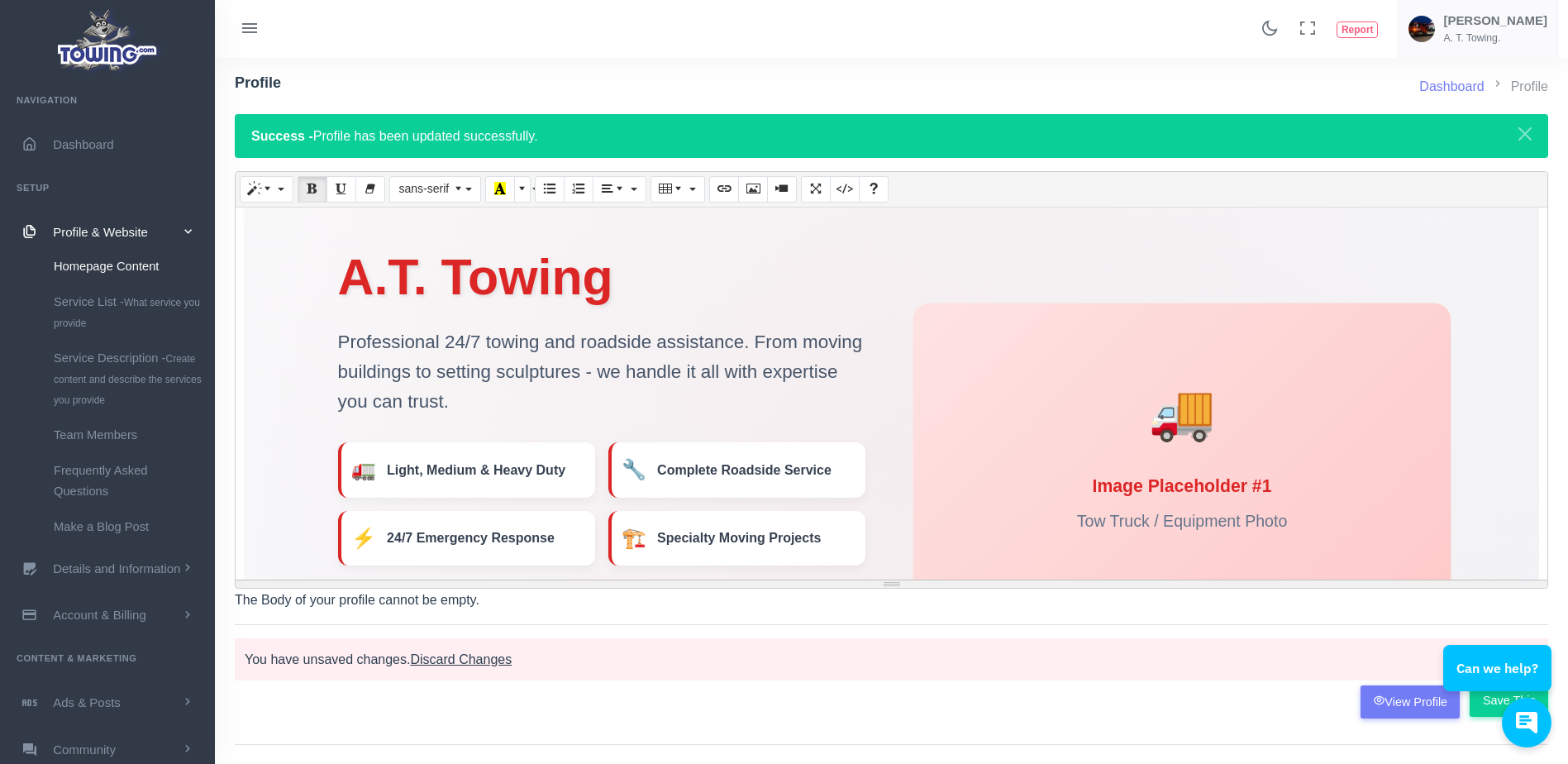
click at [1248, 515] on div "Tow Truck / Equipment Photo" at bounding box center [1181, 521] width 210 height 28
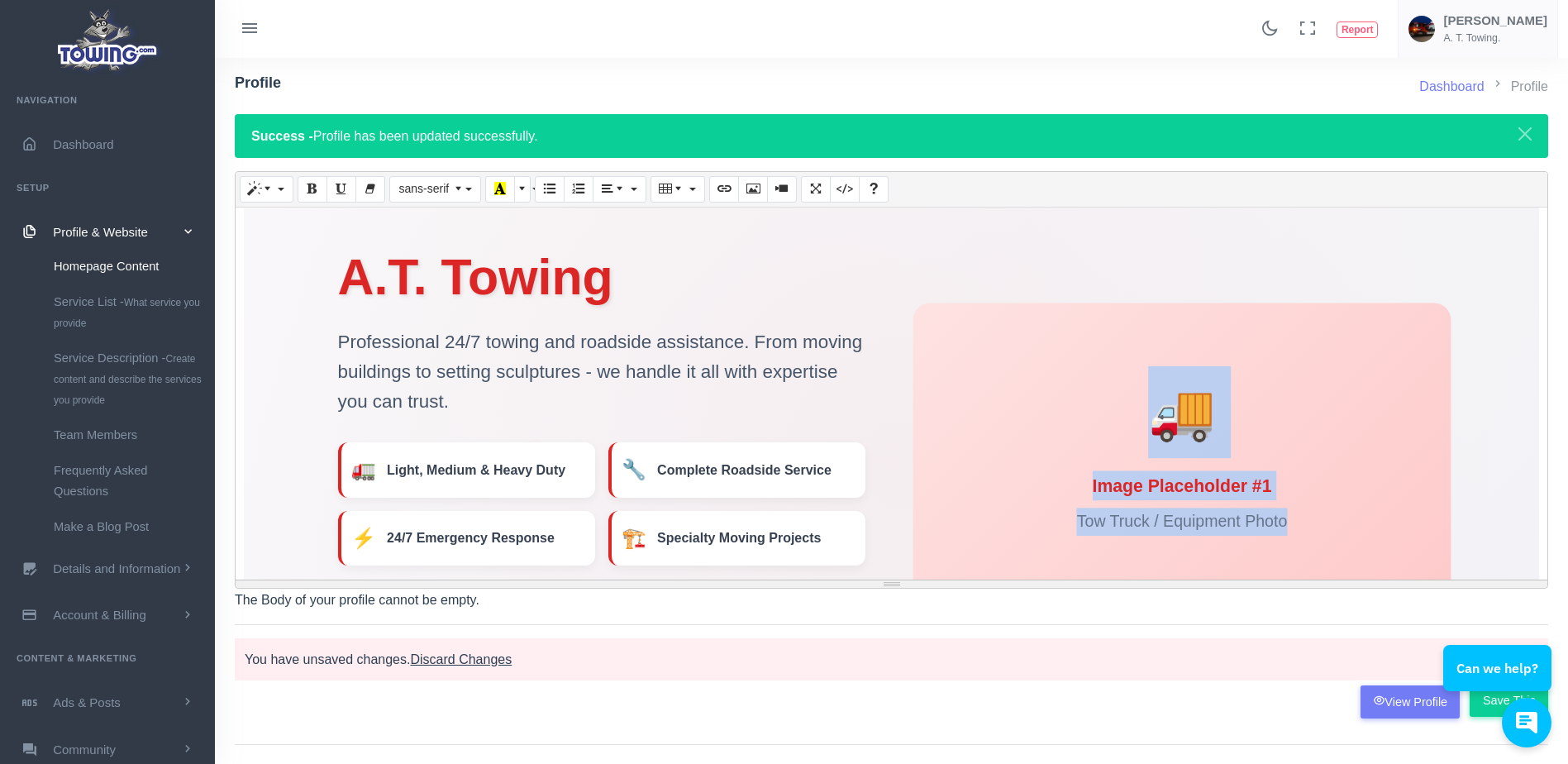
drag, startPoint x: 1295, startPoint y: 519, endPoint x: 1145, endPoint y: 443, distance: 168.2
click at [1145, 443] on div "🚚 Image Placeholder #1 Tow Truck / Equipment Photo" at bounding box center [1181, 451] width 538 height 295
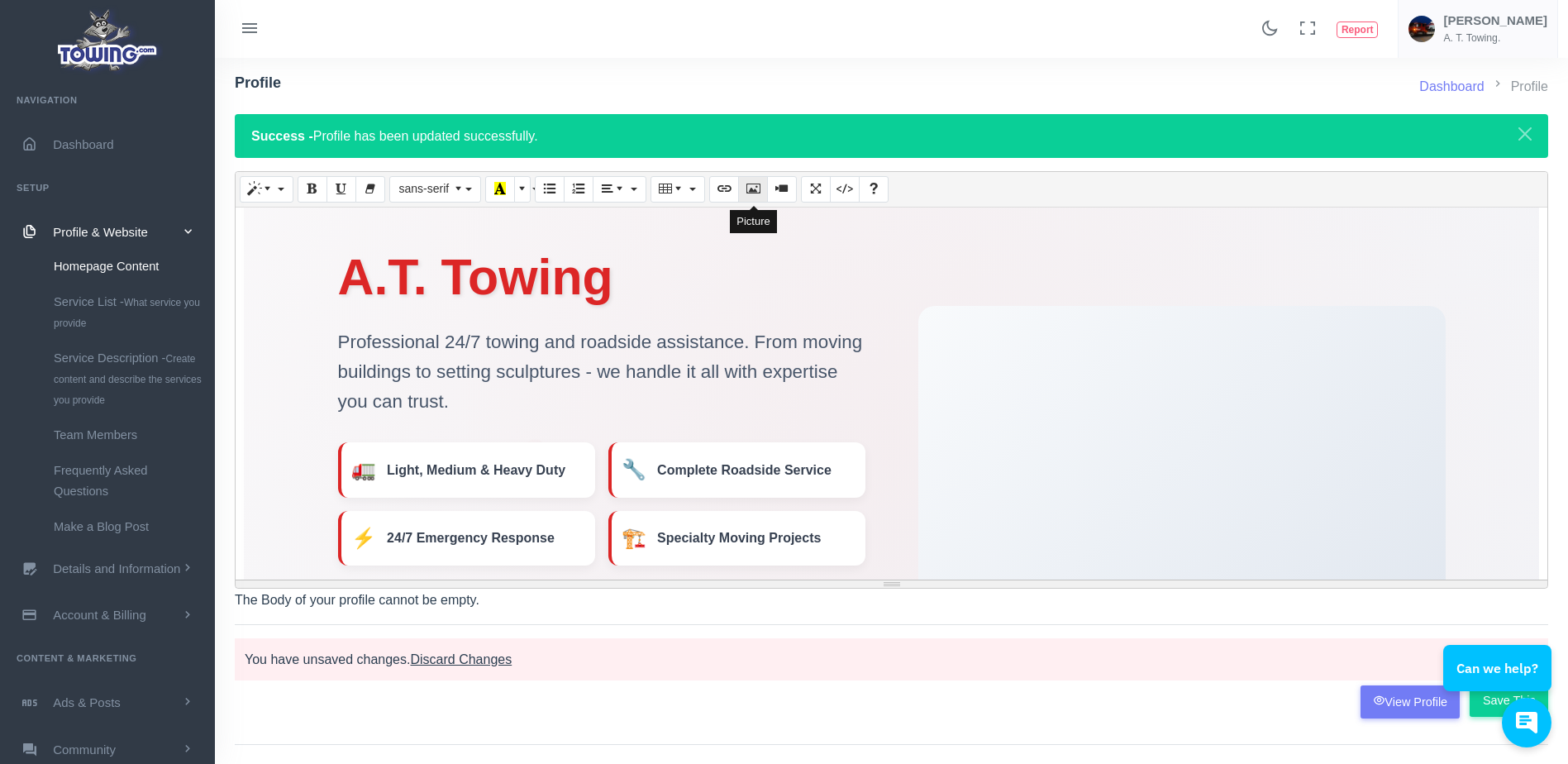
click at [755, 194] on icon "Picture" at bounding box center [753, 188] width 12 height 13
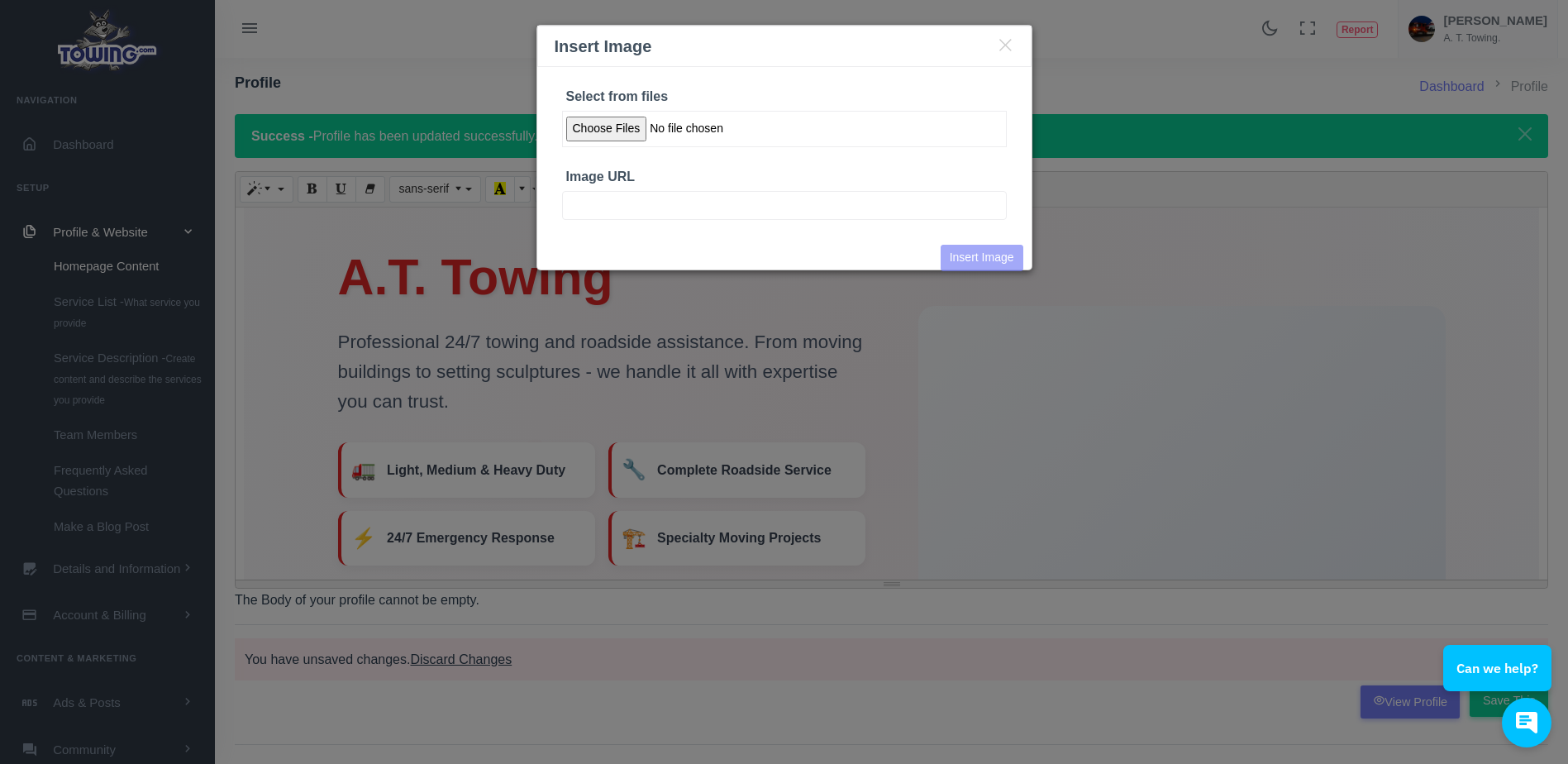
click at [617, 130] on input "Select from files" at bounding box center [784, 128] width 445 height 36
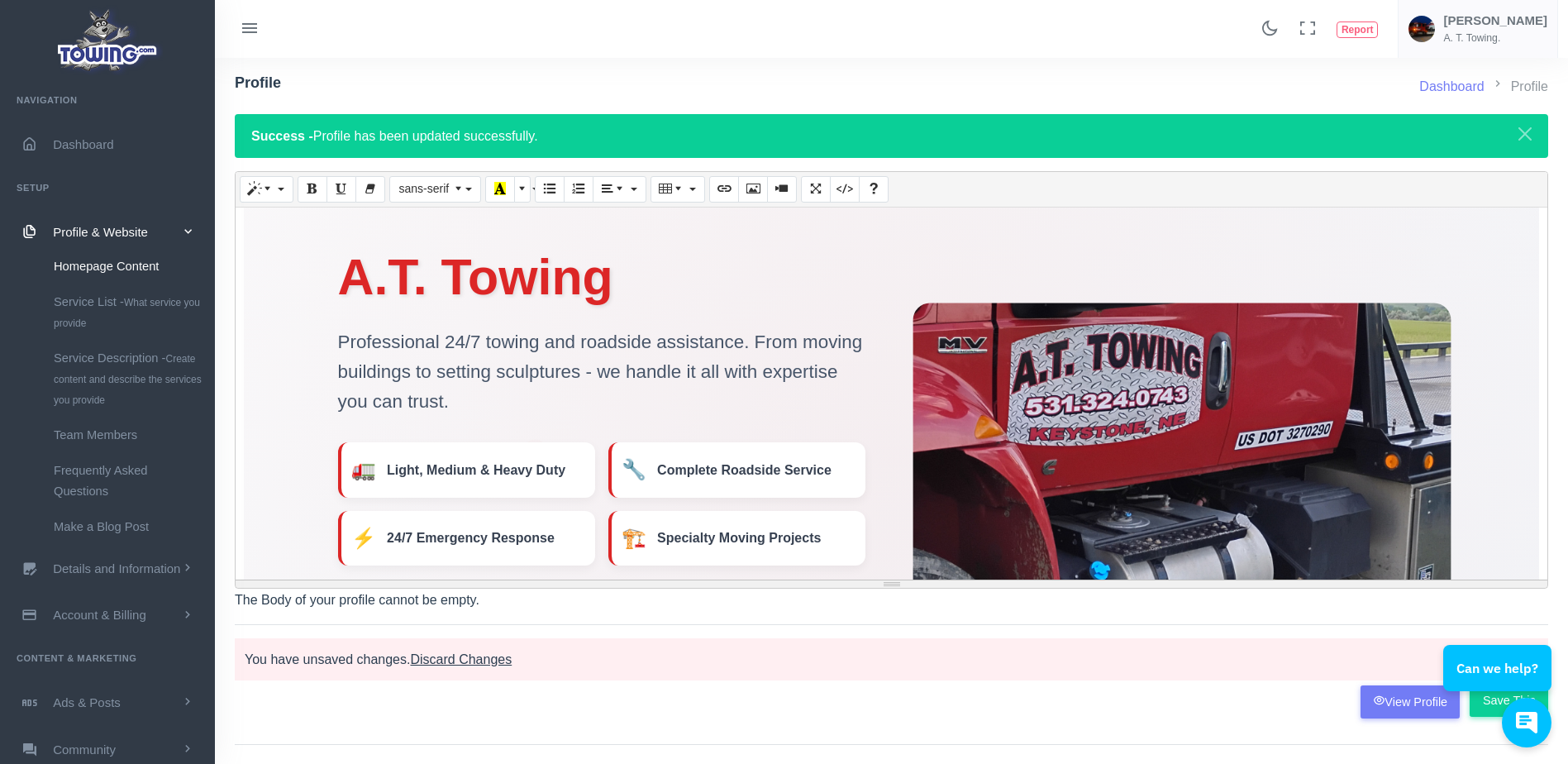
click at [1060, 349] on img at bounding box center [1180, 443] width 1321 height 994
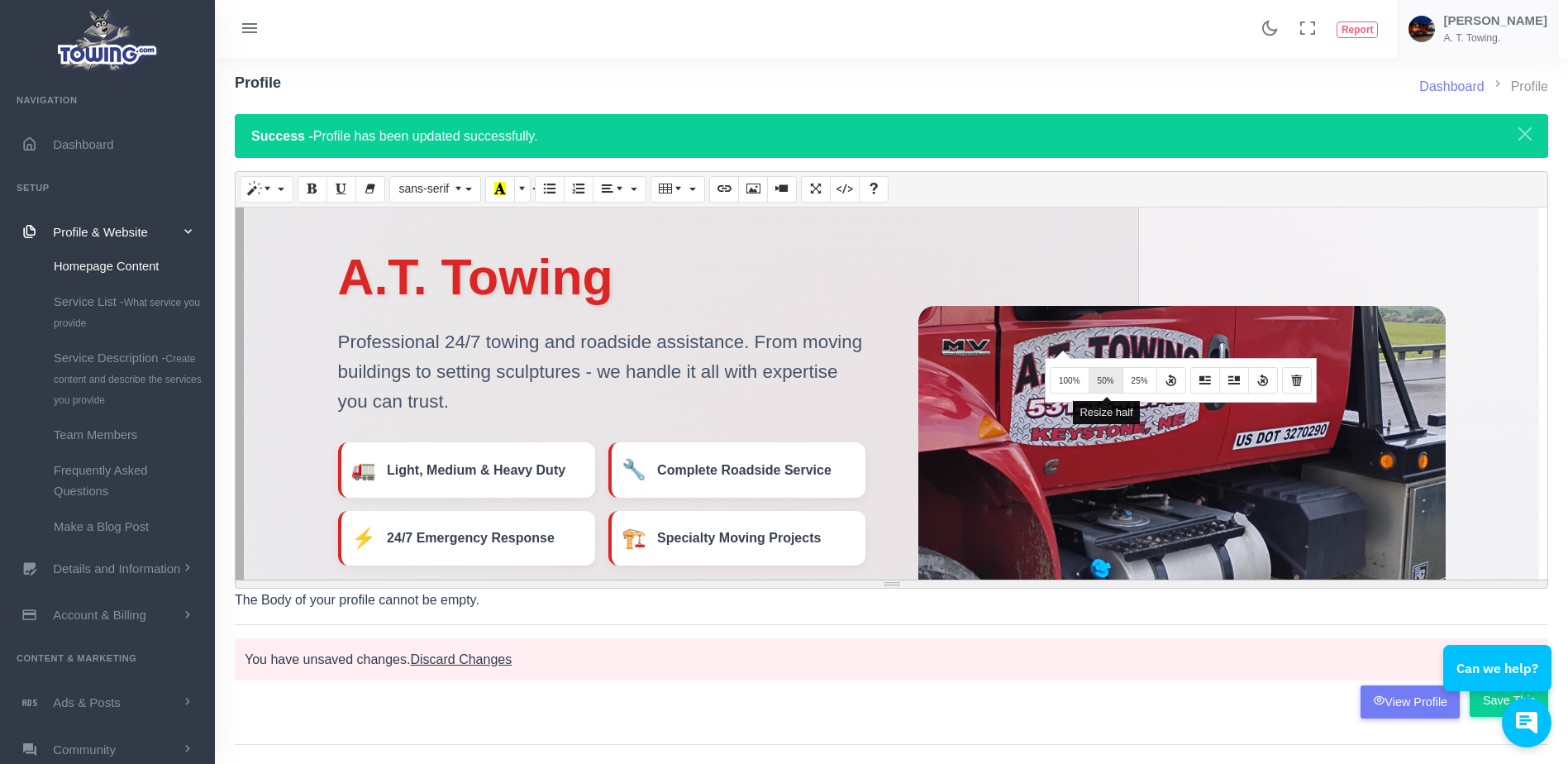
click at [1102, 376] on span "50%" at bounding box center [1106, 381] width 17 height 9
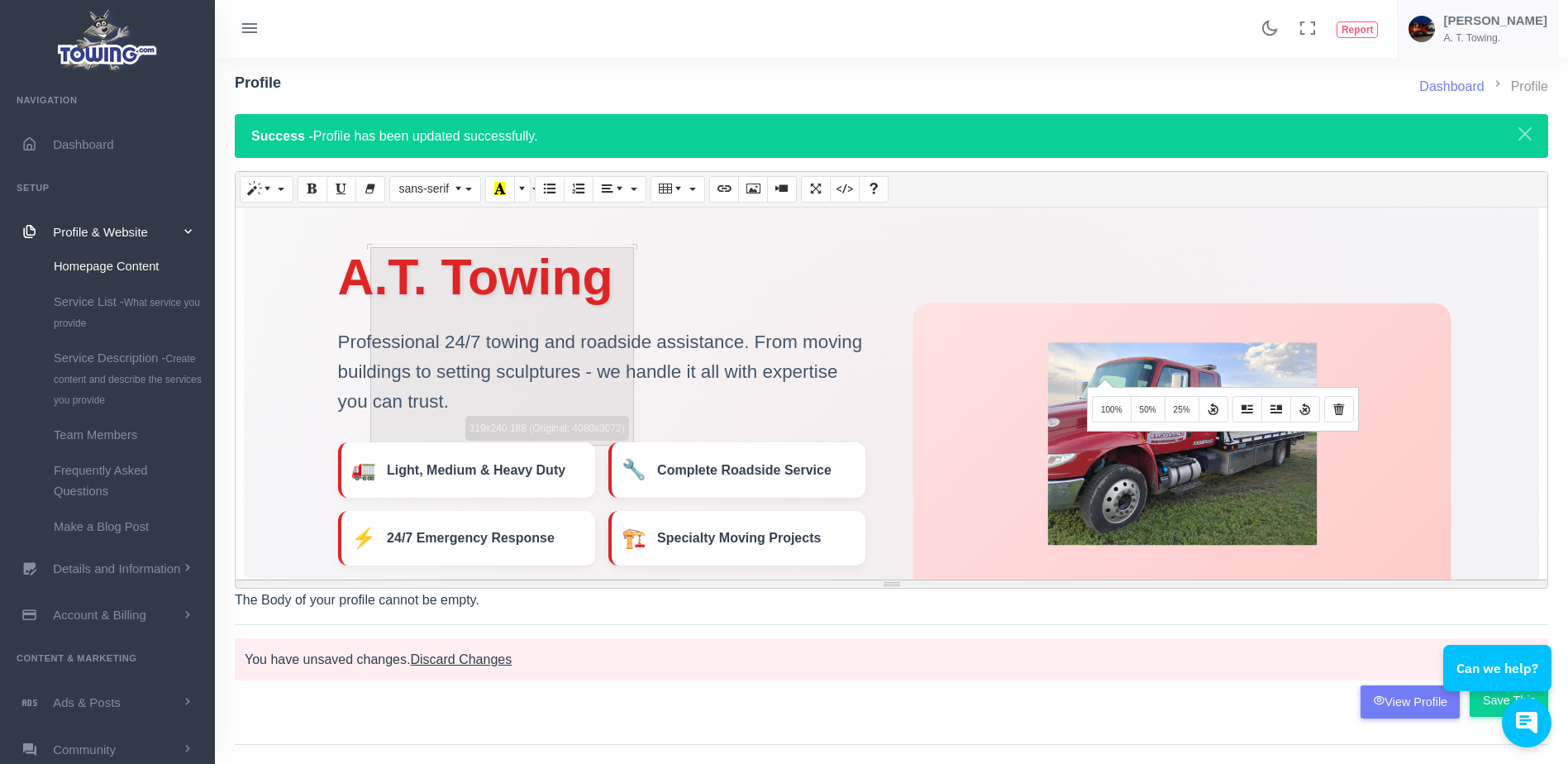
click at [1103, 377] on img at bounding box center [1181, 444] width 269 height 202
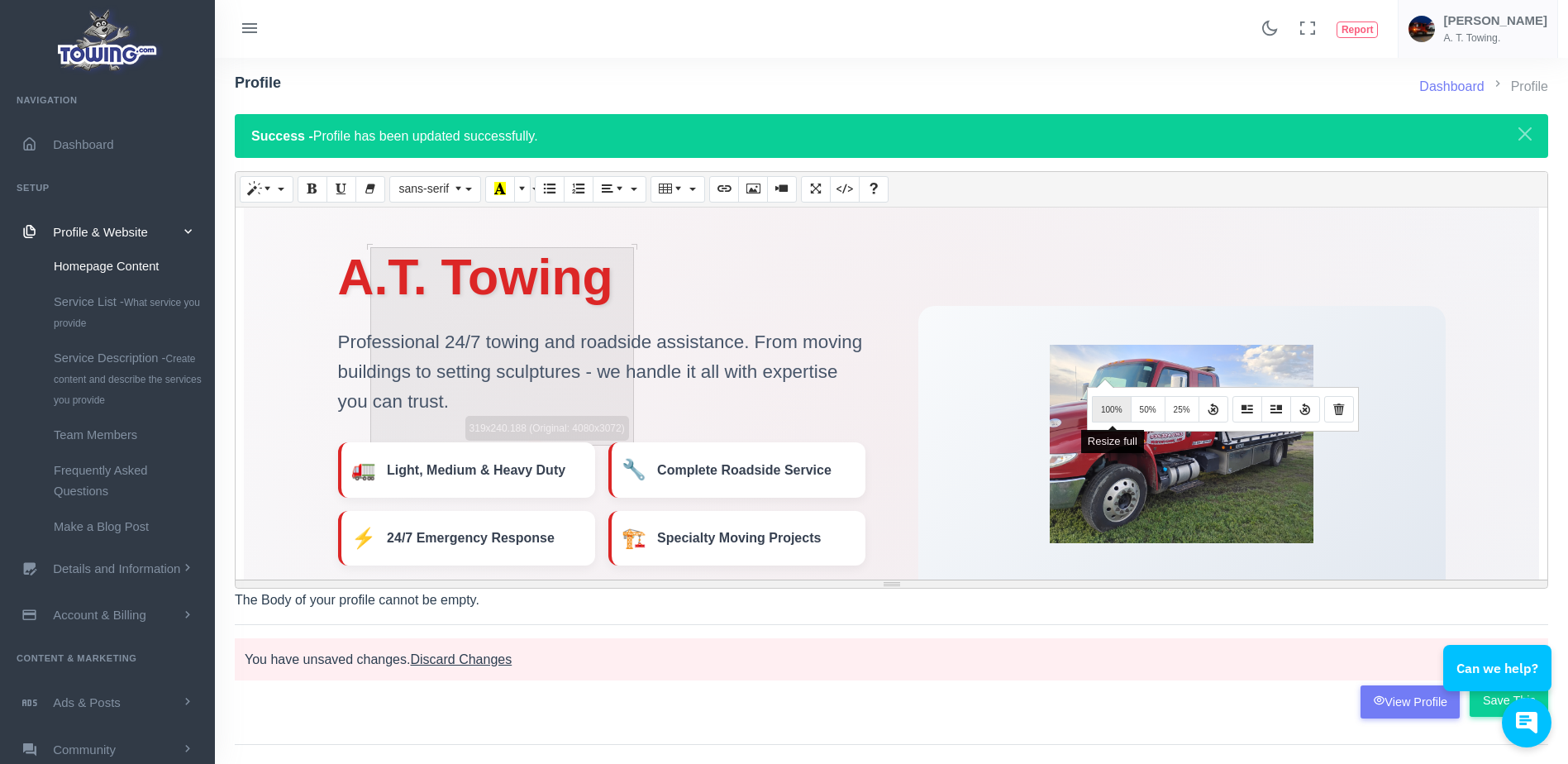
click at [1105, 408] on span "100%" at bounding box center [1111, 410] width 21 height 9
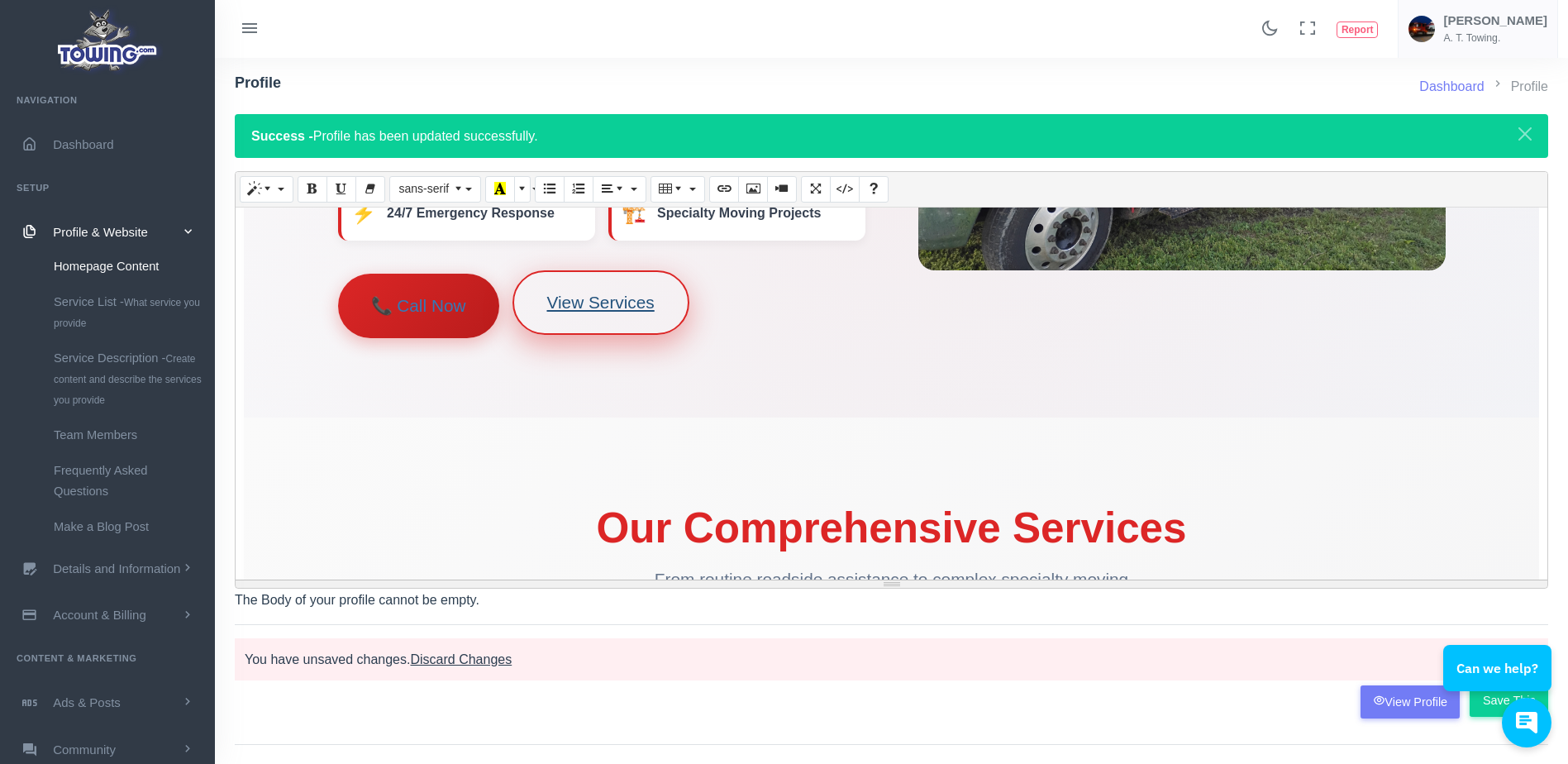
scroll to position [373, 0]
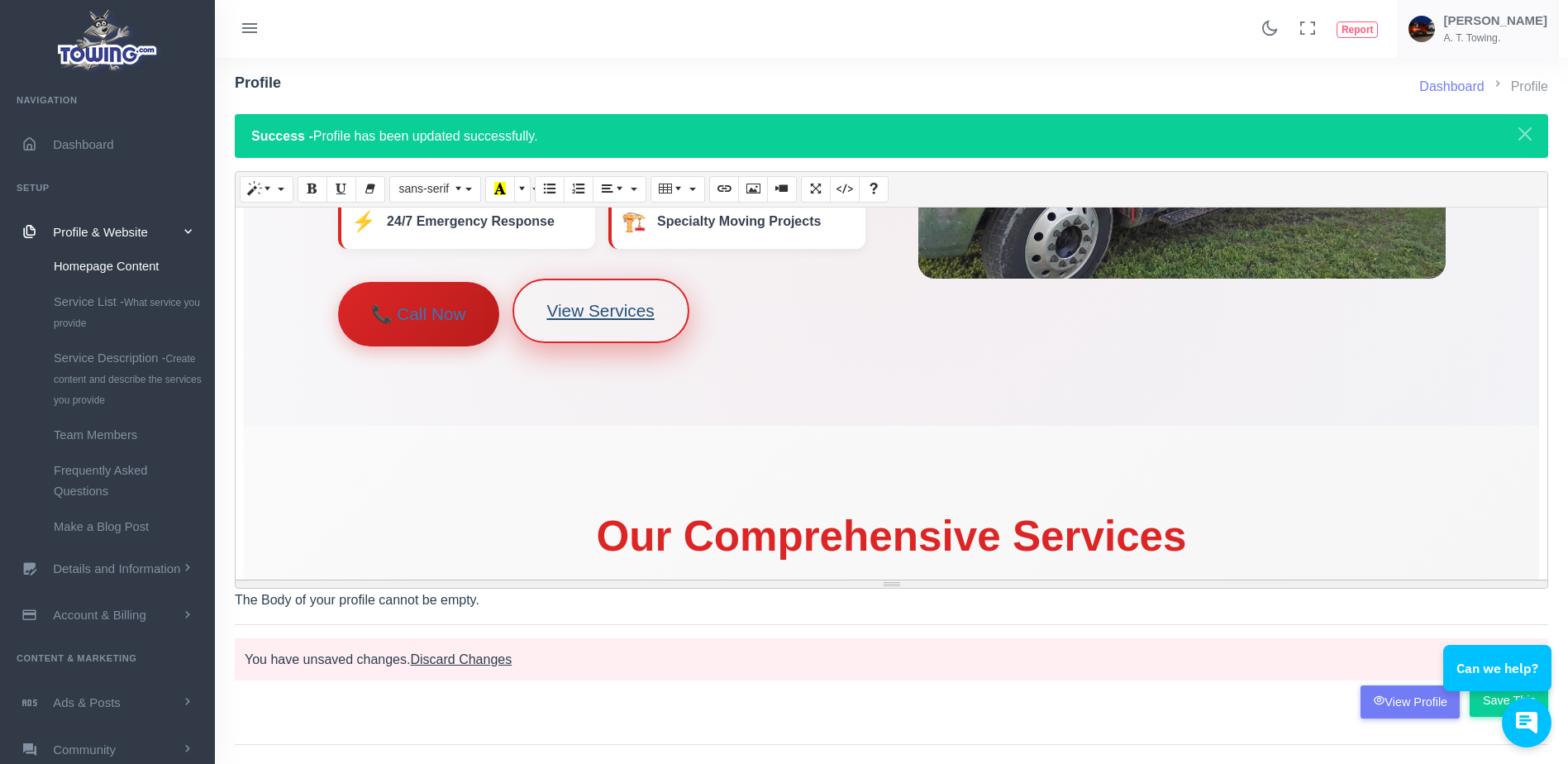
click at [666, 316] on link "View Services" at bounding box center [601, 311] width 177 height 65
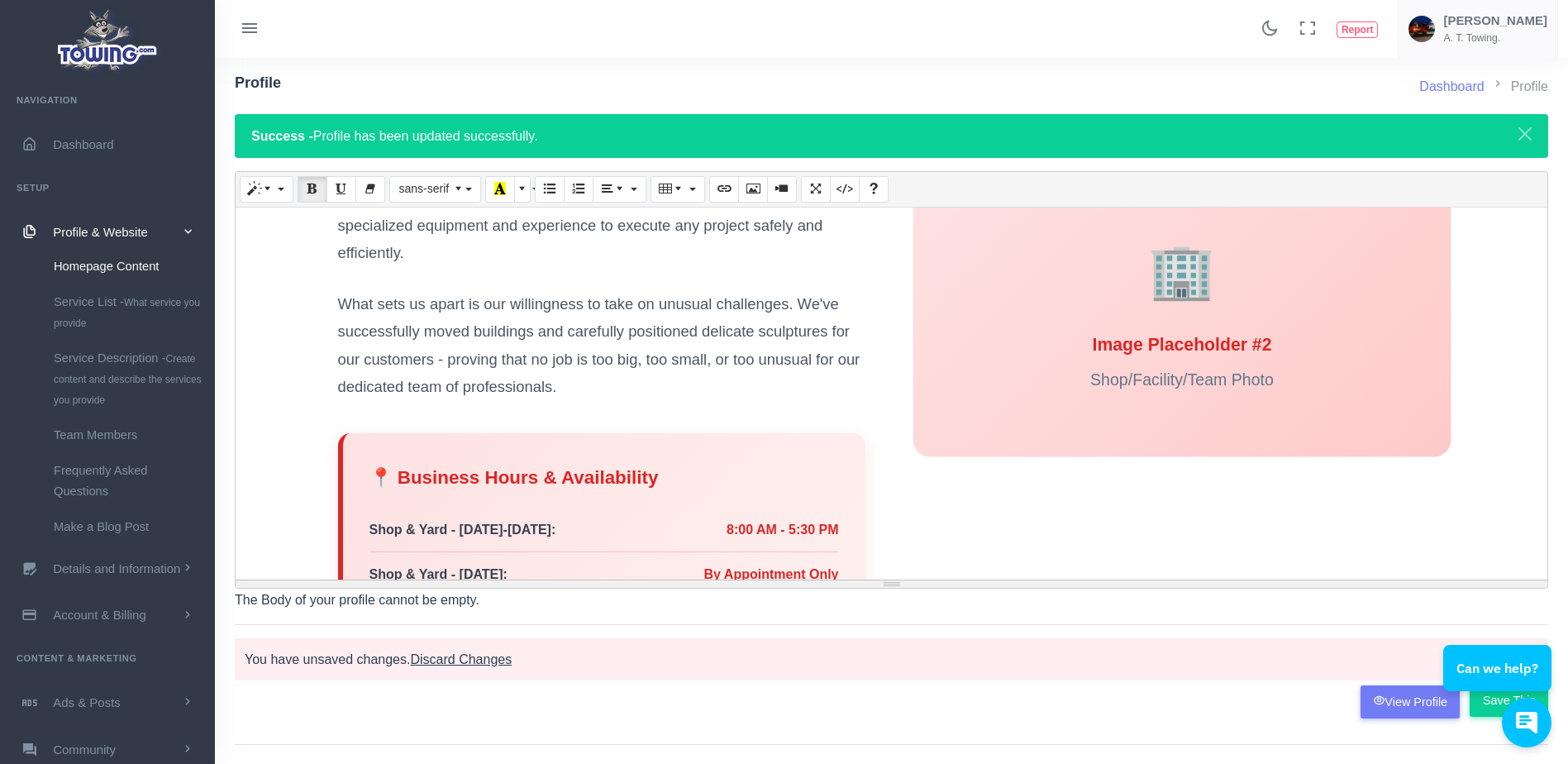
scroll to position [1871, 0]
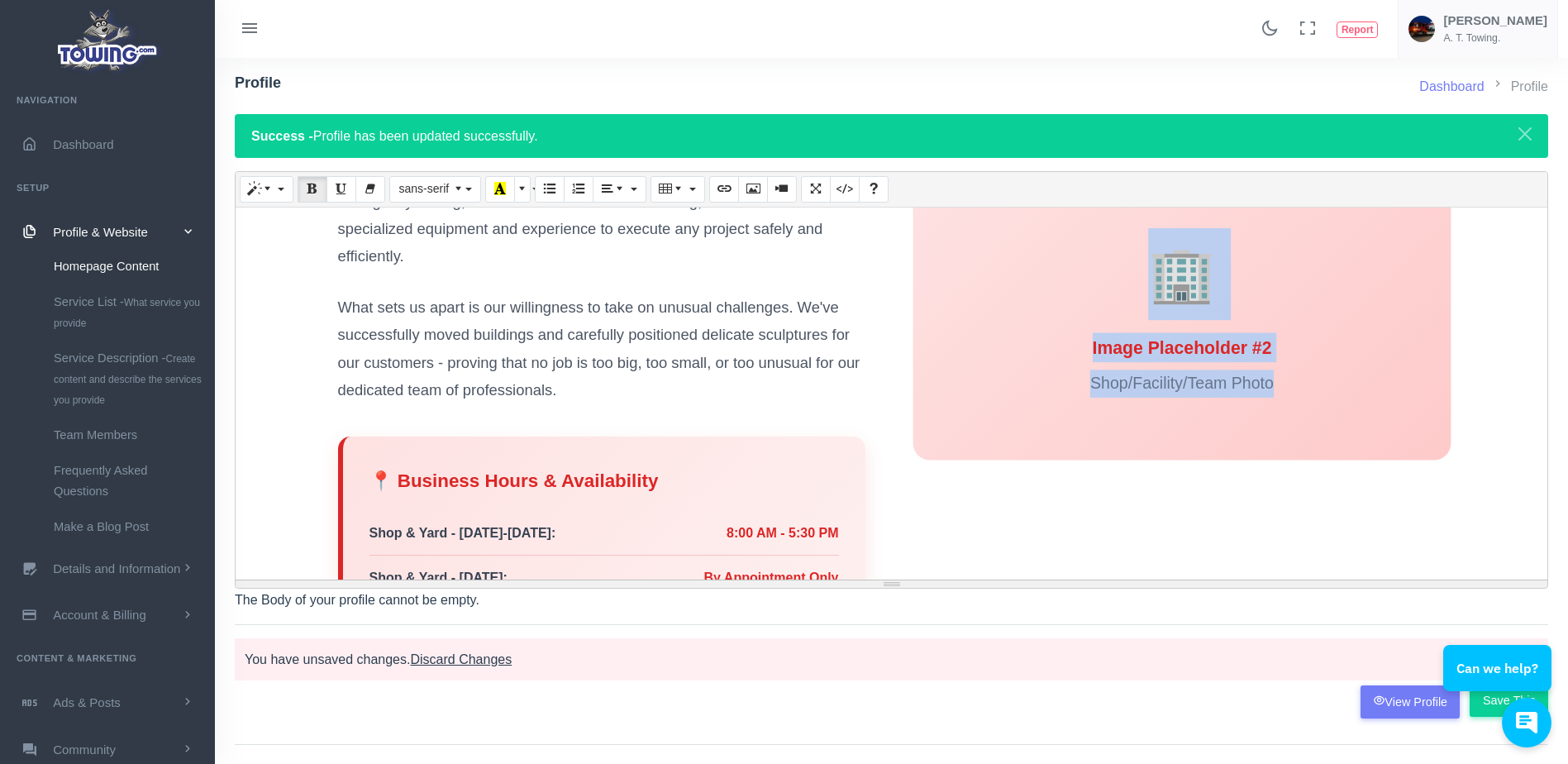
drag, startPoint x: 1302, startPoint y: 395, endPoint x: 1168, endPoint y: 279, distance: 177.2
click at [1168, 279] on div "🏢 Image Placeholder #2 Shop/Facility/Team Photo" at bounding box center [1181, 312] width 538 height 295
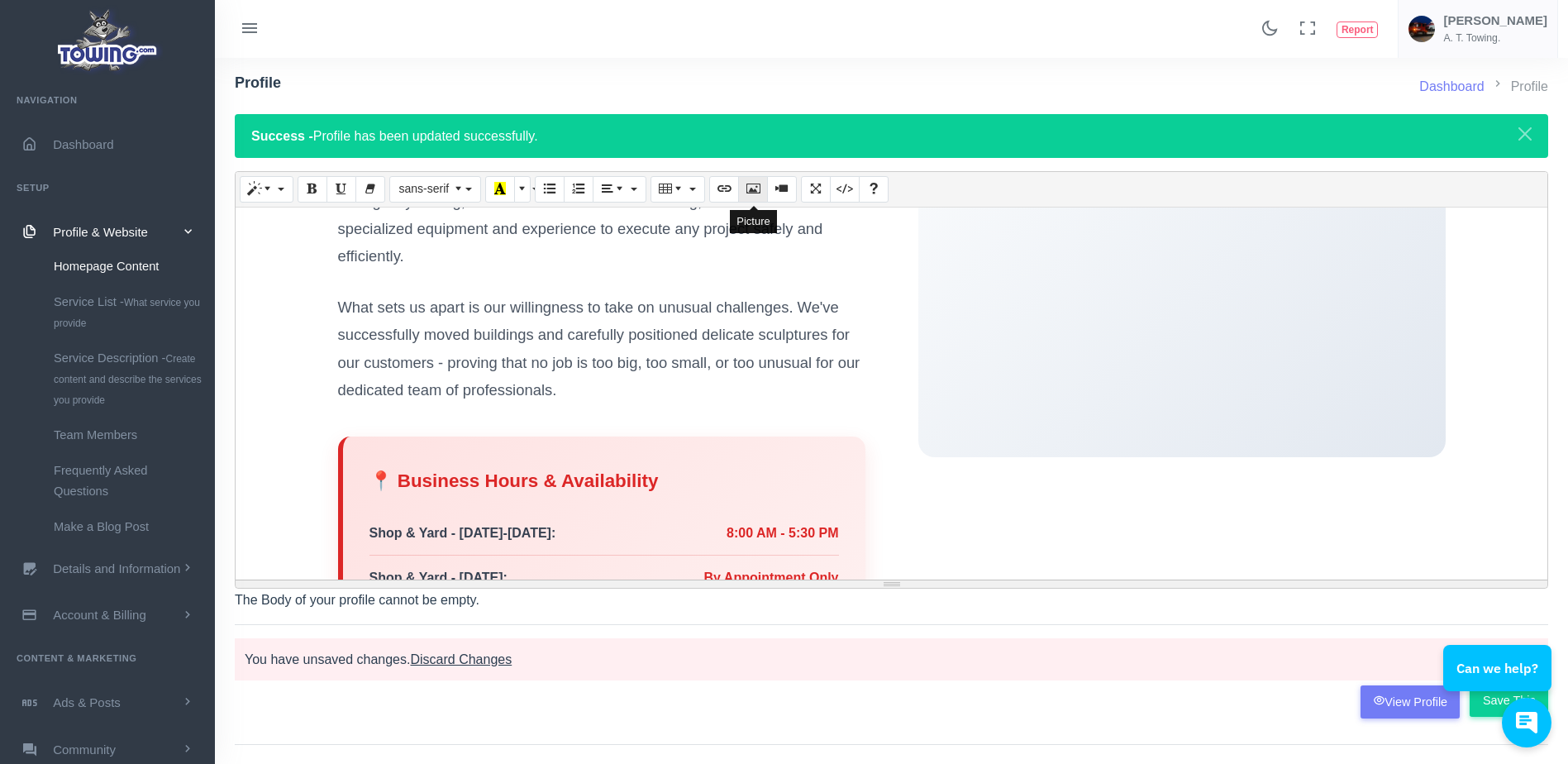
click at [750, 188] on icon "Picture" at bounding box center [753, 188] width 12 height 13
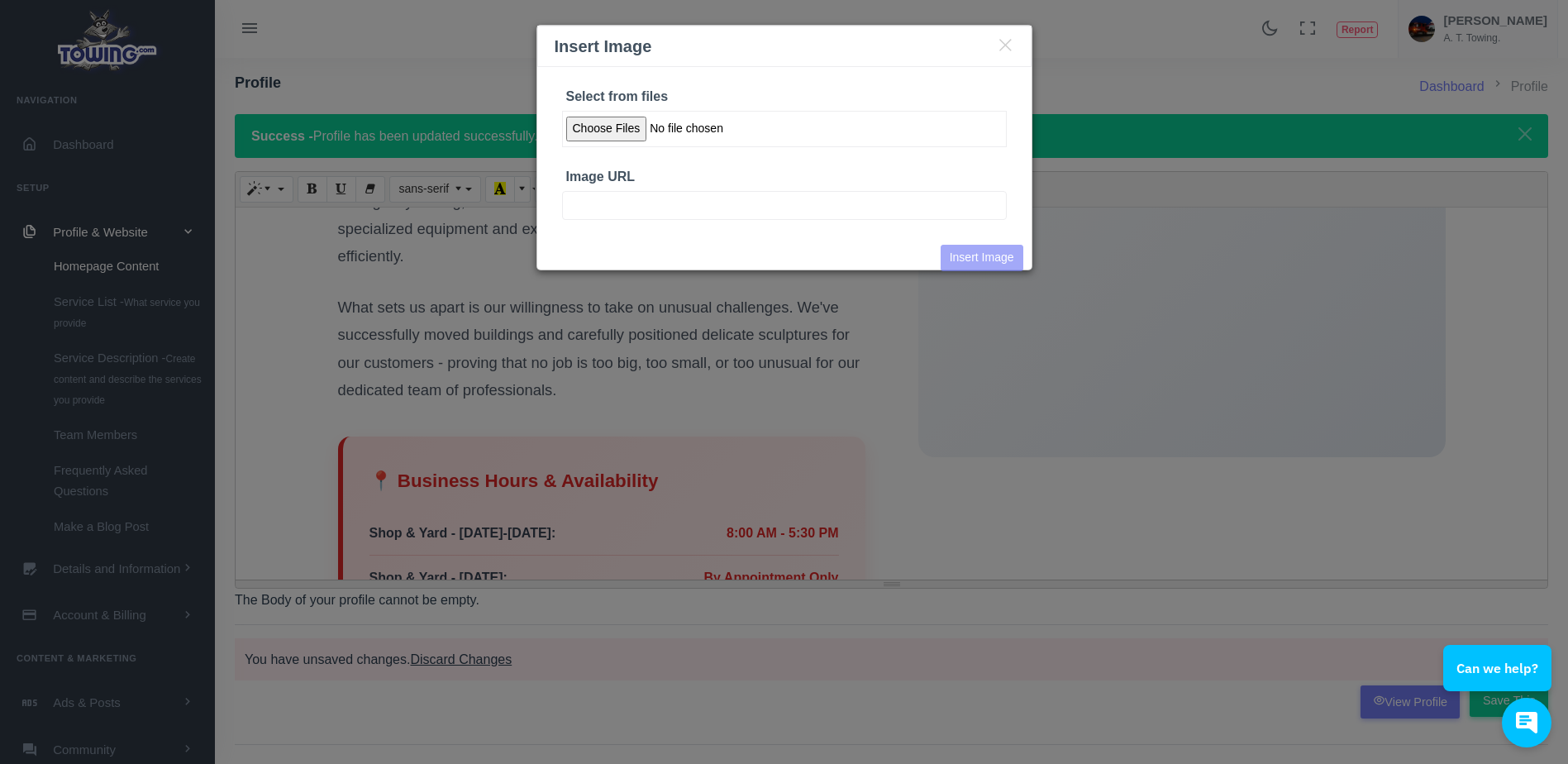
click at [609, 131] on input "Select from files" at bounding box center [784, 128] width 445 height 36
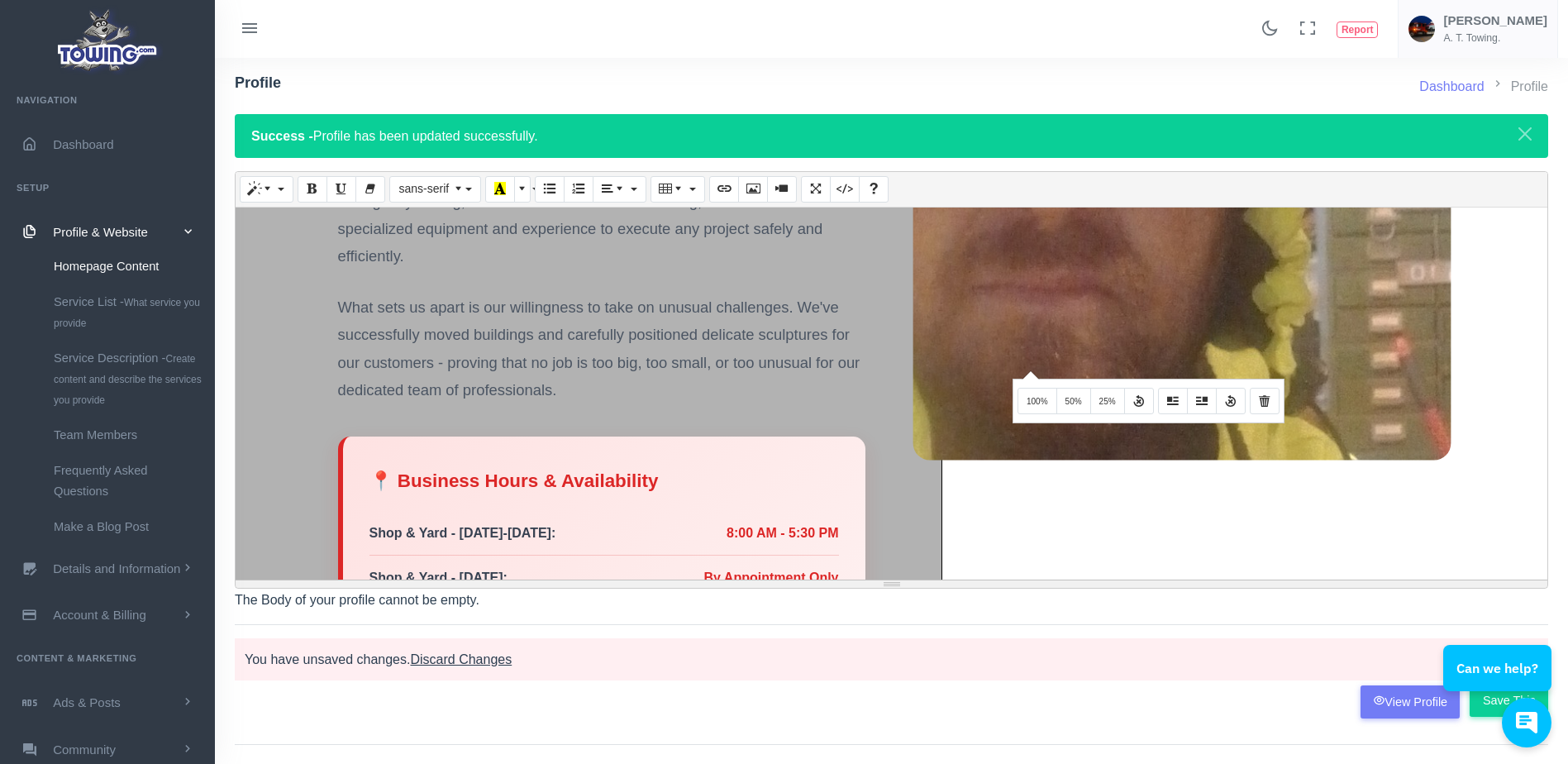
click at [1028, 369] on img at bounding box center [1181, 306] width 911 height 1618
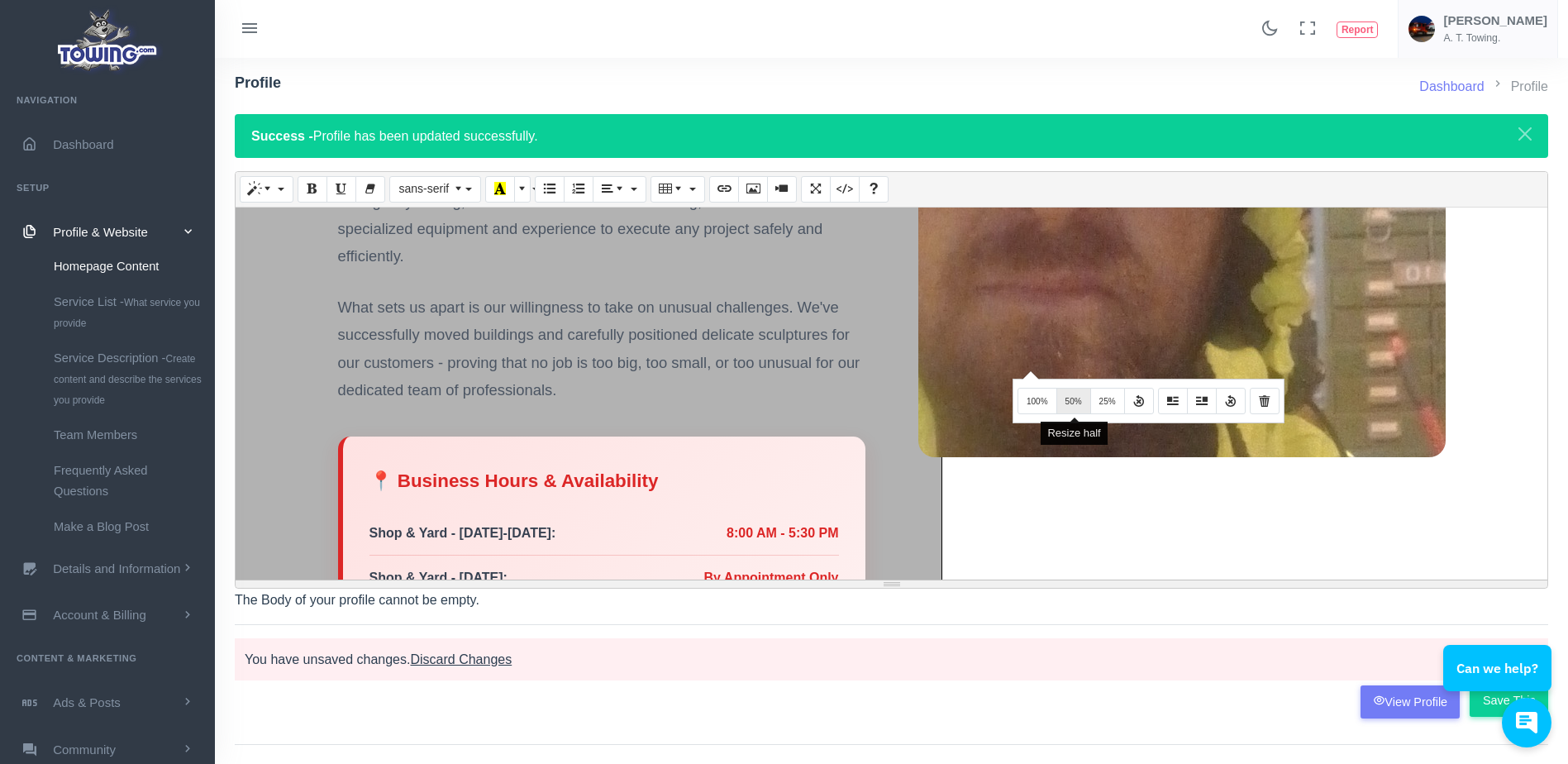
click at [1064, 401] on button "50%" at bounding box center [1074, 400] width 35 height 27
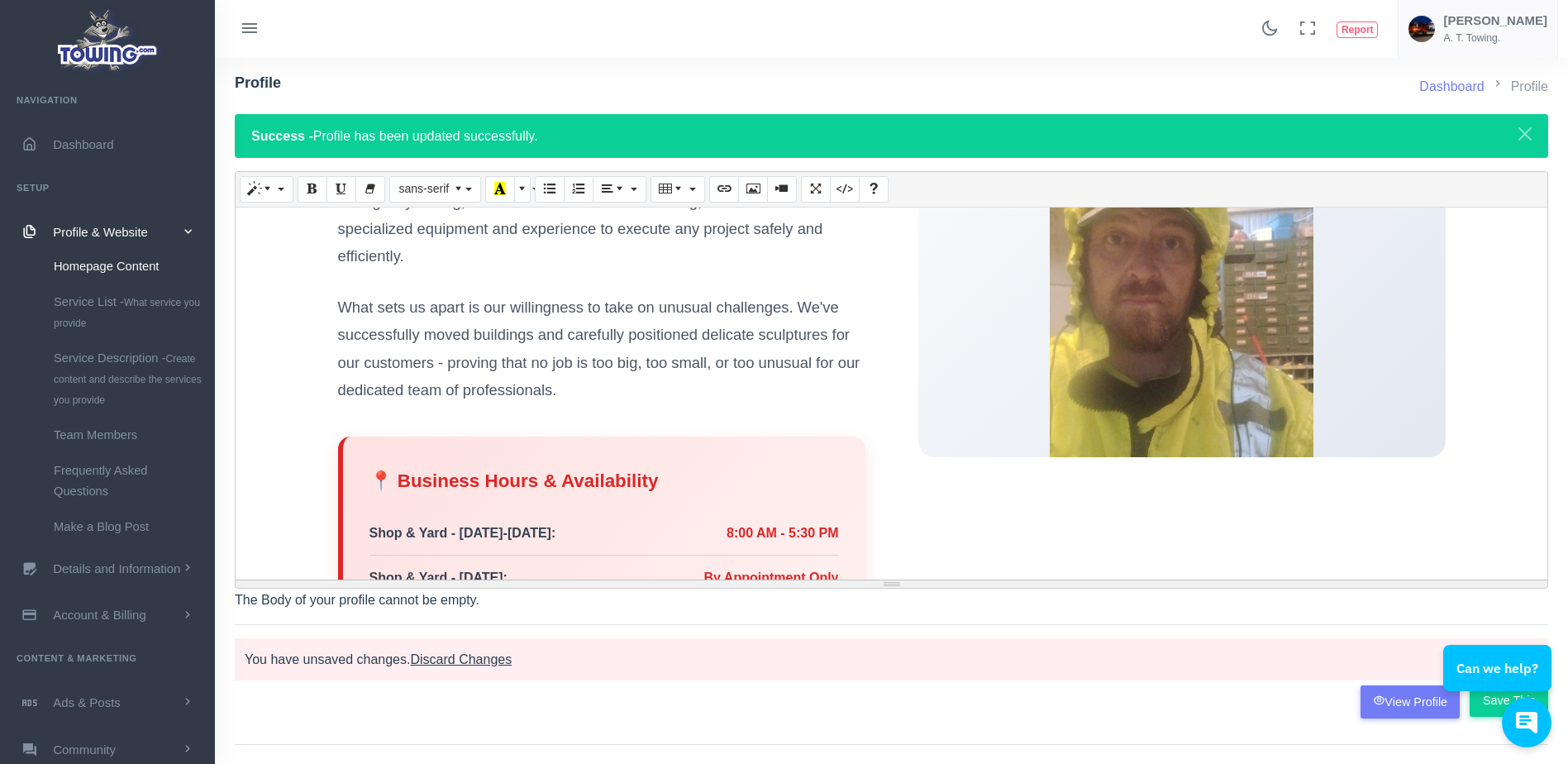
click at [1253, 519] on div "About A.T. Towing We're a full-service towing company that goes above and beyon…" at bounding box center [892, 312] width 1107 height 845
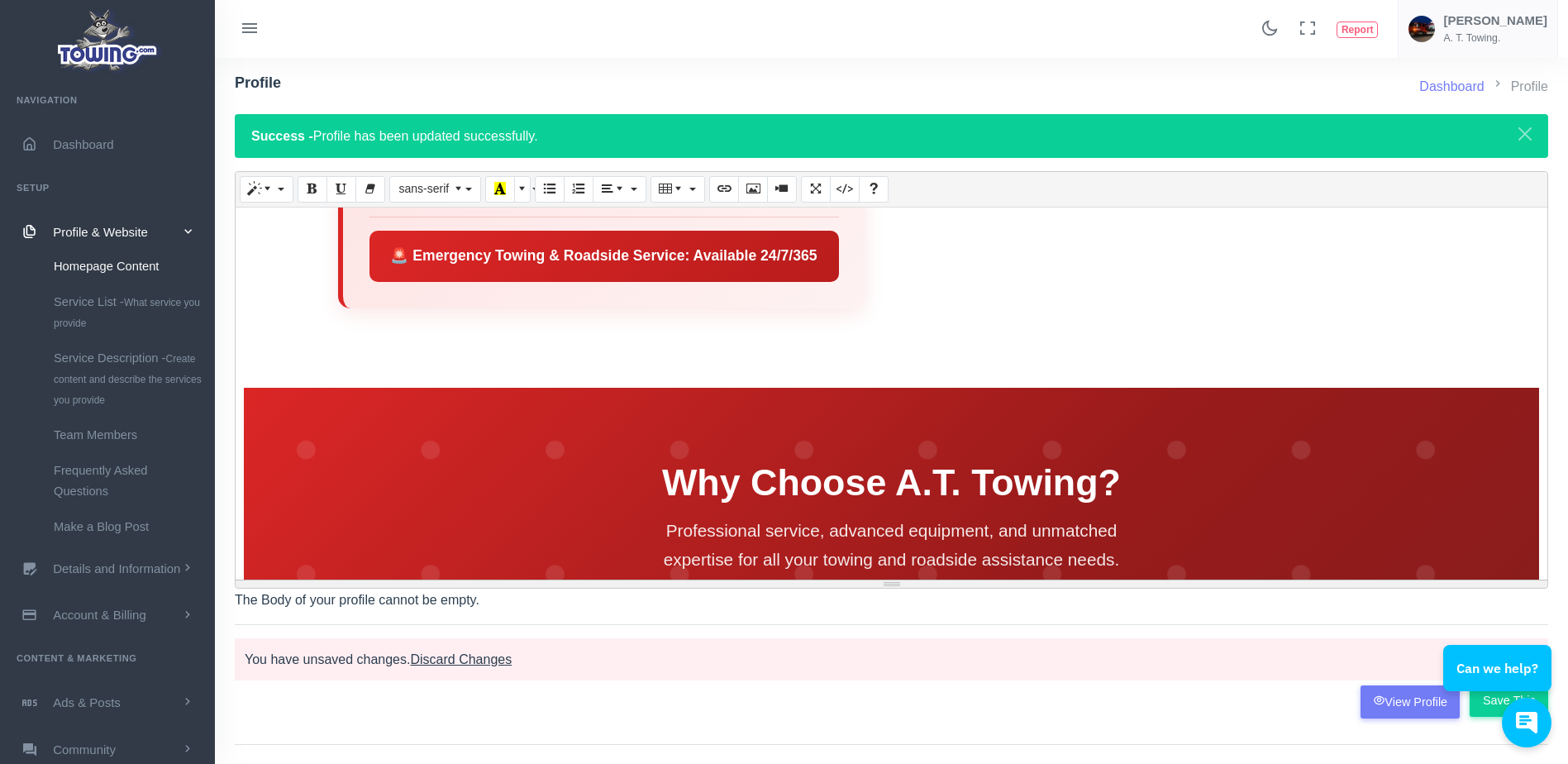
scroll to position [2299, 0]
click at [487, 248] on div "🚨 Emergency Towing & Roadside Service: Available 24/7/365" at bounding box center [604, 256] width 470 height 52
click at [774, 257] on div "Towing & Roadside Service: Available 24/7/365" at bounding box center [604, 256] width 470 height 52
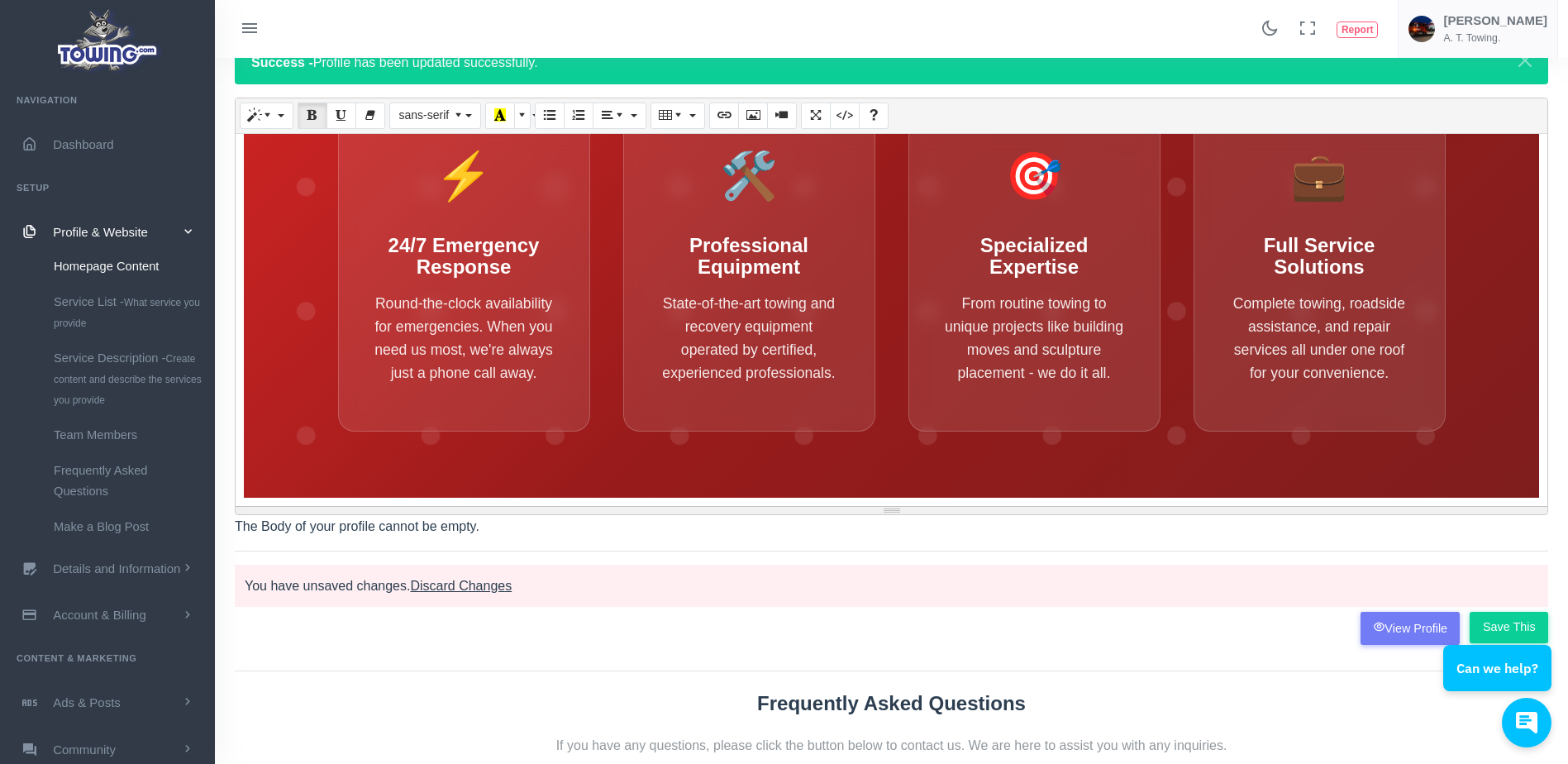
scroll to position [80, 0]
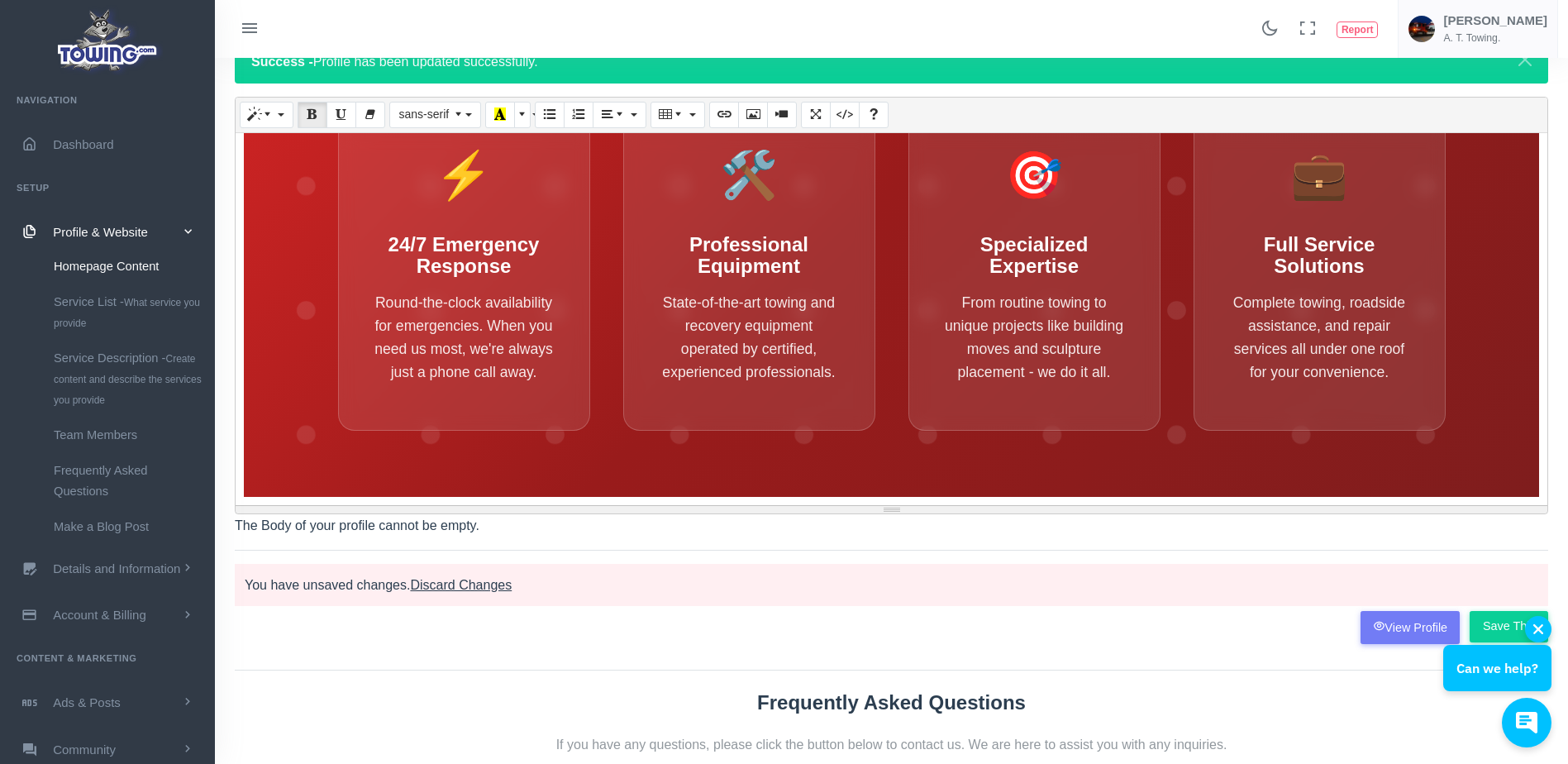
click at [1502, 624] on div "Can we help?" at bounding box center [1497, 653] width 108 height 76
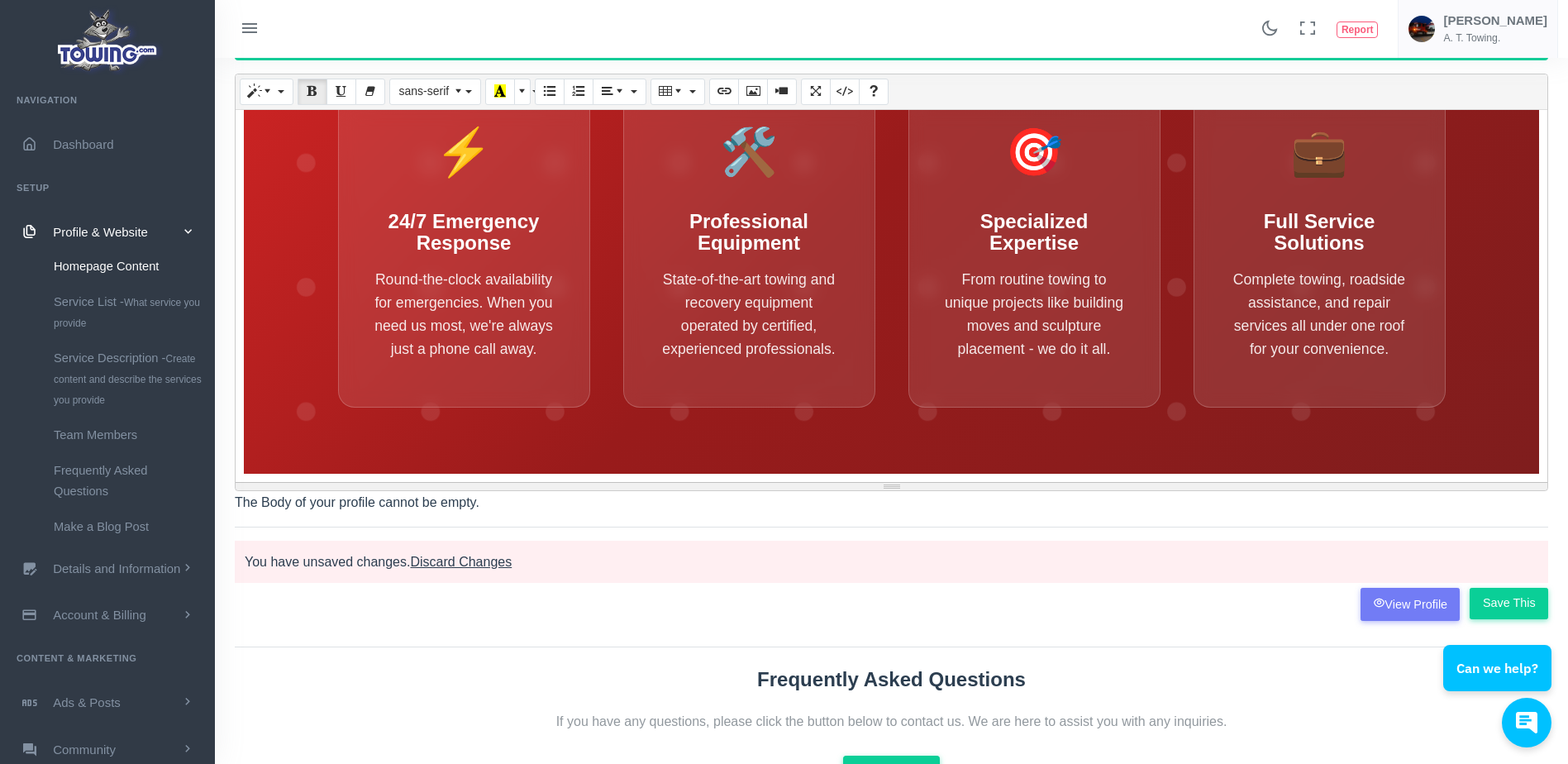
click at [1498, 599] on html "Can we help?" at bounding box center [1499, 599] width 138 height 0
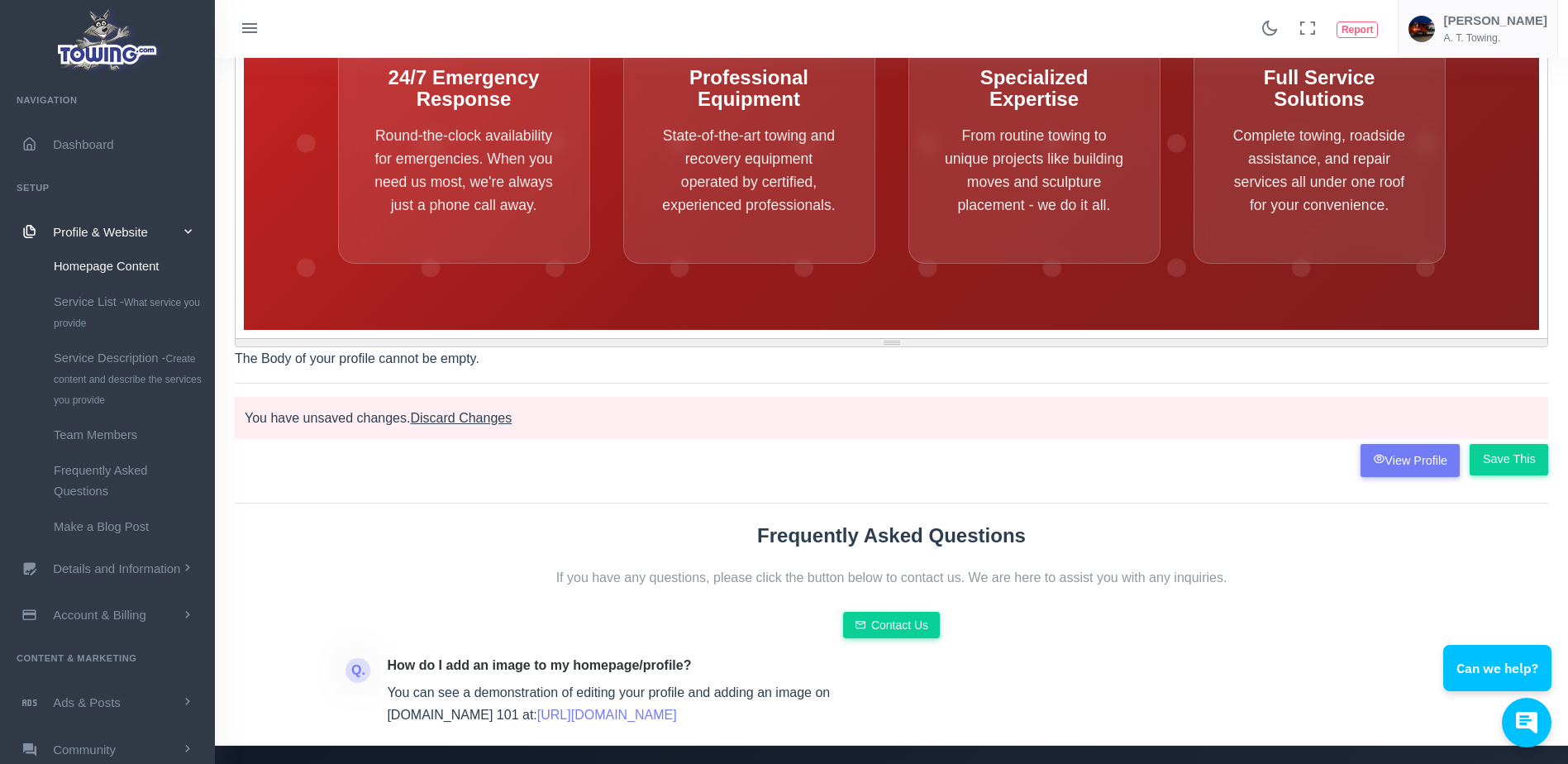
scroll to position [249, 0]
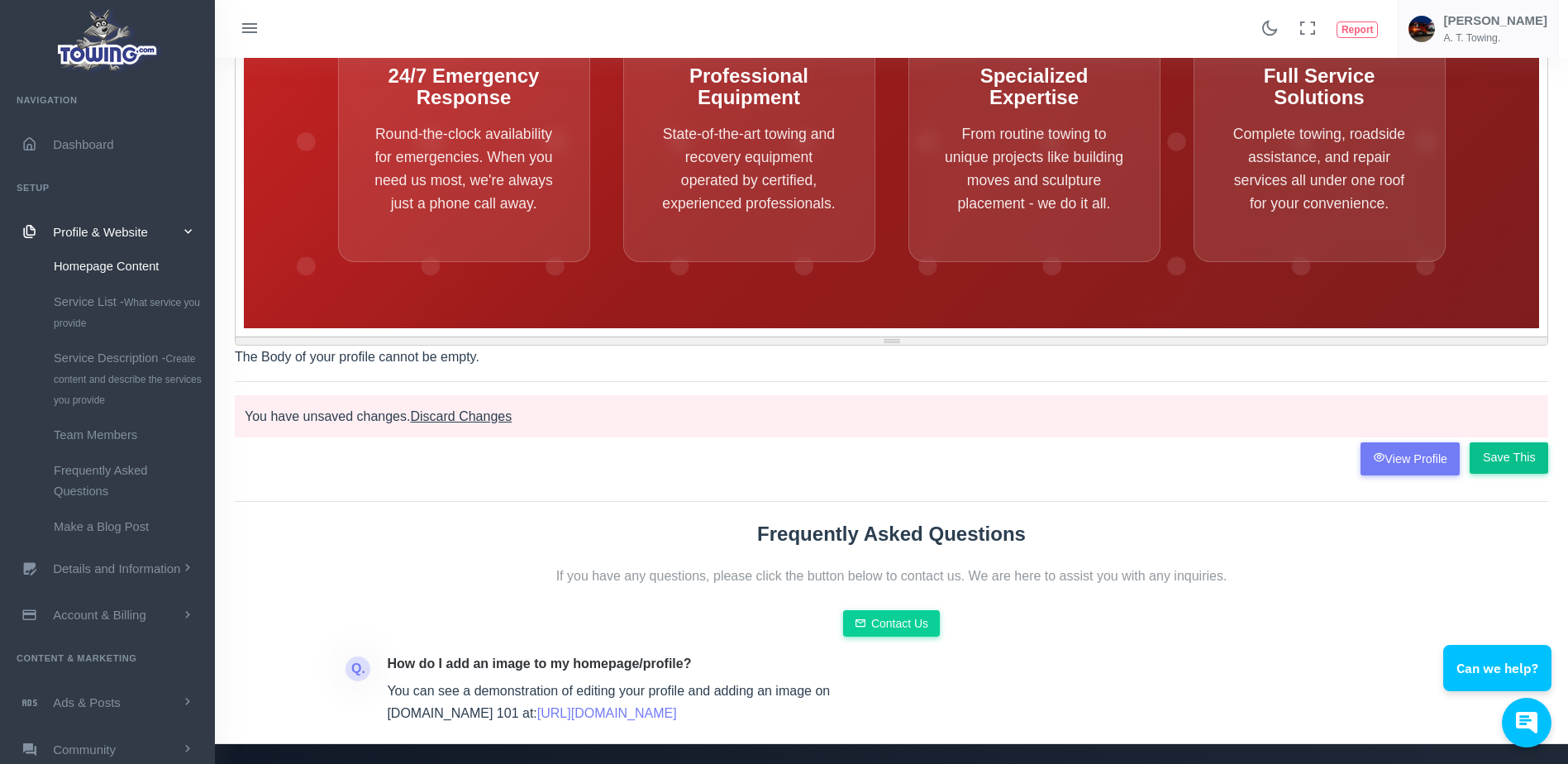
click at [1495, 452] on input "Save This" at bounding box center [1508, 458] width 78 height 31
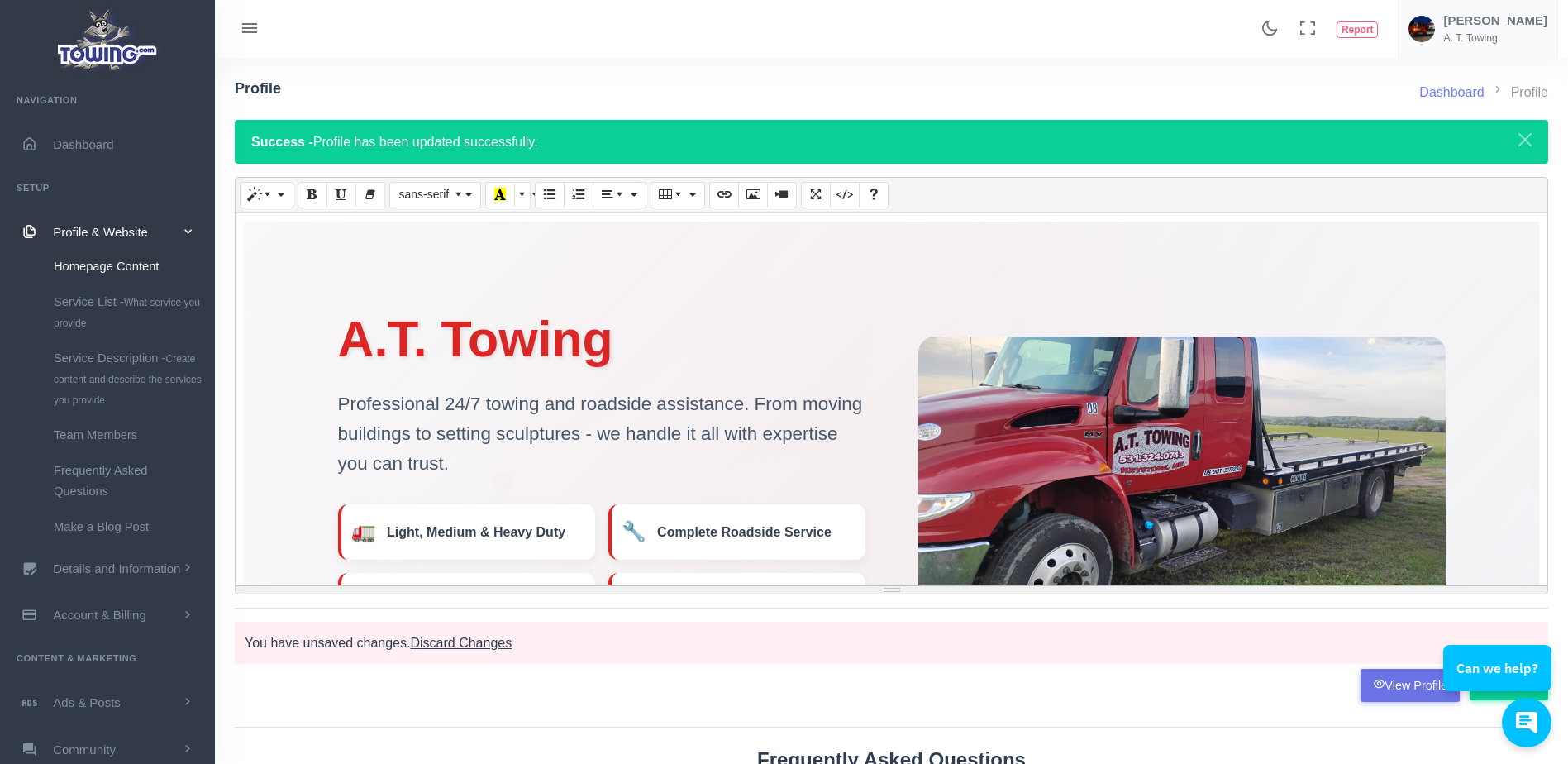
click at [1406, 683] on link "View Profile" at bounding box center [1410, 686] width 100 height 33
click at [843, 200] on icon "Code View" at bounding box center [844, 194] width 12 height 13
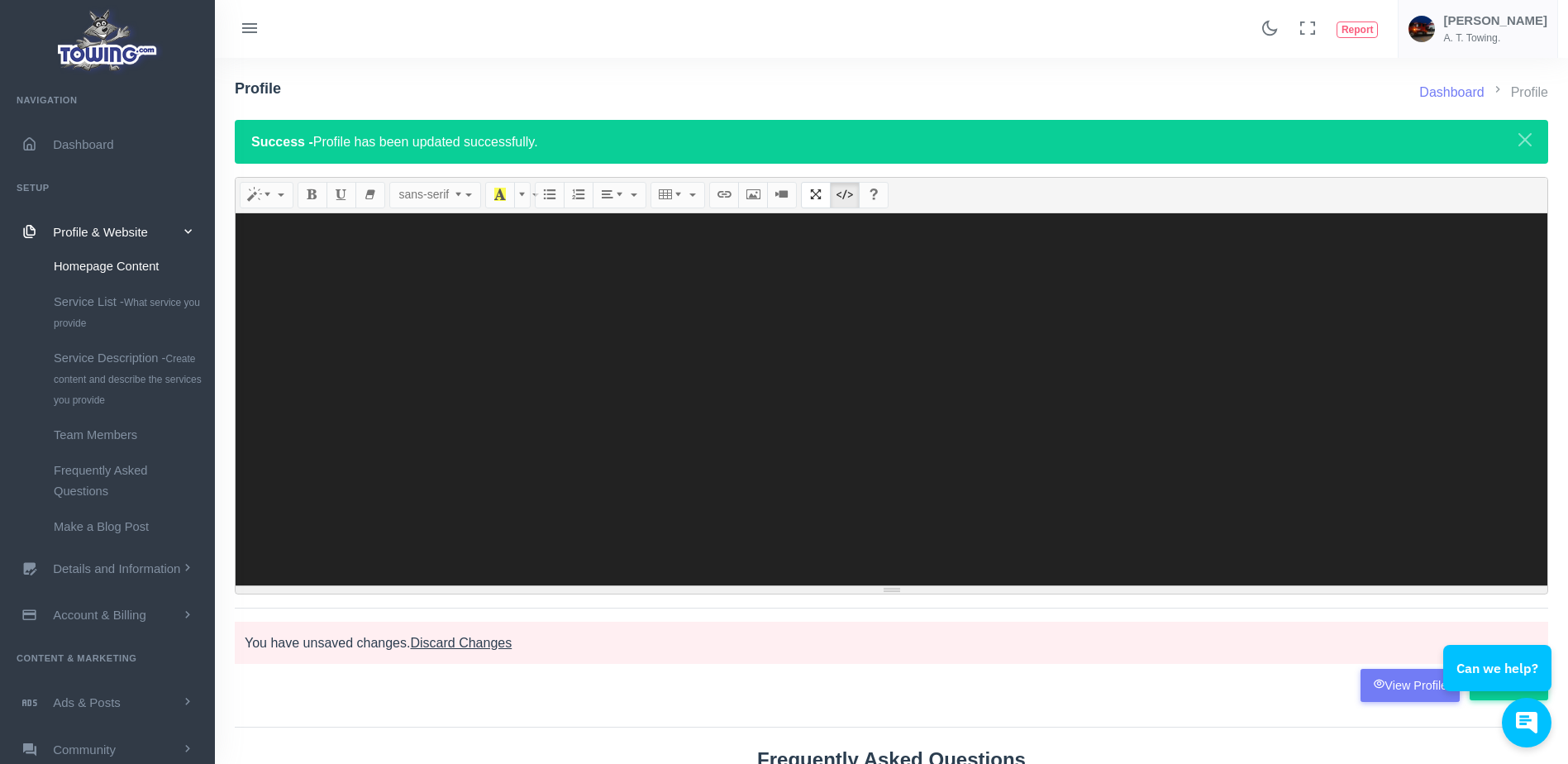
type textarea "<meta charset="UTF-8"> <meta name="viewport" content="width=device-width, initi…"
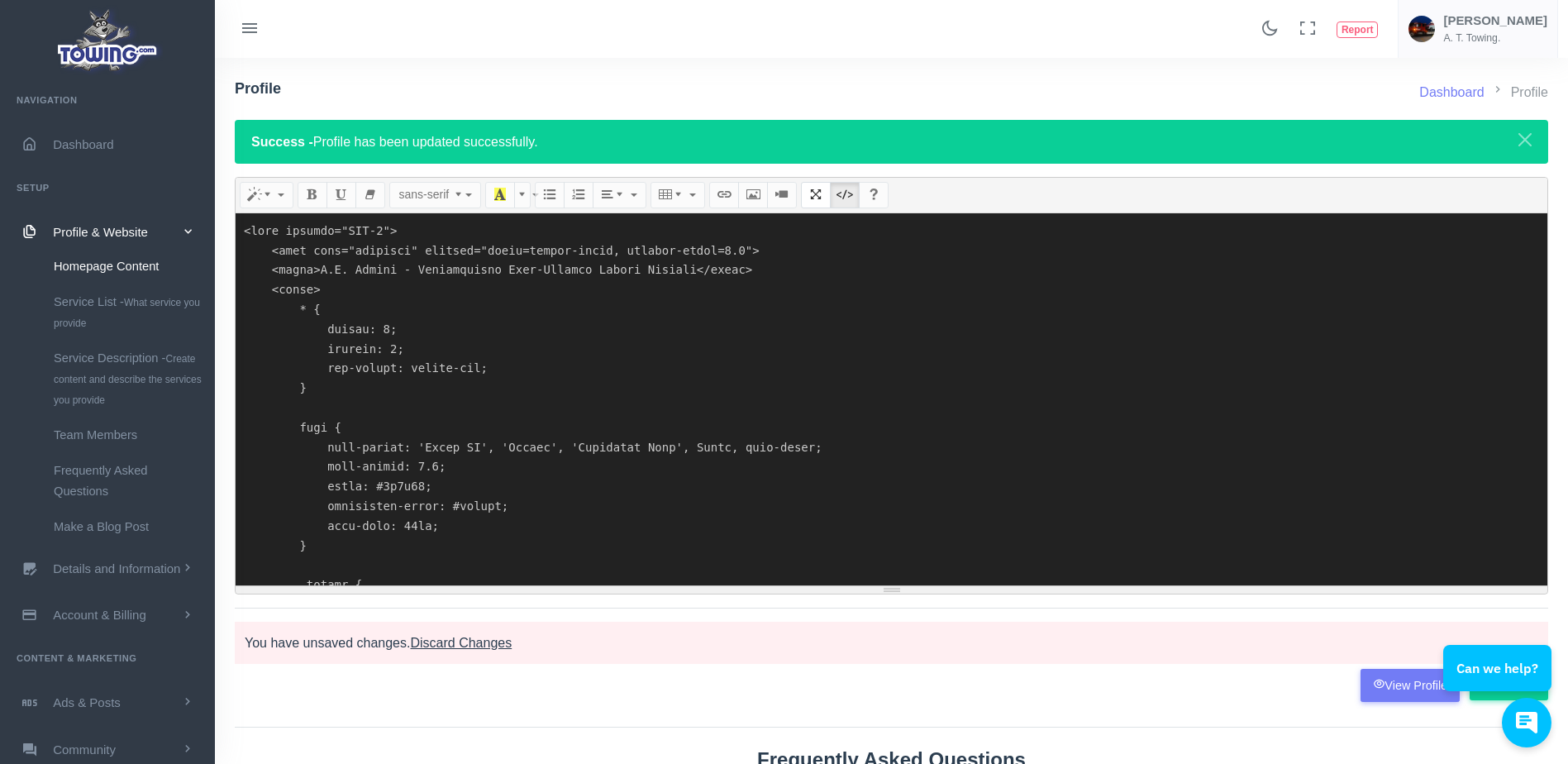
drag, startPoint x: 364, startPoint y: 496, endPoint x: 274, endPoint y: 226, distance: 284.6
click at [274, 226] on textarea at bounding box center [891, 399] width 1311 height 372
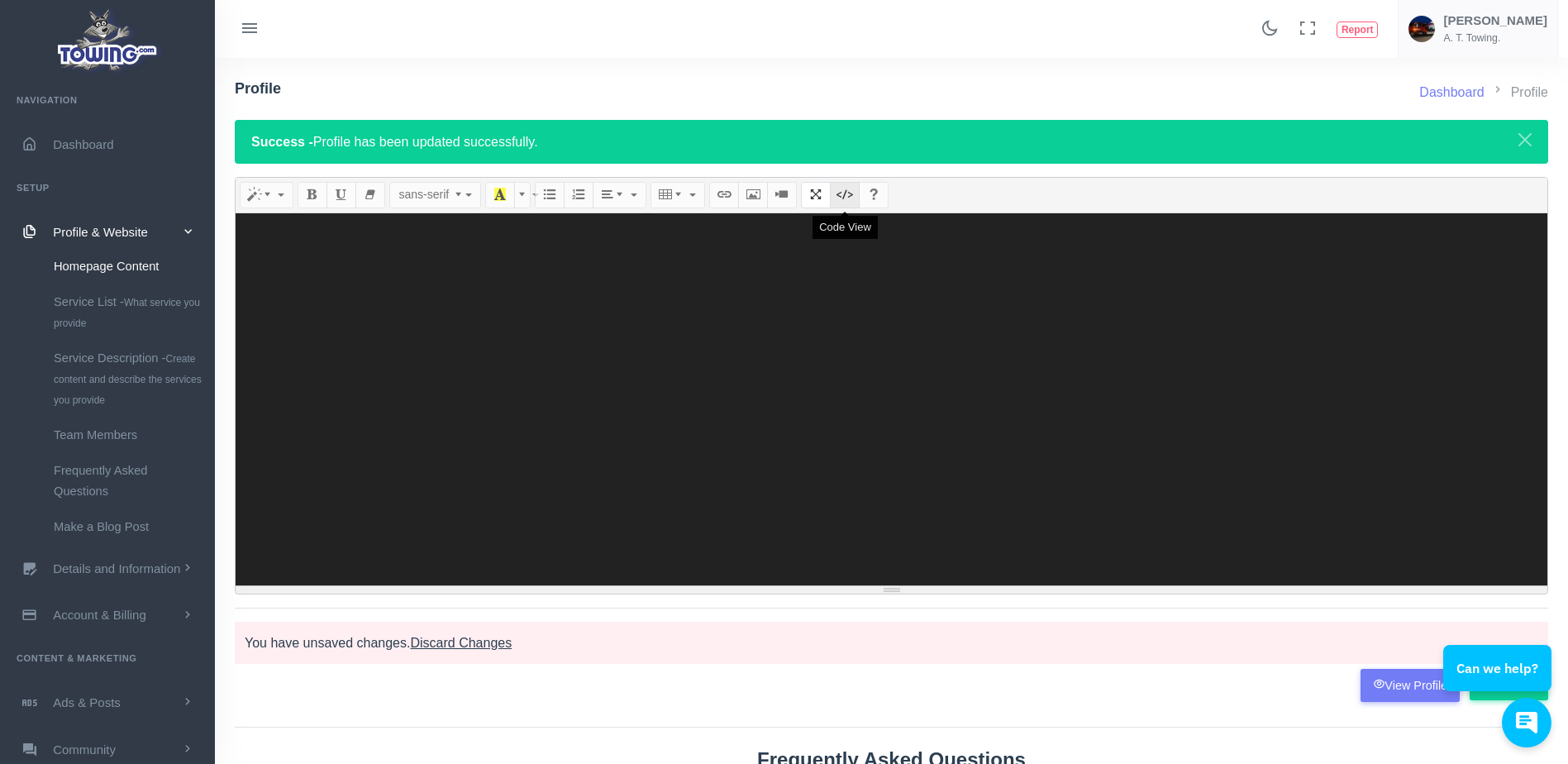
click at [836, 199] on button "Code View" at bounding box center [844, 195] width 30 height 27
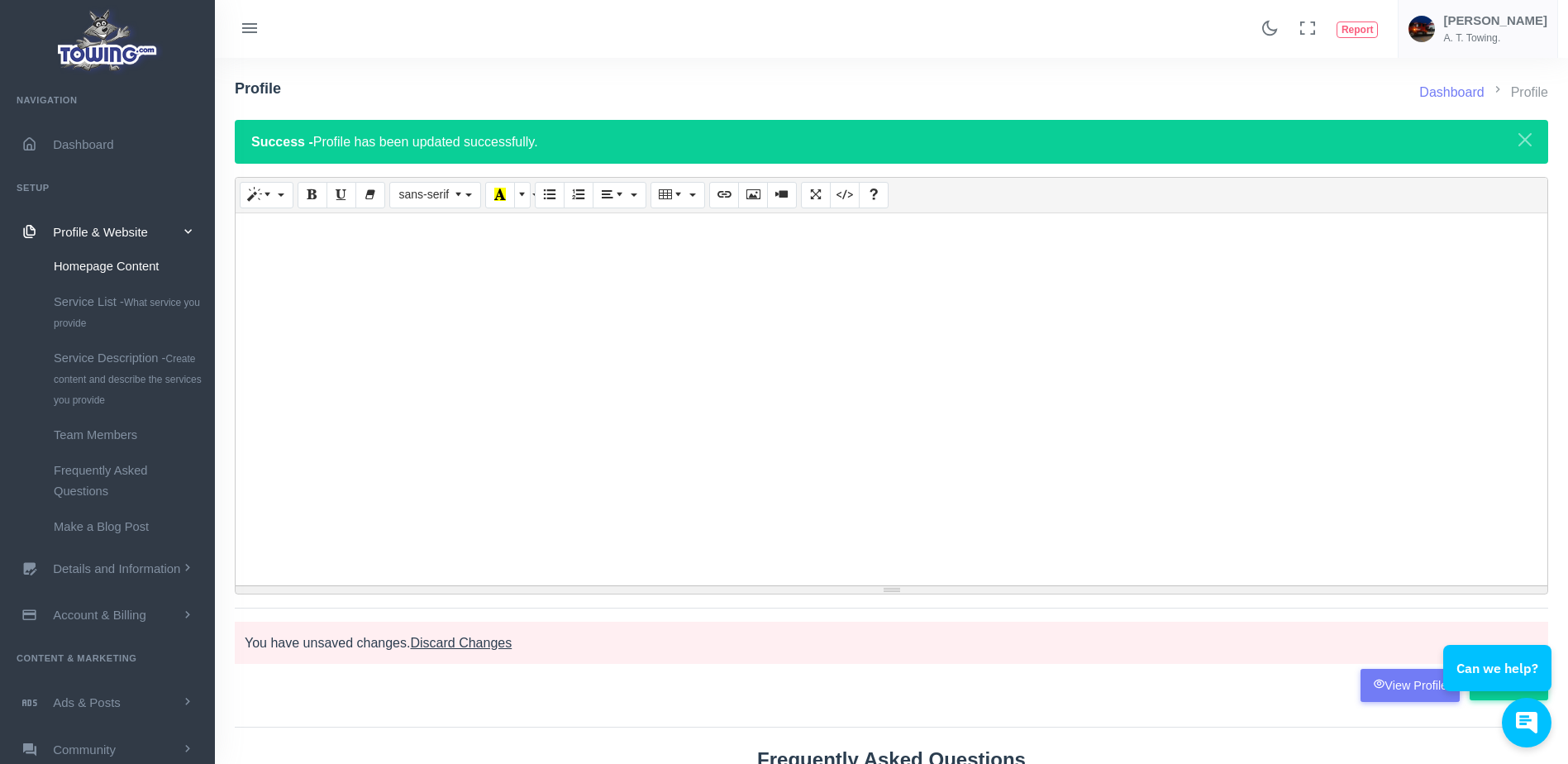
paste div
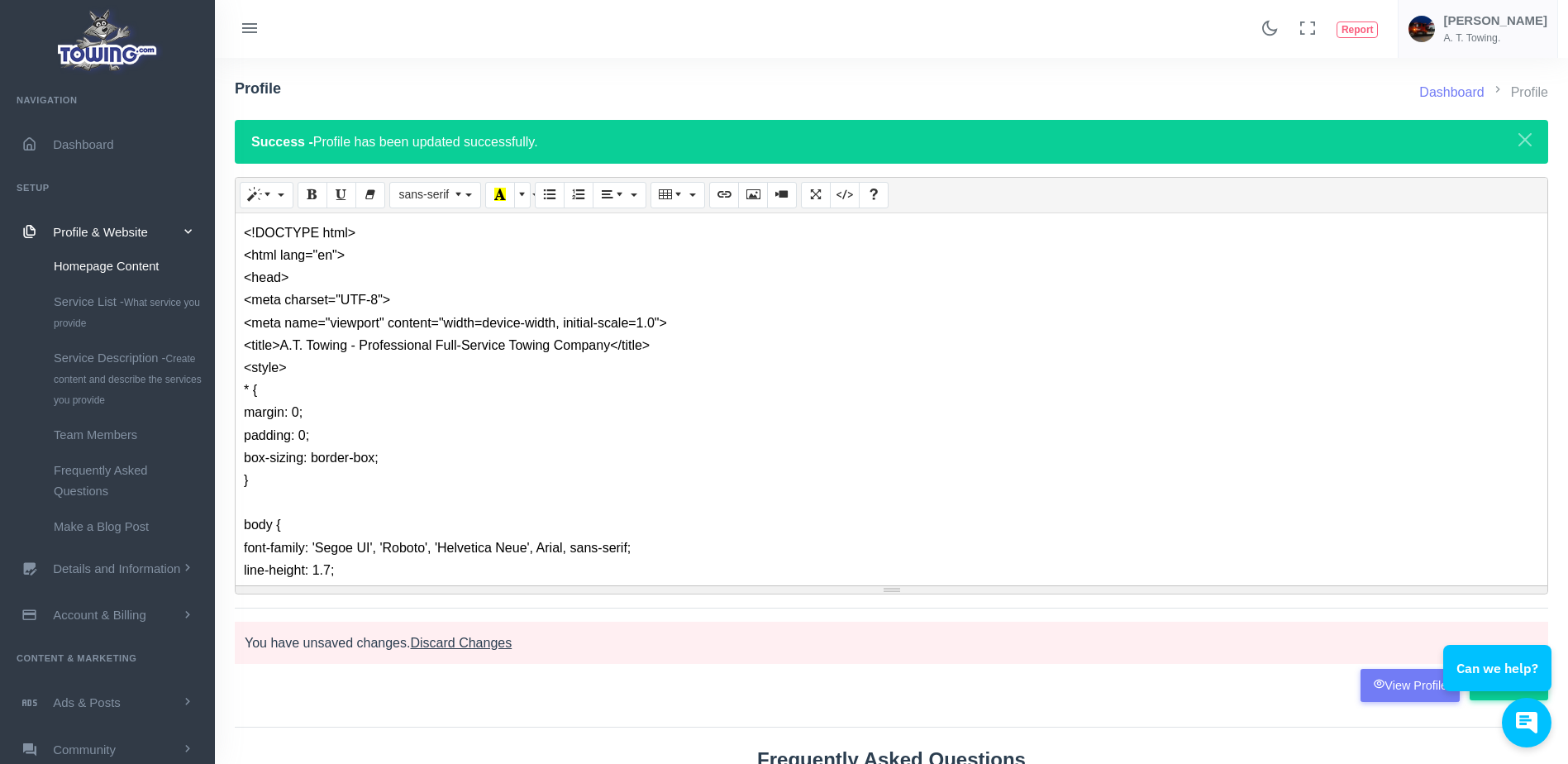
scroll to position [18304, 0]
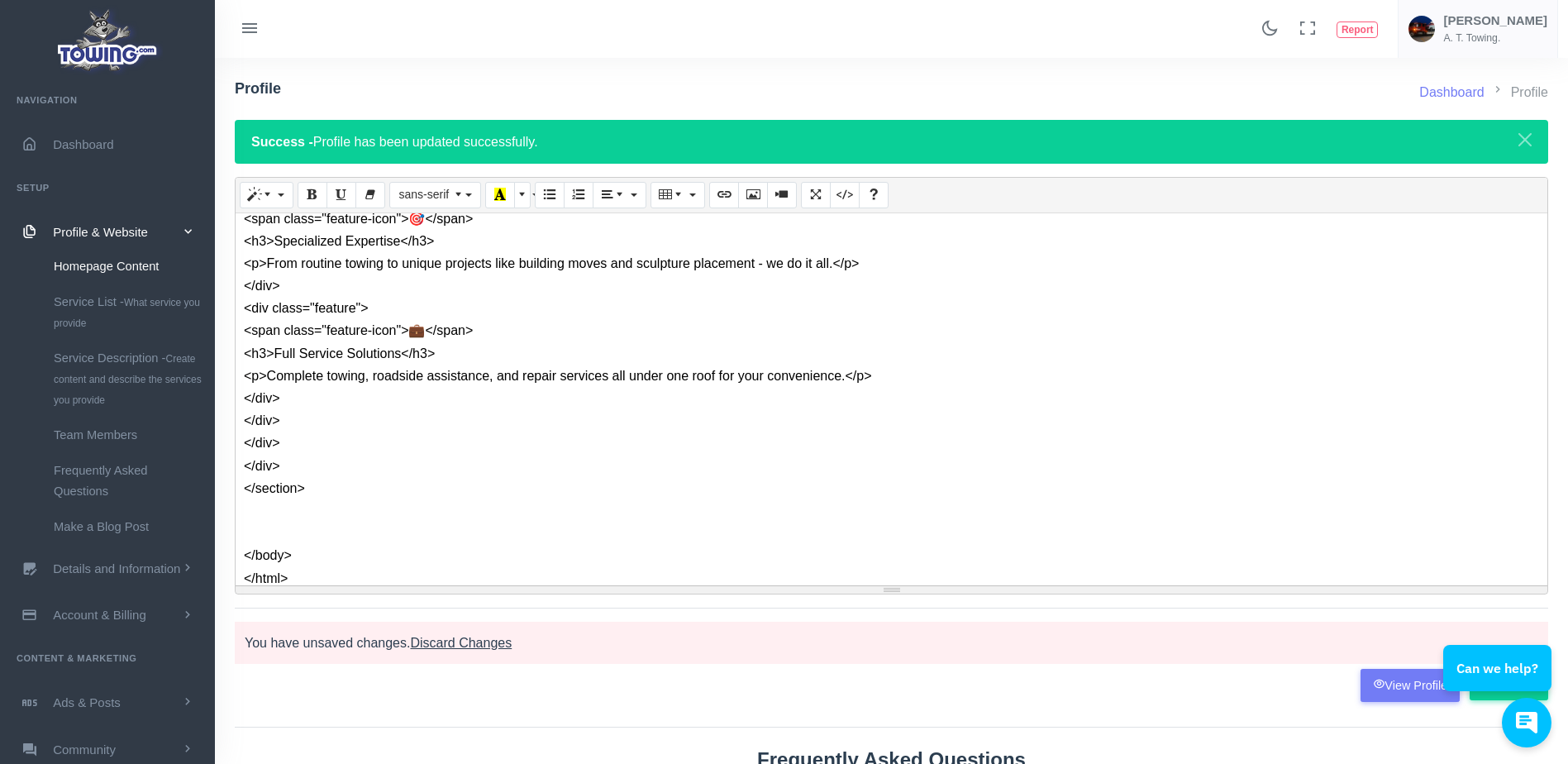
drag, startPoint x: 331, startPoint y: 580, endPoint x: 267, endPoint y: 392, distance: 198.6
drag, startPoint x: 267, startPoint y: 392, endPoint x: 521, endPoint y: 377, distance: 254.4
click at [521, 377] on div "<p>Complete towing, roadside assistance, and repair services all under one roof…" at bounding box center [891, 376] width 1295 height 22
click at [305, 558] on div "</body>" at bounding box center [891, 555] width 1295 height 22
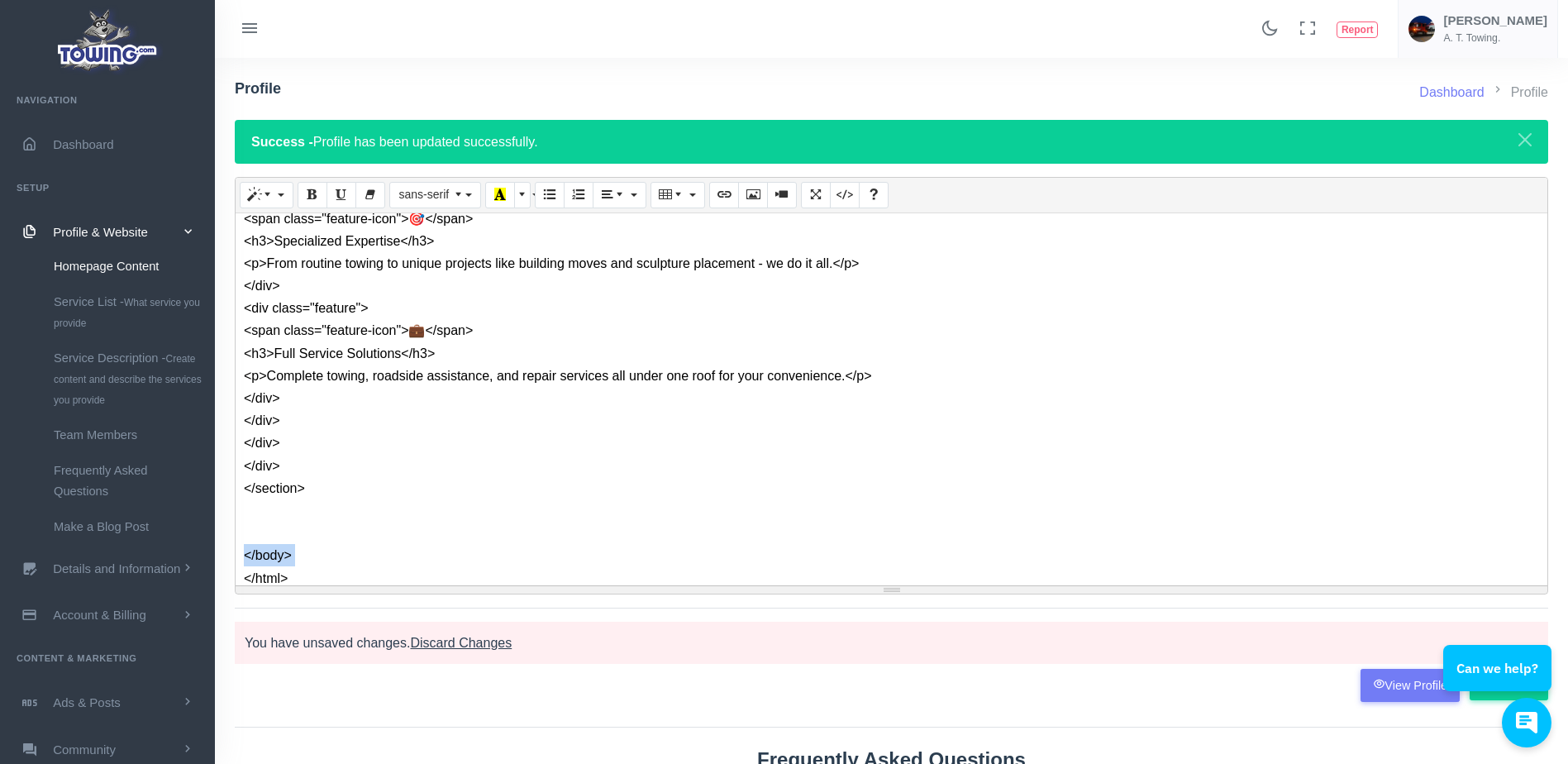
click at [305, 558] on div "</body>" at bounding box center [891, 555] width 1295 height 22
click at [305, 567] on div "</html>" at bounding box center [891, 578] width 1295 height 22
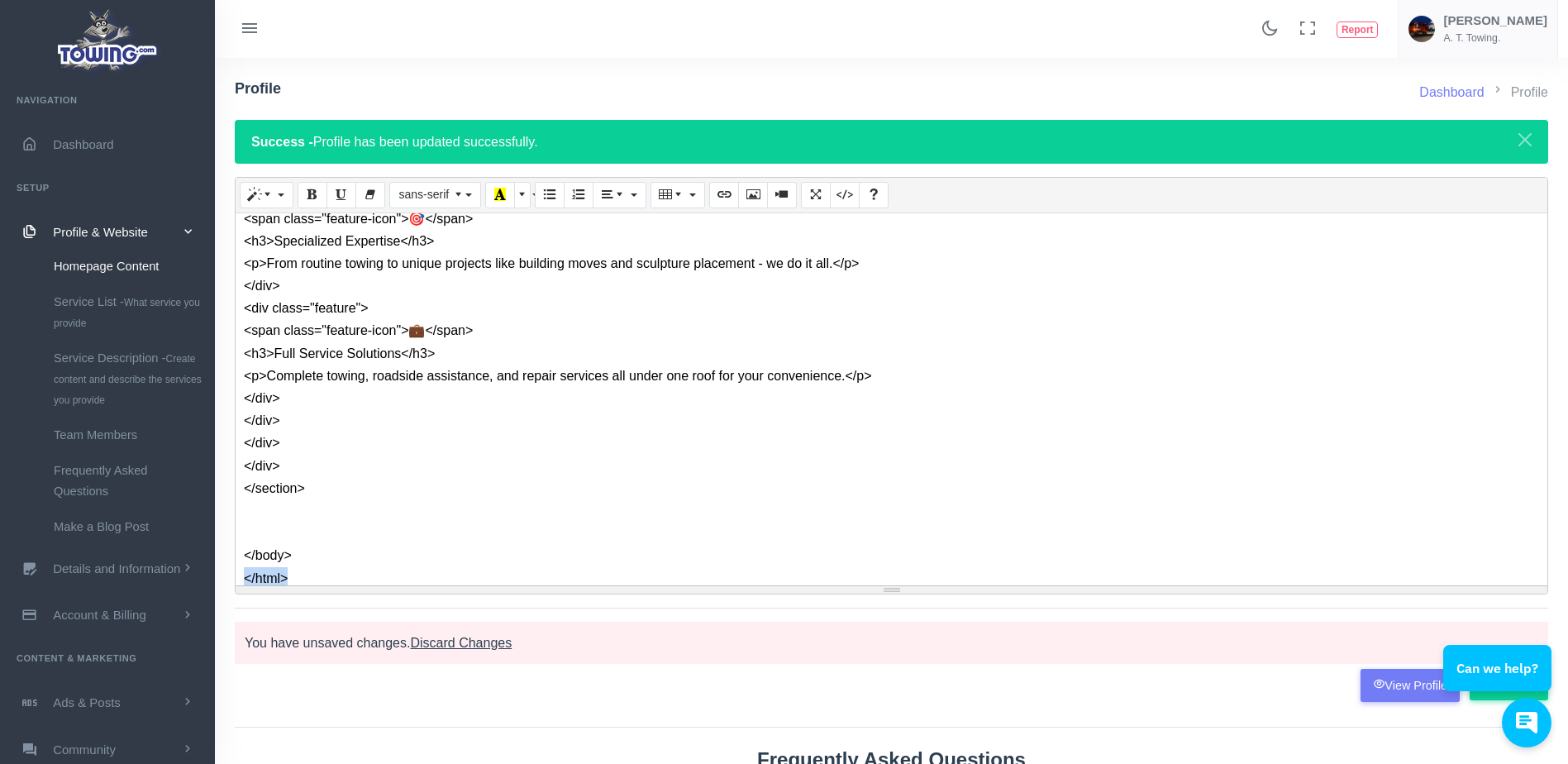
copy div "</html>"
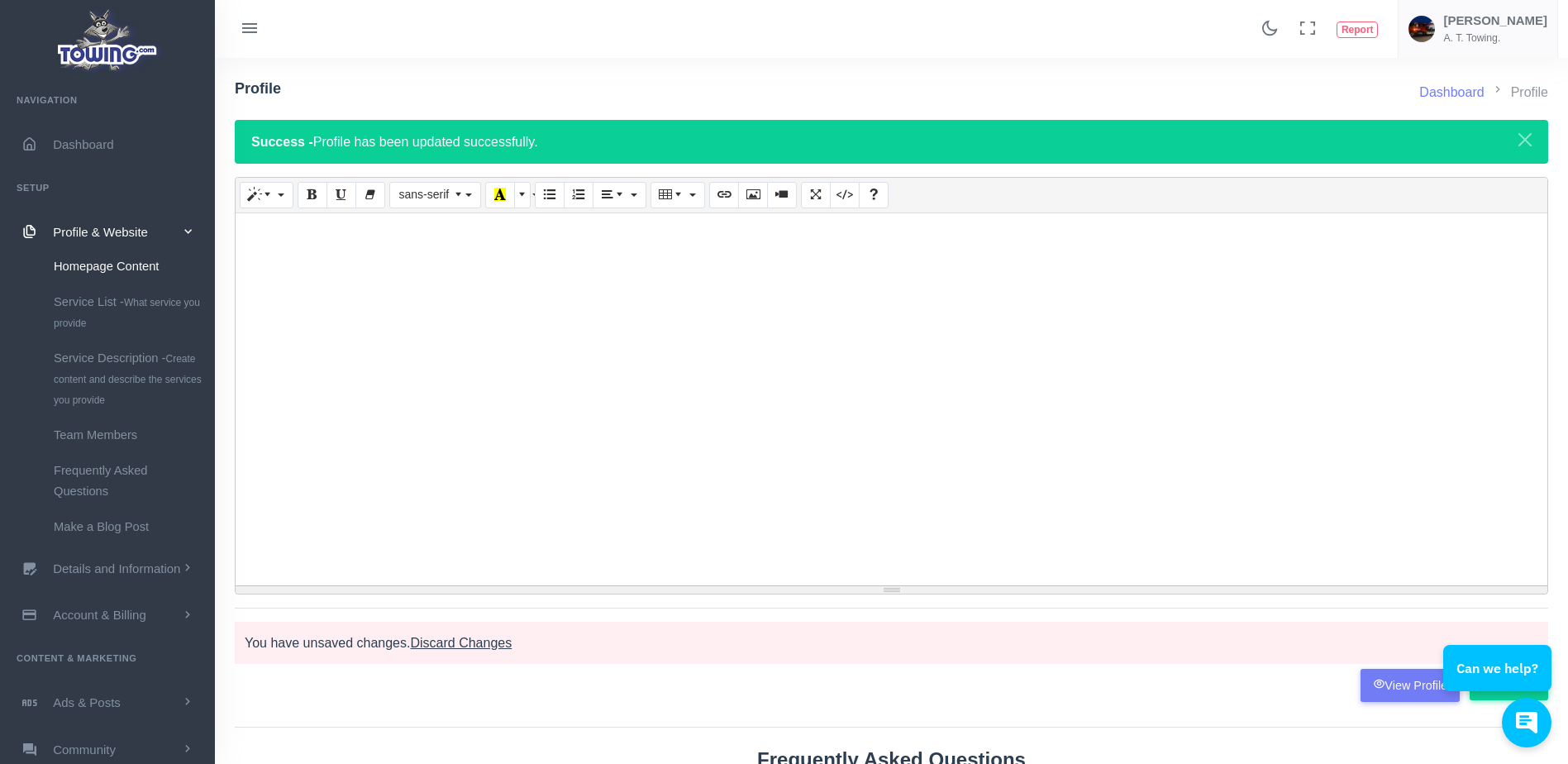
scroll to position [0, 0]
click at [848, 189] on icon "Code View" at bounding box center [844, 194] width 12 height 13
type textarea "<div><br></div>"
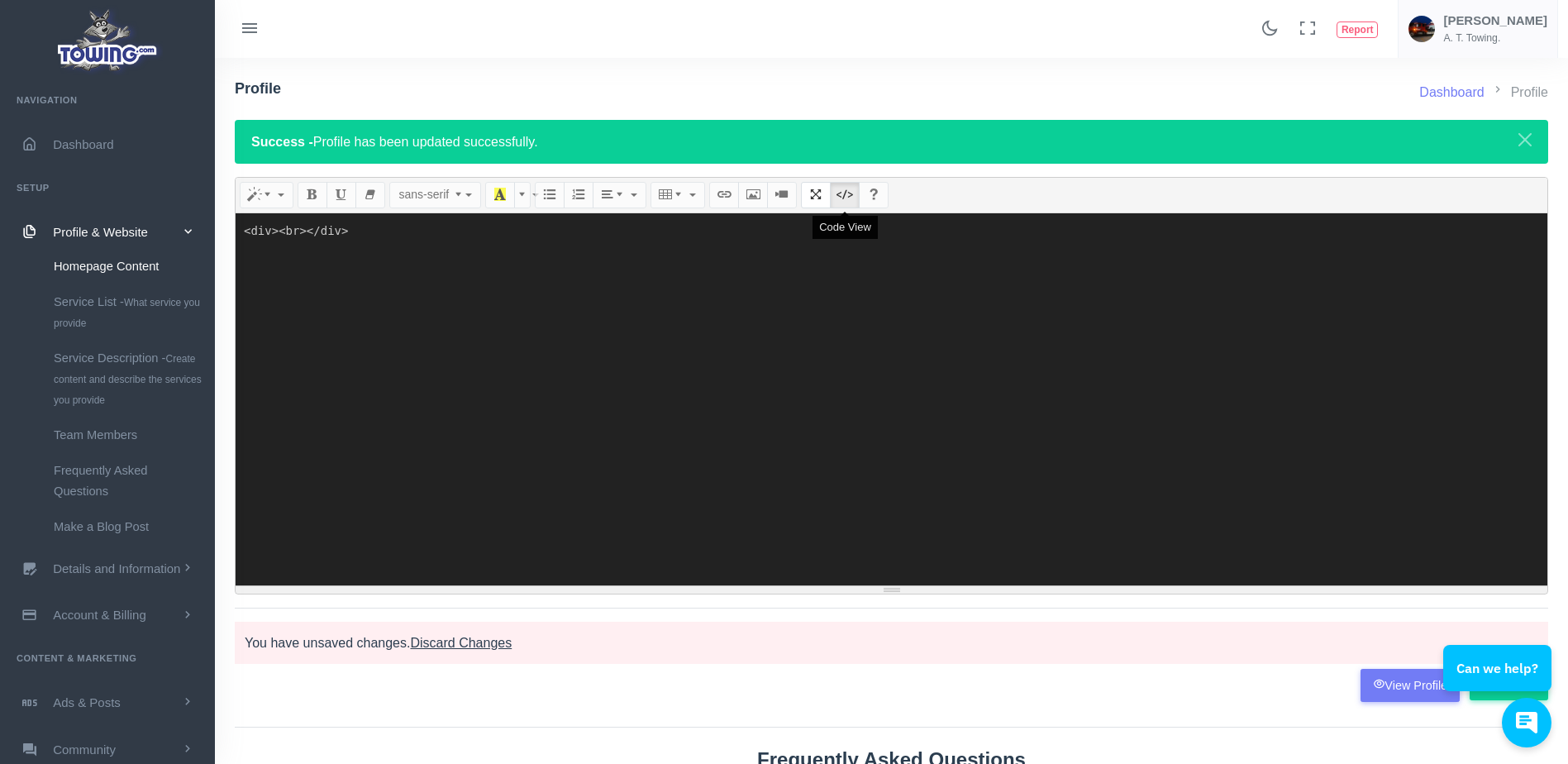
click at [837, 197] on button "Code View" at bounding box center [844, 195] width 30 height 27
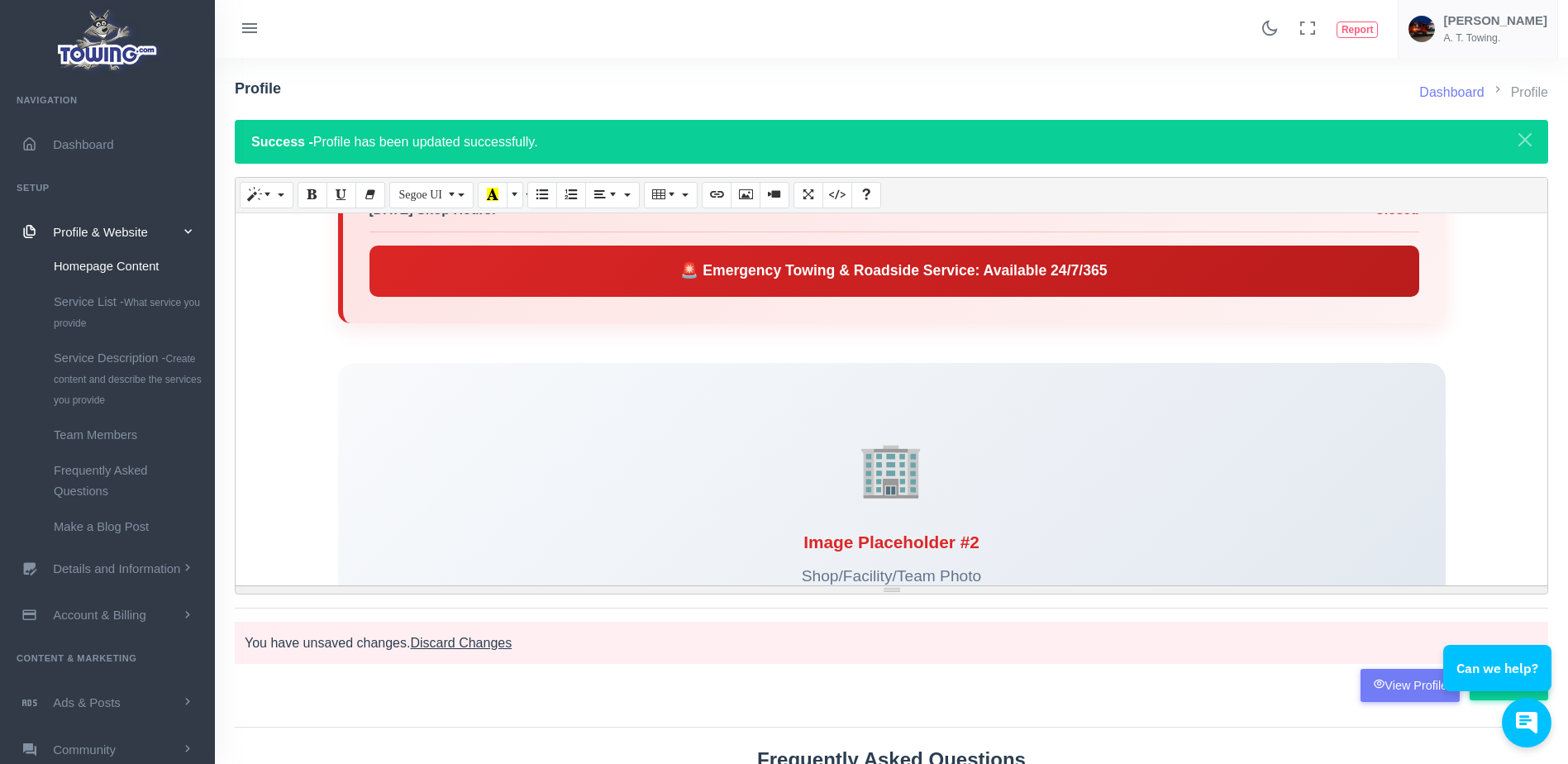
scroll to position [2556, 0]
click at [777, 275] on div "🚨 Emergency Towing & Roadside Service: Available 24/7/365" at bounding box center [893, 272] width 1049 height 52
click at [1091, 271] on div "Towing & Roadside Service: Available 24/7/365" at bounding box center [893, 272] width 1049 height 52
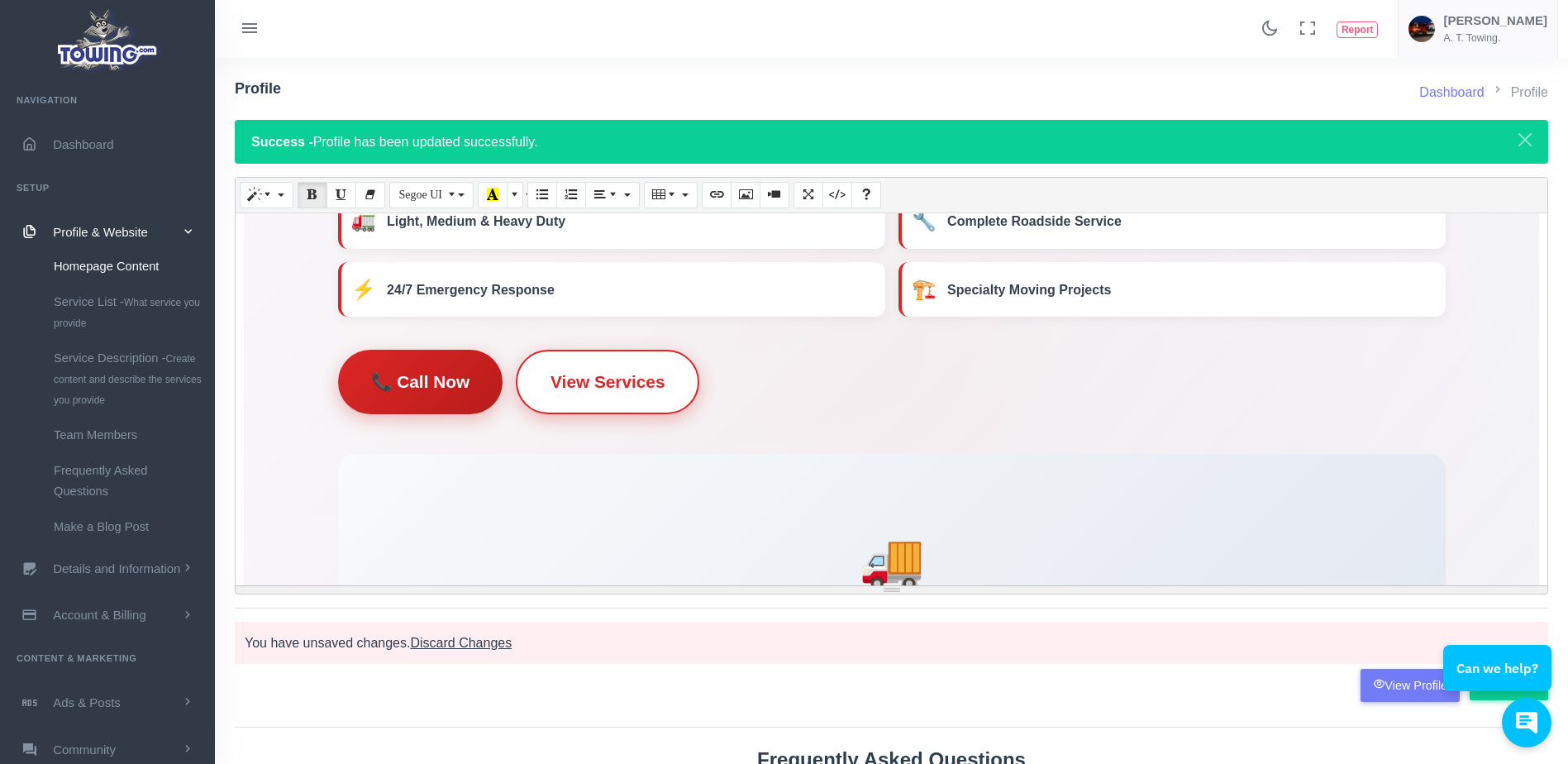
scroll to position [242, 0]
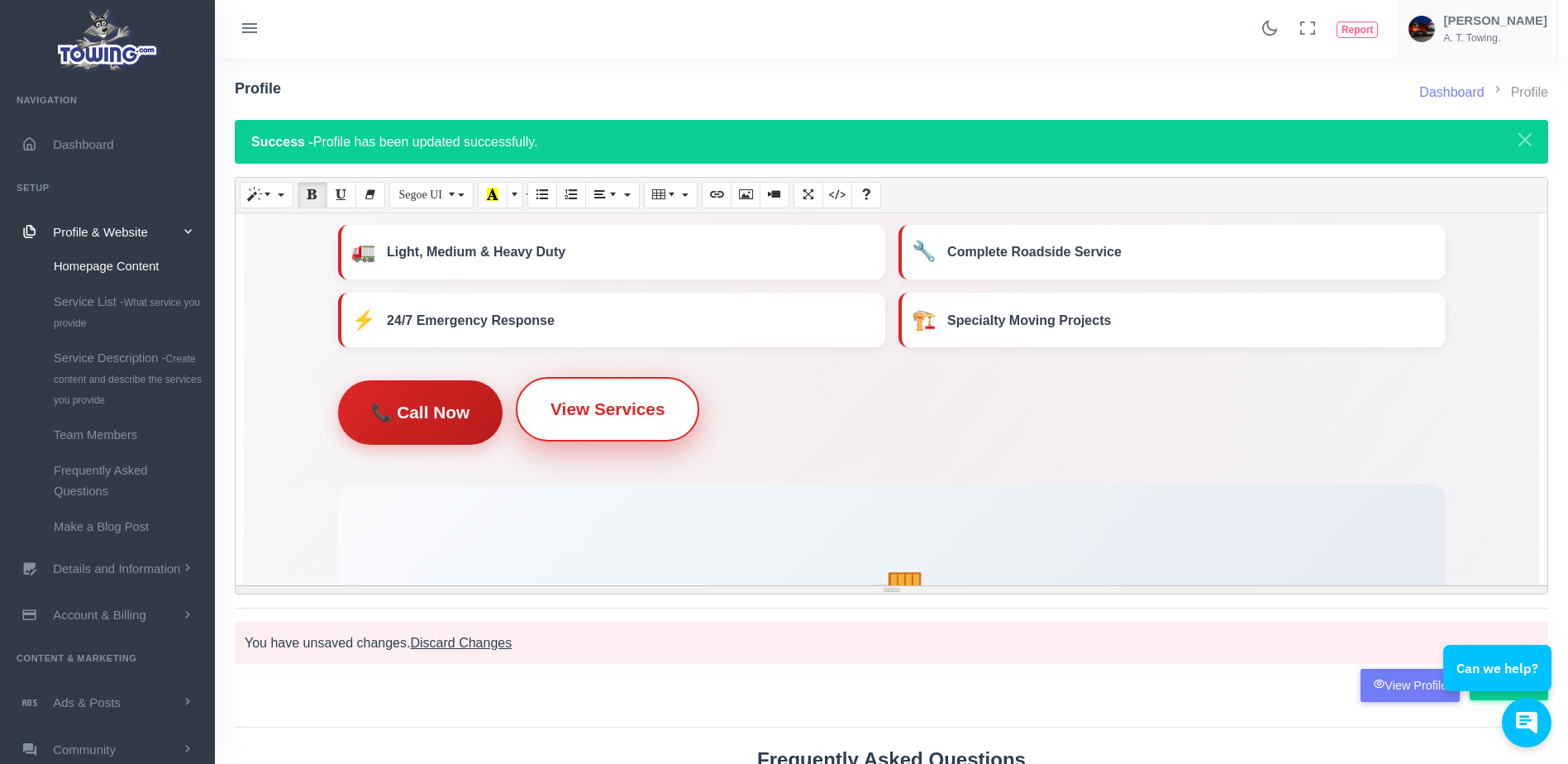
click at [670, 414] on link "View Services" at bounding box center [607, 409] width 184 height 65
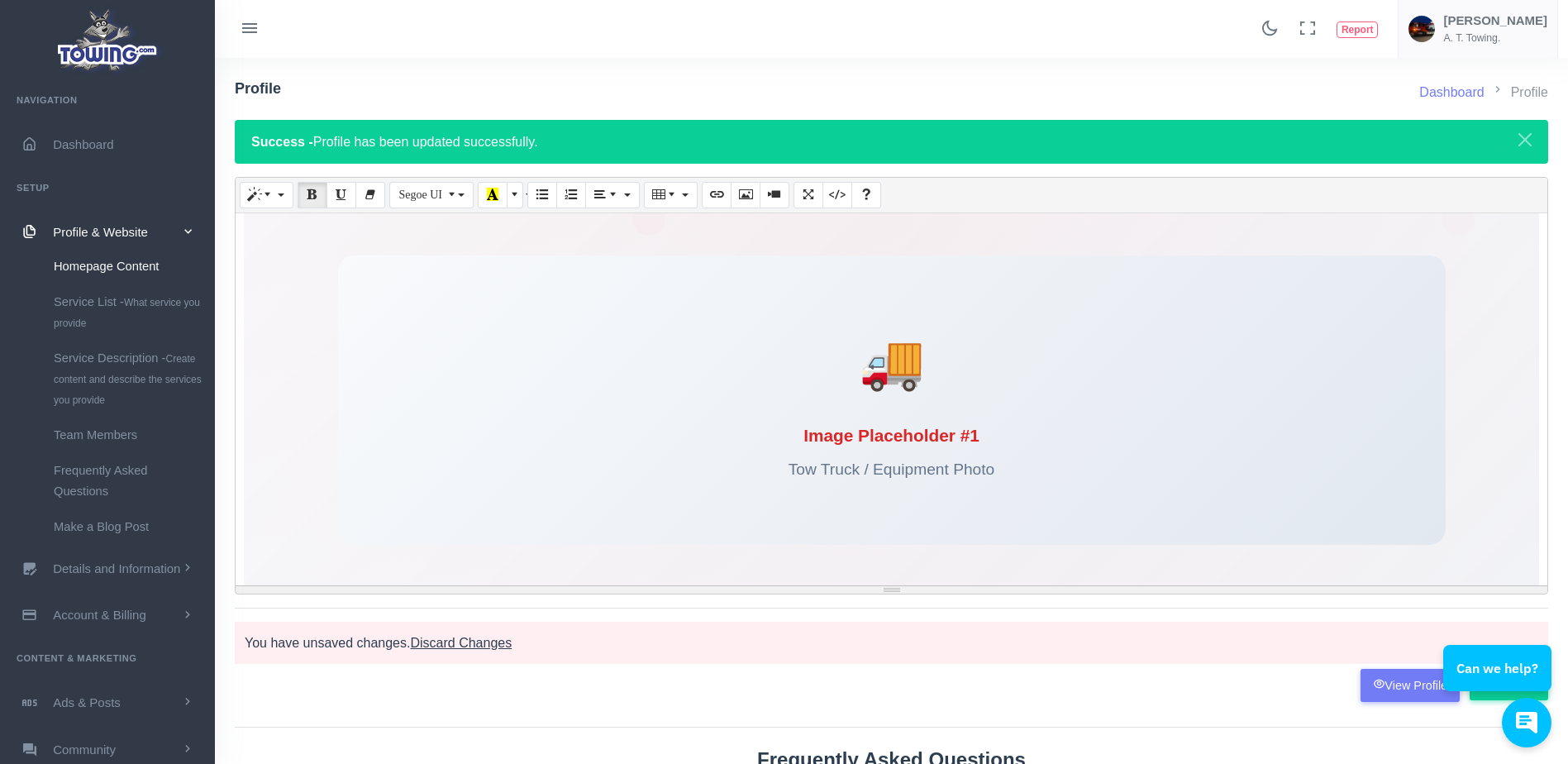
scroll to position [409, 0]
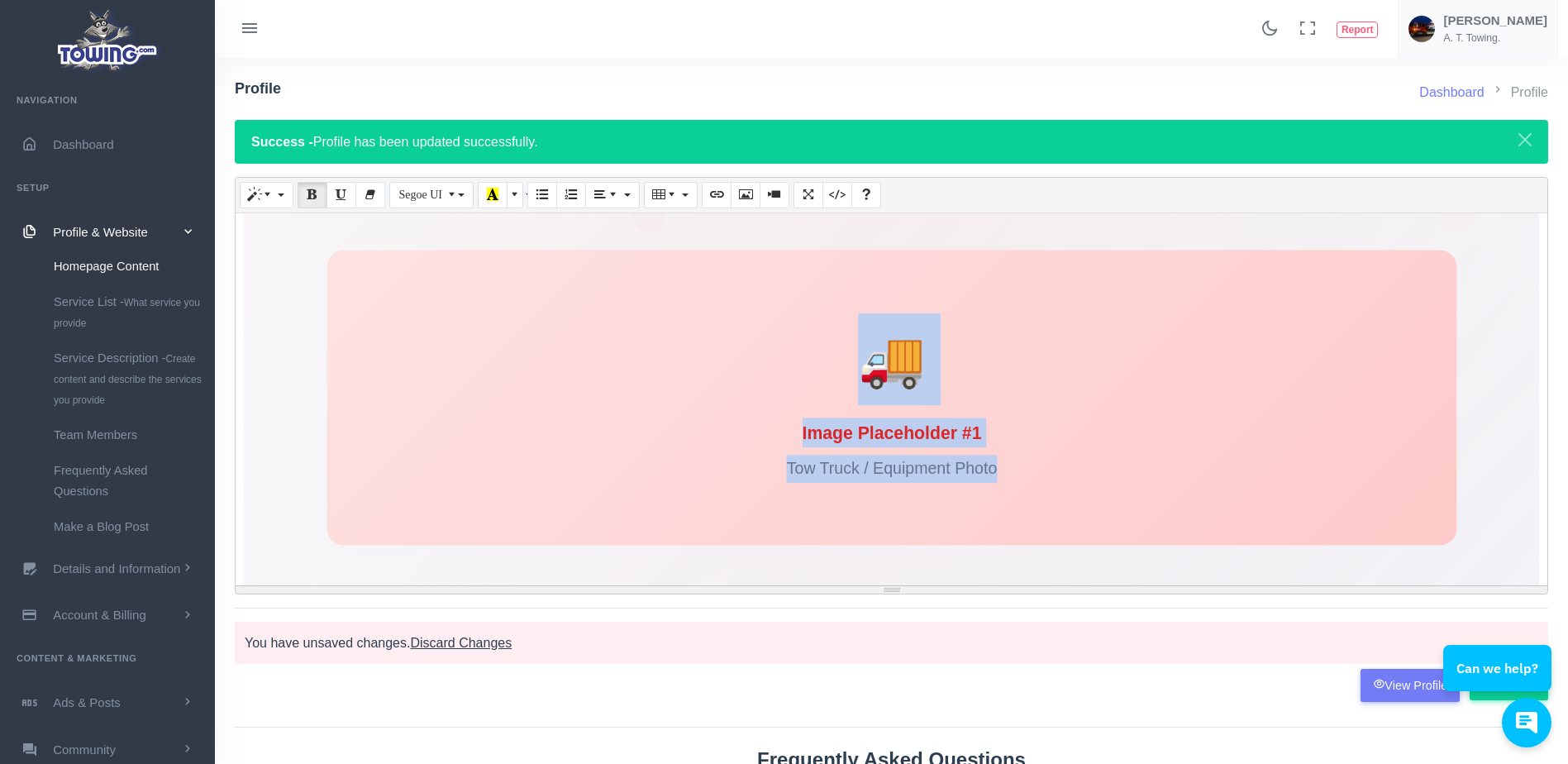
drag, startPoint x: 1004, startPoint y: 464, endPoint x: 849, endPoint y: 391, distance: 171.3
click at [849, 391] on div "🚚 Image Placeholder #1 Tow Truck / Equipment Photo" at bounding box center [892, 398] width 1130 height 295
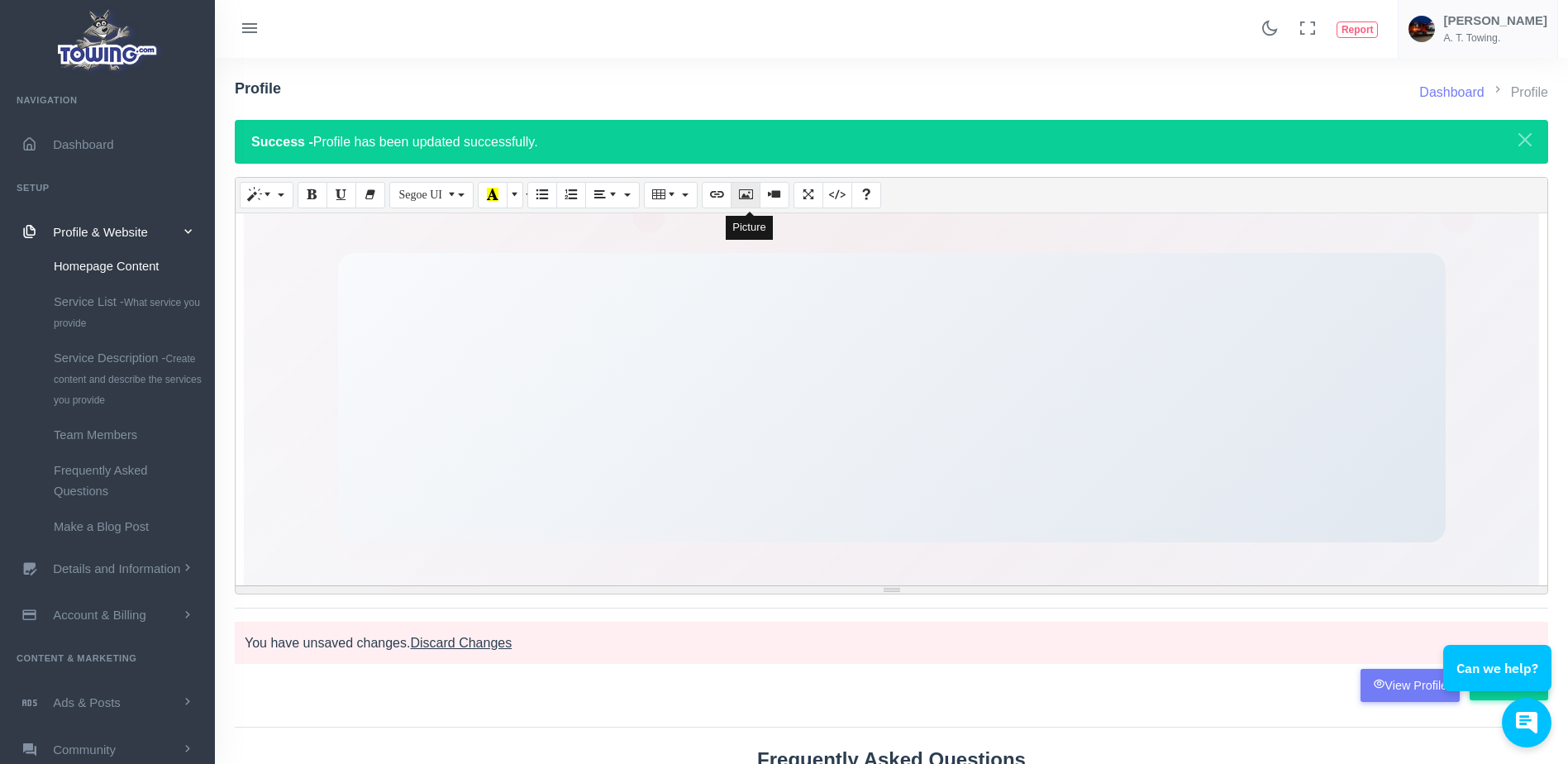
click at [744, 188] on icon "Picture" at bounding box center [746, 194] width 12 height 13
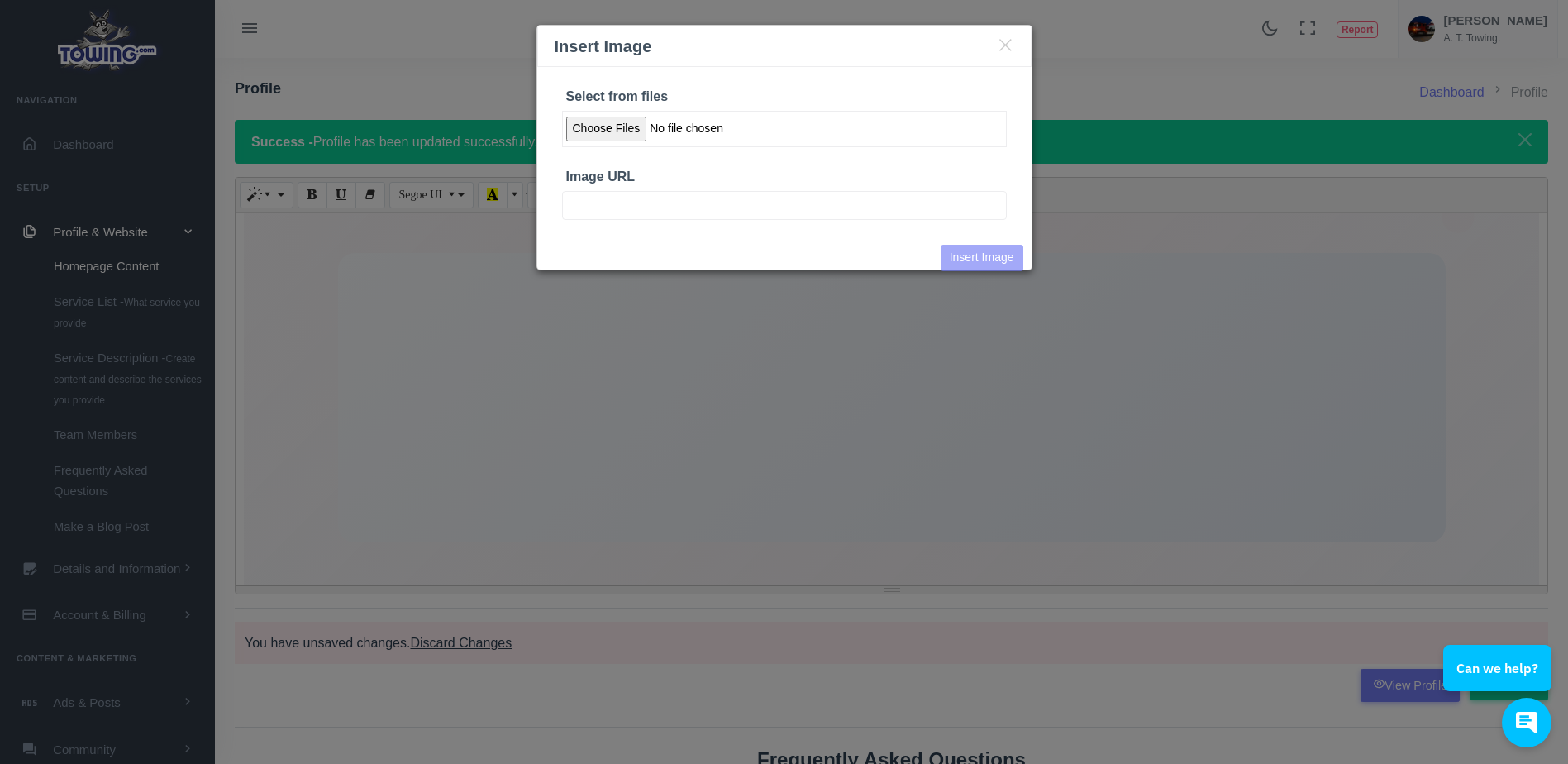
click at [621, 129] on input "Select from files" at bounding box center [784, 128] width 445 height 36
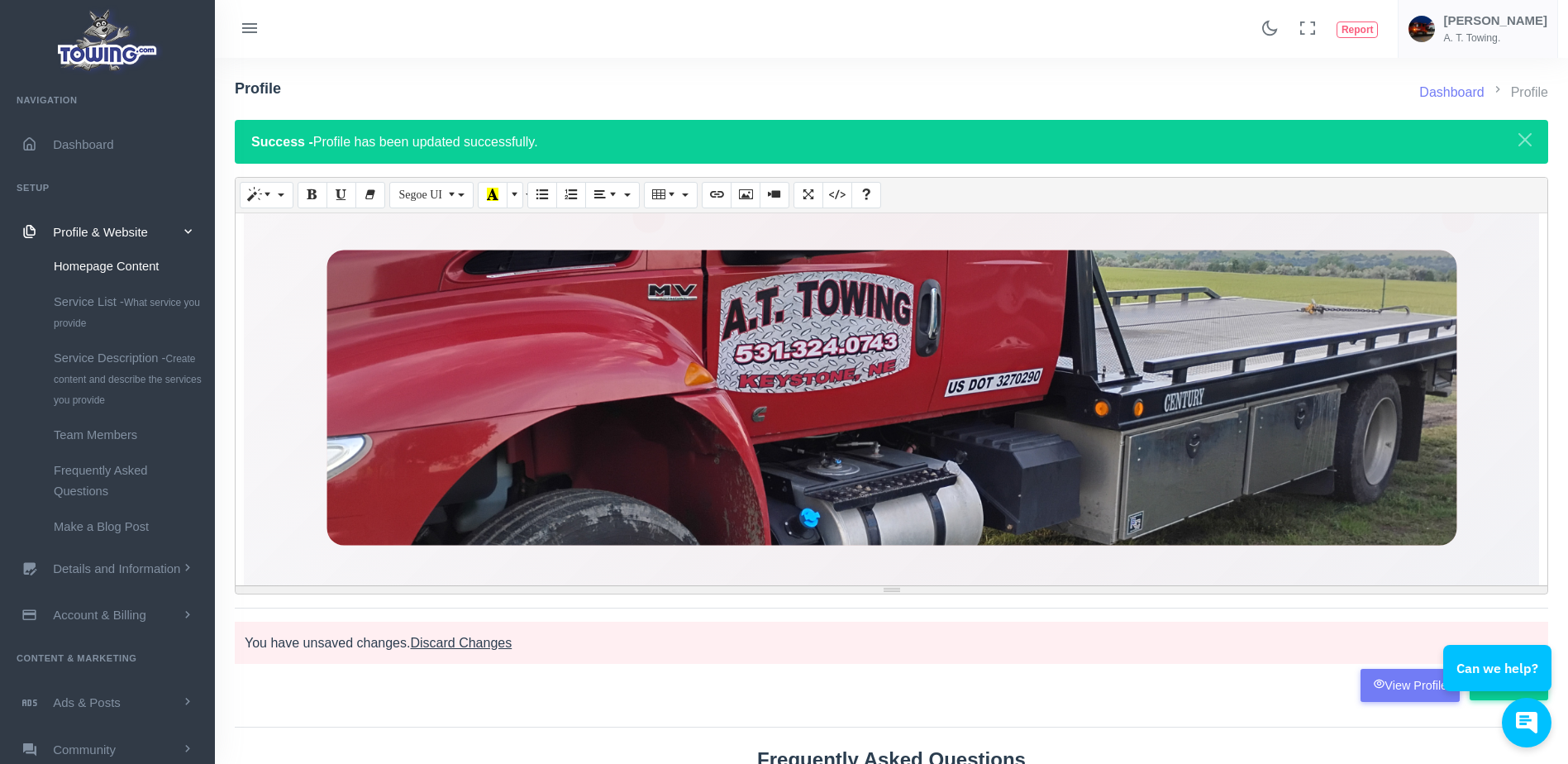
click at [740, 416] on img at bounding box center [891, 389] width 1321 height 994
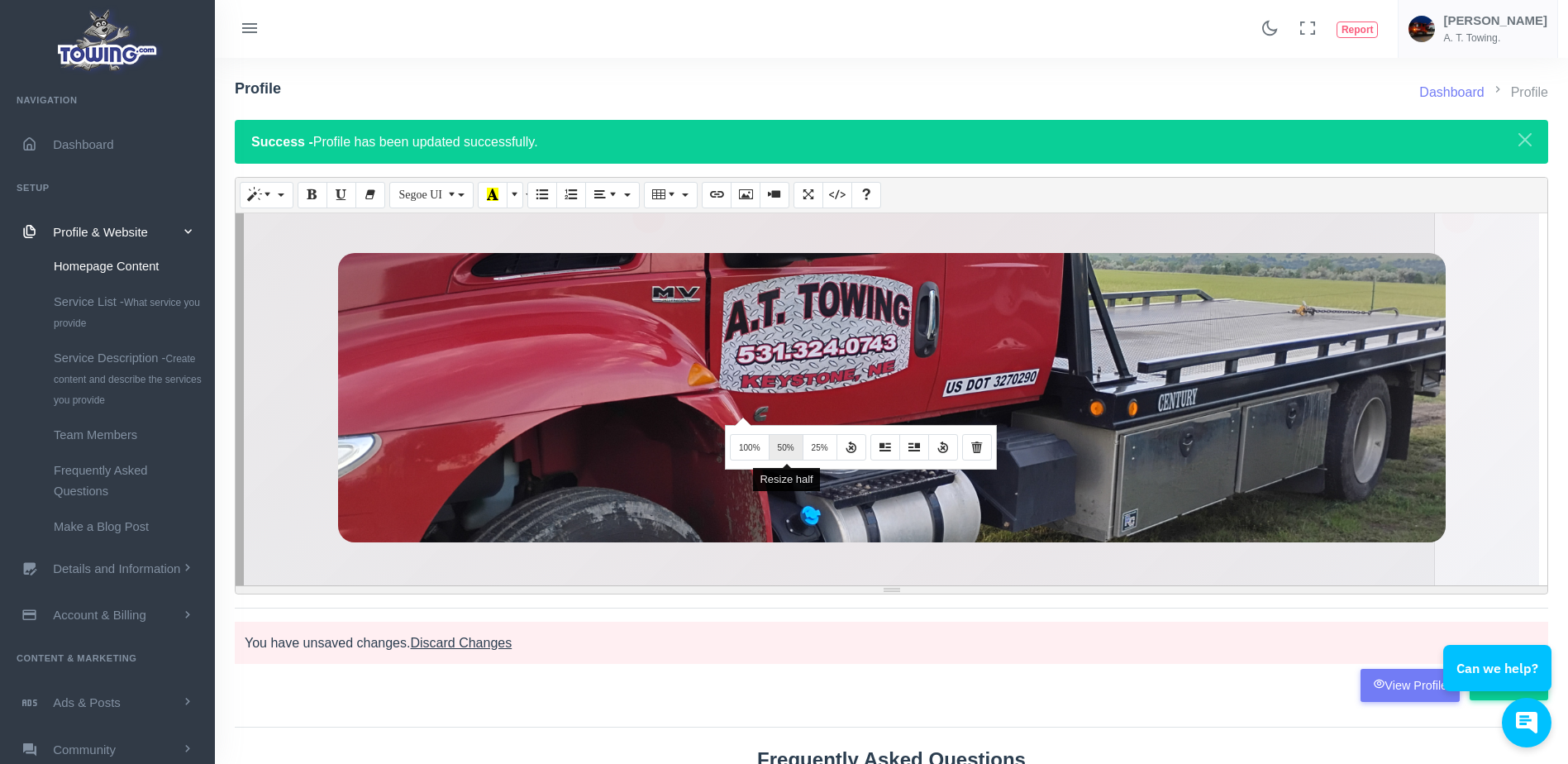
click at [785, 451] on span "50%" at bounding box center [786, 448] width 17 height 9
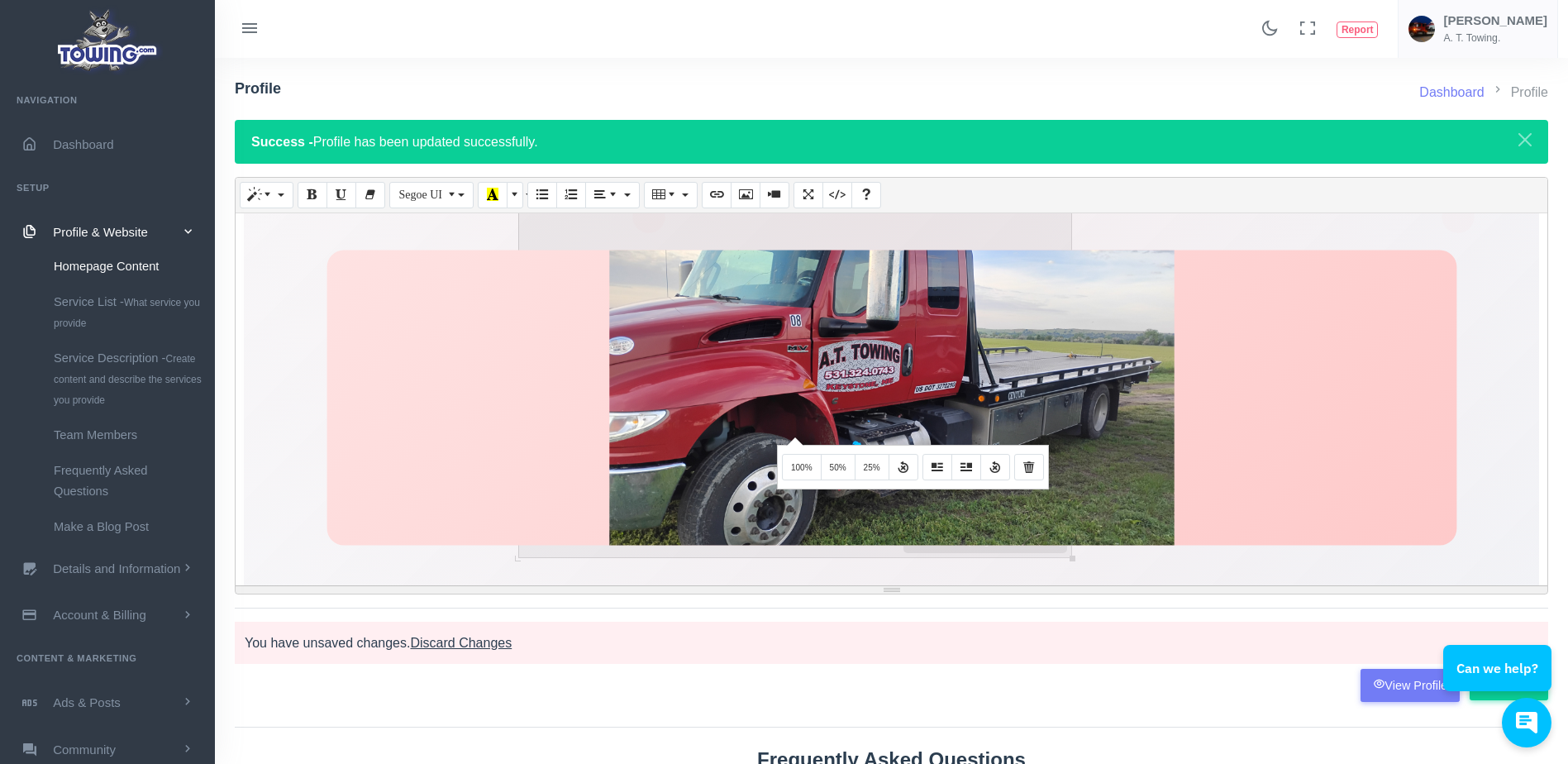
click at [793, 436] on img at bounding box center [892, 390] width 565 height 425
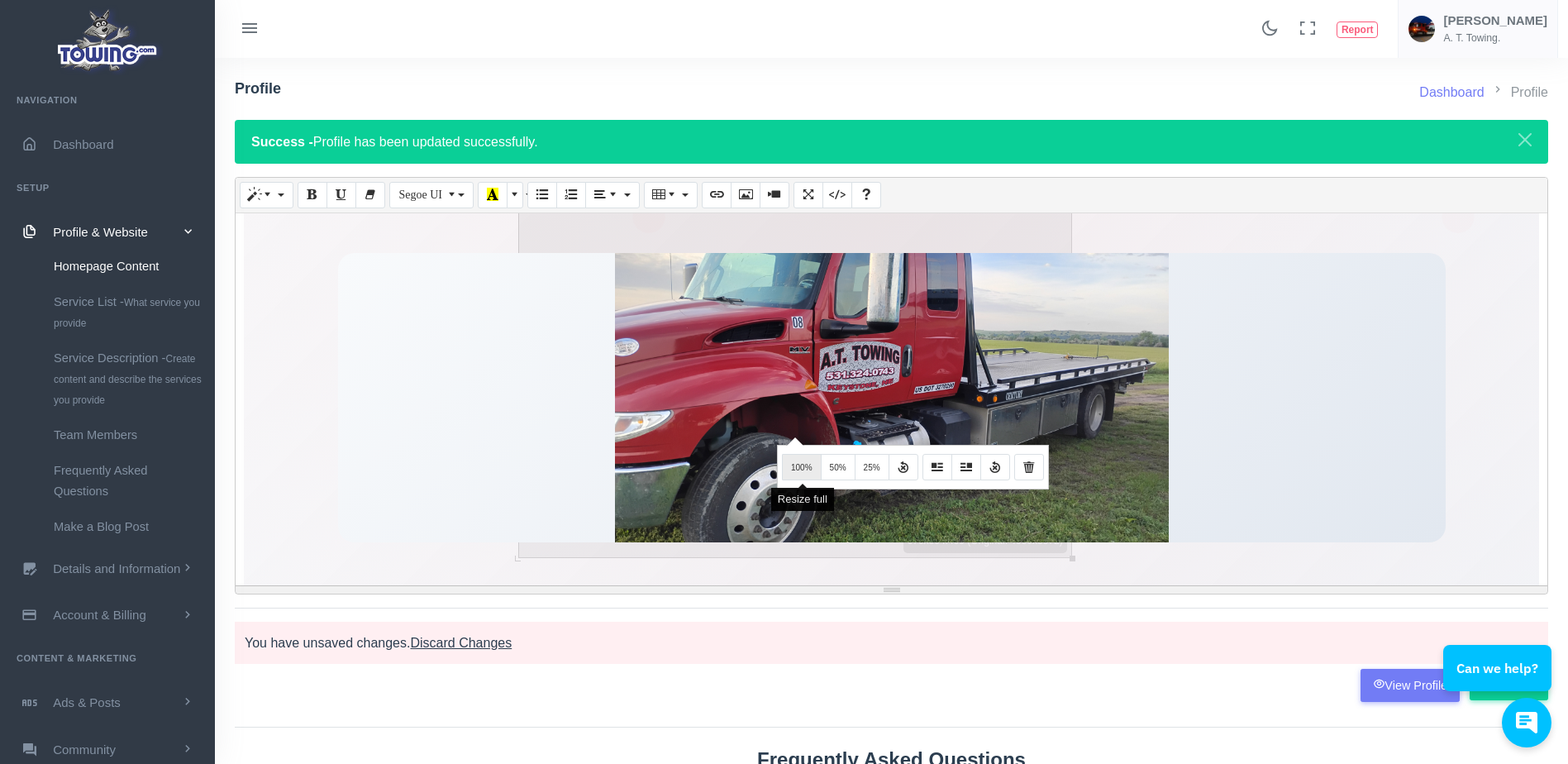
click at [796, 463] on span "100%" at bounding box center [801, 468] width 21 height 9
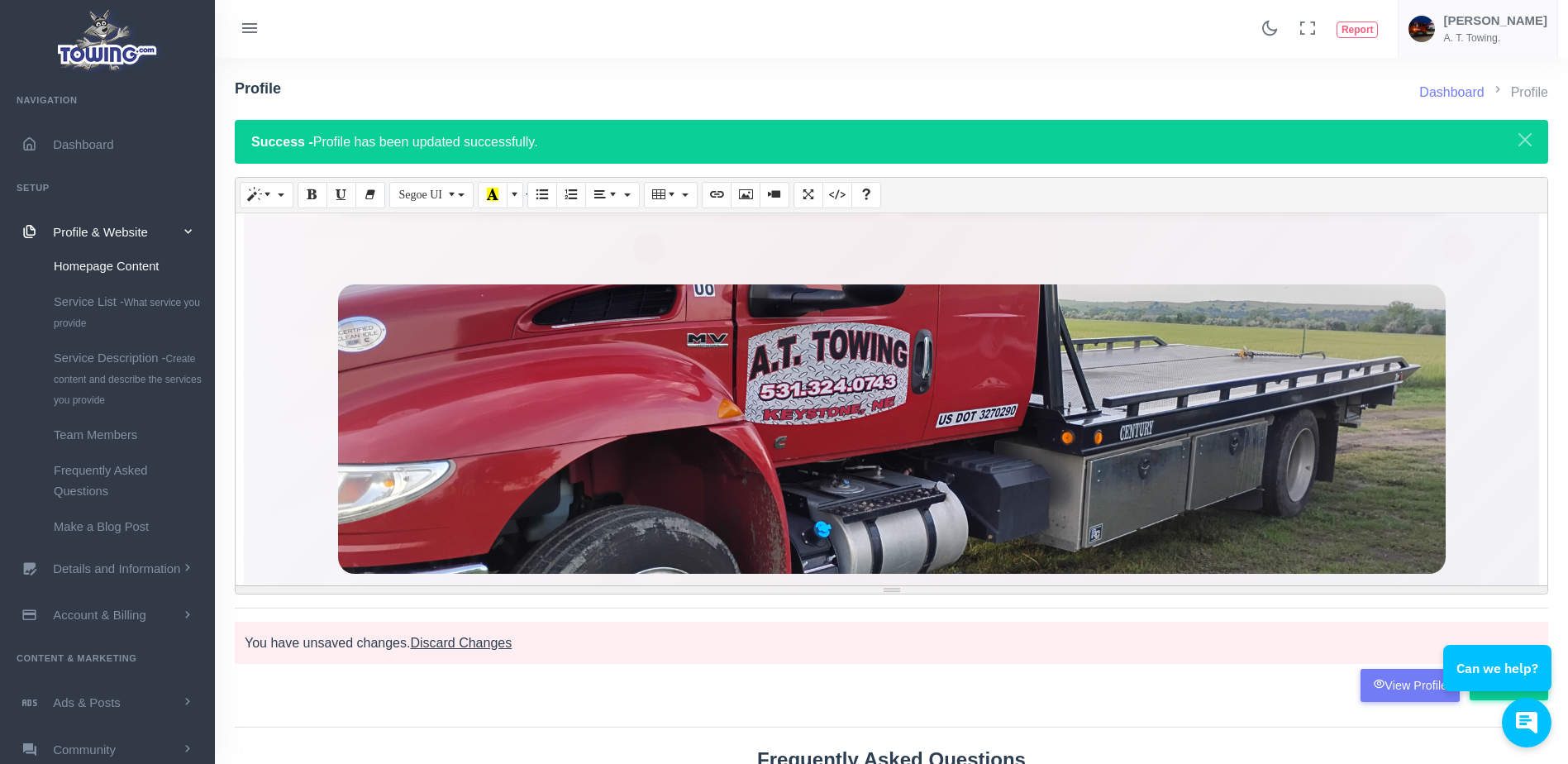
scroll to position [378, 0]
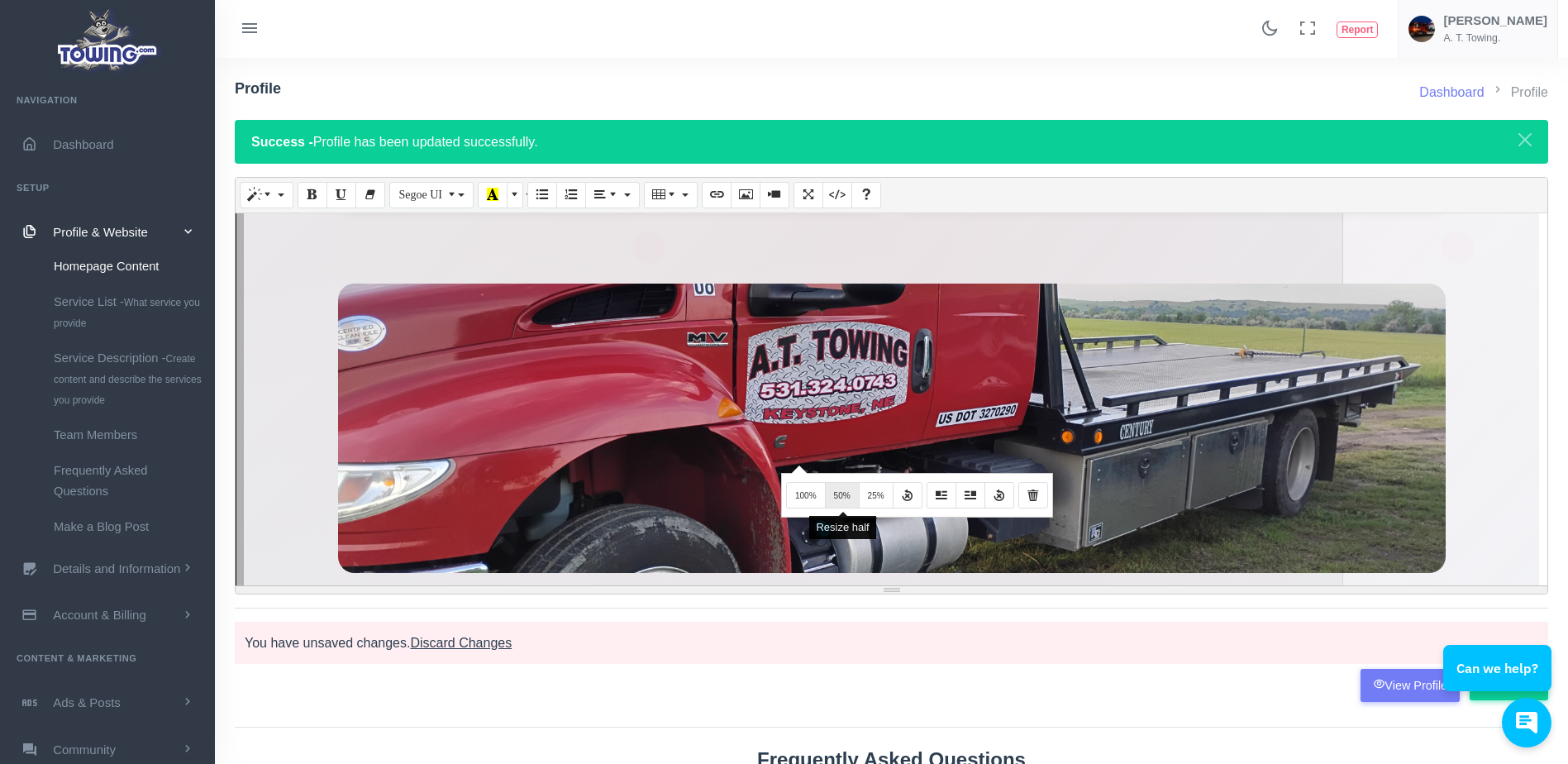
drag, startPoint x: 796, startPoint y: 463, endPoint x: 832, endPoint y: 501, distance: 52.3
click at [832, 501] on div "Normal Quote Code Header 1 Header 2 Header 3 Header 4 Header 5 Header 6 Segoe U…" at bounding box center [891, 386] width 1313 height 417
click at [832, 501] on button "50%" at bounding box center [843, 495] width 35 height 27
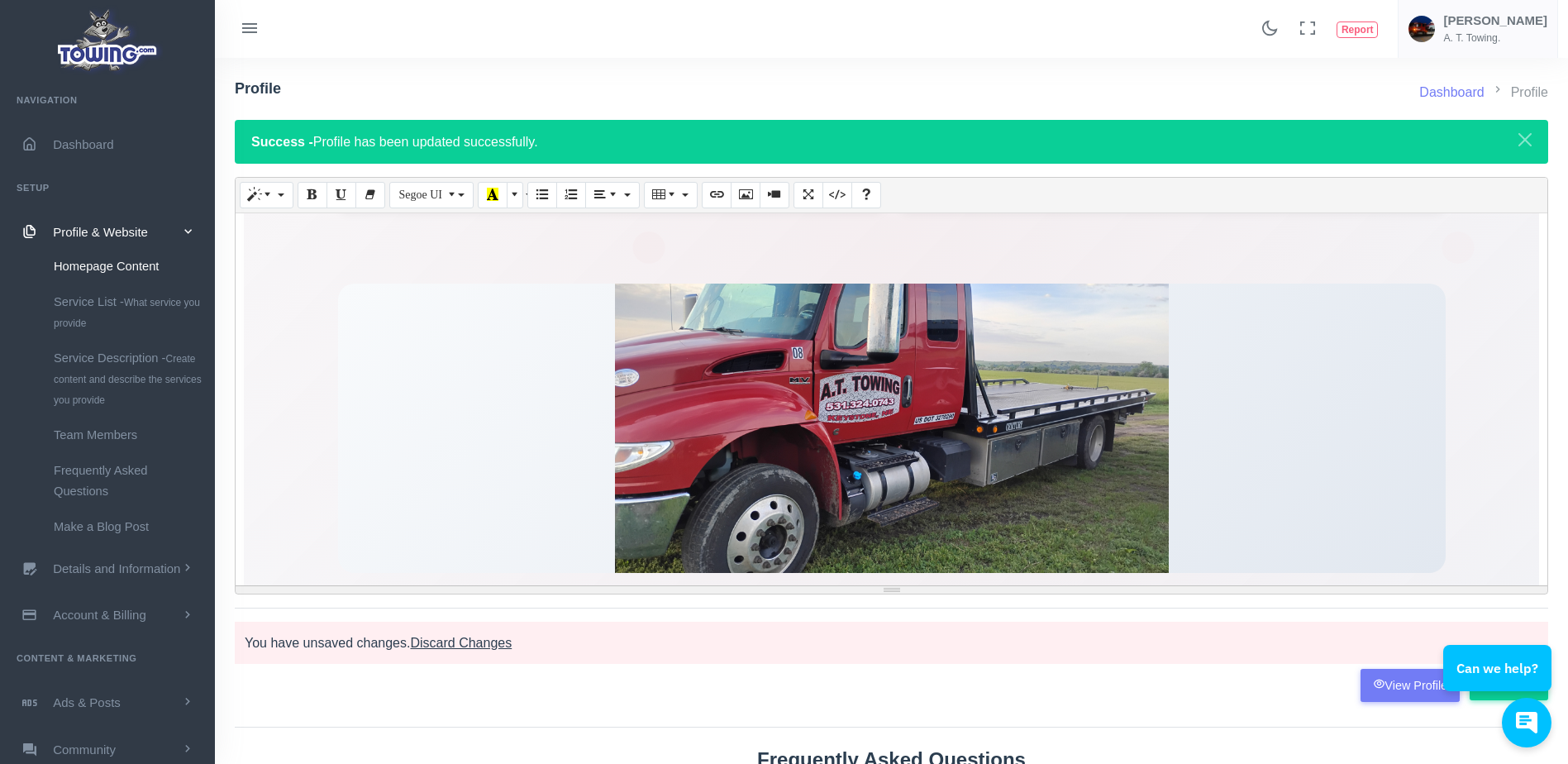
click at [1166, 233] on div "Full Service Towing Company Professional 24/7 towing and roadside assistance. F…" at bounding box center [892, 83] width 1107 height 321
click at [1481, 383] on section "Full Service Towing Company Professional 24/7 towing and roadside assistance. F…" at bounding box center [891, 247] width 1295 height 809
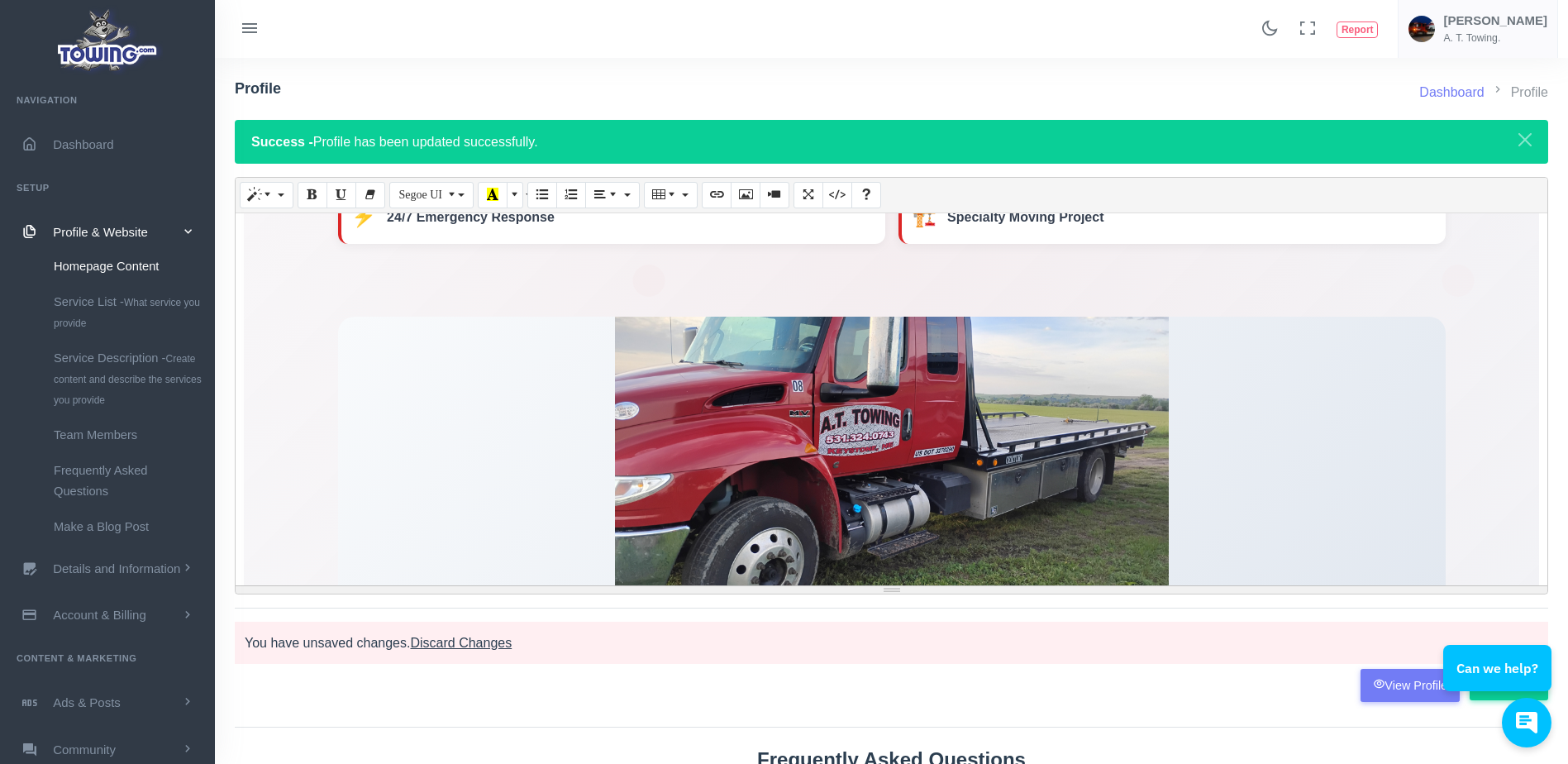
scroll to position [344, 0]
click at [1466, 449] on section "Full Service Towing Company Professional 24/7 towing and roadside assistance. F…" at bounding box center [891, 281] width 1295 height 809
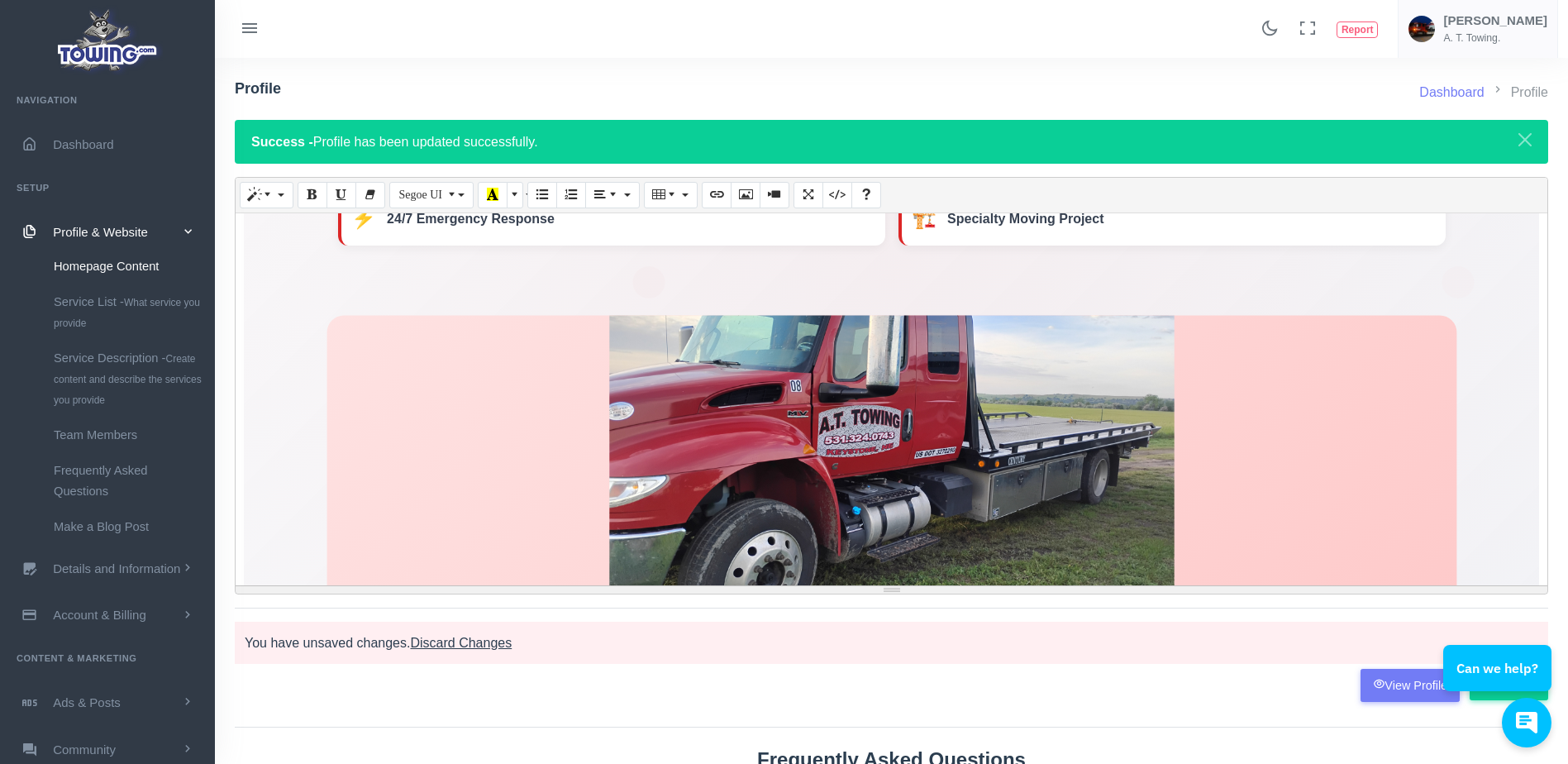
drag, startPoint x: 1461, startPoint y: 460, endPoint x: 335, endPoint y: 413, distance: 1127.0
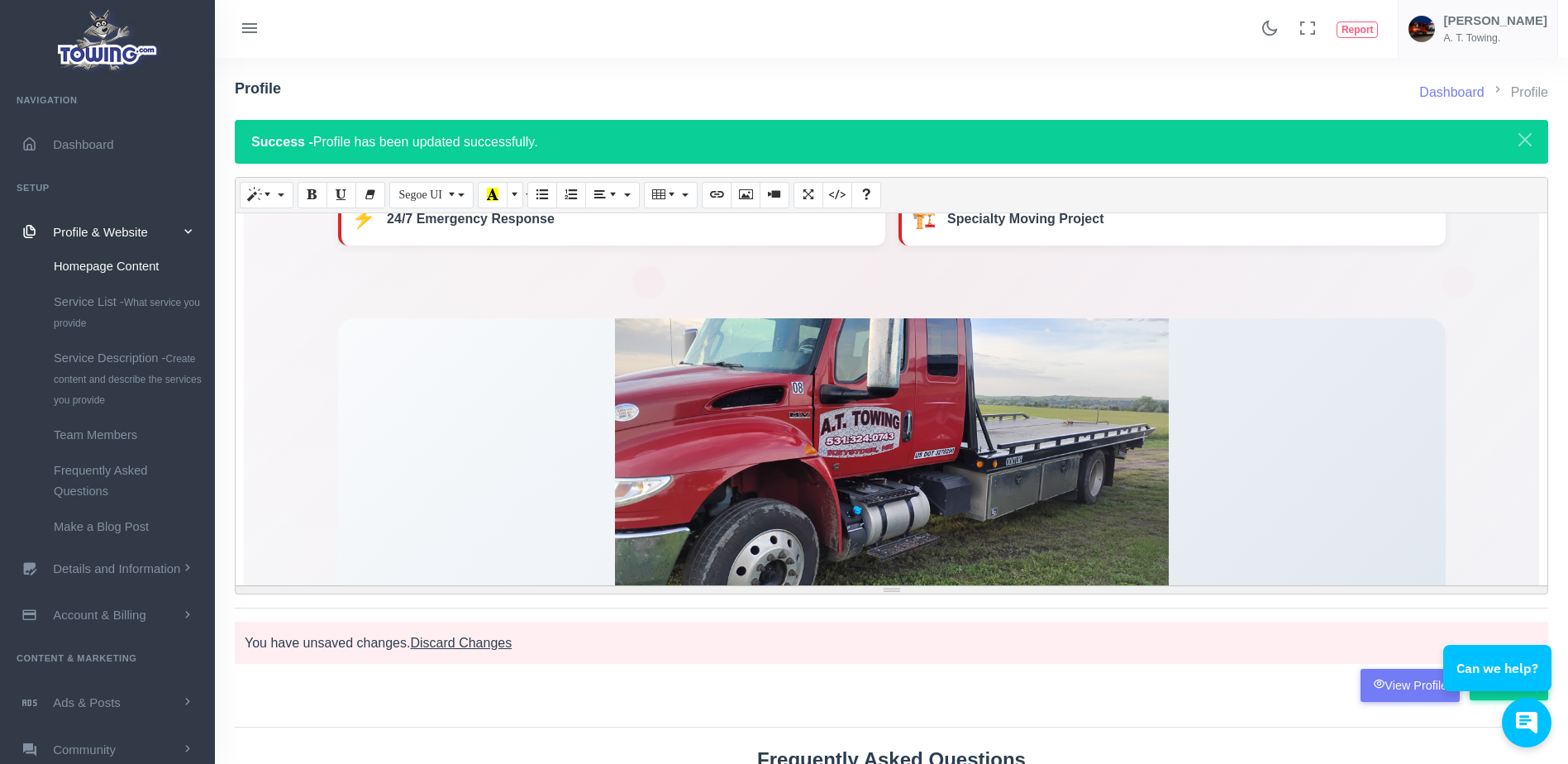
drag, startPoint x: 335, startPoint y: 413, endPoint x: 298, endPoint y: 292, distance: 126.5
click at [298, 292] on section "Full Service Towing Company Professional 24/7 towing and roadside assistance. F…" at bounding box center [891, 281] width 1295 height 809
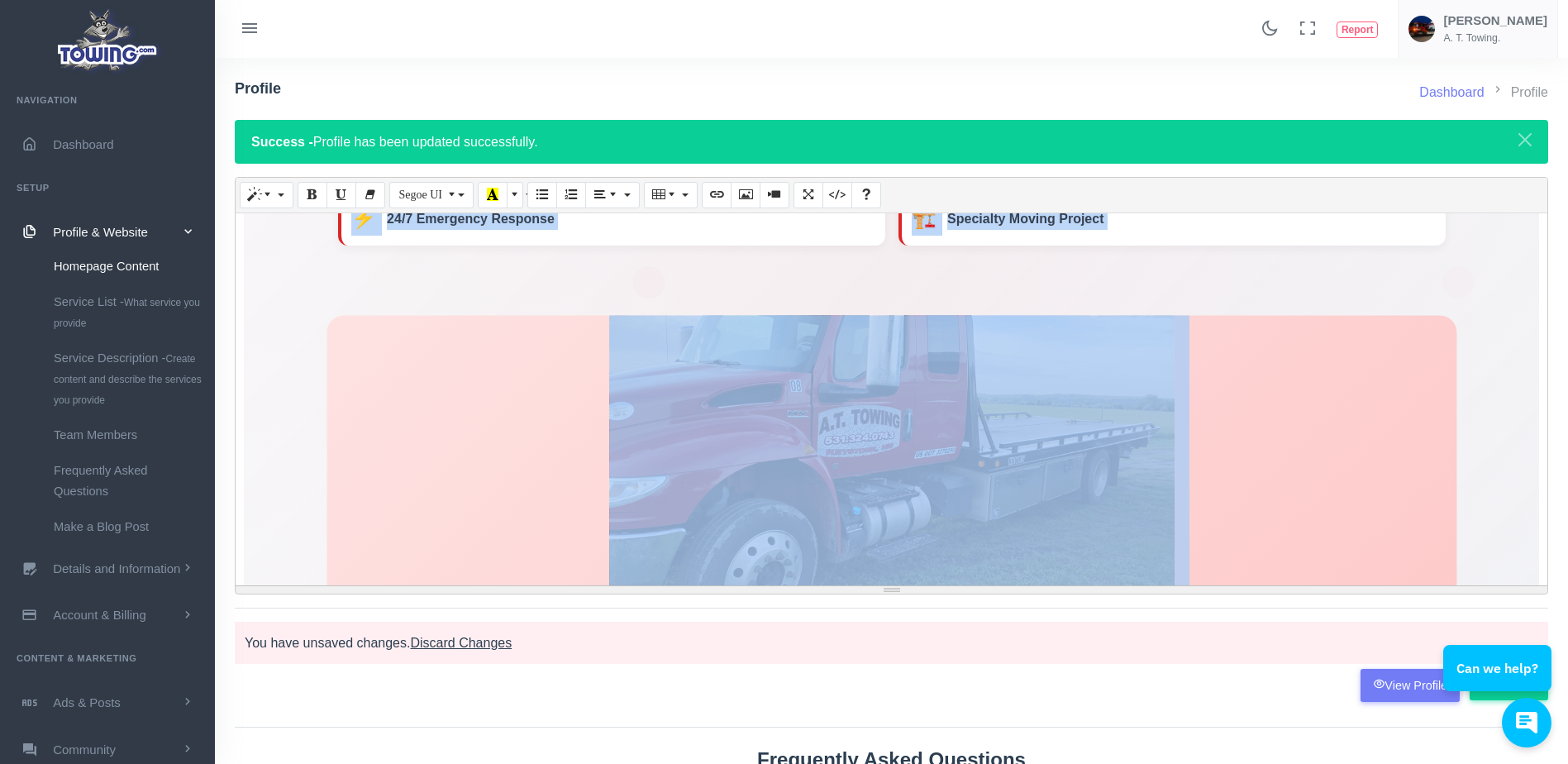
drag, startPoint x: 298, startPoint y: 292, endPoint x: 526, endPoint y: 442, distance: 272.9
click at [526, 442] on section "Full Service Towing Company Professional 24/7 towing and roadside assistance. F…" at bounding box center [891, 281] width 1295 height 809
click at [327, 442] on div at bounding box center [892, 456] width 1130 height 425
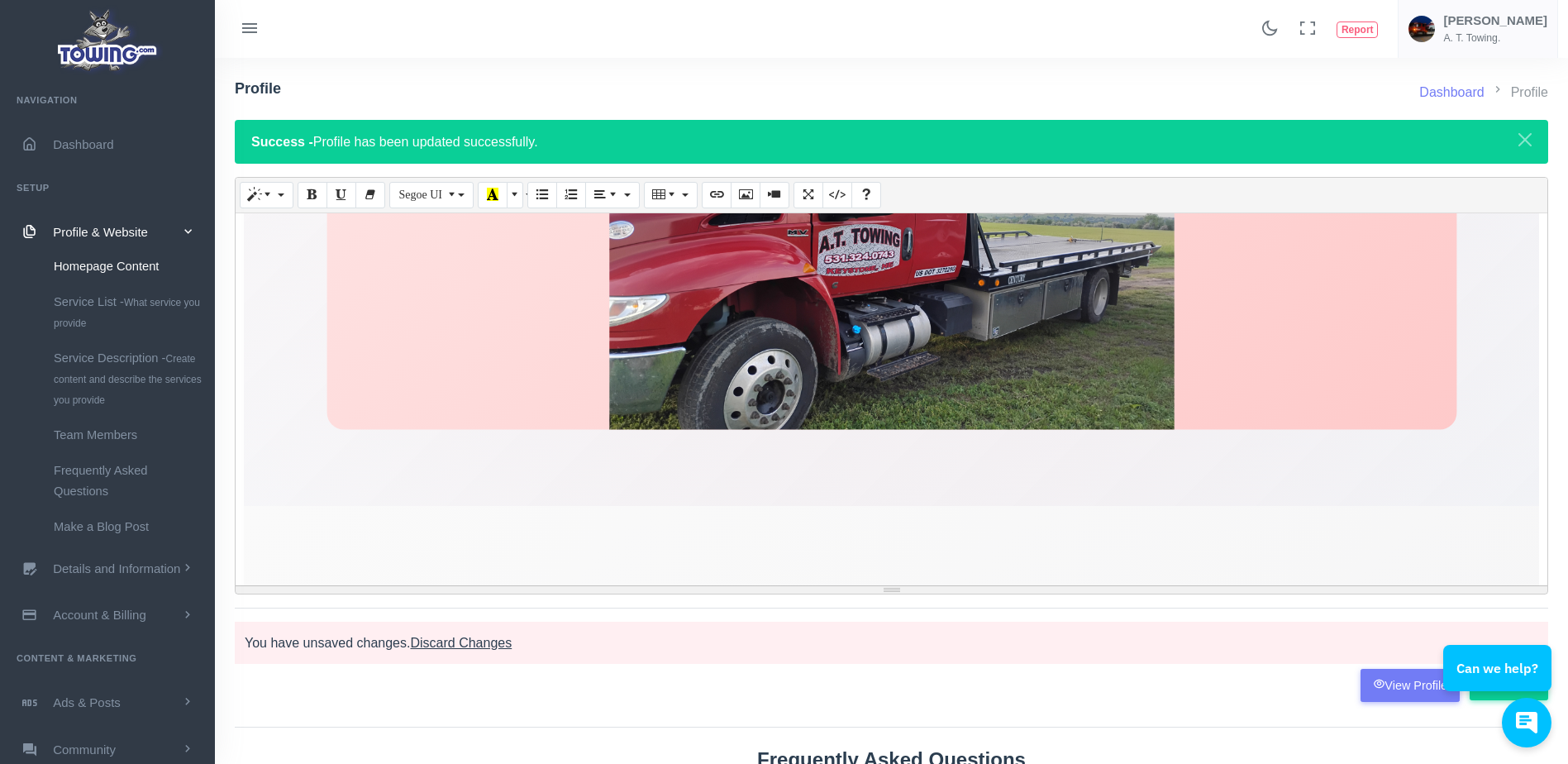
scroll to position [526, 0]
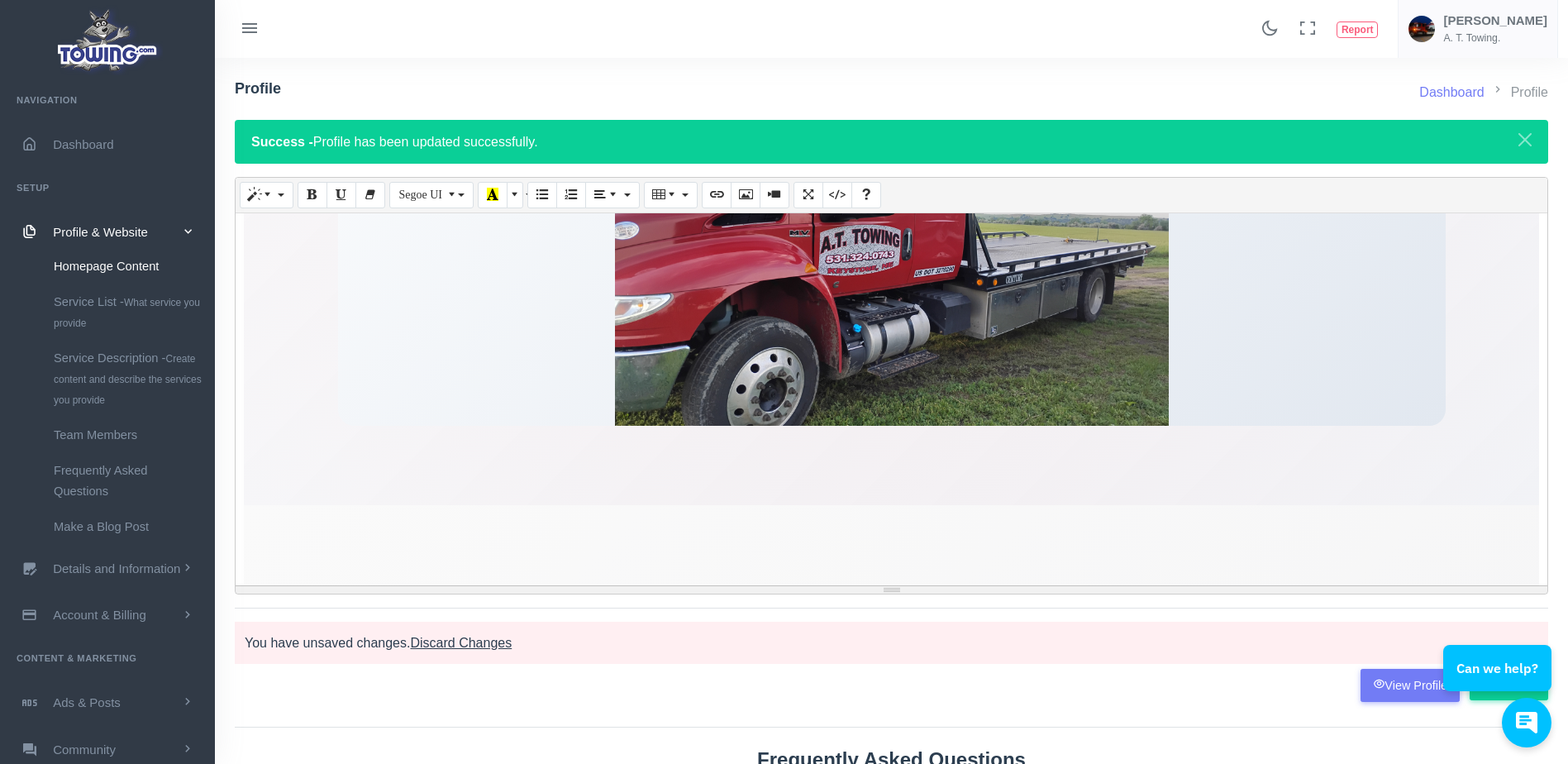
click at [1013, 473] on section "Full Service Towing Company Professional 24/7 towing and roadside assistance. F…" at bounding box center [891, 100] width 1295 height 809
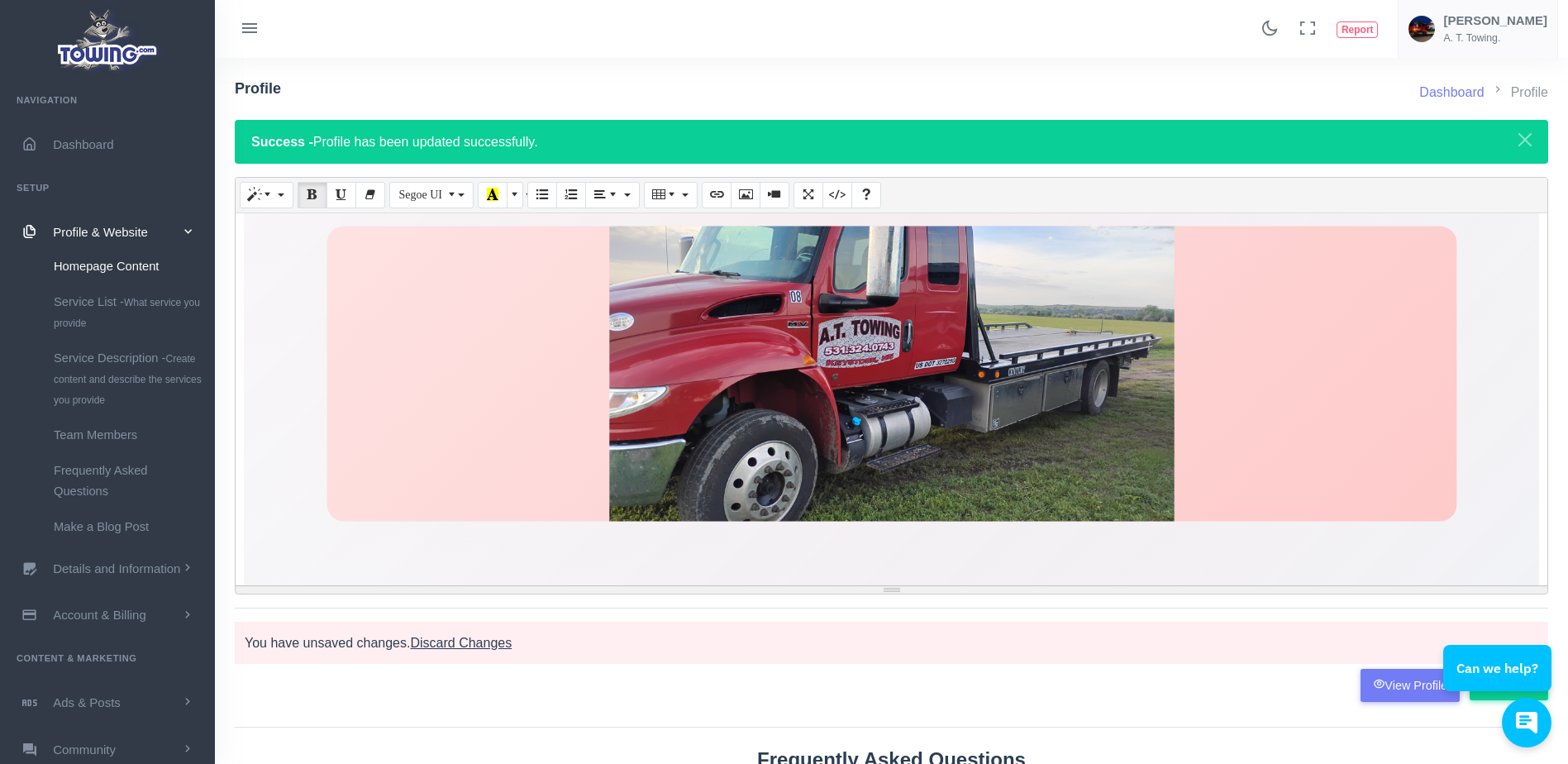
scroll to position [435, 0]
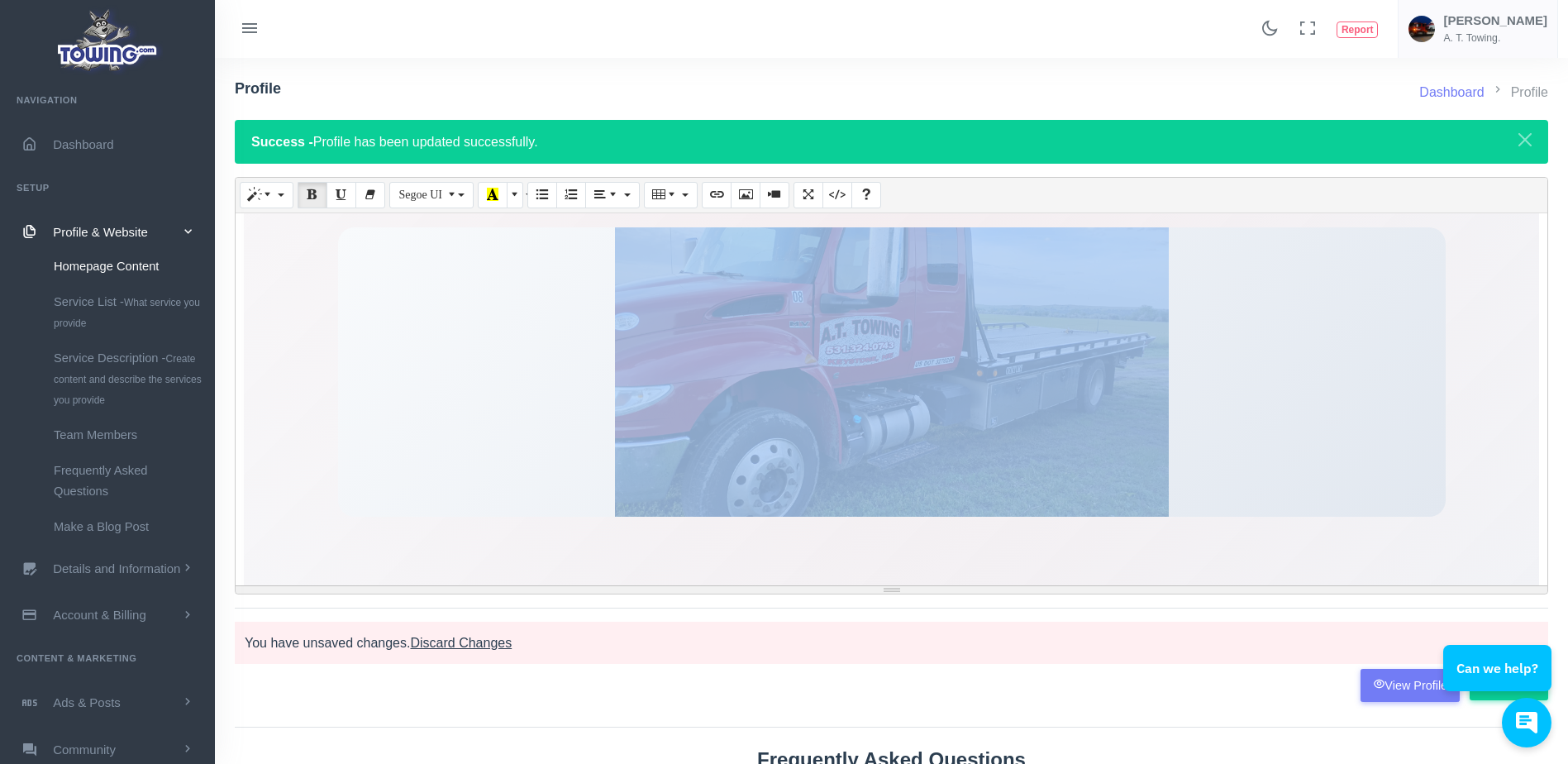
drag, startPoint x: 1202, startPoint y: 445, endPoint x: 755, endPoint y: 522, distance: 453.6
click at [755, 522] on section "Full Service Towing Company Professional 24/7 towing and roadside assistance. F…" at bounding box center [891, 191] width 1295 height 809
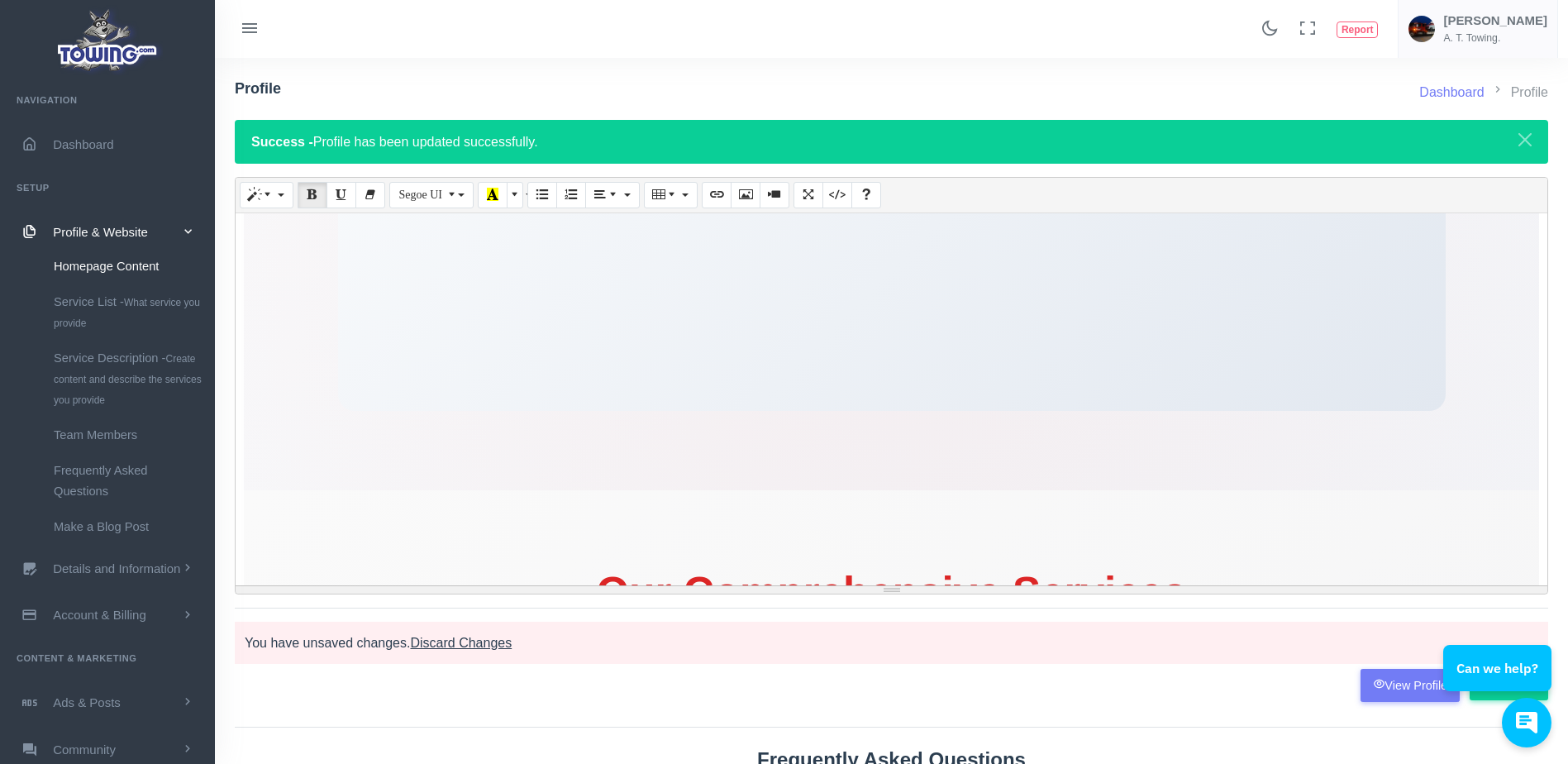
scroll to position [0, 0]
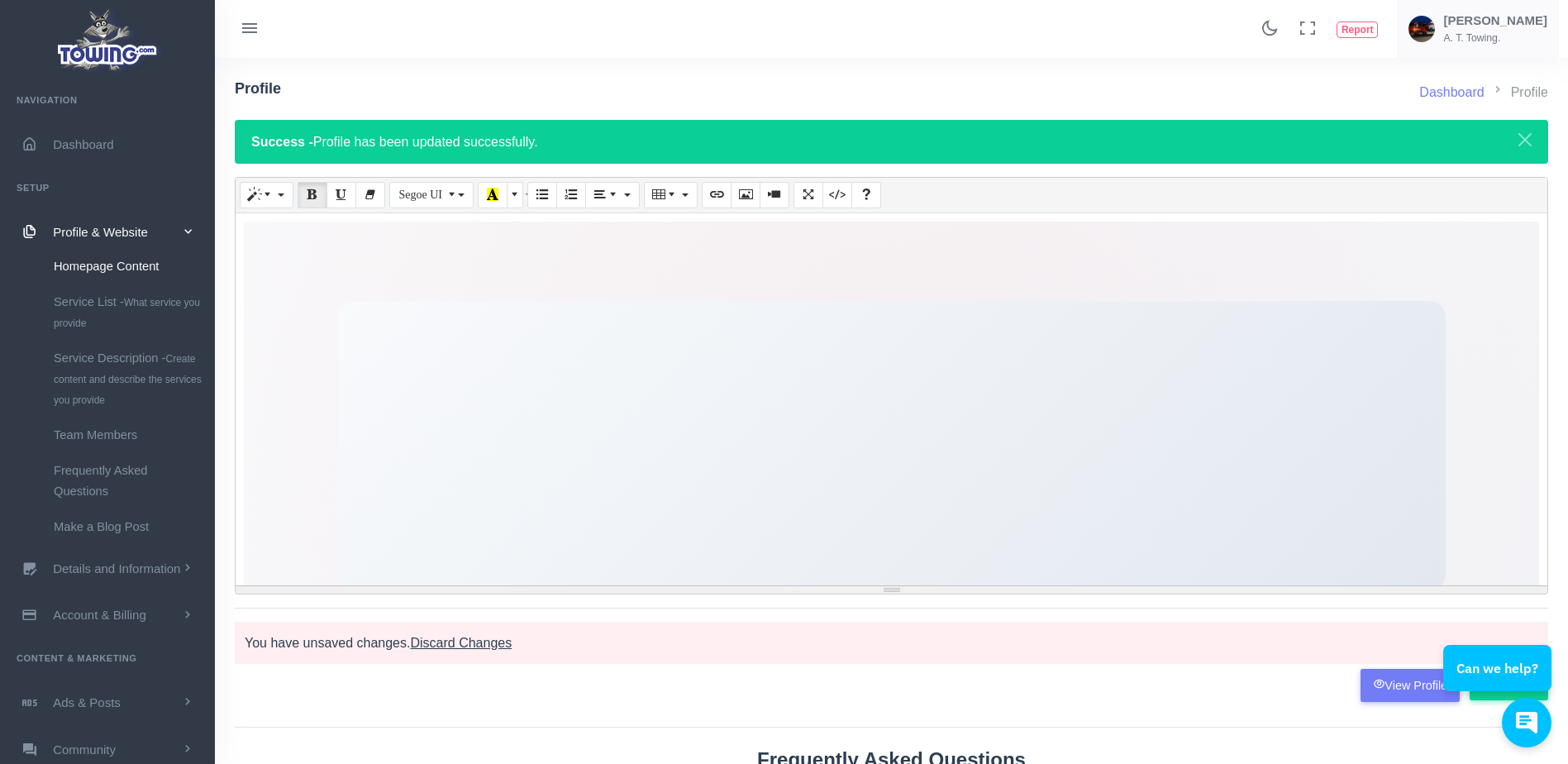
click at [472, 645] on span "Discard Changes" at bounding box center [461, 642] width 102 height 14
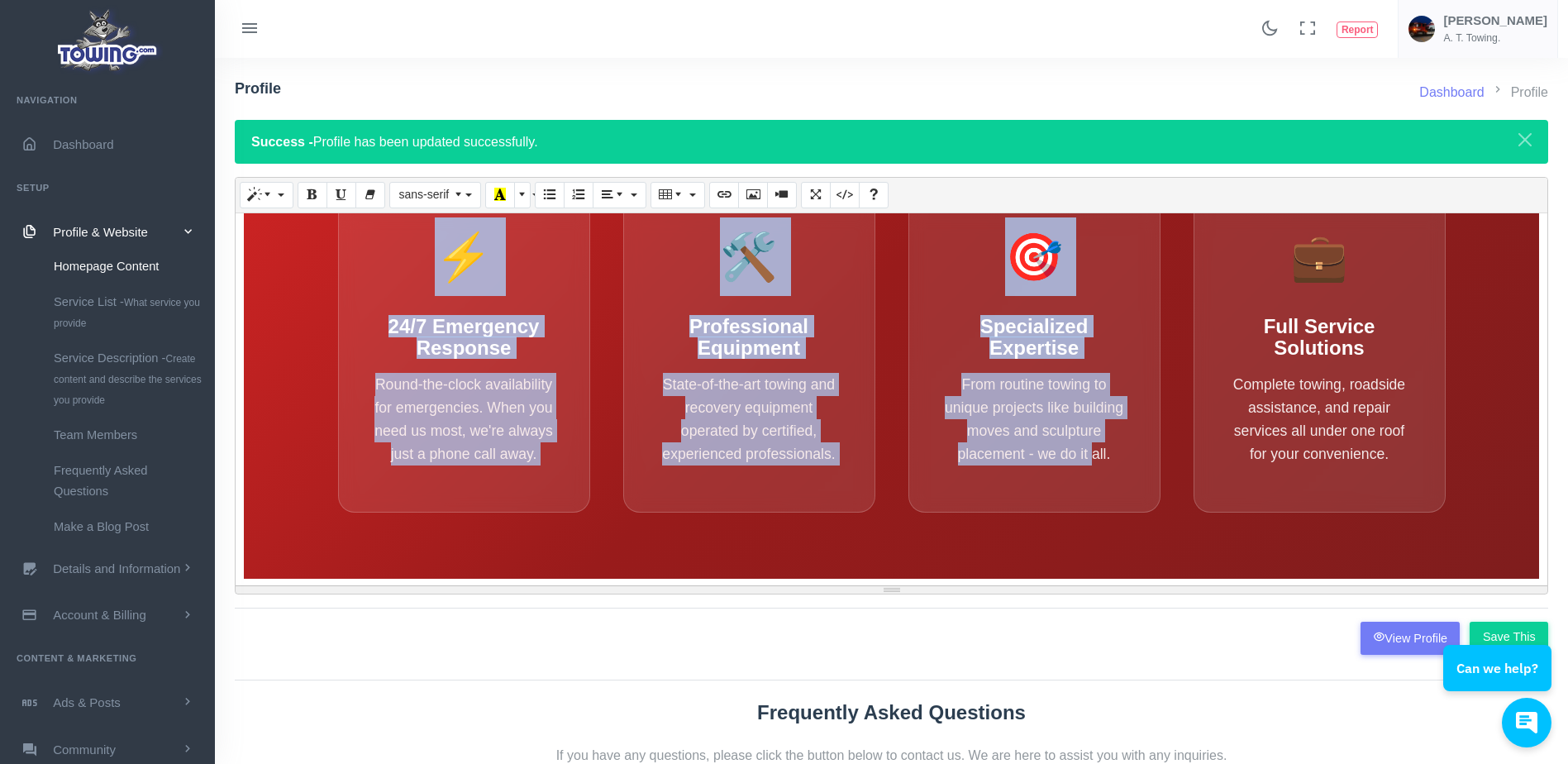
scroll to position [2736, 0]
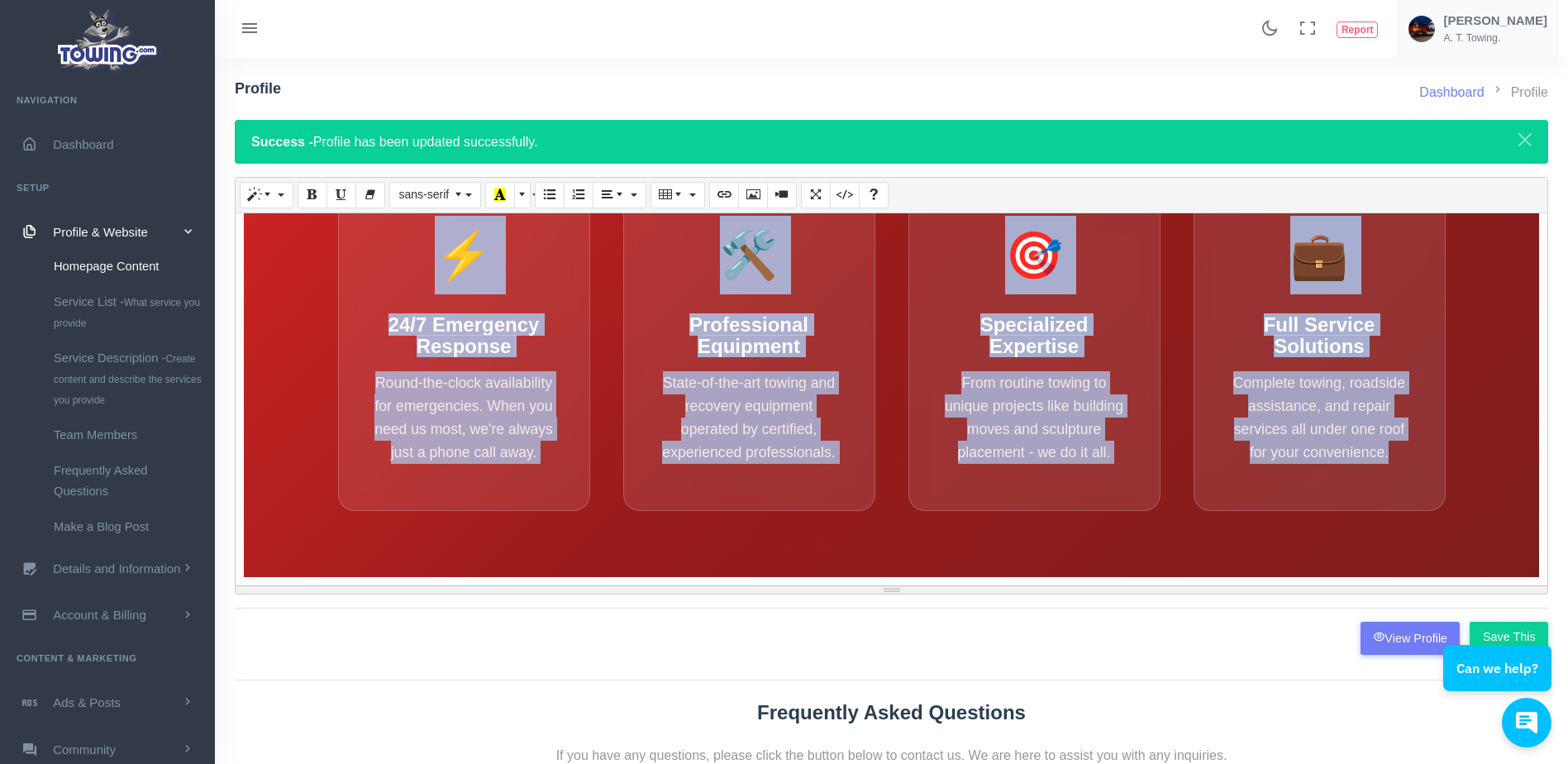
drag, startPoint x: 259, startPoint y: 237, endPoint x: 1445, endPoint y: 478, distance: 1210.2
click at [1445, 478] on div "A.T. Towing - Professional Full-Service Towing Company A.T. Towing Professional…" at bounding box center [891, 399] width 1311 height 372
copy div "L.I. Dolors Ametconsecte 58/9 adipis eli seddoeiu temporinci. Utla etdolo magna…"
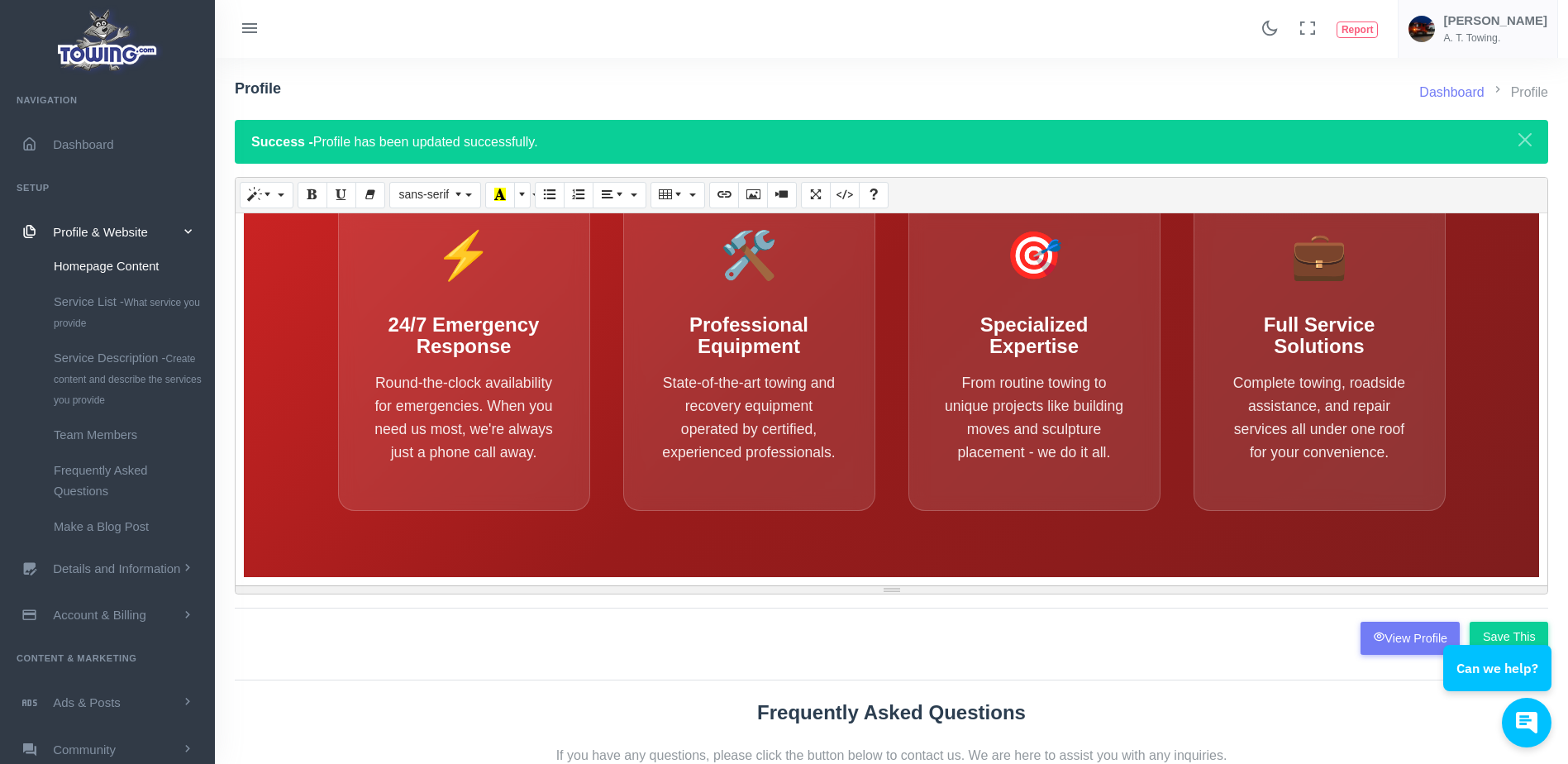
scroll to position [90, 0]
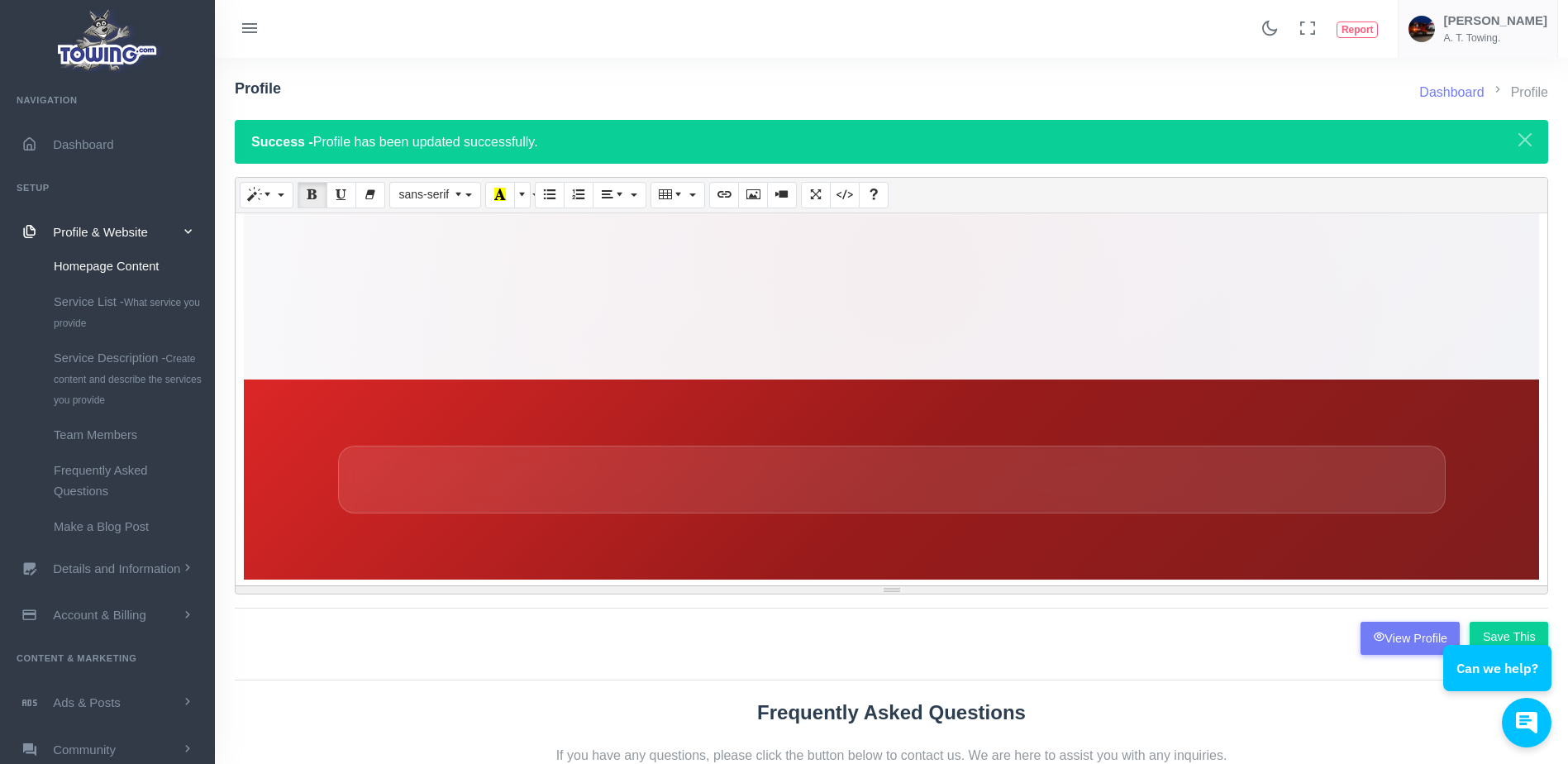
click at [1471, 543] on section at bounding box center [891, 479] width 1295 height 200
drag, startPoint x: 1471, startPoint y: 543, endPoint x: 1306, endPoint y: 545, distance: 165.0
click at [1306, 545] on section at bounding box center [891, 479] width 1295 height 200
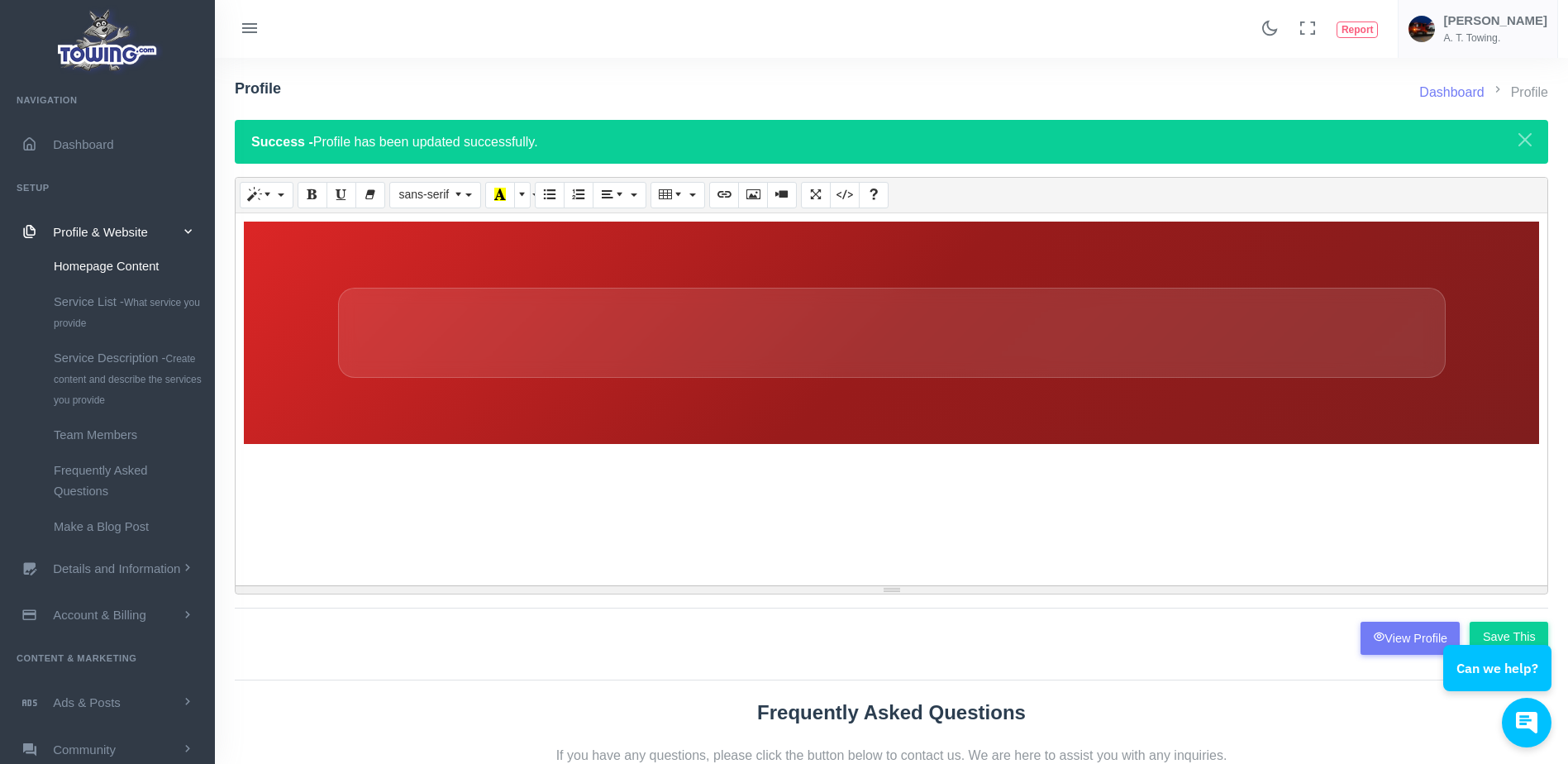
scroll to position [0, 0]
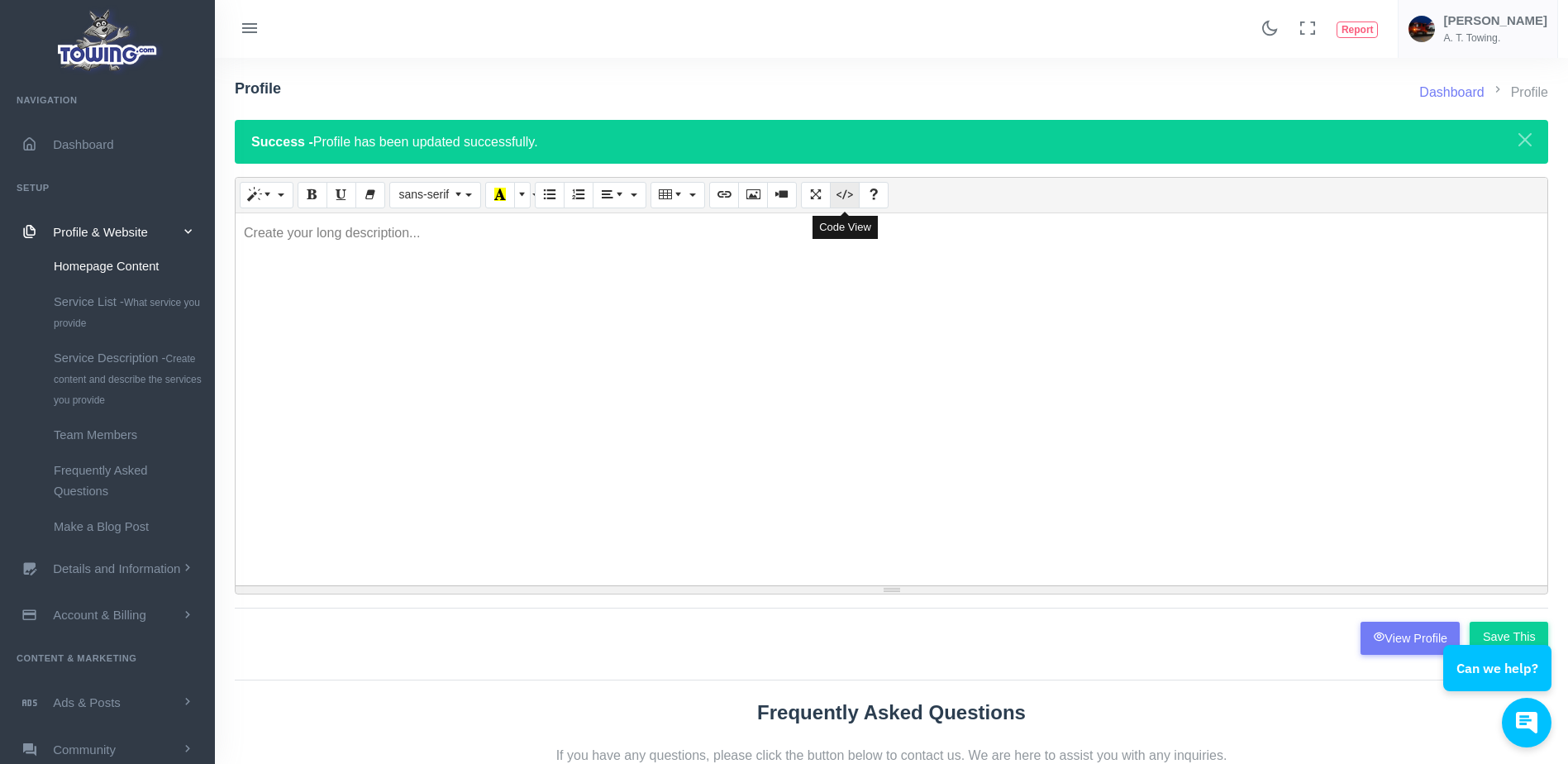
click at [837, 205] on button "Code View" at bounding box center [844, 195] width 30 height 27
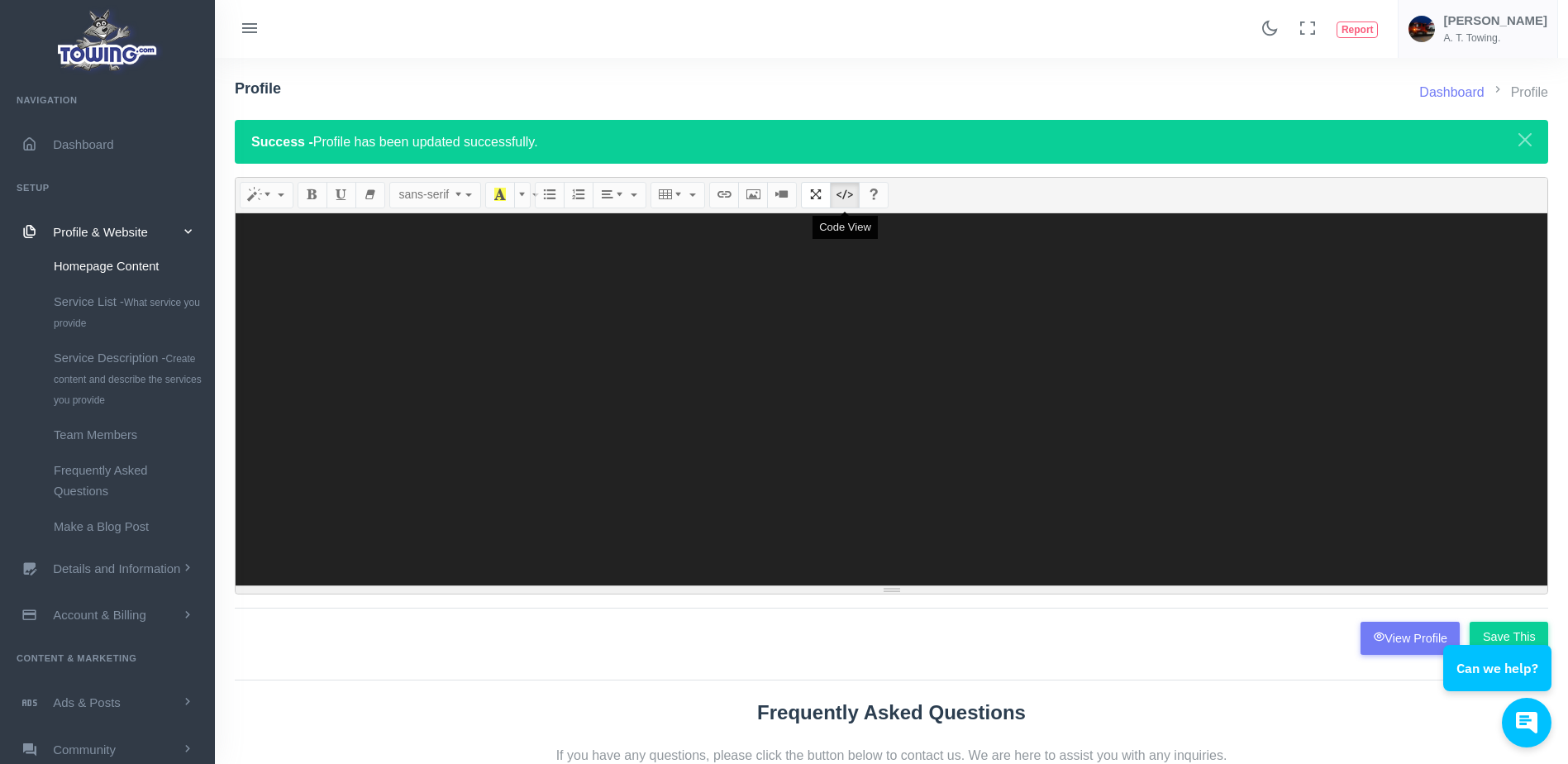
click at [837, 202] on button "Code View" at bounding box center [844, 195] width 30 height 27
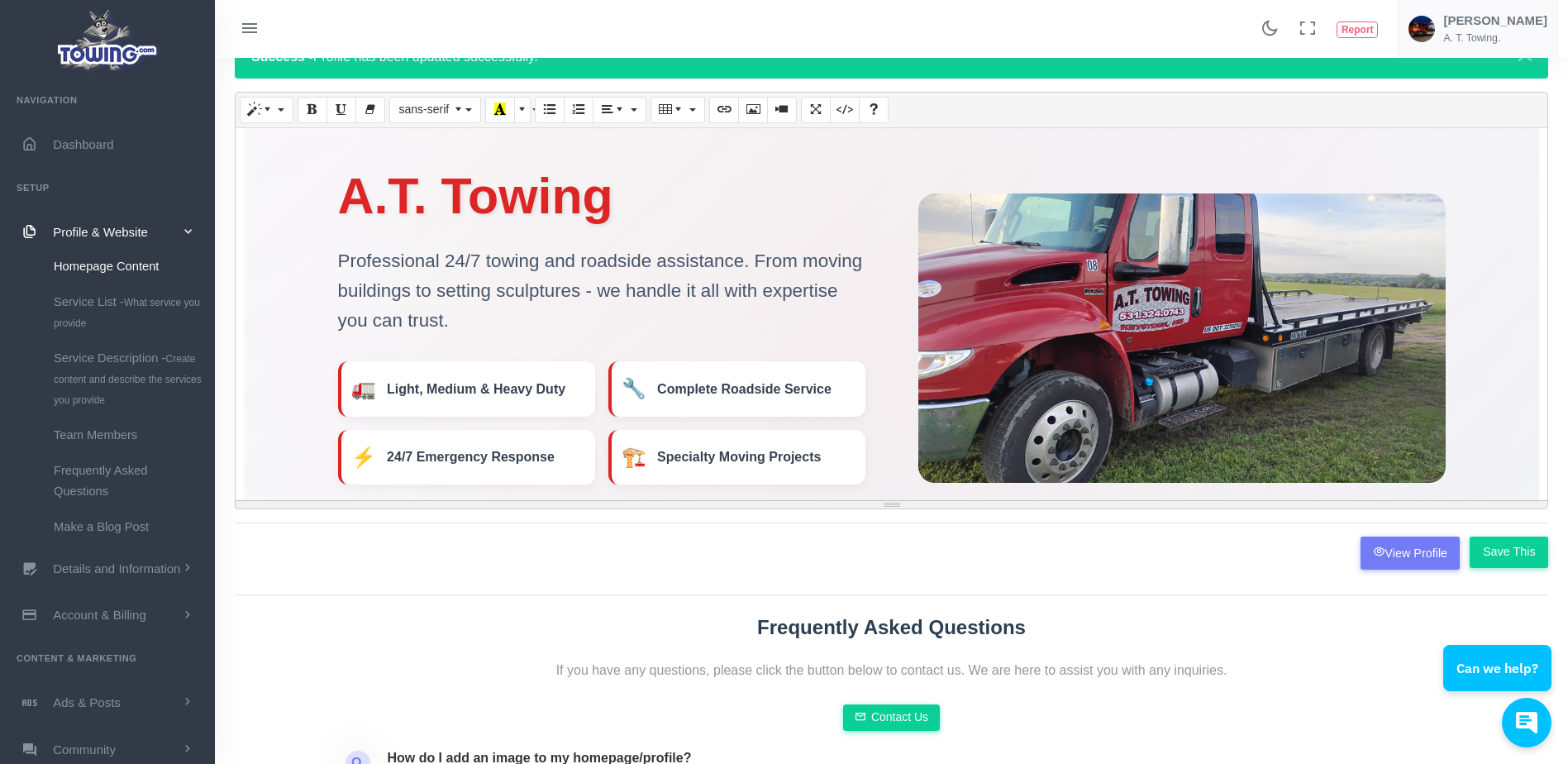
scroll to position [86, 0]
click at [1514, 543] on input "Save This" at bounding box center [1508, 551] width 78 height 31
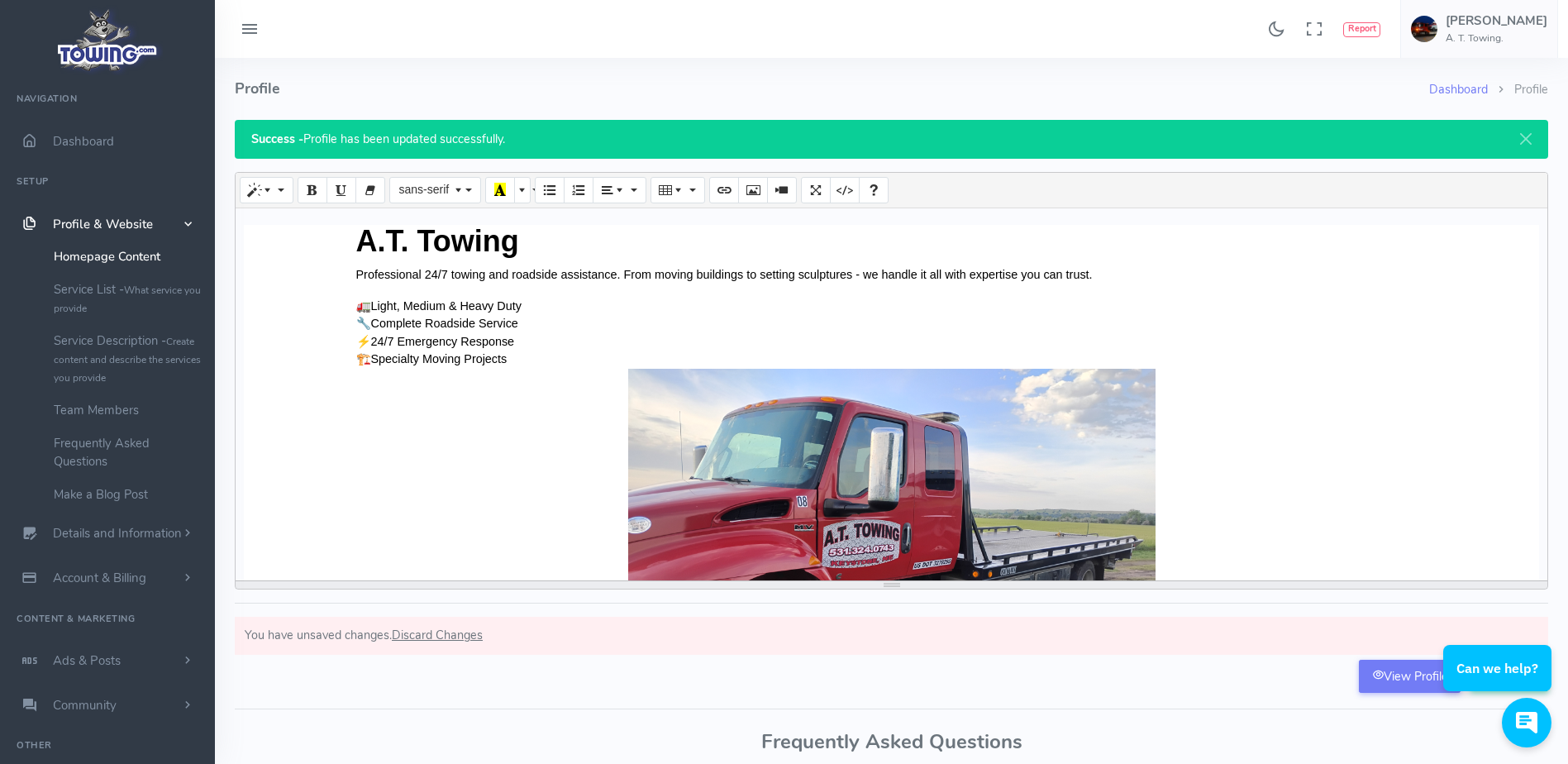
drag, startPoint x: 425, startPoint y: 637, endPoint x: 425, endPoint y: 718, distance: 81.0
click at [425, 718] on div "Dashboard Profile Profile Success - Profile has been updated successfully. A.T.…" at bounding box center [892, 513] width 1334 height 910
click at [438, 638] on span "Discard Changes" at bounding box center [437, 635] width 91 height 17
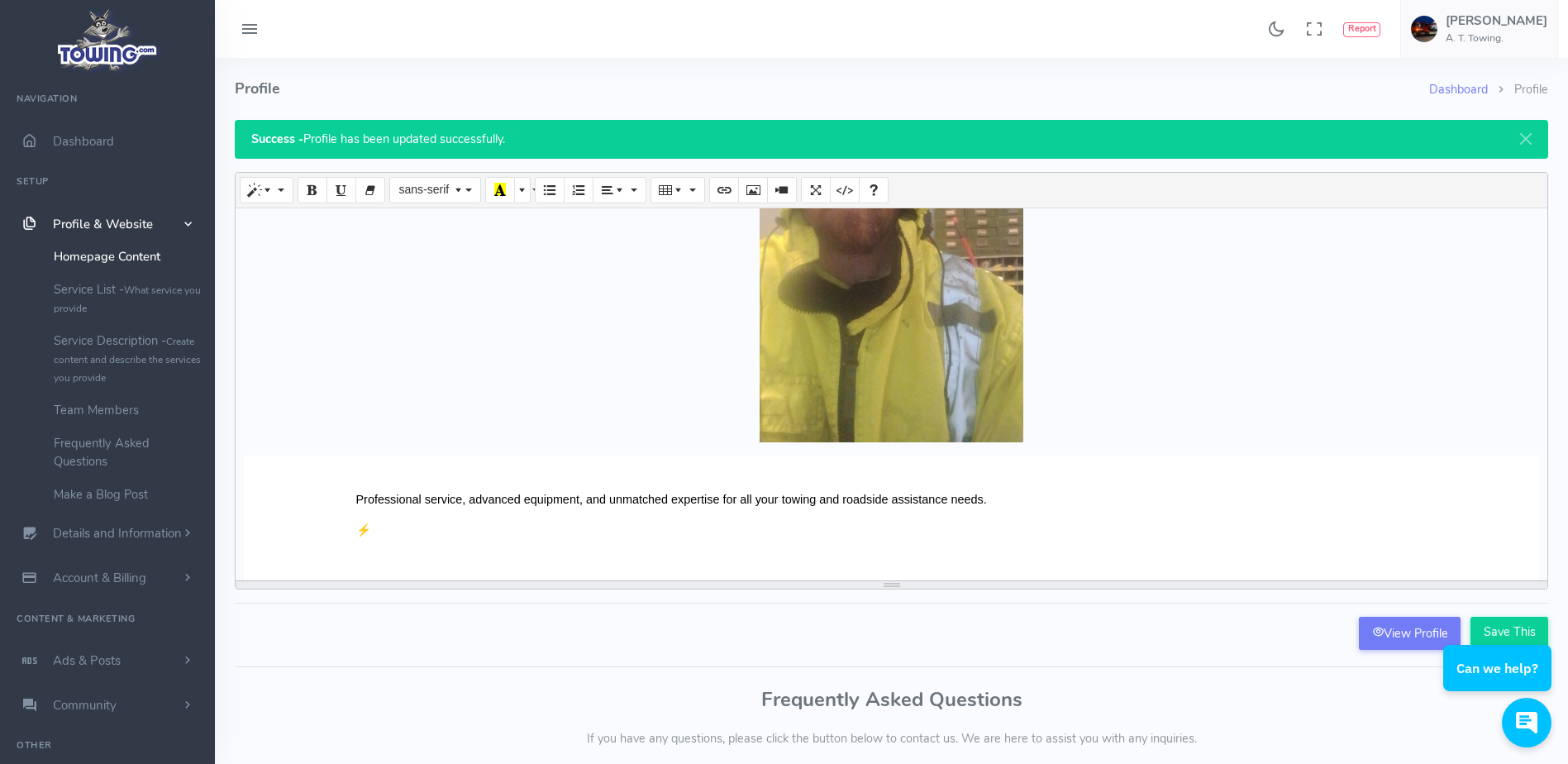
scroll to position [1822, 0]
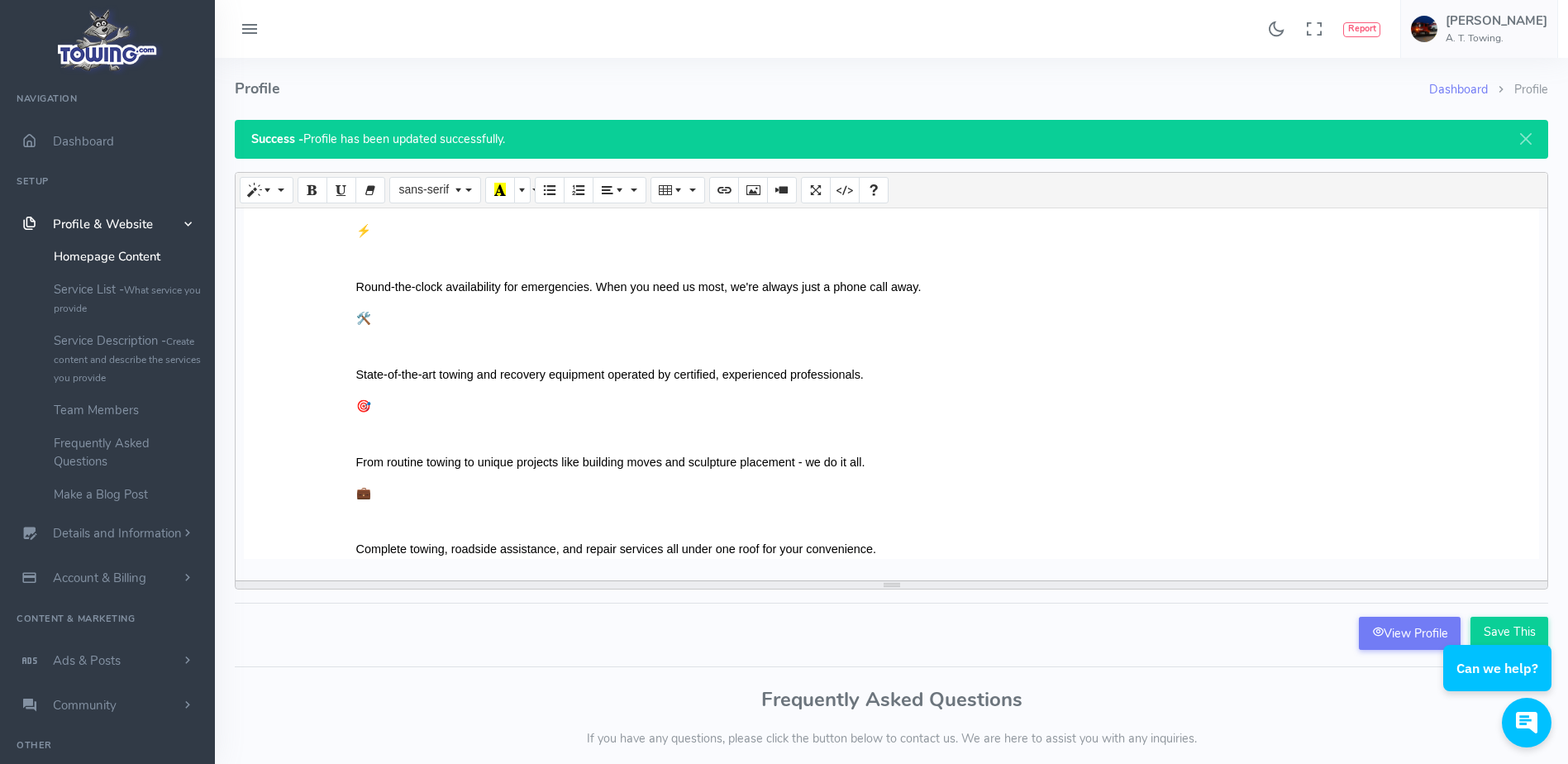
drag, startPoint x: 884, startPoint y: 542, endPoint x: 708, endPoint y: 281, distance: 314.8
drag, startPoint x: 708, startPoint y: 281, endPoint x: 1038, endPoint y: 490, distance: 390.6
click at [1038, 490] on div "💼 Full Service Solutions Complete towing, roadside assistance, and repair servi…" at bounding box center [892, 521] width 1071 height 75
click at [870, 567] on div "A.T. Towing Professional 24/7 towing and roadside assistance. From moving build…" at bounding box center [891, 394] width 1311 height 372
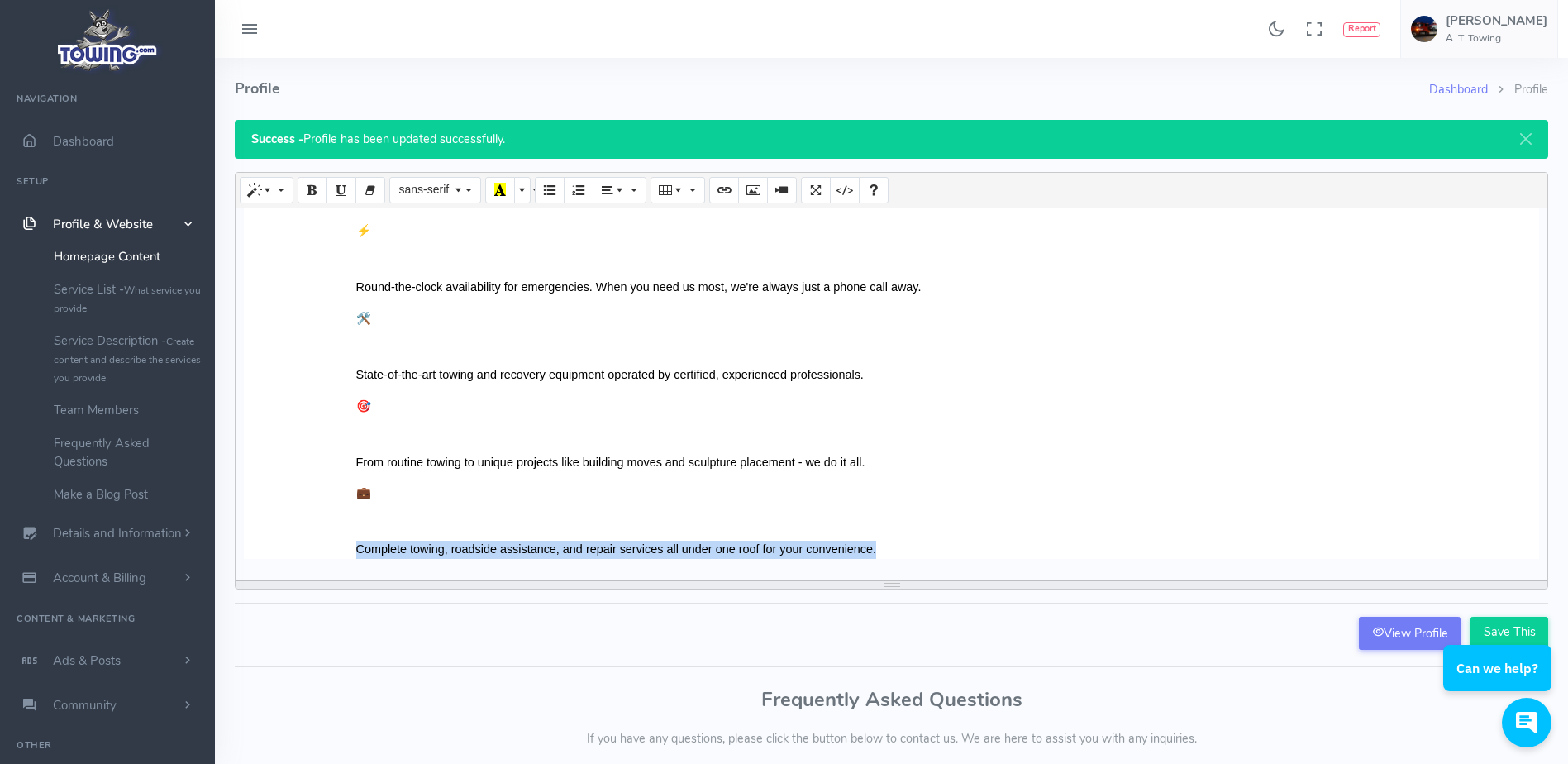
click at [870, 567] on div "A.T. Towing Professional 24/7 towing and roadside assistance. From moving build…" at bounding box center [891, 394] width 1311 height 372
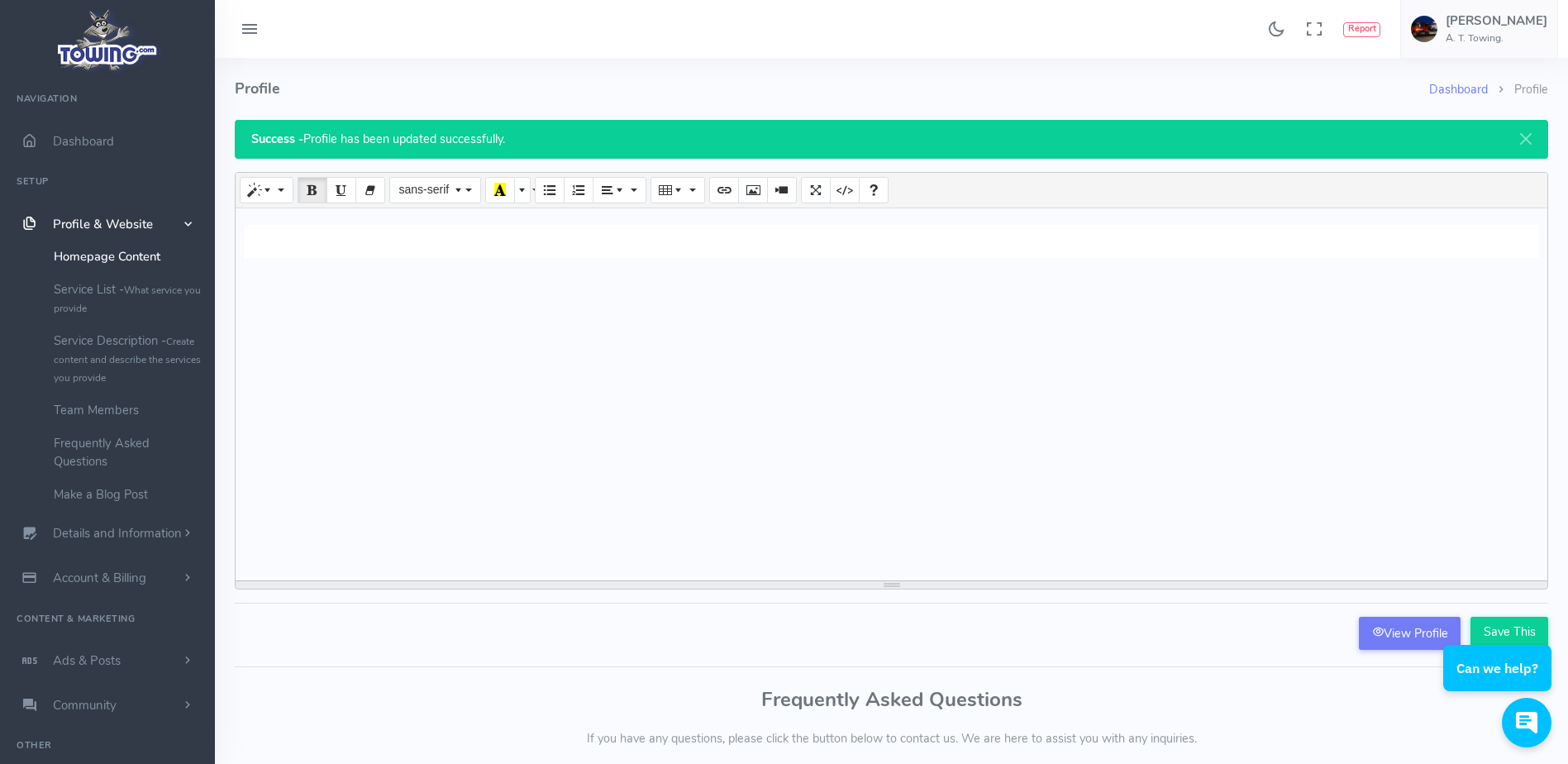
scroll to position [0, 0]
click at [1509, 622] on div "Can we help?" at bounding box center [1497, 653] width 108 height 76
click at [845, 199] on button "Code View" at bounding box center [844, 190] width 30 height 27
type textarea "<section class="hero" id="home" style="background-color: rgb(255, 255, 255);"><…"
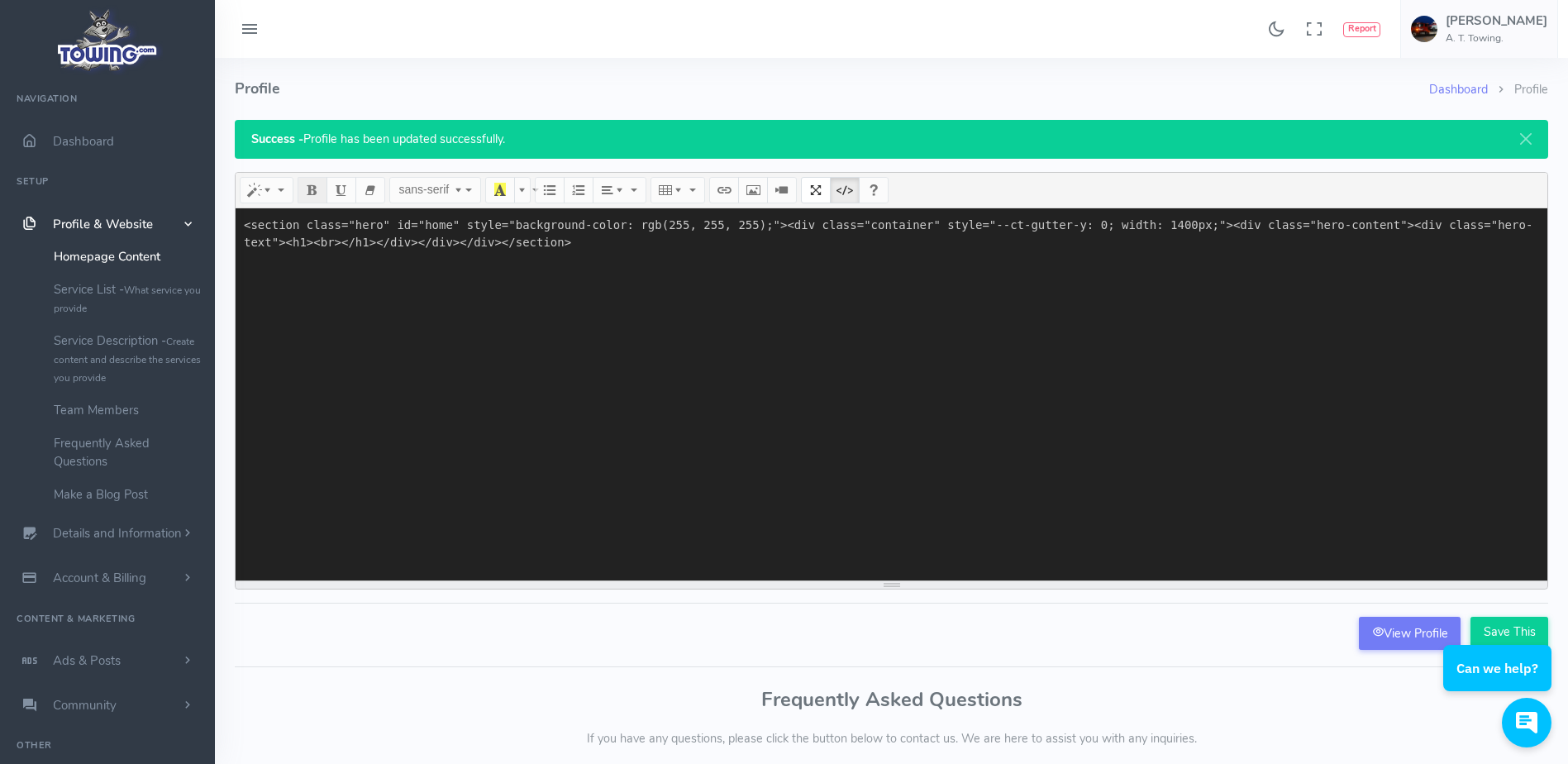
drag, startPoint x: 511, startPoint y: 269, endPoint x: 265, endPoint y: 245, distance: 247.2
click at [265, 245] on textarea "<section class="hero" id="home" style="background-color: rgb(255, 255, 255);"><…" at bounding box center [891, 394] width 1311 height 372
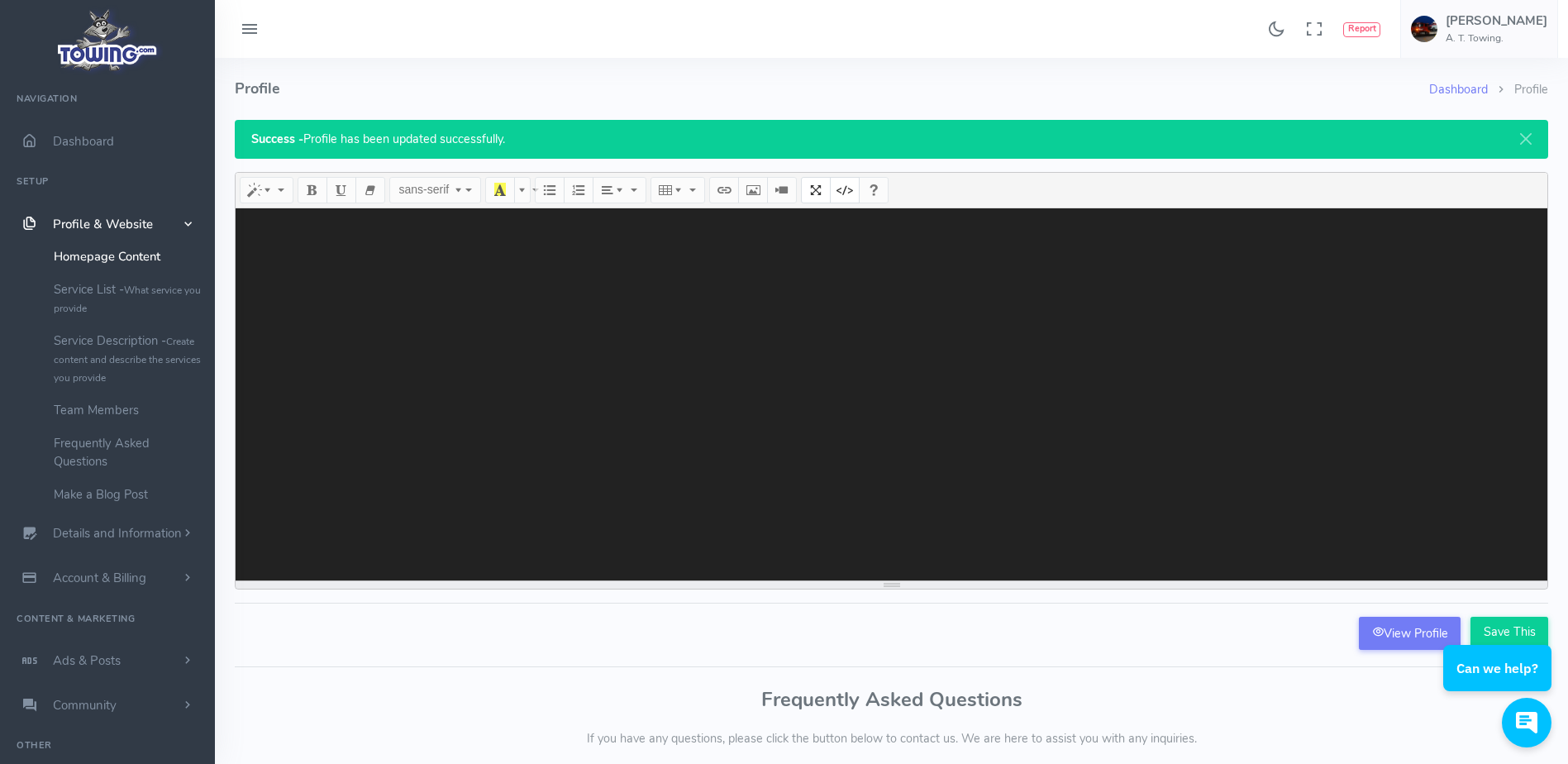
paste textarea "<style> .at-towing-wrapper { position: relative !important; width: 100% !import…"
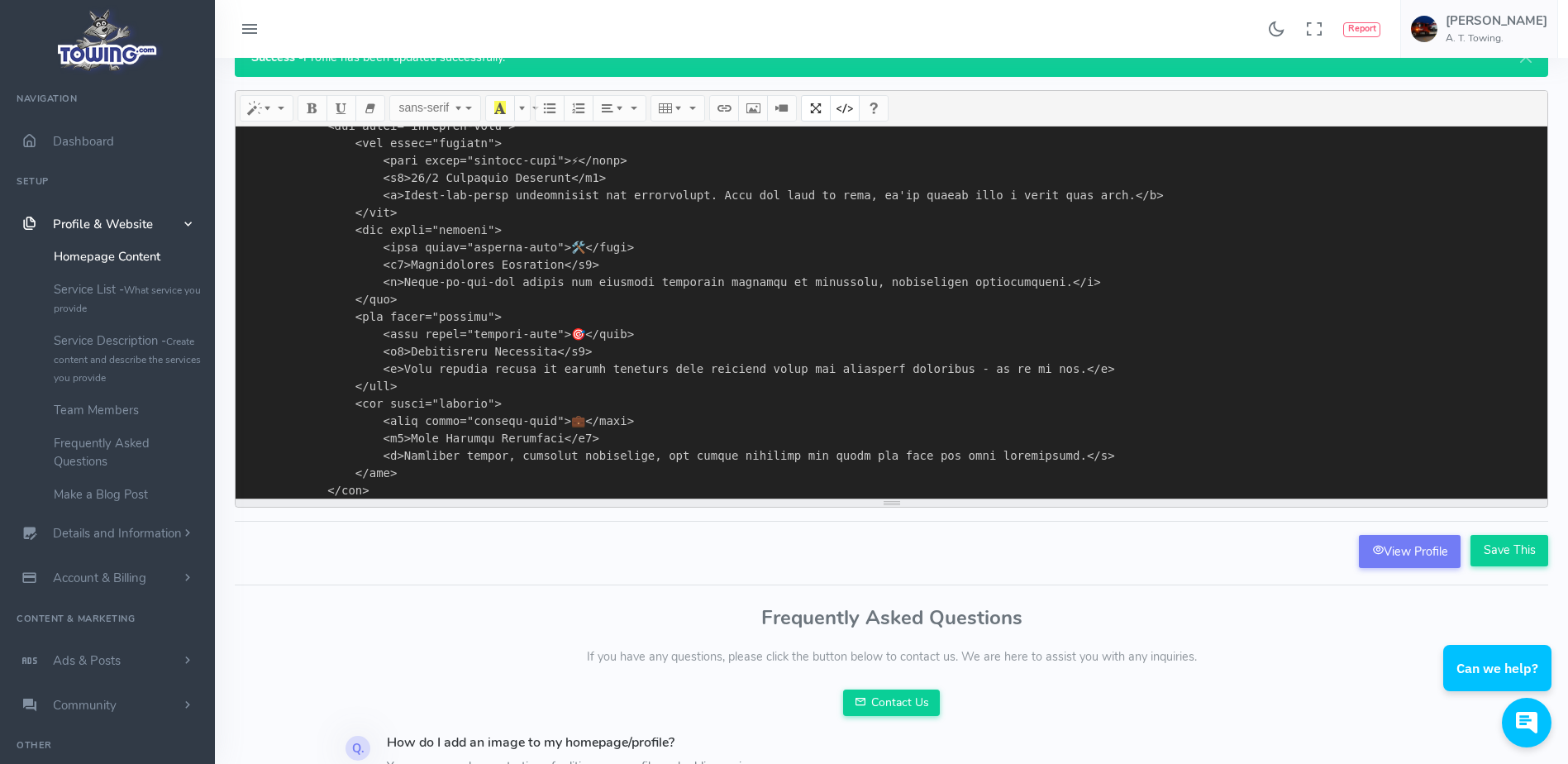
scroll to position [90, 0]
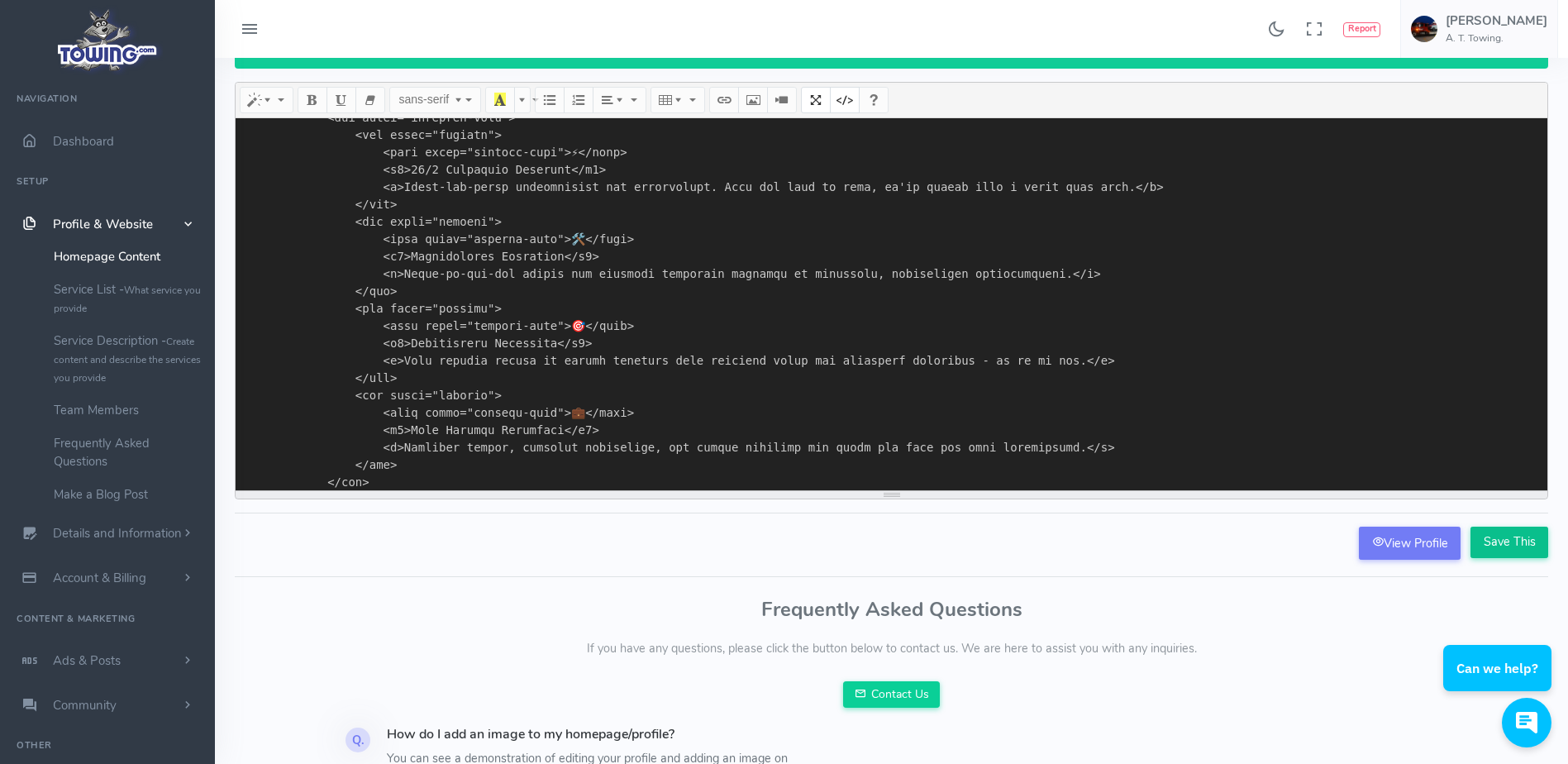
type textarea "<style> .at-towing-wrapper { position: relative !important; width: 100% !import…"
click at [1514, 538] on input "Save This" at bounding box center [1509, 543] width 78 height 31
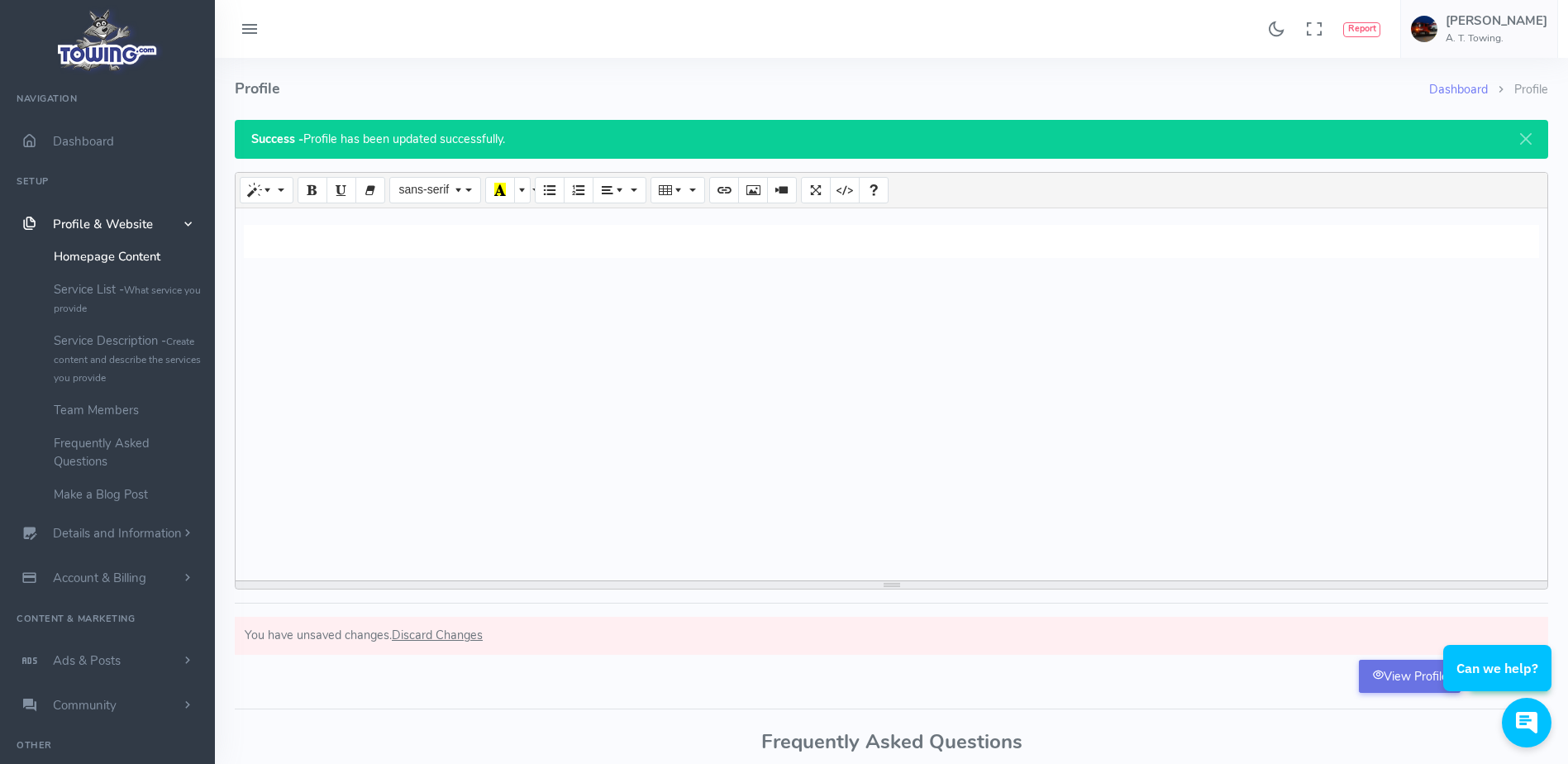
click at [1391, 680] on link "View Profile" at bounding box center [1409, 676] width 102 height 33
click at [851, 187] on button "Code View" at bounding box center [844, 190] width 30 height 27
type textarea "<section class="hero" id="home" style="background-color: rgb(255, 255, 255);"><…"
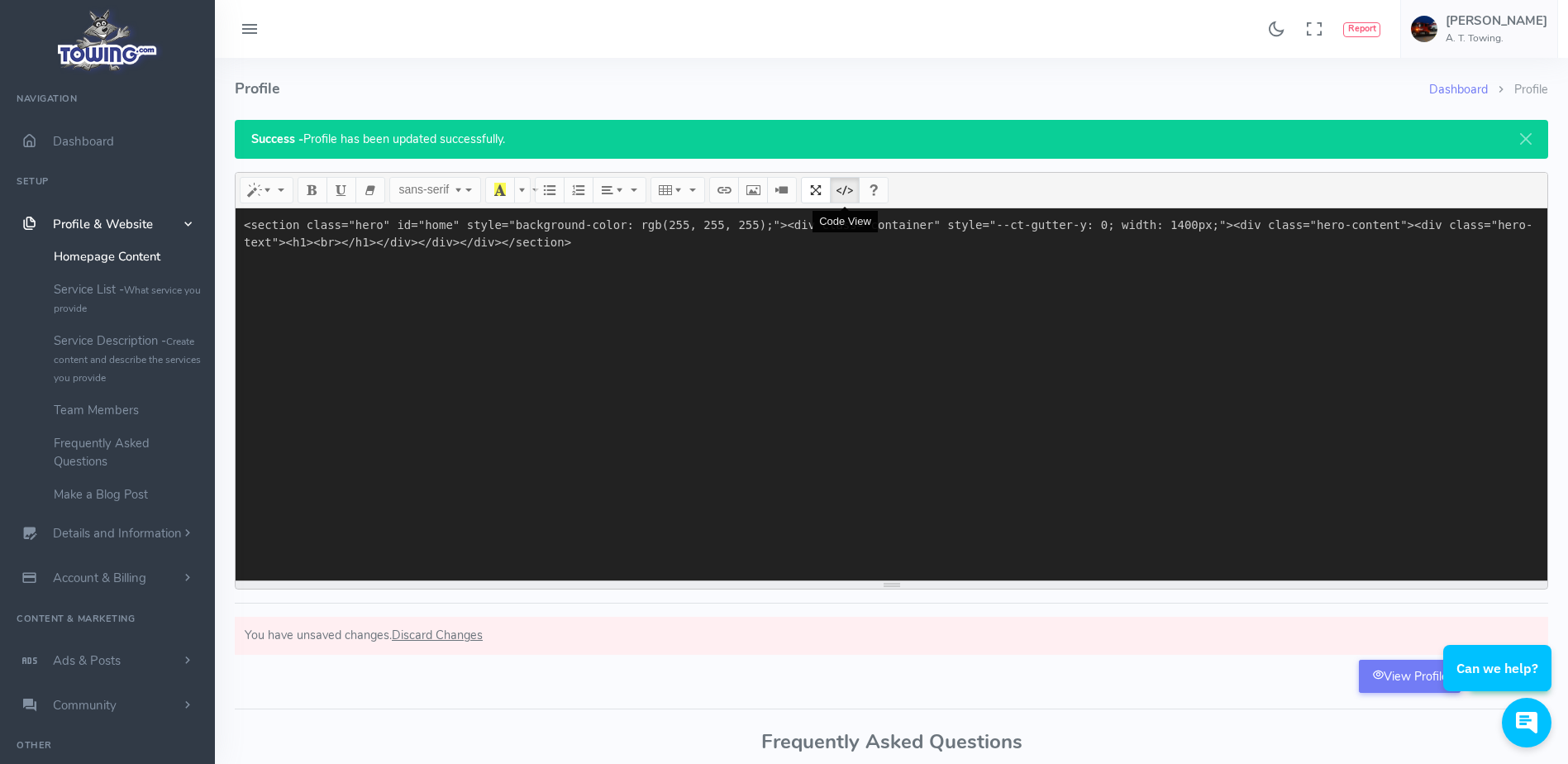
click at [851, 196] on button "Code View" at bounding box center [844, 190] width 30 height 27
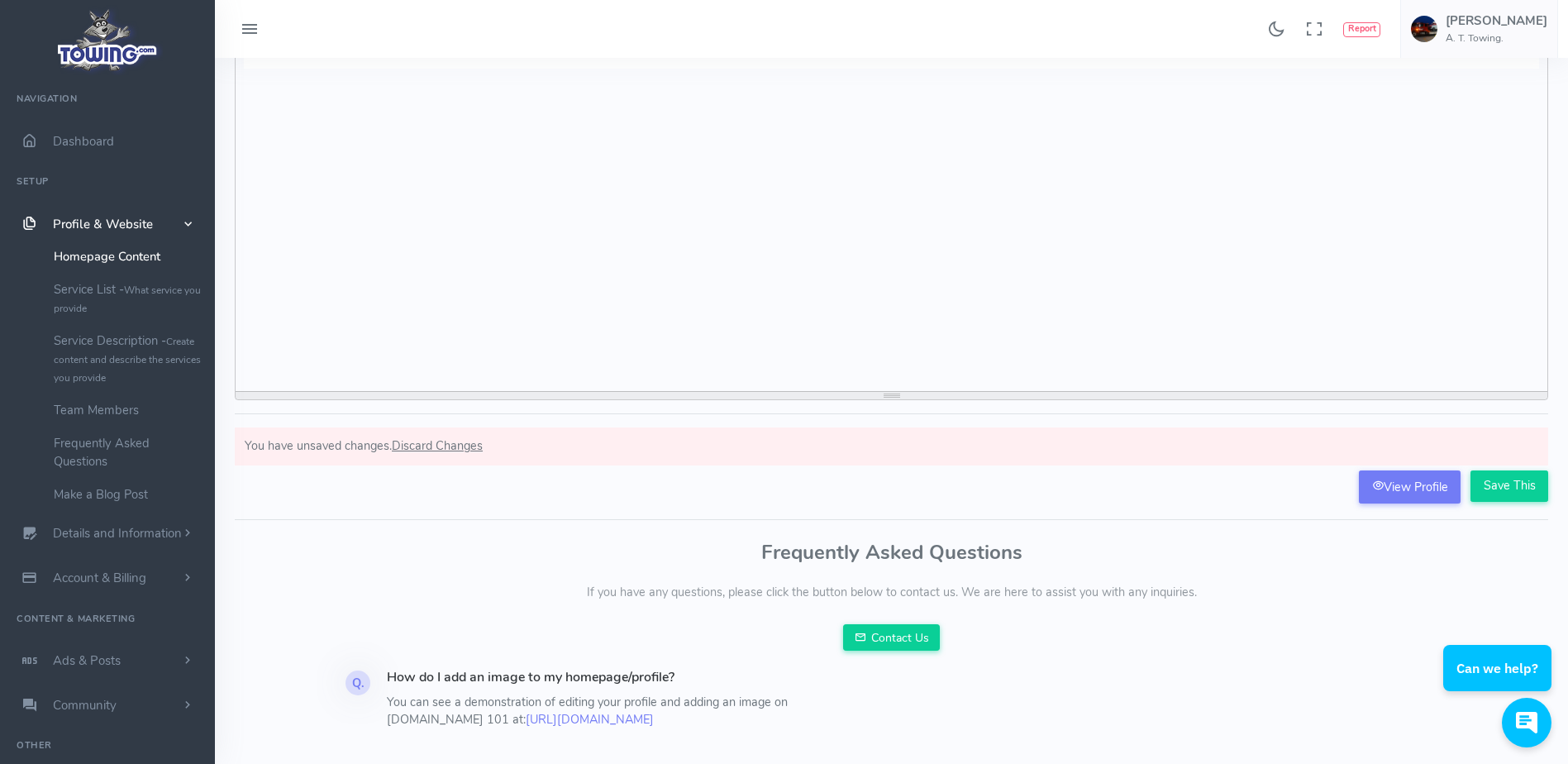
scroll to position [194, 0]
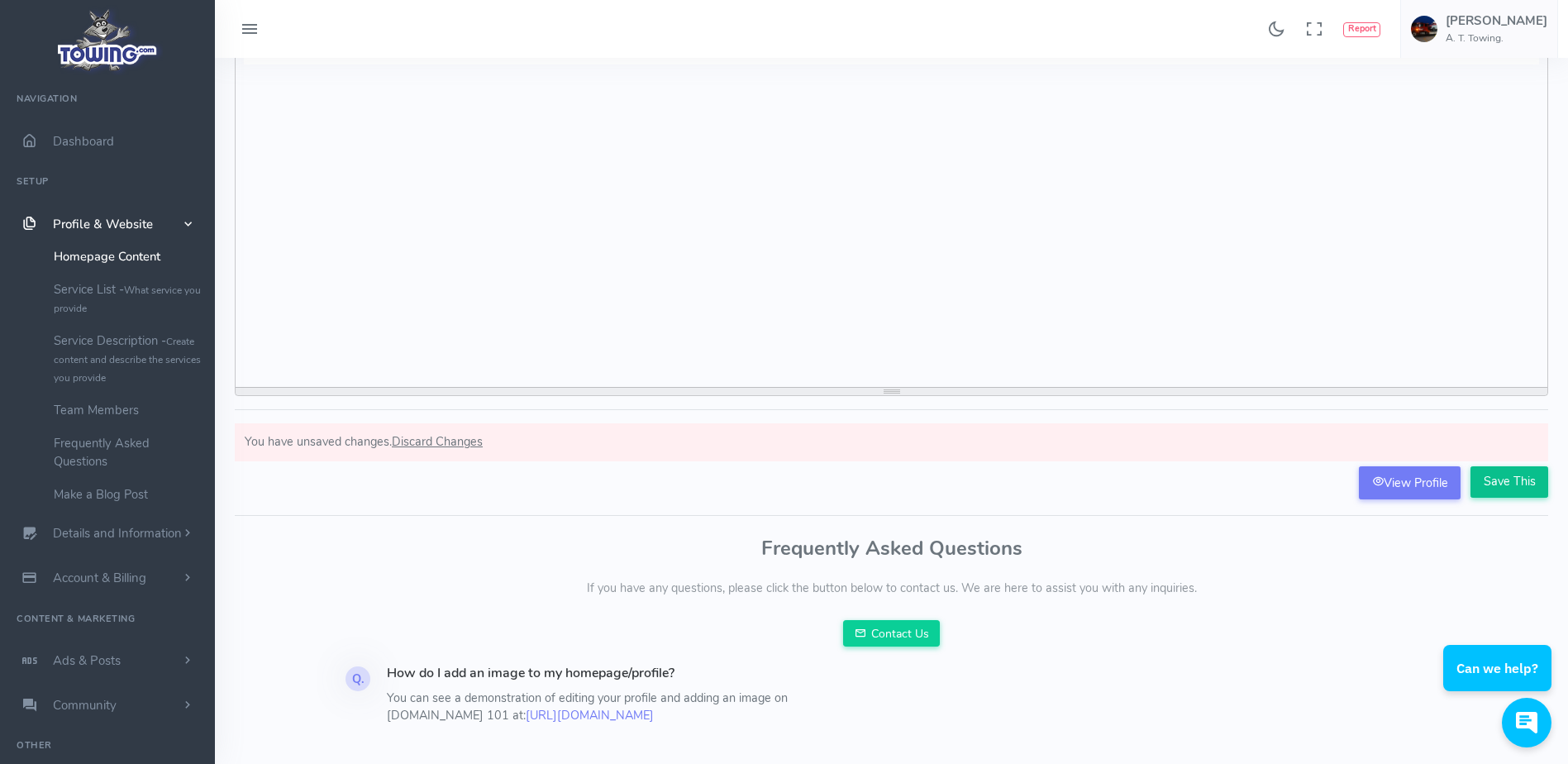
click at [1502, 489] on input "Save This" at bounding box center [1509, 482] width 78 height 31
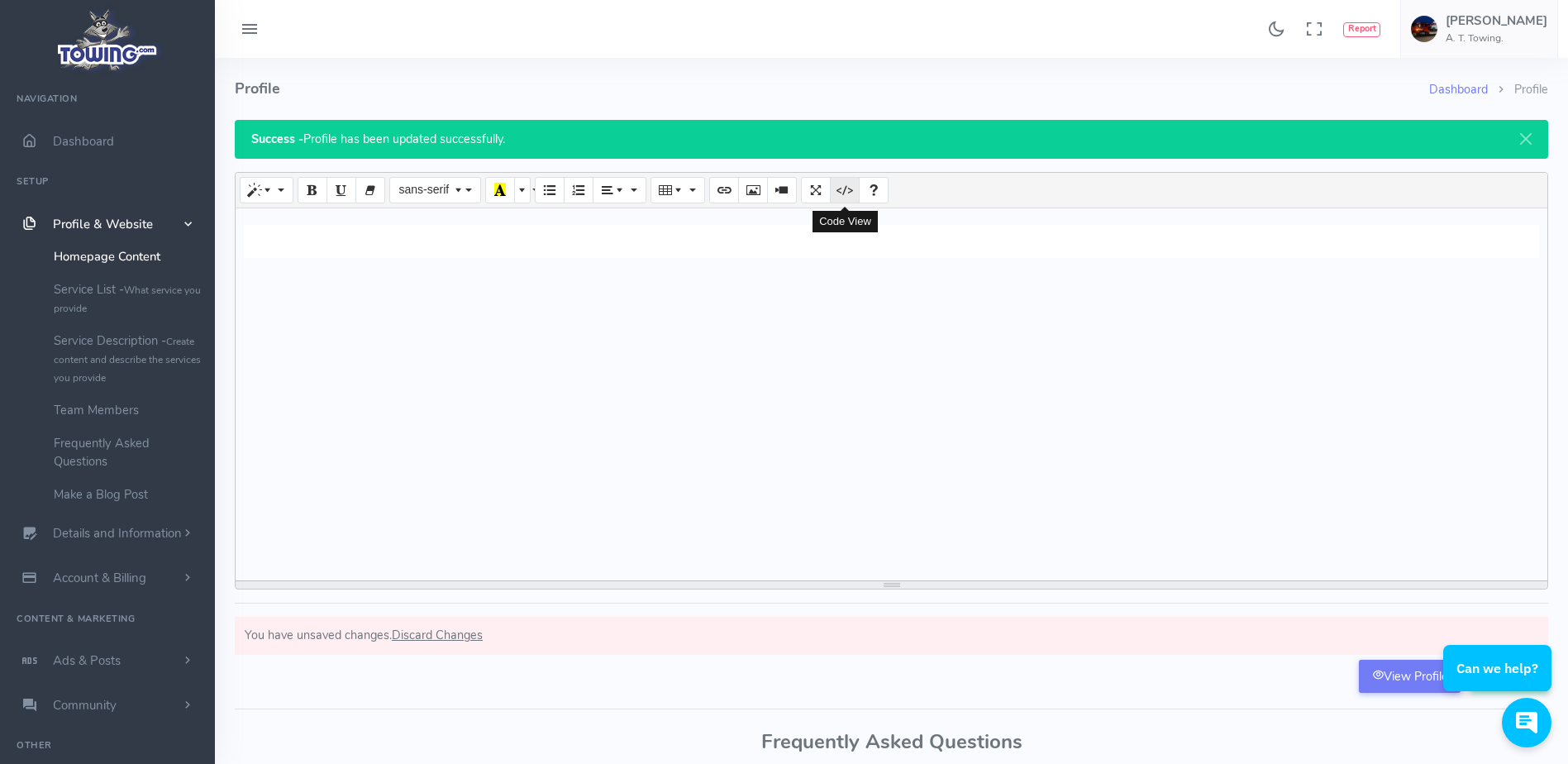
click at [844, 194] on icon "Code View" at bounding box center [844, 189] width 12 height 13
type textarea "<section class="hero" id="home" style="background-color: rgb(255, 255, 255);"><…"
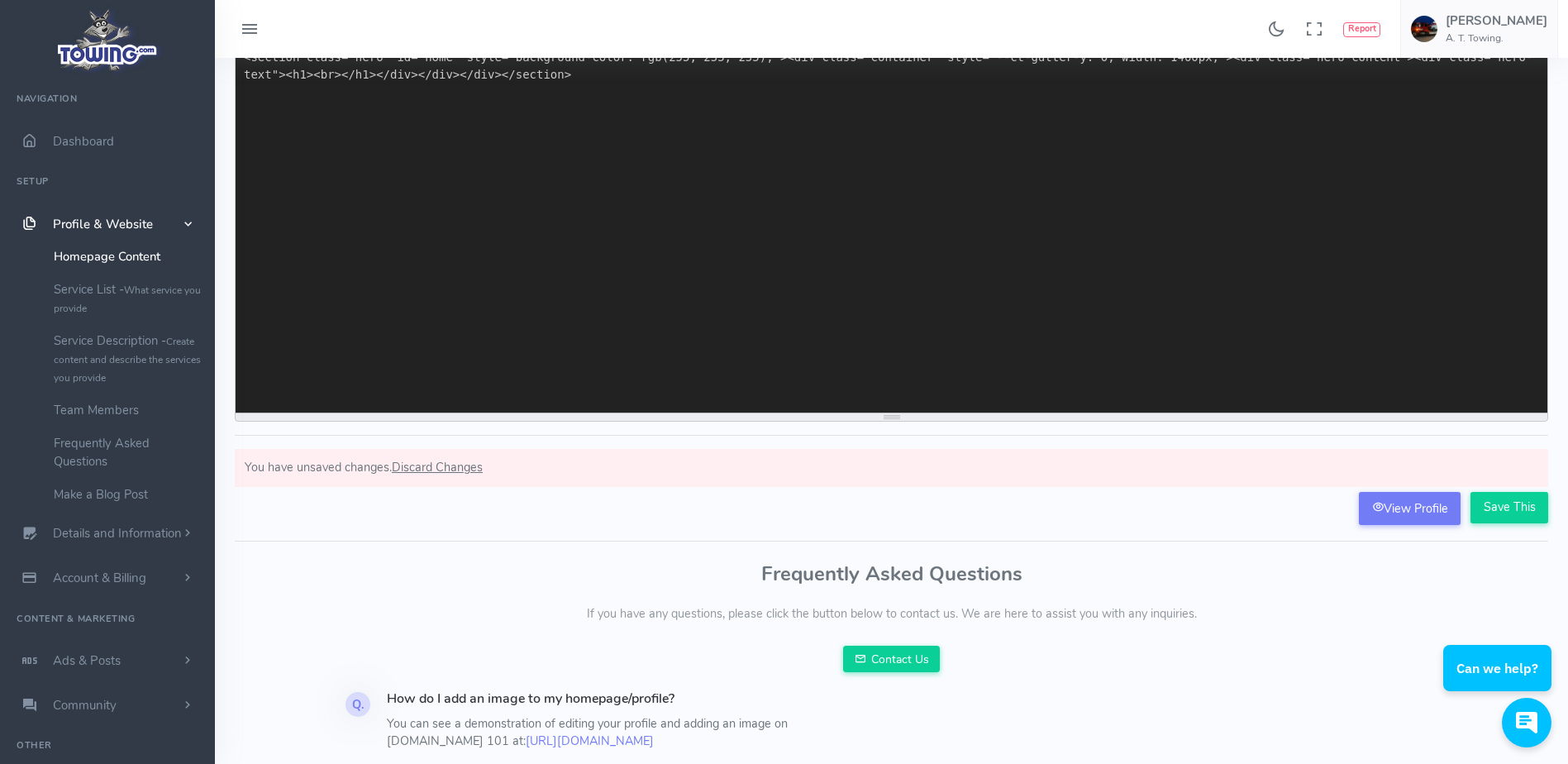
scroll to position [178, 0]
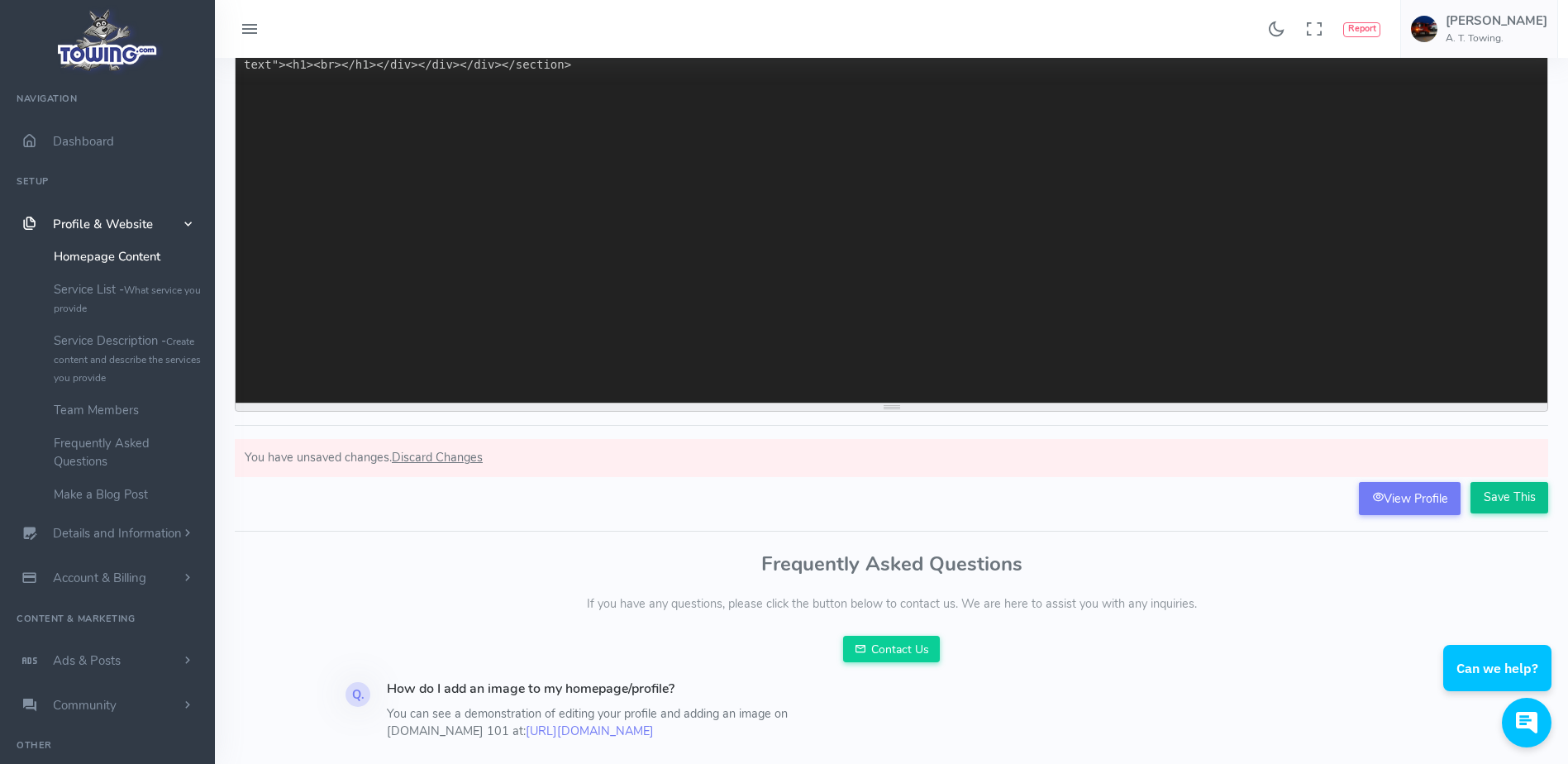
click at [1481, 505] on input "Save This" at bounding box center [1509, 497] width 78 height 31
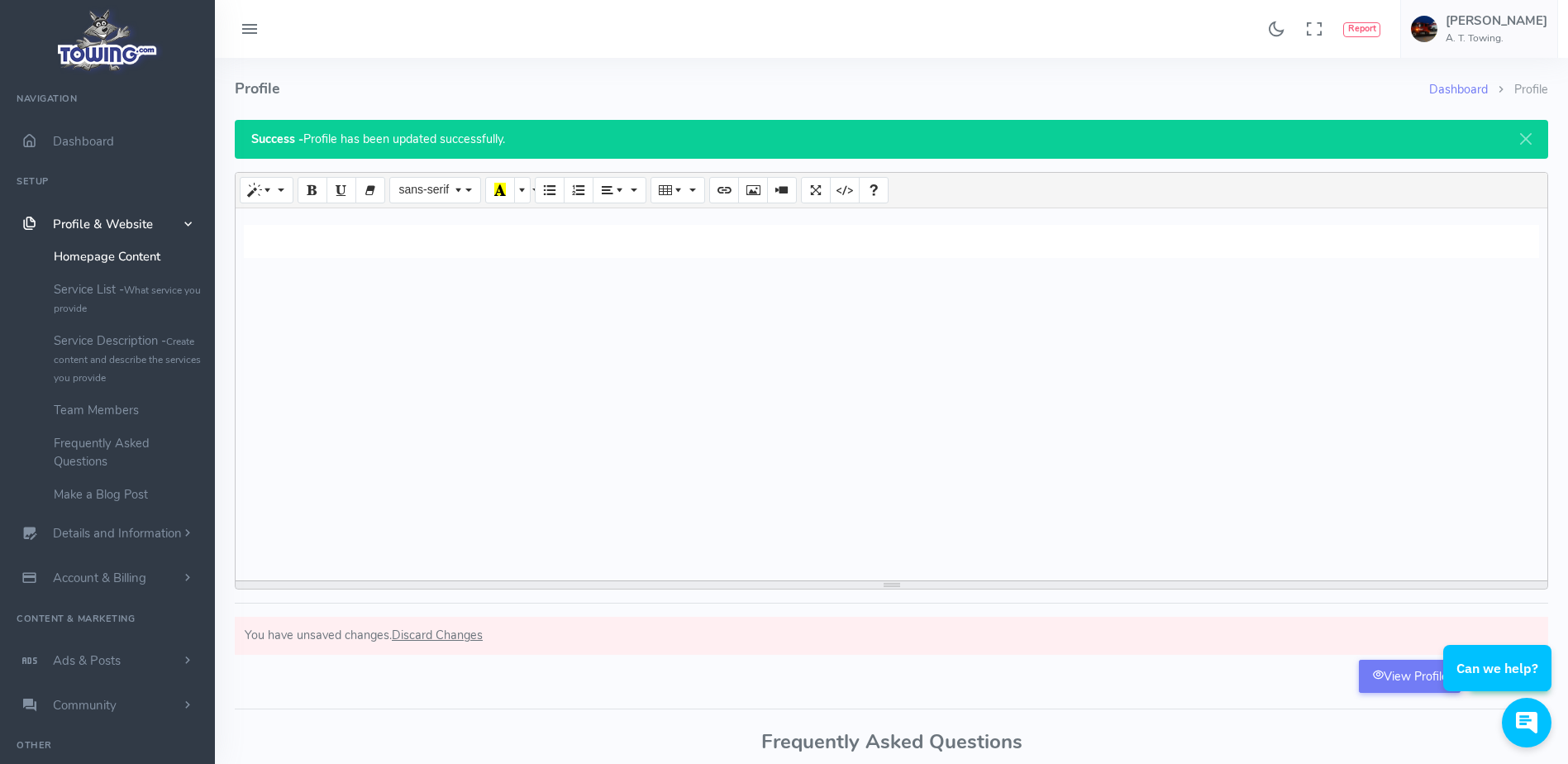
click at [355, 267] on div at bounding box center [891, 394] width 1311 height 372
paste div
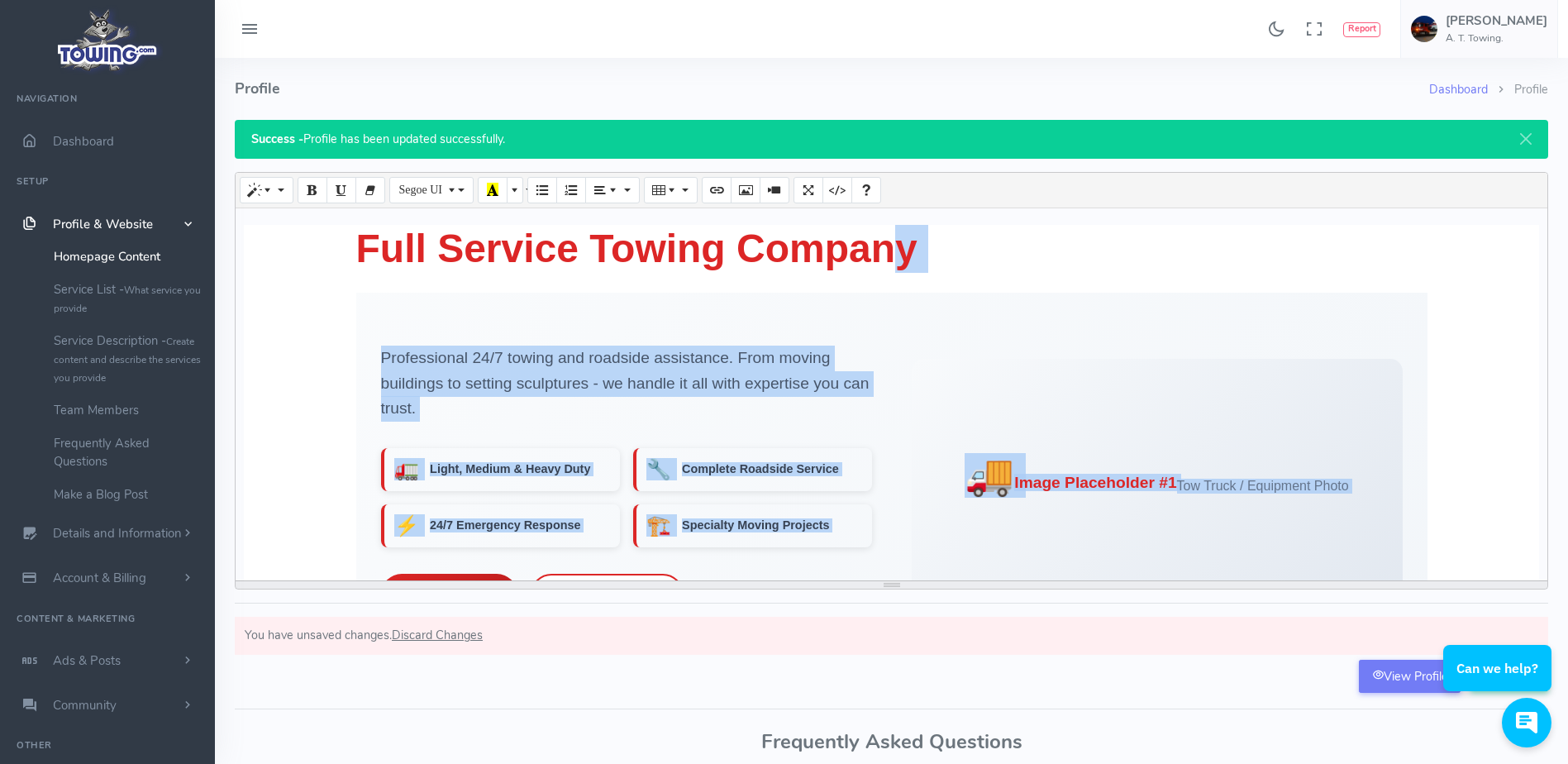
drag, startPoint x: 1434, startPoint y: 281, endPoint x: 963, endPoint y: -30, distance: 564.4
click at [963, 0] on html "Found 17 results Analytics Report How can I help you?" at bounding box center [784, 508] width 1568 height 1018
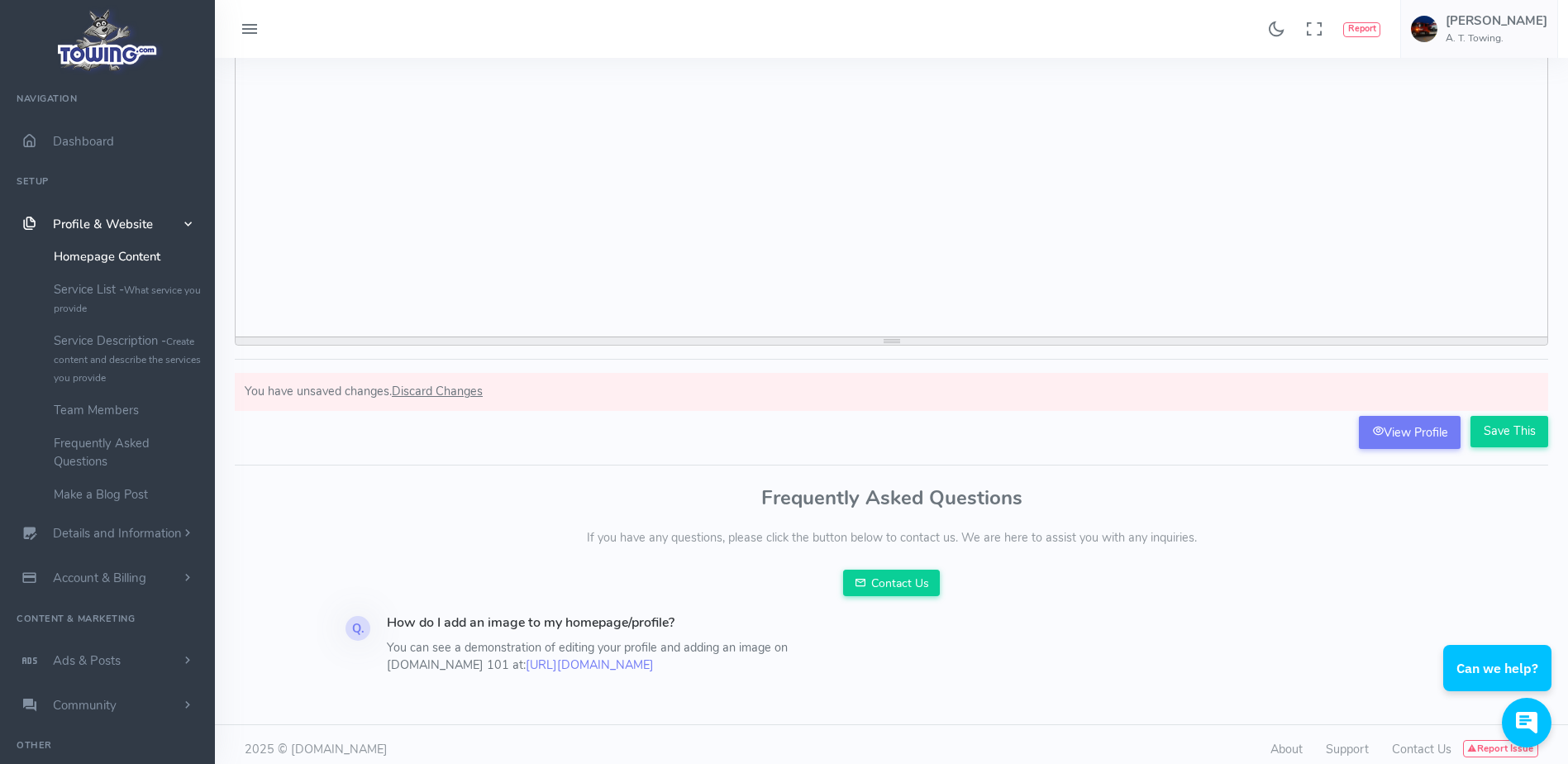
scroll to position [253, 0]
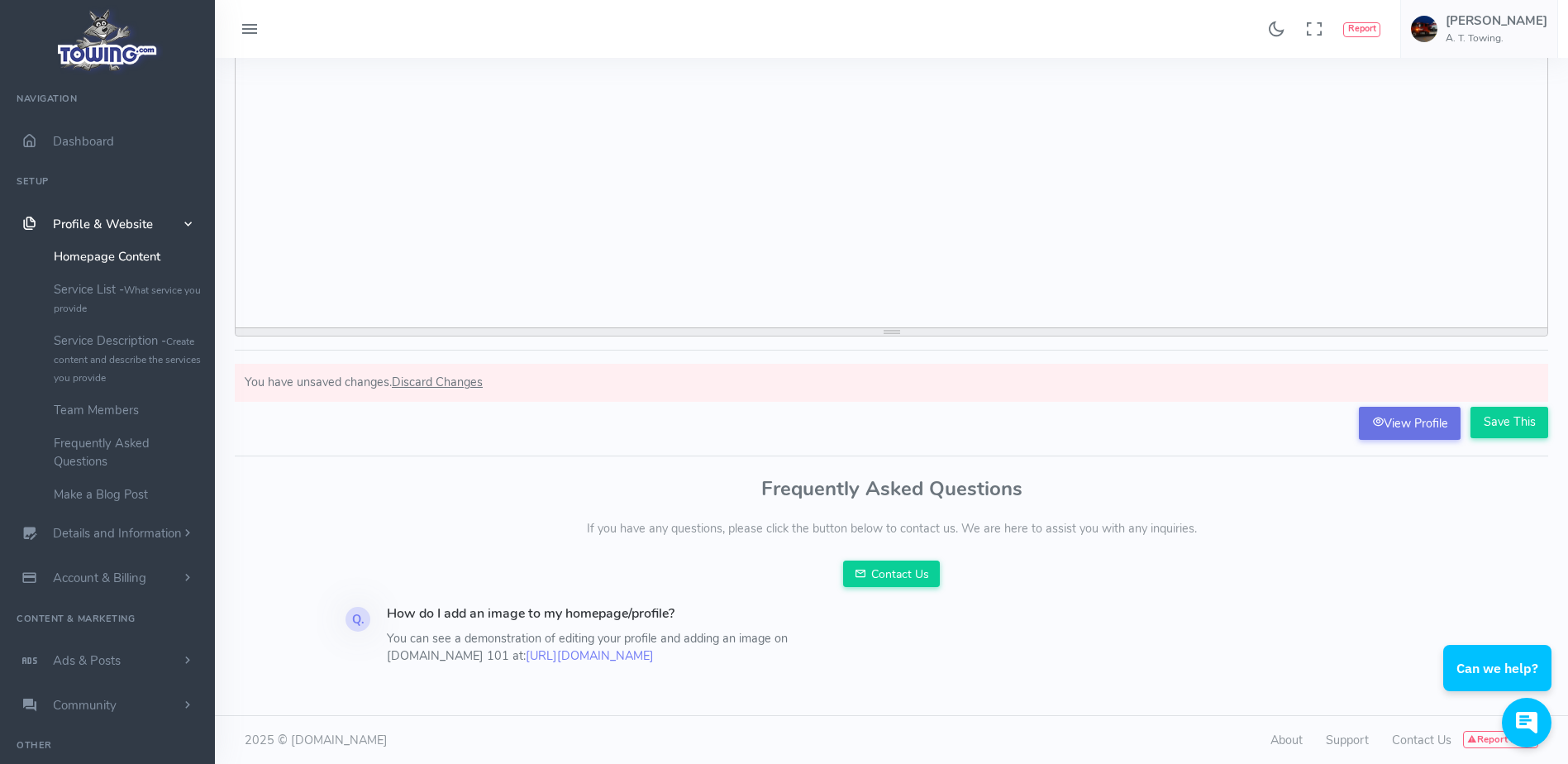
click at [1374, 417] on icon at bounding box center [1378, 422] width 12 height 12
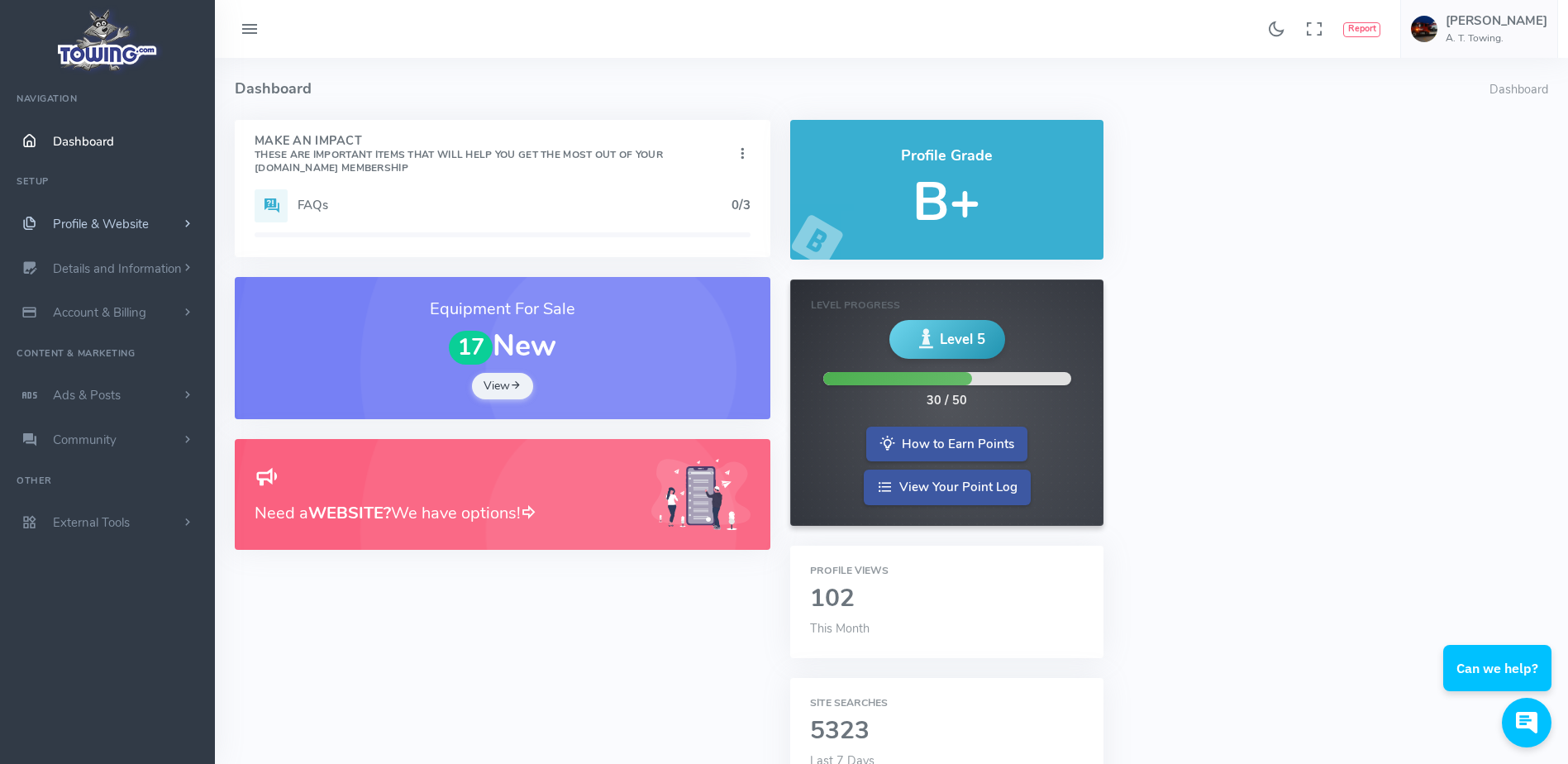
click at [150, 217] on link "Profile & Website" at bounding box center [107, 224] width 215 height 44
click at [150, 255] on link "Homepage Content" at bounding box center [128, 257] width 174 height 33
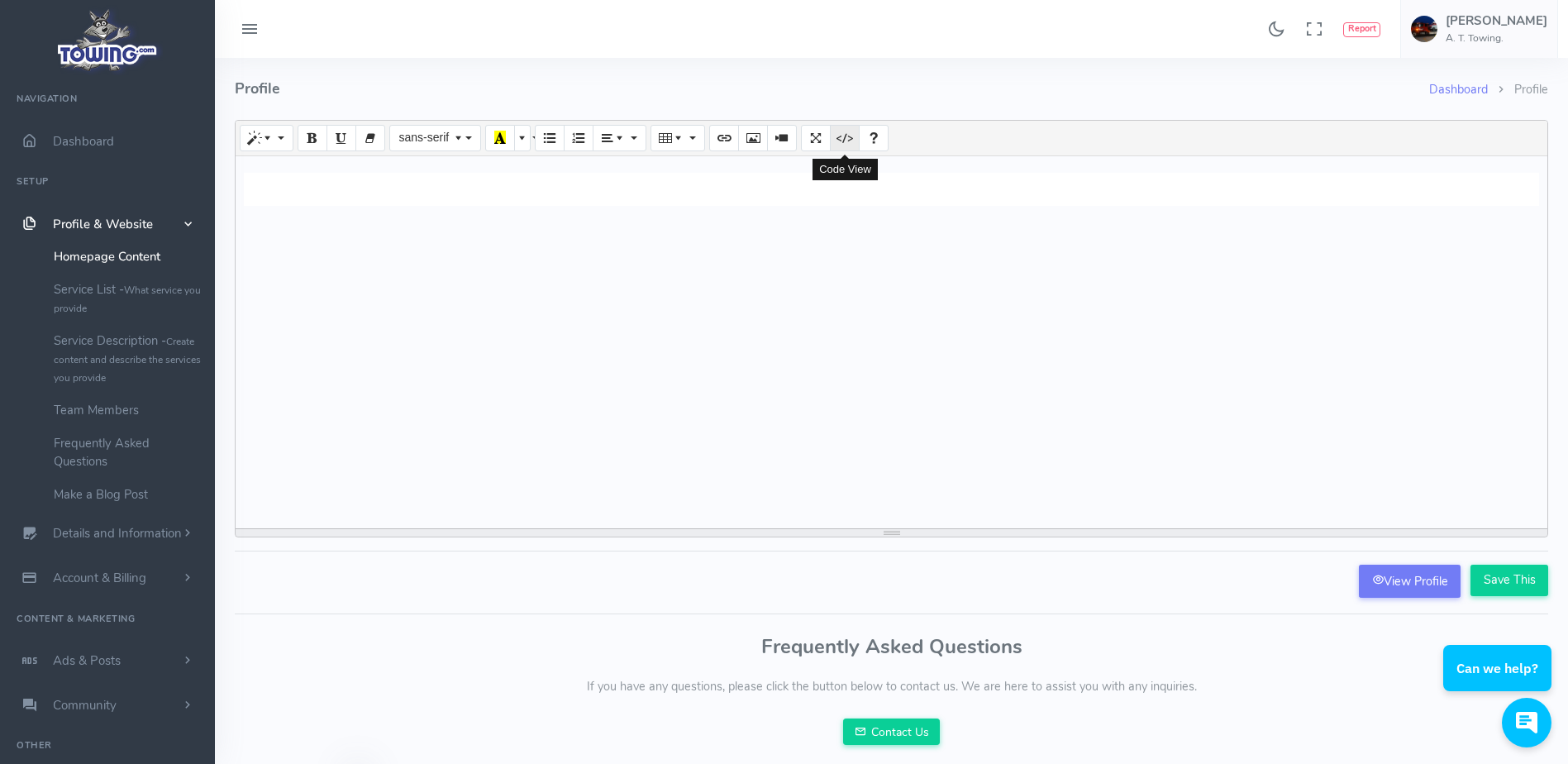
click at [845, 138] on icon "Code View" at bounding box center [844, 137] width 12 height 13
type textarea "<section class="hero" id="home" style="background-color: rgb(255, 255, 255);"><…"
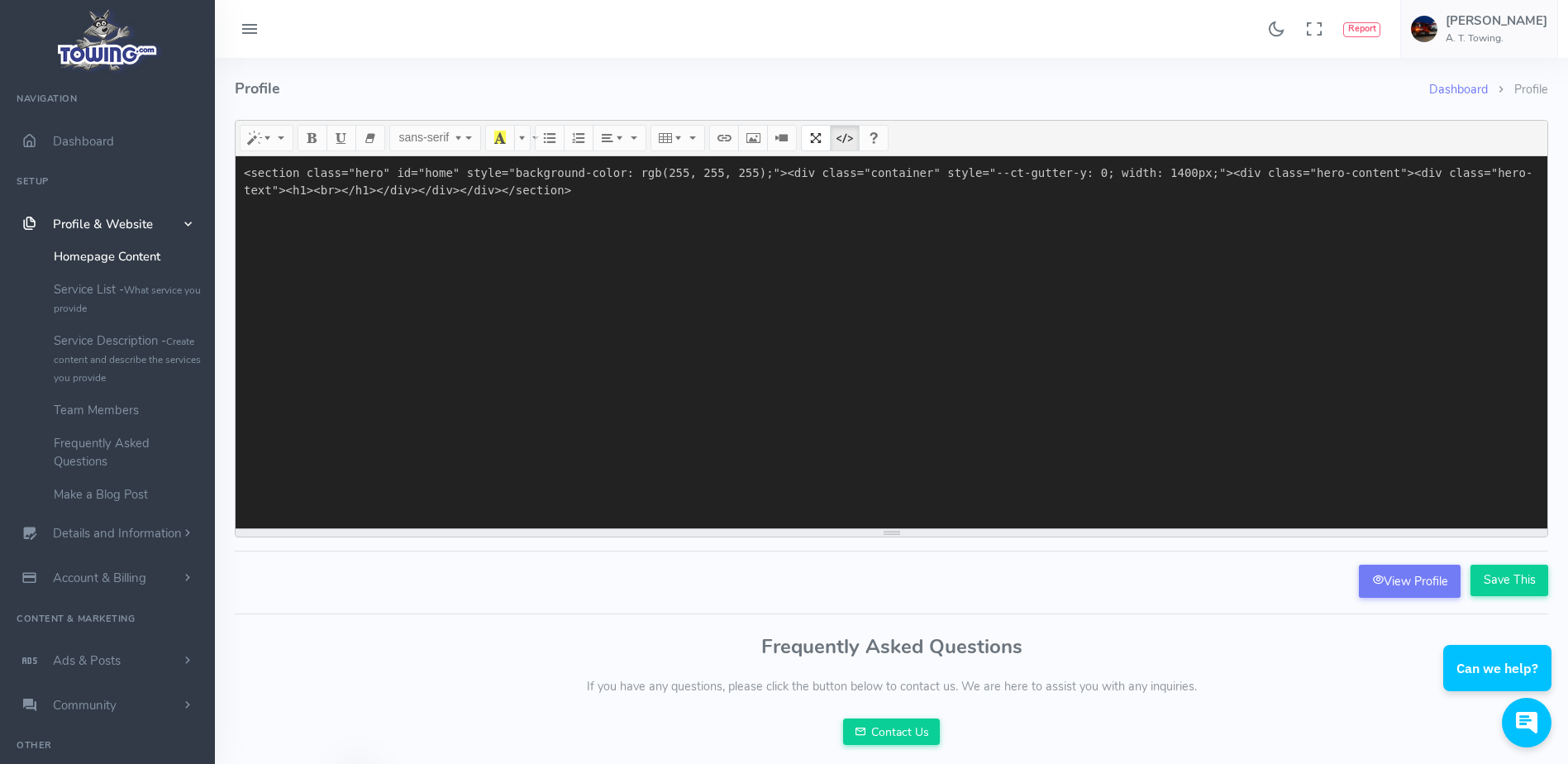
drag, startPoint x: 514, startPoint y: 245, endPoint x: 450, endPoint y: 185, distance: 87.7
click at [450, 185] on textarea "<section class="hero" id="home" style="background-color: rgb(255, 255, 255);"><…" at bounding box center [891, 341] width 1311 height 372
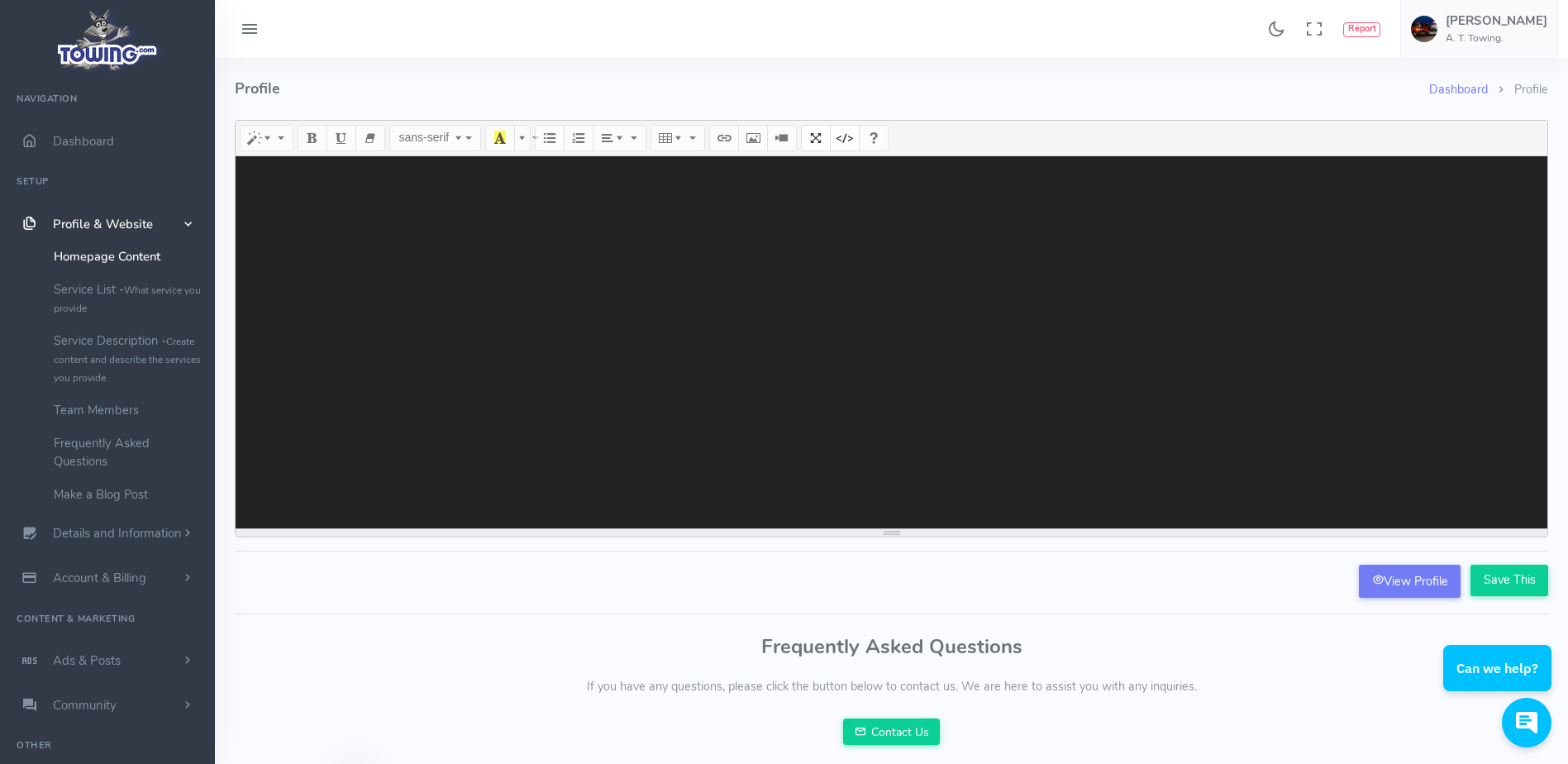
paste textarea "<style> .at-towing-wrapper { position: relative !important; width: 100% !import…"
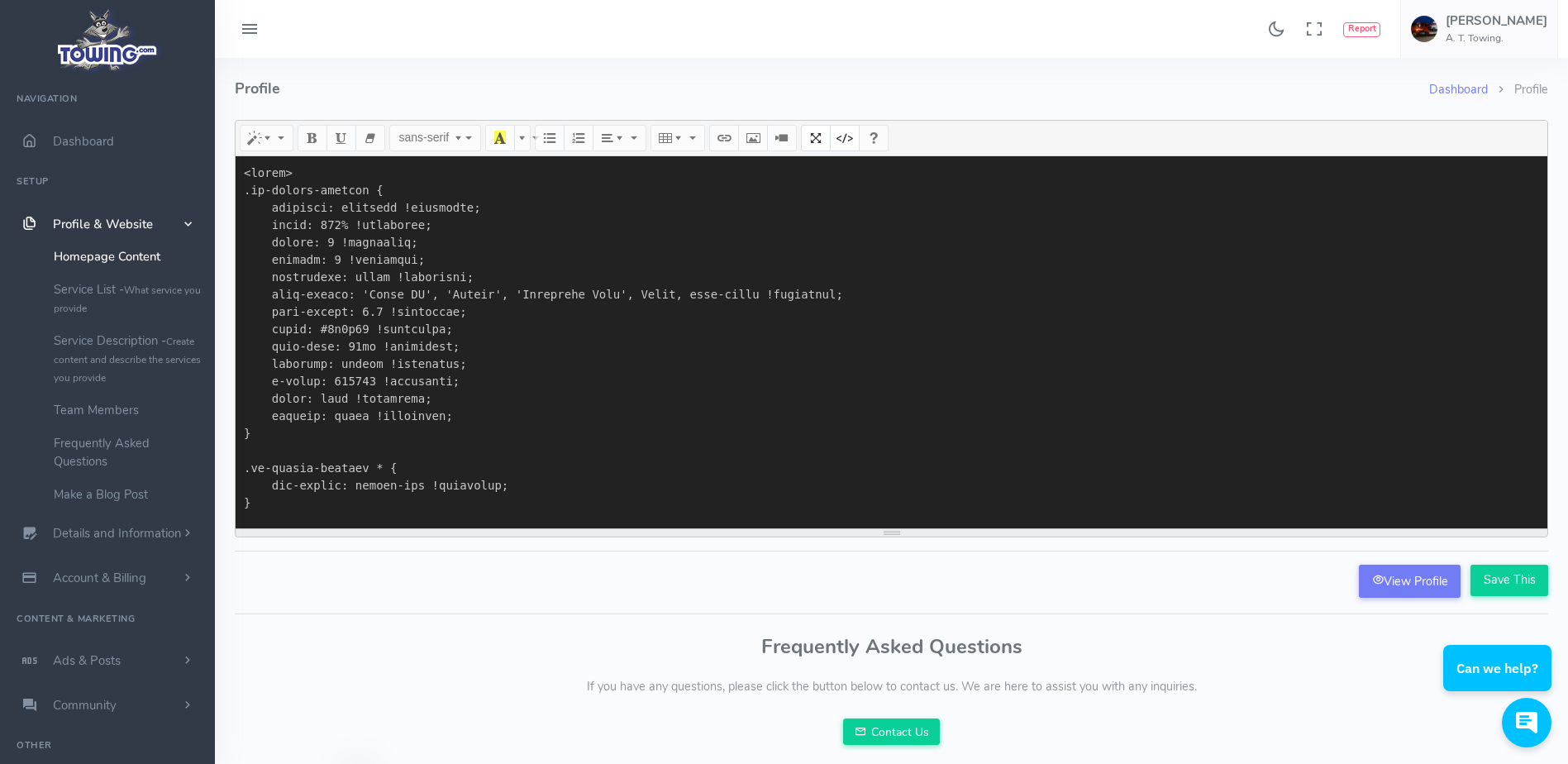
scroll to position [8486, 0]
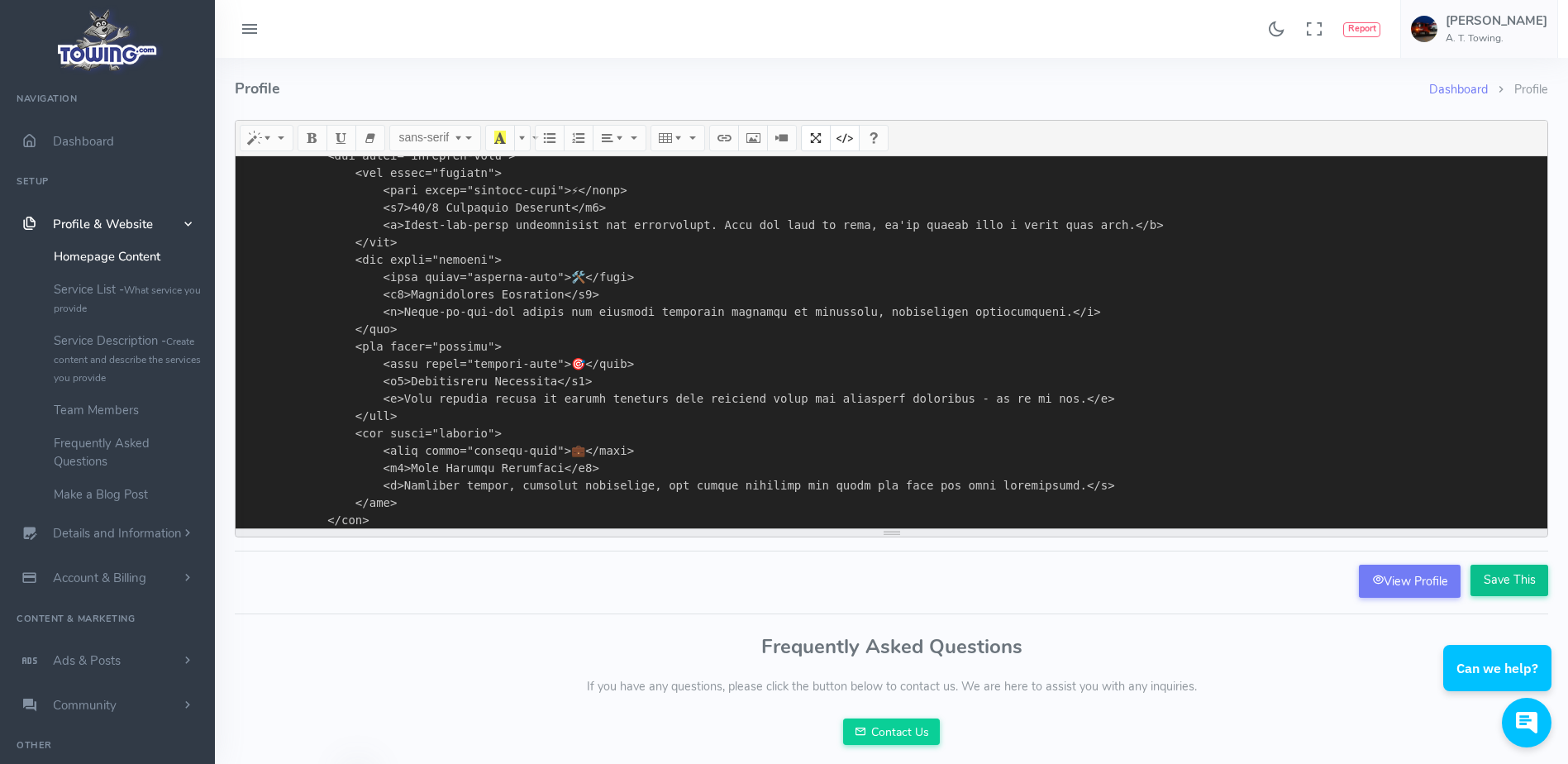
type textarea "<style> .at-towing-wrapper { position: relative !important; width: 100% !import…"
click at [1502, 582] on input "Save This" at bounding box center [1509, 580] width 78 height 31
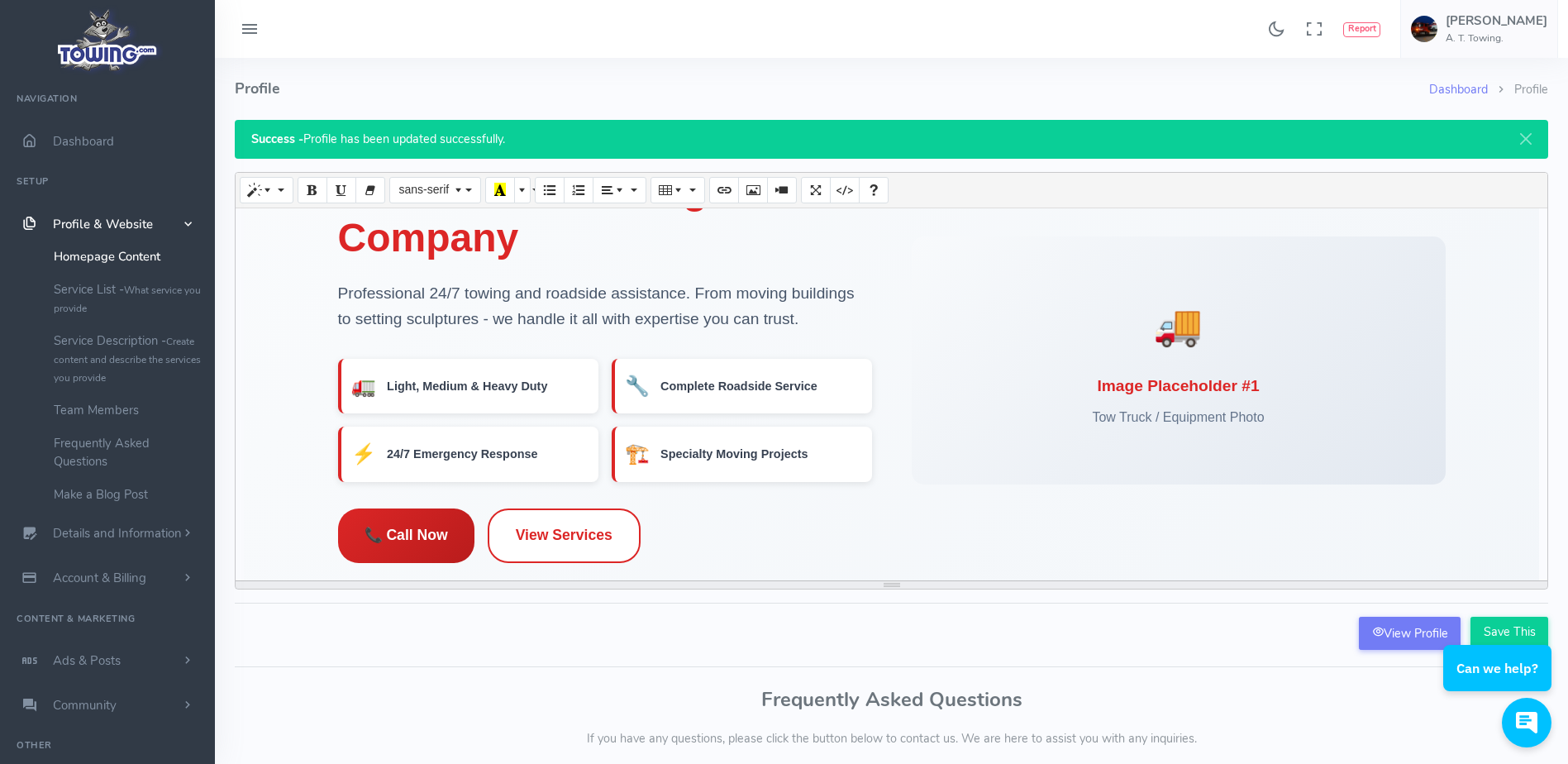
scroll to position [114, 0]
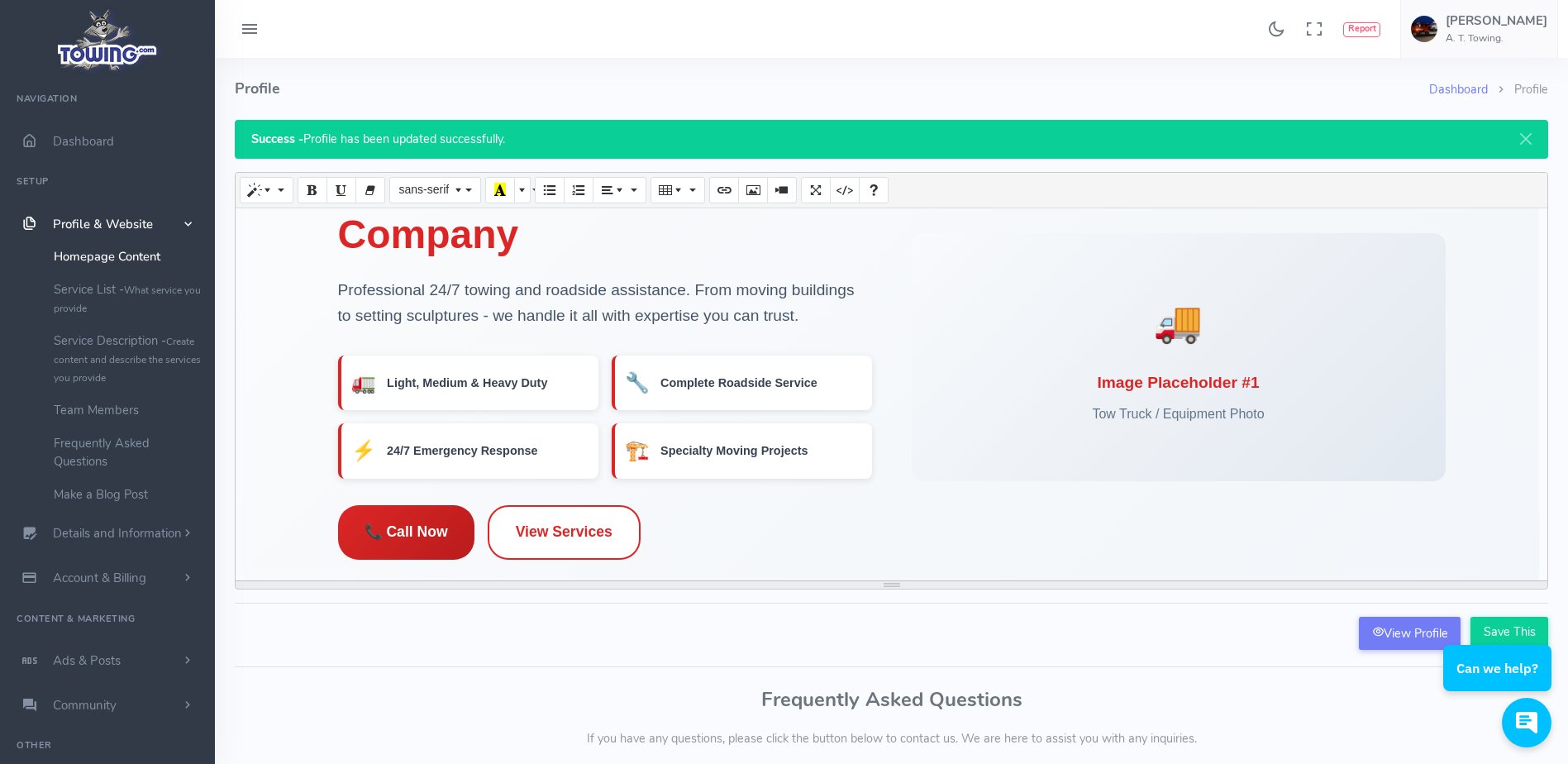
click at [611, 535] on link "View Services" at bounding box center [564, 531] width 153 height 54
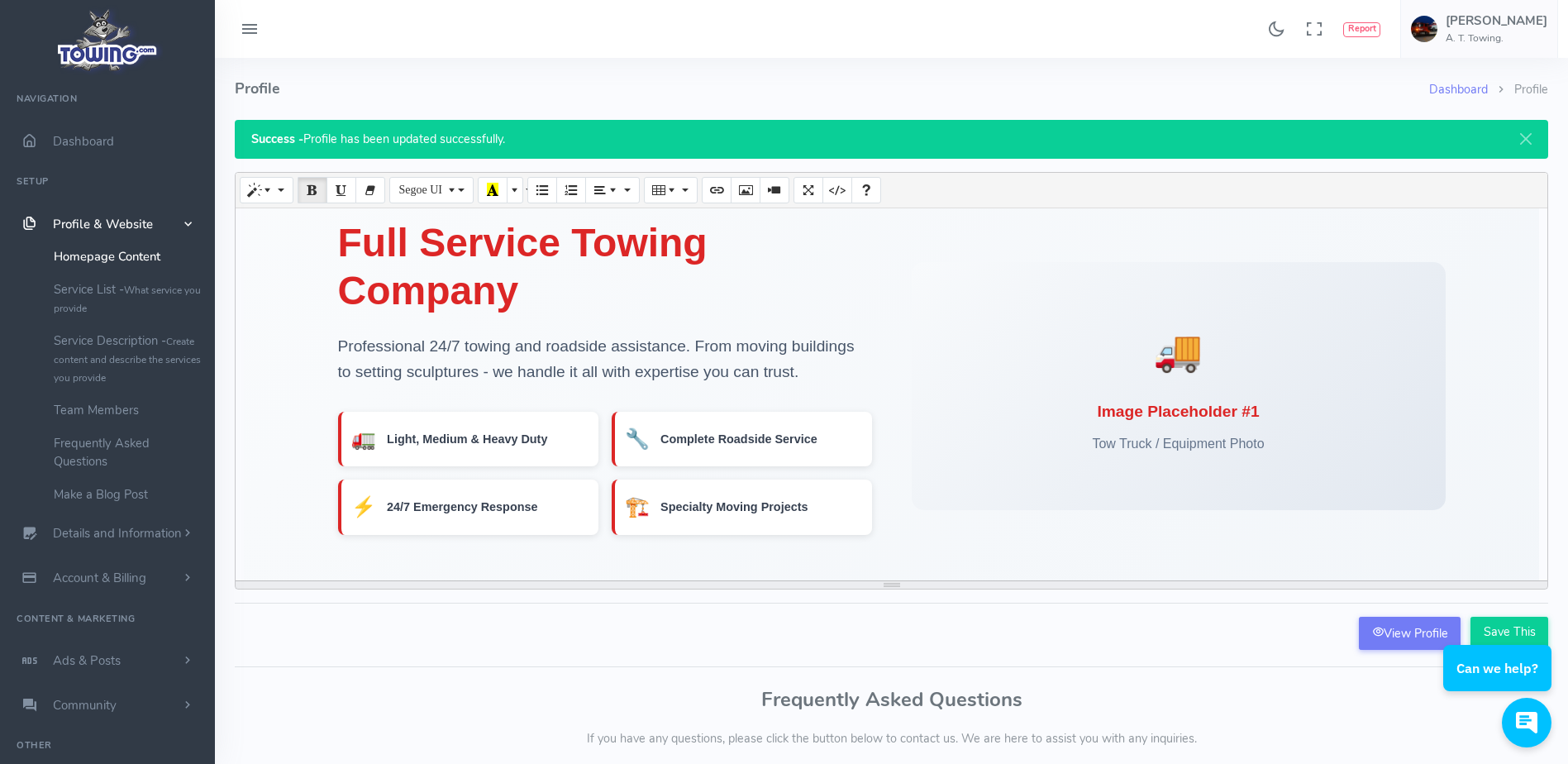
scroll to position [57, 0]
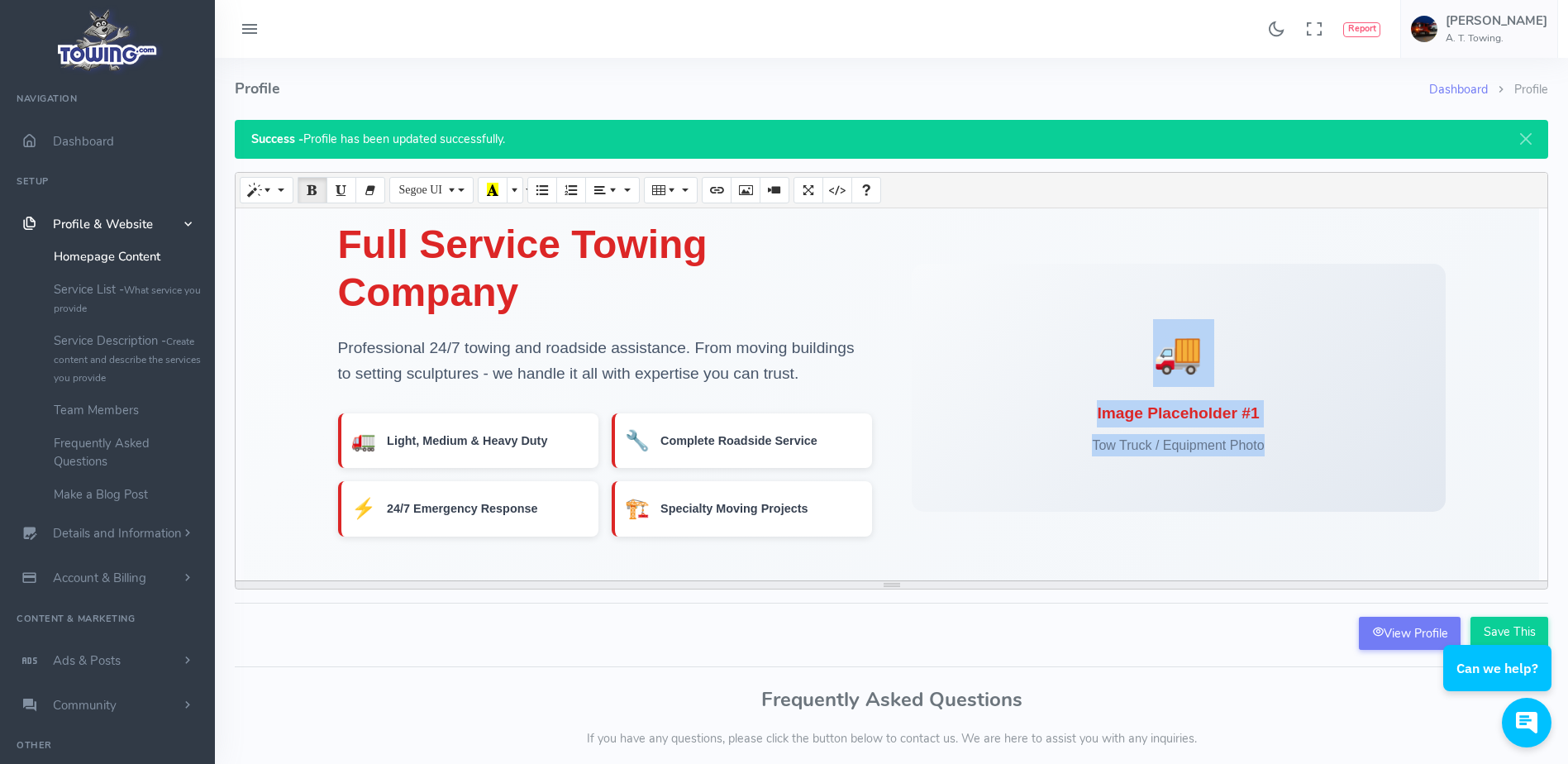
drag, startPoint x: 1263, startPoint y: 455, endPoint x: 1155, endPoint y: 369, distance: 138.1
click at [1155, 369] on div "🚚 Image Placeholder #1 Tow Truck / Equipment Photo" at bounding box center [1179, 388] width 534 height 248
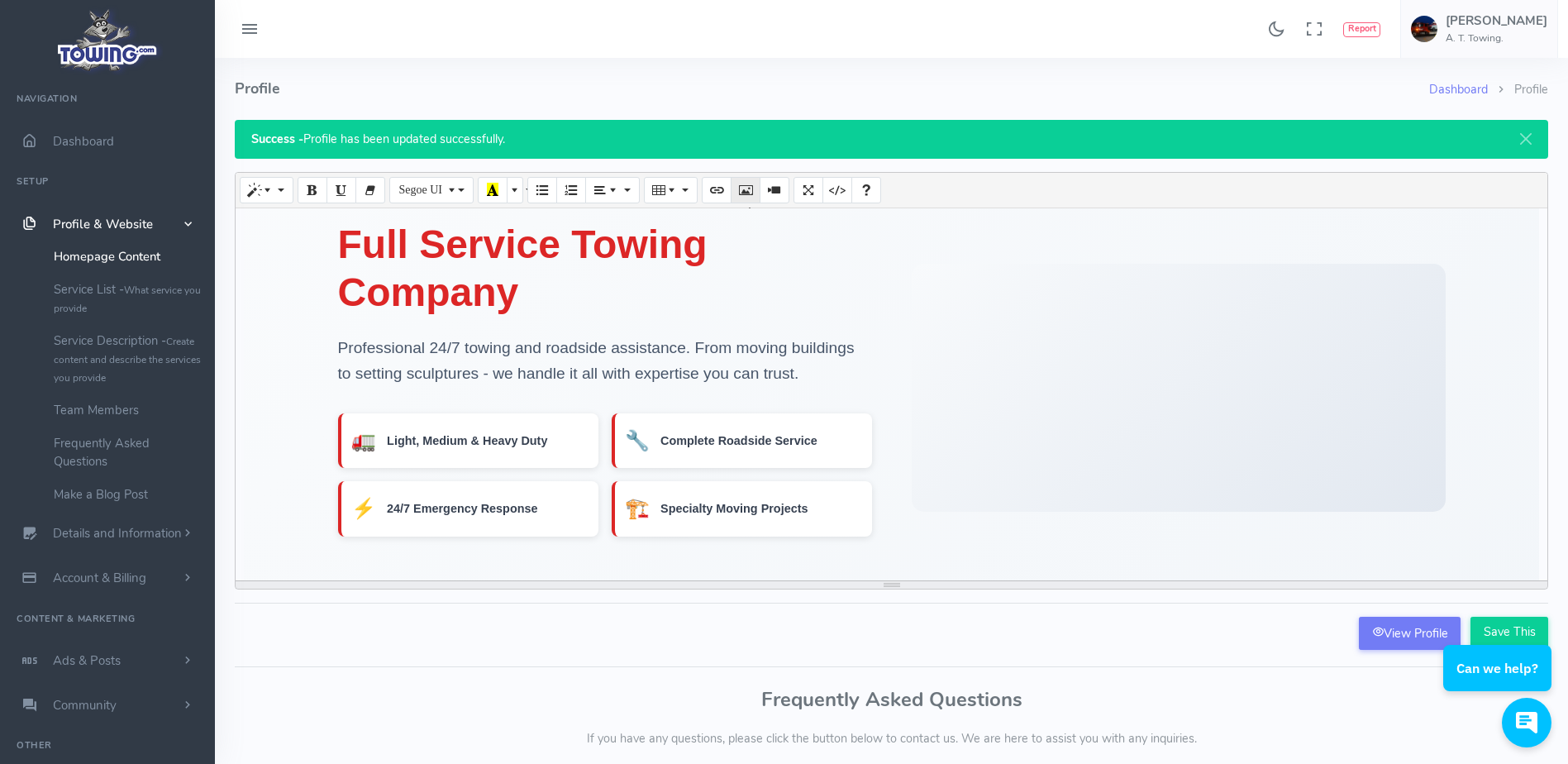
click at [750, 196] on icon "Picture" at bounding box center [746, 189] width 12 height 13
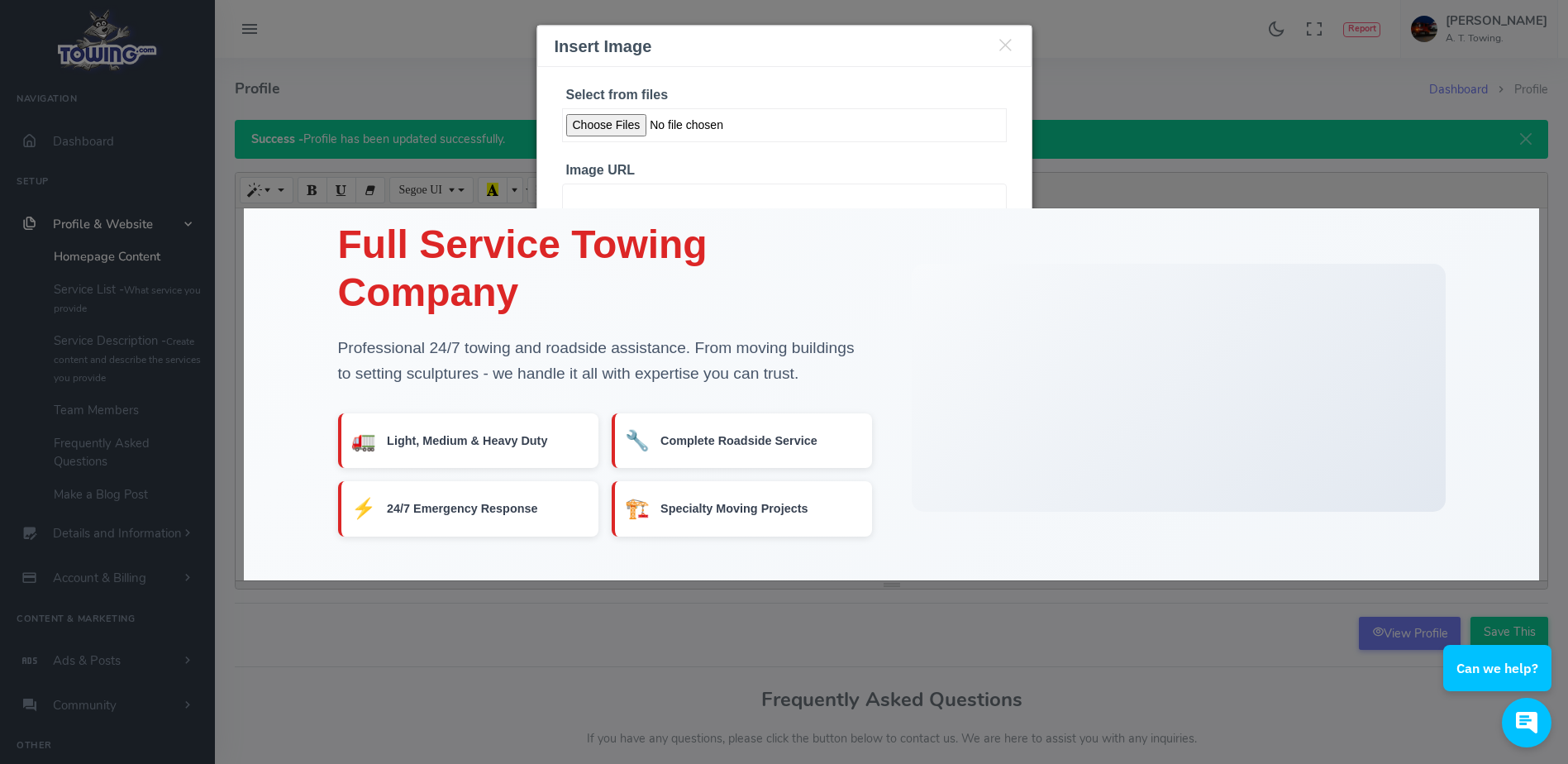
click at [623, 131] on input "Select from files" at bounding box center [784, 125] width 445 height 34
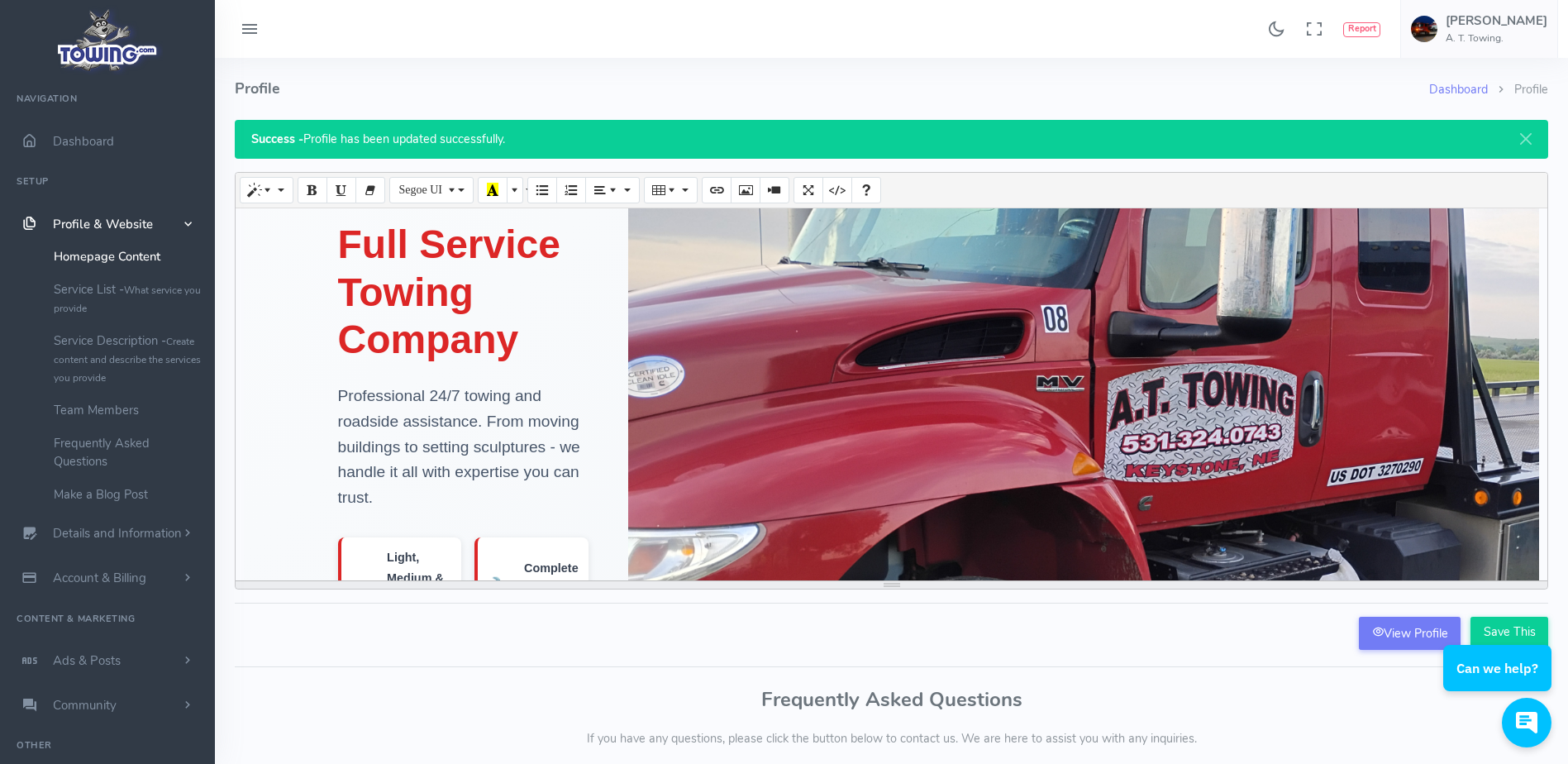
click at [1006, 417] on img at bounding box center [1275, 480] width 1295 height 975
click at [1033, 404] on img at bounding box center [1275, 480] width 1295 height 975
click at [1039, 408] on img at bounding box center [1275, 480] width 1295 height 975
click at [1146, 432] on img at bounding box center [1275, 480] width 1295 height 975
drag, startPoint x: 1146, startPoint y: 432, endPoint x: 1026, endPoint y: 415, distance: 121.2
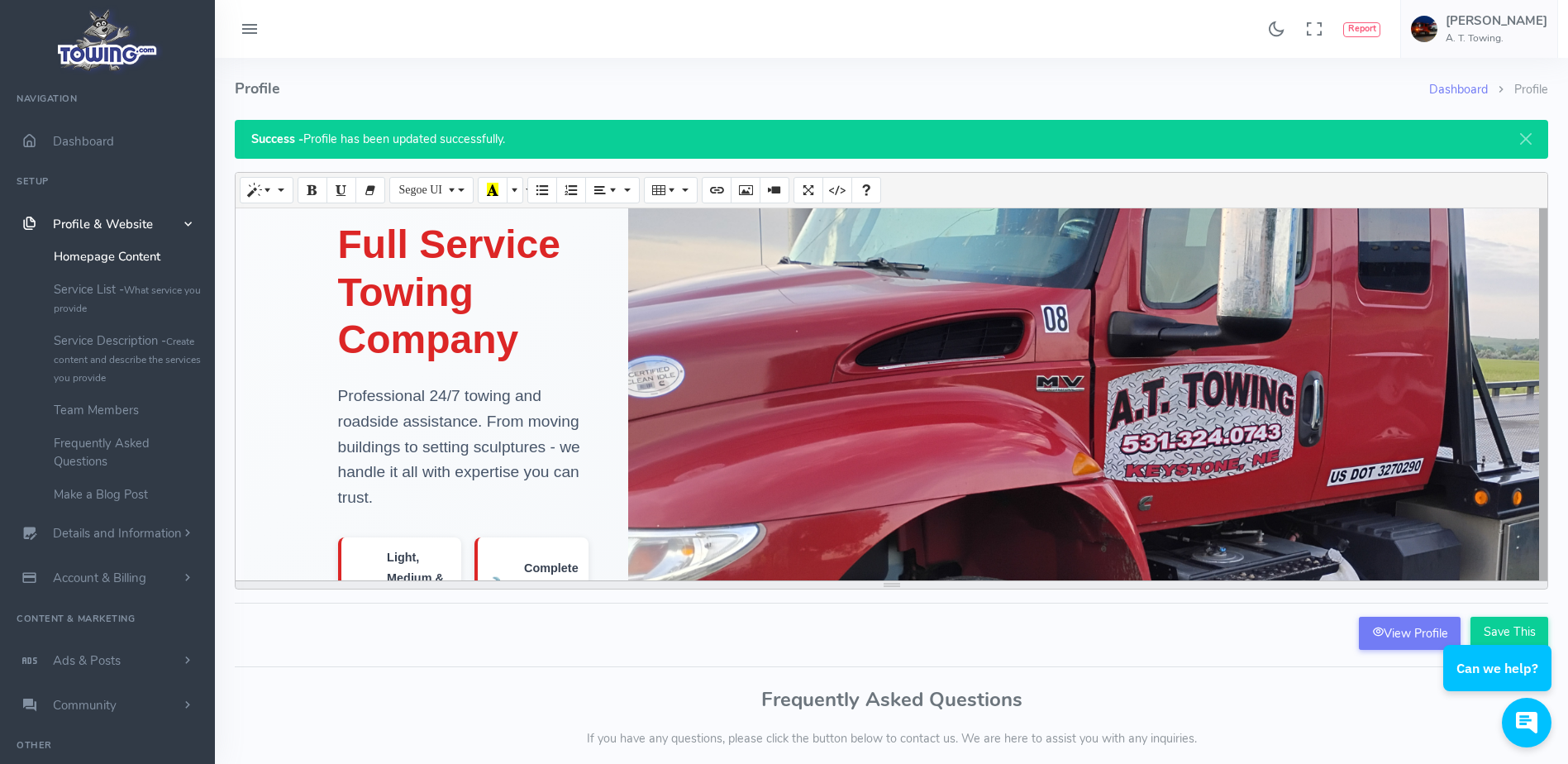
click at [1026, 415] on img at bounding box center [1275, 480] width 1295 height 975
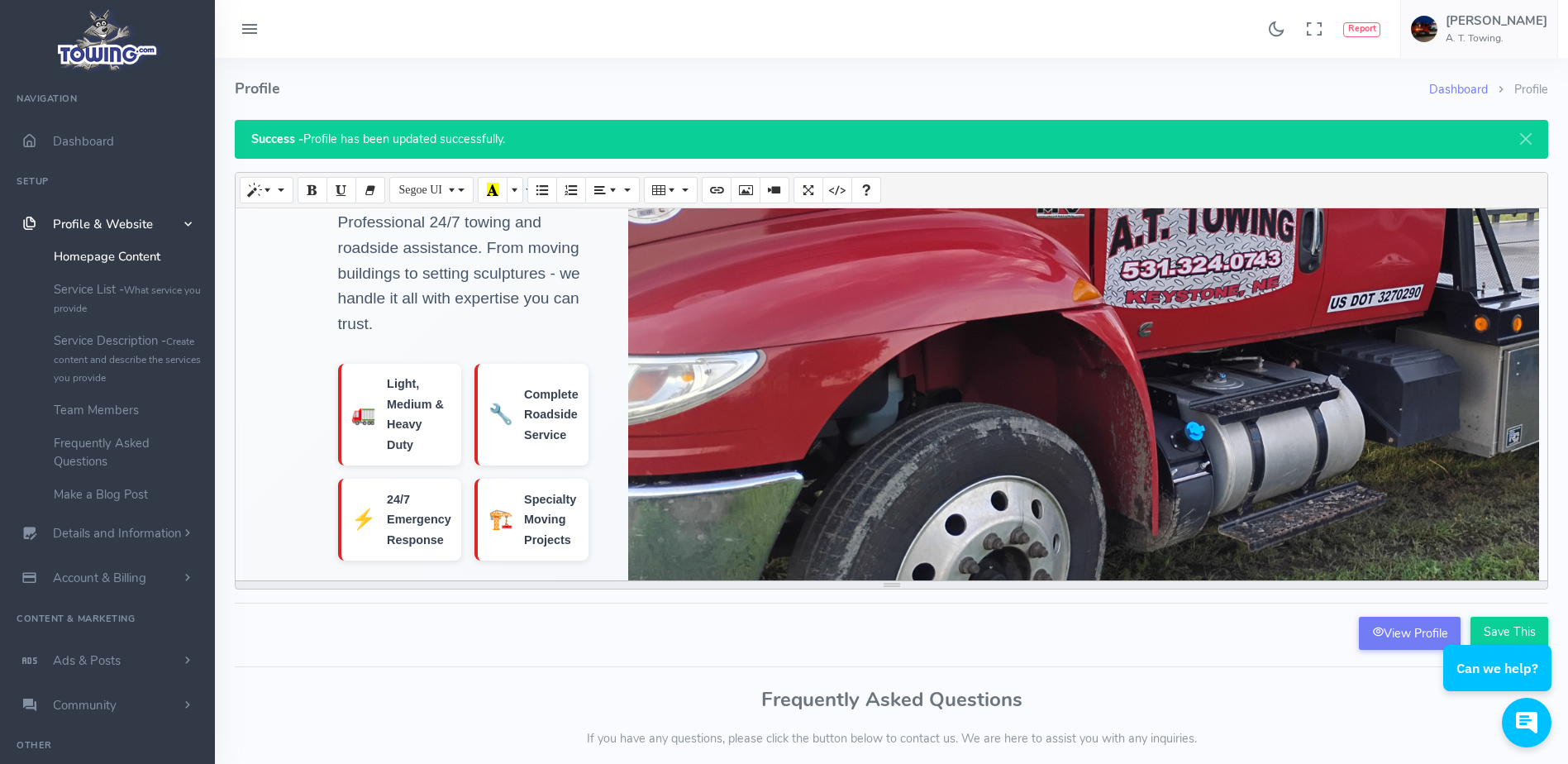
scroll to position [232, 0]
drag, startPoint x: 1026, startPoint y: 415, endPoint x: 942, endPoint y: 423, distance: 84.4
click at [942, 423] on img at bounding box center [1275, 305] width 1295 height 975
click at [1162, 358] on img at bounding box center [1275, 305] width 1295 height 975
drag, startPoint x: 1162, startPoint y: 358, endPoint x: 1083, endPoint y: 384, distance: 83.2
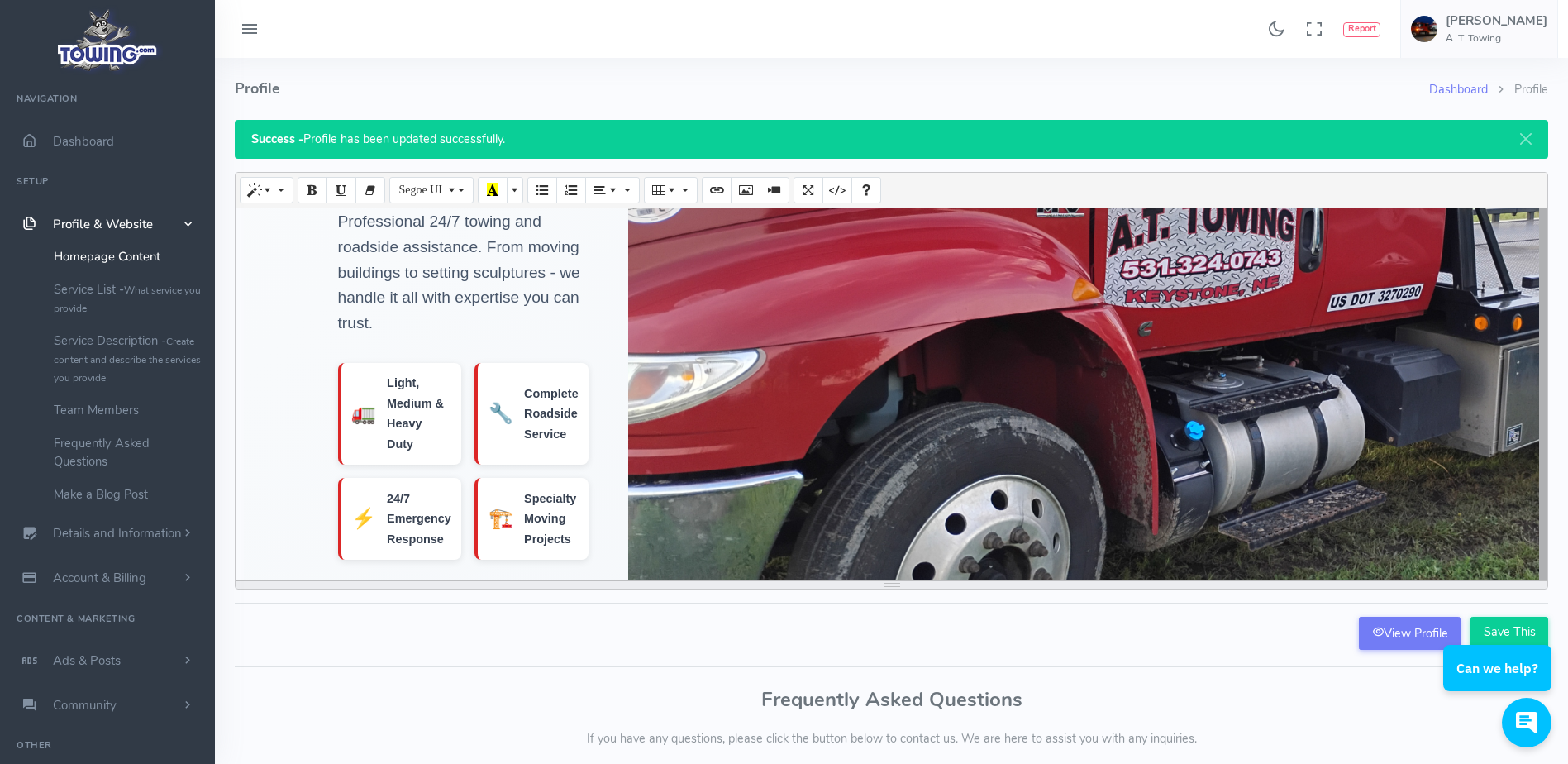
click at [1083, 384] on img at bounding box center [1275, 305] width 1295 height 975
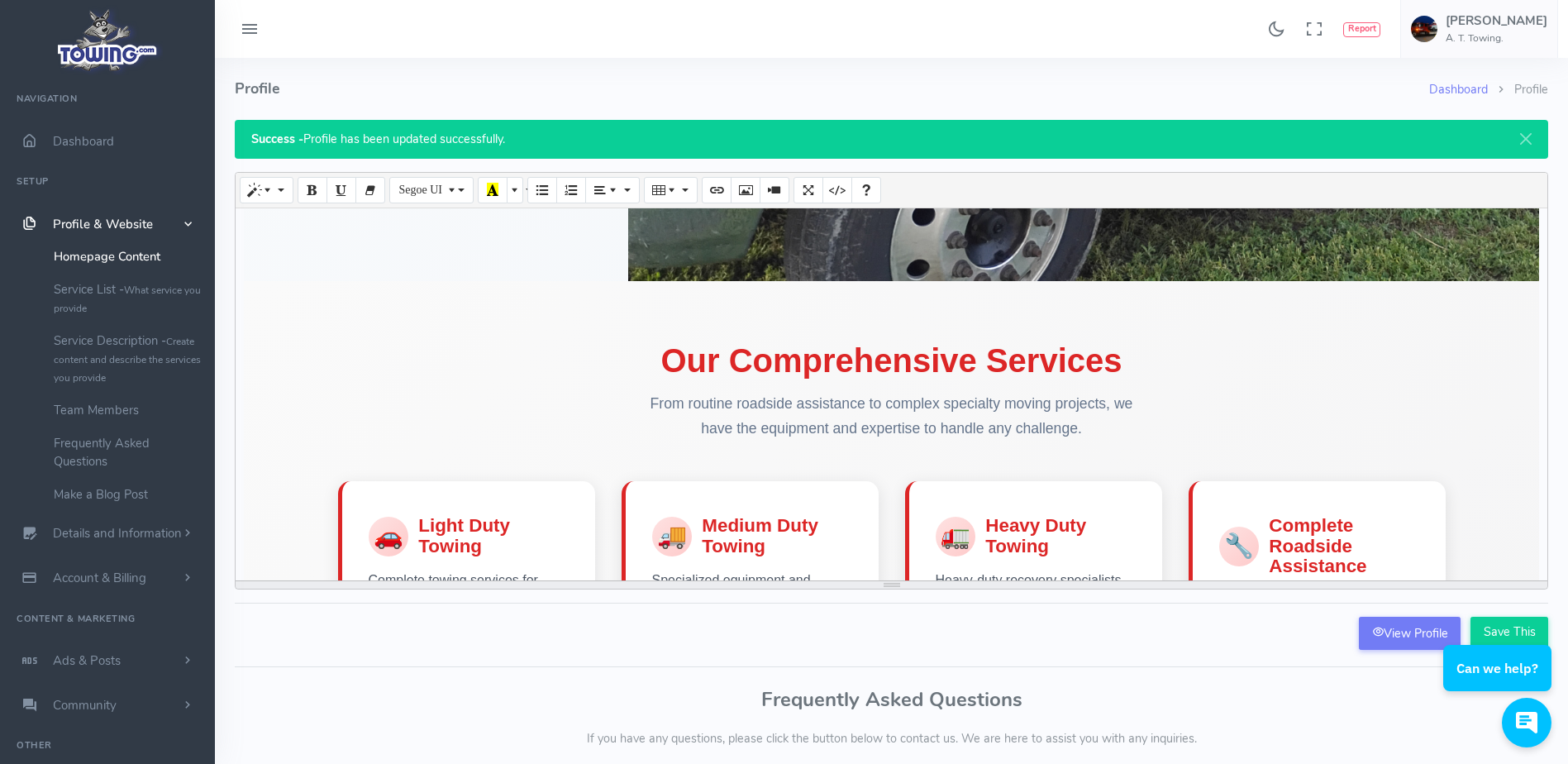
scroll to position [595, 0]
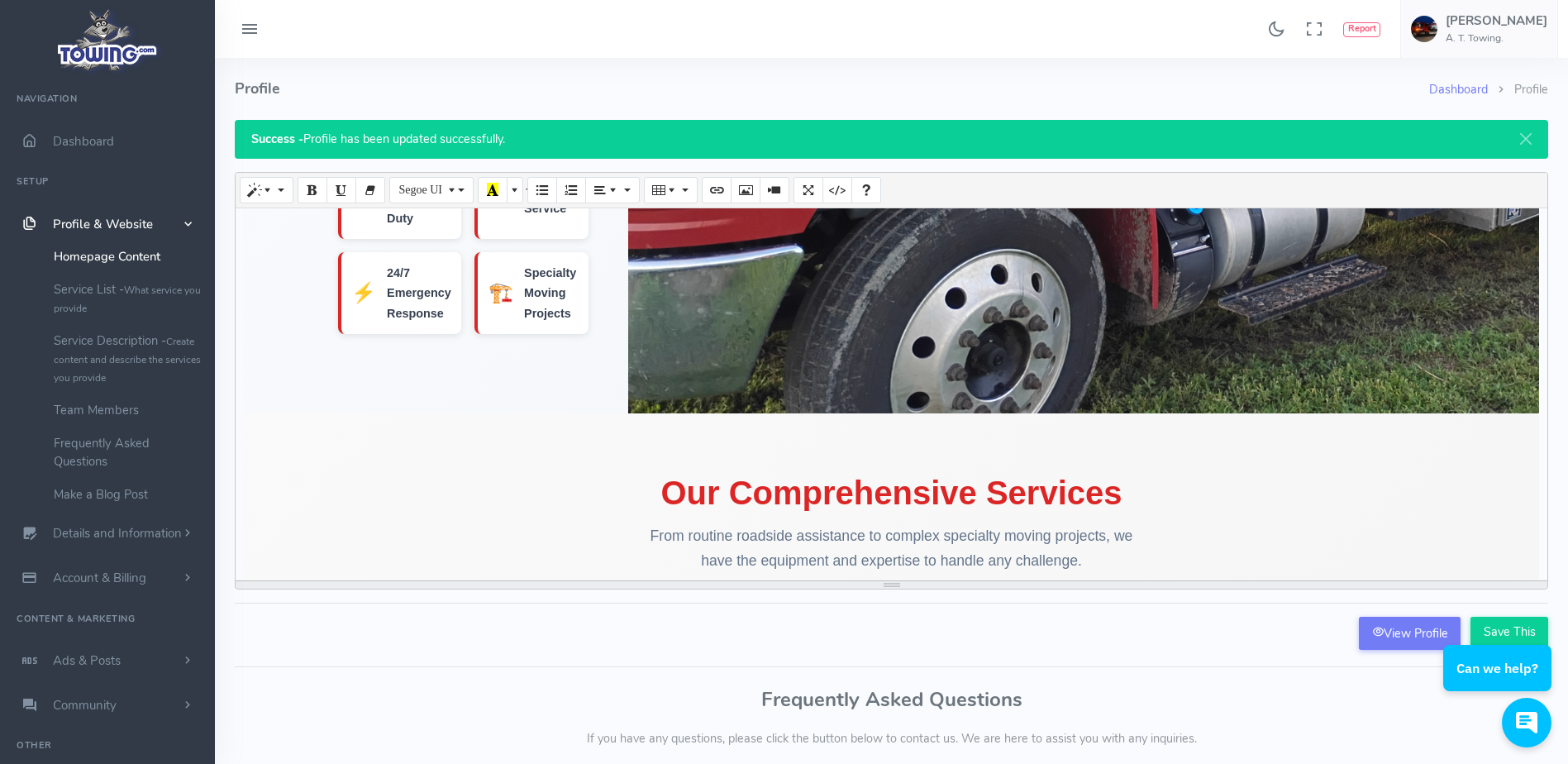
scroll to position [456, 0]
click at [896, 322] on img at bounding box center [1275, 80] width 1295 height 975
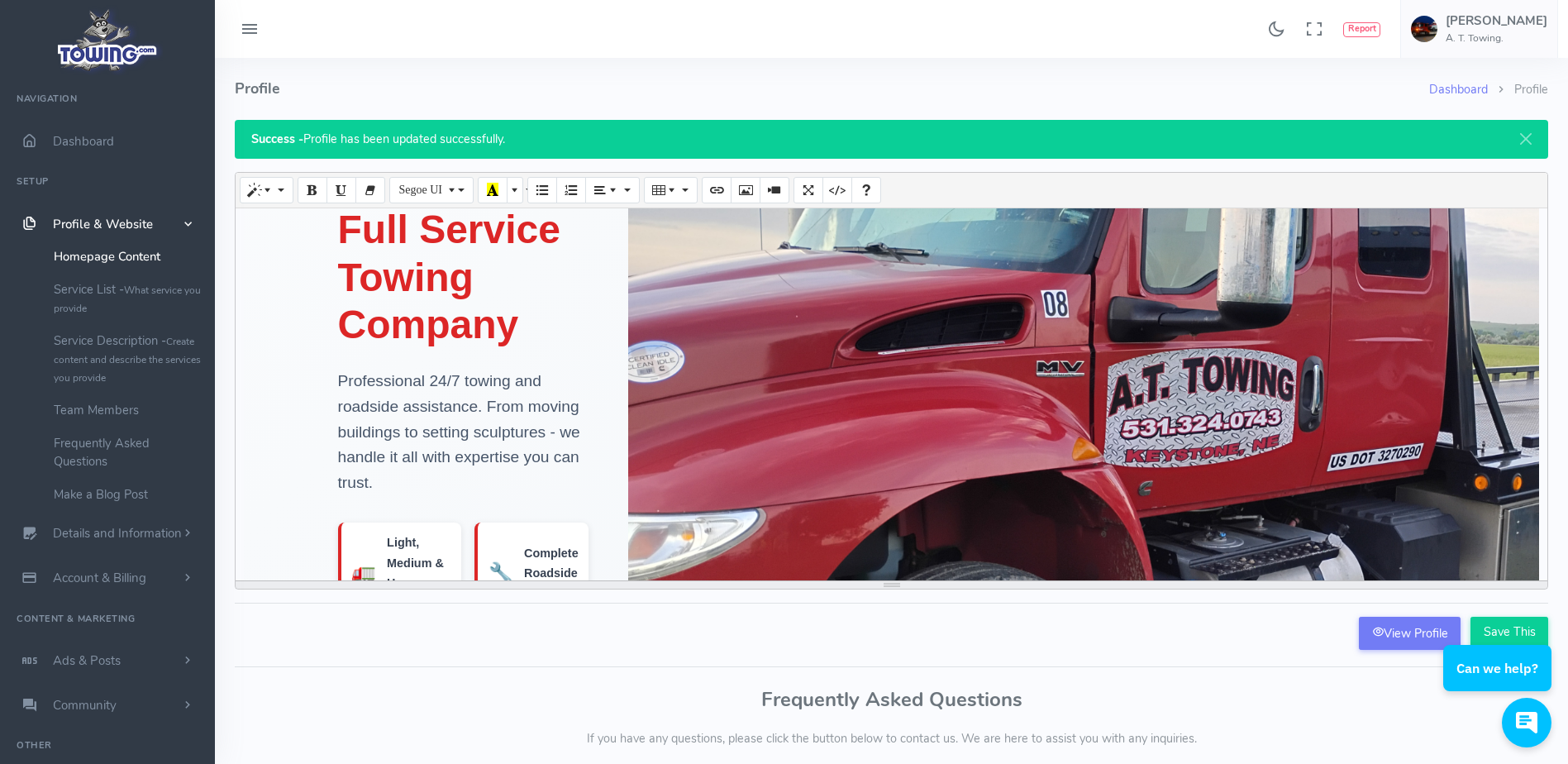
scroll to position [0, 0]
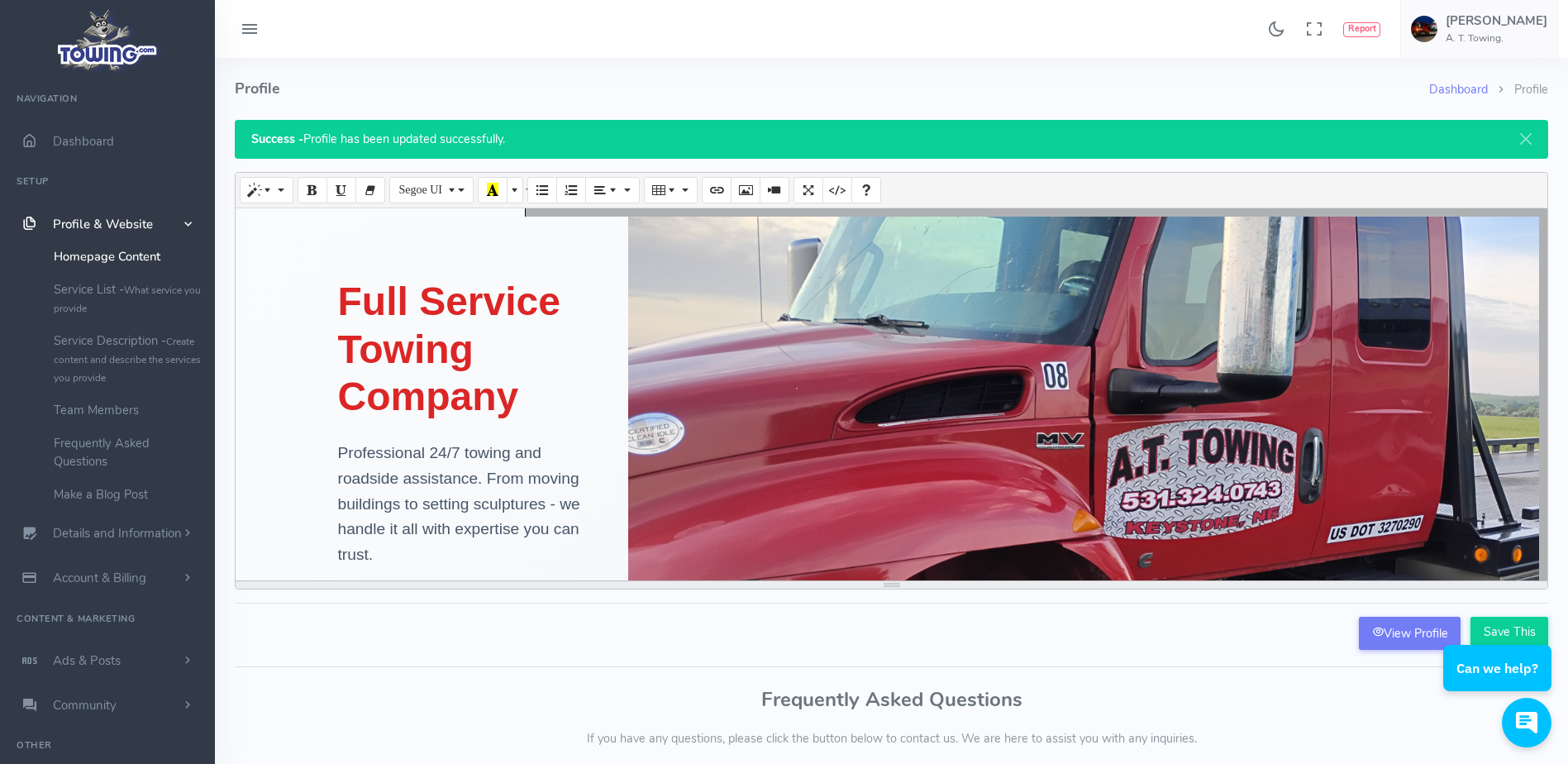
drag, startPoint x: 1055, startPoint y: 384, endPoint x: 1004, endPoint y: 385, distance: 51.0
click at [1004, 385] on img at bounding box center [1275, 537] width 1295 height 975
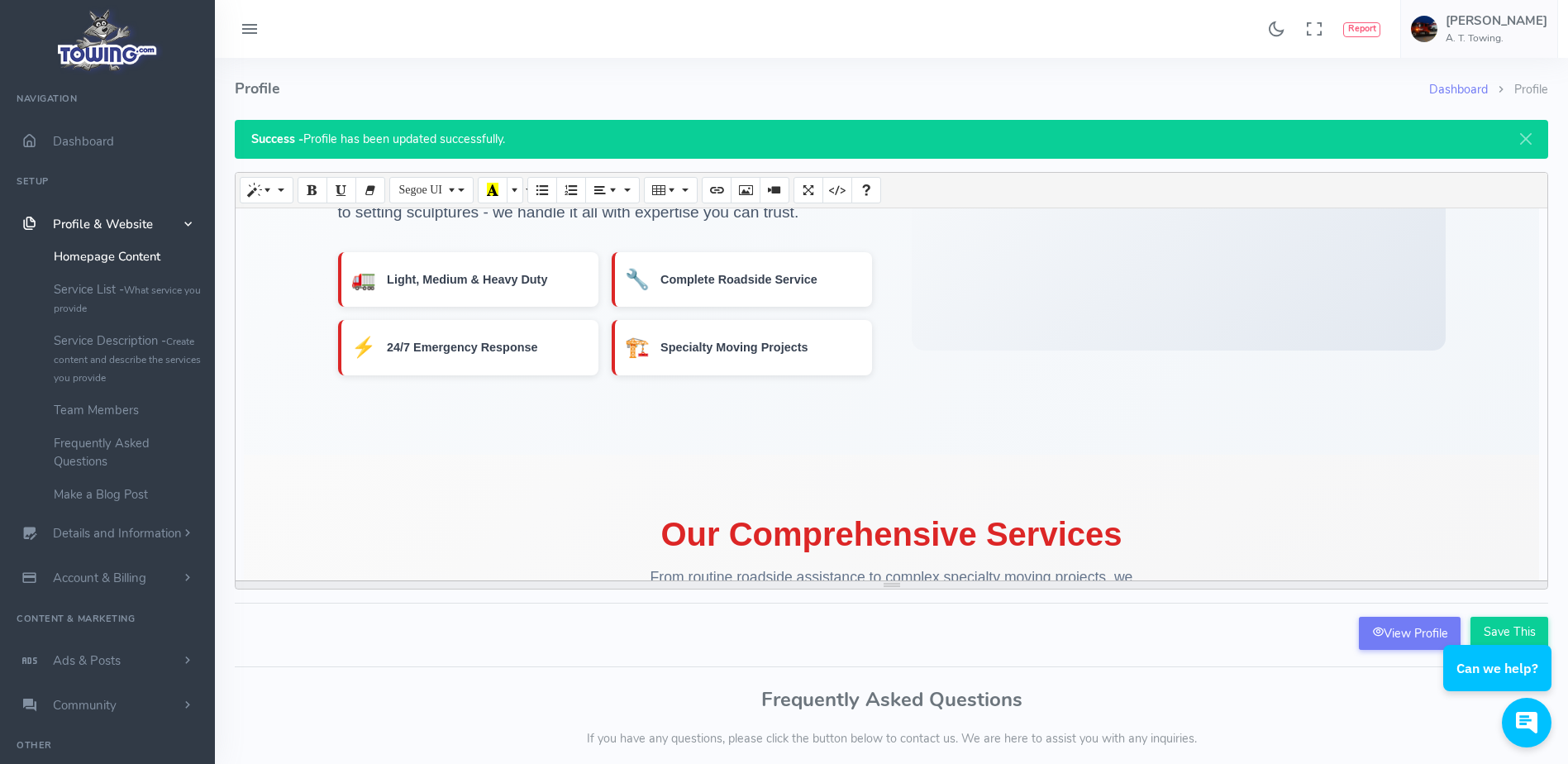
scroll to position [221, 0]
click at [950, 316] on div at bounding box center [1179, 223] width 534 height 248
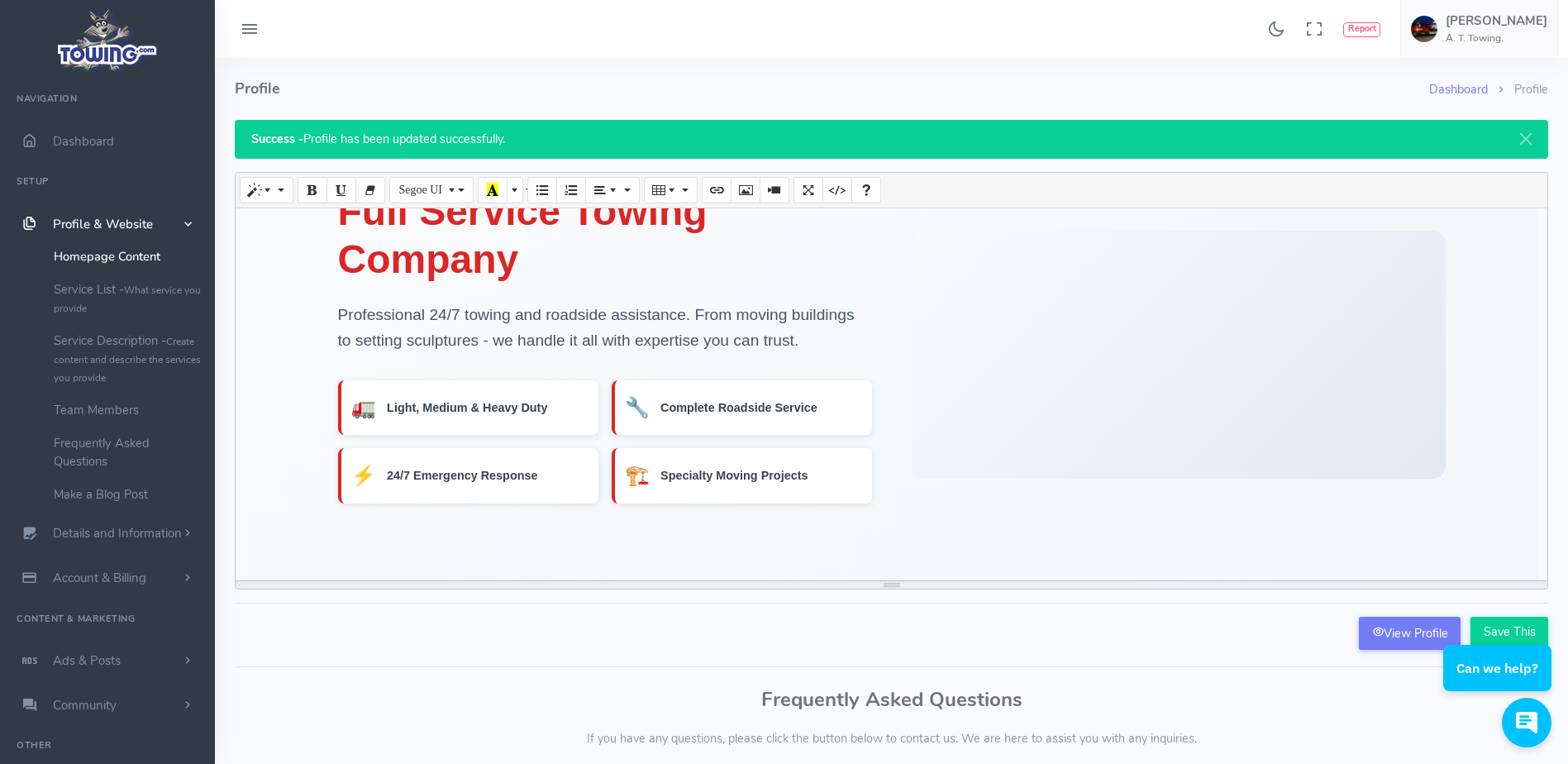
scroll to position [89, 0]
click at [950, 316] on div at bounding box center [1179, 356] width 534 height 248
click at [748, 191] on icon "Picture" at bounding box center [746, 189] width 12 height 13
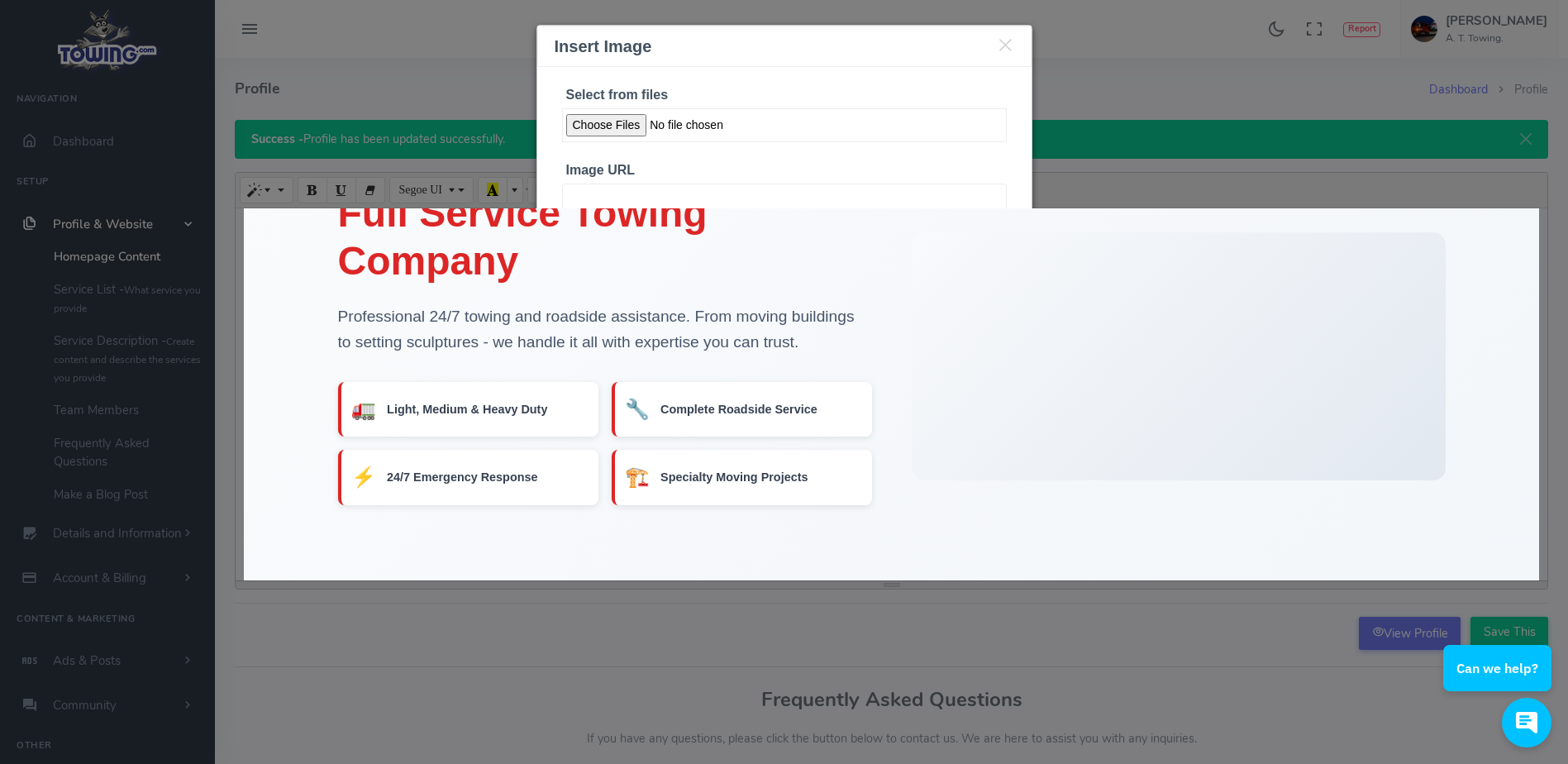
click at [1114, 140] on div "Insert Image Select from files Image URL Insert Image" at bounding box center [784, 382] width 1568 height 764
click at [627, 126] on input "Select from files" at bounding box center [784, 125] width 445 height 34
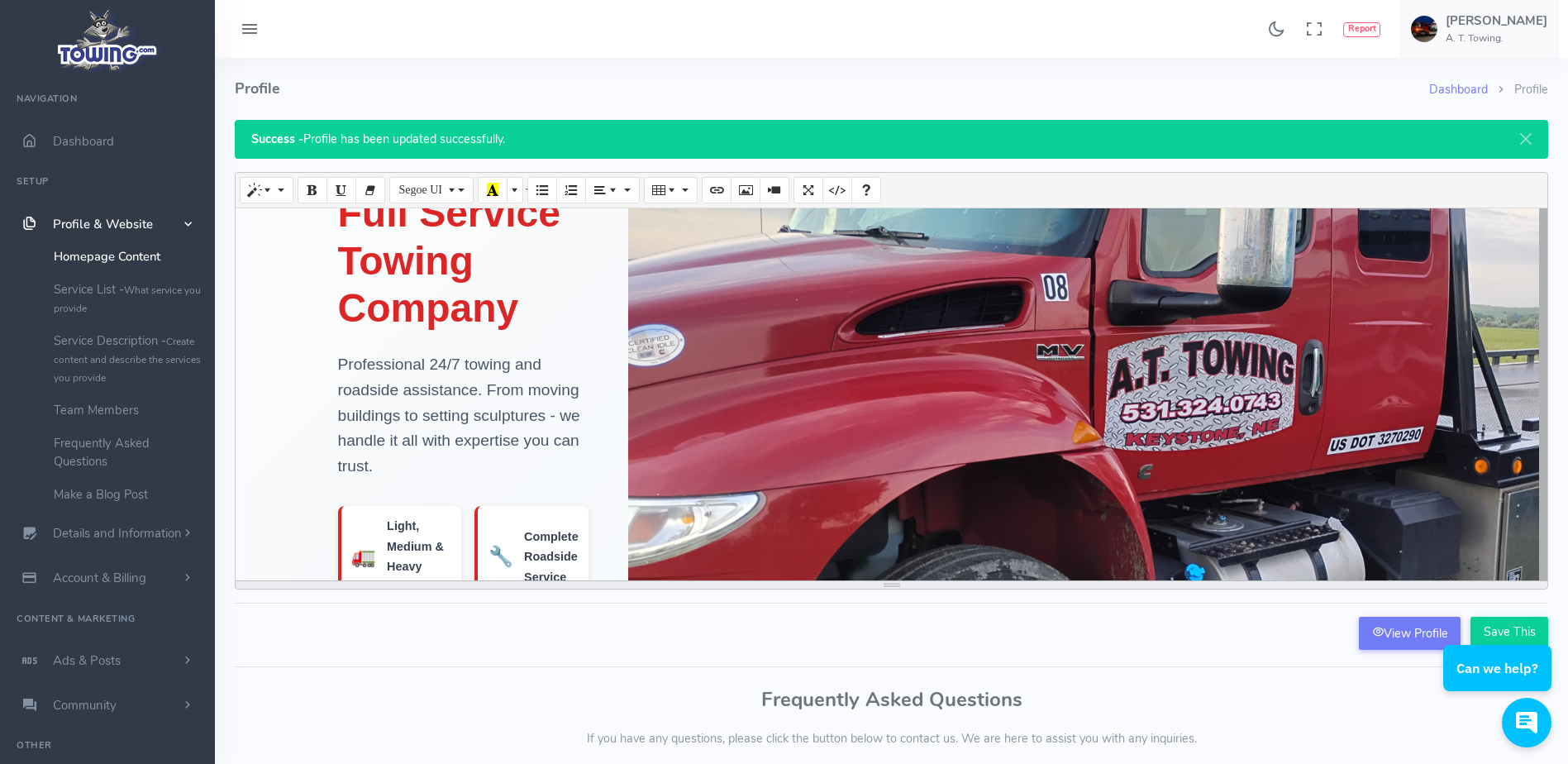
drag, startPoint x: 828, startPoint y: 322, endPoint x: 796, endPoint y: 330, distance: 33.0
click at [796, 330] on img at bounding box center [1275, 448] width 1295 height 975
drag, startPoint x: 796, startPoint y: 330, endPoint x: 740, endPoint y: 348, distance: 58.8
click at [740, 348] on img at bounding box center [1275, 448] width 1295 height 975
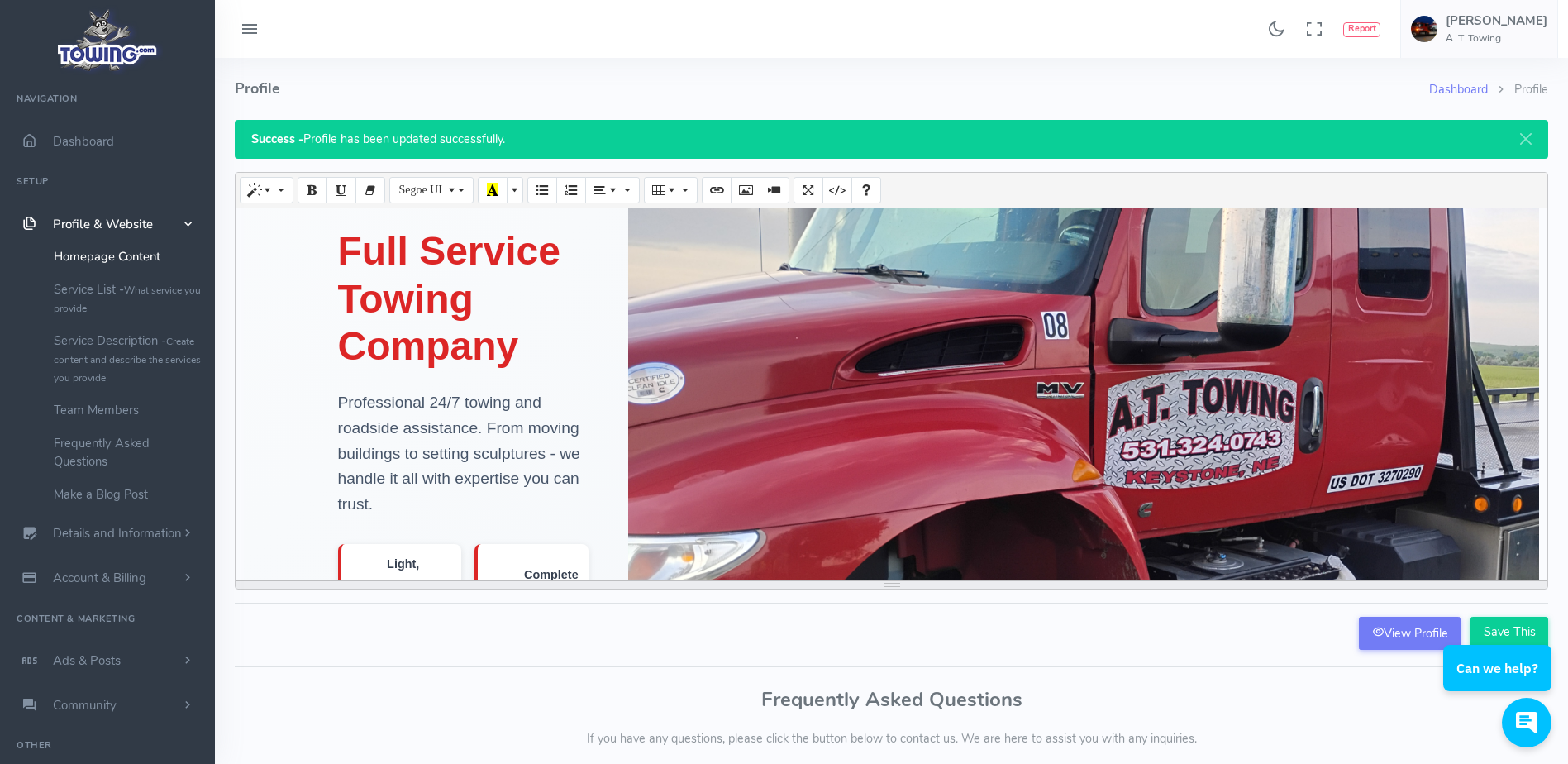
scroll to position [0, 0]
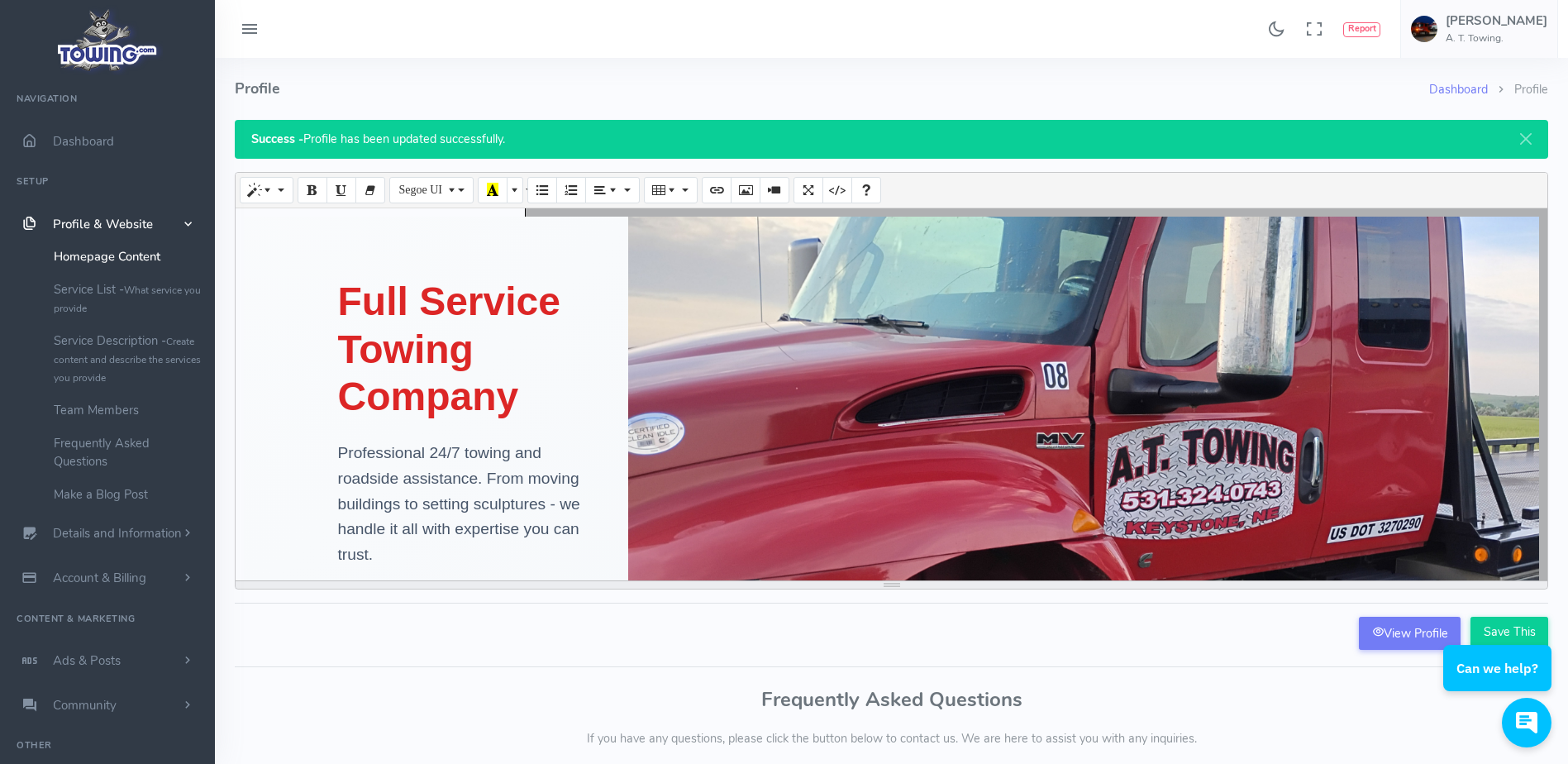
drag, startPoint x: 804, startPoint y: 325, endPoint x: 739, endPoint y: 364, distance: 75.8
click at [739, 364] on img at bounding box center [1275, 537] width 1295 height 975
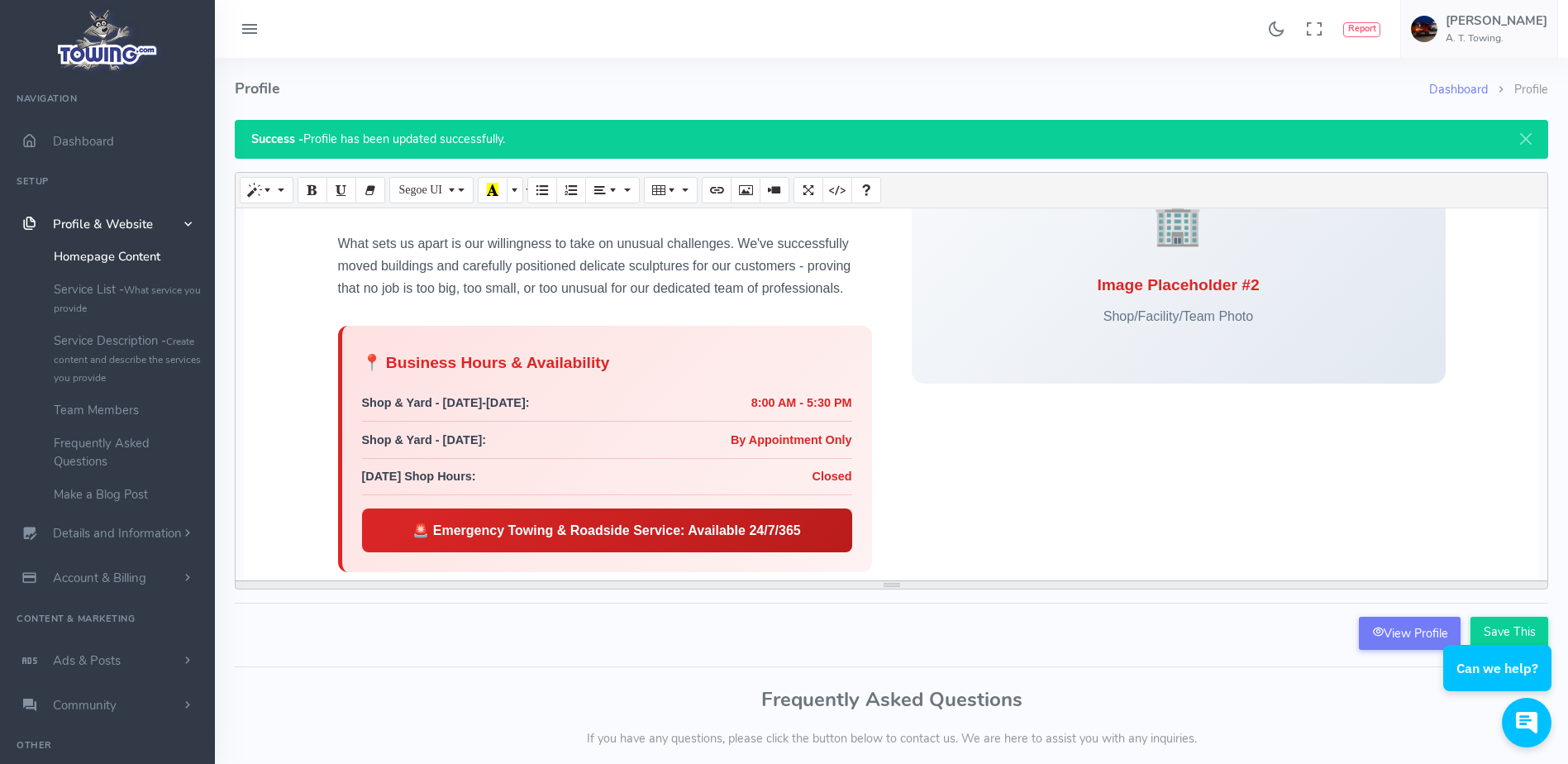
scroll to position [1762, 0]
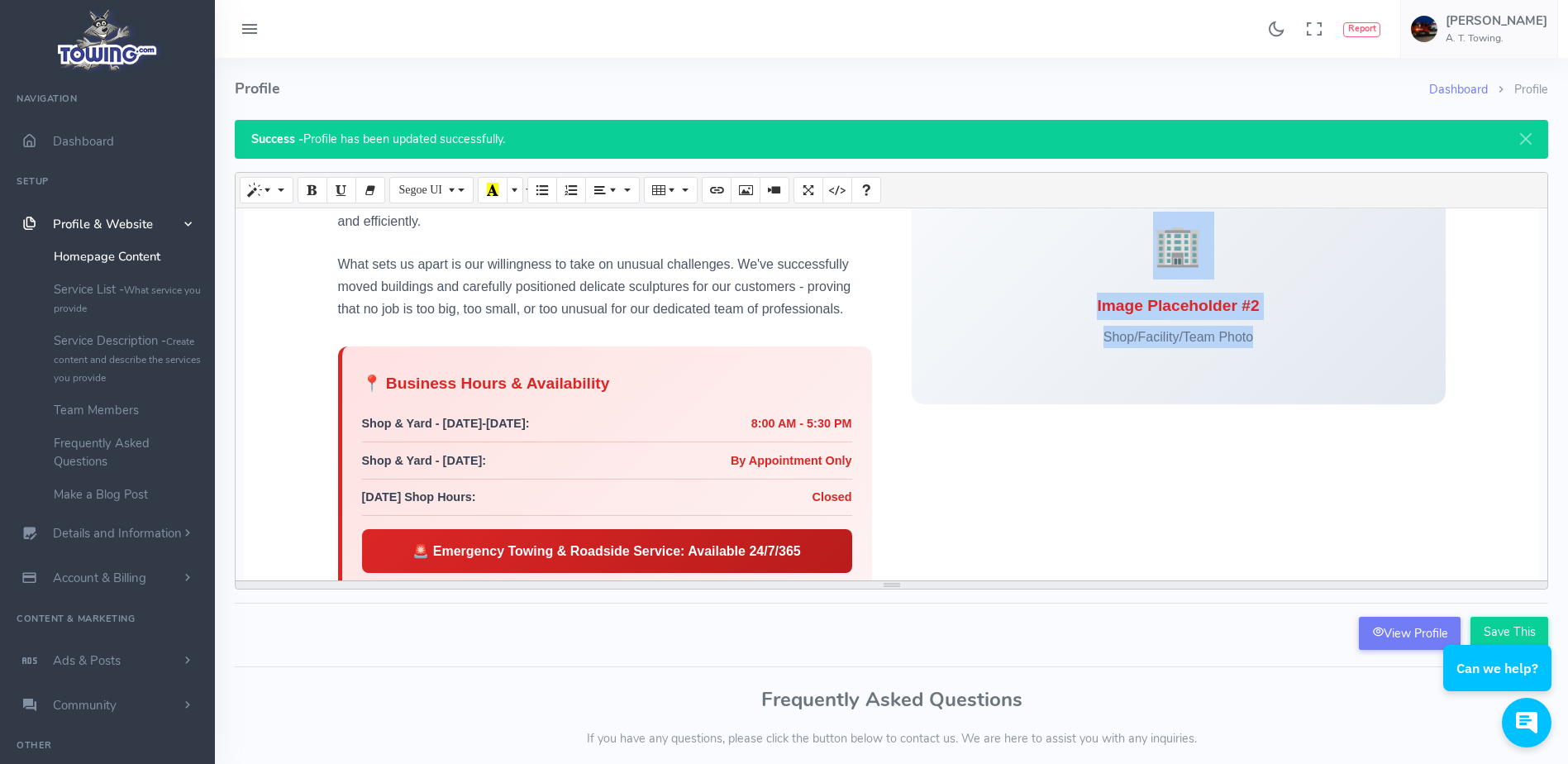
drag, startPoint x: 1305, startPoint y: 323, endPoint x: 1161, endPoint y: 219, distance: 177.6
click at [1161, 219] on div "🏢 Image Placeholder #2 Shop/Facility/Team Photo" at bounding box center [1179, 280] width 534 height 248
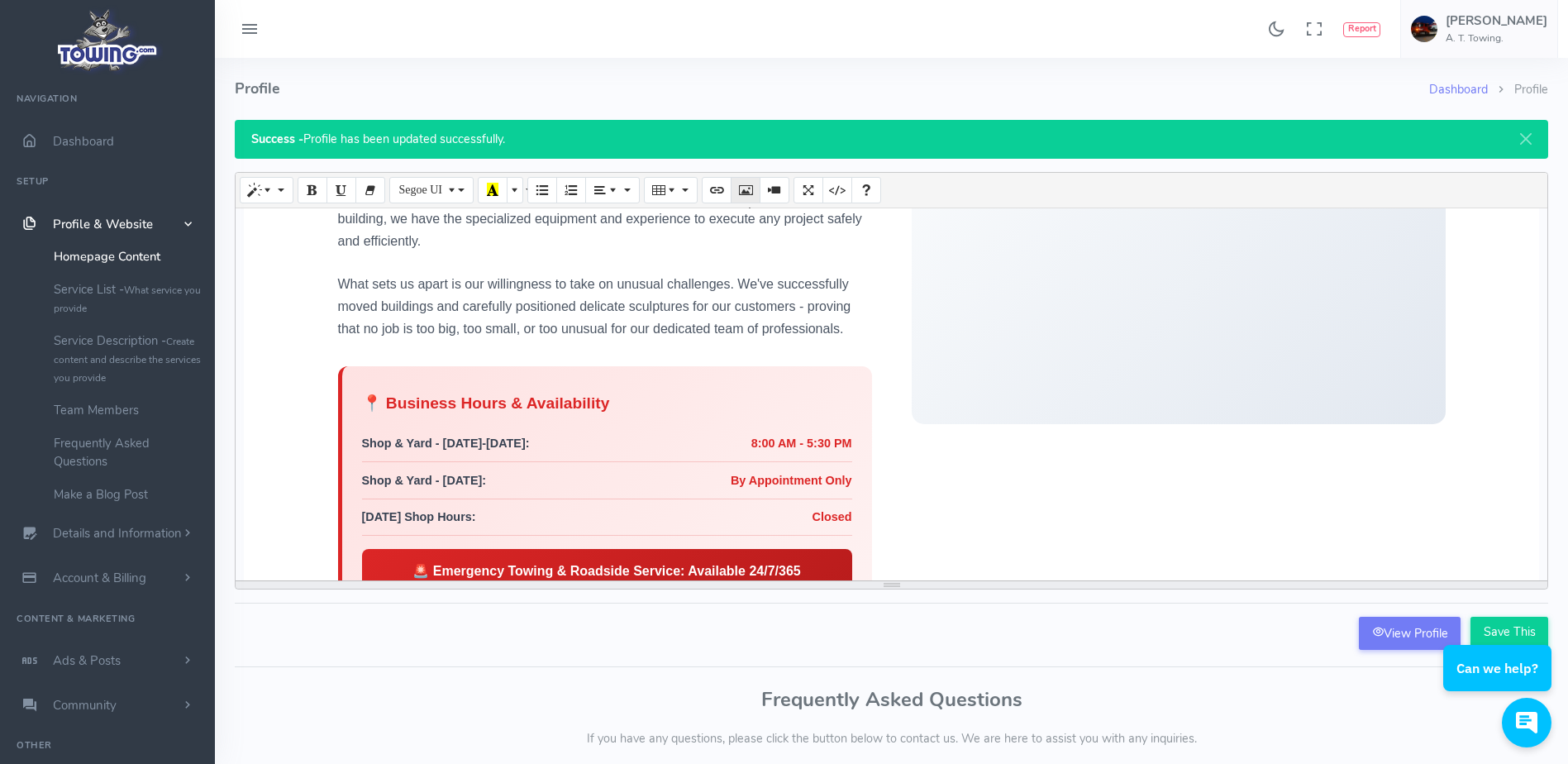
click at [743, 183] on icon "Picture" at bounding box center [746, 189] width 12 height 13
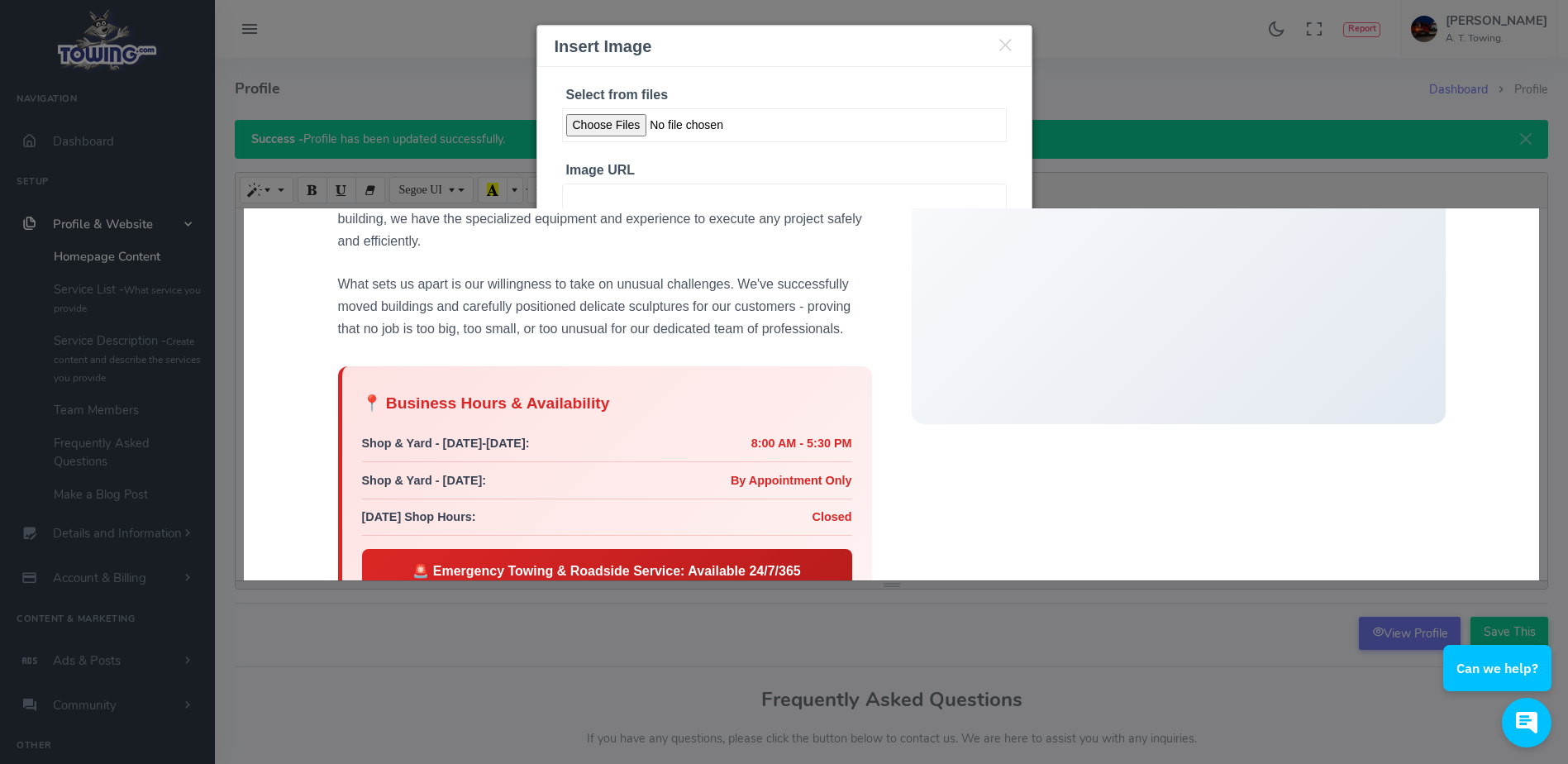
click at [623, 123] on input "Select from files" at bounding box center [784, 125] width 445 height 34
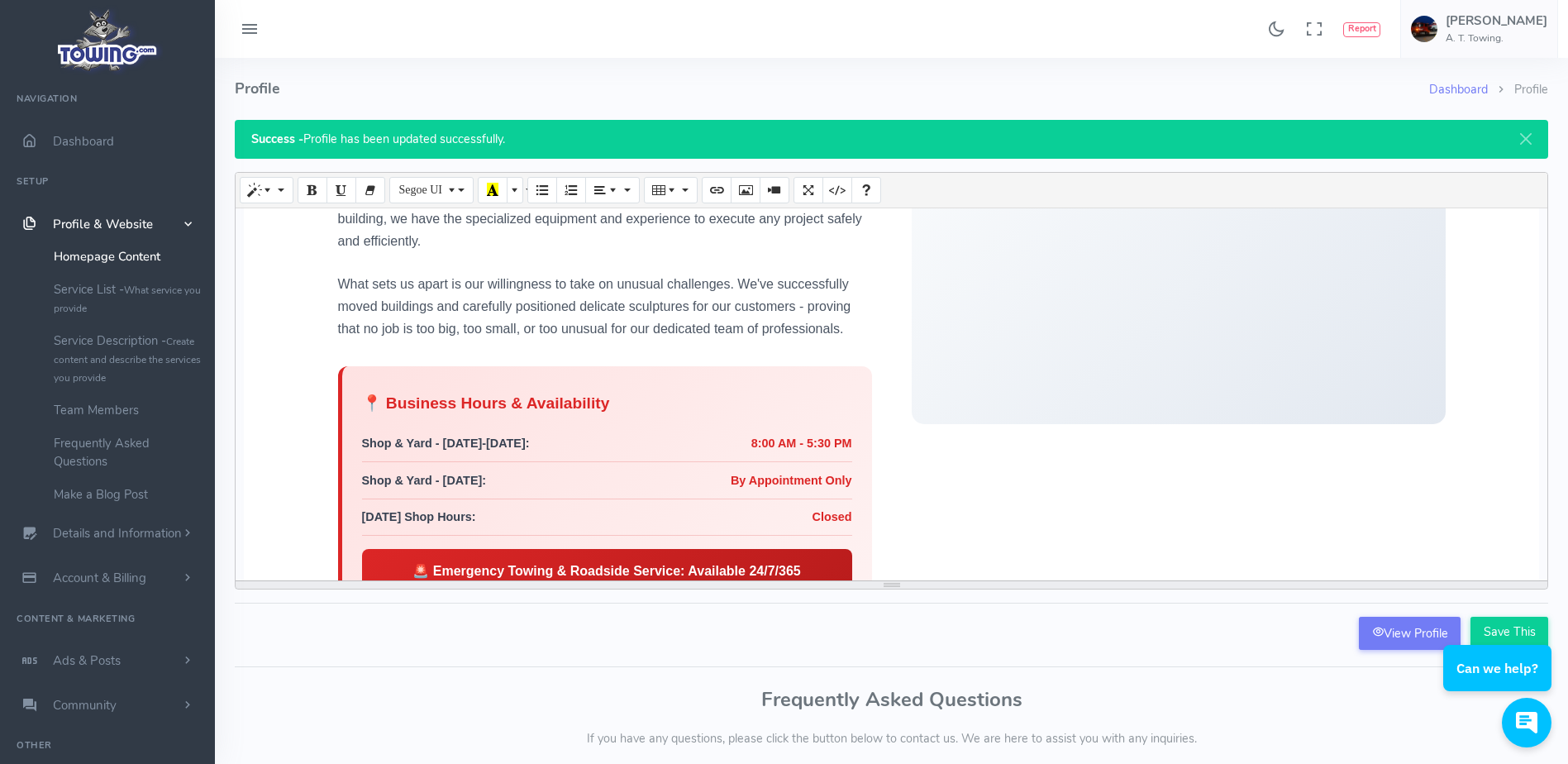
scroll to position [1916, 0]
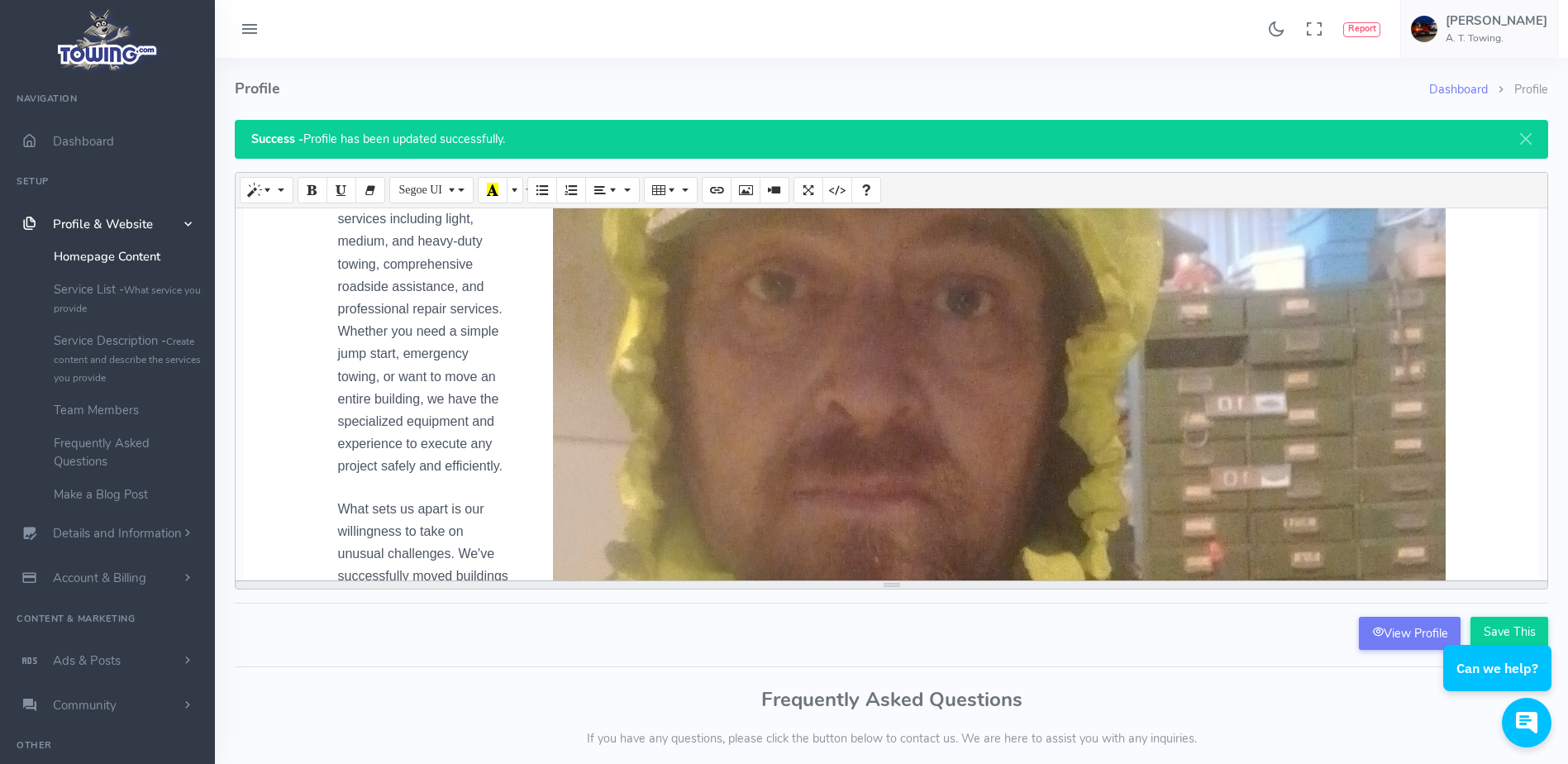
click at [1095, 379] on img at bounding box center [999, 511] width 892 height 1587
drag, startPoint x: 1095, startPoint y: 379, endPoint x: 1073, endPoint y: 387, distance: 23.4
click at [1073, 387] on img at bounding box center [999, 511] width 892 height 1587
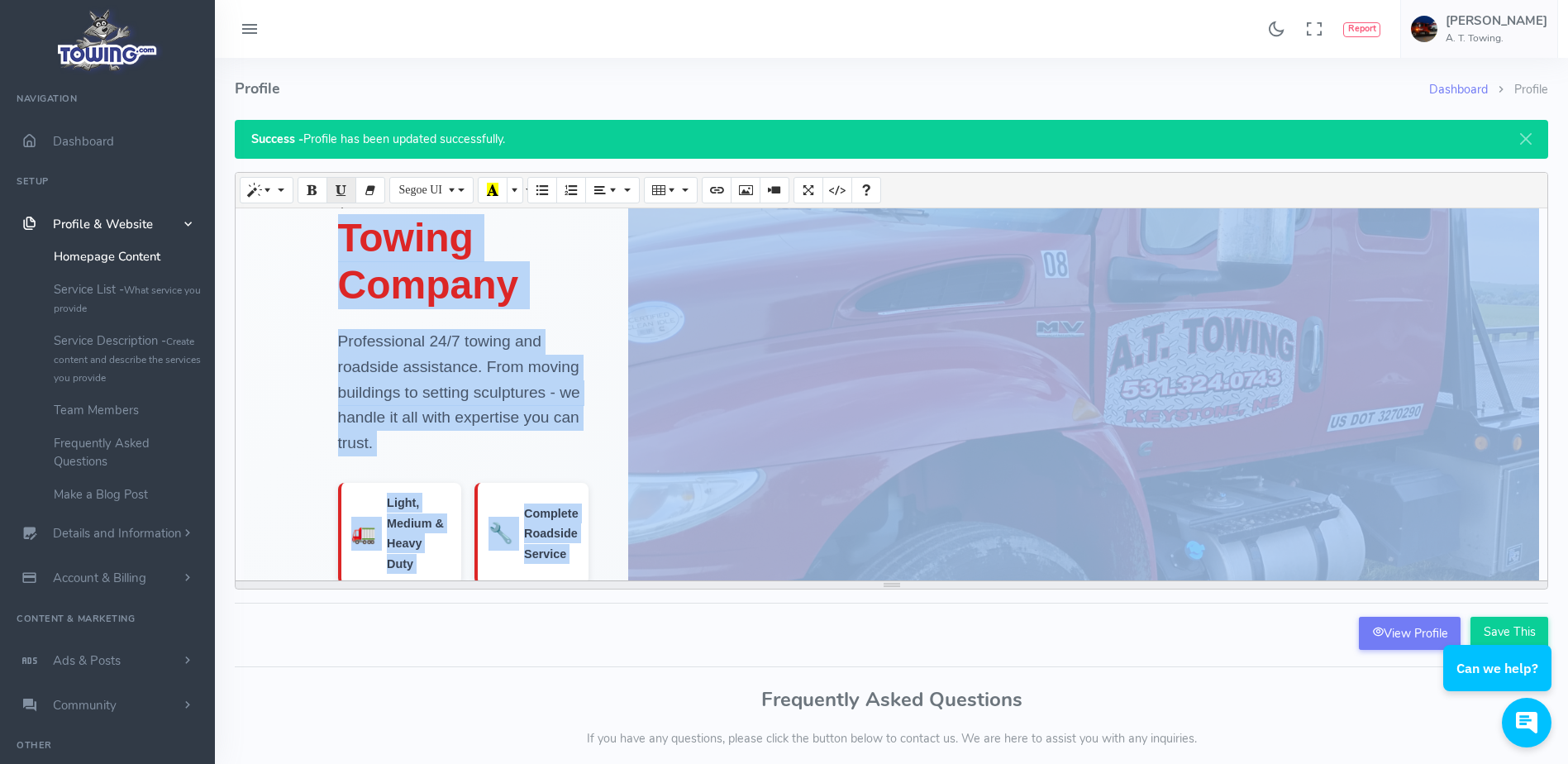
scroll to position [0, 0]
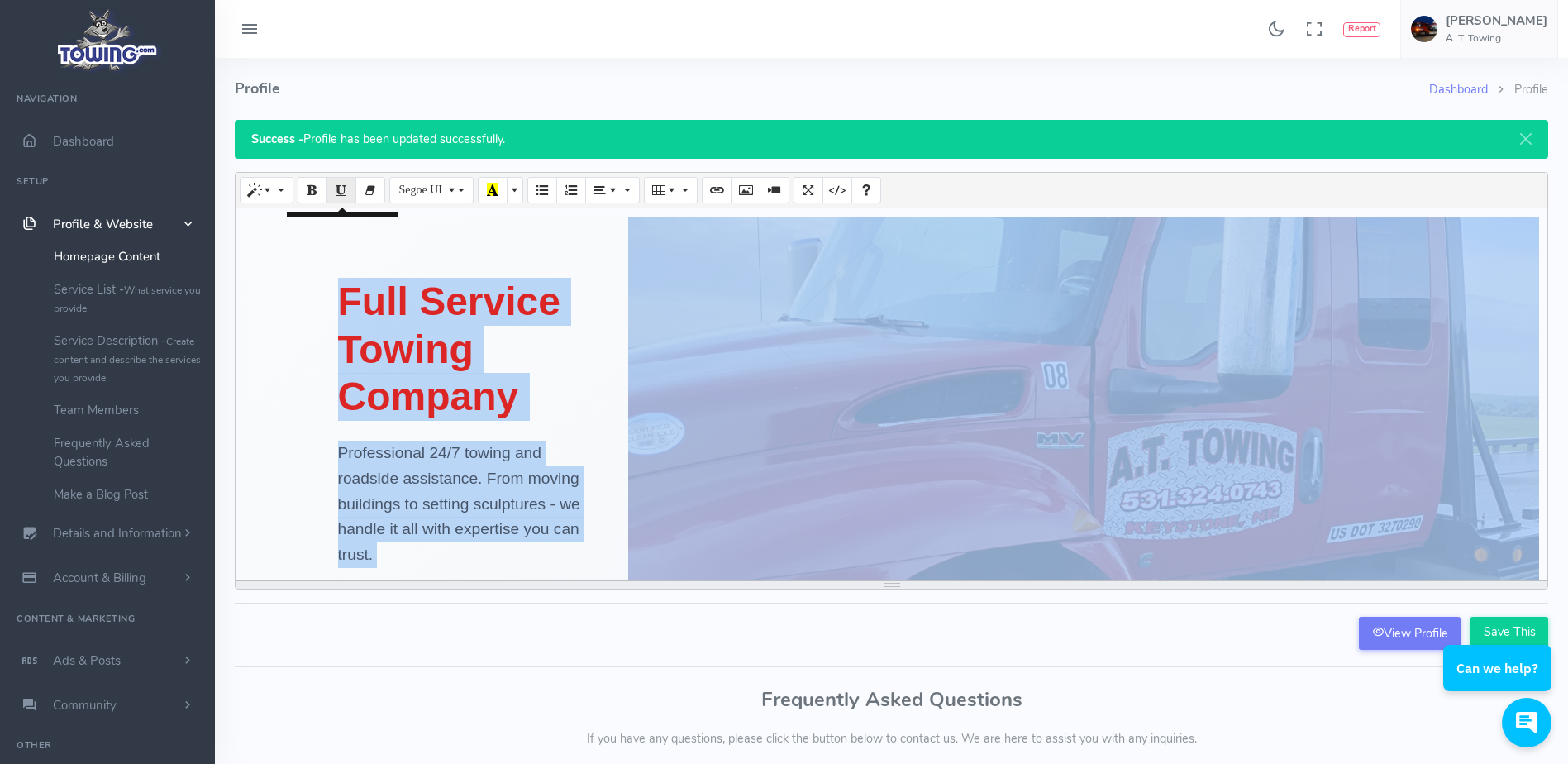
drag, startPoint x: 1482, startPoint y: 526, endPoint x: 335, endPoint y: 190, distance: 1195.2
click at [335, 190] on div "Normal Quote Code Header 1 Header 2 Header 3 Header 4 Header 5 Header 6 Segoe U…" at bounding box center [891, 380] width 1313 height 417
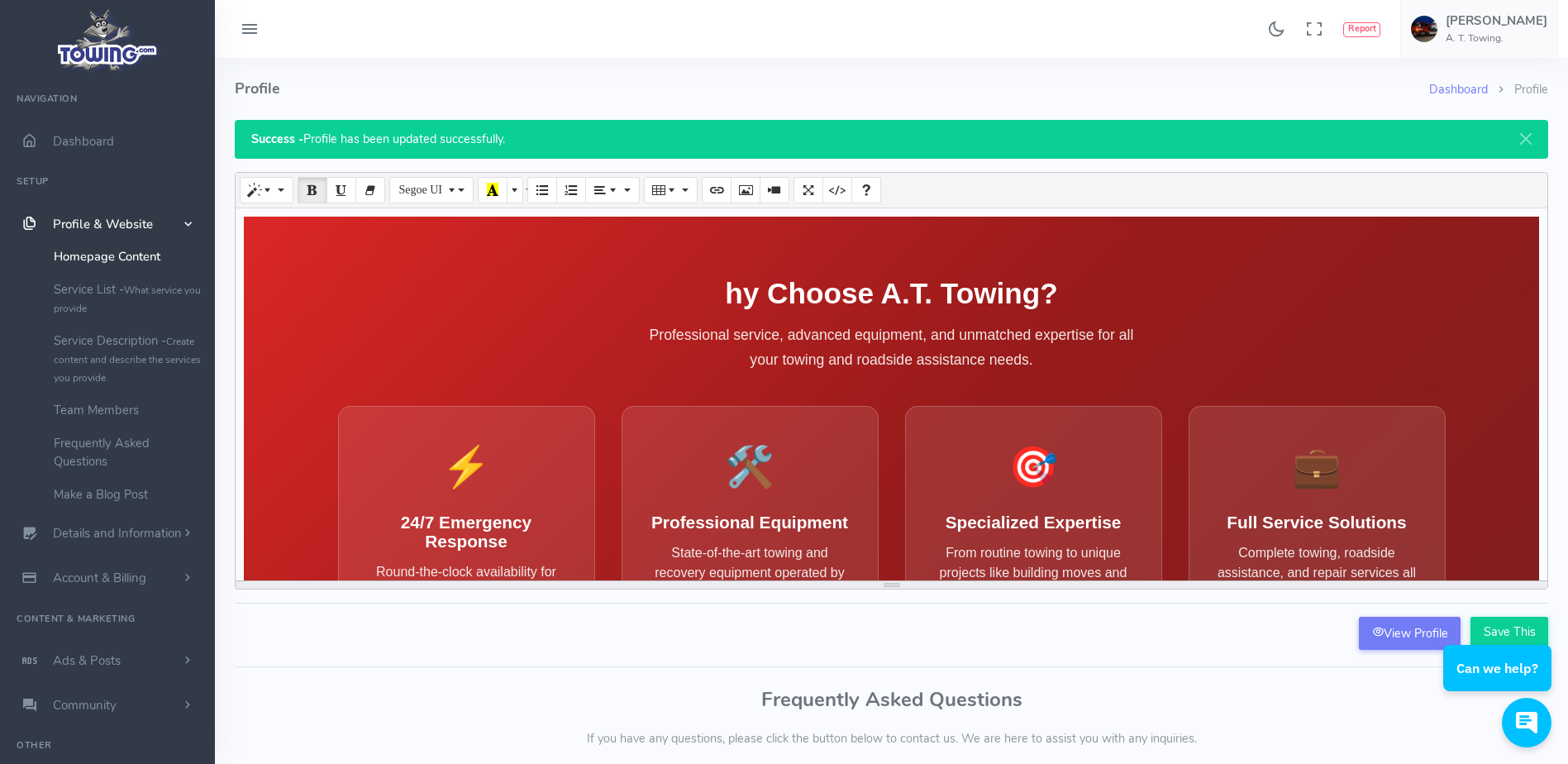
click at [345, 304] on h2 "hy Choose A.T. Towing?" at bounding box center [892, 293] width 1107 height 32
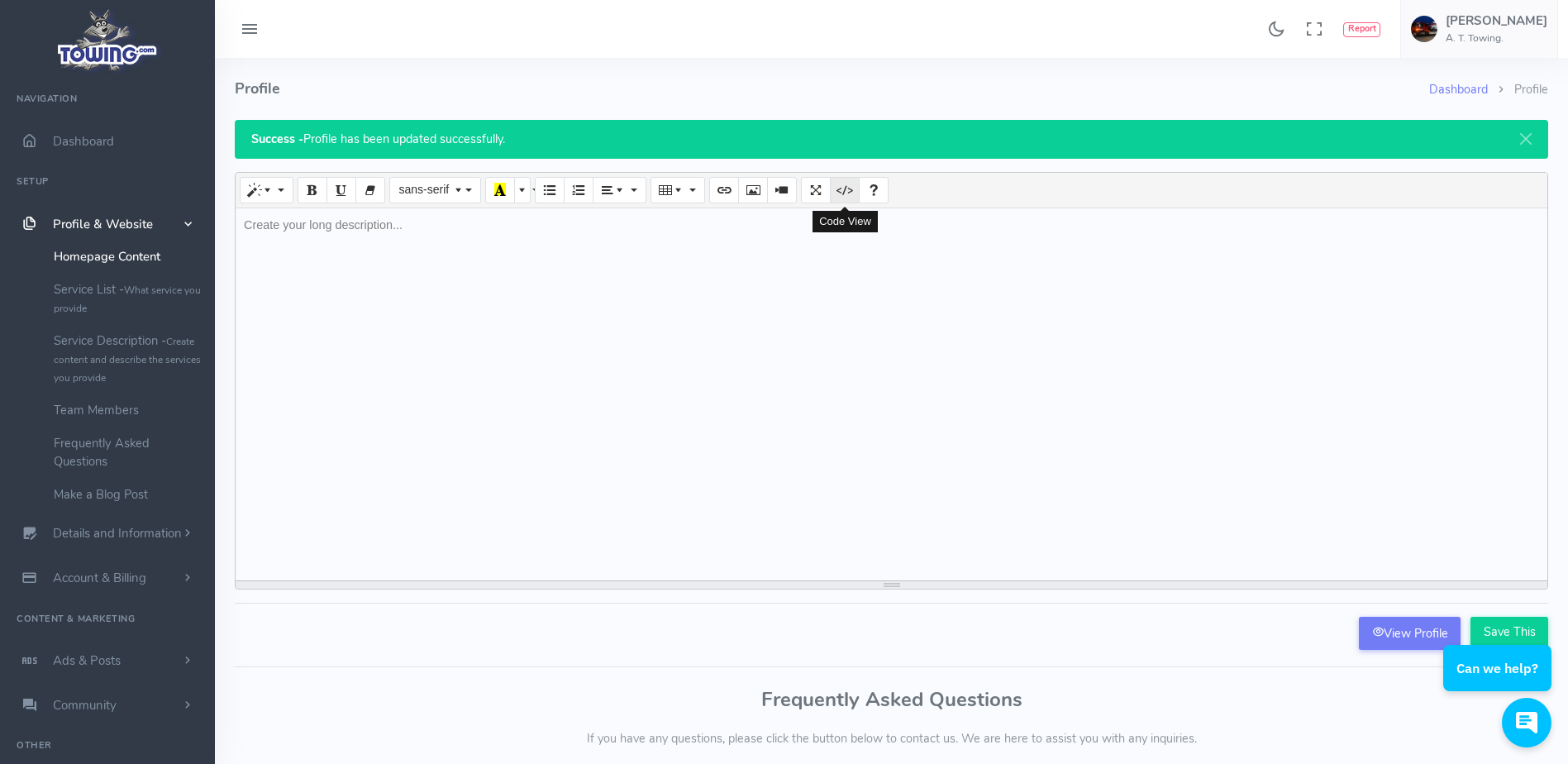
click at [839, 189] on icon "Code View" at bounding box center [844, 189] width 12 height 13
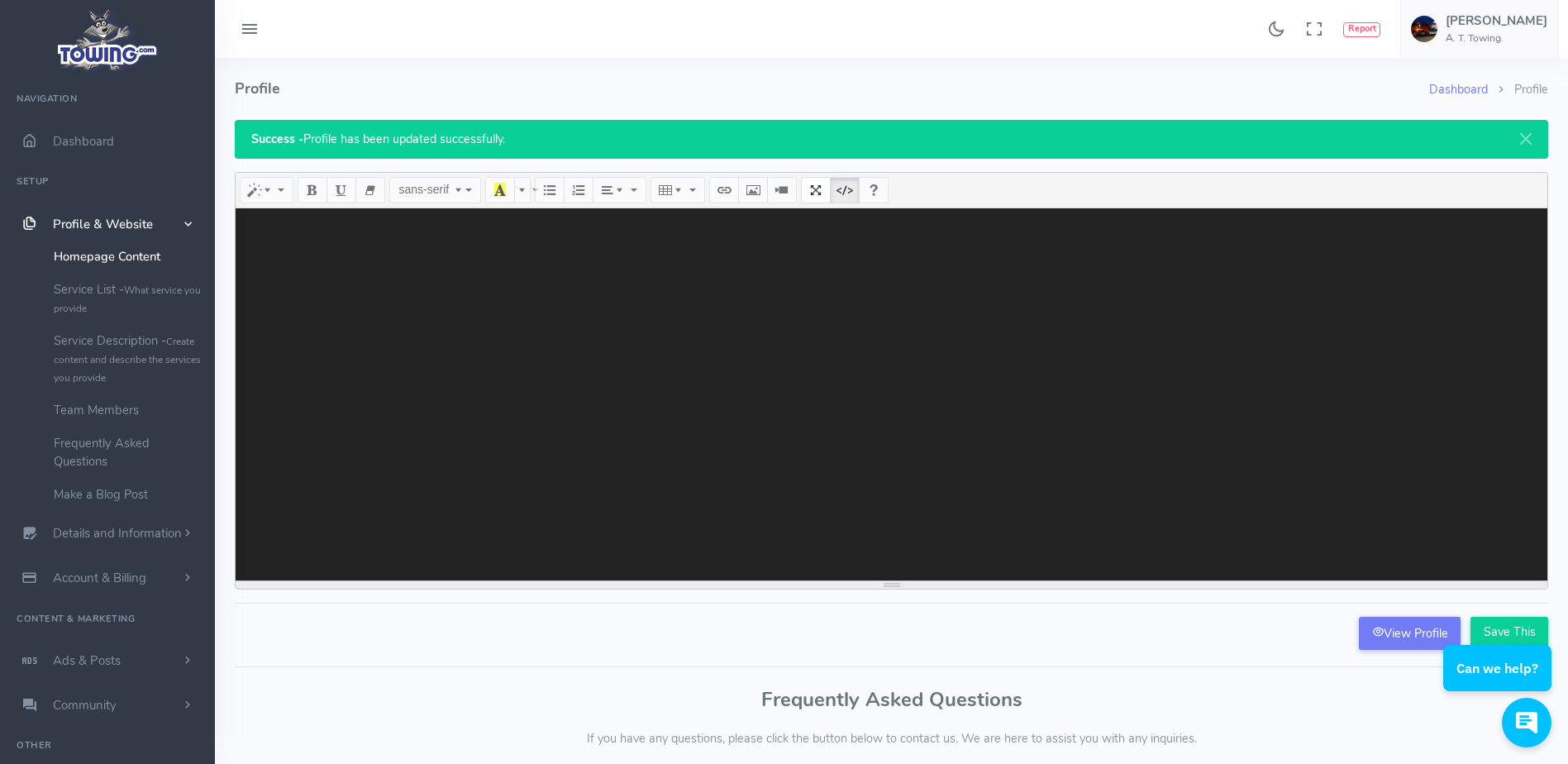
click at [954, 75] on h4 "Profile" at bounding box center [832, 89] width 1194 height 62
click at [845, 195] on icon "Code View" at bounding box center [844, 189] width 12 height 13
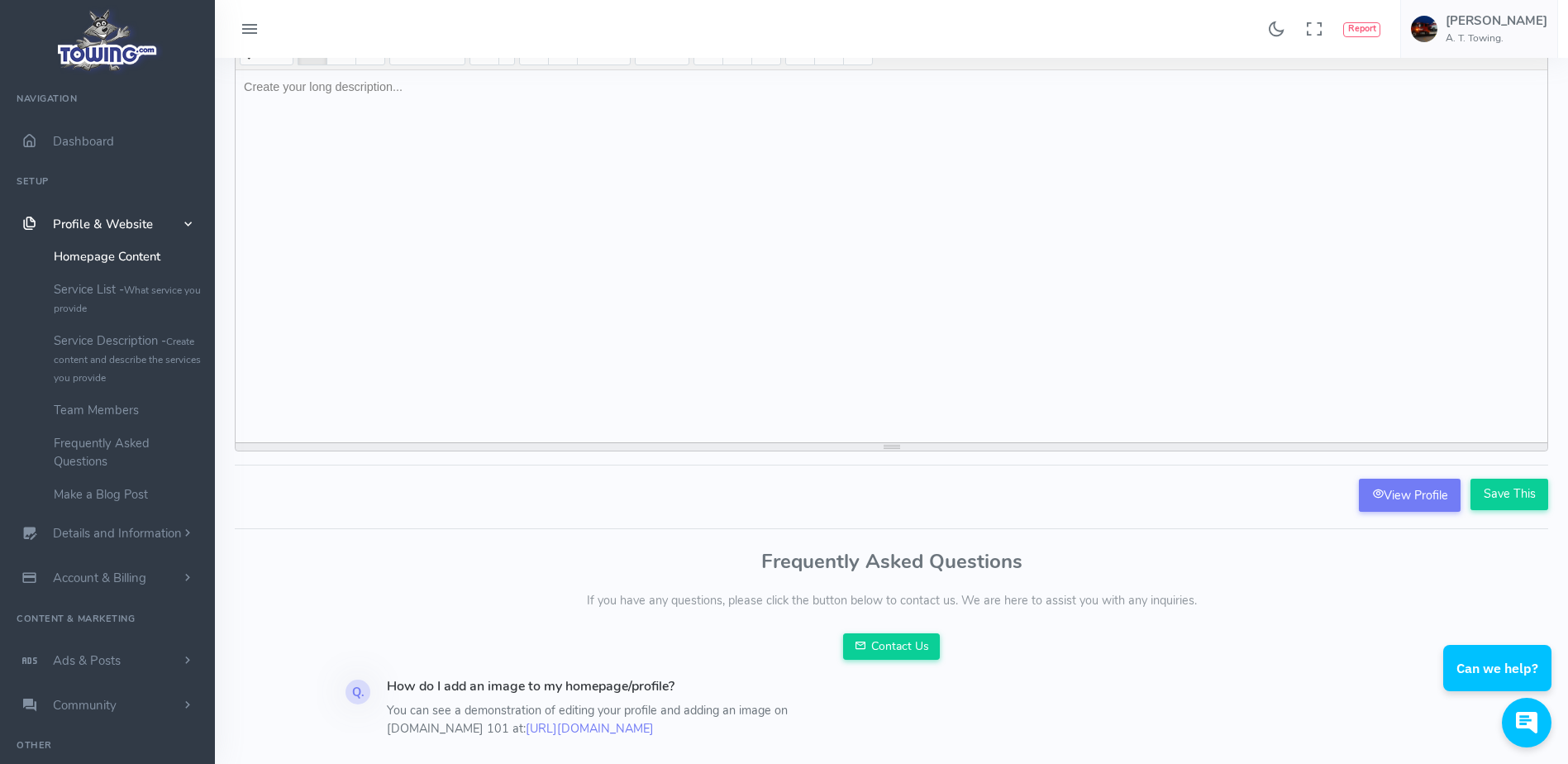
scroll to position [141, 0]
click at [1499, 492] on input "Save This" at bounding box center [1509, 491] width 78 height 31
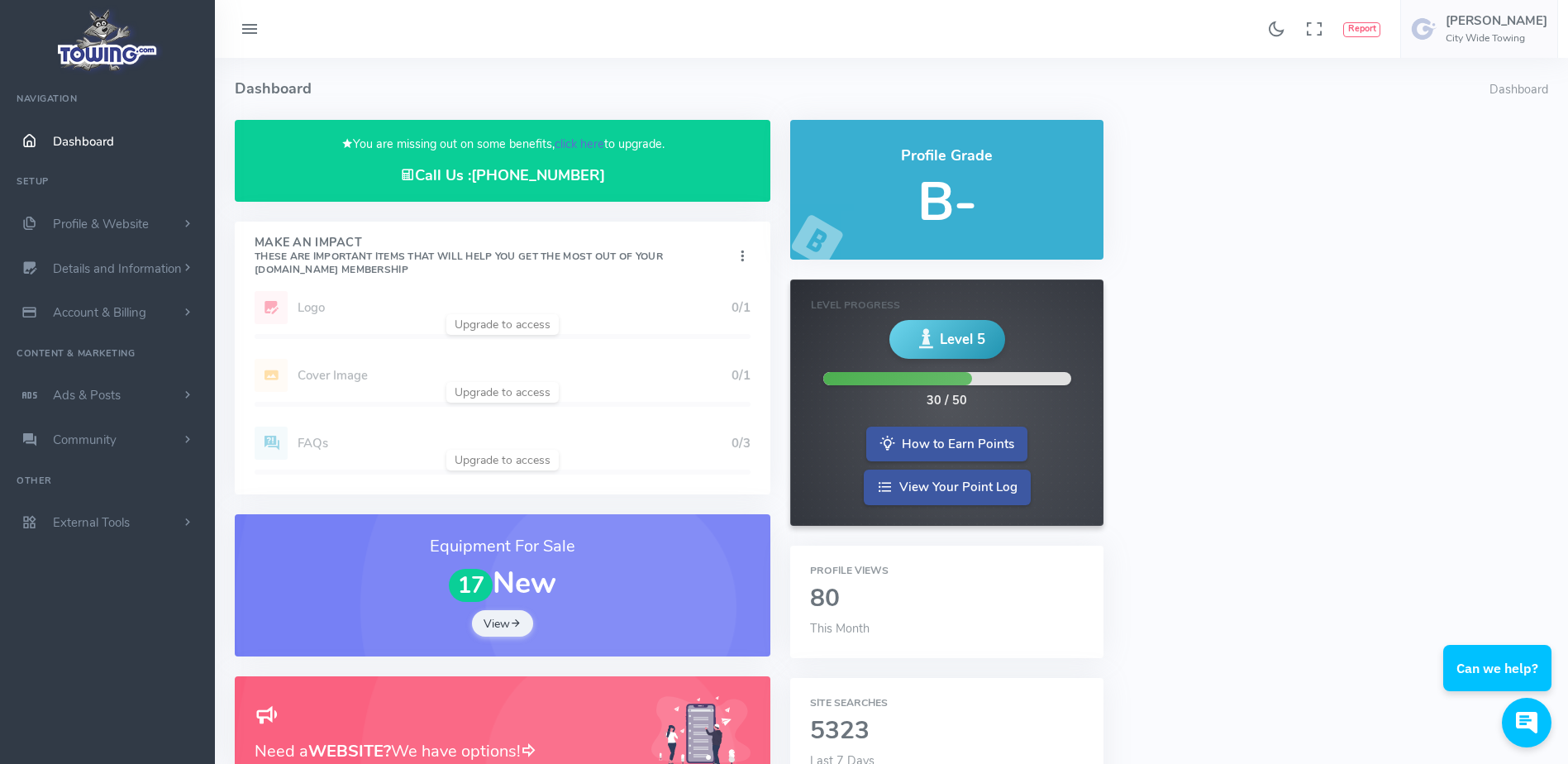
click at [581, 138] on link "click here" at bounding box center [580, 144] width 50 height 17
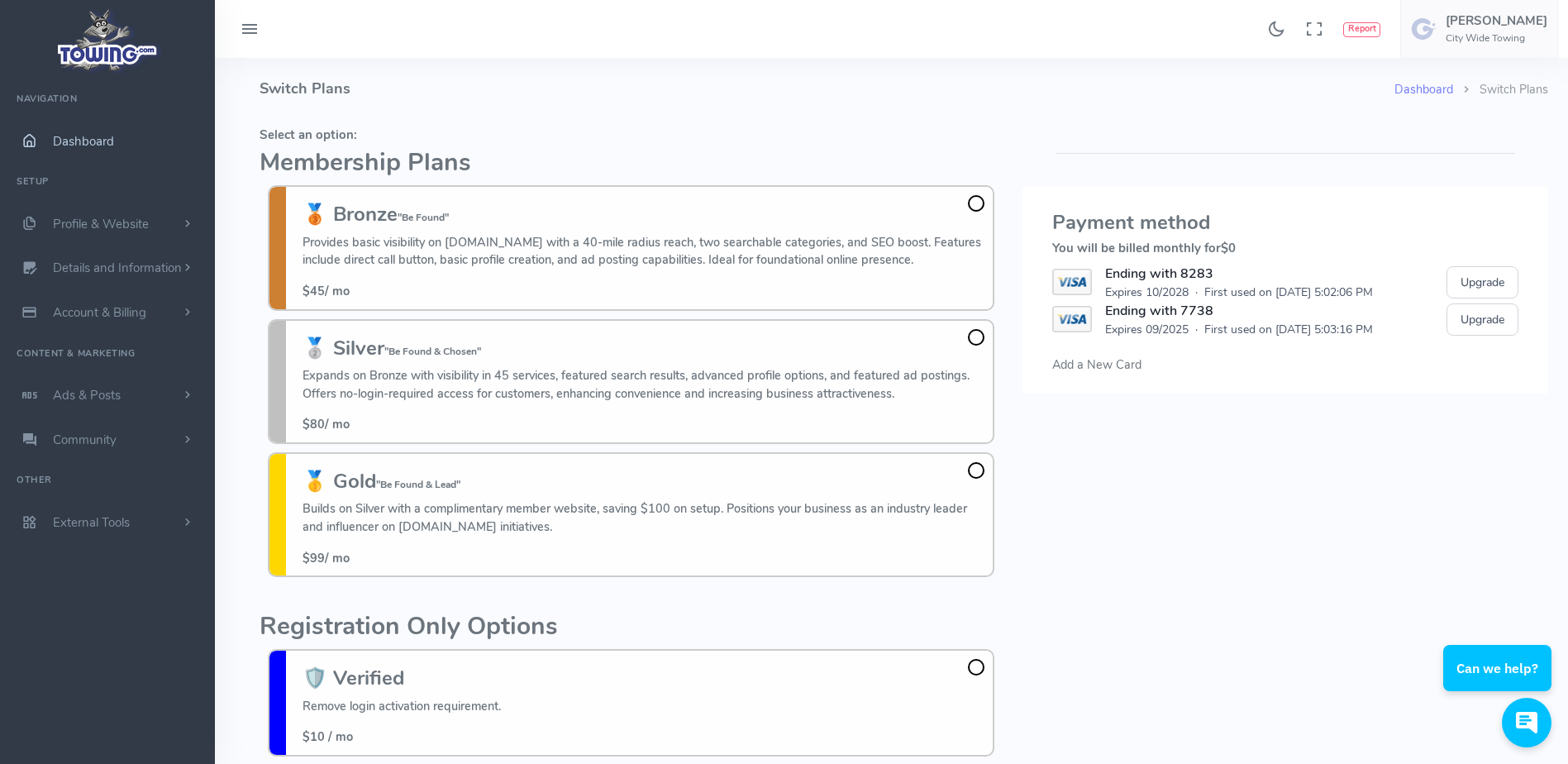
click at [111, 149] on span "Dashboard" at bounding box center [83, 141] width 61 height 17
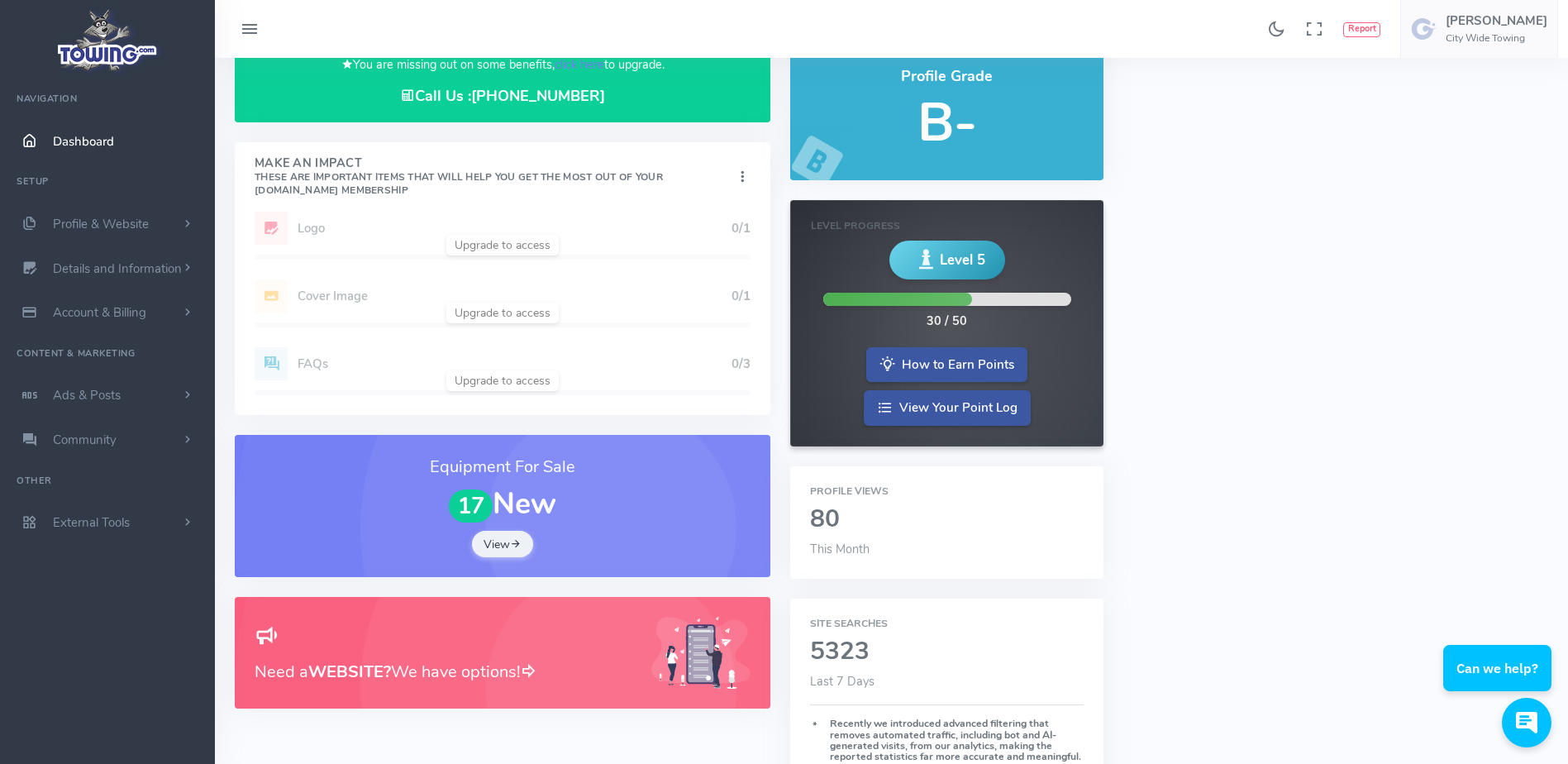
scroll to position [80, 0]
click at [863, 563] on div "Profile Views 80 This Month" at bounding box center [946, 521] width 313 height 113
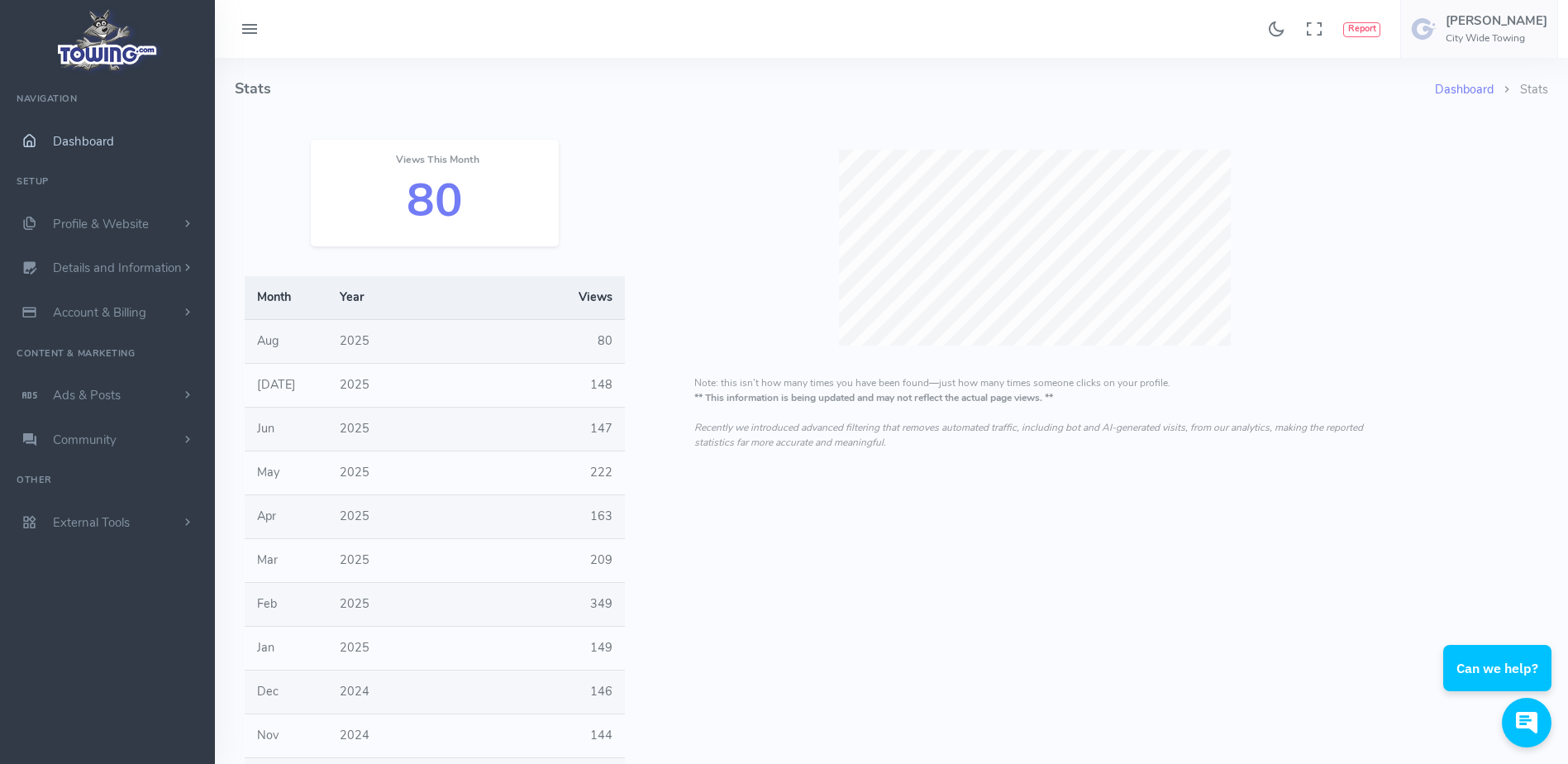
click at [137, 130] on link "Dashboard" at bounding box center [107, 141] width 215 height 44
click at [151, 223] on link "Profile & Website" at bounding box center [107, 224] width 215 height 44
click at [150, 250] on link "Homepage Content" at bounding box center [128, 257] width 174 height 33
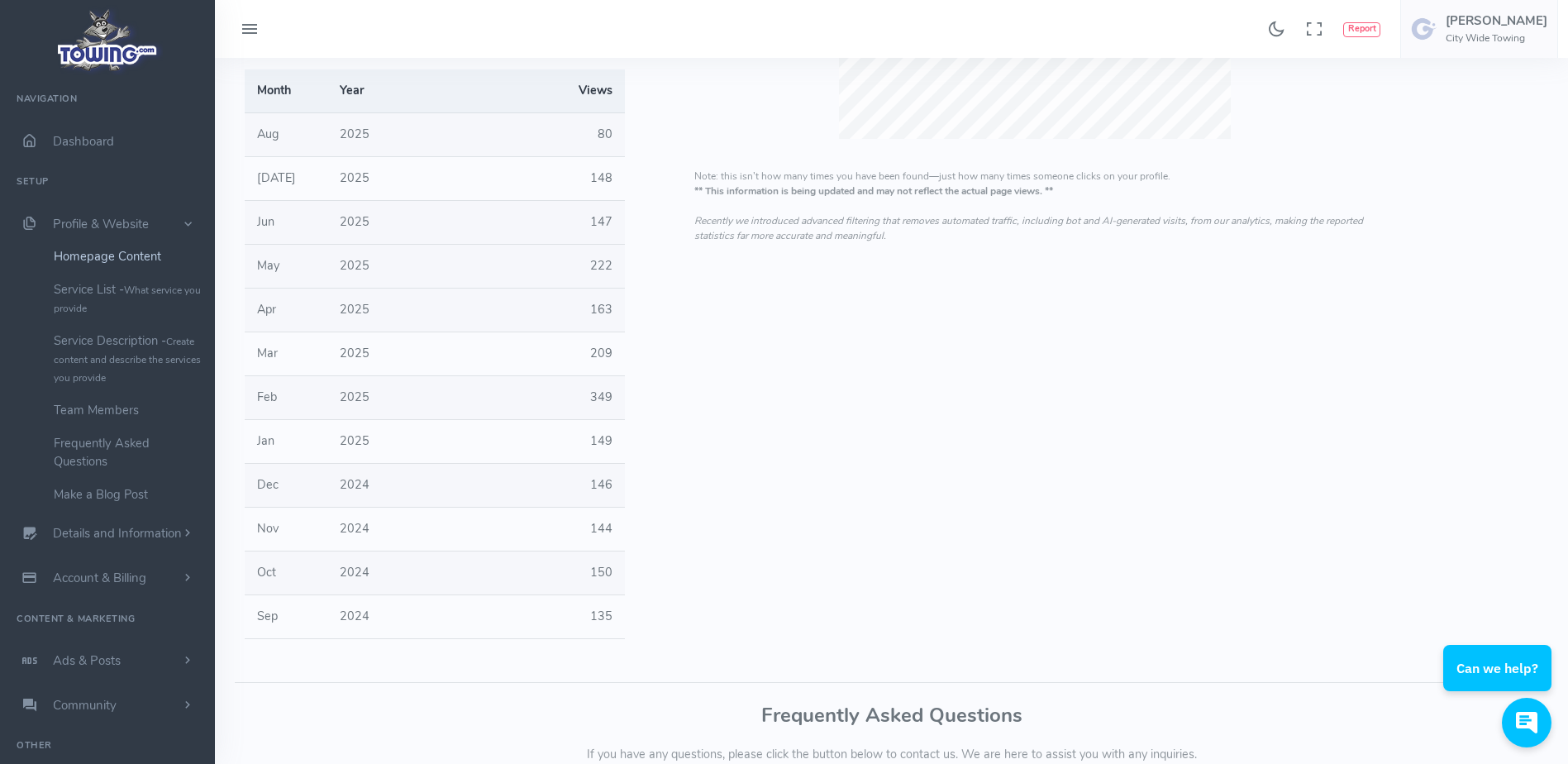
scroll to position [208, 0]
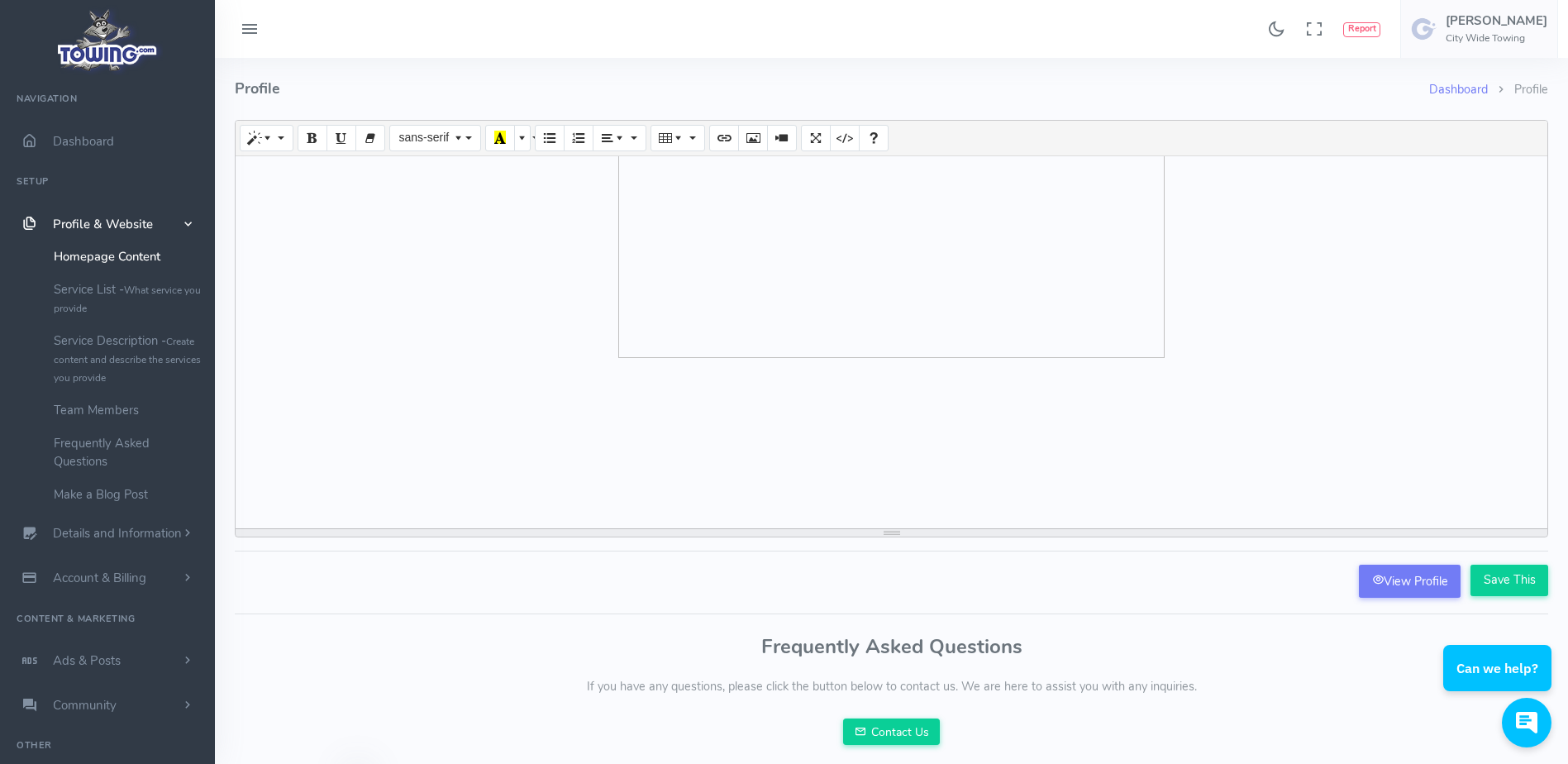
scroll to position [302, 0]
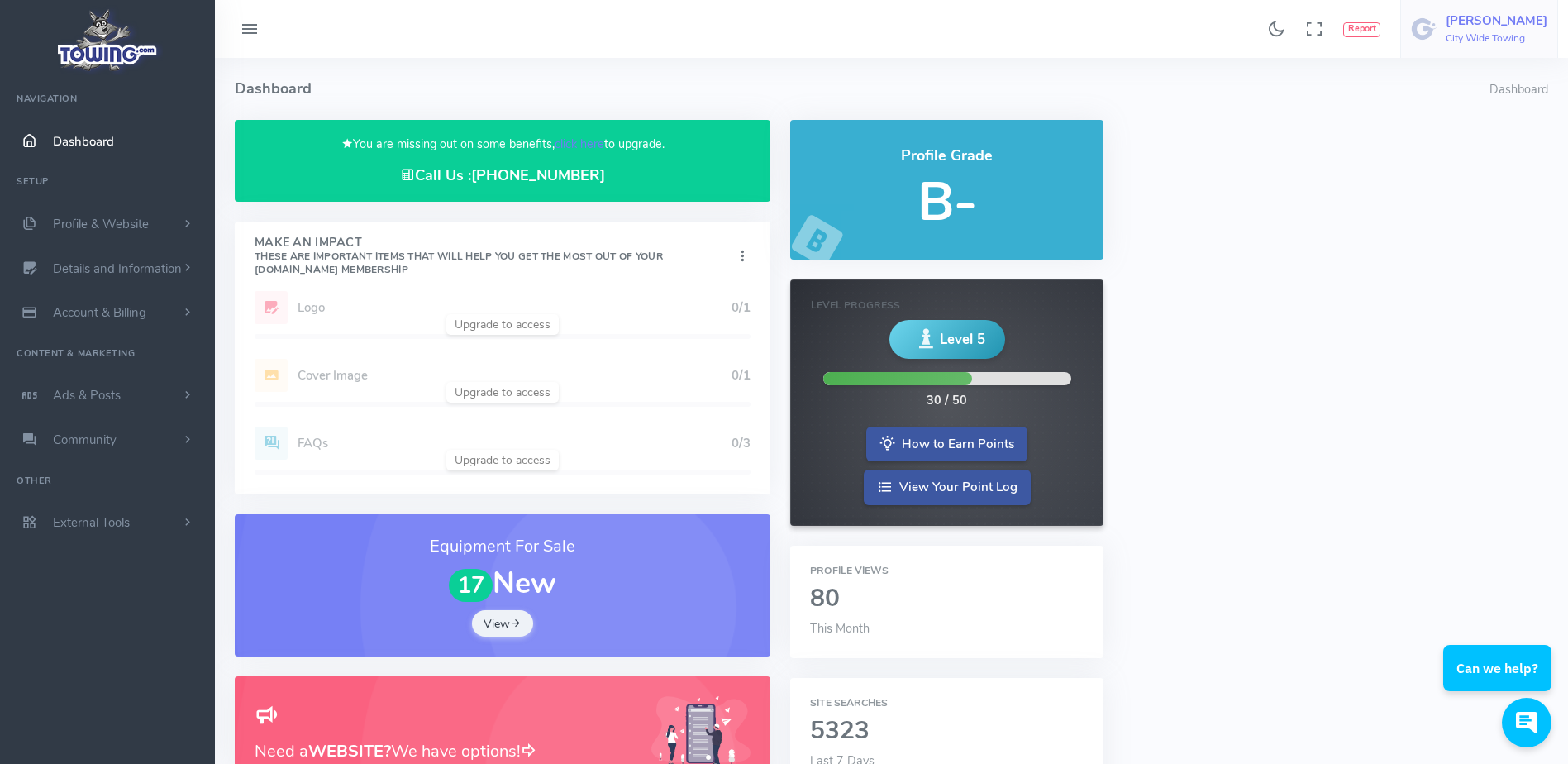
click at [1467, 35] on h6 "City Wide Towing" at bounding box center [1496, 39] width 102 height 11
click at [1460, 161] on span "Logout" at bounding box center [1454, 158] width 37 height 17
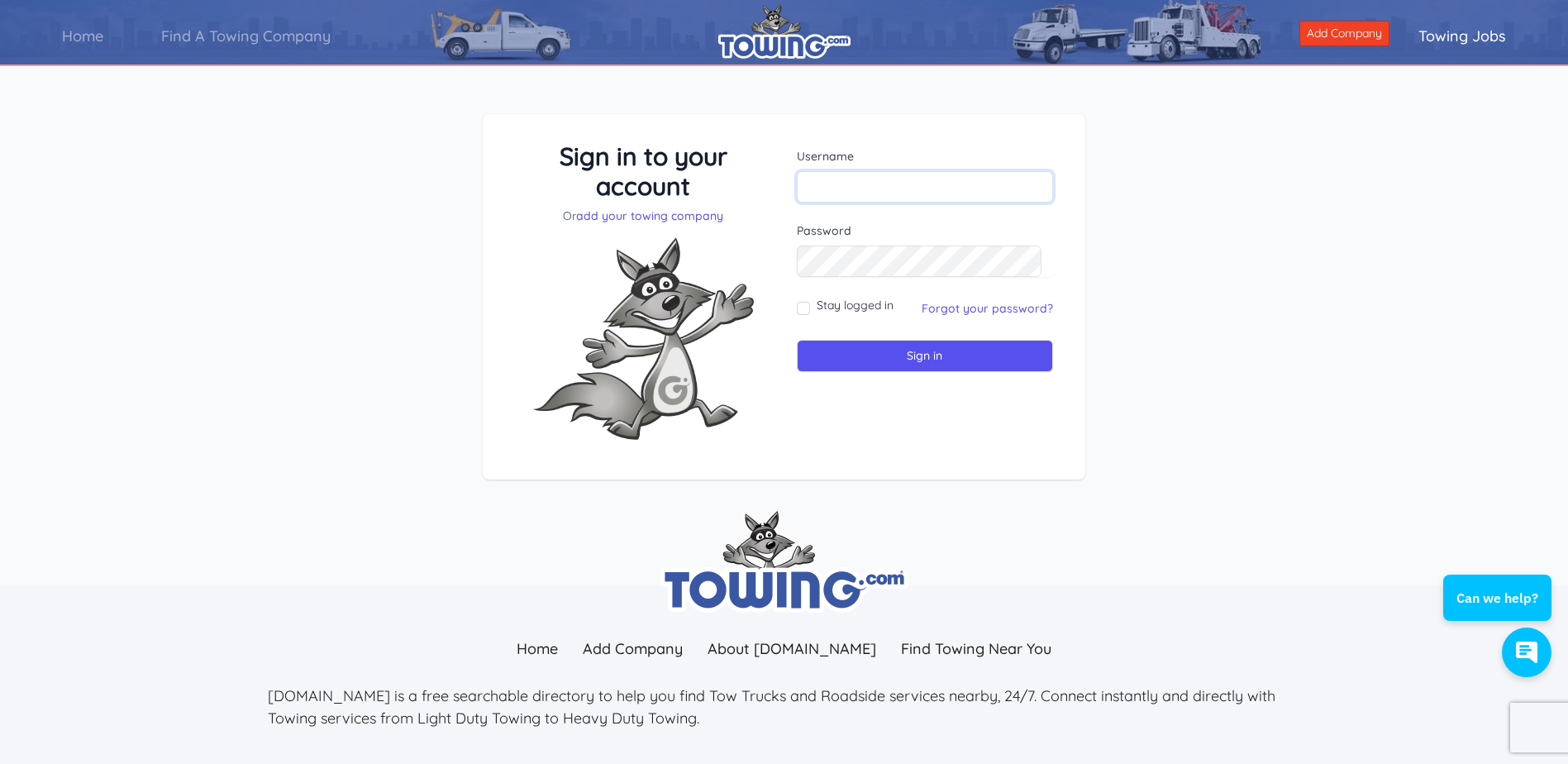
click at [948, 184] on input "text" at bounding box center [925, 186] width 257 height 31
type input "[EMAIL_ADDRESS][DOMAIN_NAME]"
click at [902, 361] on input "Sign in" at bounding box center [925, 355] width 257 height 32
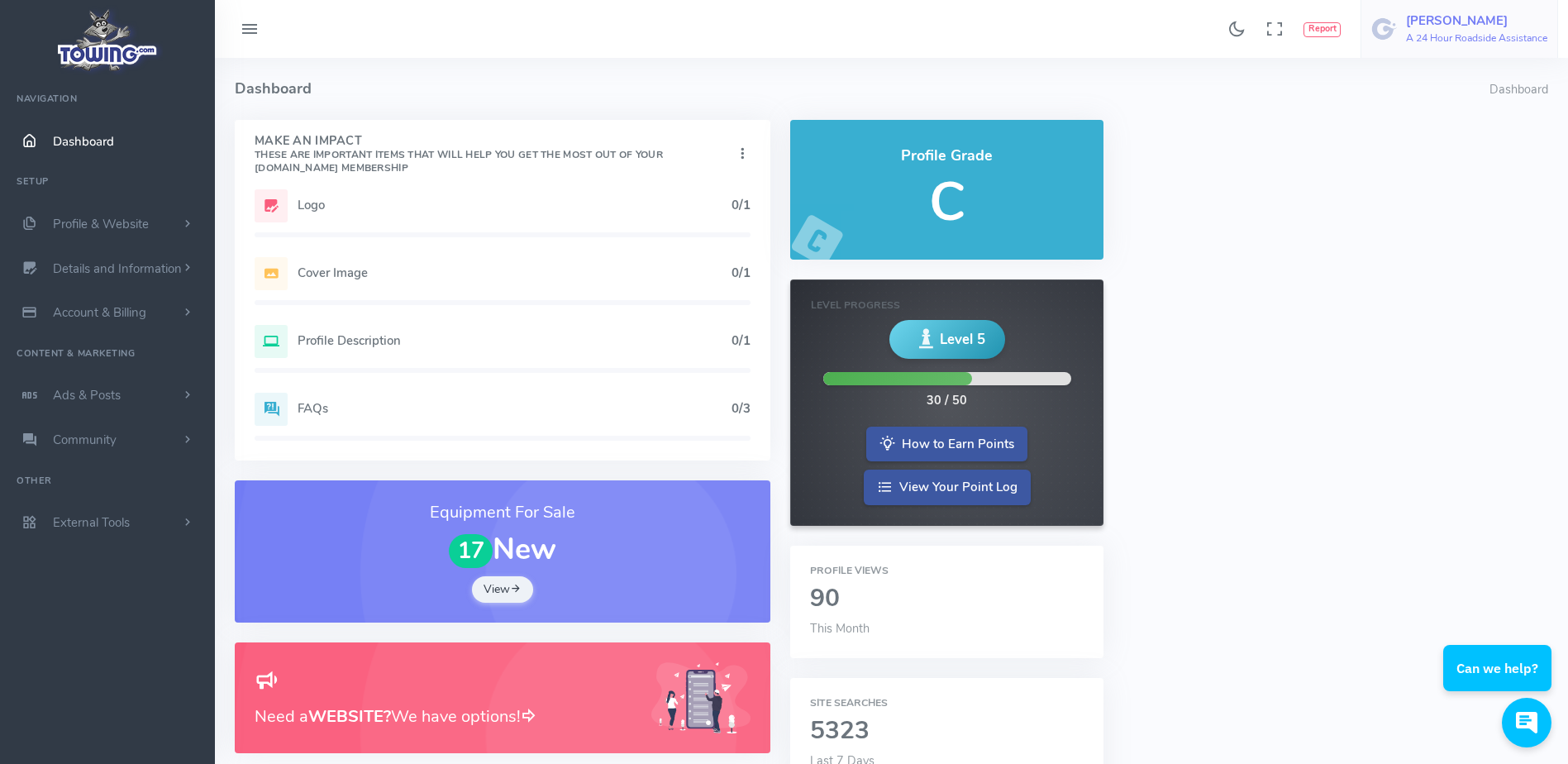
click at [1423, 36] on h6 "A 24 Hour Roadside Assistance" at bounding box center [1476, 39] width 141 height 11
click at [1458, 159] on span "Logout" at bounding box center [1454, 158] width 37 height 17
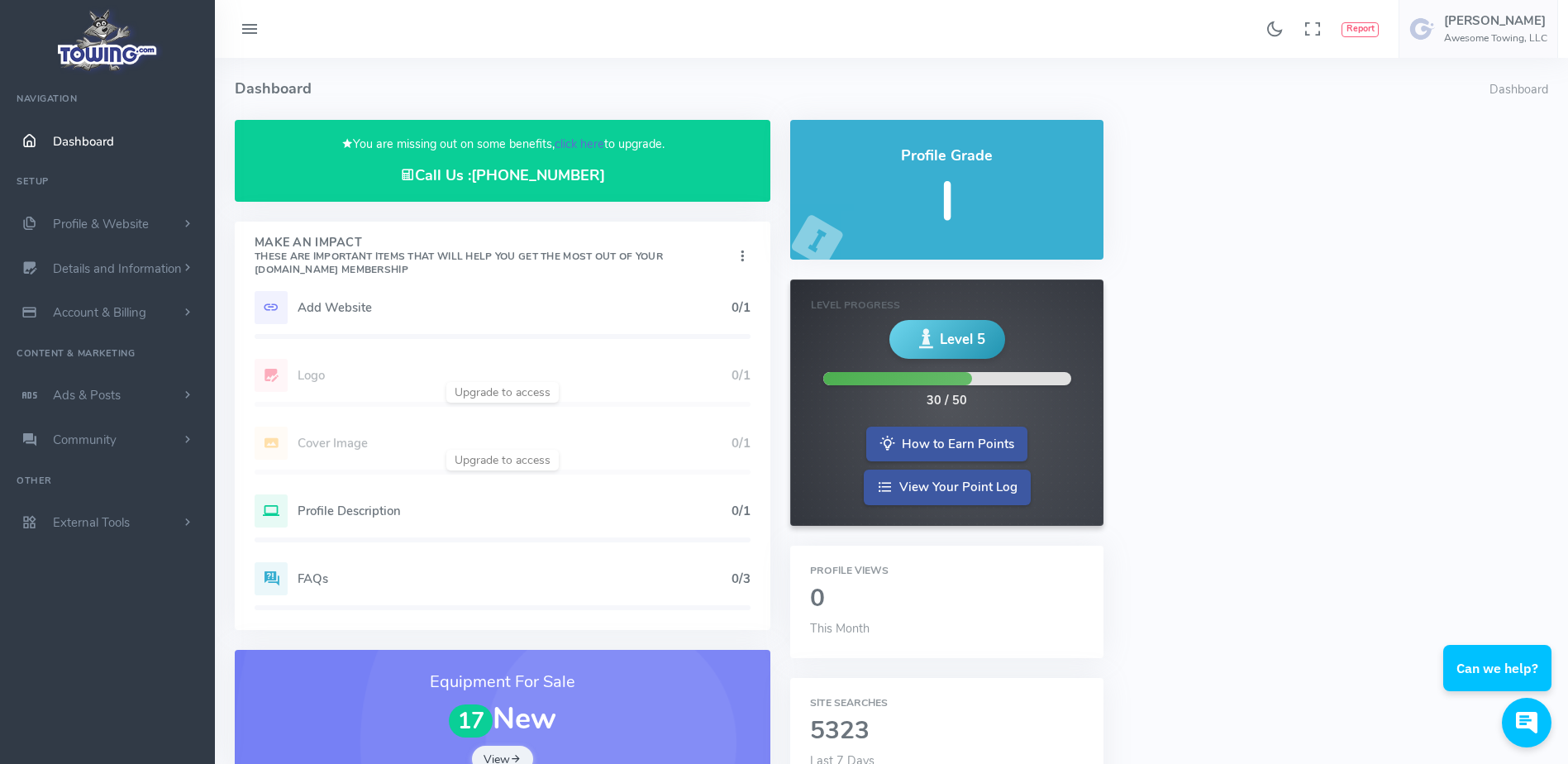
click at [579, 137] on link "click here" at bounding box center [580, 144] width 50 height 17
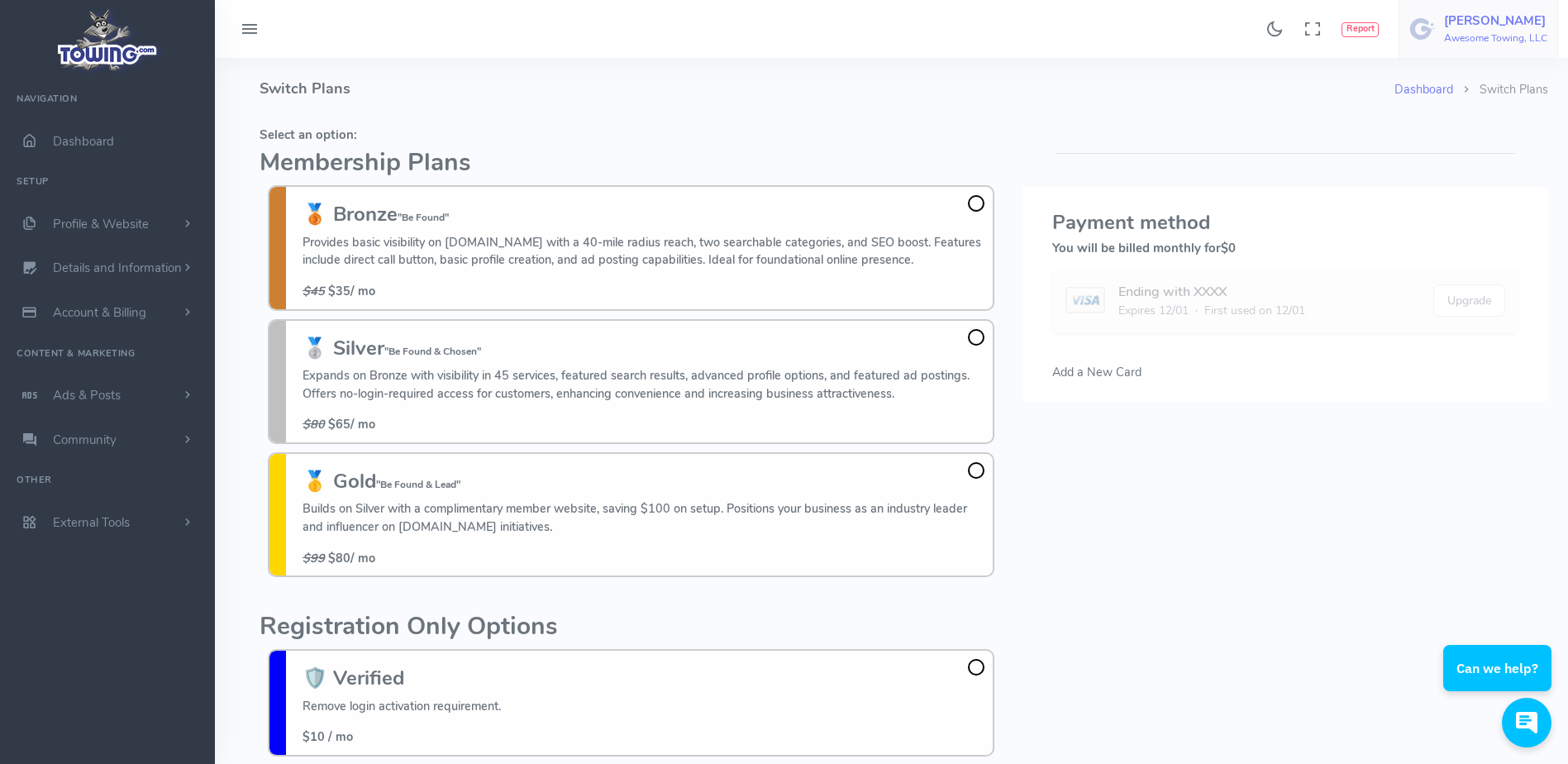
click at [1454, 33] on h6 "Awesome Towing, LLC" at bounding box center [1496, 39] width 103 height 11
click at [1450, 161] on span "Logout" at bounding box center [1454, 158] width 37 height 17
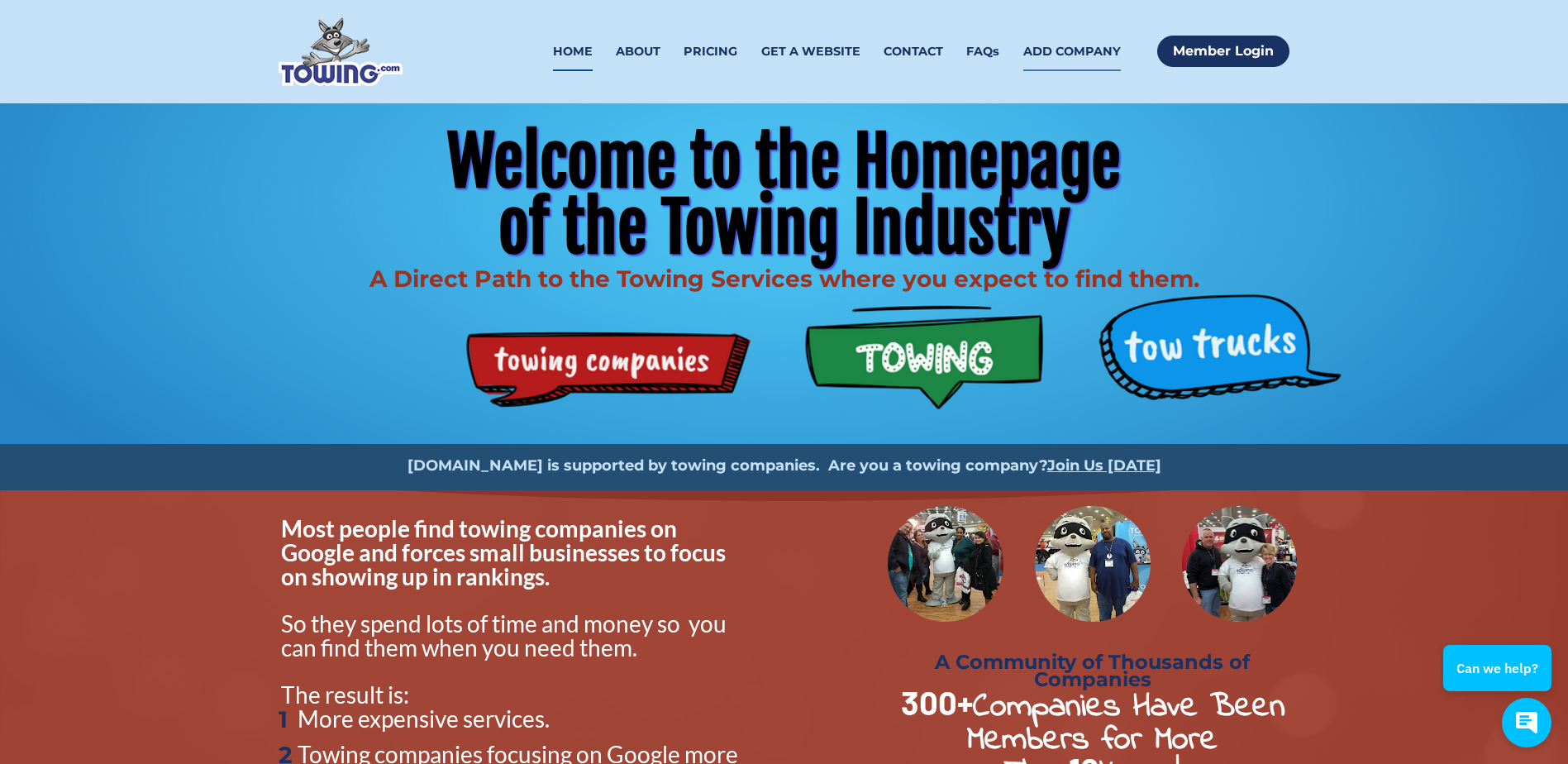
click at [1070, 54] on link "ADD COMPANY" at bounding box center [1072, 52] width 98 height 39
click at [329, 52] on img at bounding box center [341, 52] width 124 height 68
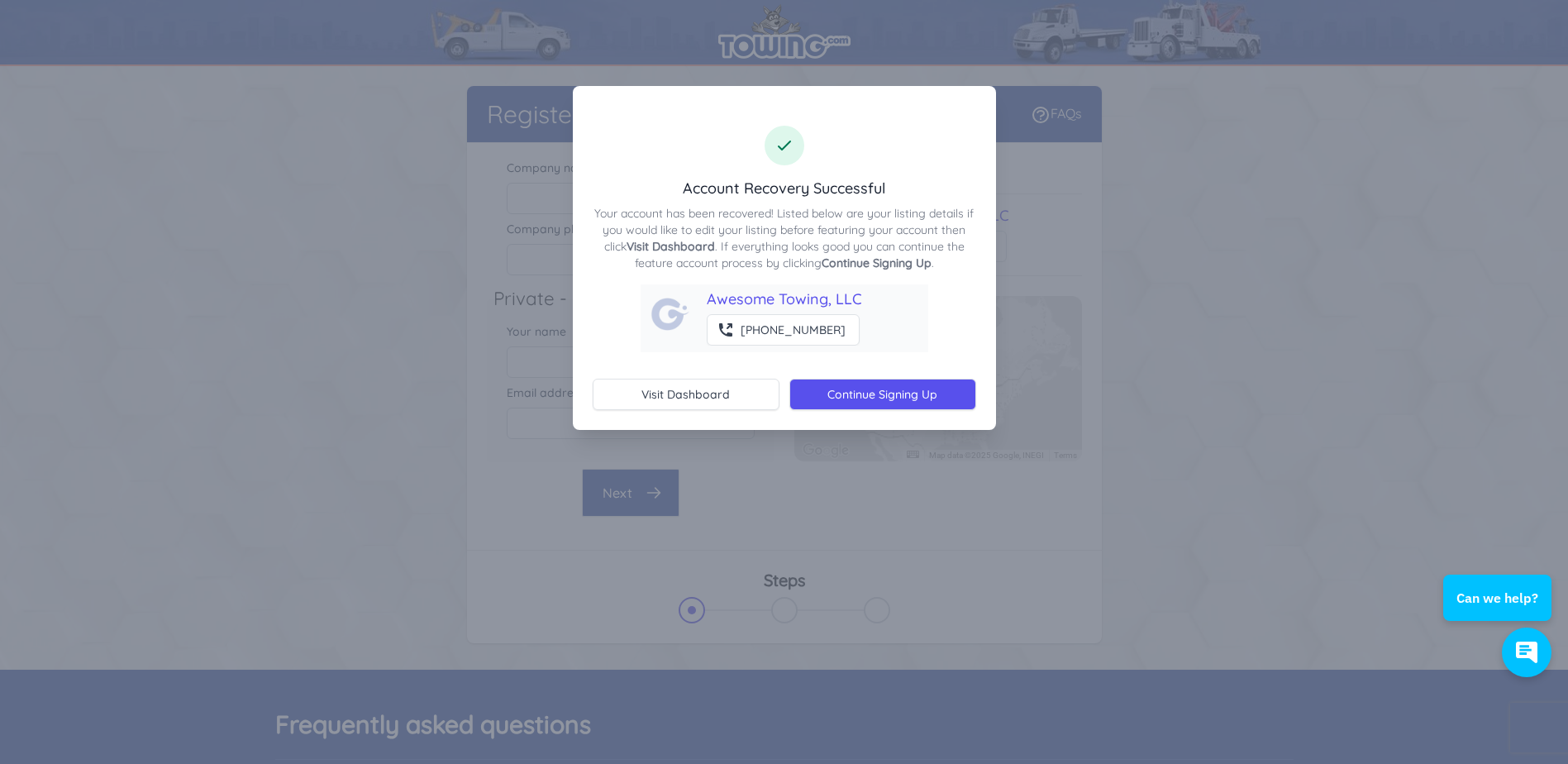
click at [1092, 236] on div at bounding box center [784, 382] width 1568 height 764
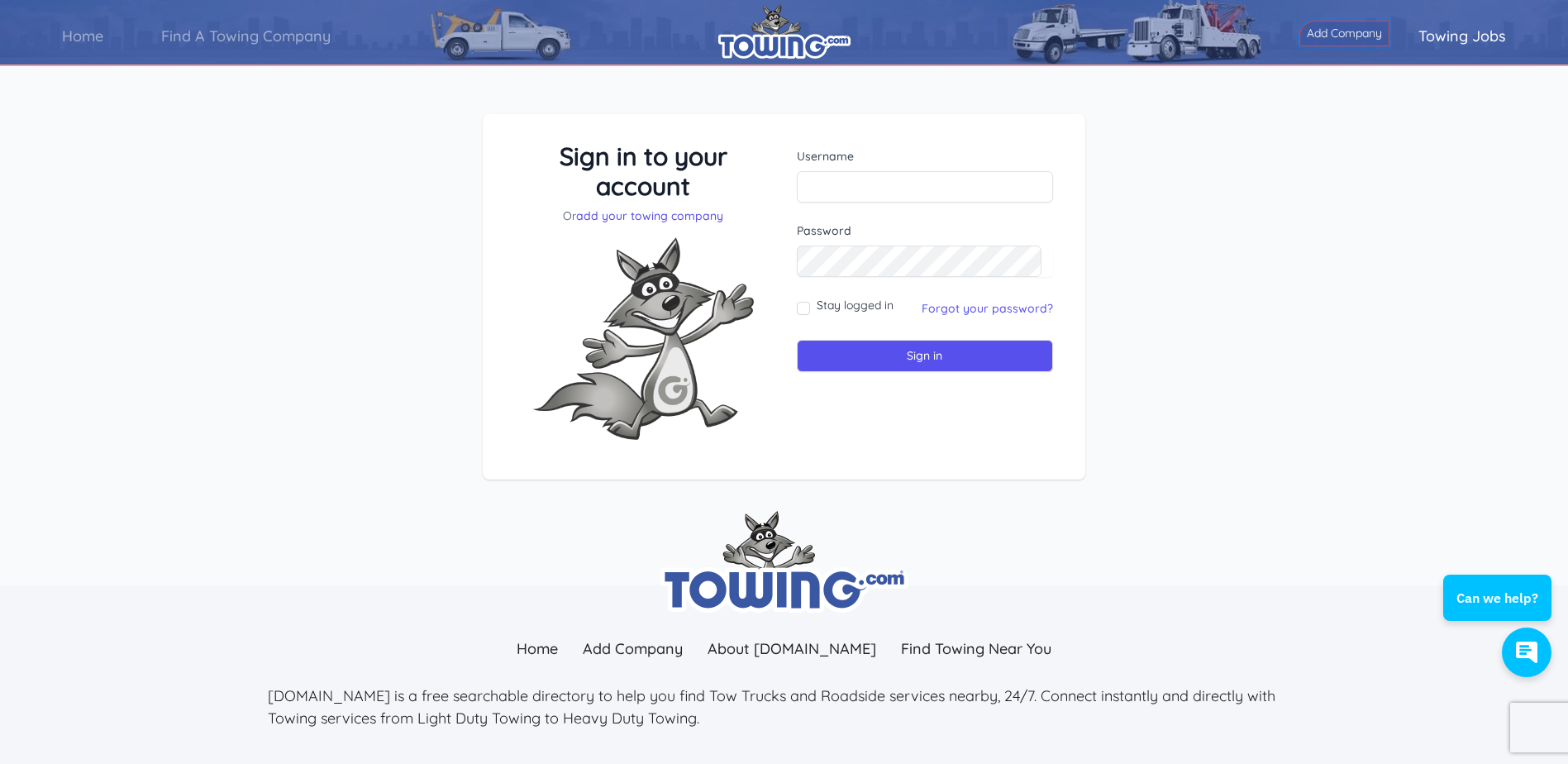
click at [1344, 28] on link "Add Company" at bounding box center [1345, 33] width 90 height 26
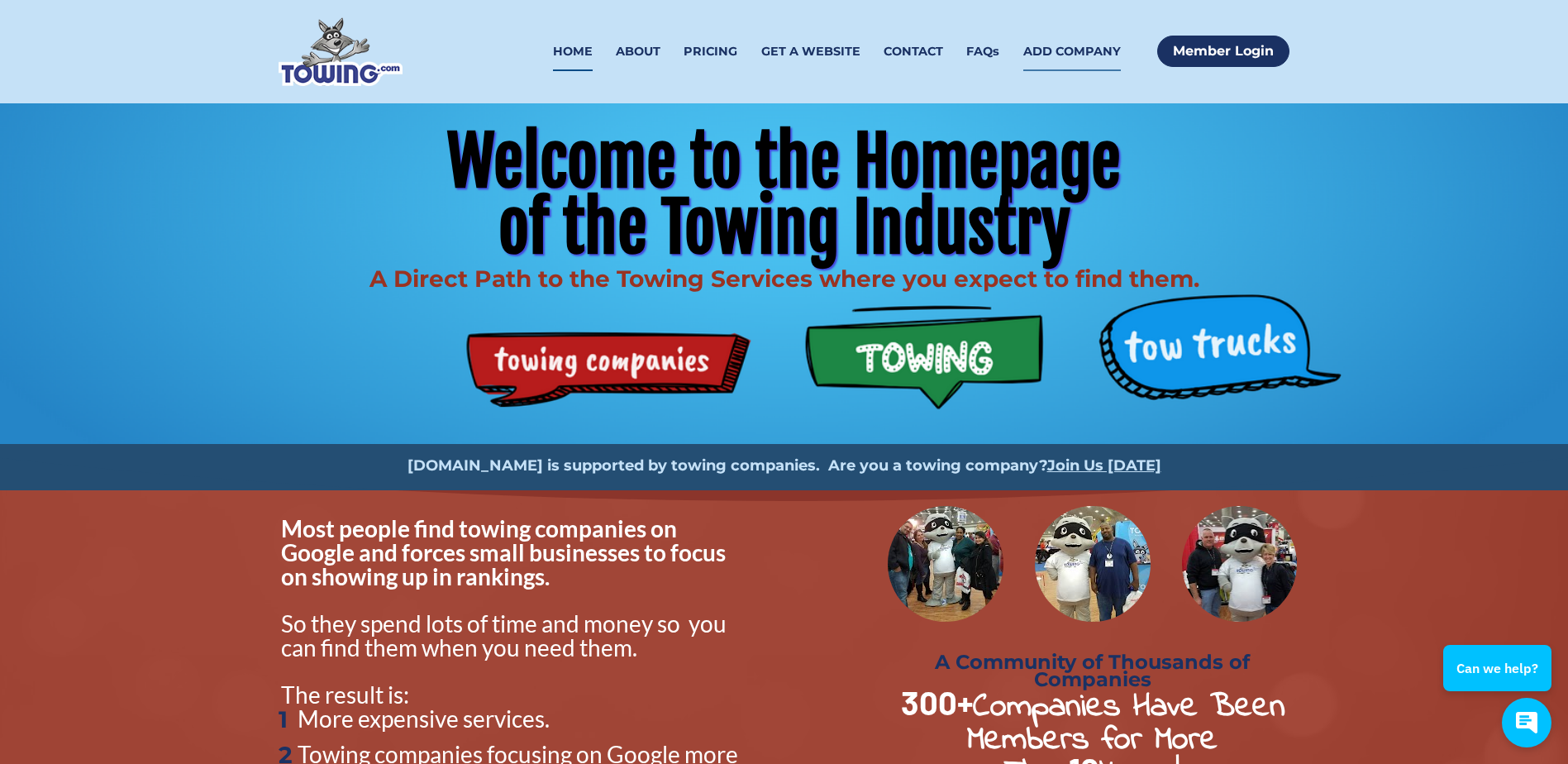
click at [1047, 53] on link "ADD COMPANY" at bounding box center [1072, 52] width 98 height 39
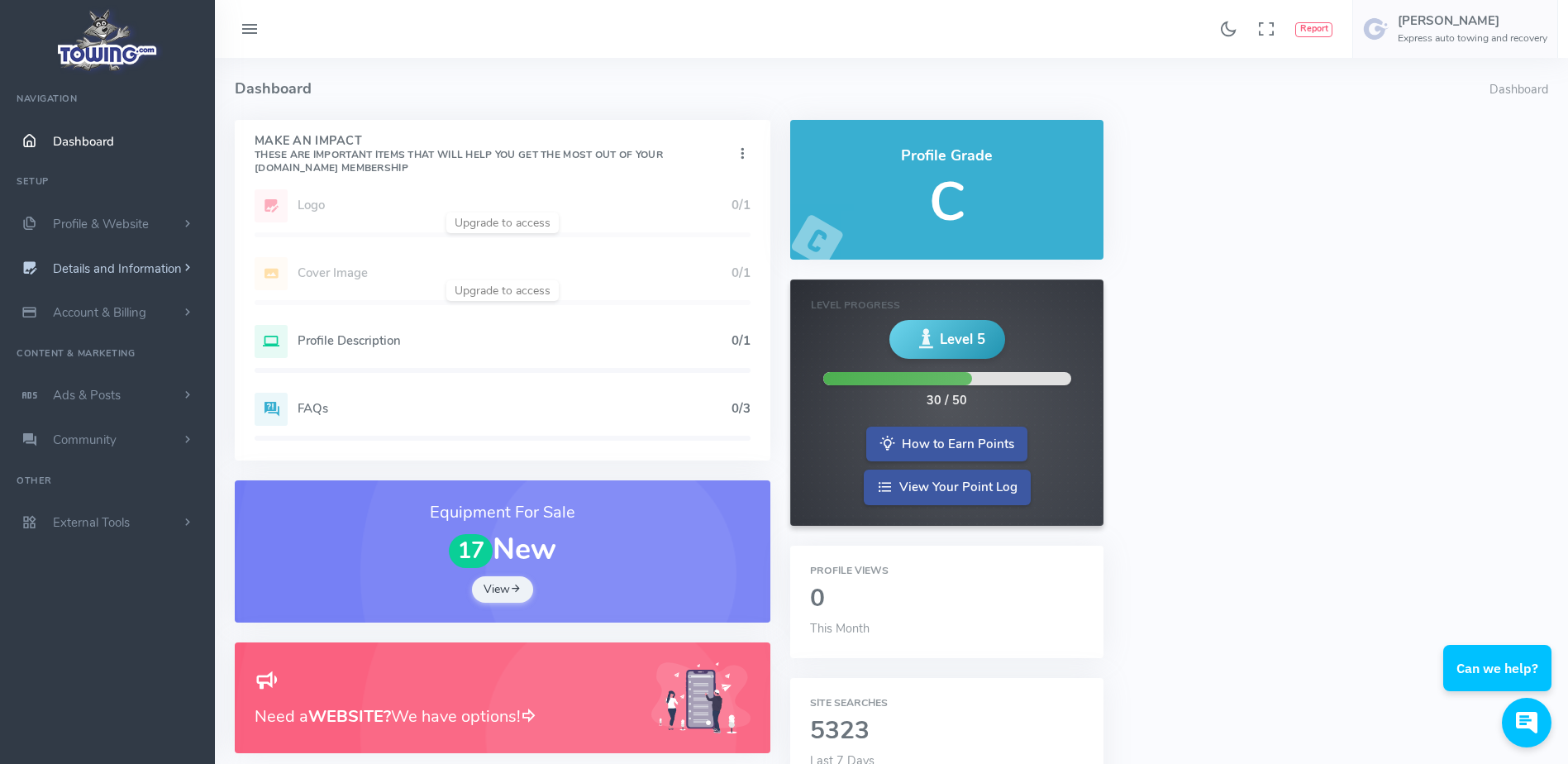
click at [162, 262] on span "Details and Information" at bounding box center [117, 269] width 129 height 17
click at [131, 365] on link "Company Information" at bounding box center [128, 367] width 174 height 33
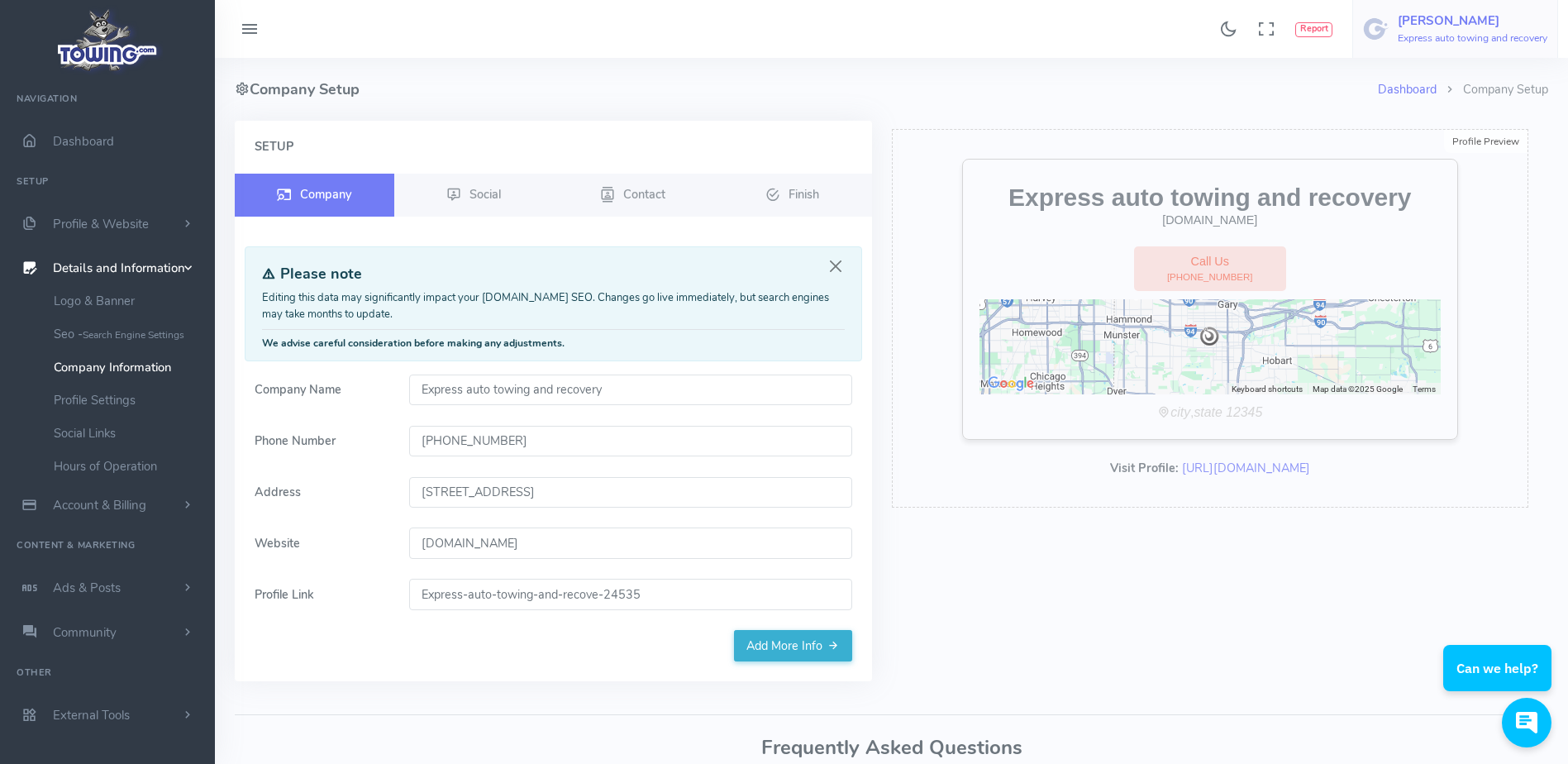
click at [1473, 26] on h5 "Mohammad Hamad" at bounding box center [1473, 20] width 150 height 13
click at [1447, 158] on span "Logout" at bounding box center [1454, 158] width 37 height 17
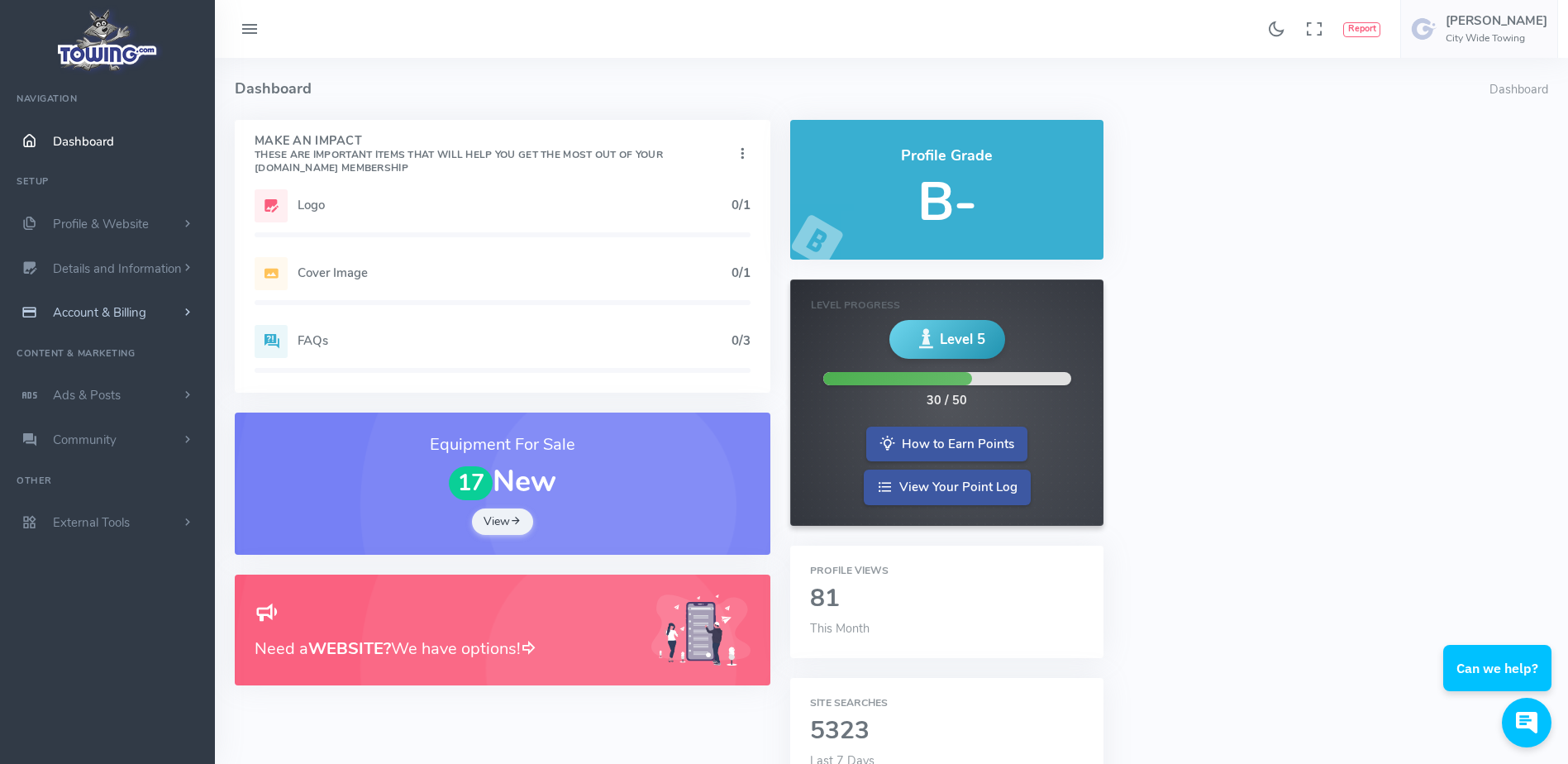
click at [146, 307] on span "Account & Billing" at bounding box center [99, 313] width 93 height 17
click at [143, 344] on link "Update Payment" at bounding box center [128, 345] width 174 height 33
